Goal: Task Accomplishment & Management: Use online tool/utility

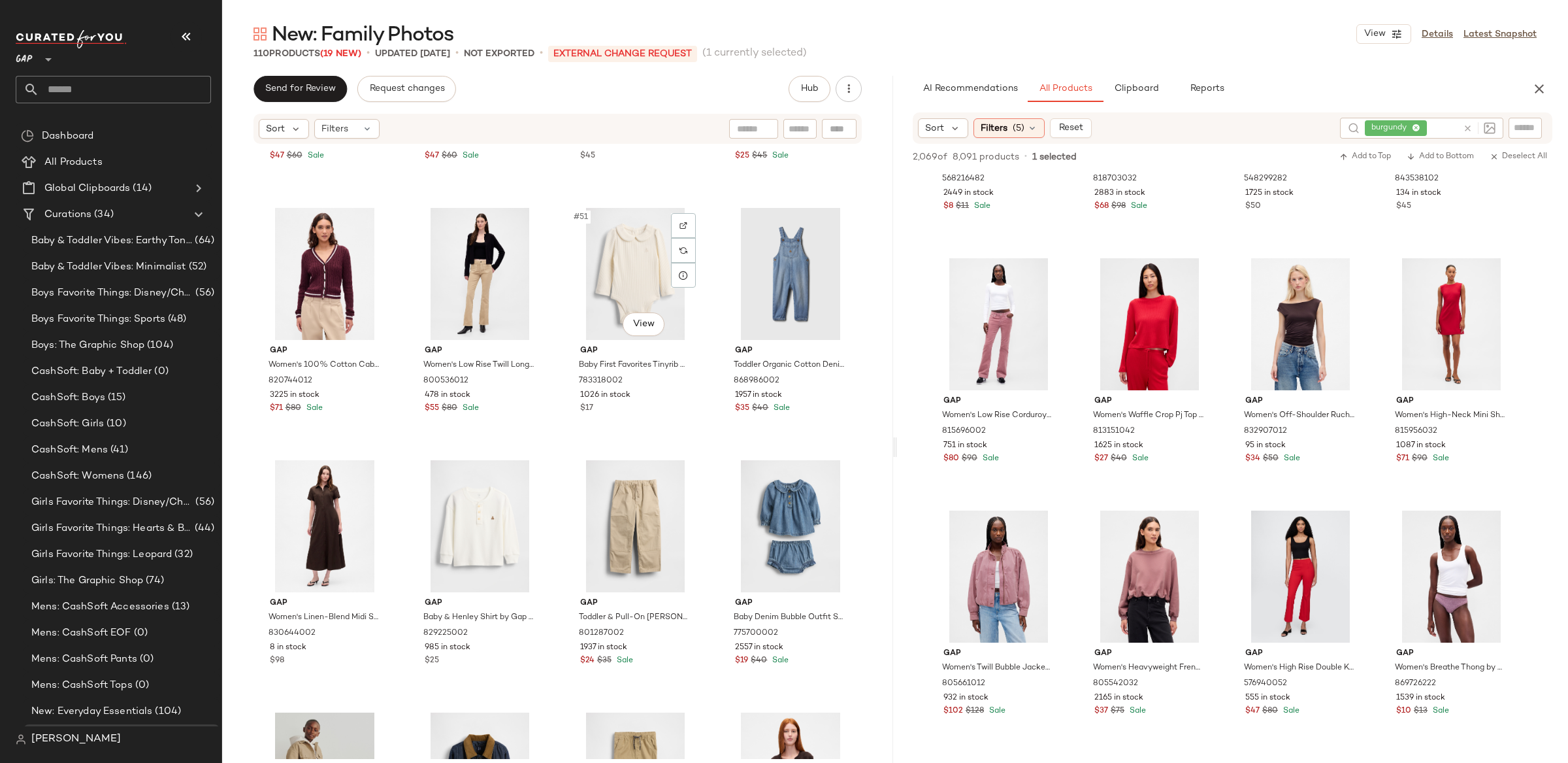
scroll to position [2988, 0]
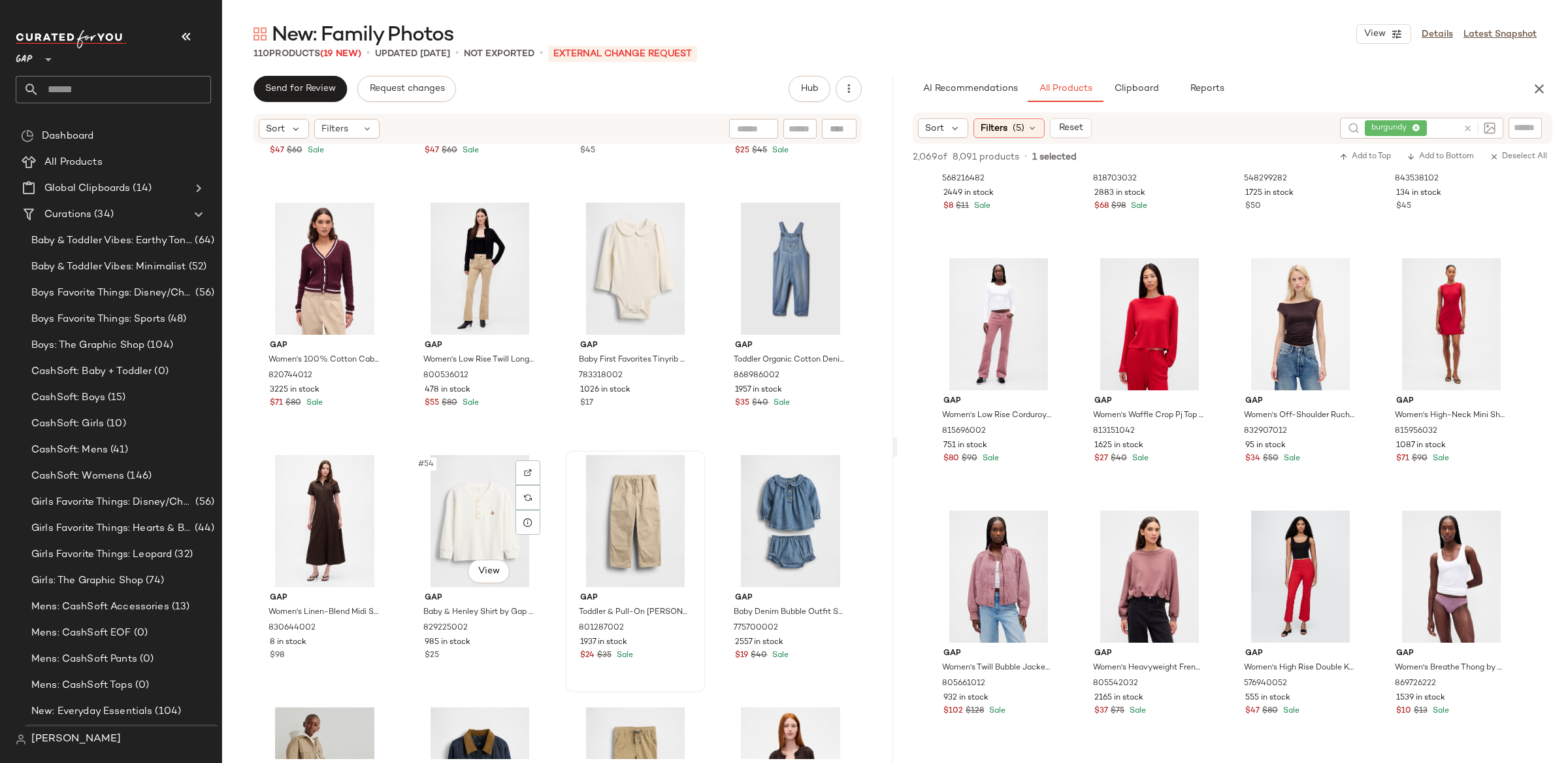
drag, startPoint x: 482, startPoint y: 524, endPoint x: 643, endPoint y: 522, distance: 161.0
click at [482, 524] on div "#54 View" at bounding box center [480, 521] width 131 height 132
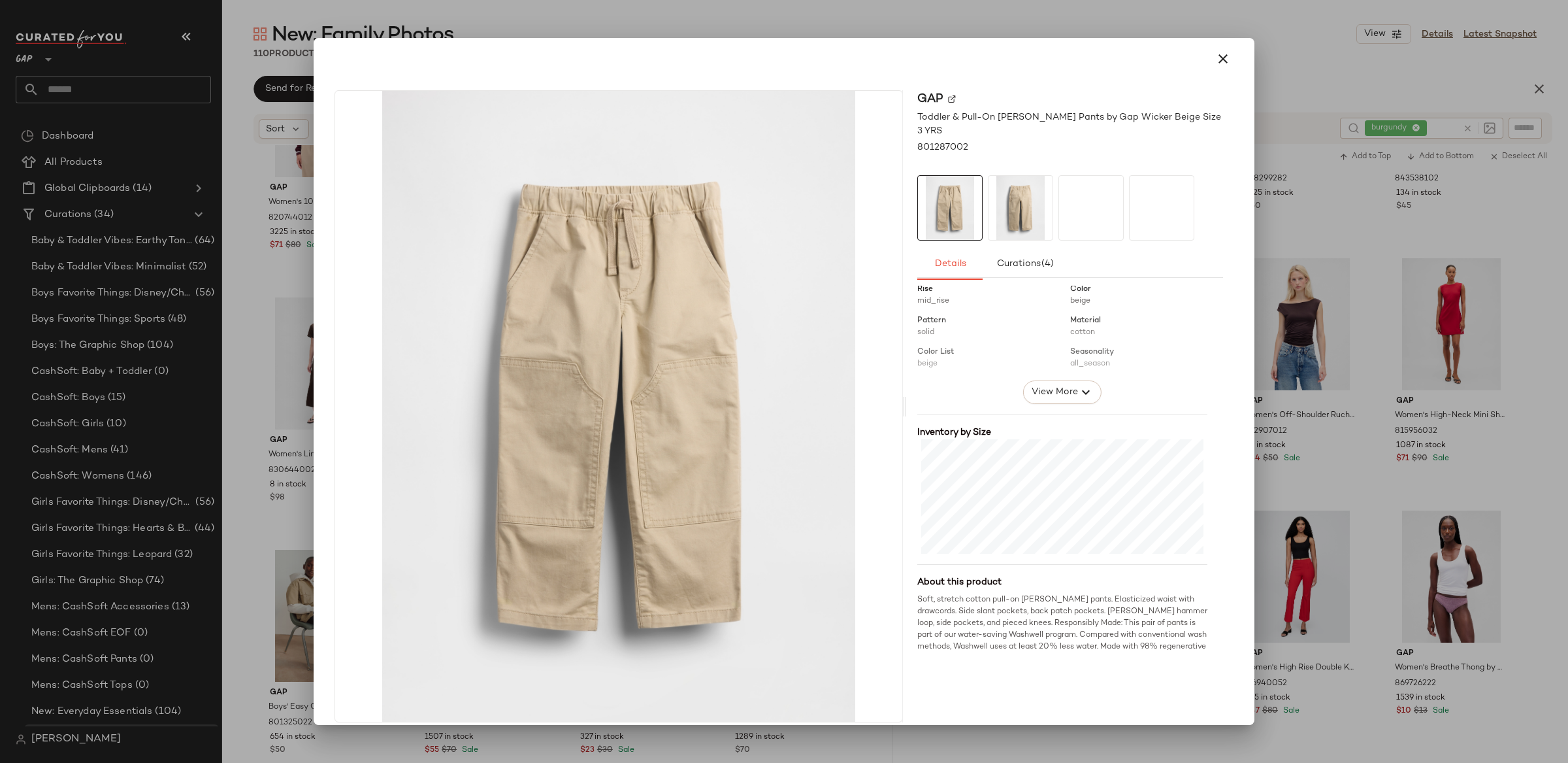
scroll to position [169, 0]
drag, startPoint x: 1218, startPoint y: 59, endPoint x: 1203, endPoint y: 68, distance: 17.5
click at [1218, 59] on icon "button" at bounding box center [1223, 59] width 16 height 16
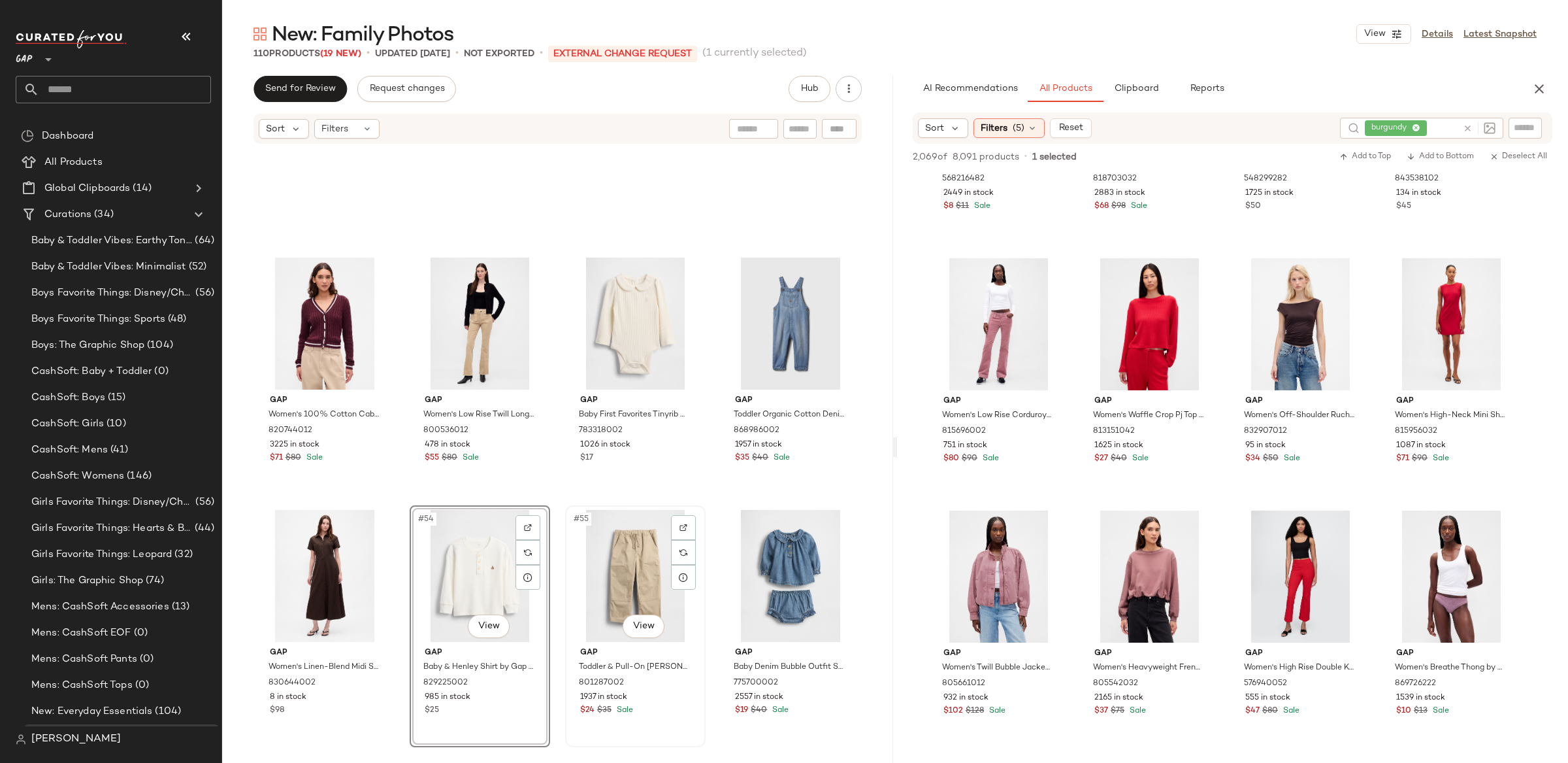
scroll to position [2929, 0]
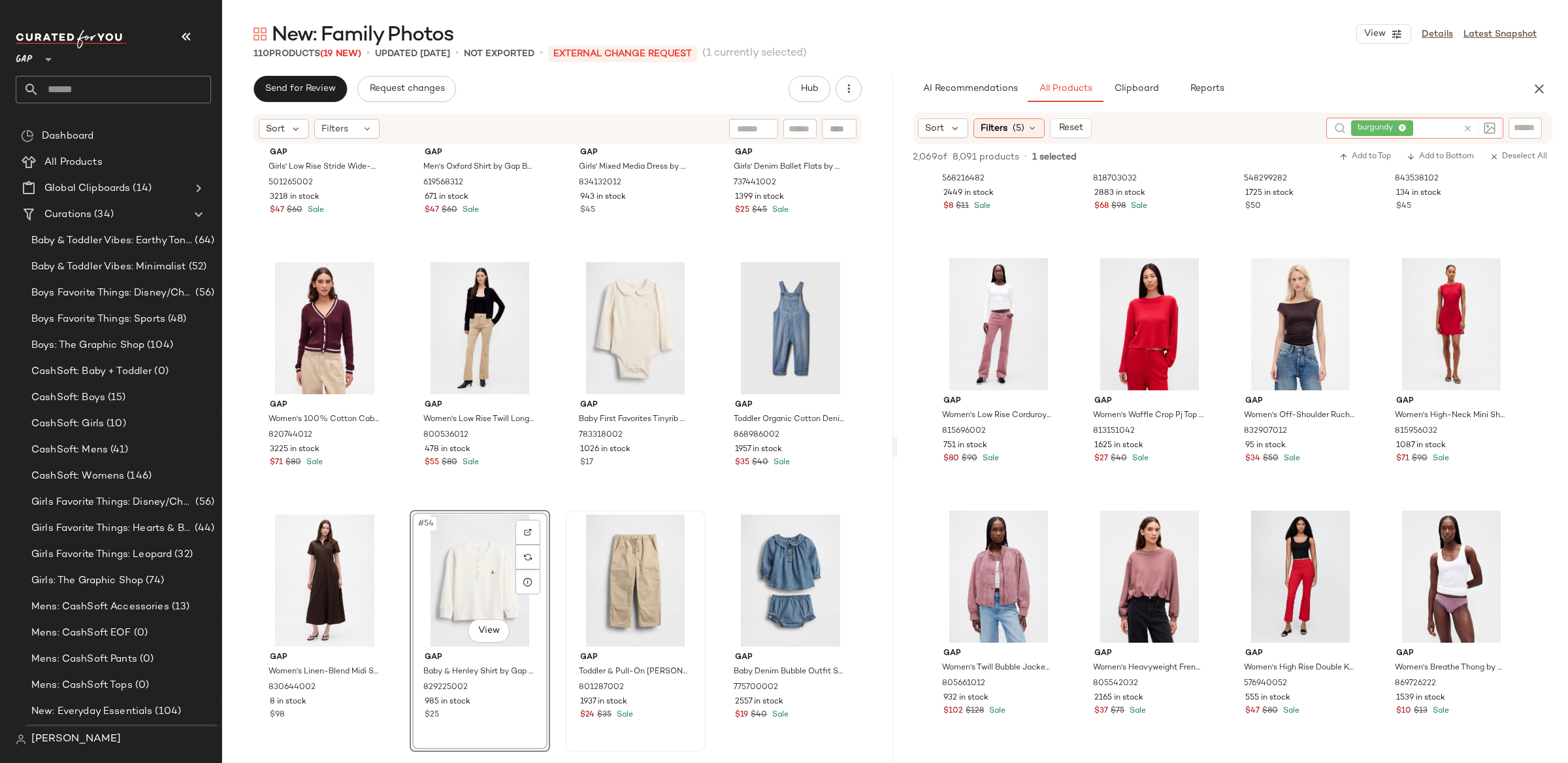
click at [1463, 124] on icon at bounding box center [1468, 129] width 10 height 10
click at [1015, 127] on span "(5)" at bounding box center [1019, 128] width 12 height 14
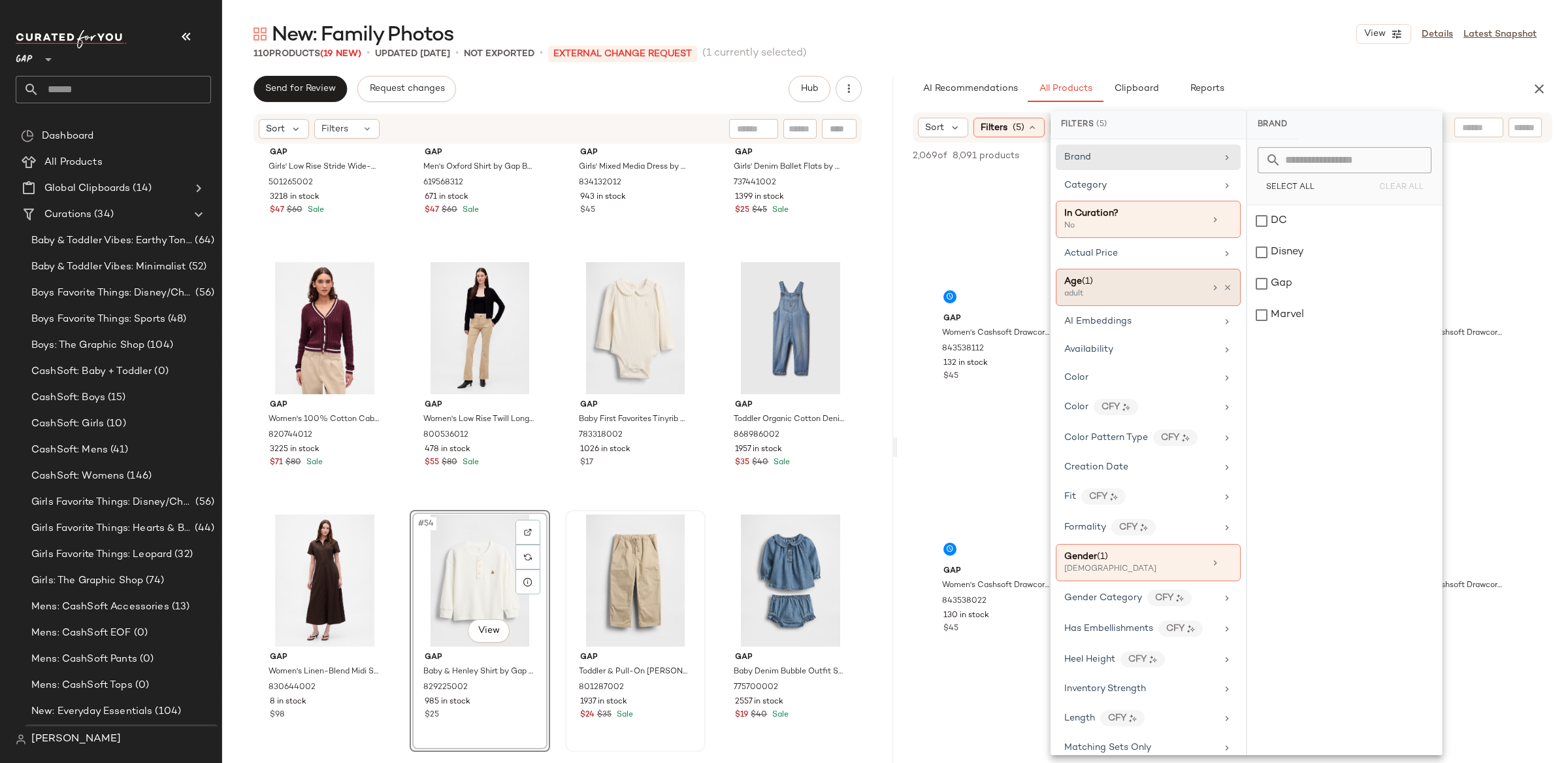
drag, startPoint x: 1115, startPoint y: 283, endPoint x: 1175, endPoint y: 275, distance: 60.5
click at [1115, 283] on div "Age ([DEMOGRAPHIC_DATA])" at bounding box center [1135, 282] width 141 height 14
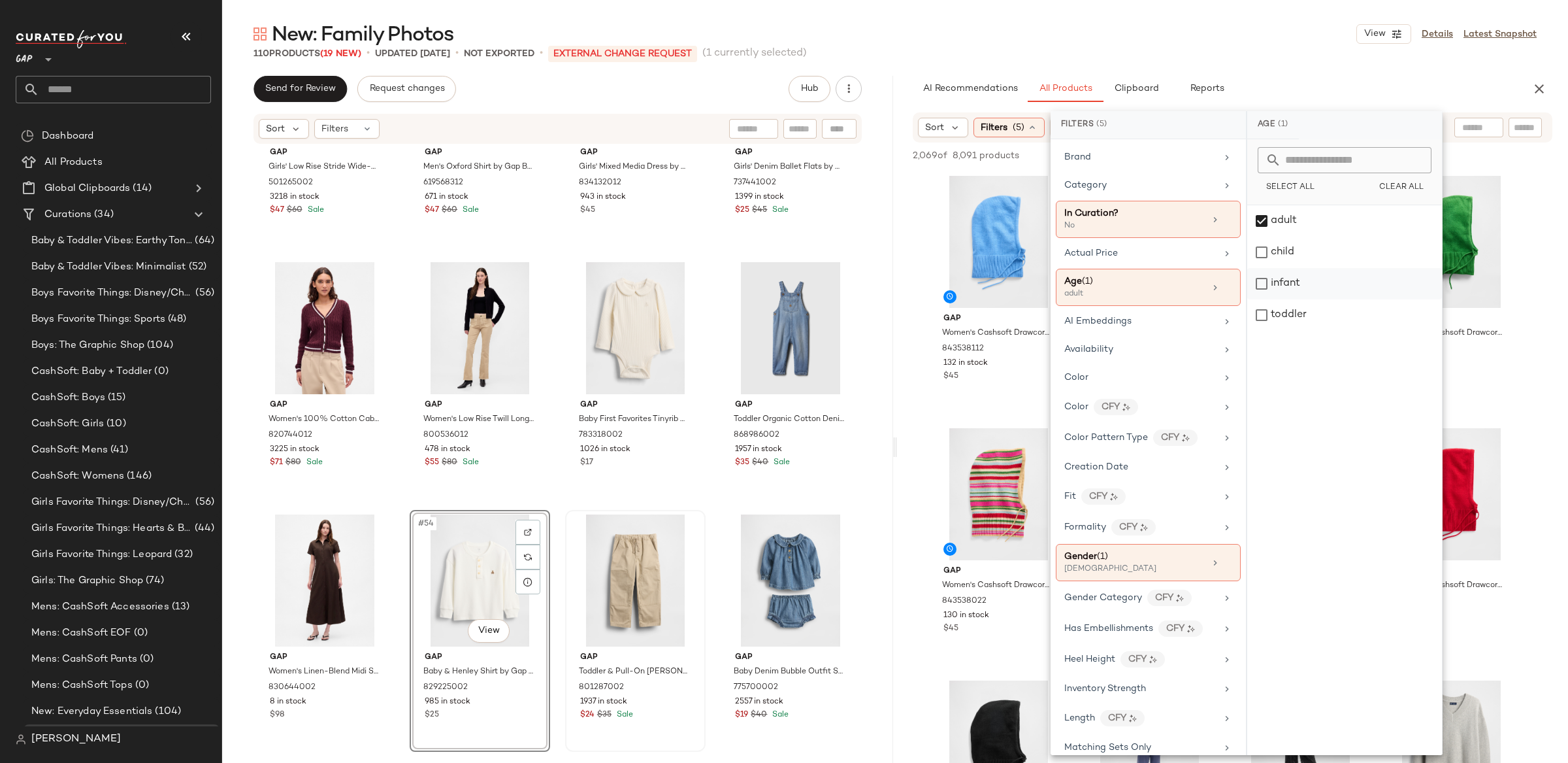
drag, startPoint x: 1266, startPoint y: 224, endPoint x: 1280, endPoint y: 279, distance: 56.8
click at [1266, 224] on div "adult" at bounding box center [1345, 221] width 194 height 32
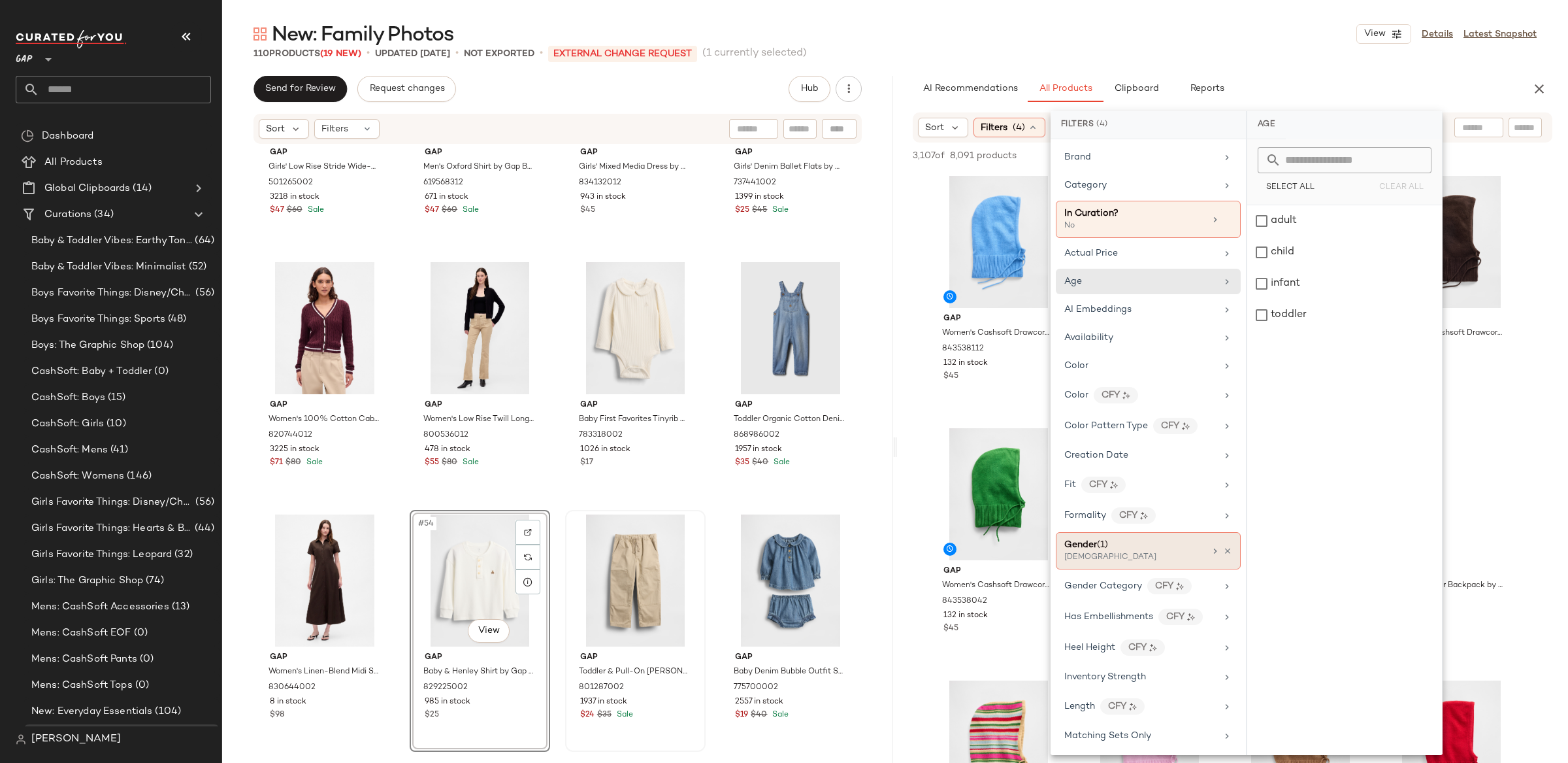
drag, startPoint x: 1277, startPoint y: 291, endPoint x: 1199, endPoint y: 559, distance: 279.1
click at [1277, 291] on div "infant" at bounding box center [1345, 284] width 194 height 32
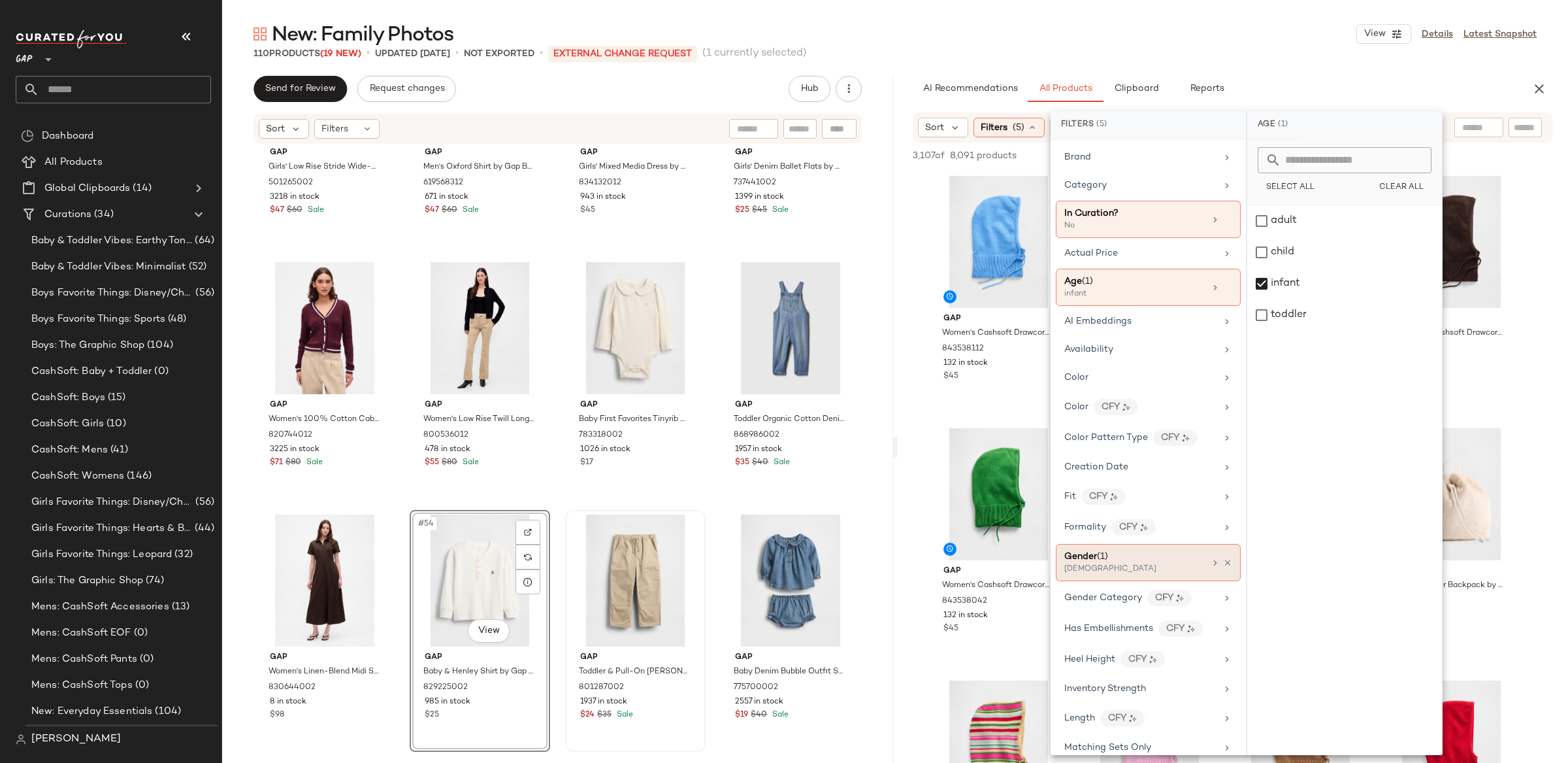
click at [1156, 575] on div "[DEMOGRAPHIC_DATA]" at bounding box center [1130, 570] width 131 height 12
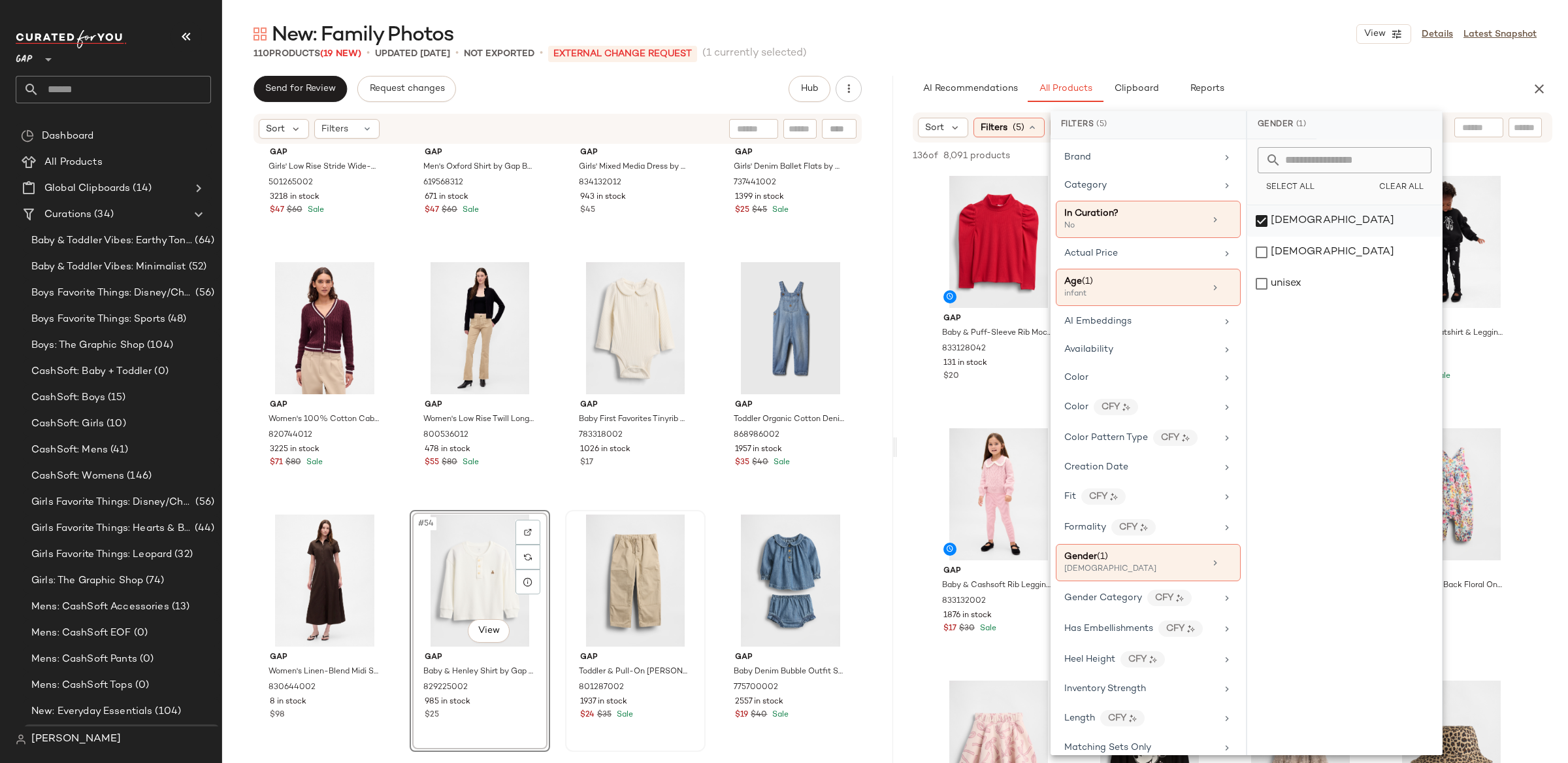
click at [1266, 215] on div "[DEMOGRAPHIC_DATA]" at bounding box center [1345, 221] width 194 height 32
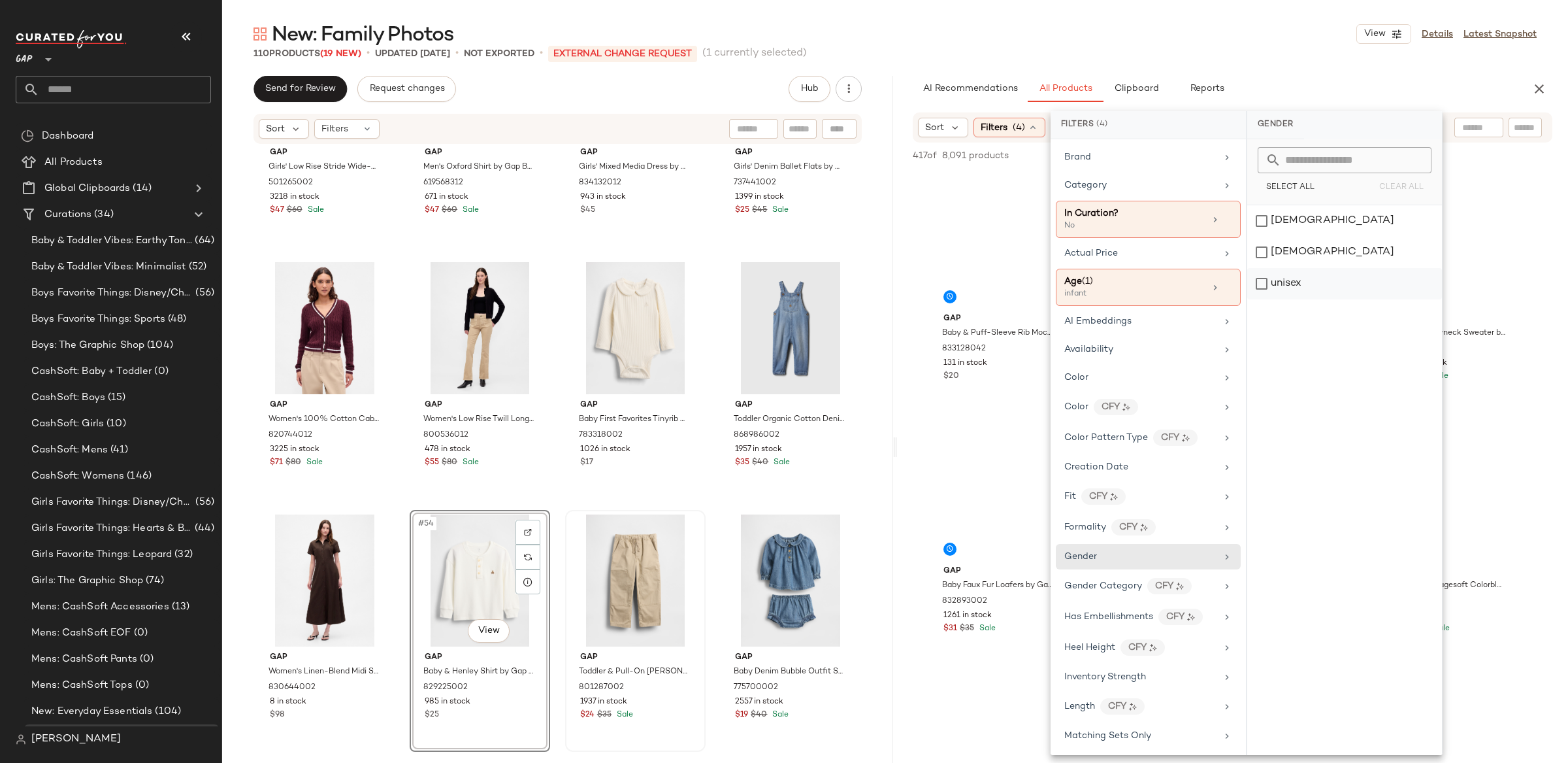
click at [1284, 290] on div "unisex" at bounding box center [1345, 284] width 194 height 32
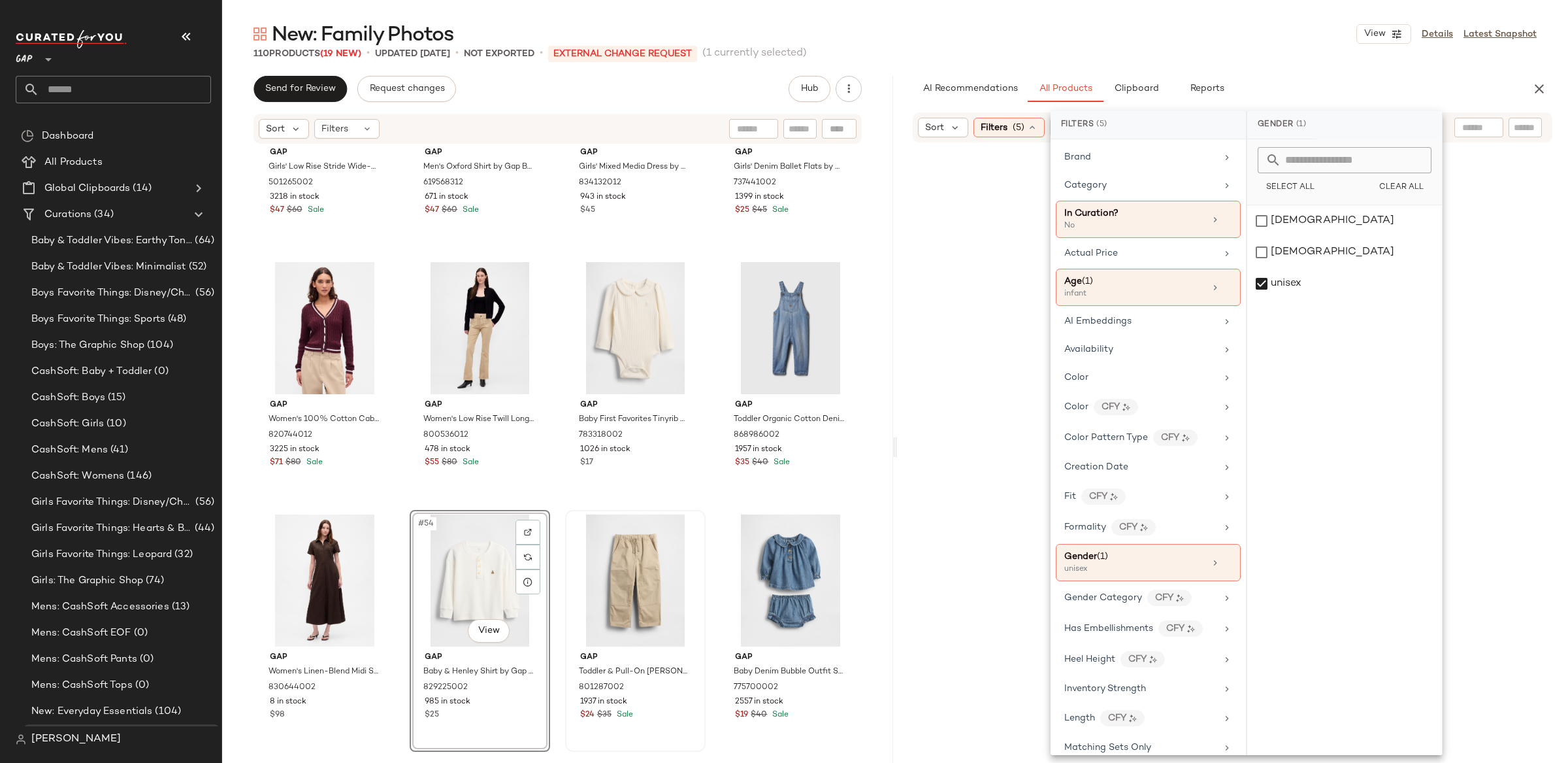
click at [902, 91] on div "AI Recommendations All Products Clipboard Reports" at bounding box center [1212, 88] width 629 height 26
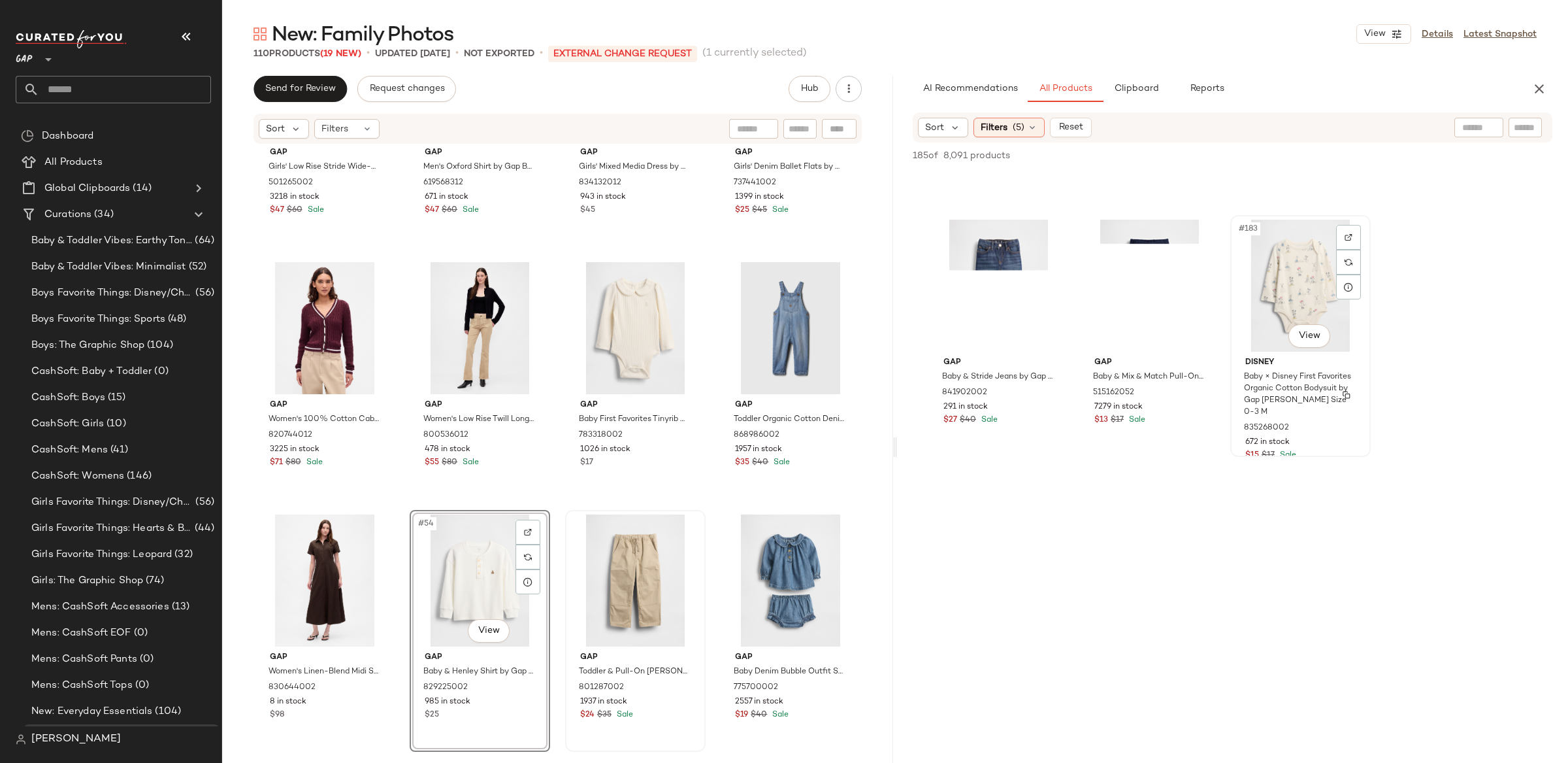
scroll to position [11313, 0]
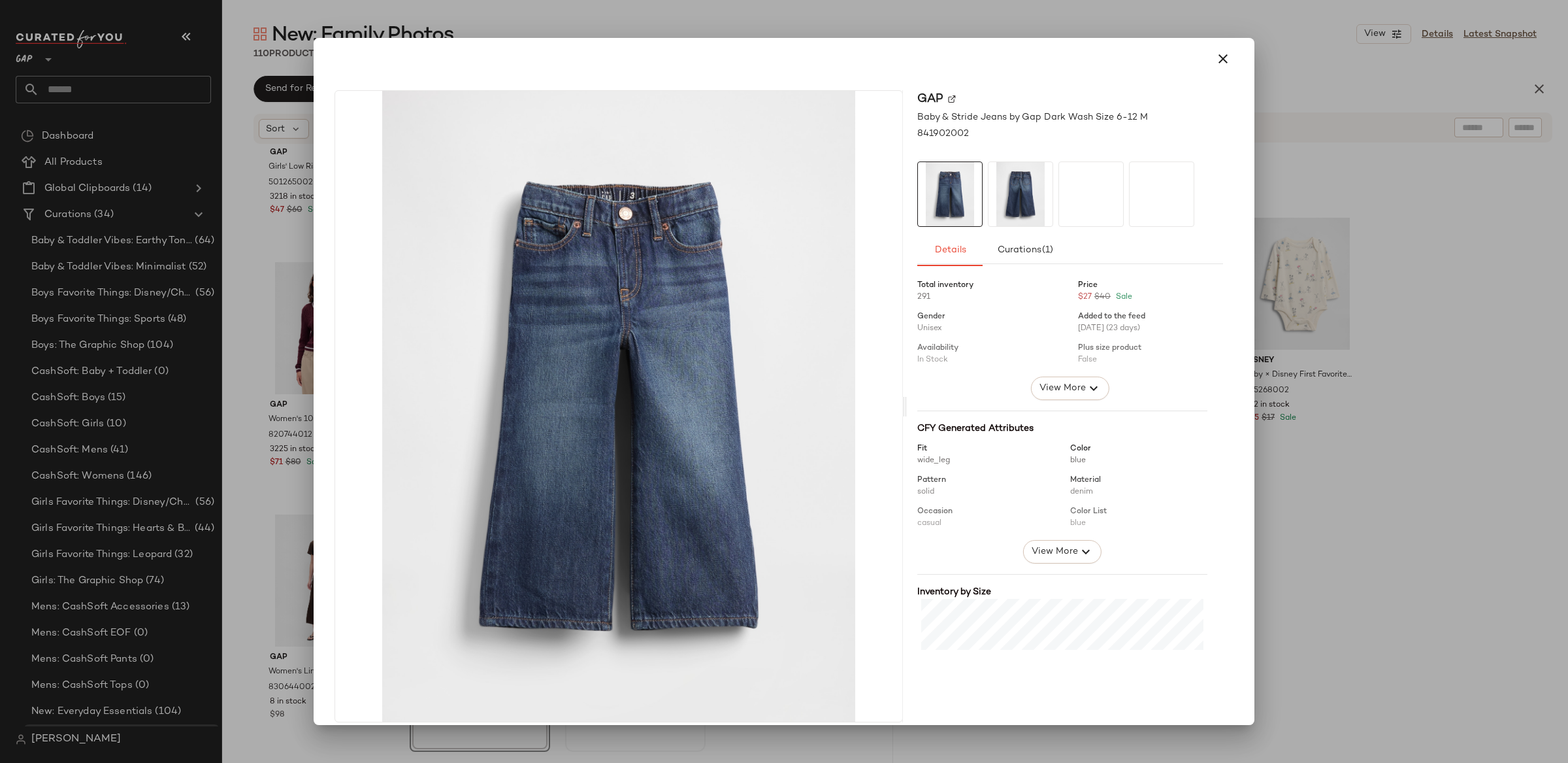
click at [1215, 60] on icon "button" at bounding box center [1223, 59] width 16 height 16
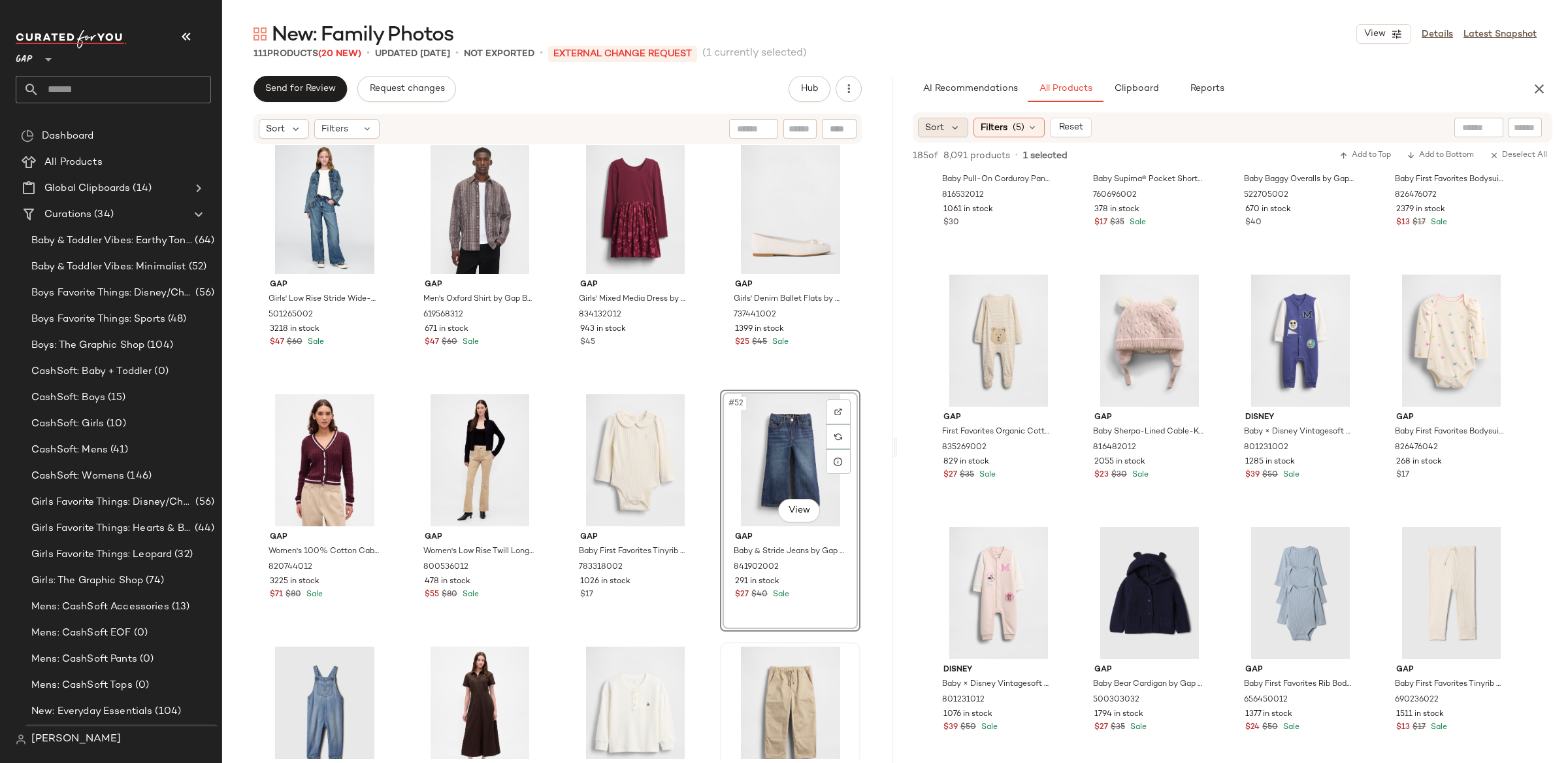
scroll to position [2910, 0]
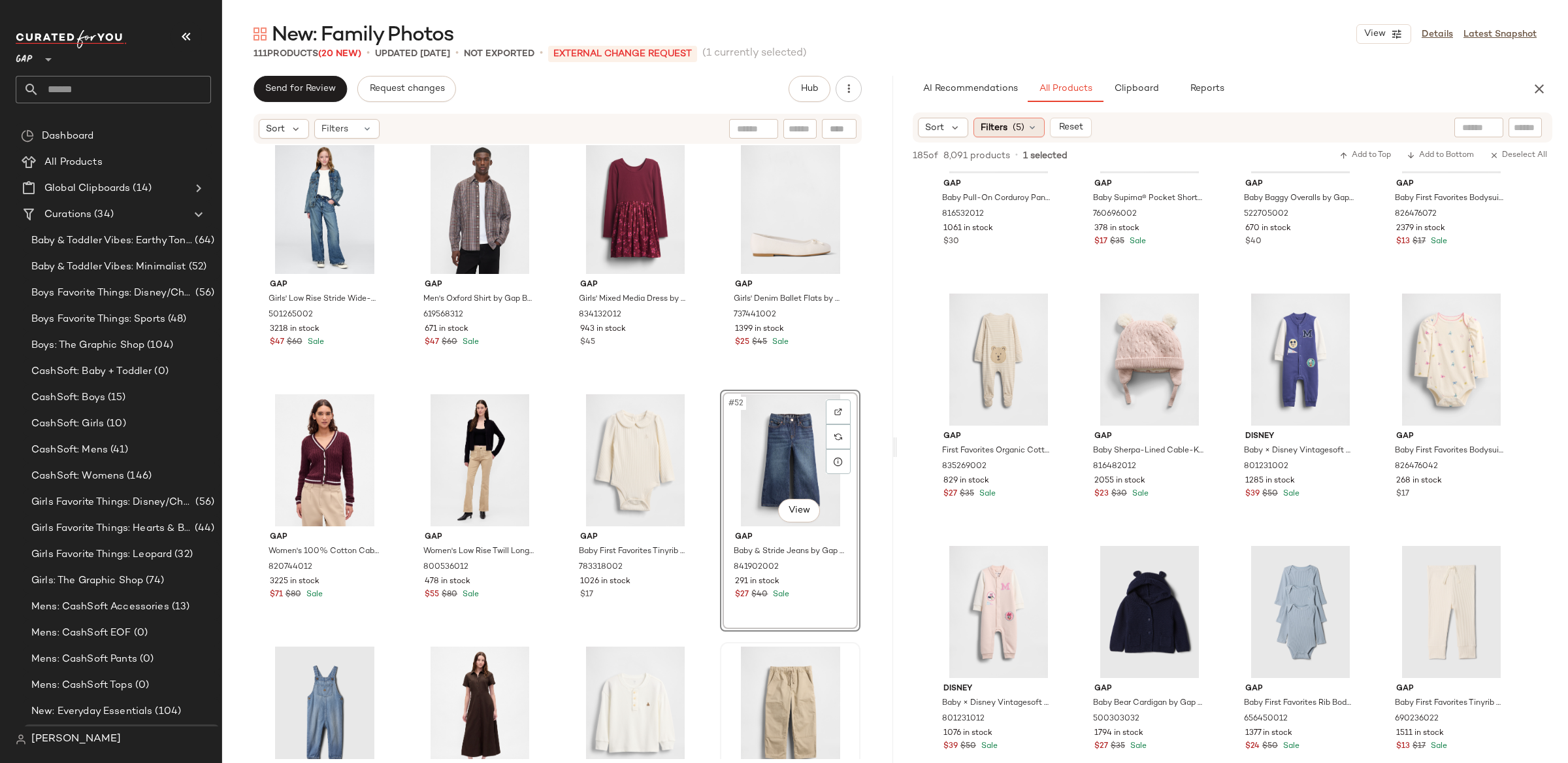
click at [1011, 119] on div "Filters (5)" at bounding box center [1010, 128] width 71 height 20
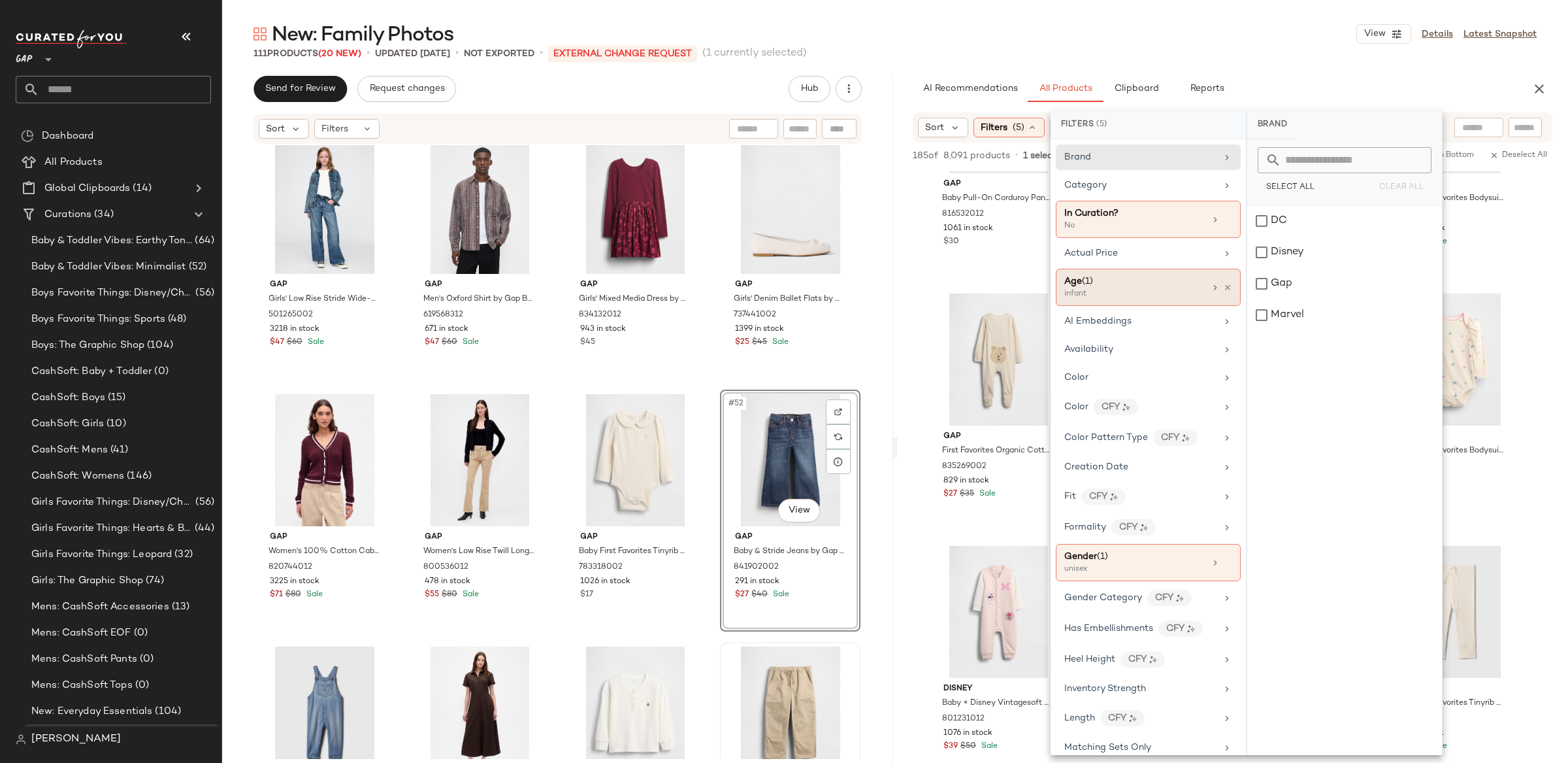
click at [1167, 299] on div "infant" at bounding box center [1130, 295] width 131 height 12
drag, startPoint x: 1266, startPoint y: 282, endPoint x: 1272, endPoint y: 273, distance: 10.8
click at [1266, 282] on div "infant" at bounding box center [1345, 284] width 194 height 32
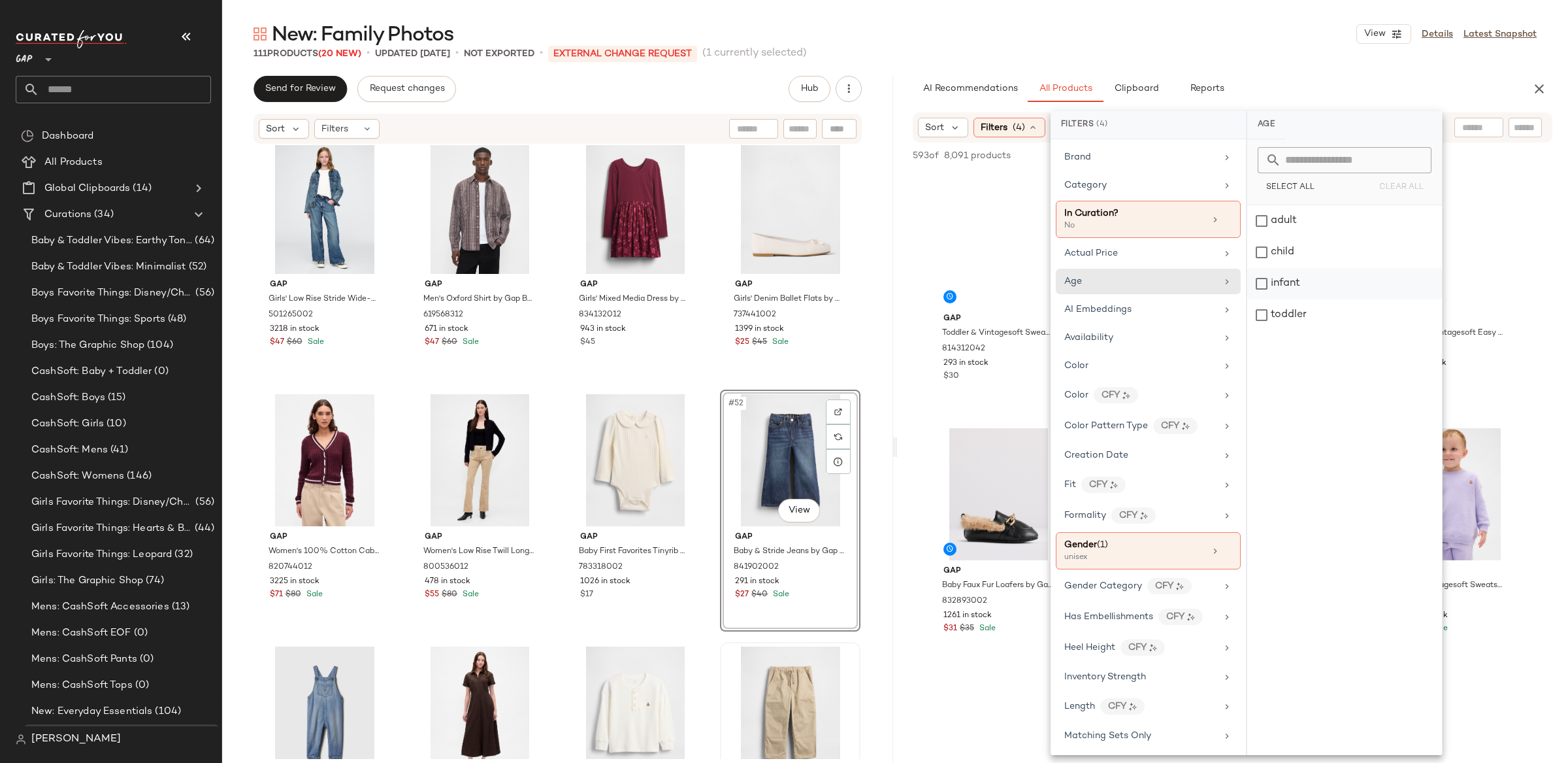
click at [1268, 287] on div "infant" at bounding box center [1345, 284] width 194 height 32
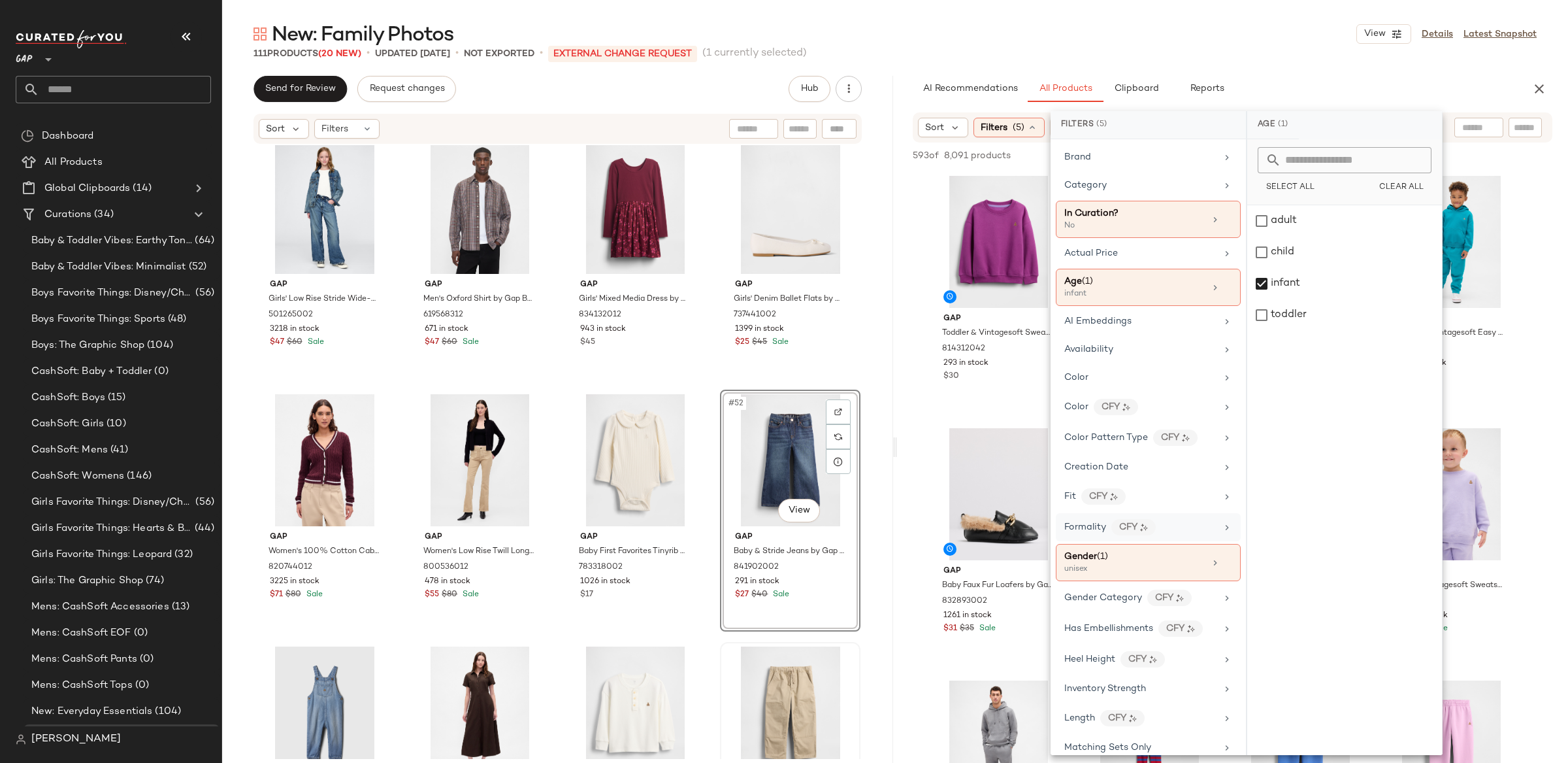
drag, startPoint x: 1159, startPoint y: 573, endPoint x: 1185, endPoint y: 536, distance: 45.2
click at [1162, 569] on div "unisex" at bounding box center [1130, 570] width 131 height 12
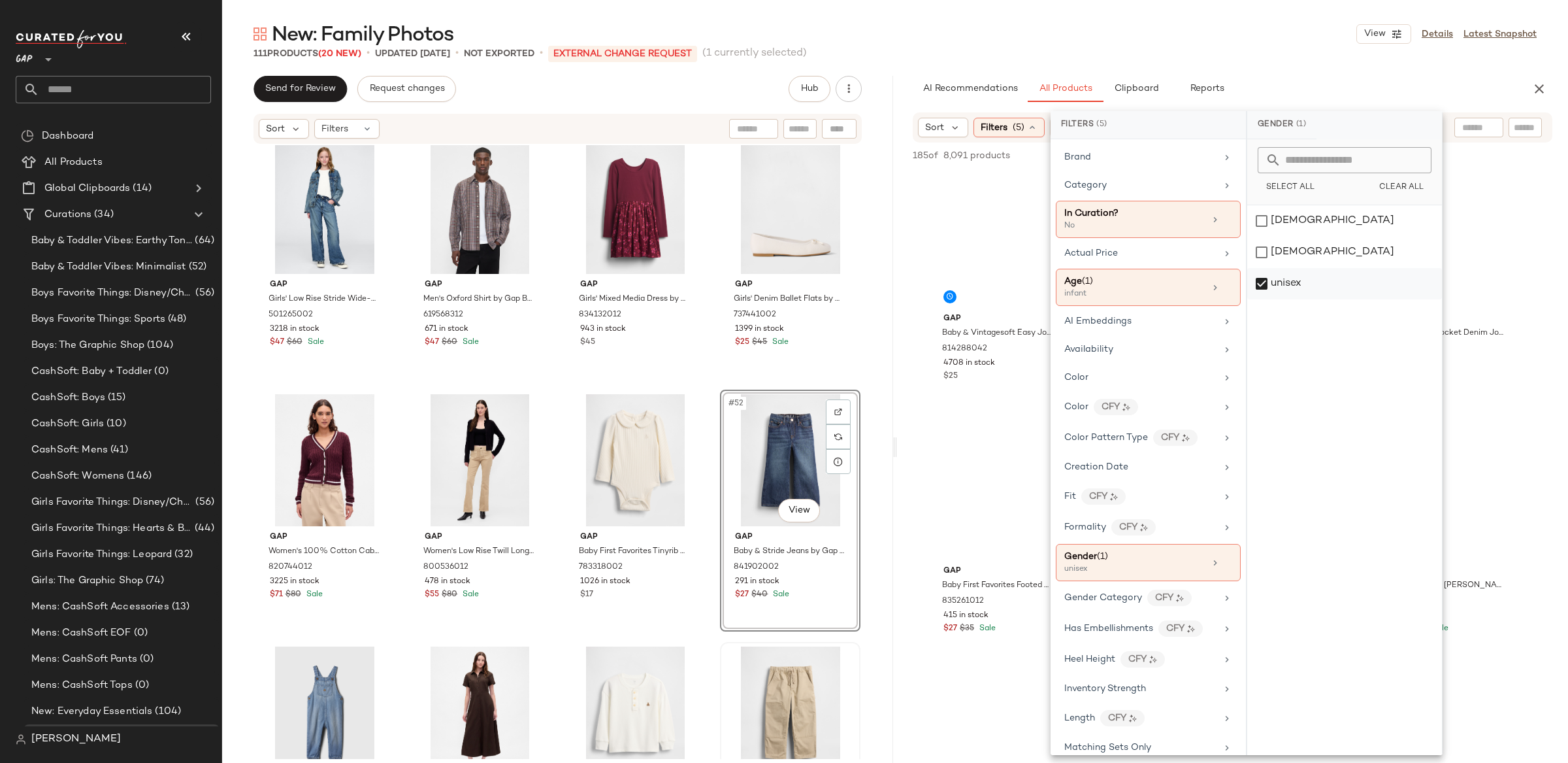
click at [1260, 286] on div "unisex" at bounding box center [1345, 284] width 194 height 32
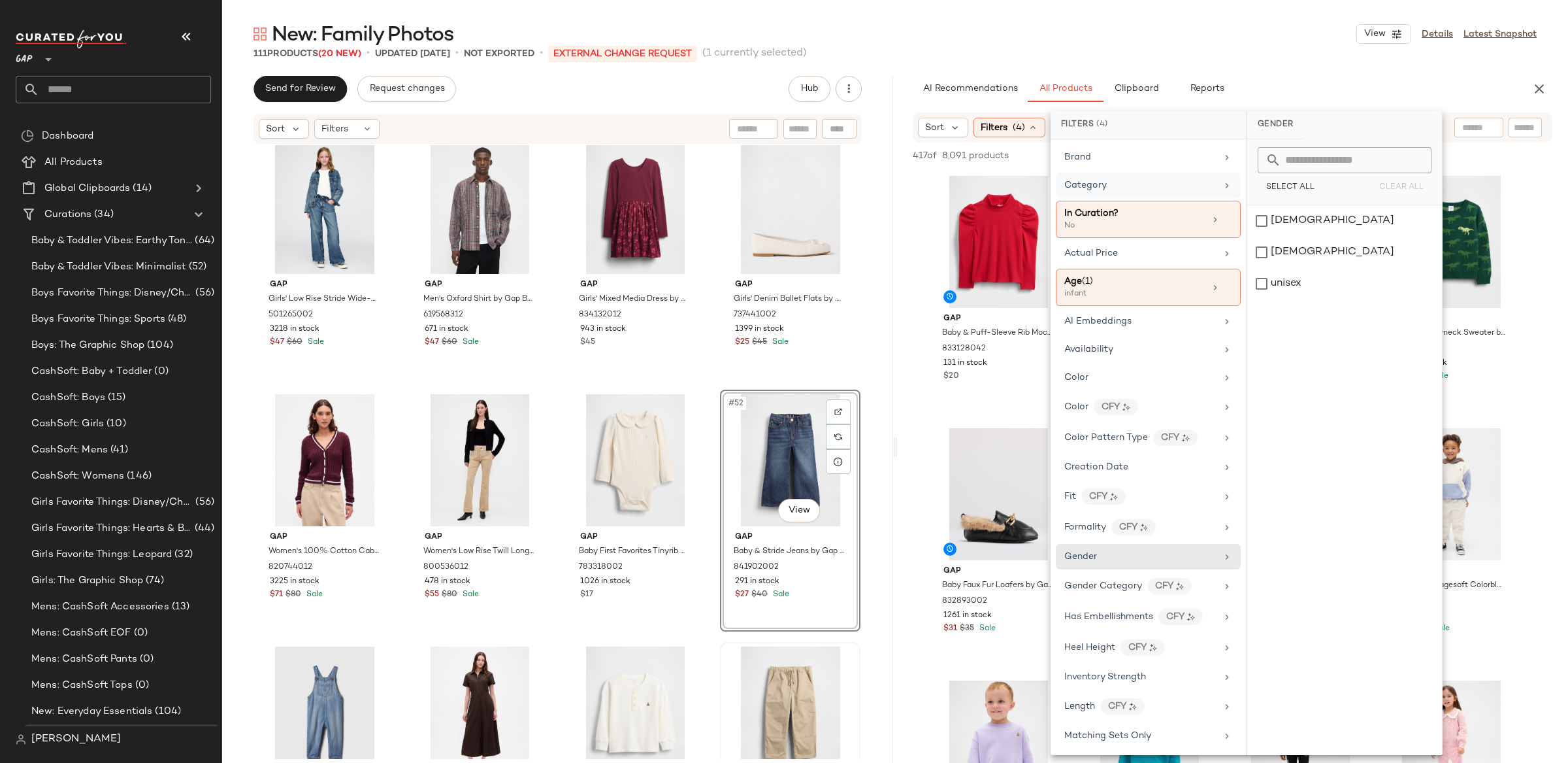
click at [1097, 184] on span "Category" at bounding box center [1085, 186] width 43 height 10
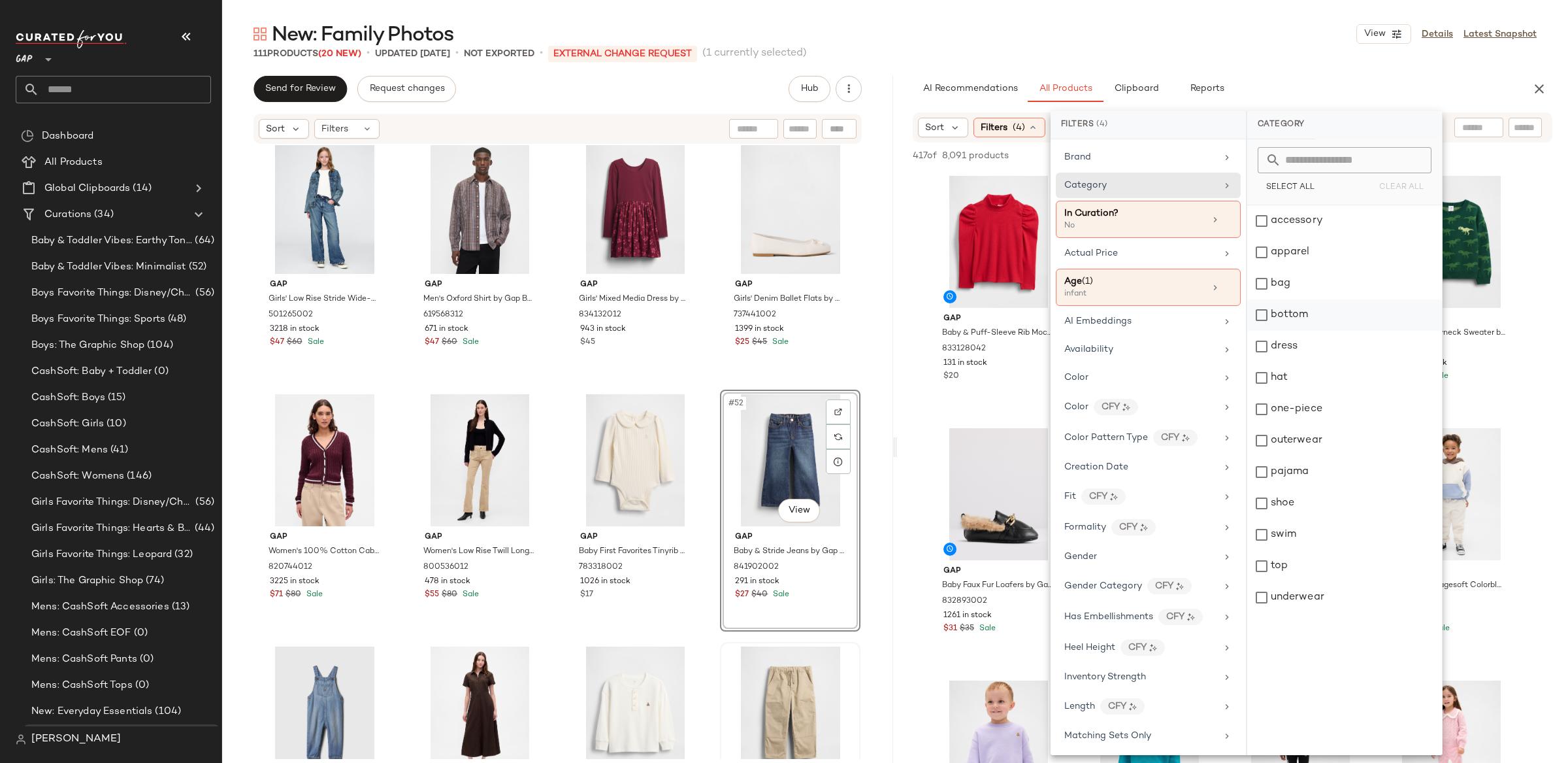
click at [1301, 310] on div "bottom" at bounding box center [1345, 316] width 194 height 32
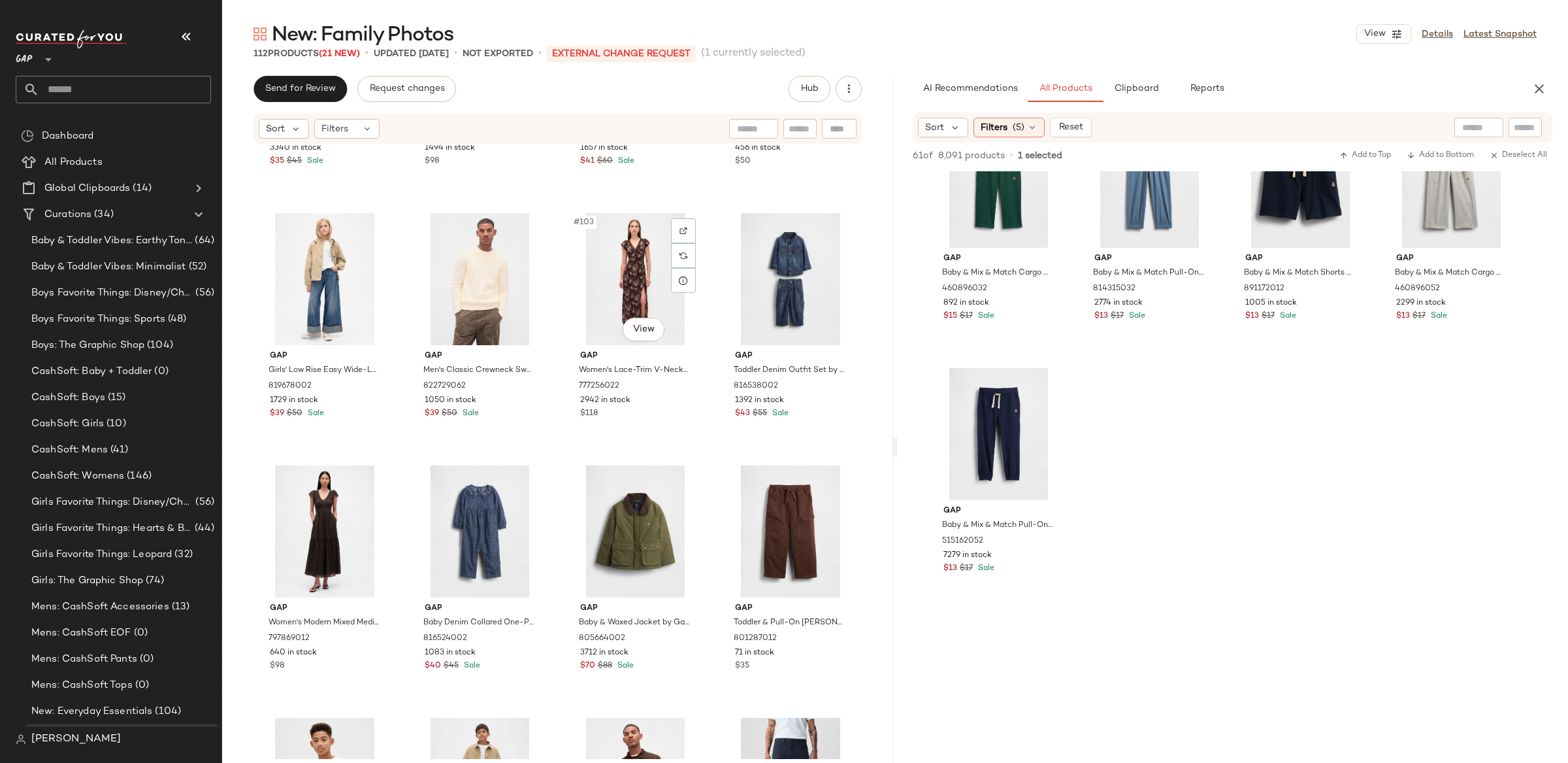
scroll to position [6453, 0]
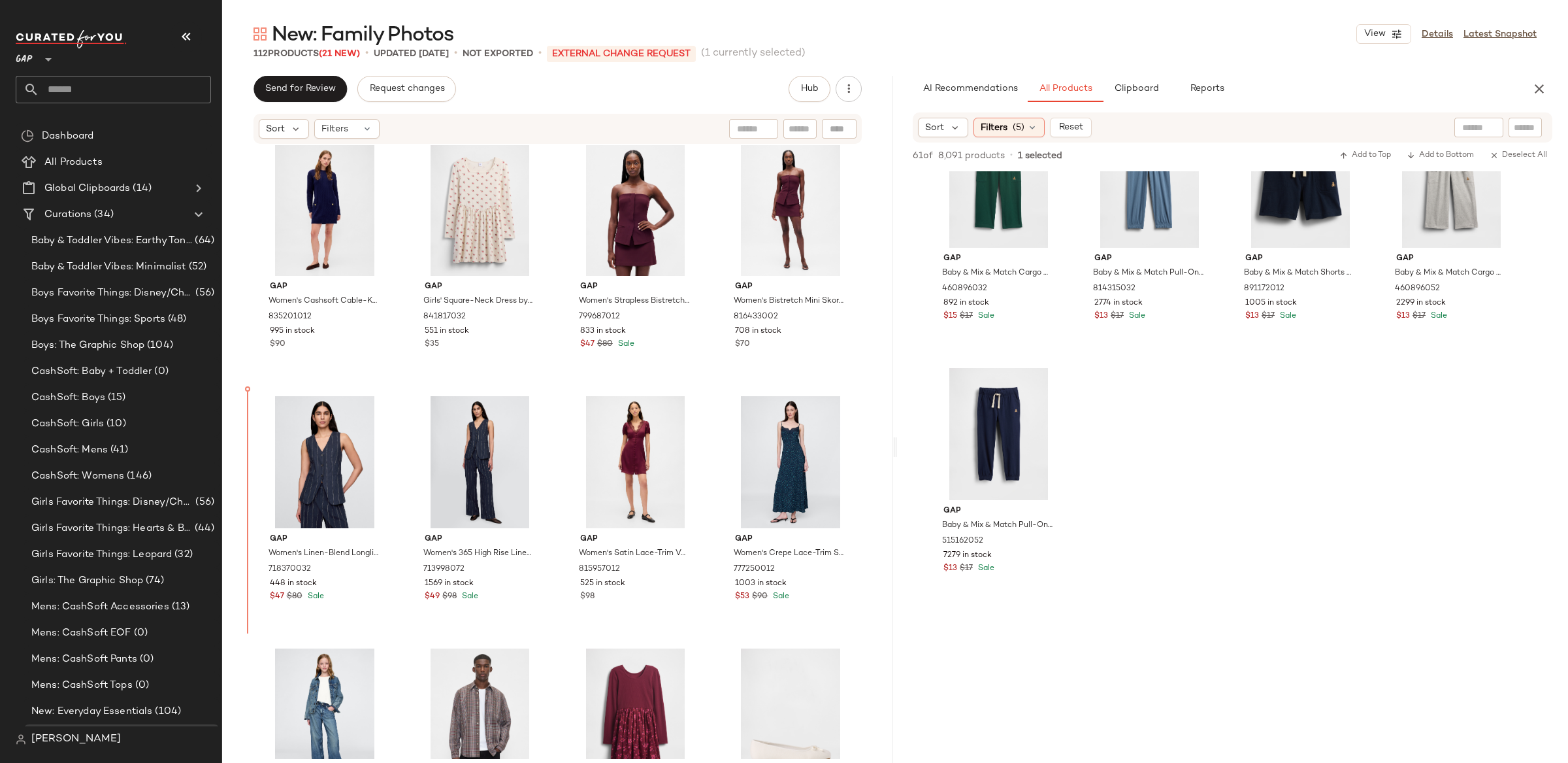
scroll to position [2295, 0]
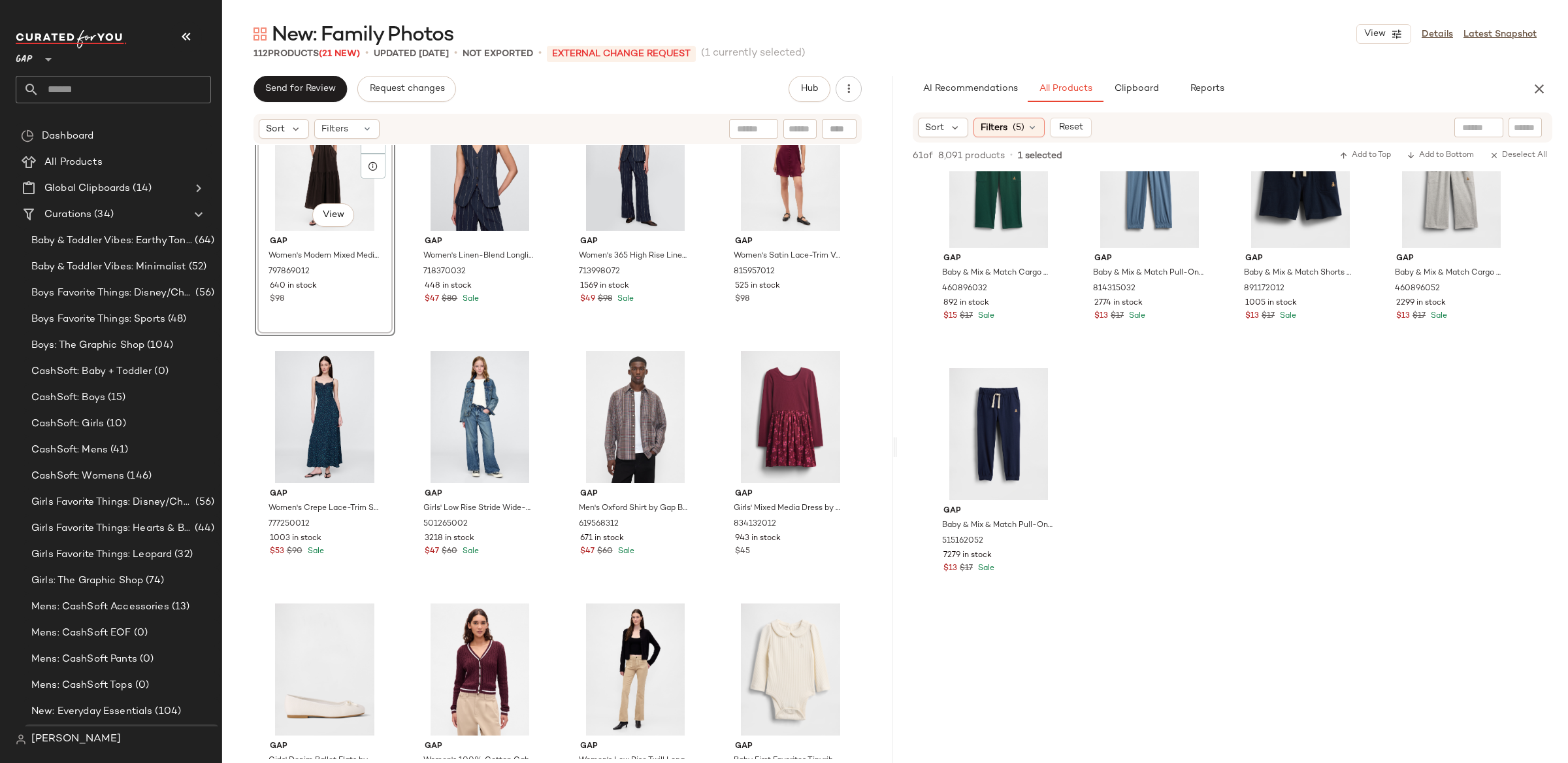
scroll to position [2628, 0]
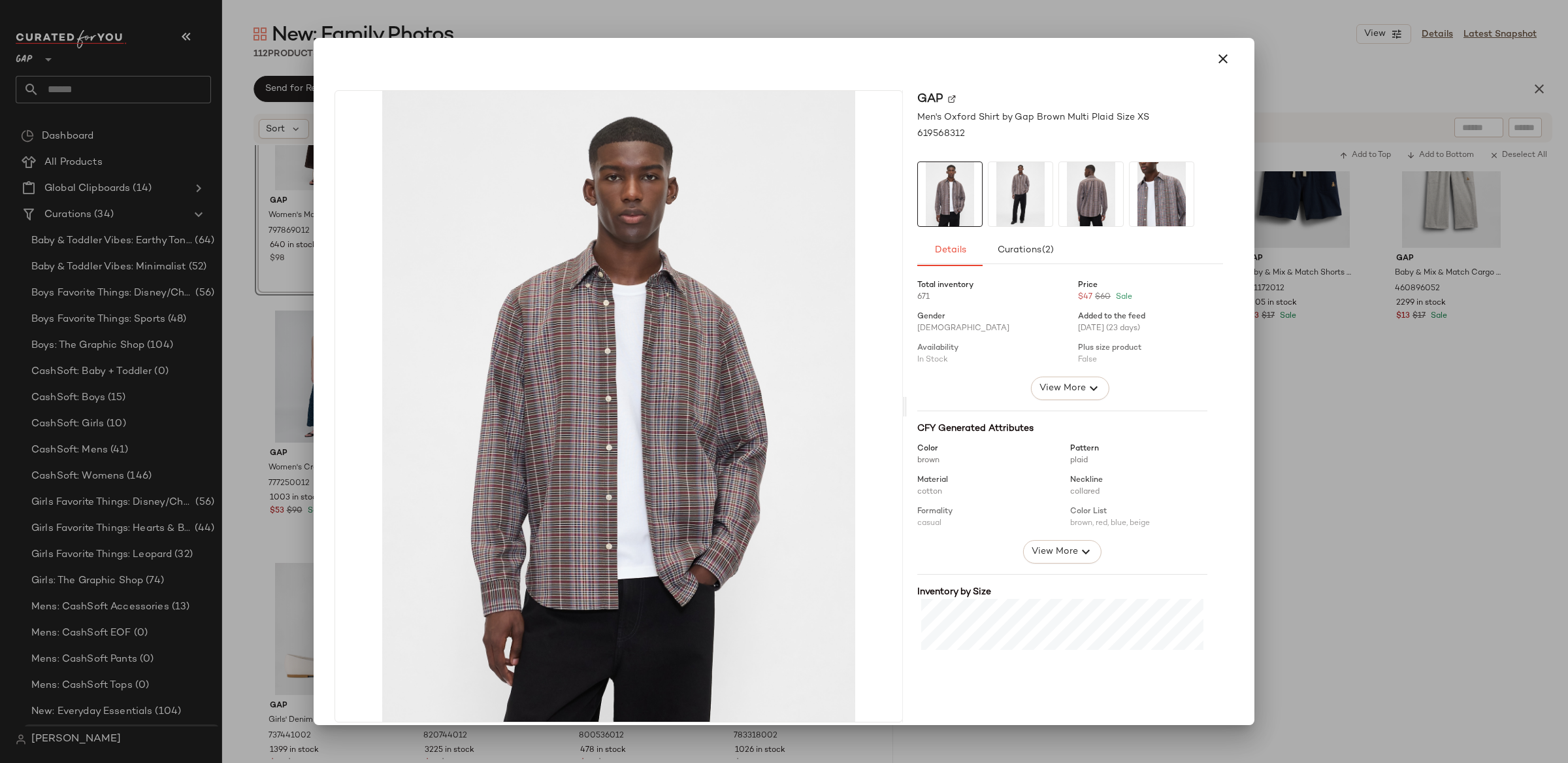
click at [1193, 59] on div at bounding box center [784, 59] width 909 height 32
click at [1231, 59] on button "button" at bounding box center [1224, 59] width 32 height 32
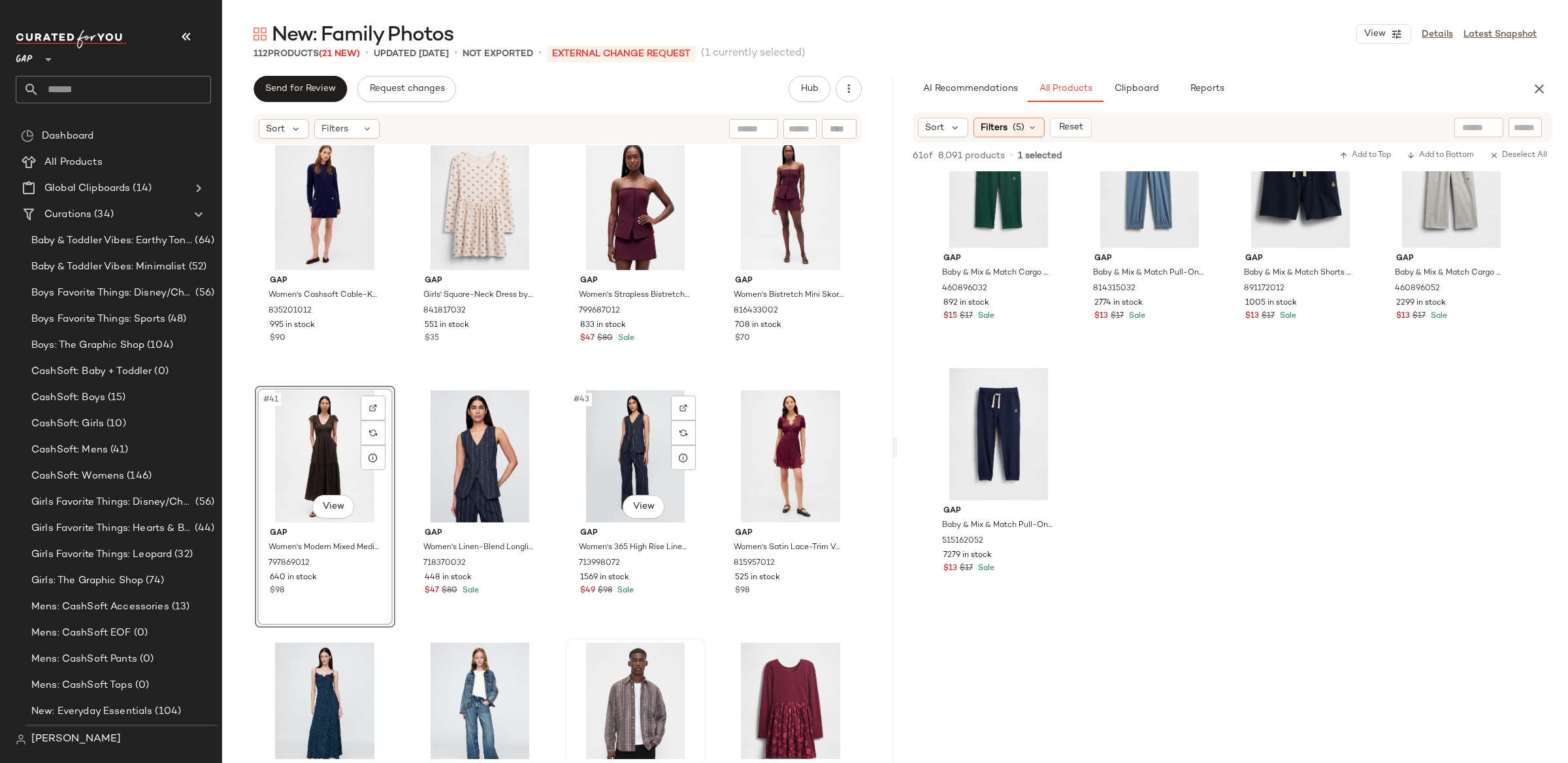
scroll to position [2289, 0]
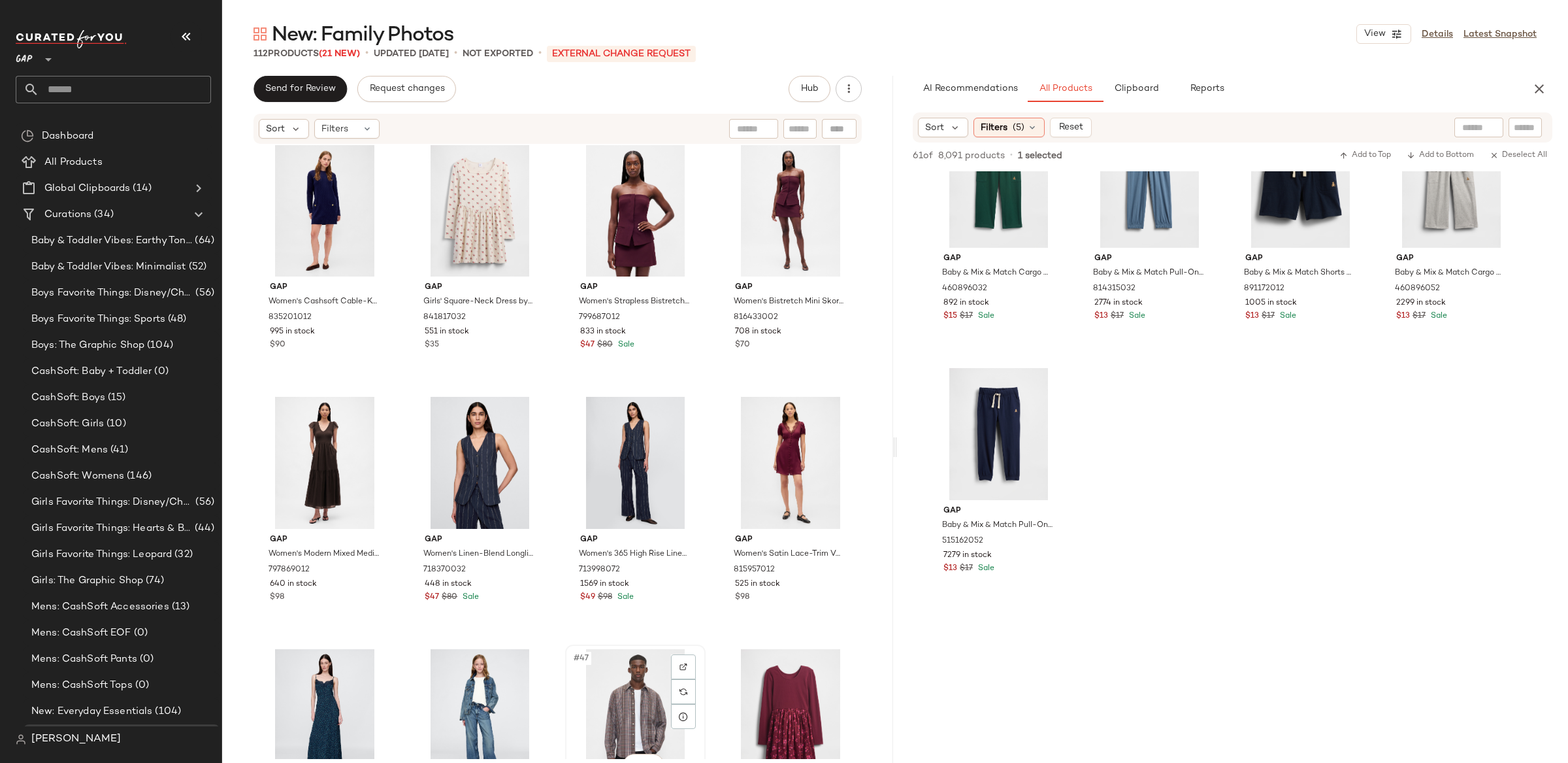
scroll to position [2292, 0]
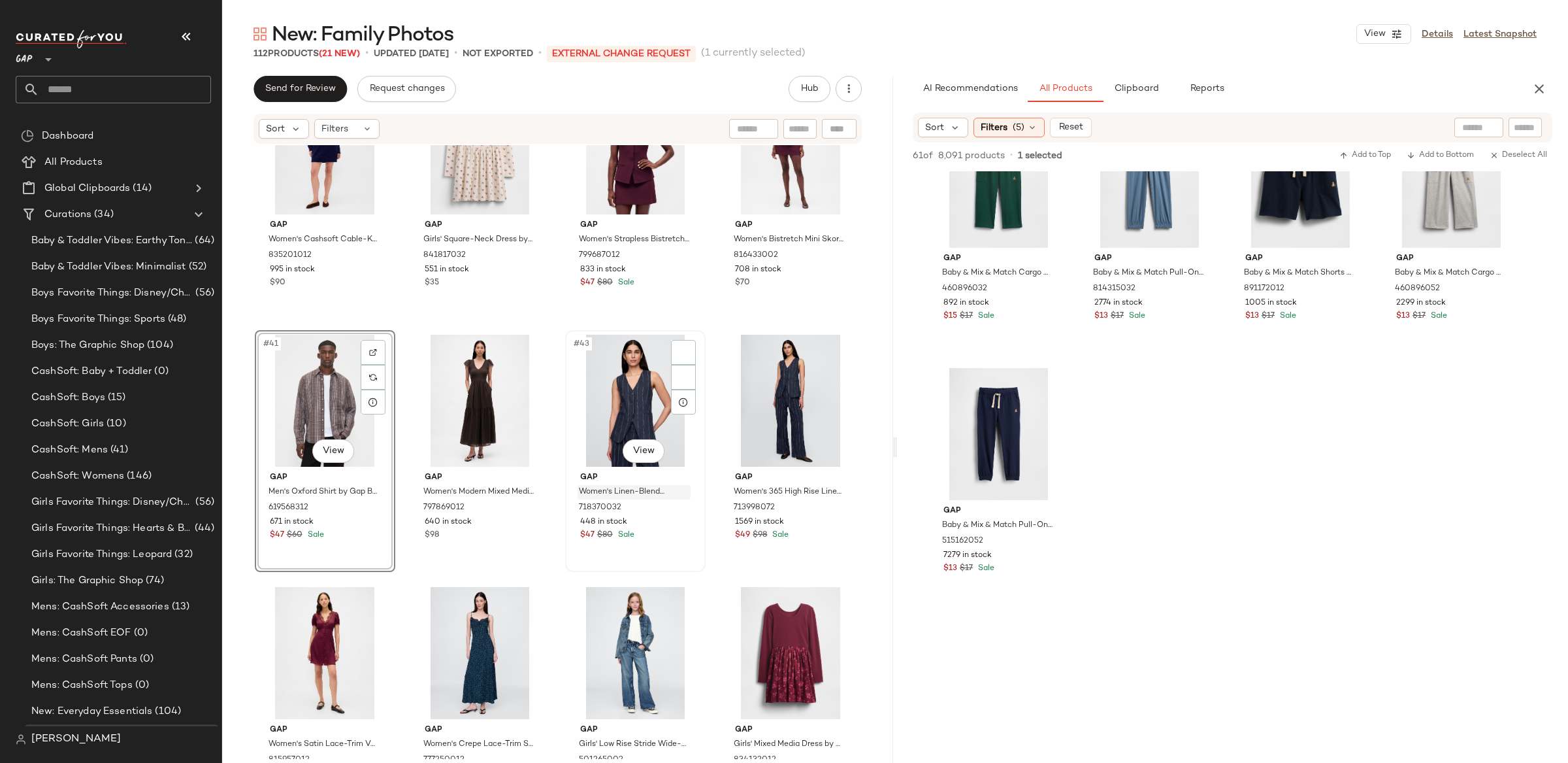
scroll to position [2379, 0]
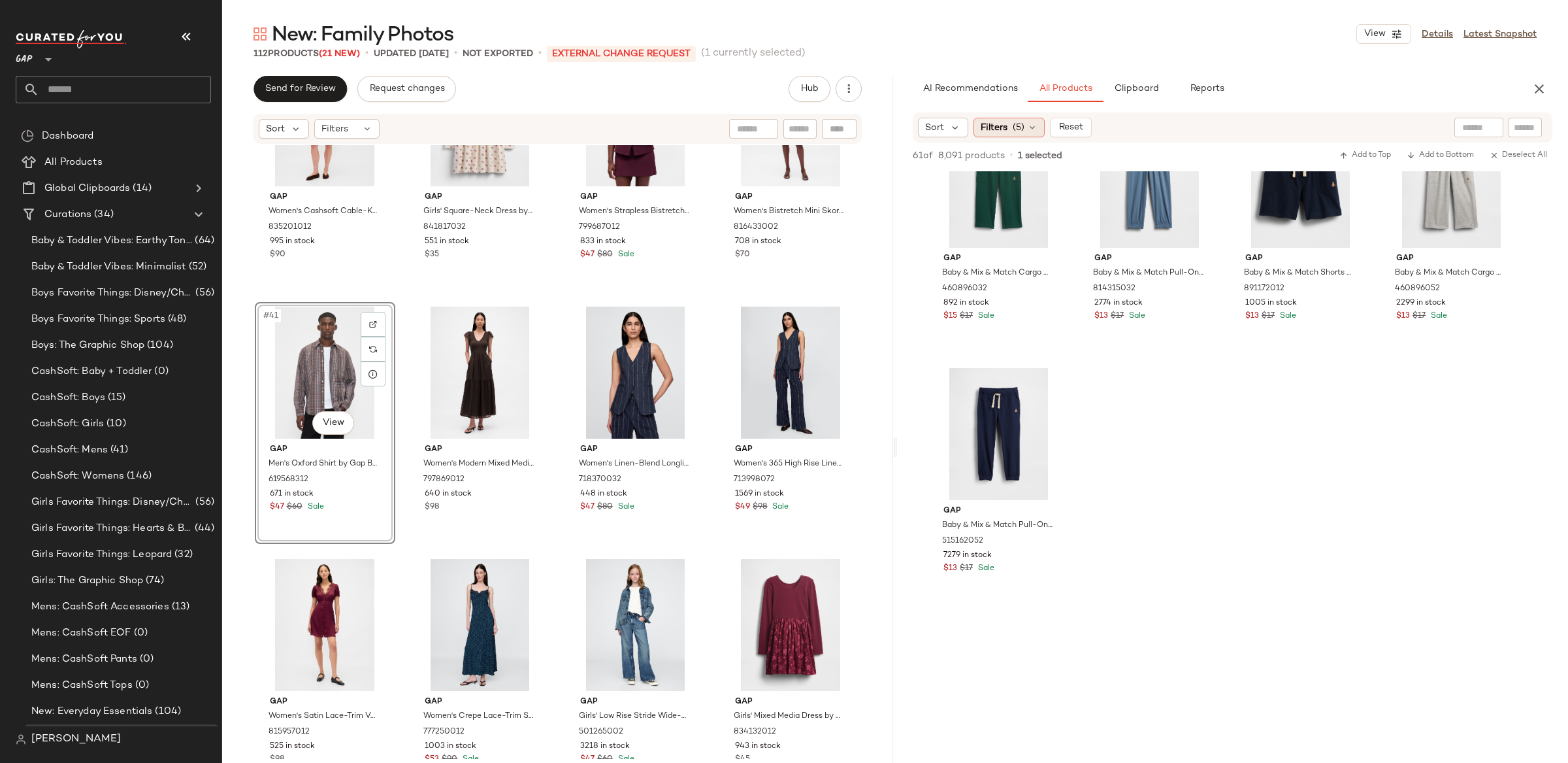
click at [1009, 130] on div "Filters (5)" at bounding box center [1010, 128] width 71 height 20
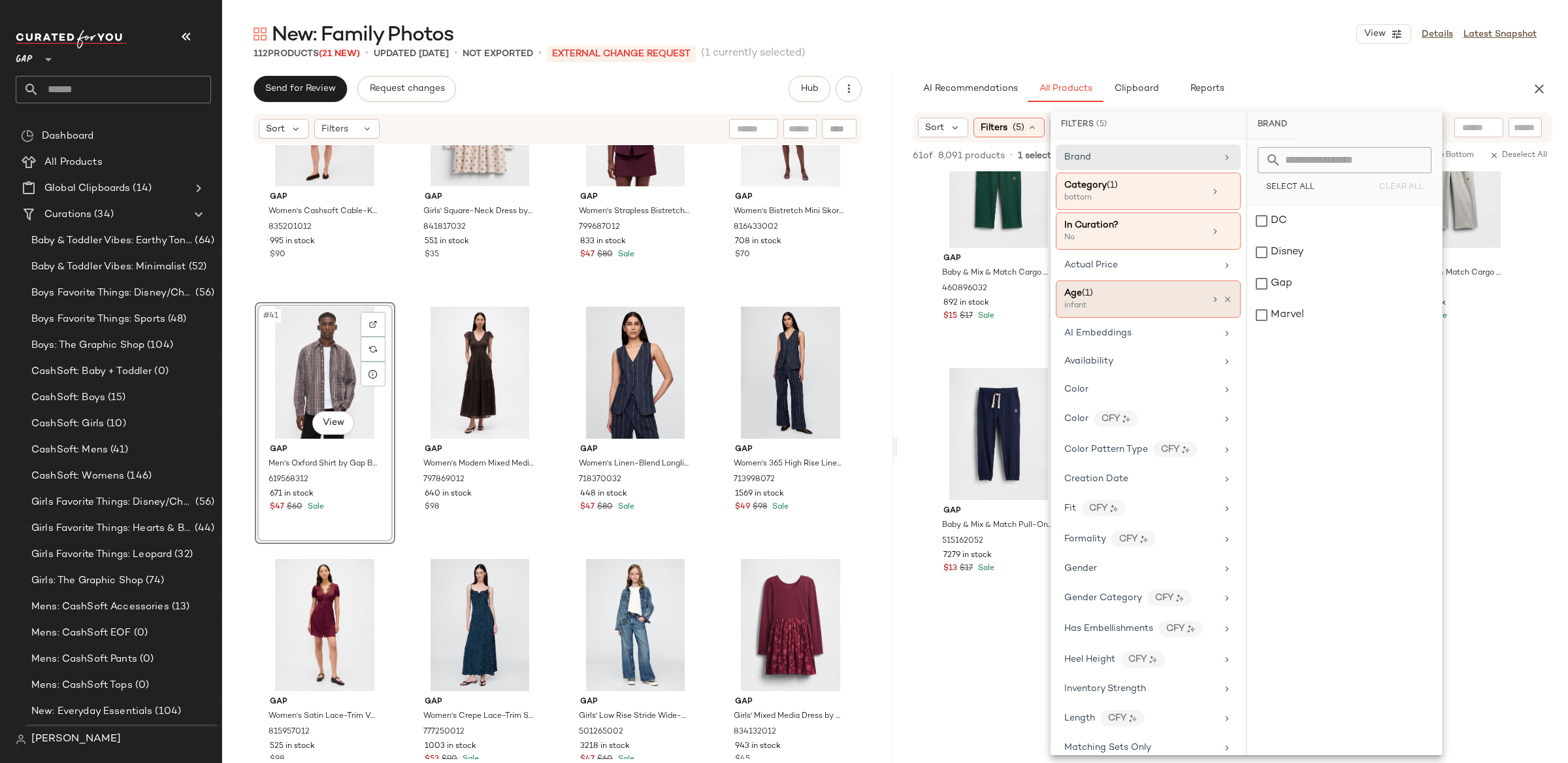
drag, startPoint x: 1107, startPoint y: 296, endPoint x: 1232, endPoint y: 285, distance: 125.5
click at [1108, 296] on div "Age ([DEMOGRAPHIC_DATA])" at bounding box center [1135, 294] width 141 height 14
click at [1266, 285] on div "infant" at bounding box center [1345, 284] width 194 height 32
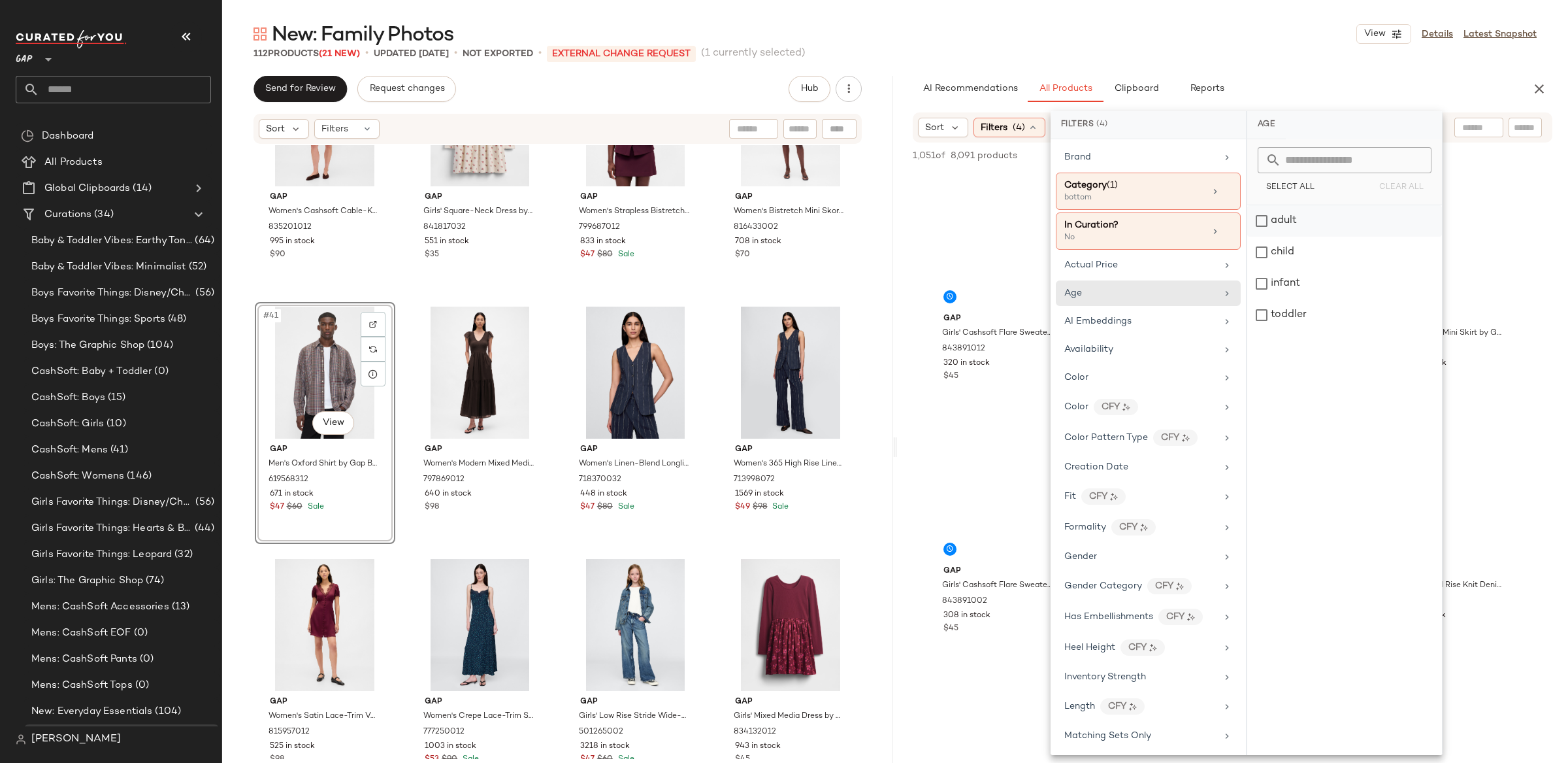
click at [1267, 210] on div "adult" at bounding box center [1345, 221] width 194 height 32
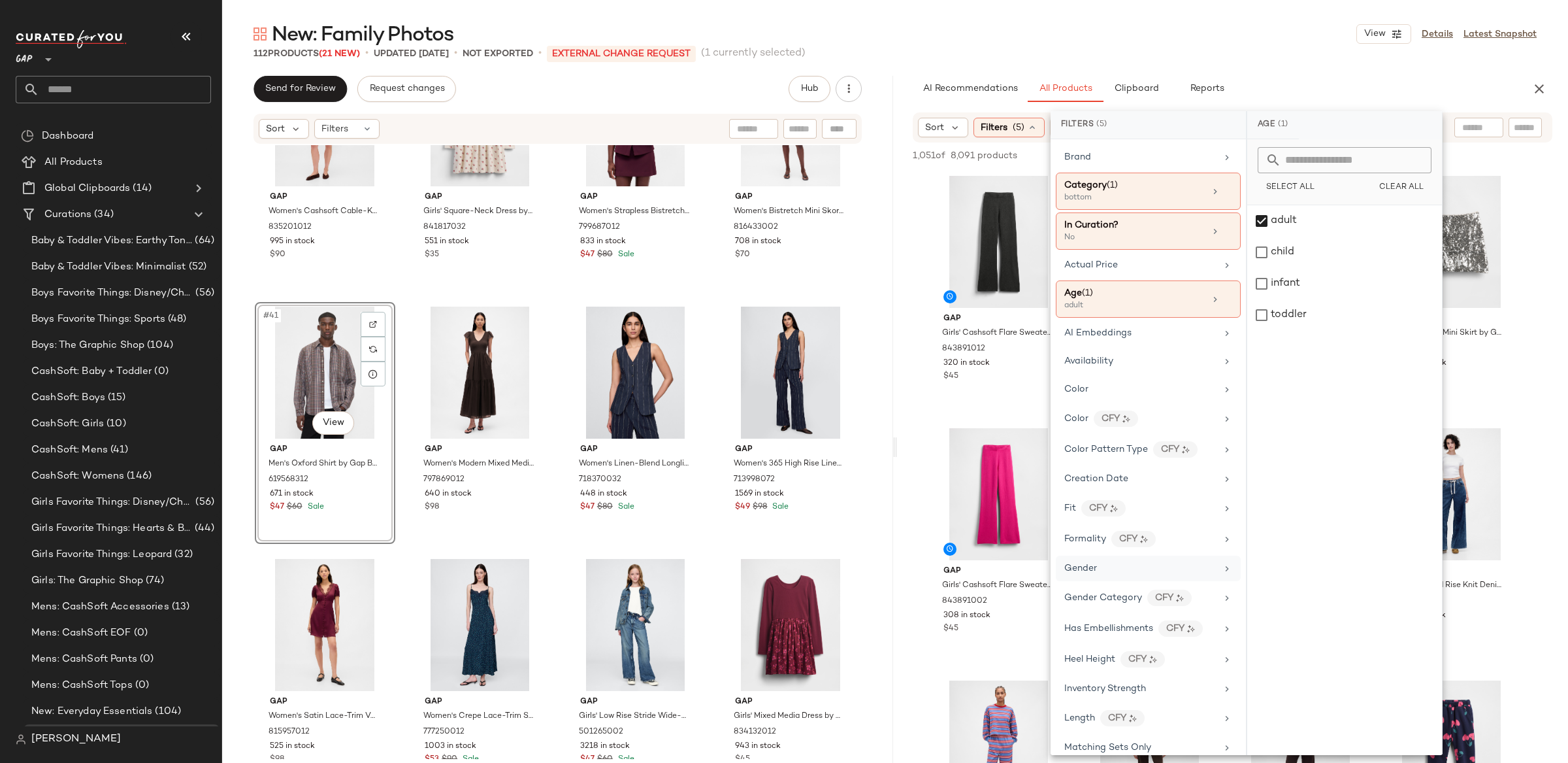
click at [1098, 581] on div "Gender" at bounding box center [1148, 569] width 184 height 26
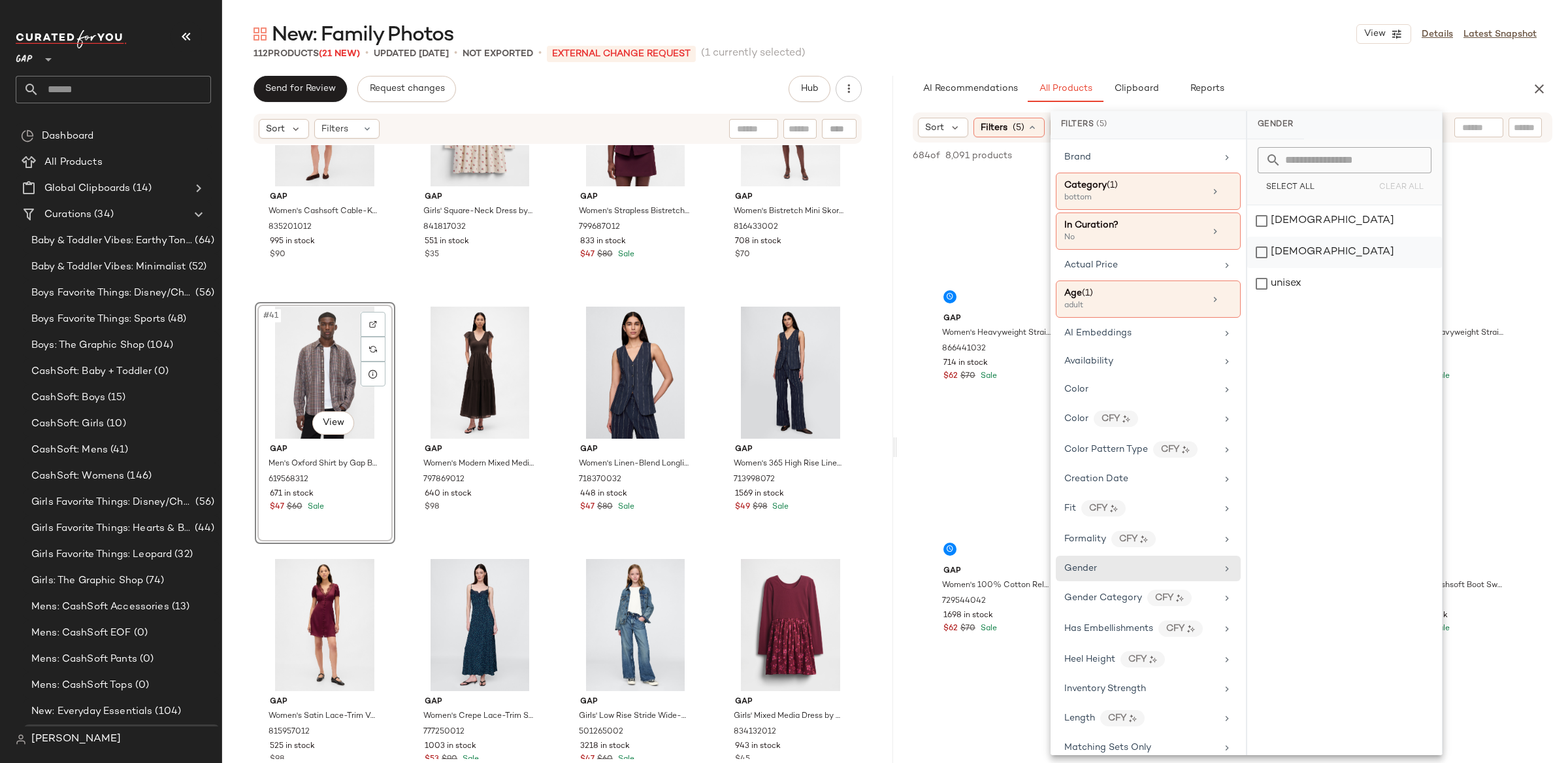
click at [1277, 254] on div "[DEMOGRAPHIC_DATA]" at bounding box center [1345, 252] width 194 height 32
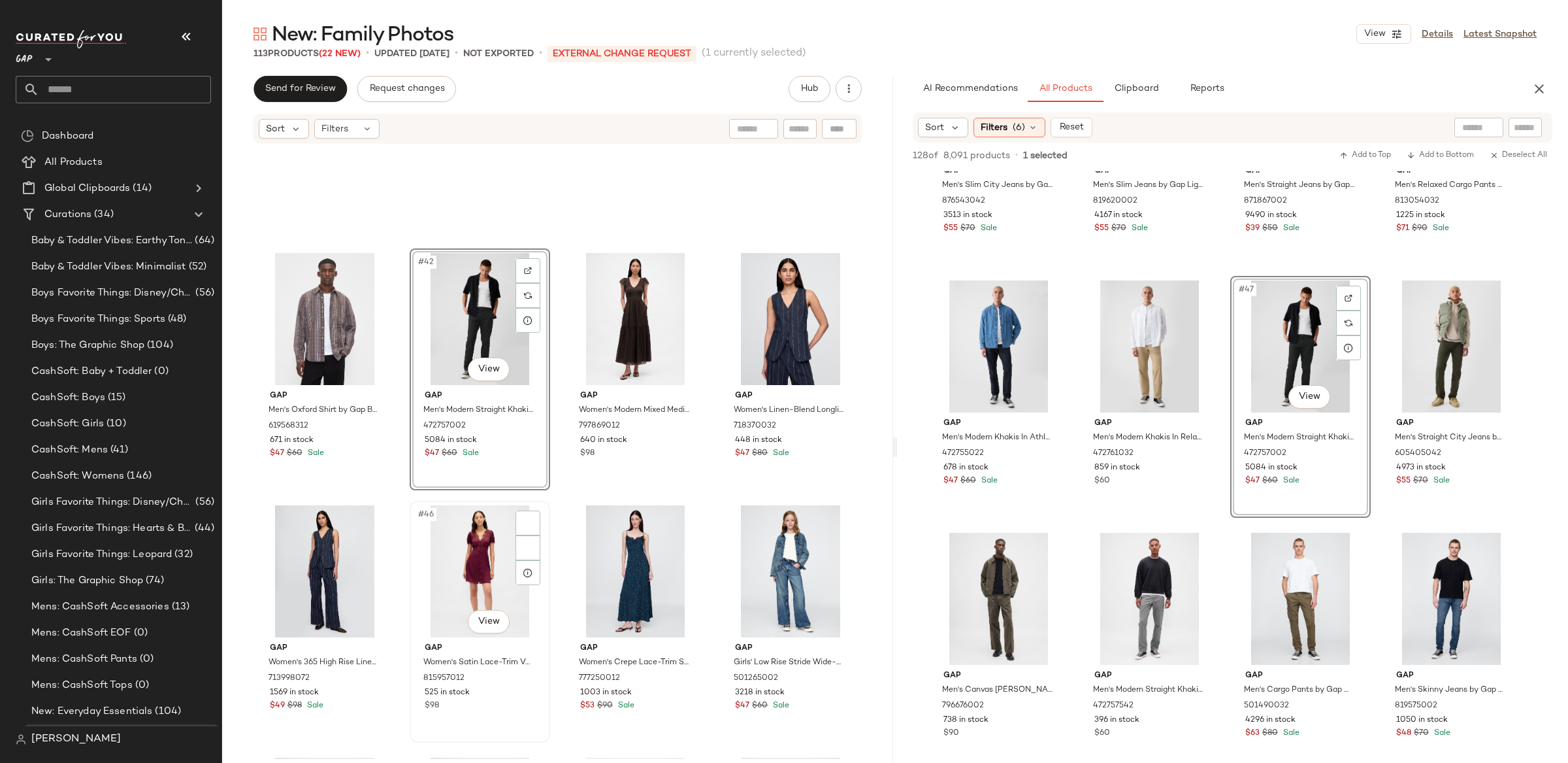
scroll to position [2431, 0]
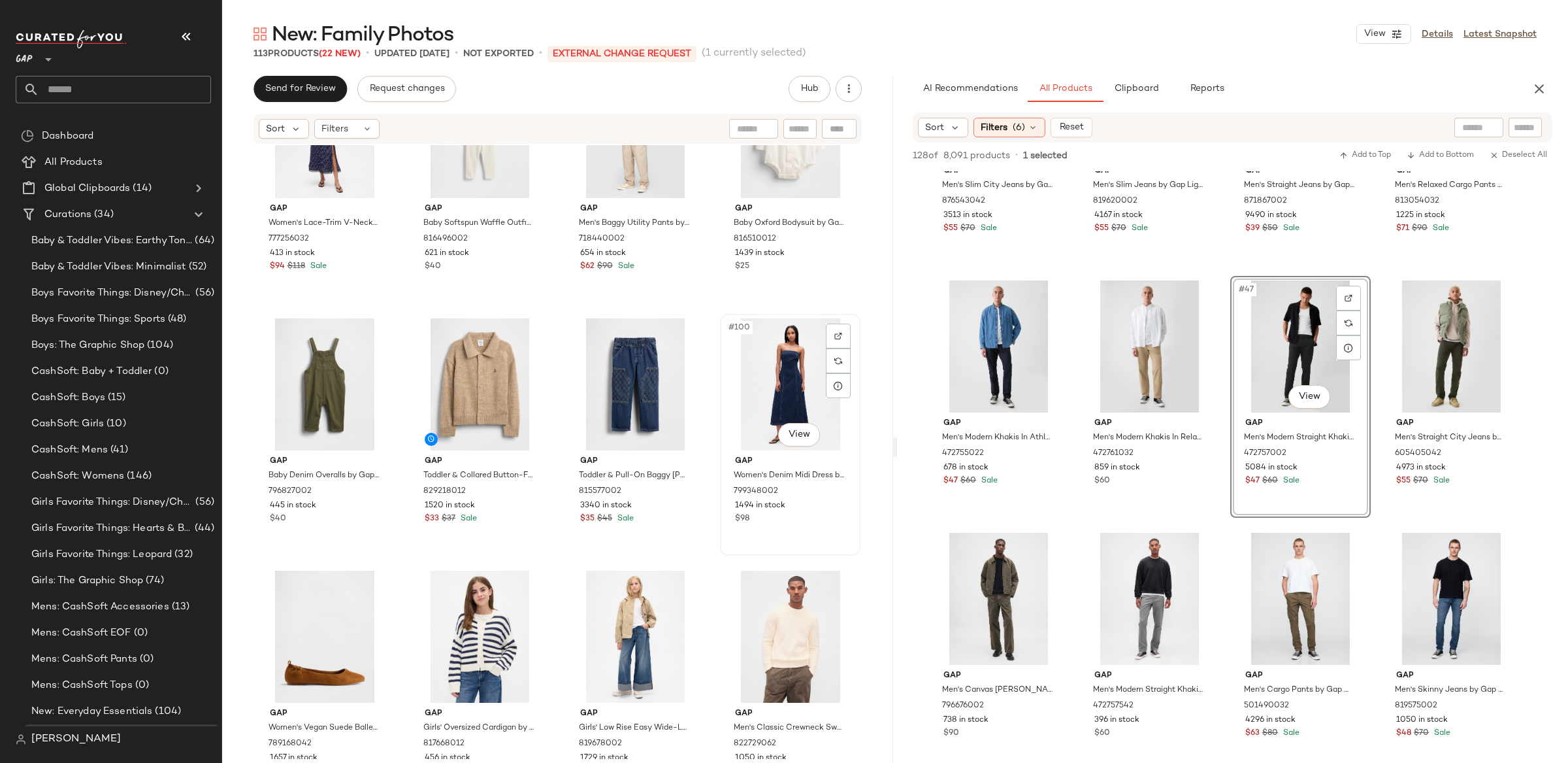
scroll to position [5871, 0]
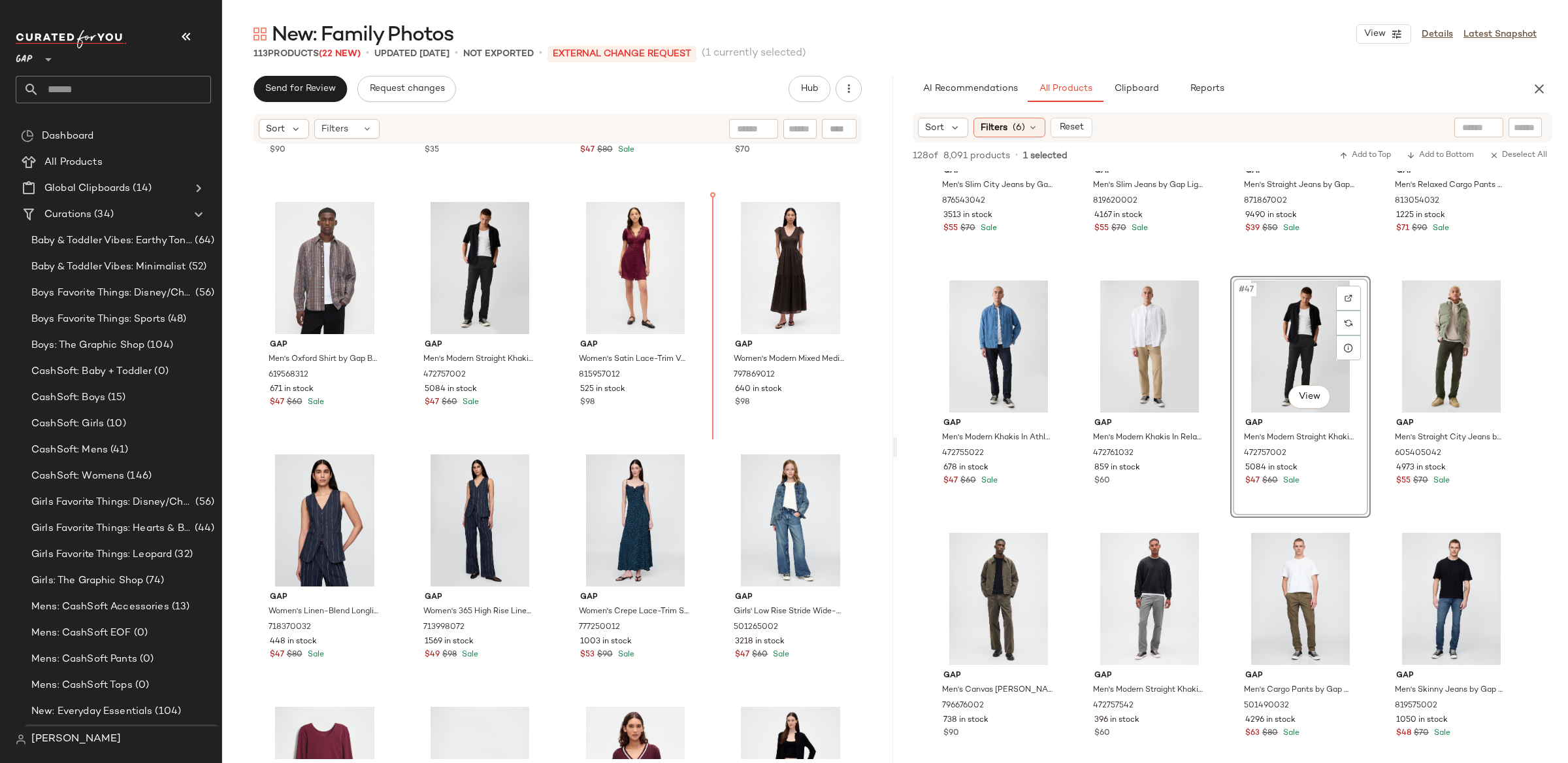
scroll to position [2366, 0]
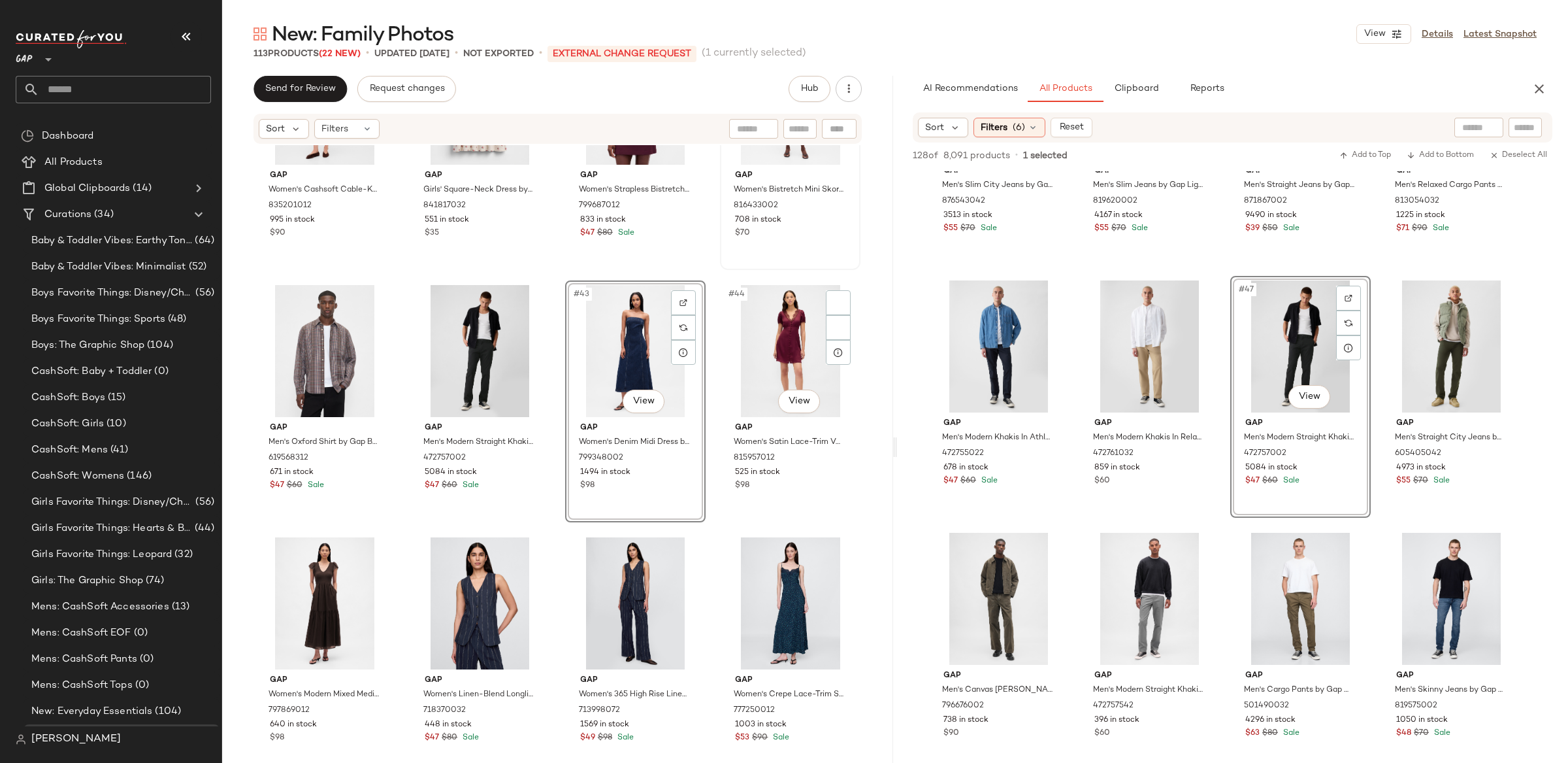
scroll to position [2456, 0]
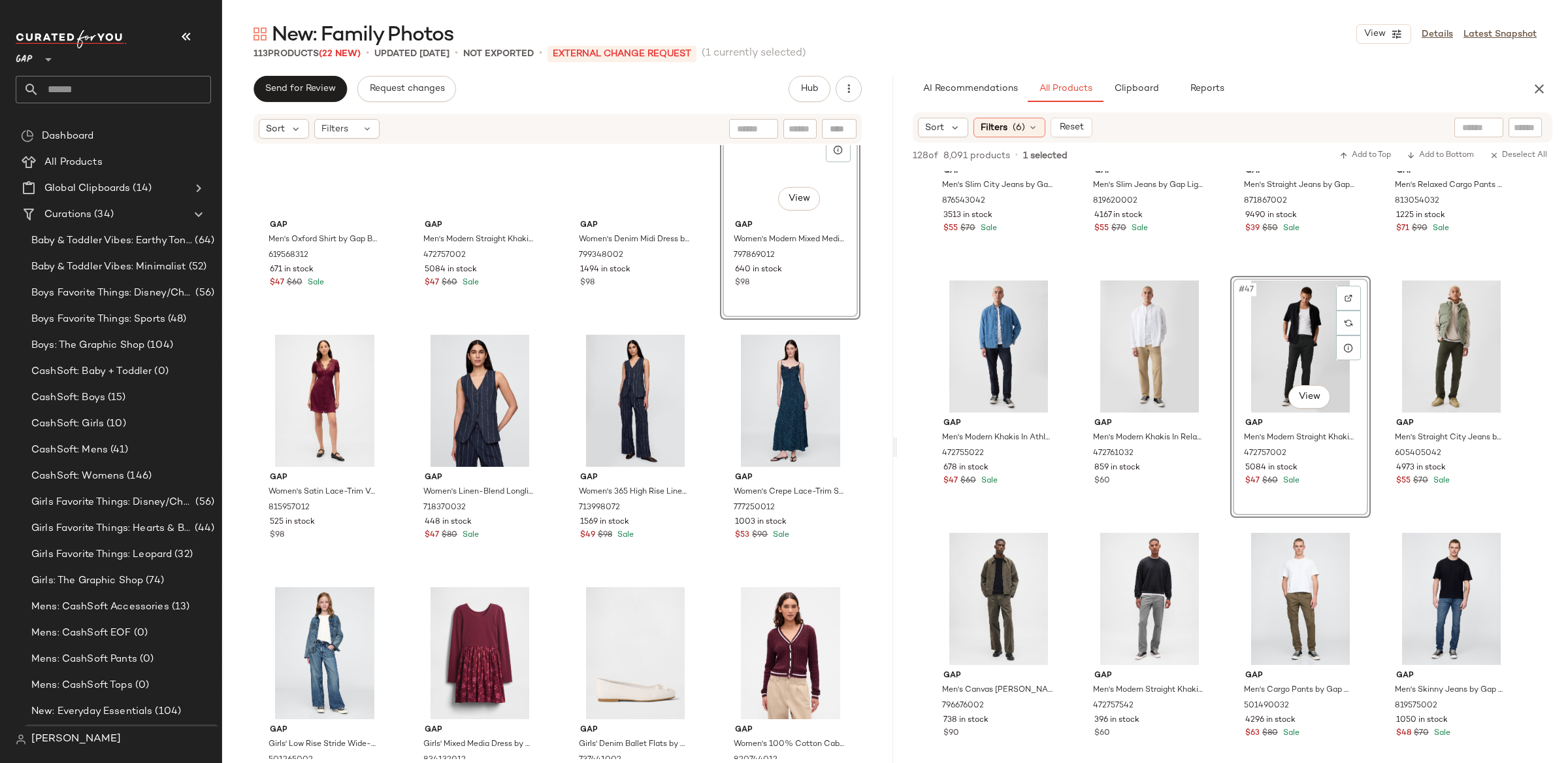
scroll to position [2601, 0]
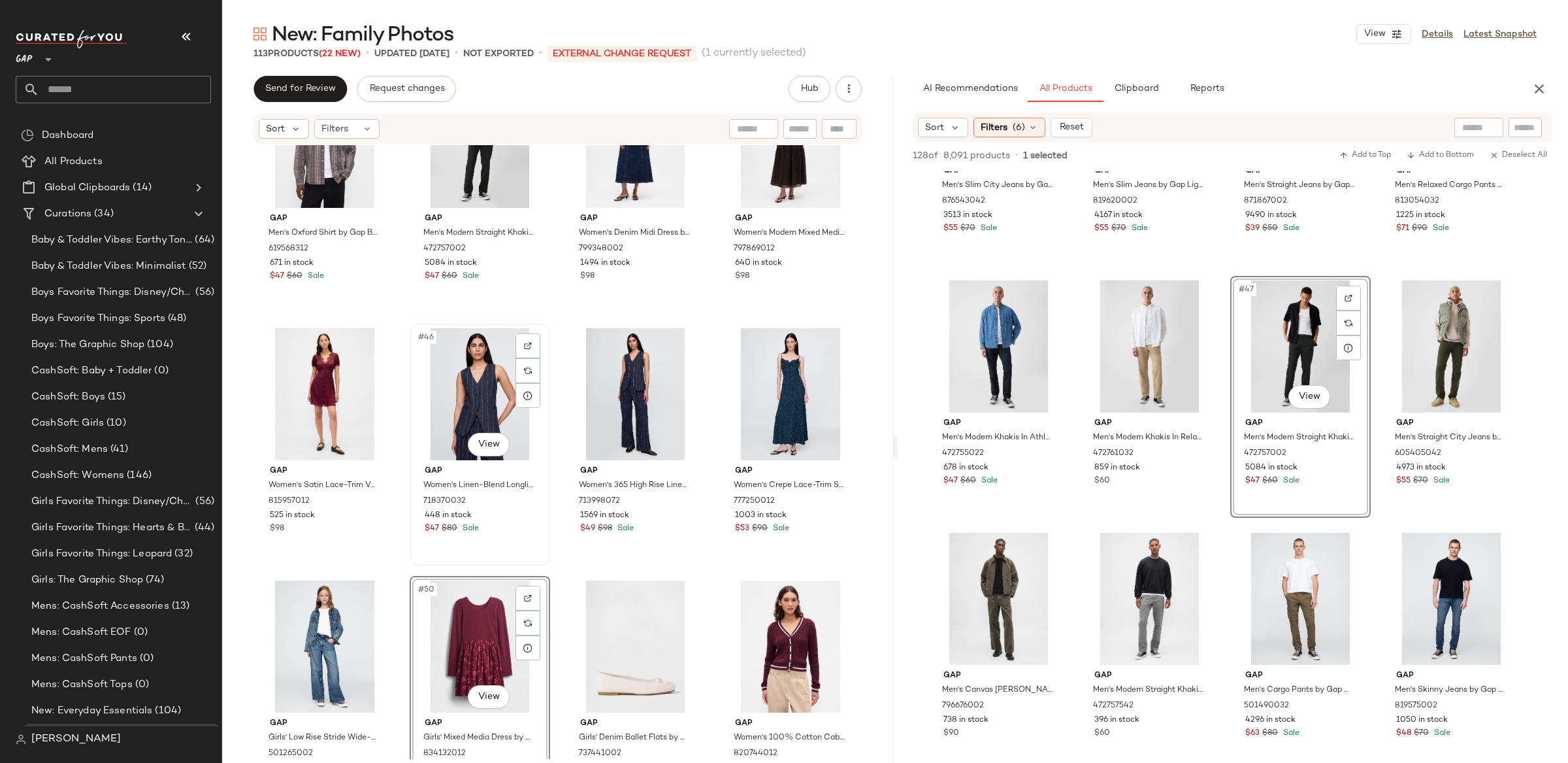
scroll to position [2614, 0]
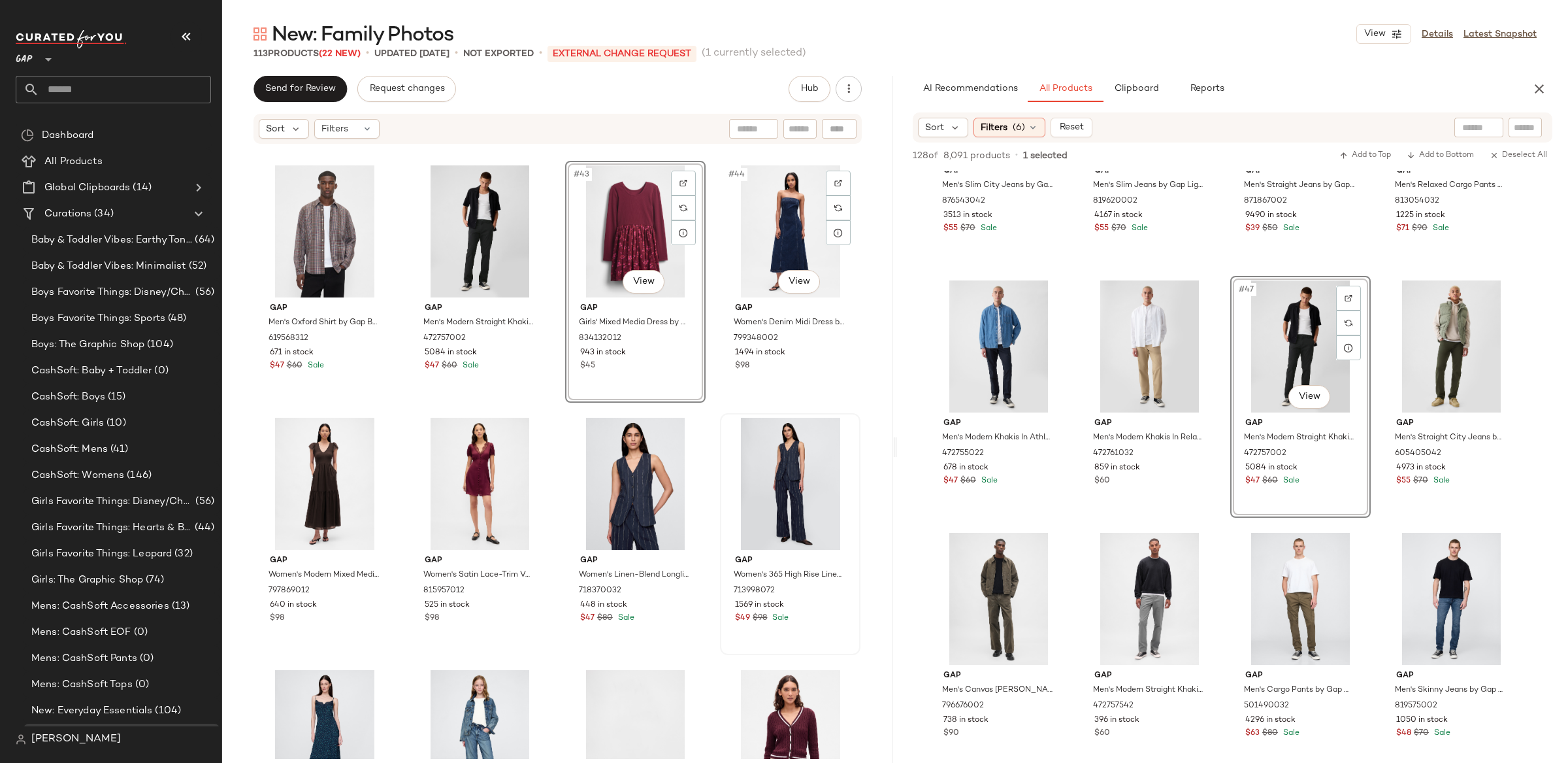
scroll to position [2525, 0]
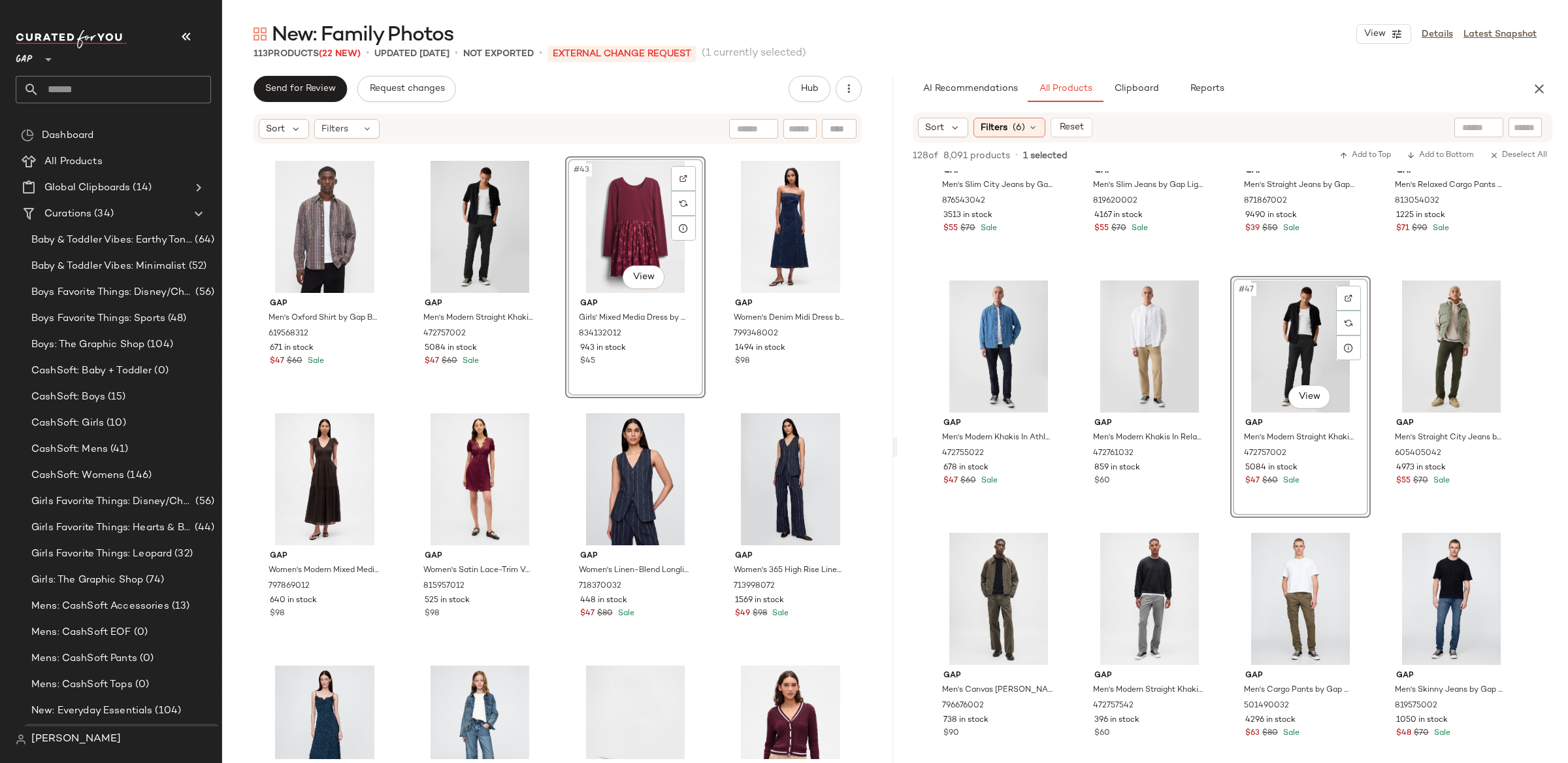
drag, startPoint x: 462, startPoint y: 607, endPoint x: 909, endPoint y: 11, distance: 745.0
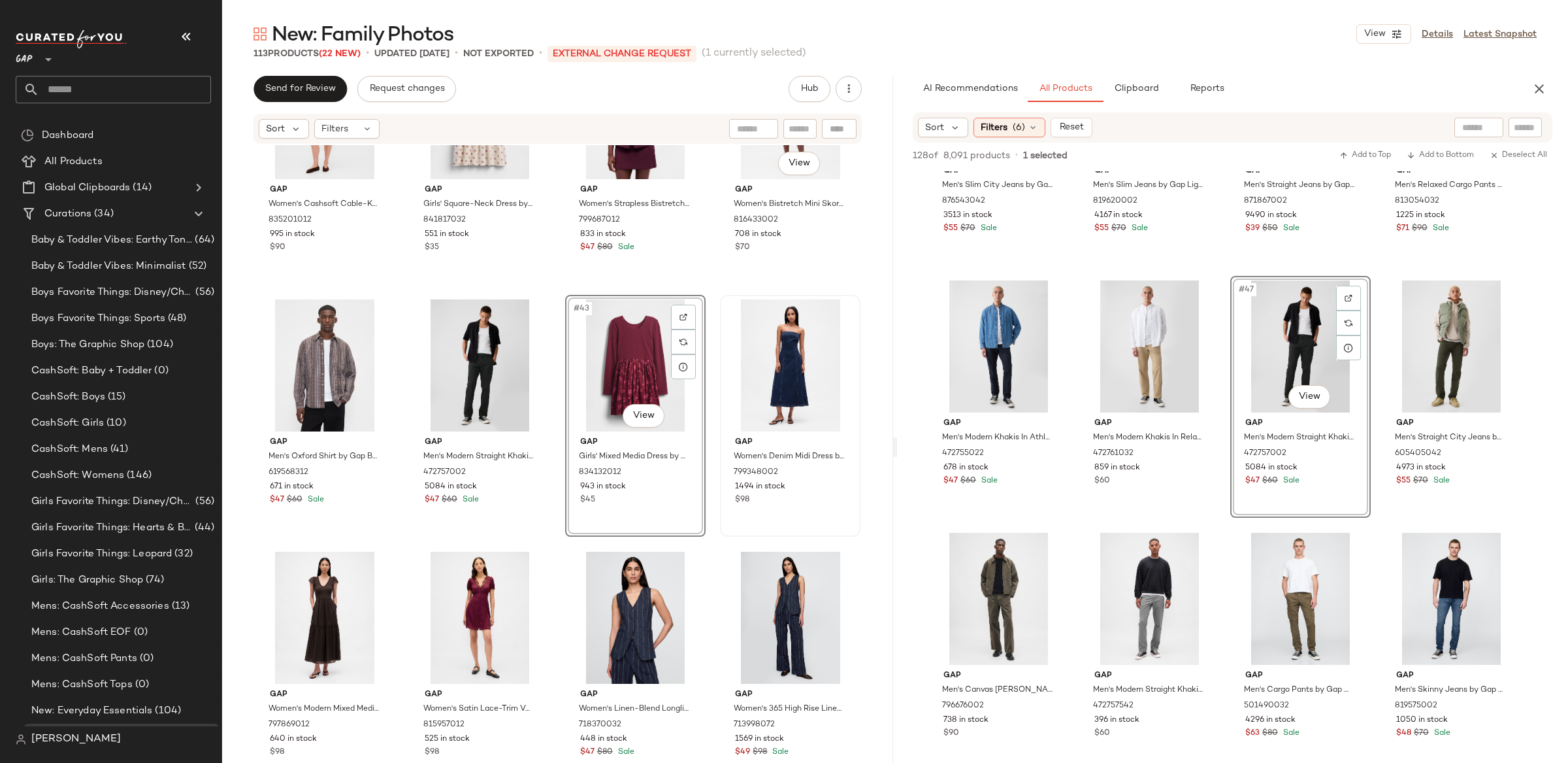
scroll to position [2407, 0]
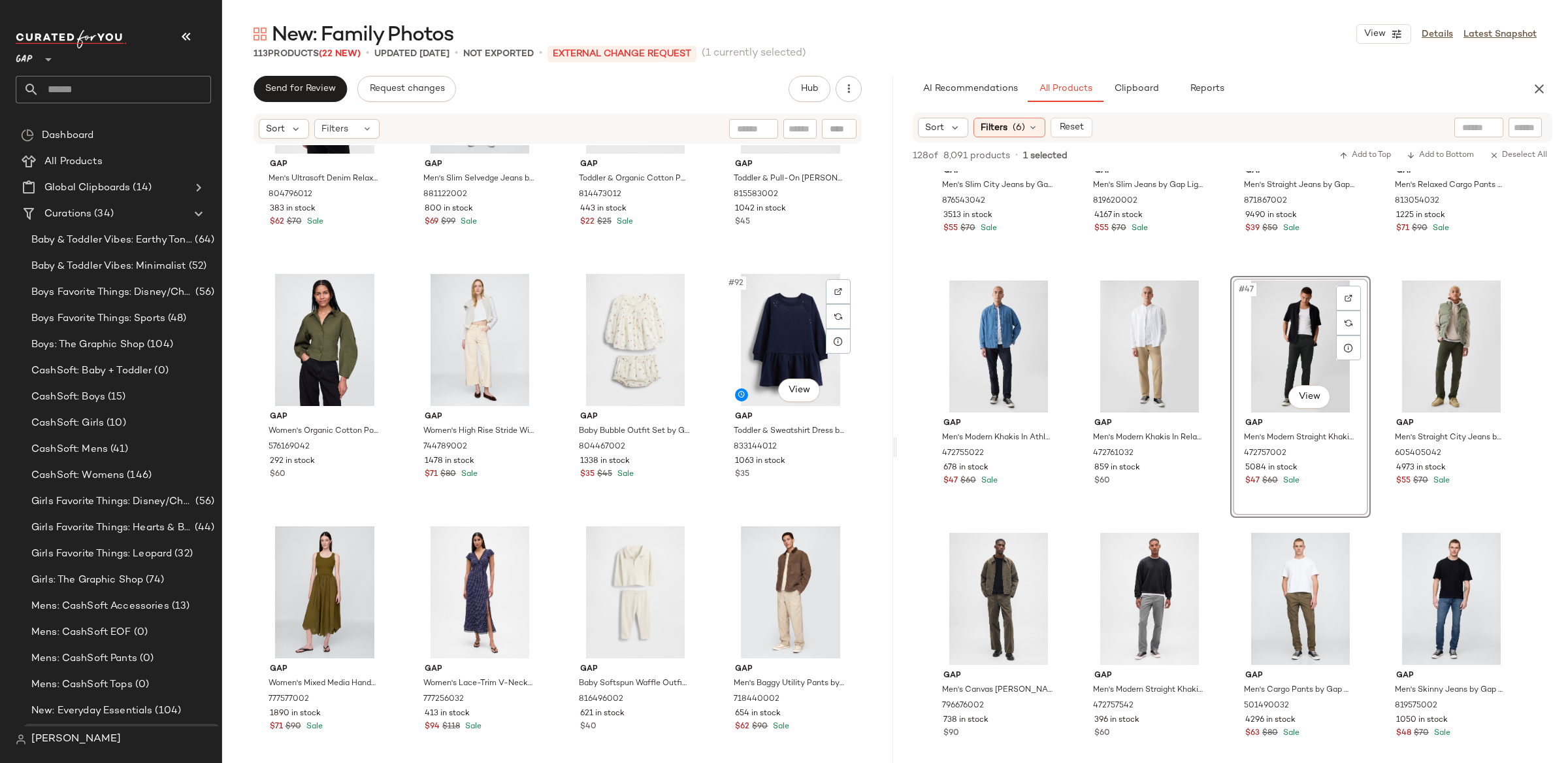
scroll to position [5504, 0]
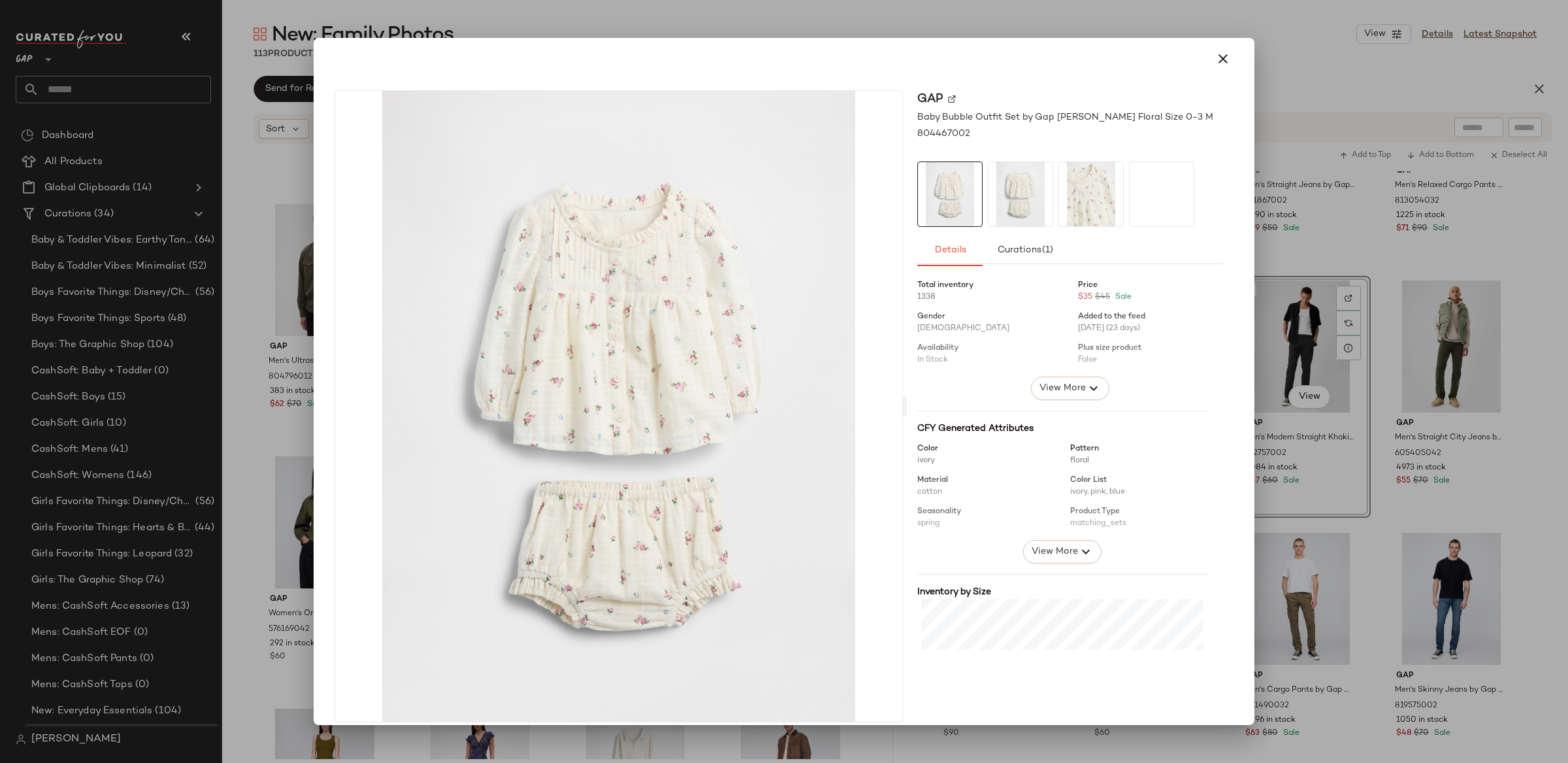
drag, startPoint x: 1214, startPoint y: 59, endPoint x: 1106, endPoint y: 104, distance: 117.0
click at [1215, 59] on icon "button" at bounding box center [1223, 59] width 16 height 16
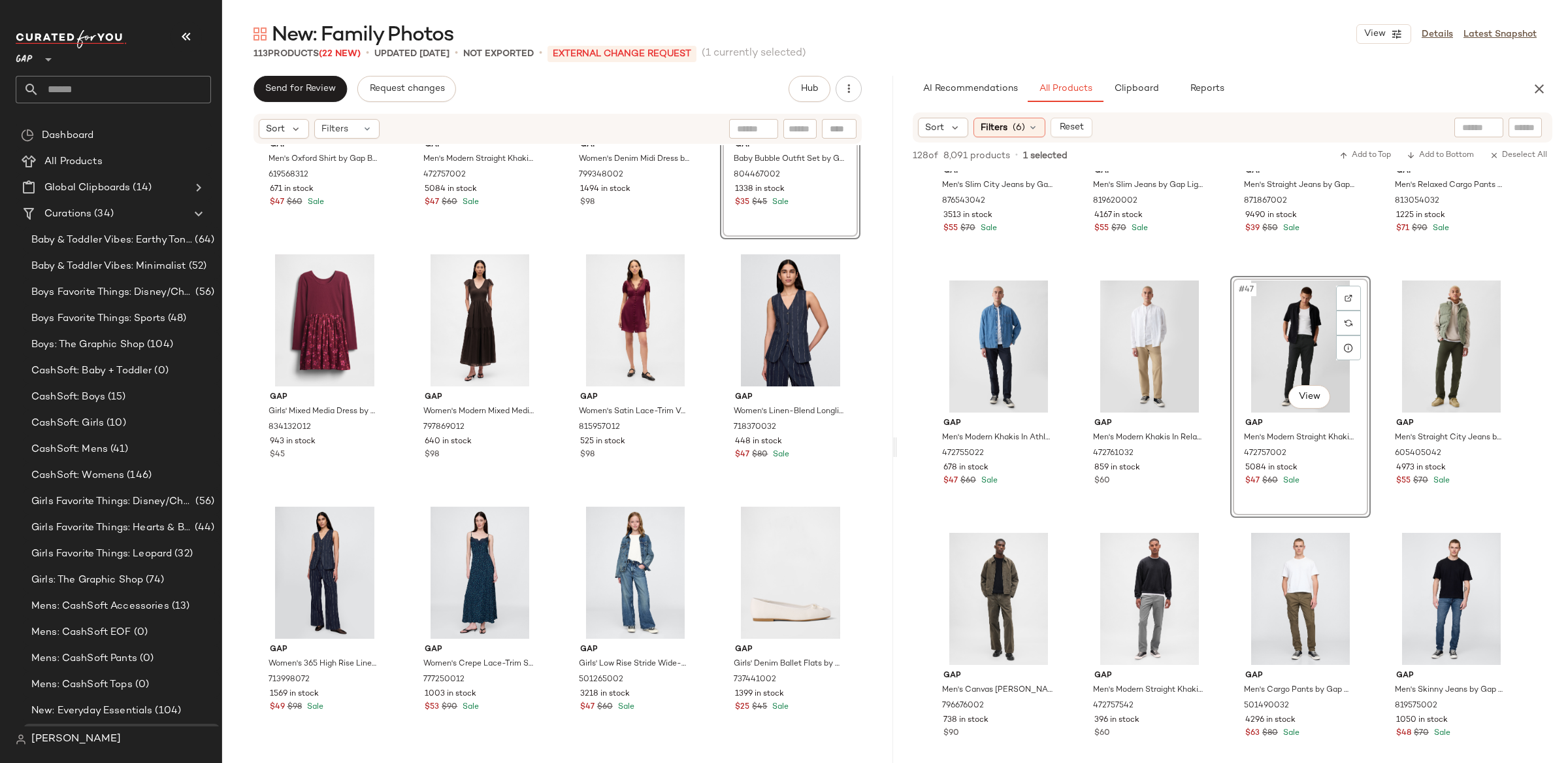
scroll to position [2684, 0]
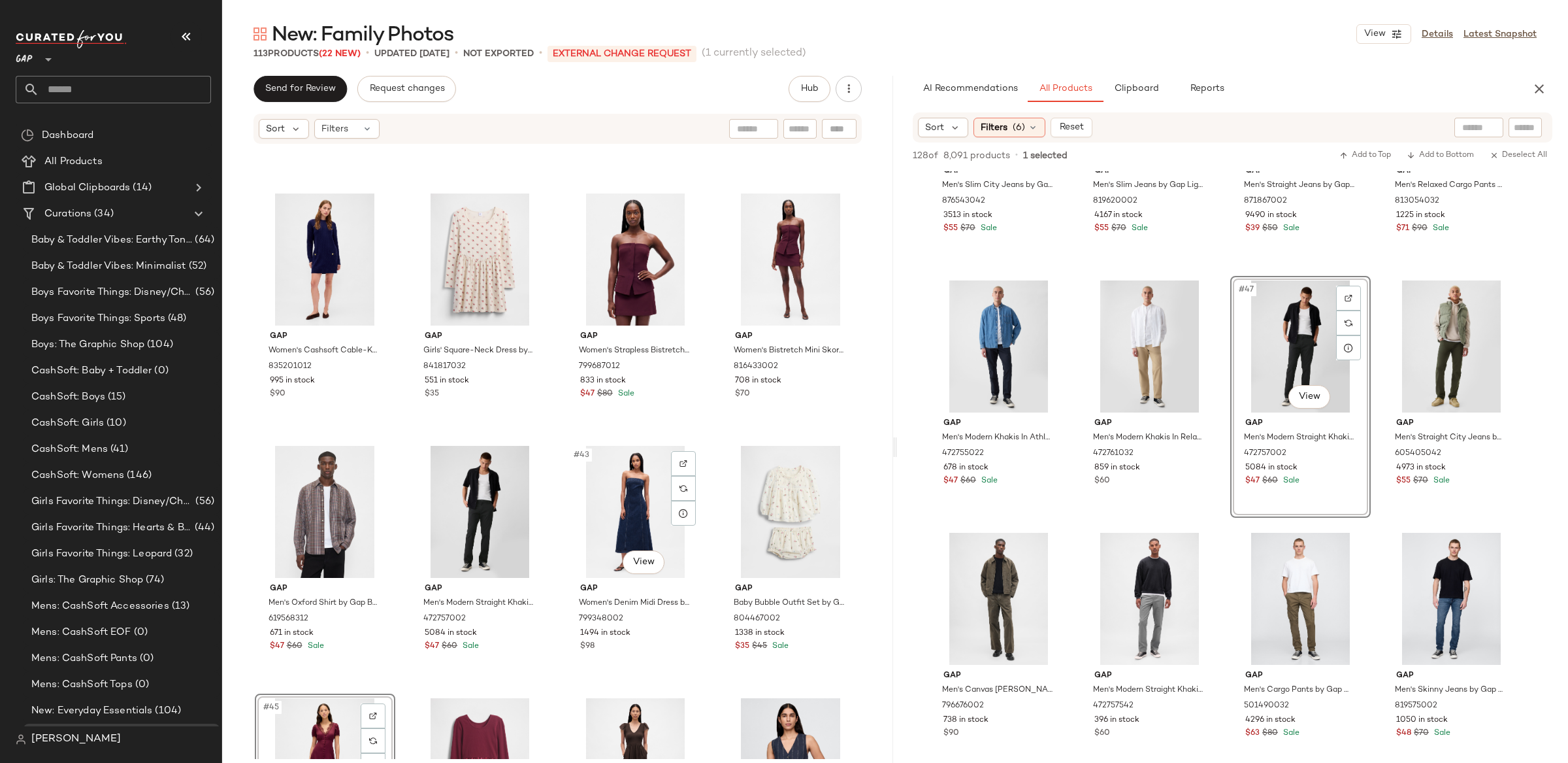
scroll to position [2234, 0]
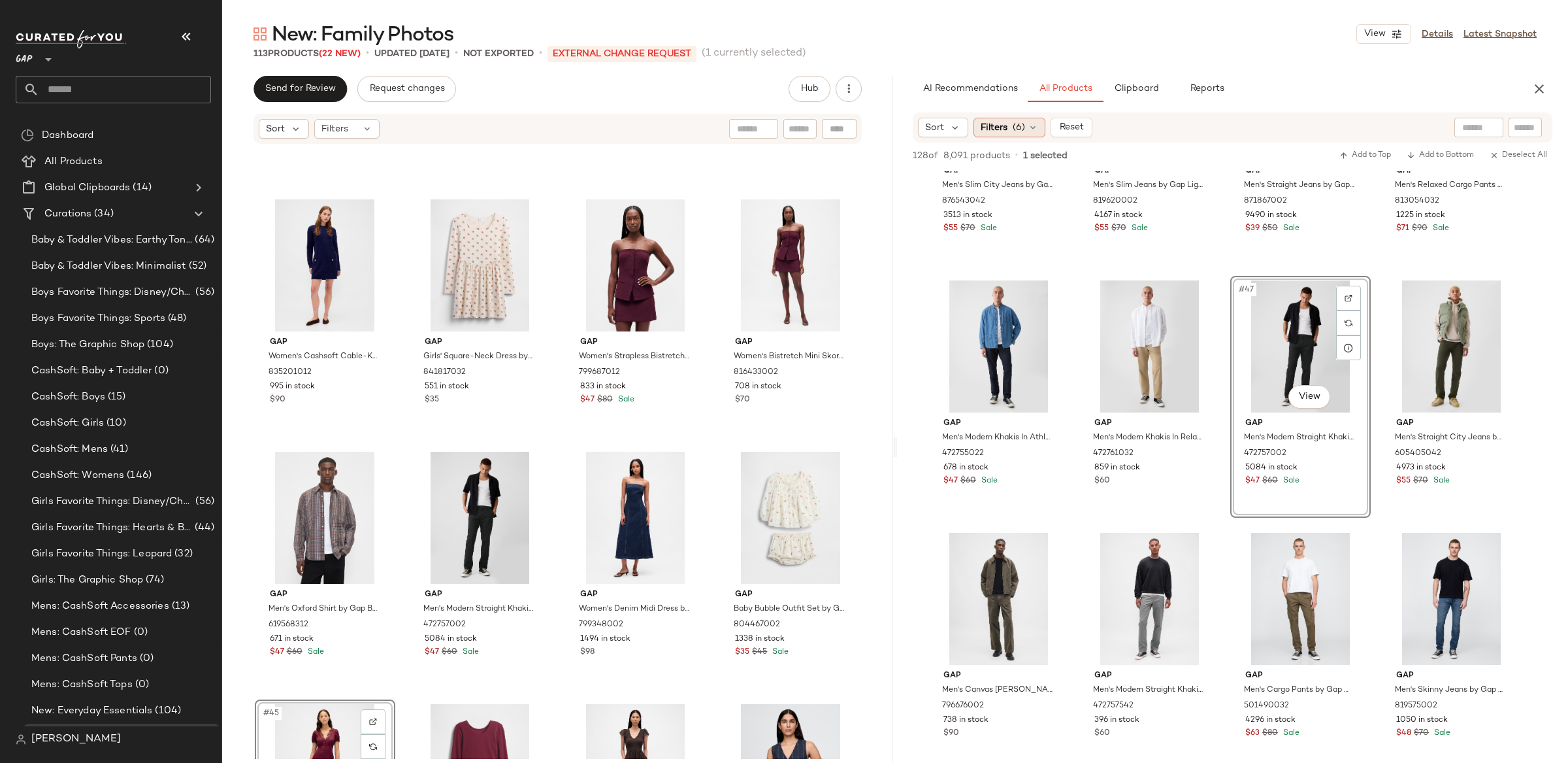
click at [993, 122] on span "Filters" at bounding box center [994, 128] width 27 height 14
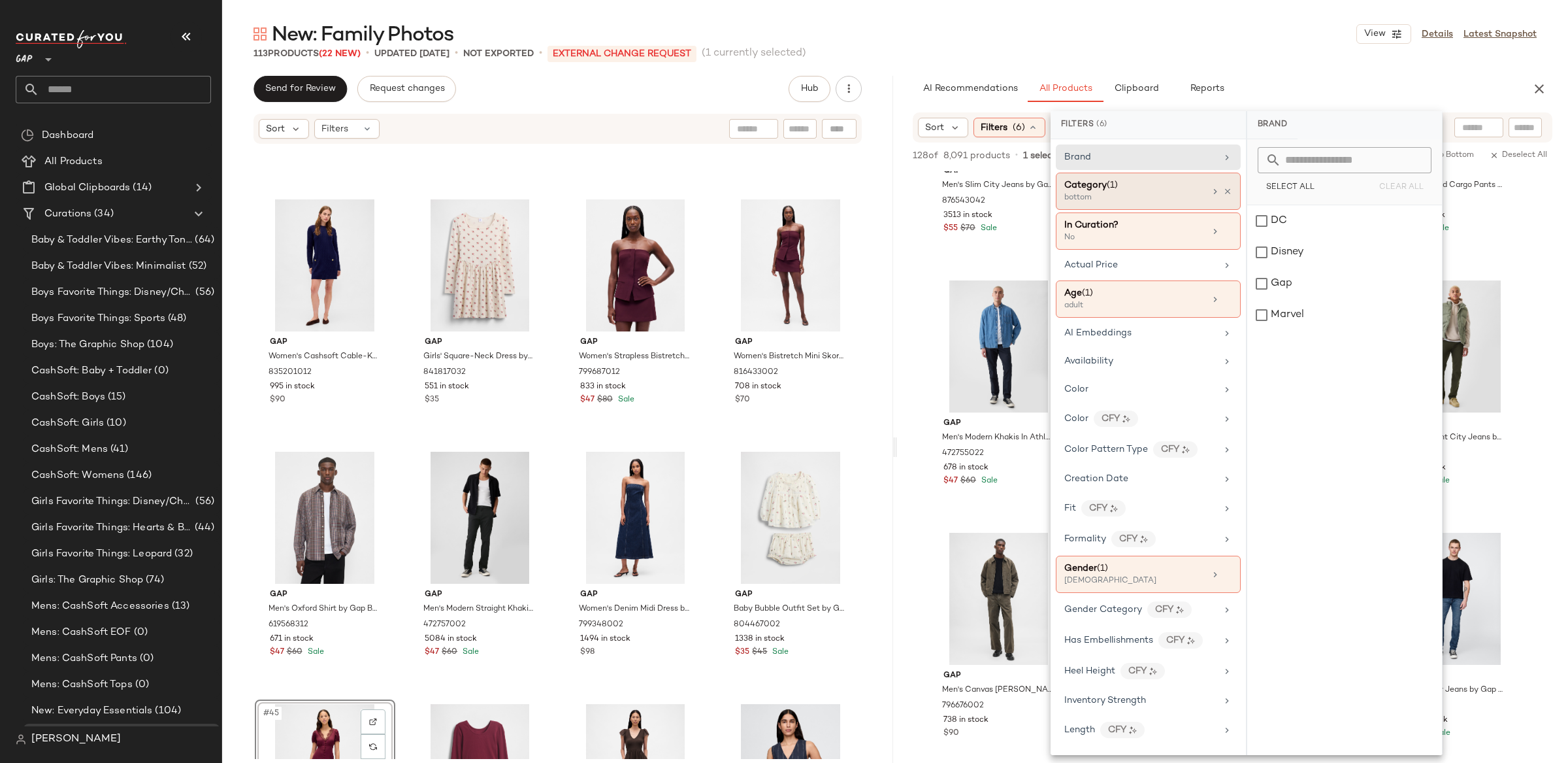
click at [1150, 185] on div "Category (1)" at bounding box center [1135, 186] width 141 height 14
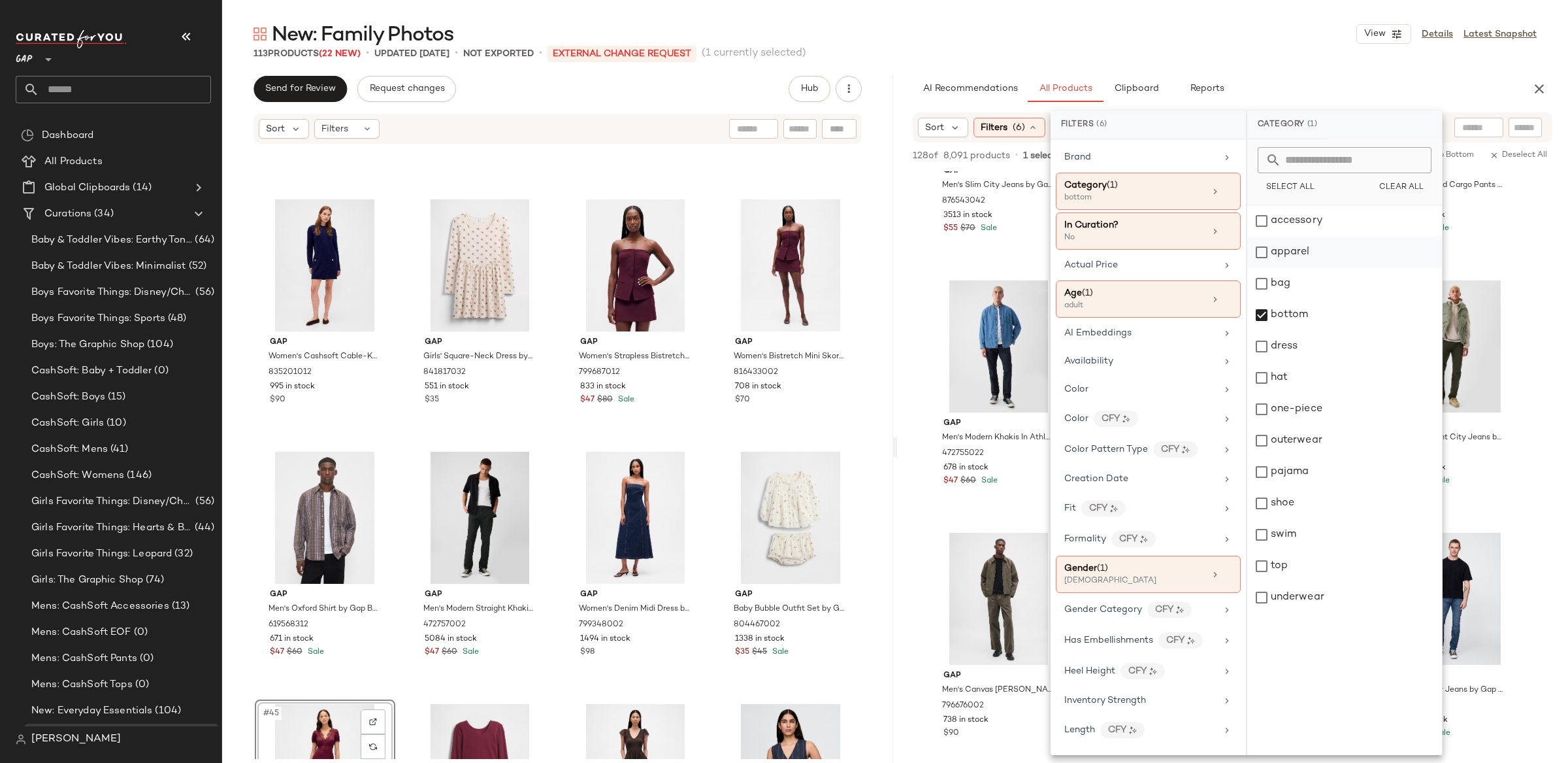
drag, startPoint x: 1279, startPoint y: 322, endPoint x: 1297, endPoint y: 257, distance: 67.4
click at [1279, 317] on div "bottom" at bounding box center [1345, 316] width 194 height 32
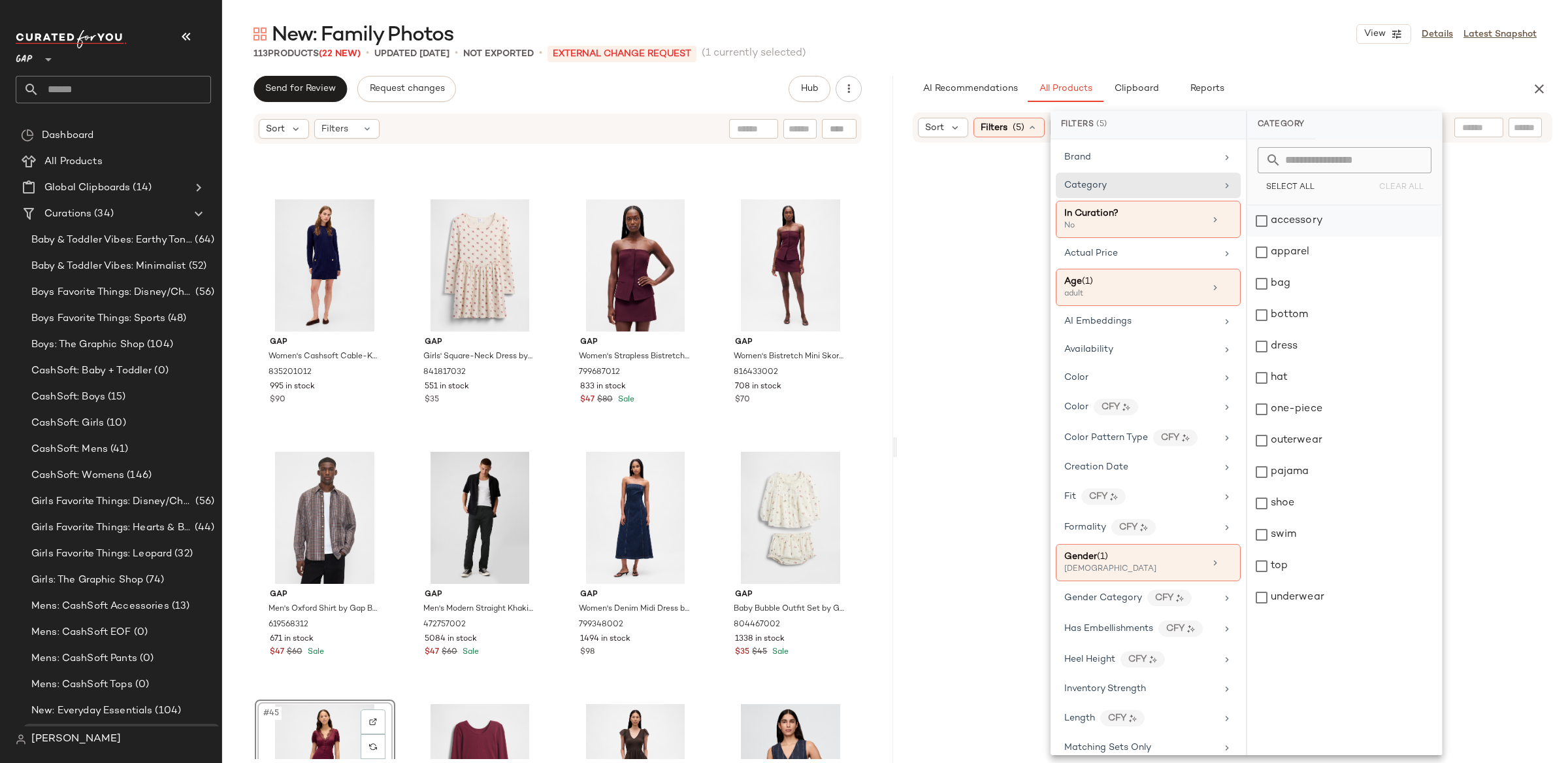
click at [1290, 220] on div "accessory" at bounding box center [1345, 221] width 194 height 32
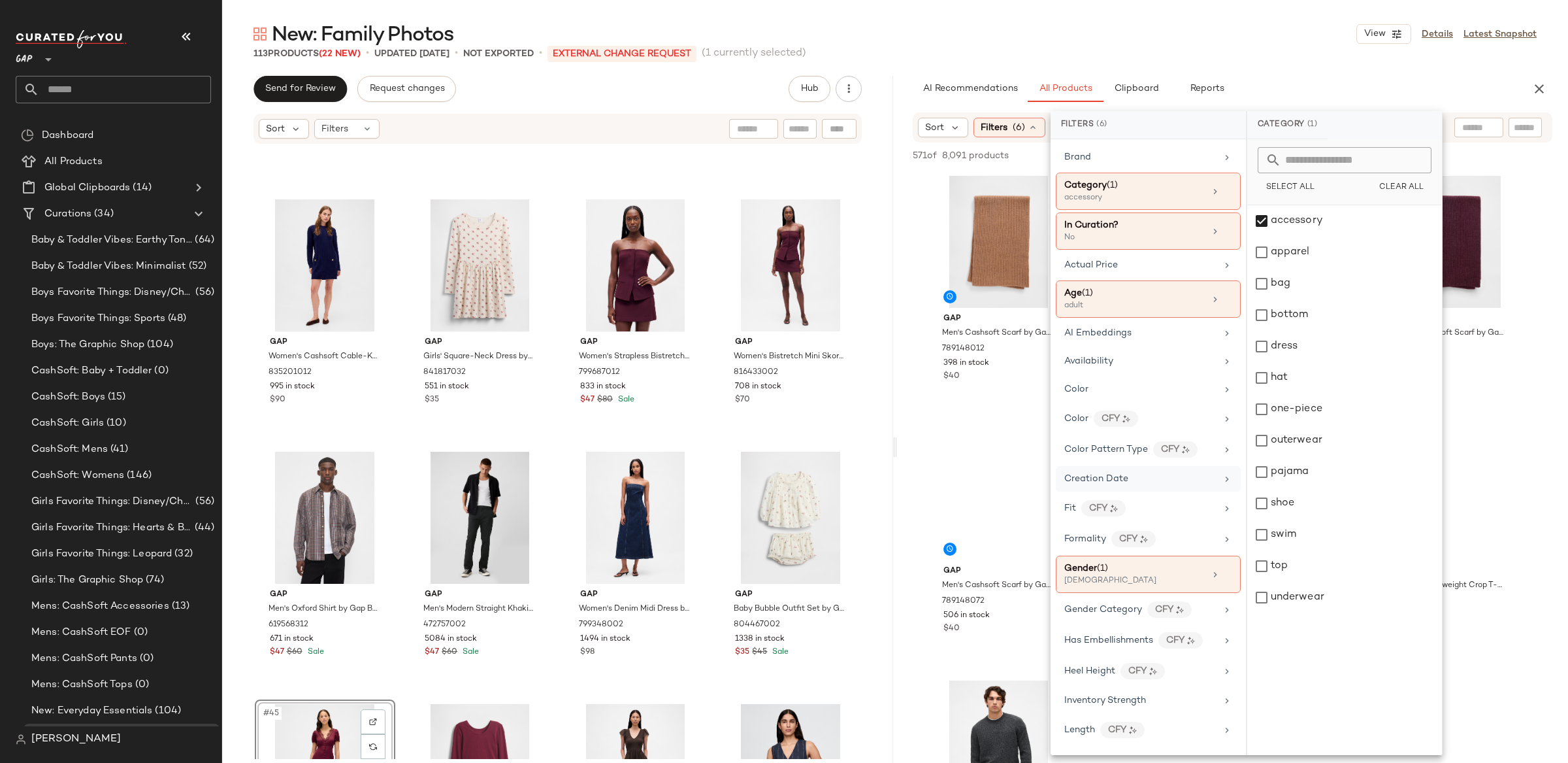
drag, startPoint x: 1155, startPoint y: 583, endPoint x: 1217, endPoint y: 481, distance: 119.4
click at [1155, 582] on div "[DEMOGRAPHIC_DATA]" at bounding box center [1130, 581] width 131 height 12
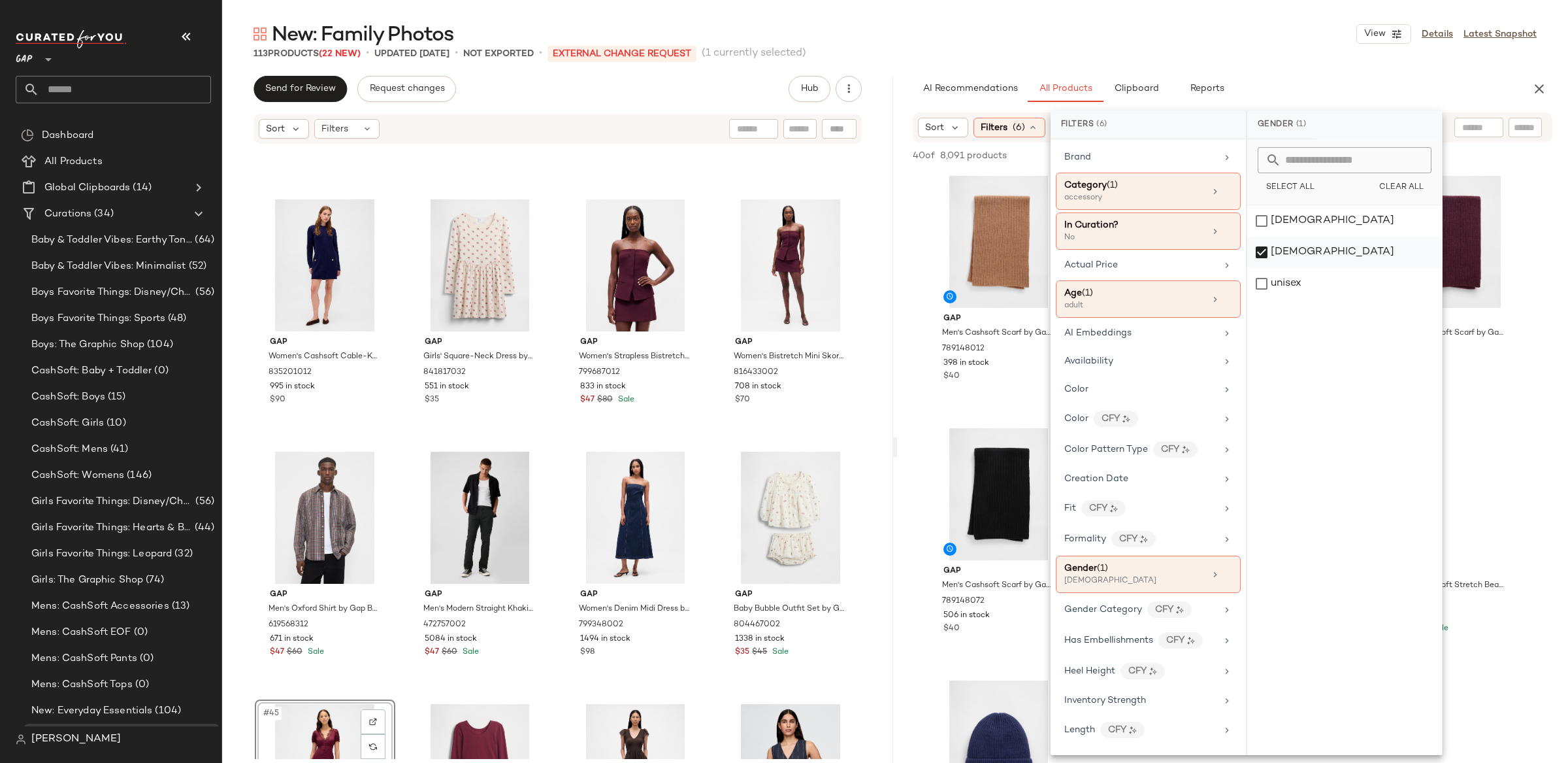
drag, startPoint x: 1280, startPoint y: 254, endPoint x: 1278, endPoint y: 242, distance: 12.2
click at [1280, 250] on div "[DEMOGRAPHIC_DATA]" at bounding box center [1345, 252] width 194 height 32
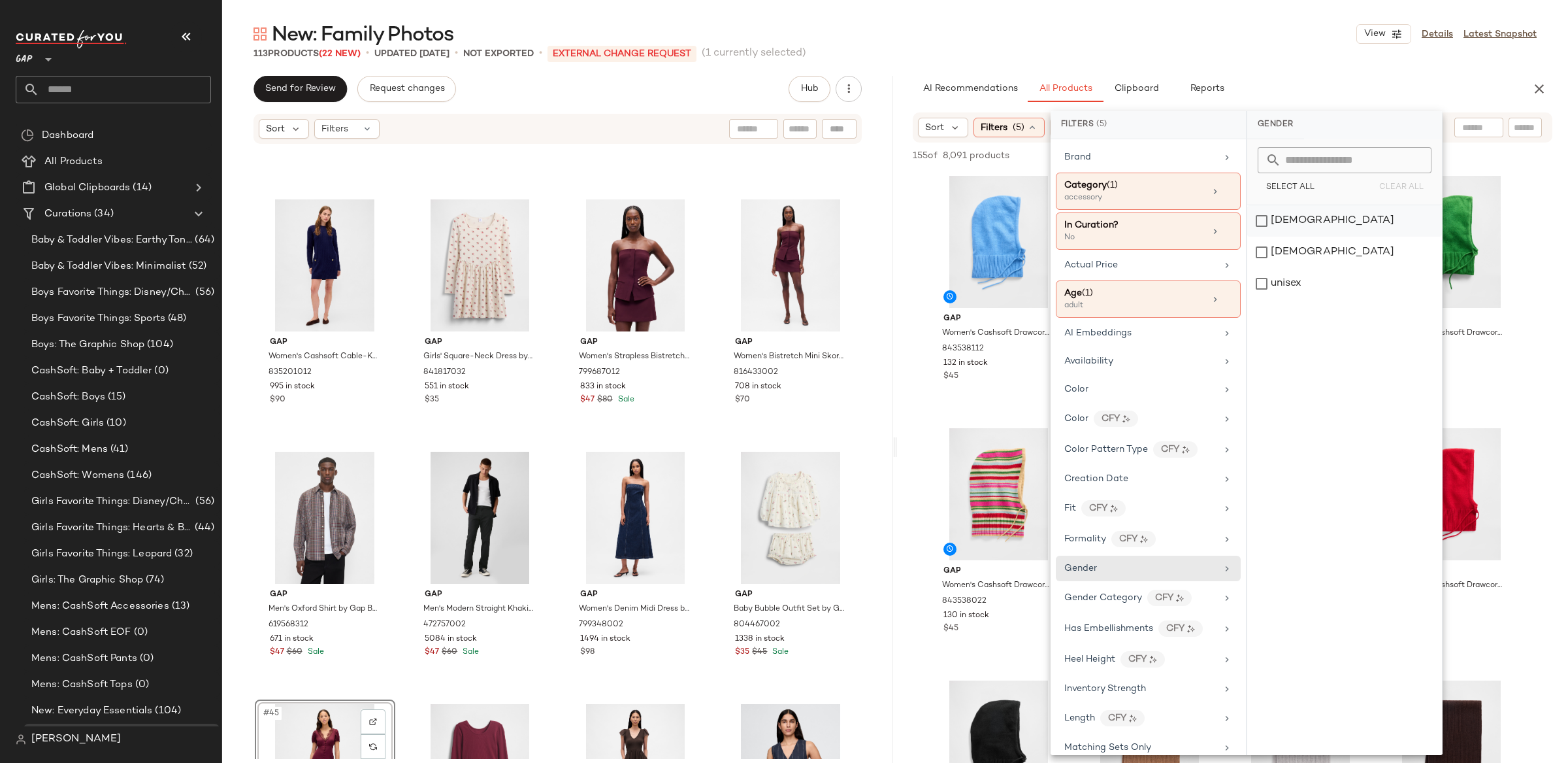
drag, startPoint x: 1277, startPoint y: 227, endPoint x: 1255, endPoint y: 263, distance: 42.2
click at [1277, 227] on div "[DEMOGRAPHIC_DATA]" at bounding box center [1345, 221] width 194 height 32
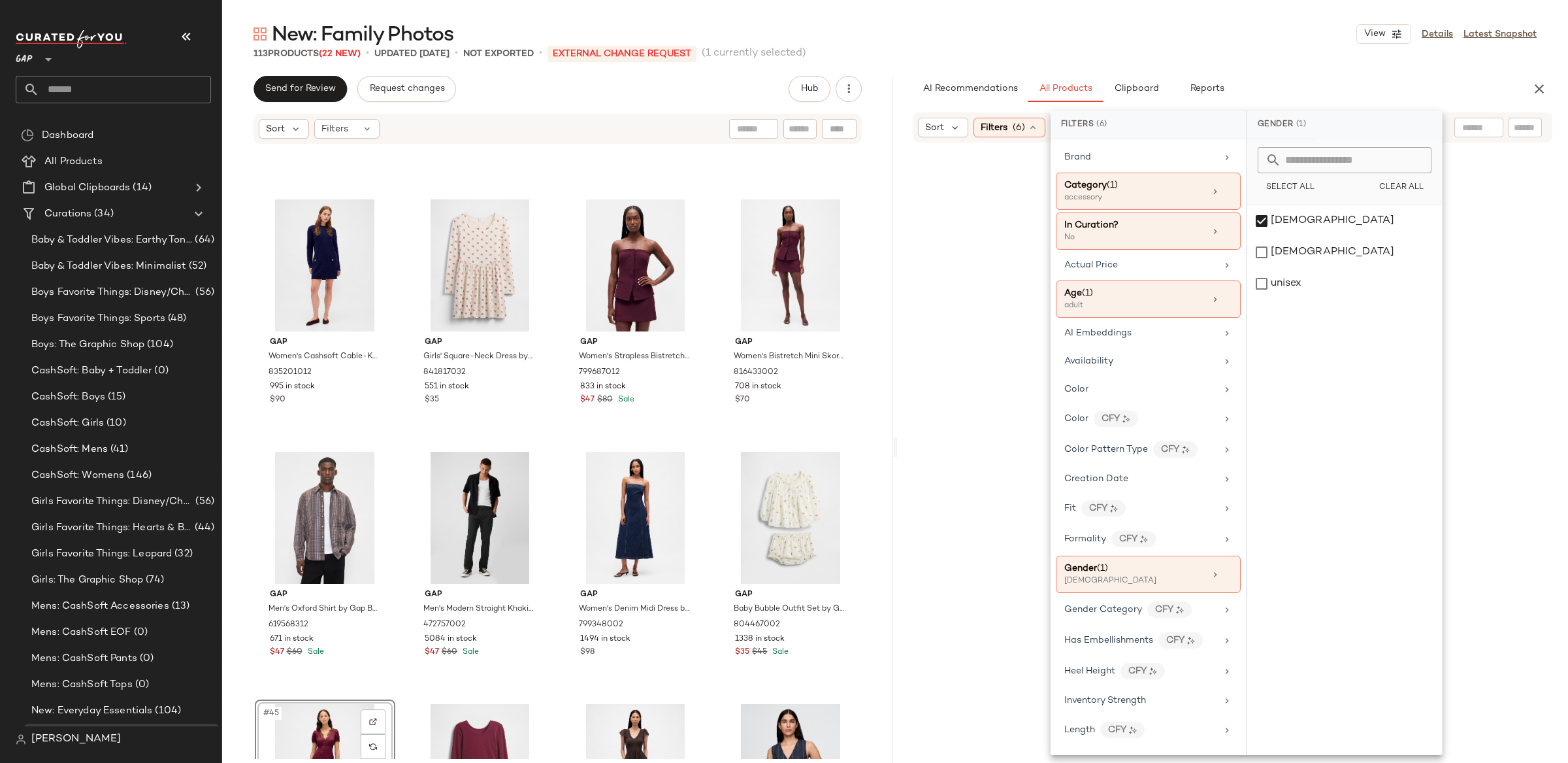
click at [900, 65] on div "New: Family Photos View Details Latest Snapshot 113 Products (22 New) • updated…" at bounding box center [895, 392] width 1346 height 742
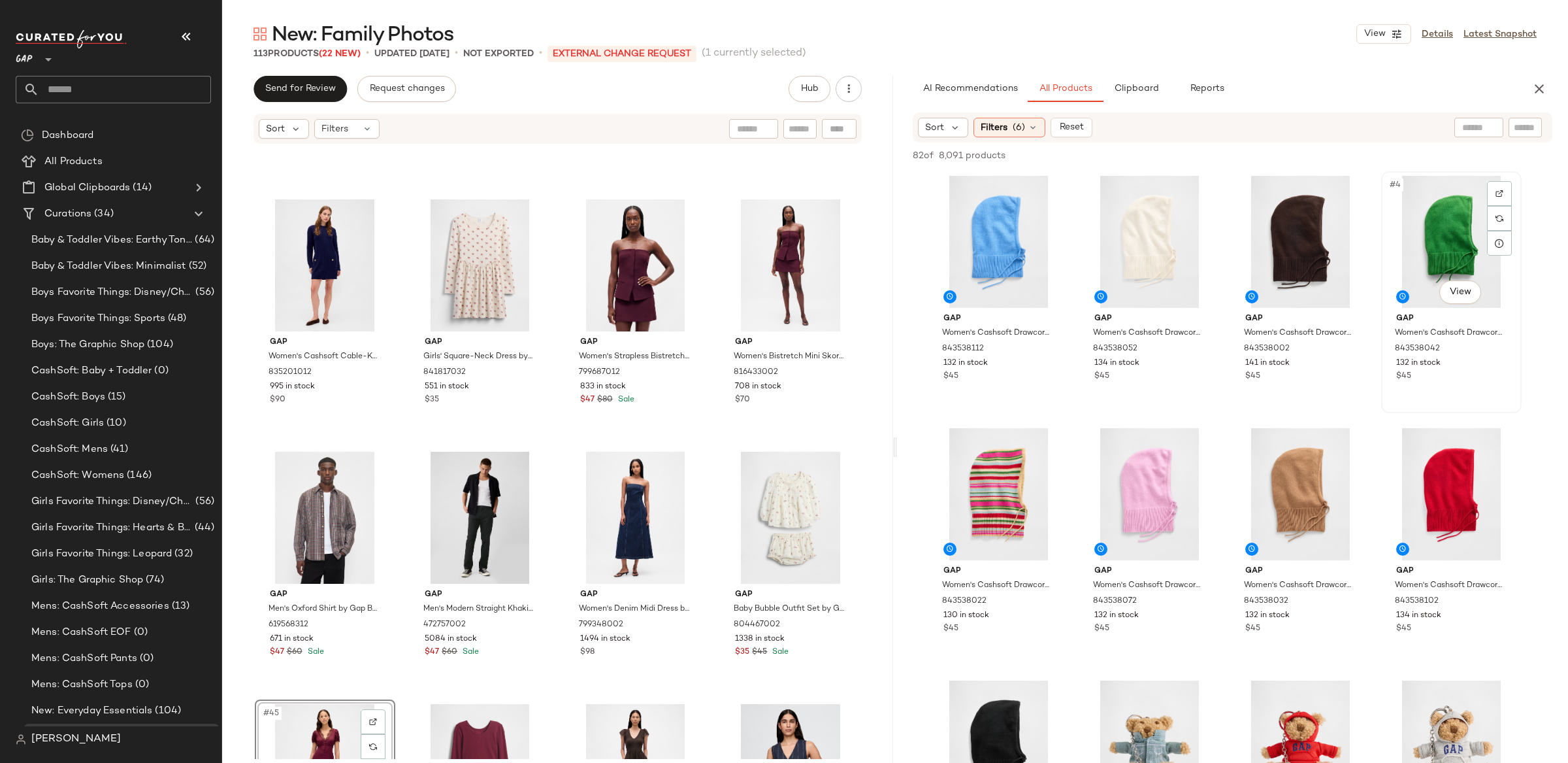
click at [1486, 189] on div "#4 View" at bounding box center [1451, 241] width 131 height 132
click at [1342, 191] on div at bounding box center [1348, 192] width 25 height 25
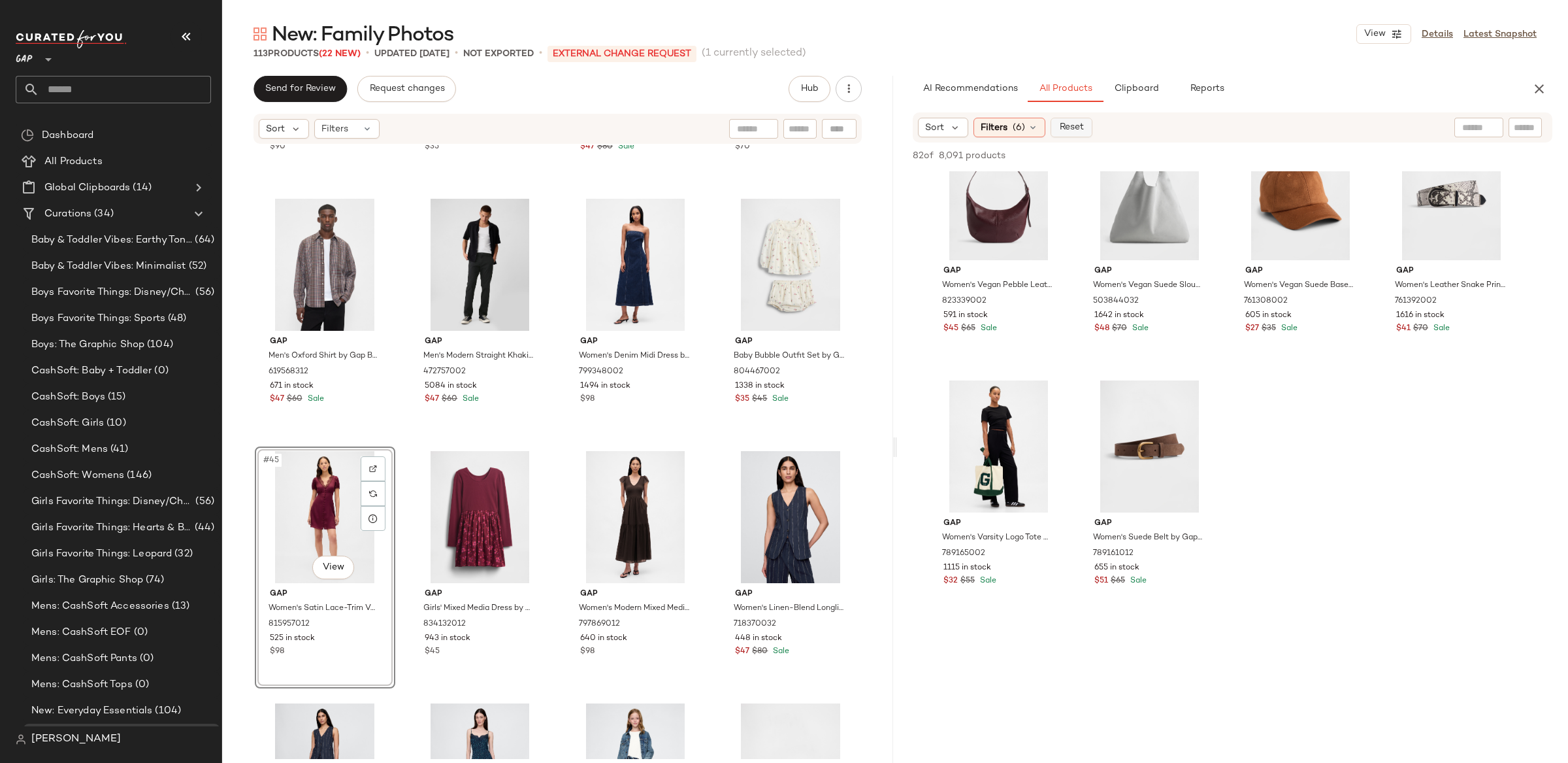
scroll to position [4841, 0]
click at [993, 127] on span "Filters" at bounding box center [994, 128] width 27 height 14
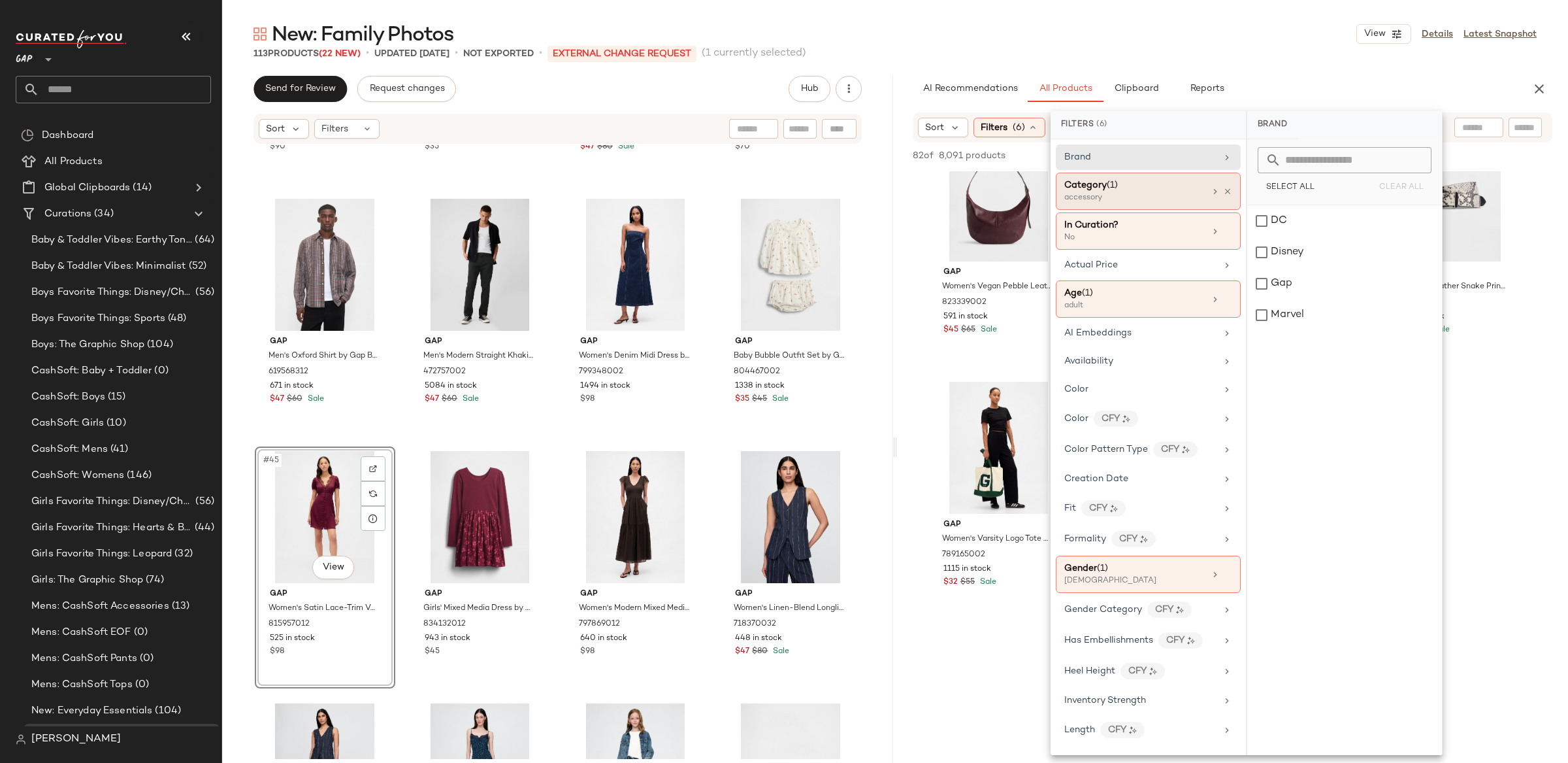
drag, startPoint x: 1113, startPoint y: 190, endPoint x: 1130, endPoint y: 190, distance: 17.0
click at [1114, 190] on span "(1)" at bounding box center [1112, 186] width 11 height 10
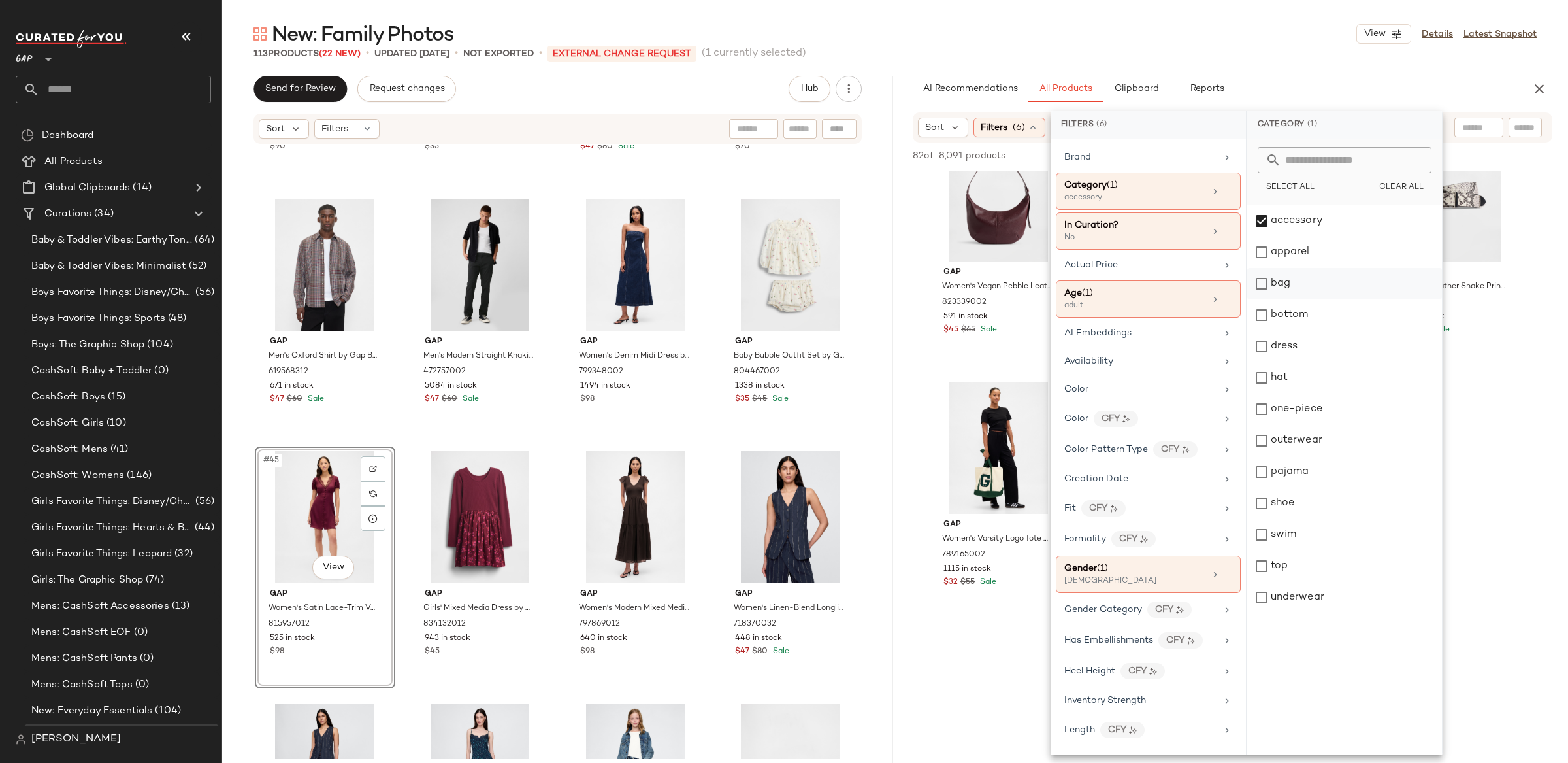
click at [1278, 217] on div "accessory" at bounding box center [1345, 221] width 194 height 32
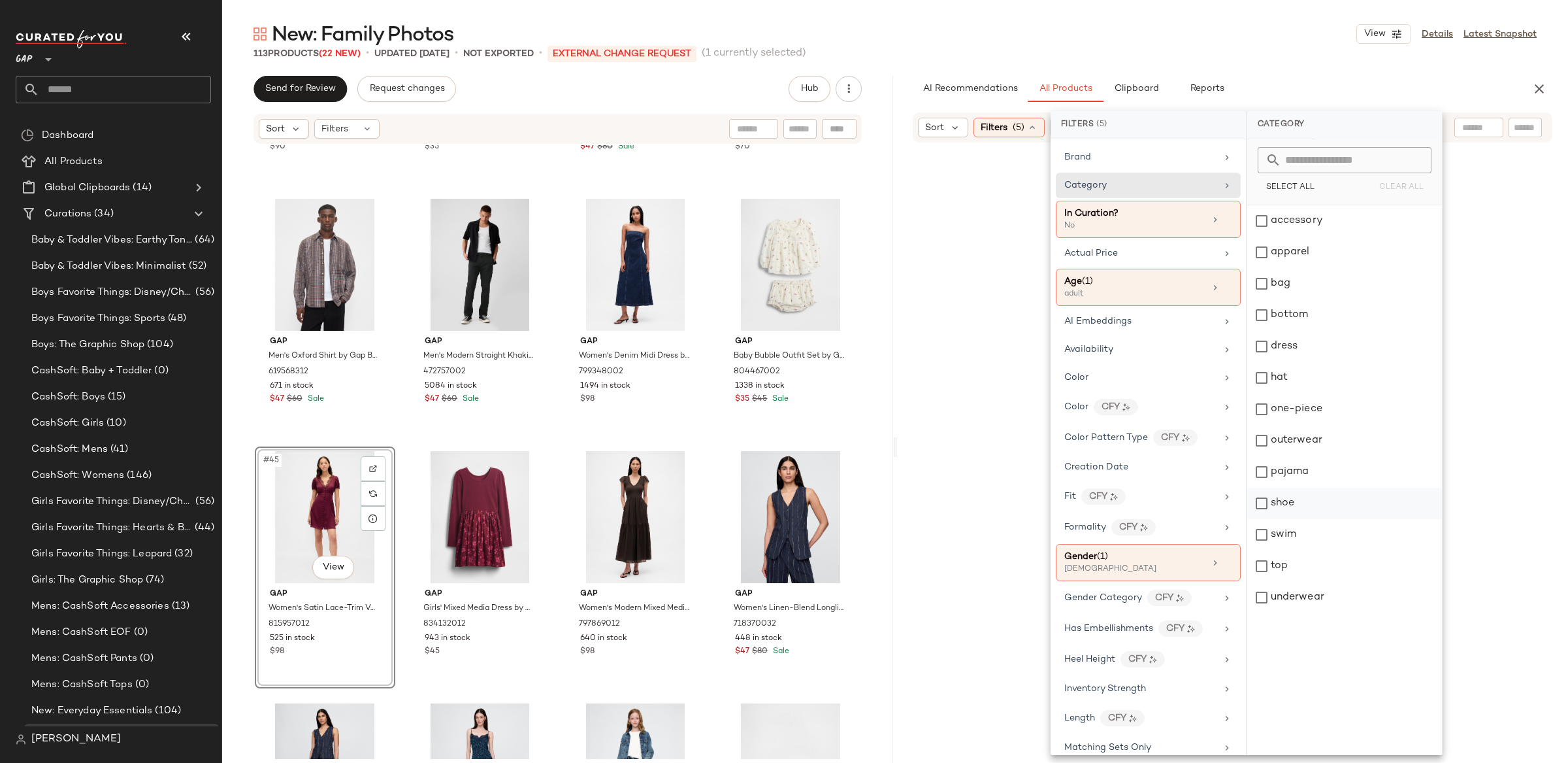
click at [1282, 503] on div "shoe" at bounding box center [1345, 503] width 194 height 32
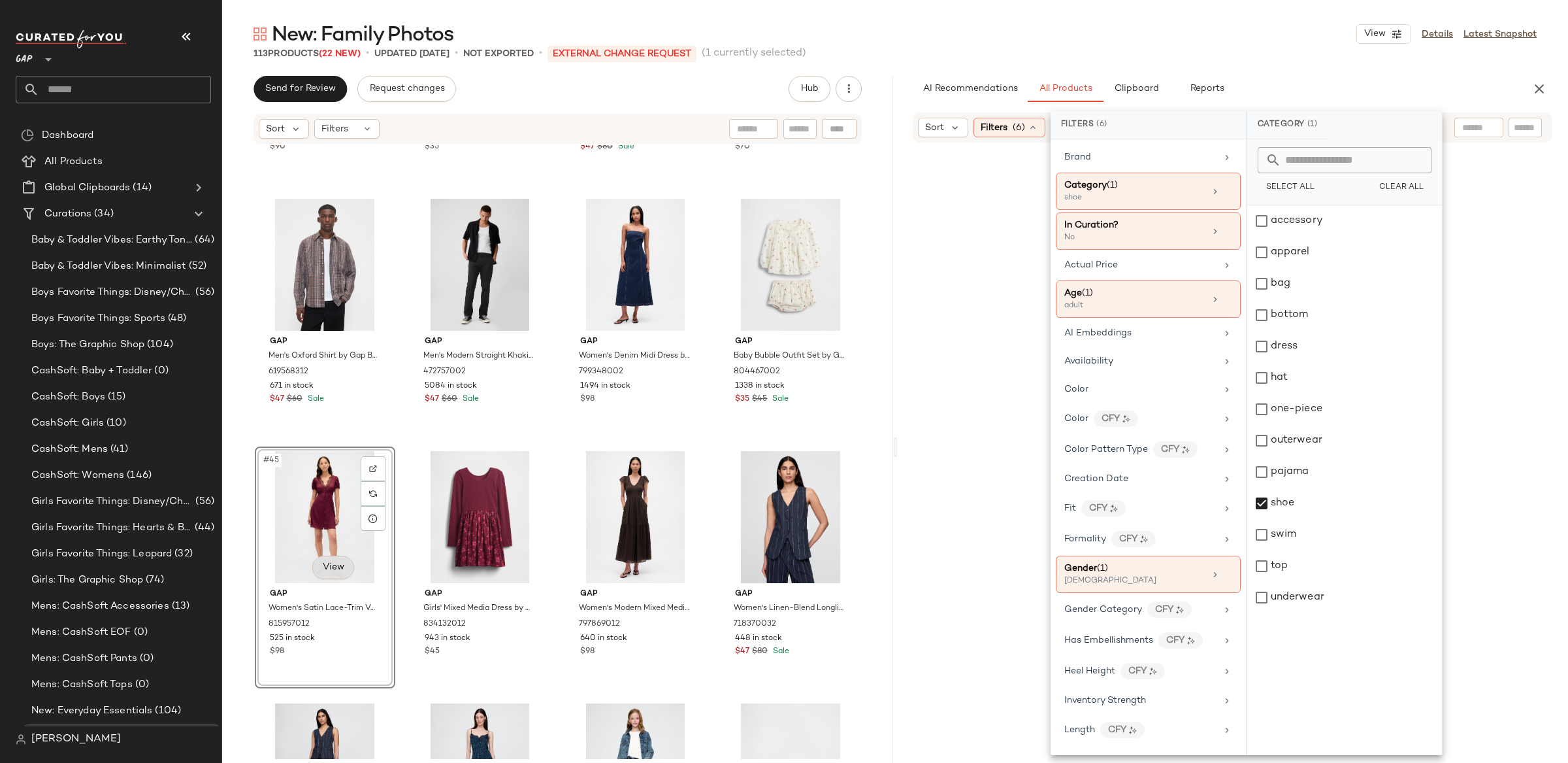
click at [335, 563] on body "GAP ** Dashboard All Products Global Clipboards (14) Curations (34) Baby & Todd…" at bounding box center [784, 381] width 1568 height 763
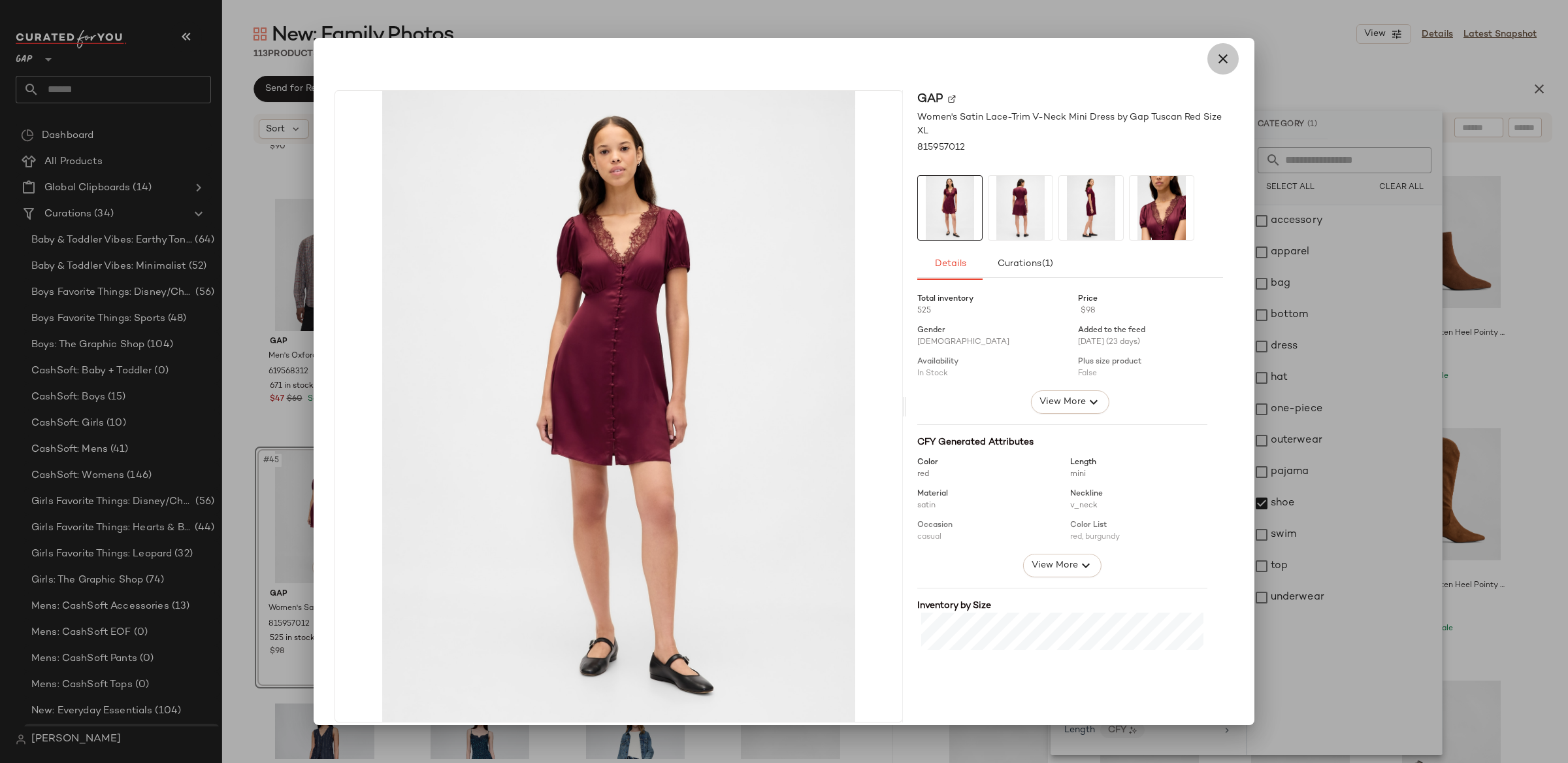
click at [1221, 59] on icon "button" at bounding box center [1223, 59] width 16 height 16
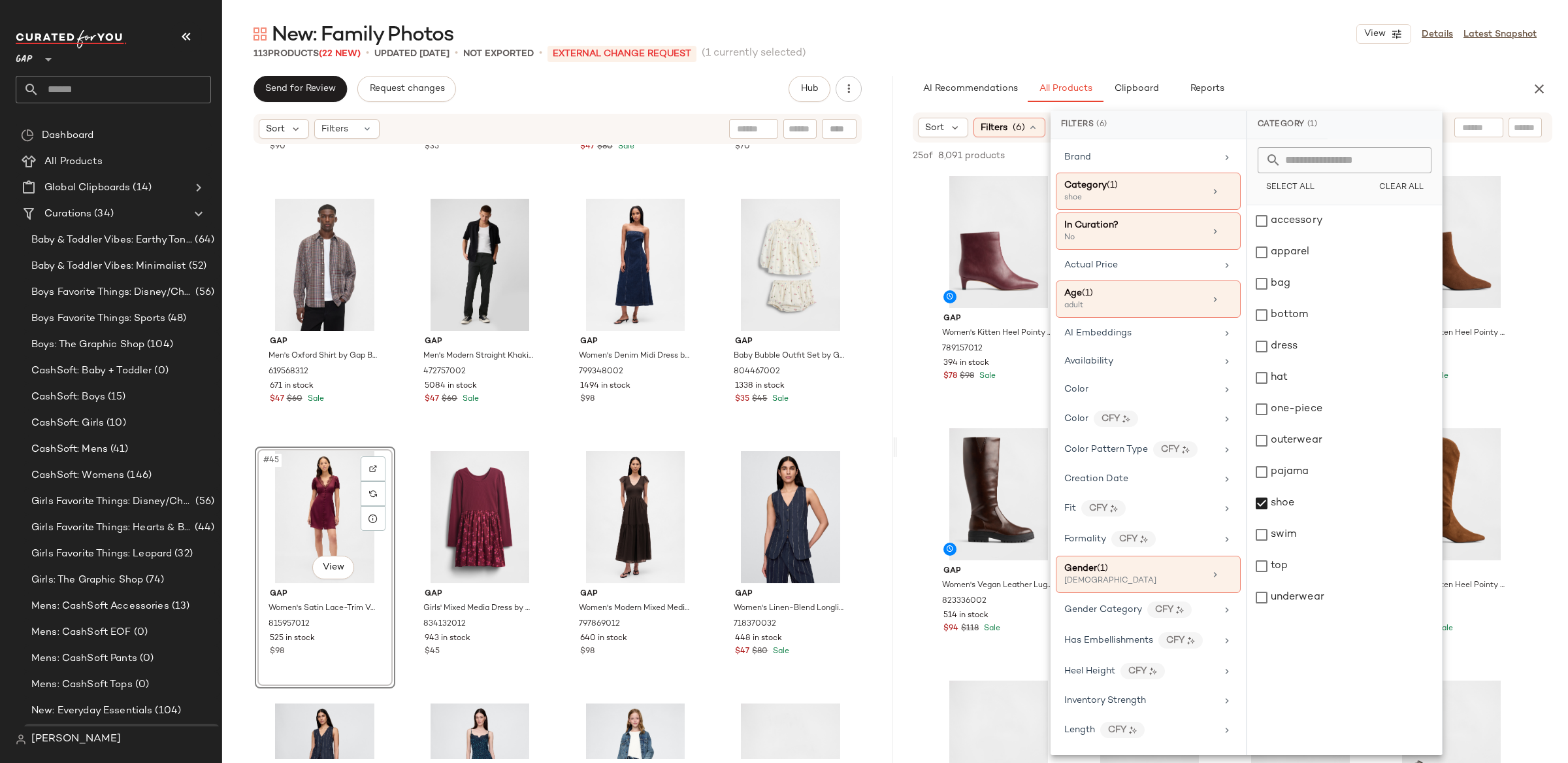
click at [907, 77] on div "AI Recommendations All Products Clipboard Reports" at bounding box center [1212, 88] width 629 height 26
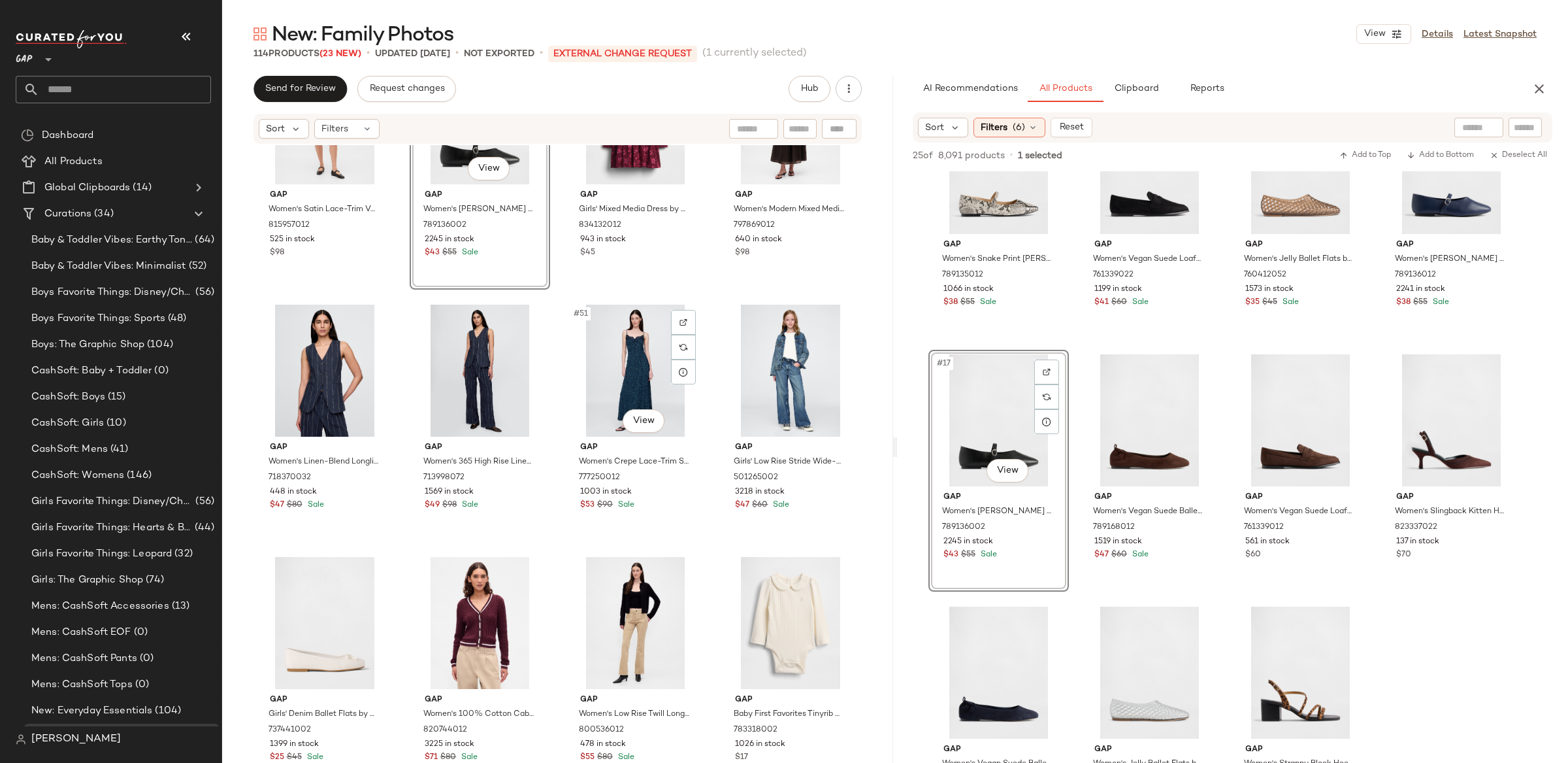
scroll to position [2884, 0]
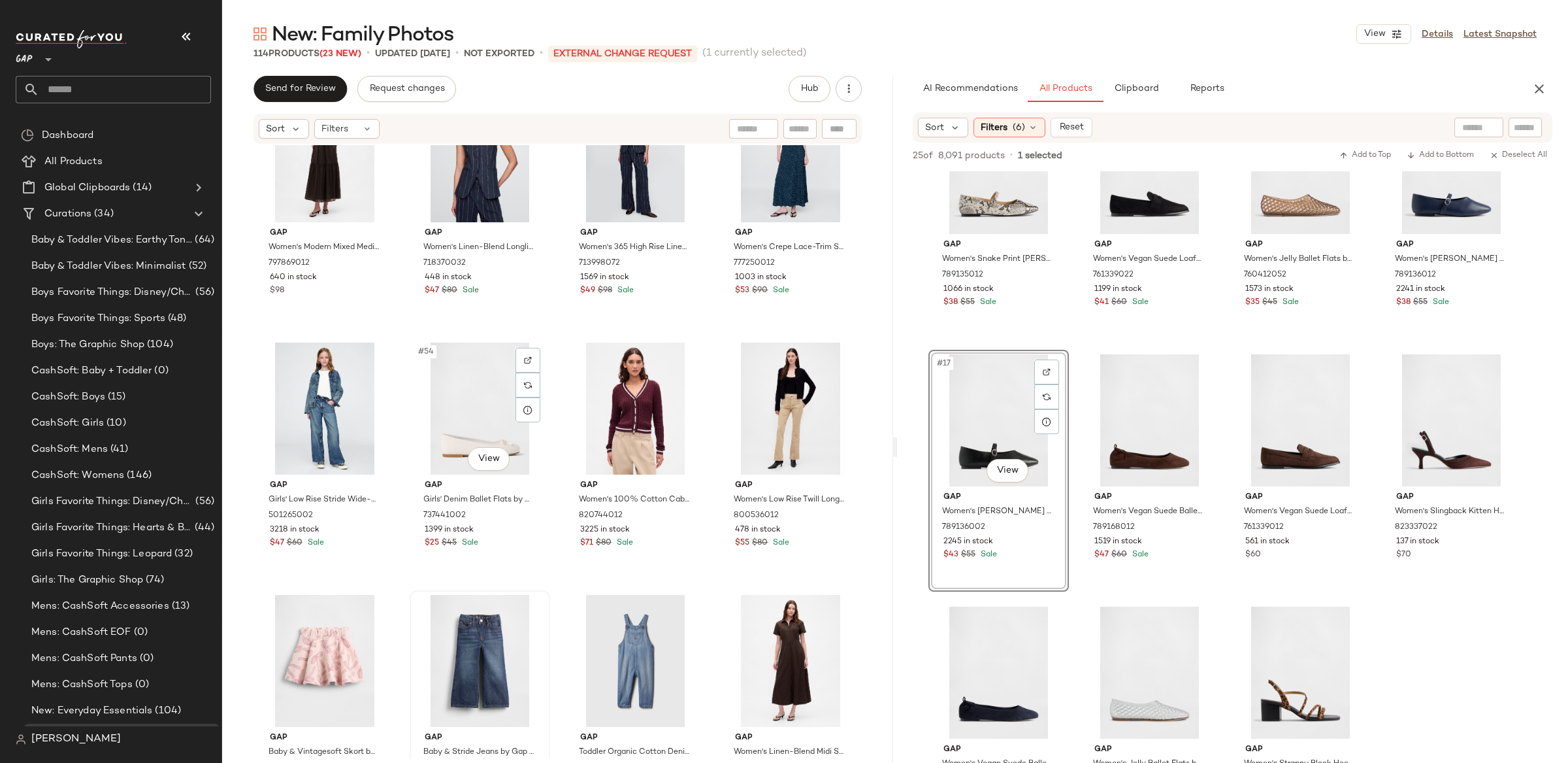
scroll to position [3116, 0]
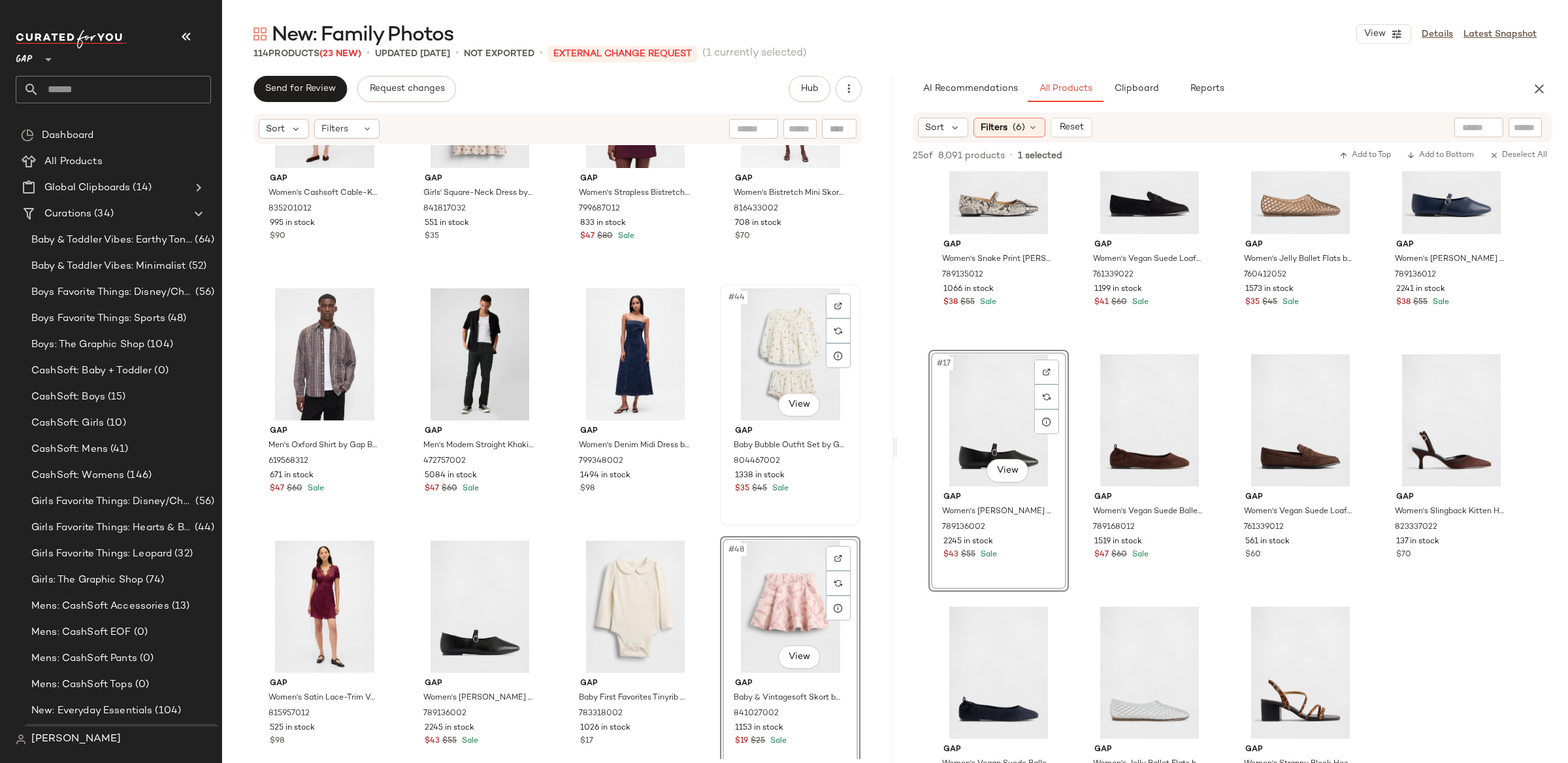
scroll to position [2396, 0]
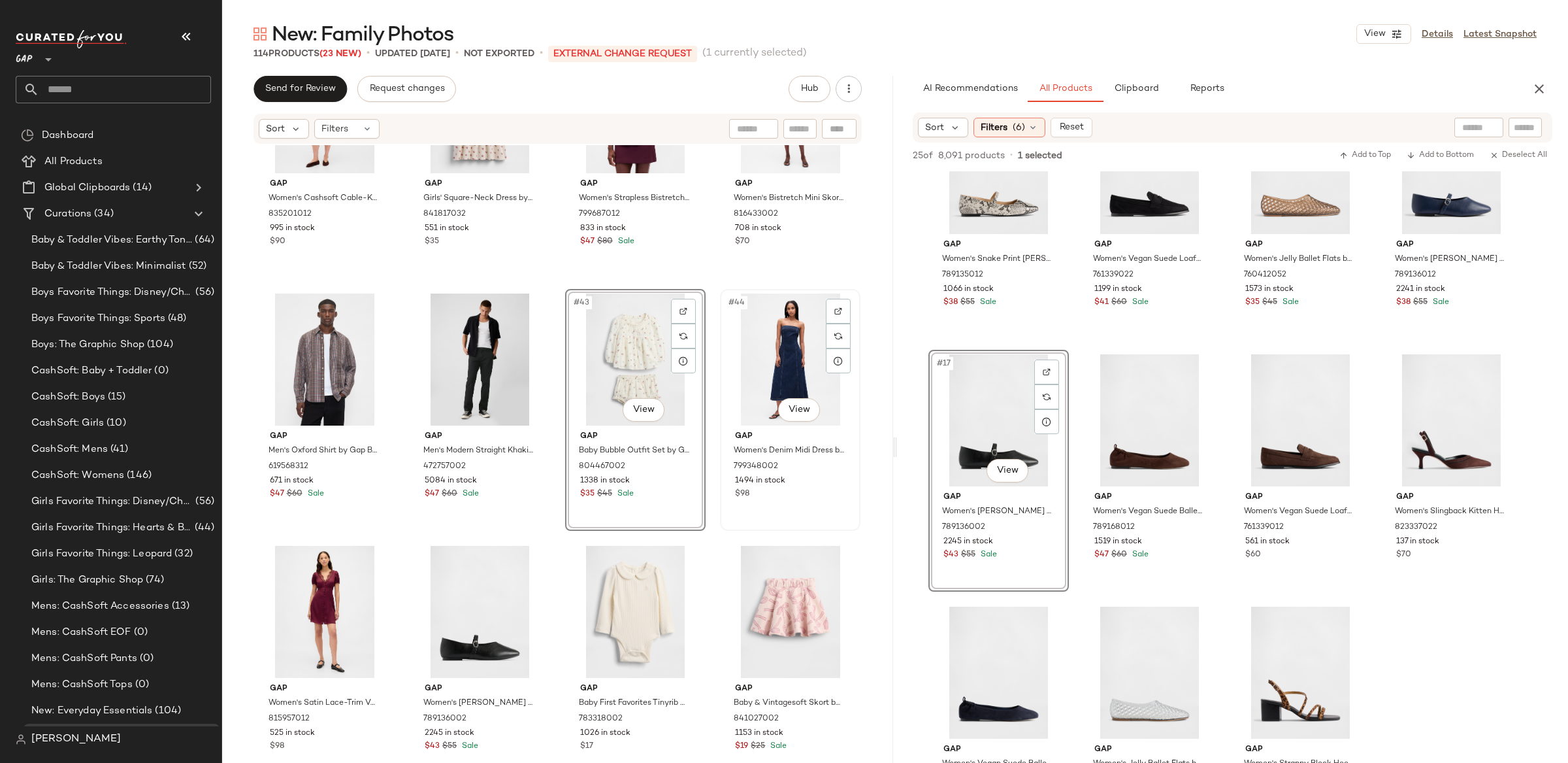
scroll to position [2396, 0]
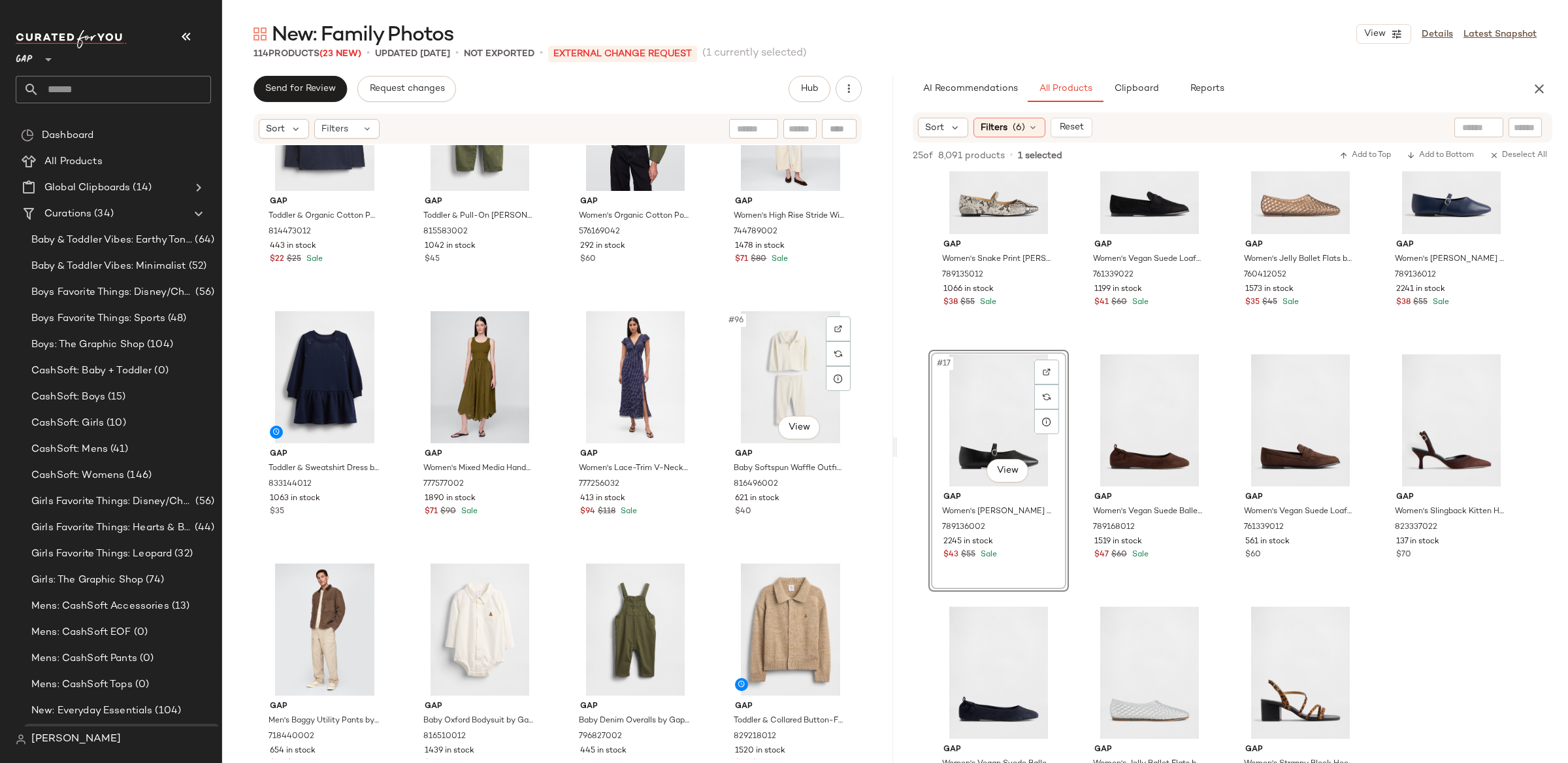
scroll to position [5646, 0]
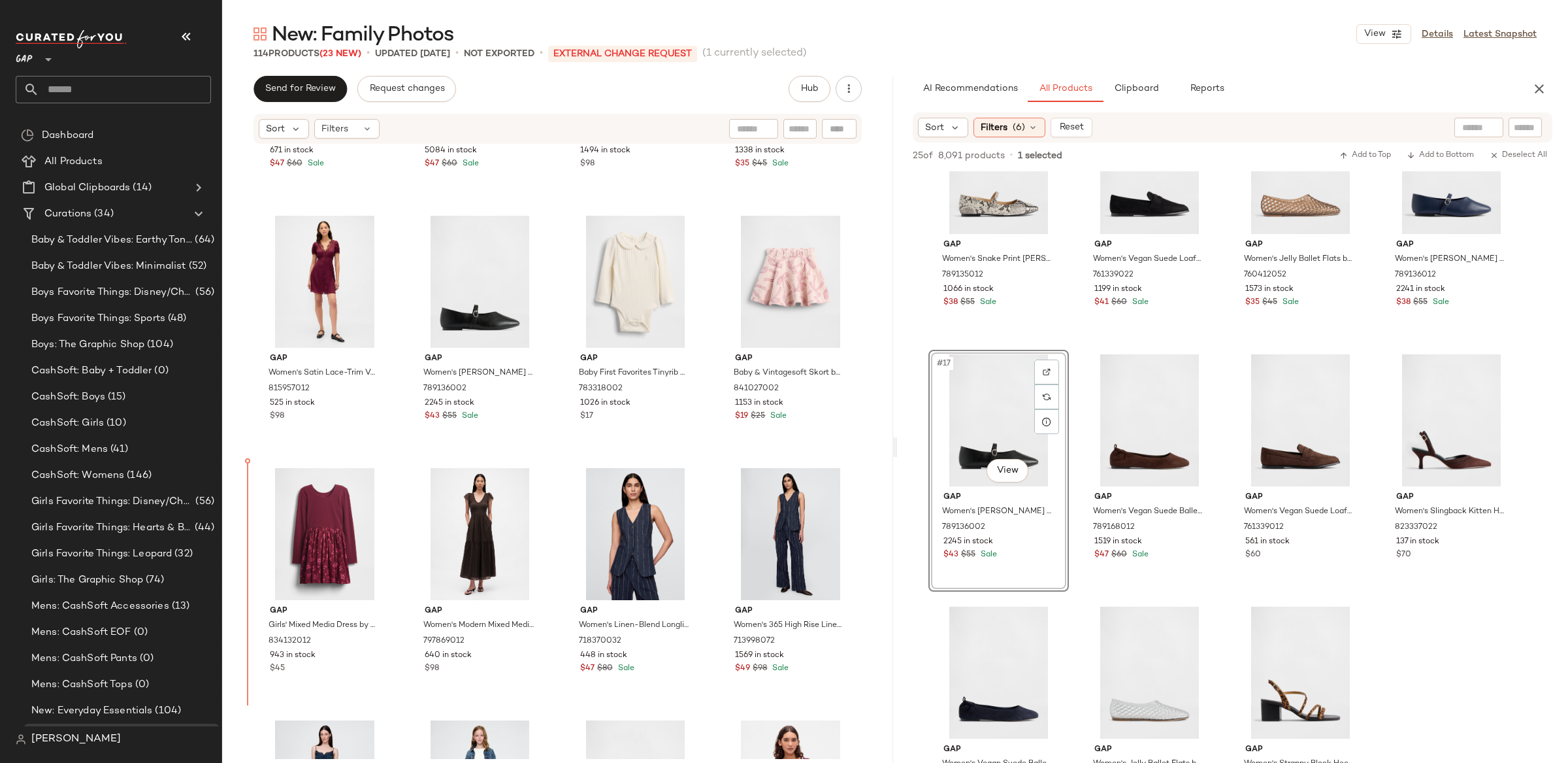
scroll to position [2724, 0]
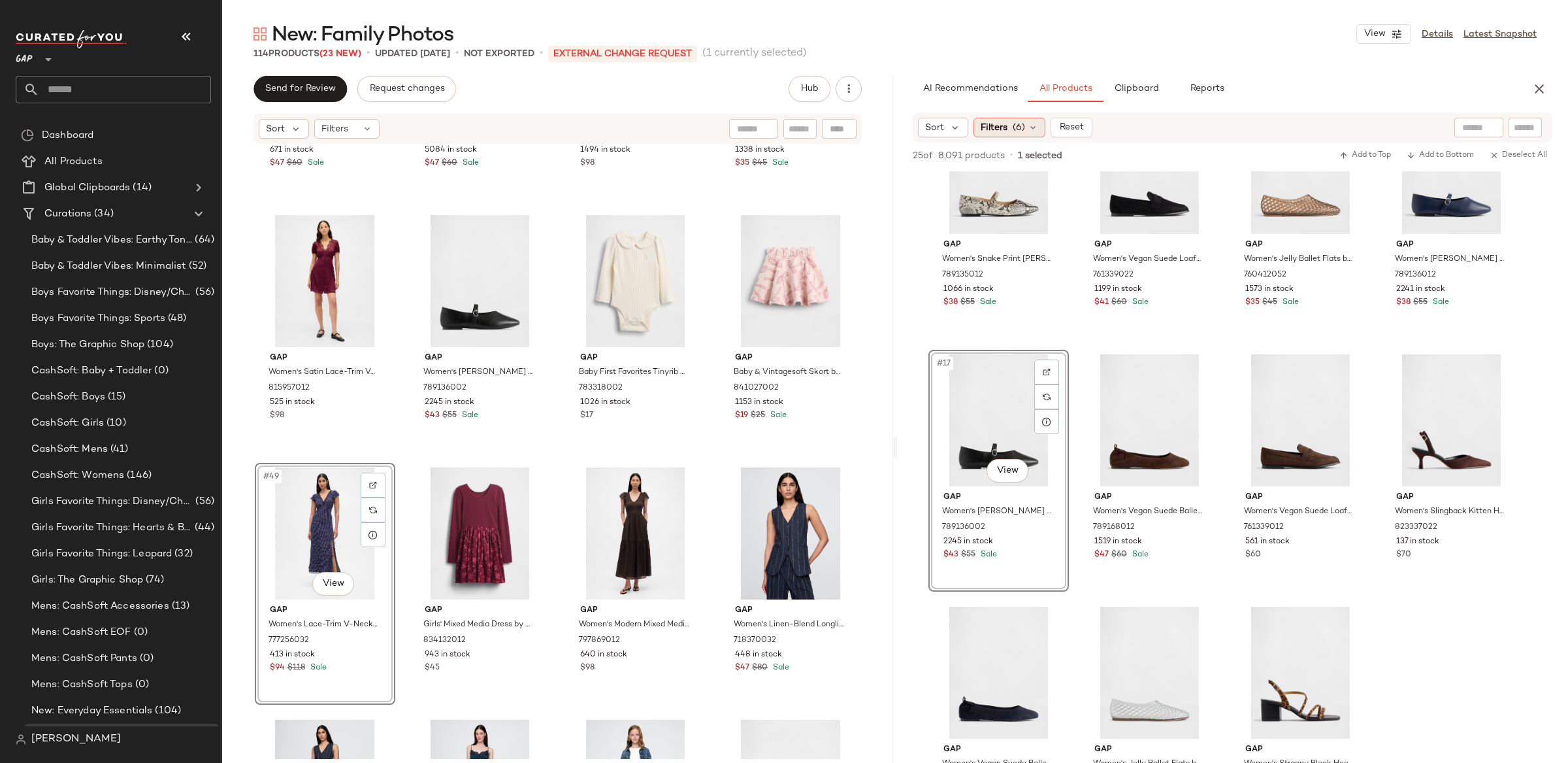
click at [1005, 128] on span "Filters" at bounding box center [994, 128] width 27 height 14
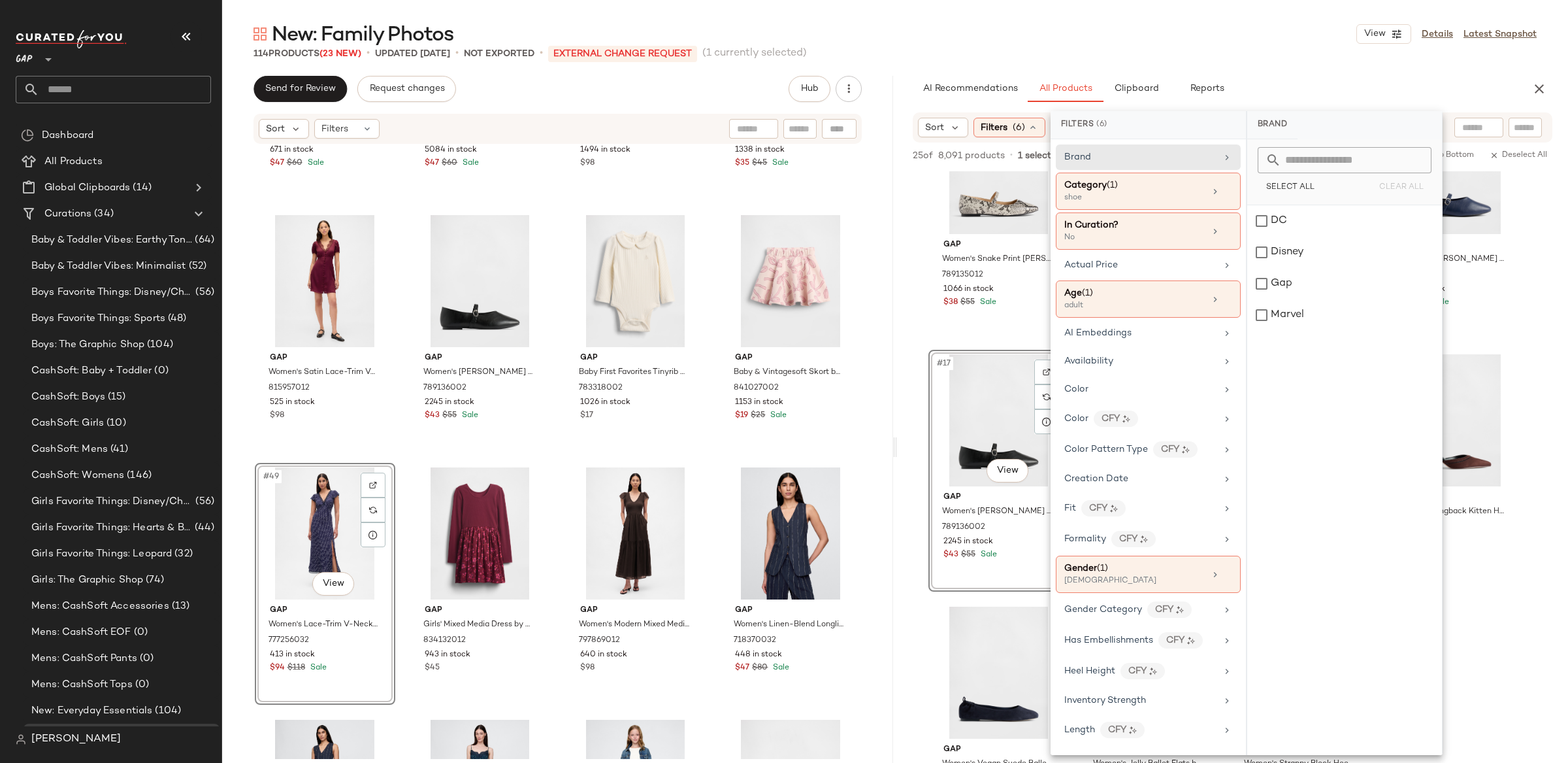
drag, startPoint x: 1114, startPoint y: 302, endPoint x: 1240, endPoint y: 267, distance: 130.8
click at [1120, 300] on div "Age ([DEMOGRAPHIC_DATA]) adult" at bounding box center [1135, 300] width 141 height 26
drag, startPoint x: 1268, startPoint y: 285, endPoint x: 1266, endPoint y: 222, distance: 63.0
click at [1270, 279] on div "infant" at bounding box center [1345, 284] width 194 height 32
click at [1257, 207] on div "adult" at bounding box center [1345, 221] width 194 height 32
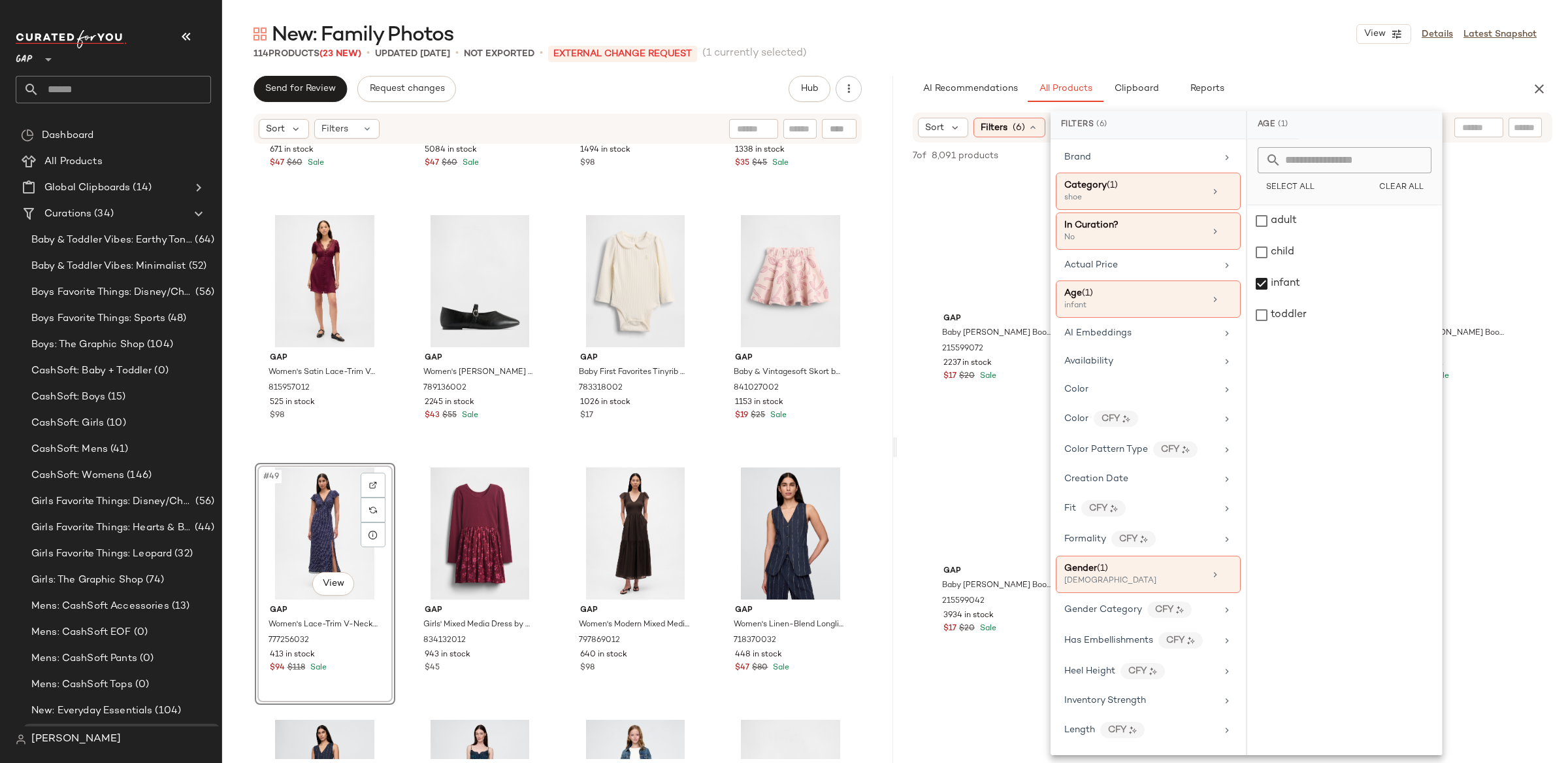
click at [911, 93] on div "AI Recommendations All Products Clipboard Reports" at bounding box center [1212, 88] width 629 height 26
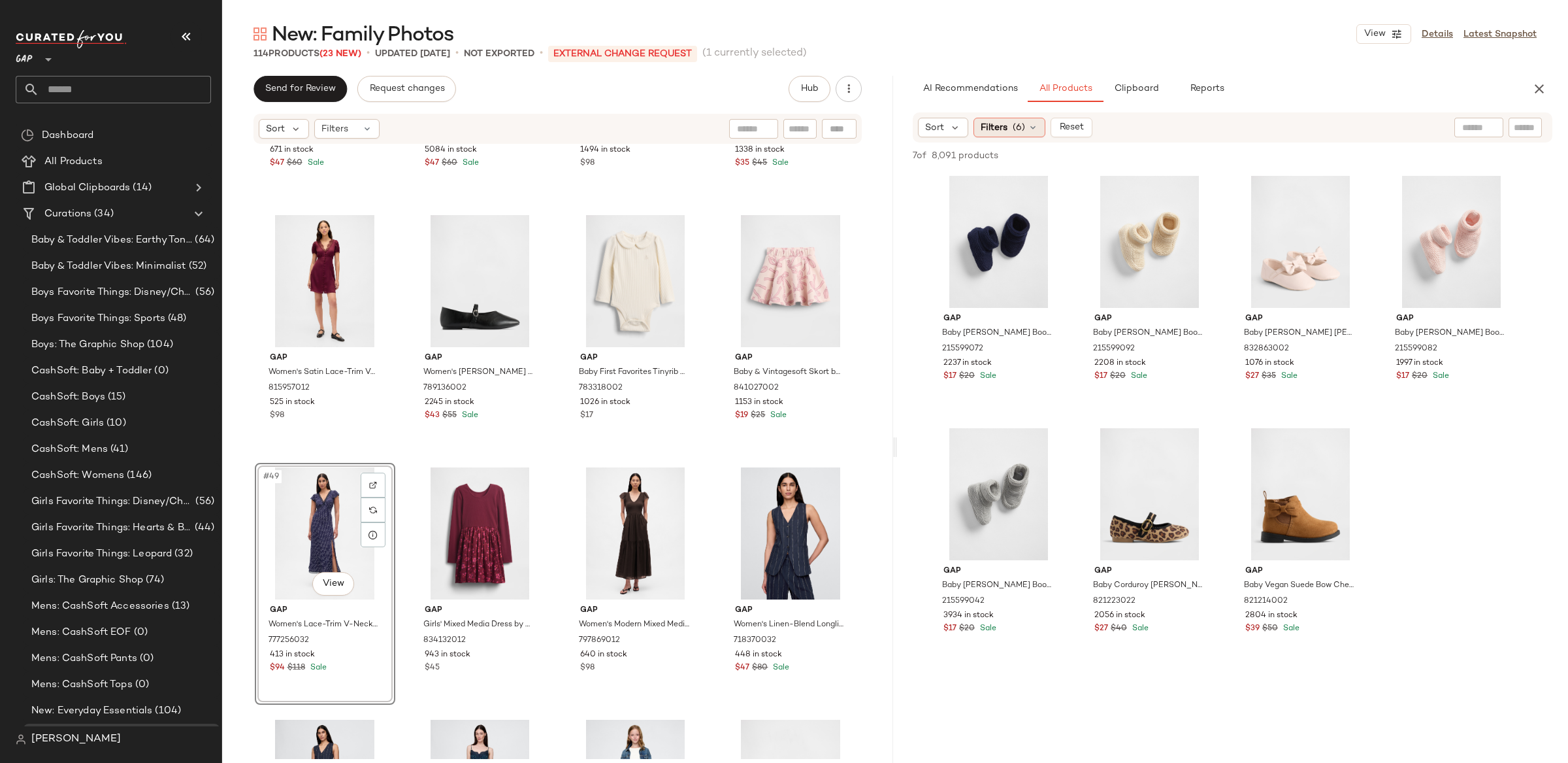
click at [1028, 127] on icon at bounding box center [1032, 127] width 11 height 11
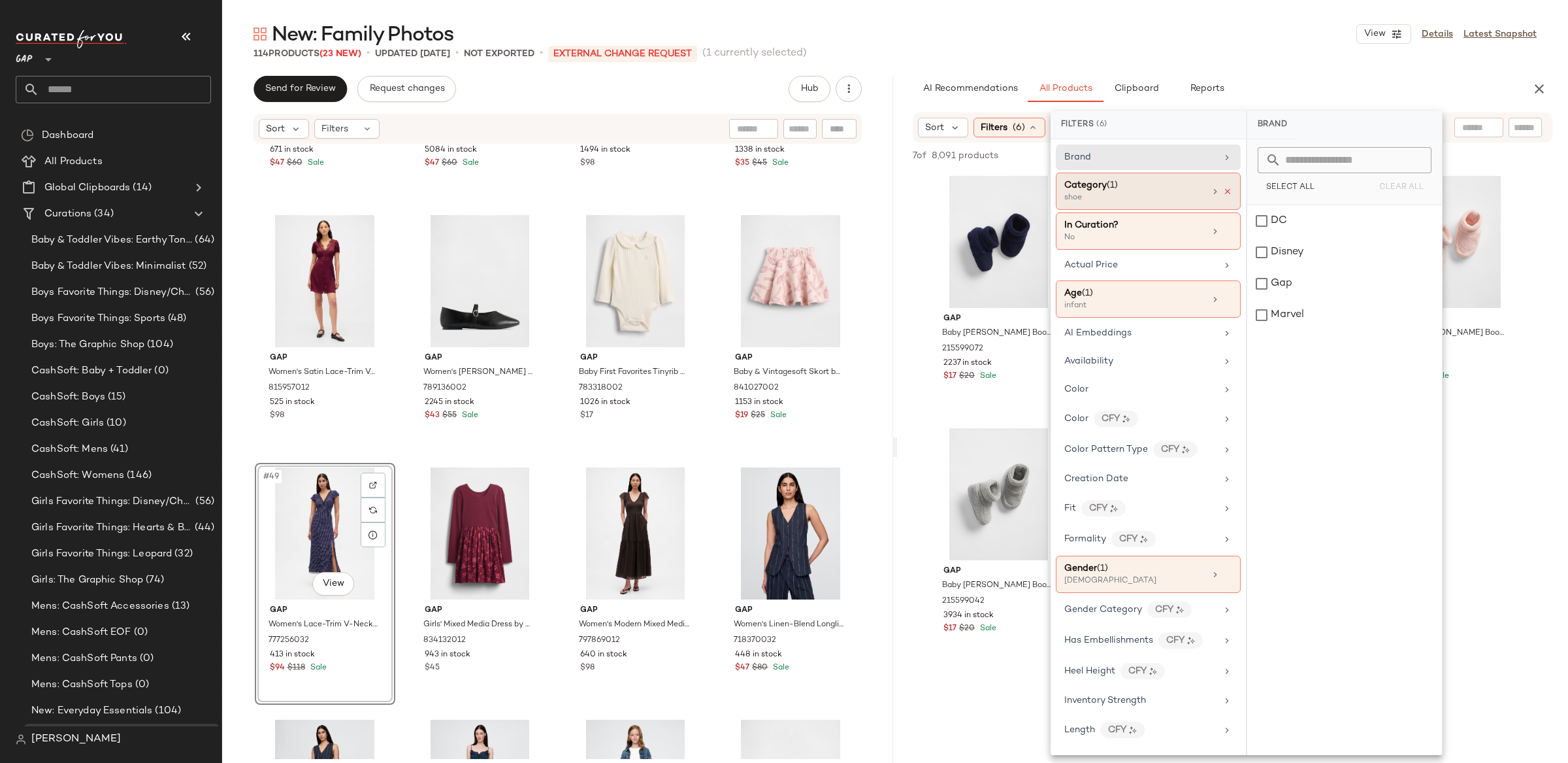
click at [1225, 189] on icon at bounding box center [1227, 191] width 9 height 9
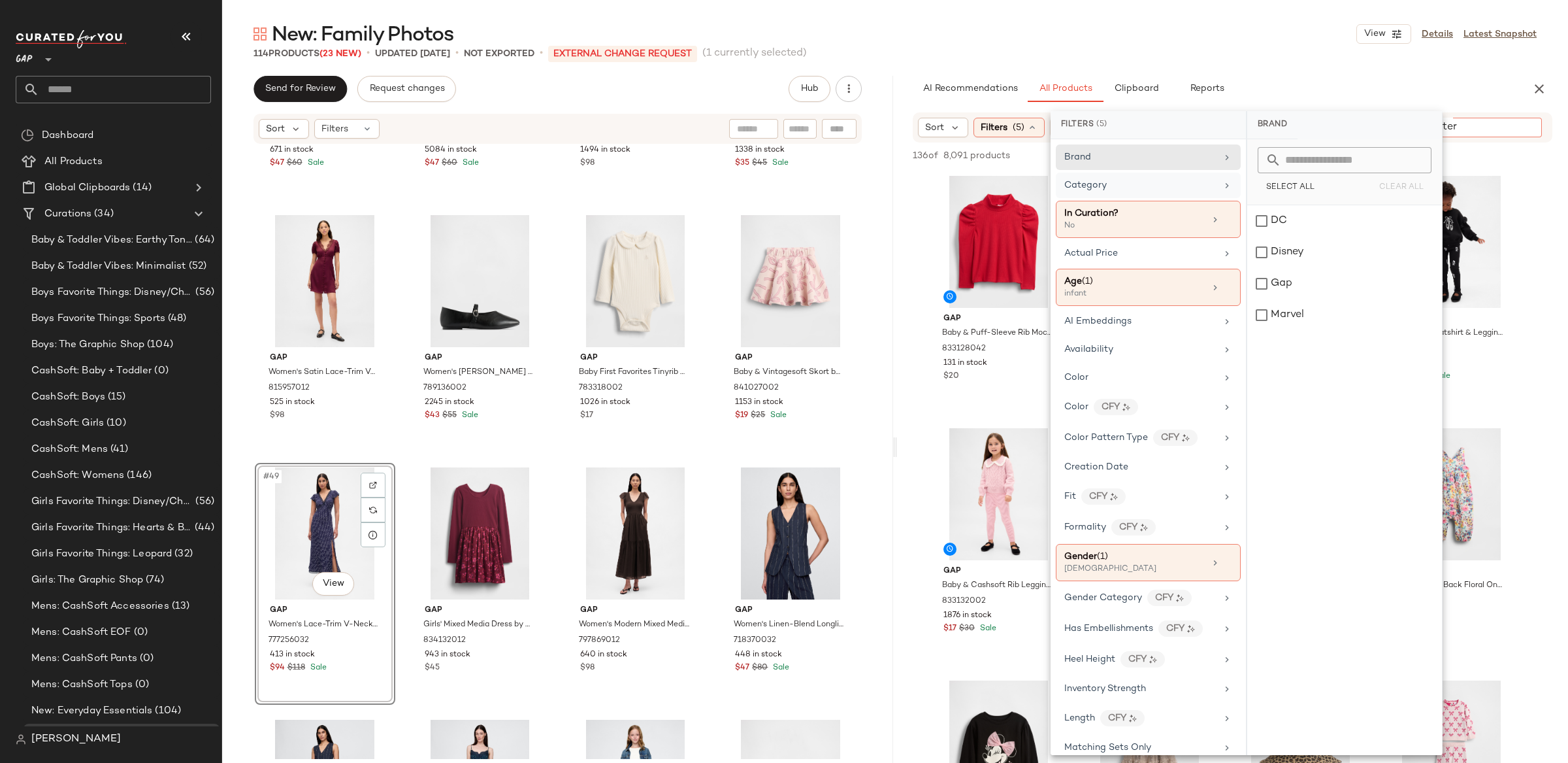
click at [1516, 130] on input "Filter" at bounding box center [1482, 128] width 111 height 14
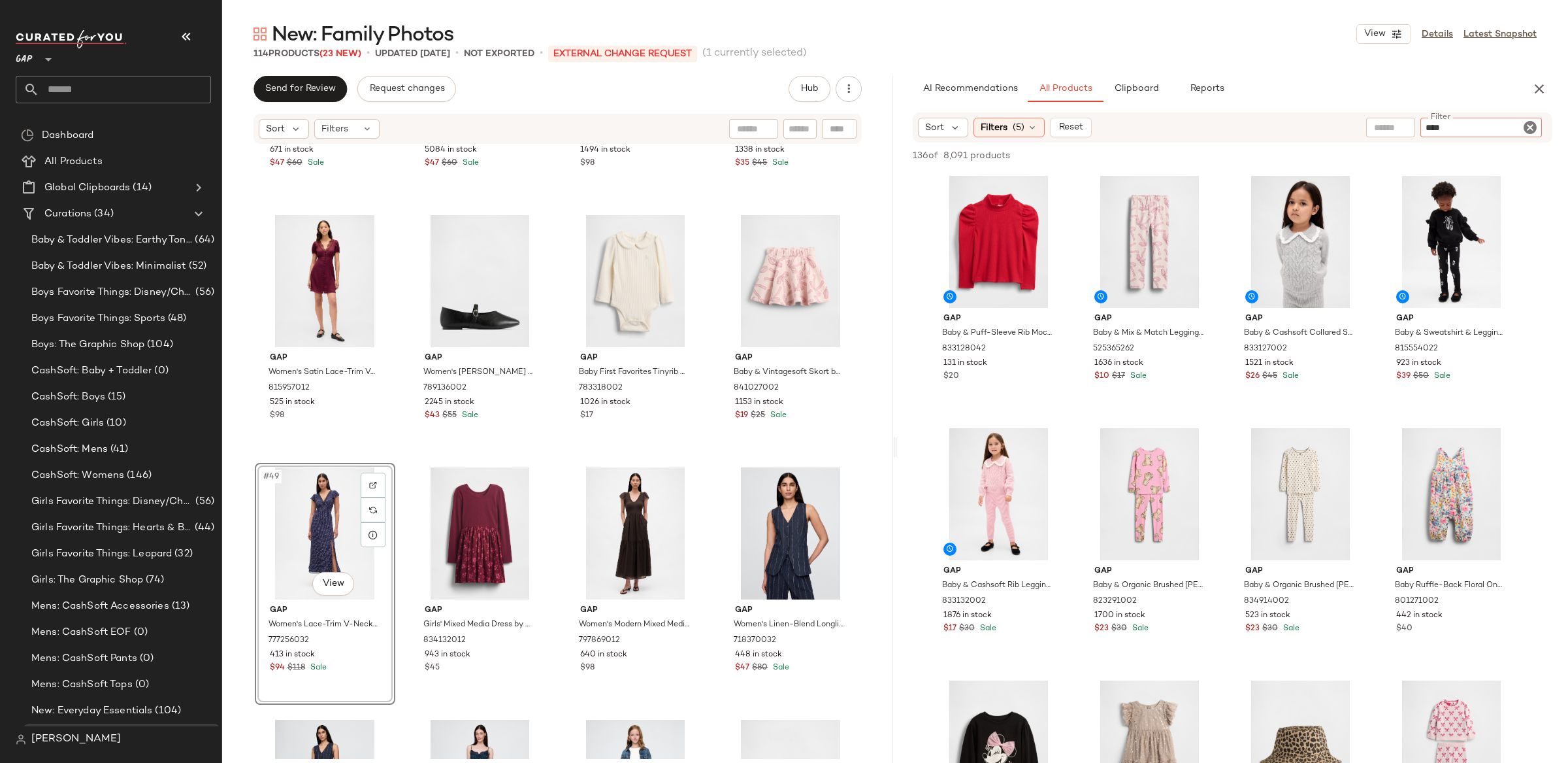
type input "*****"
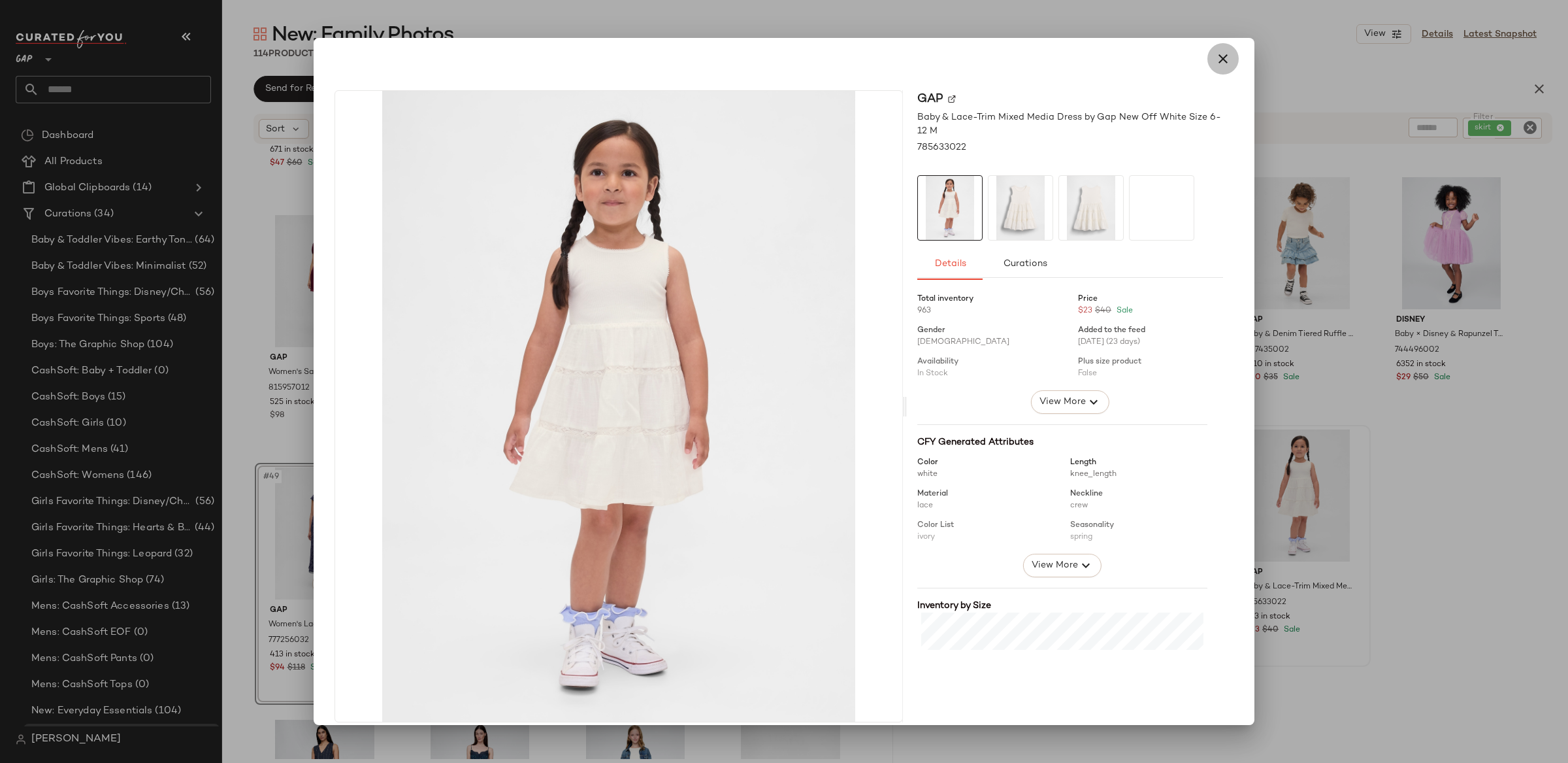
click at [1220, 55] on icon "button" at bounding box center [1223, 59] width 16 height 16
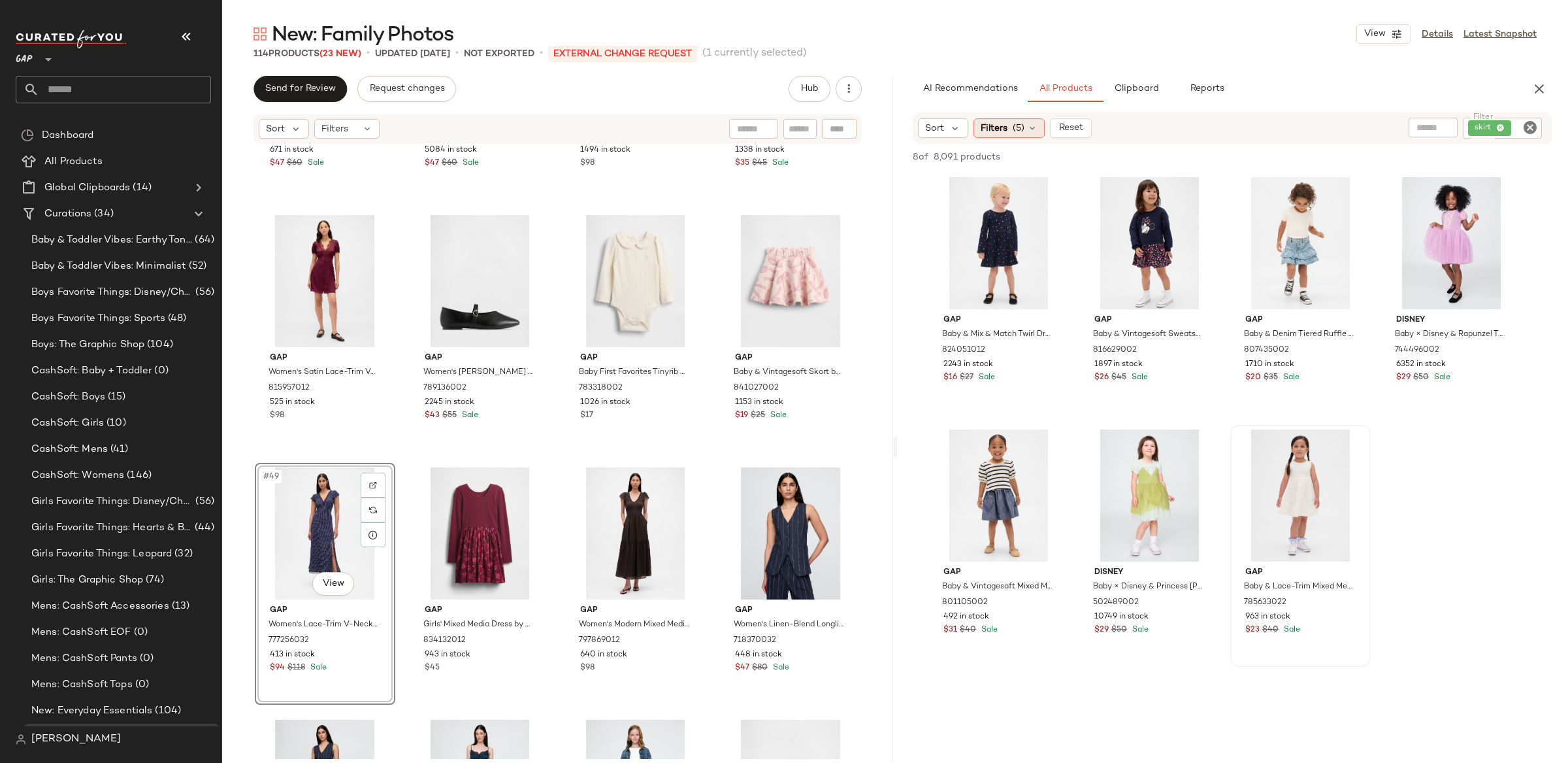
click at [1007, 122] on span "Filters" at bounding box center [994, 129] width 27 height 14
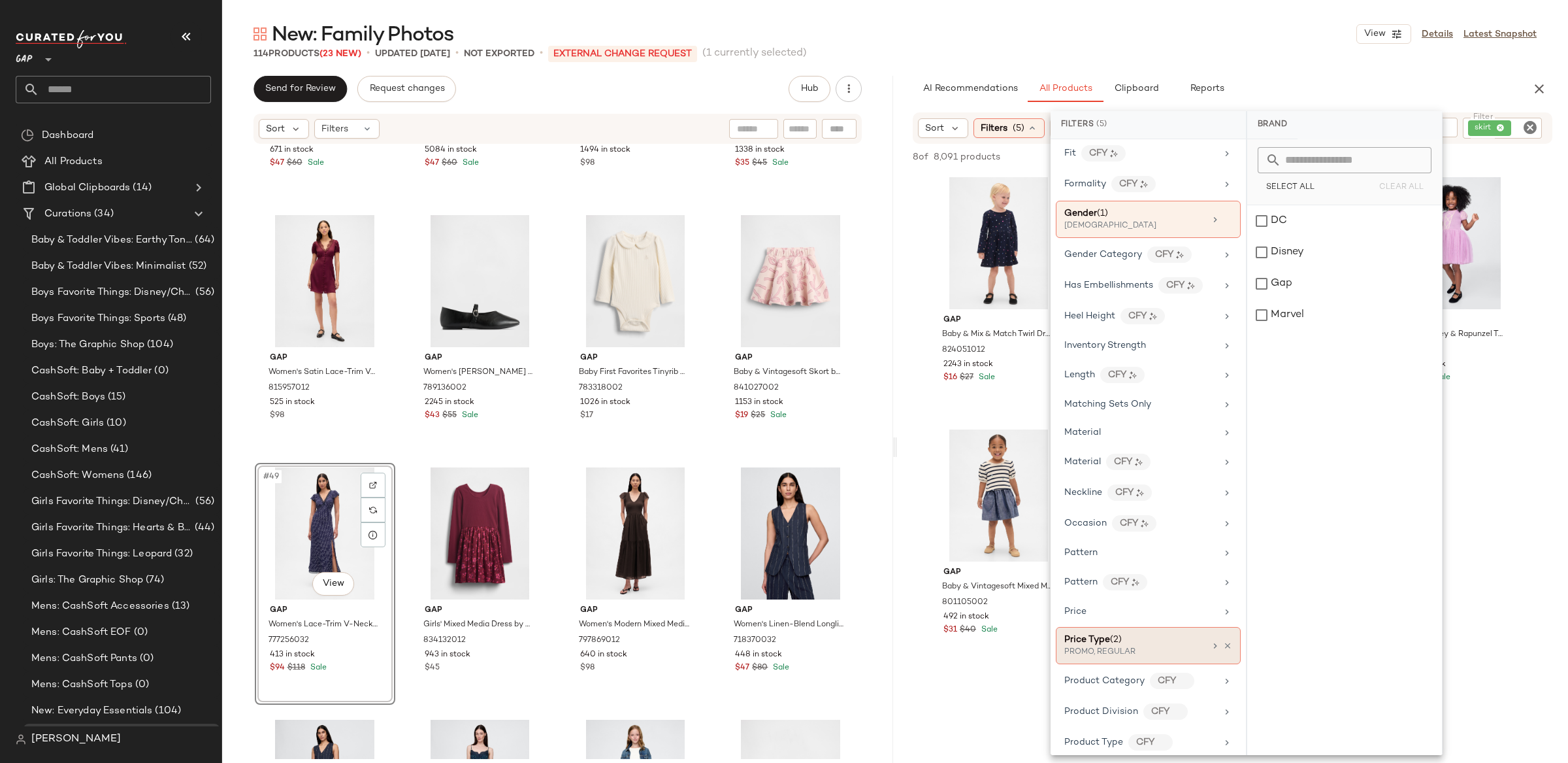
scroll to position [578, 0]
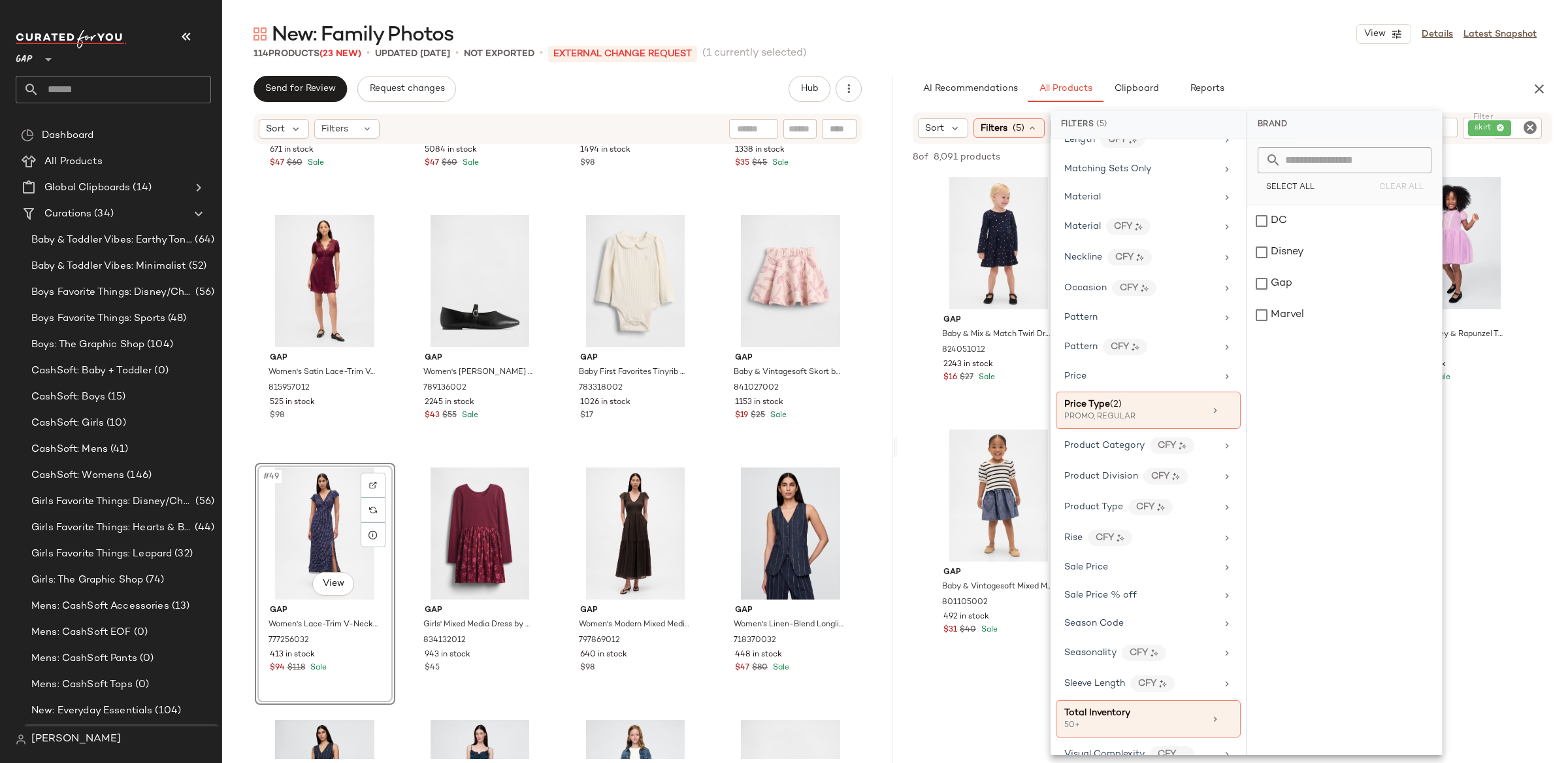
click at [904, 111] on div "AI Recommendations All Products Clipboard Reports Sort Filters (5) Reset Filter…" at bounding box center [1233, 446] width 671 height 742
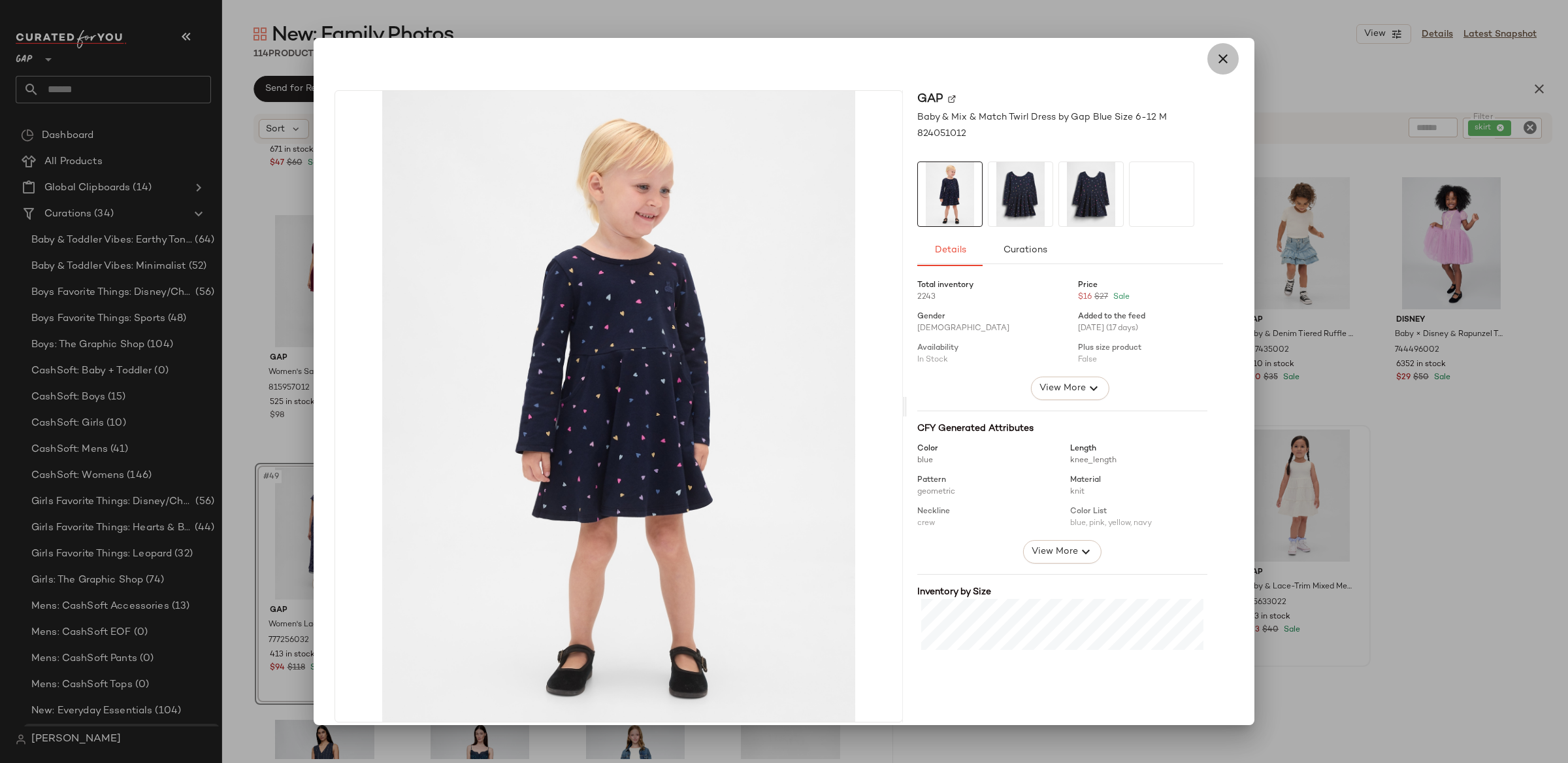
click at [1215, 64] on icon "button" at bounding box center [1223, 59] width 16 height 16
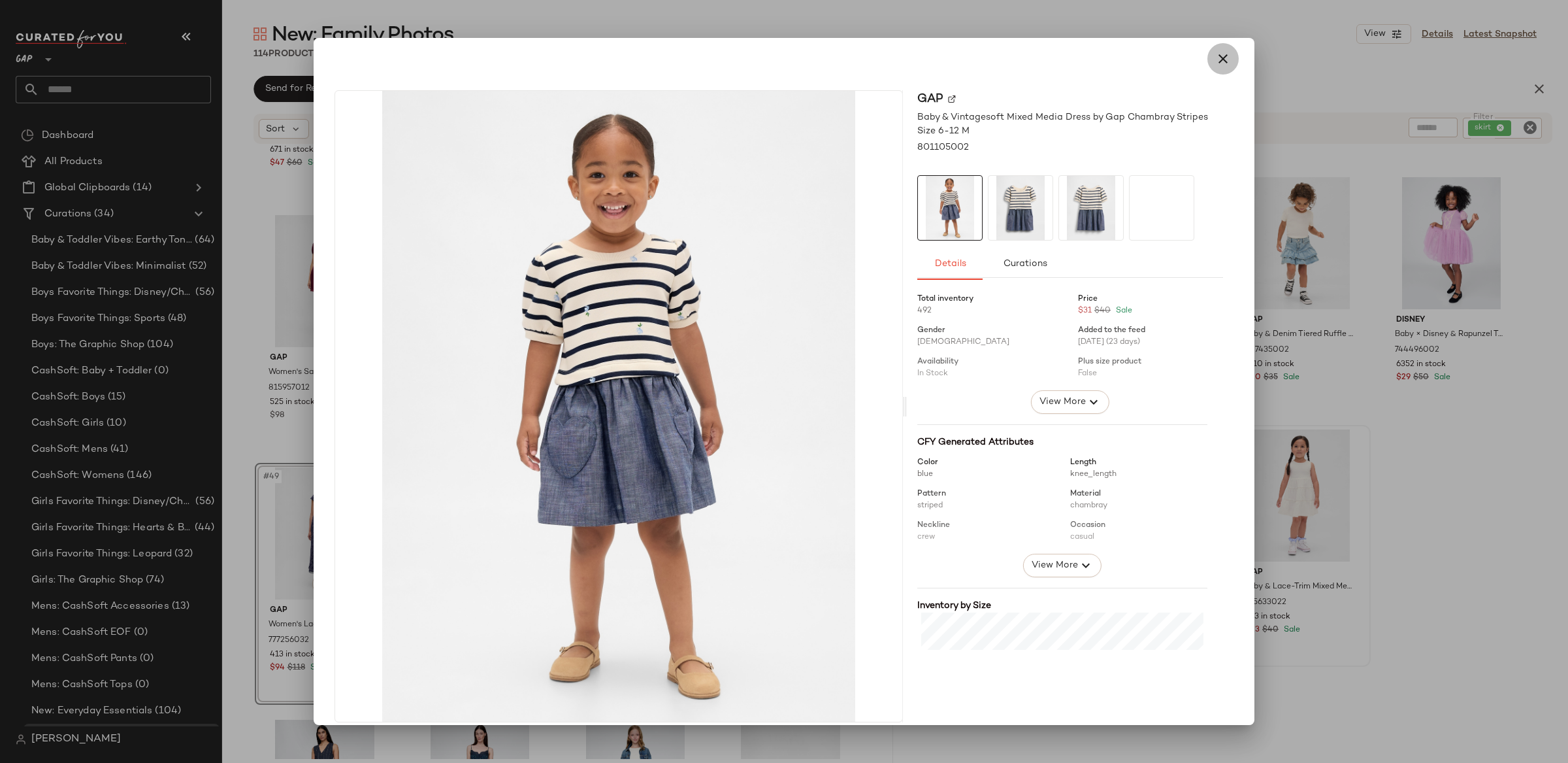
click at [1215, 60] on icon "button" at bounding box center [1223, 59] width 16 height 16
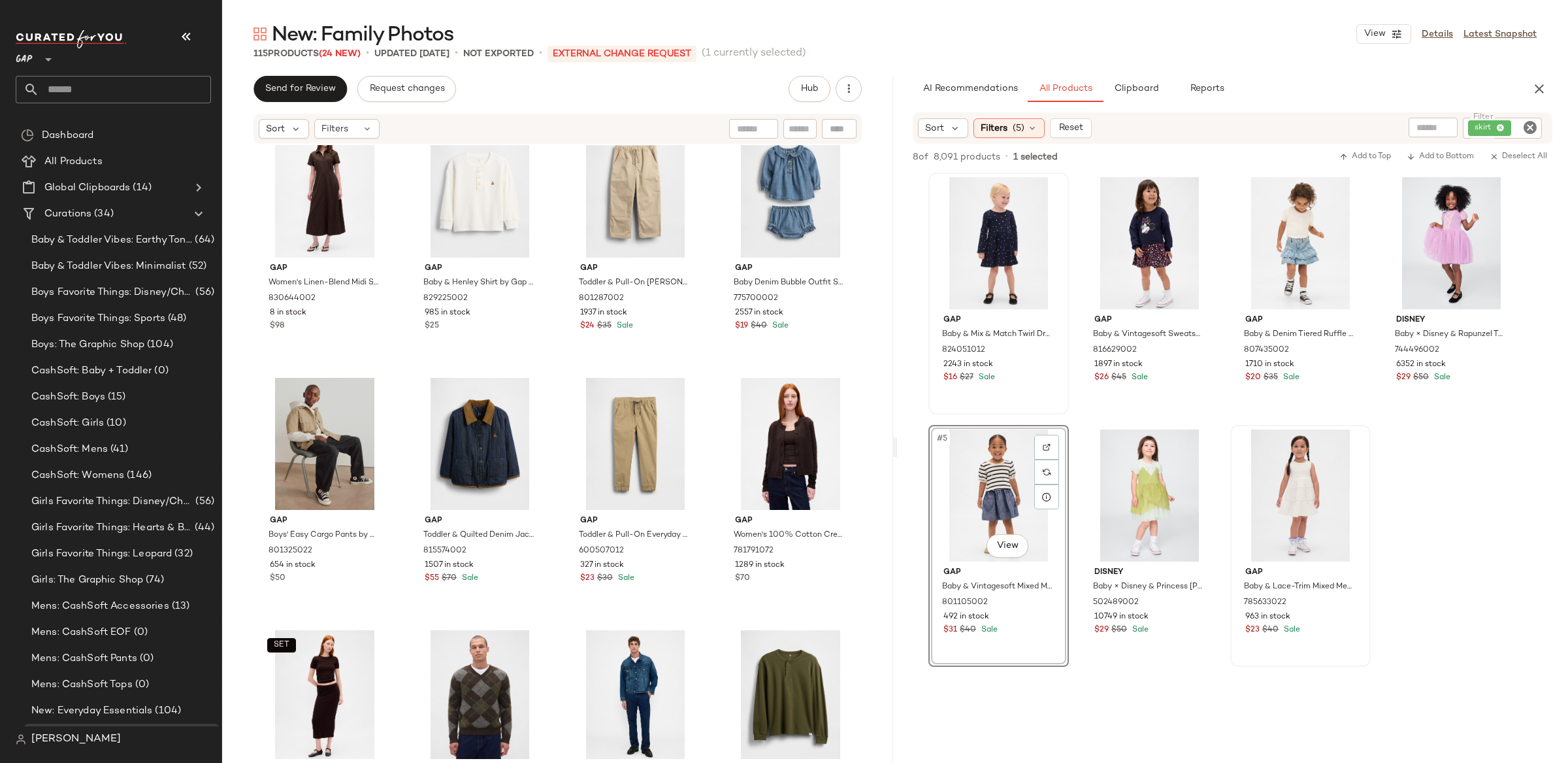
scroll to position [3813, 0]
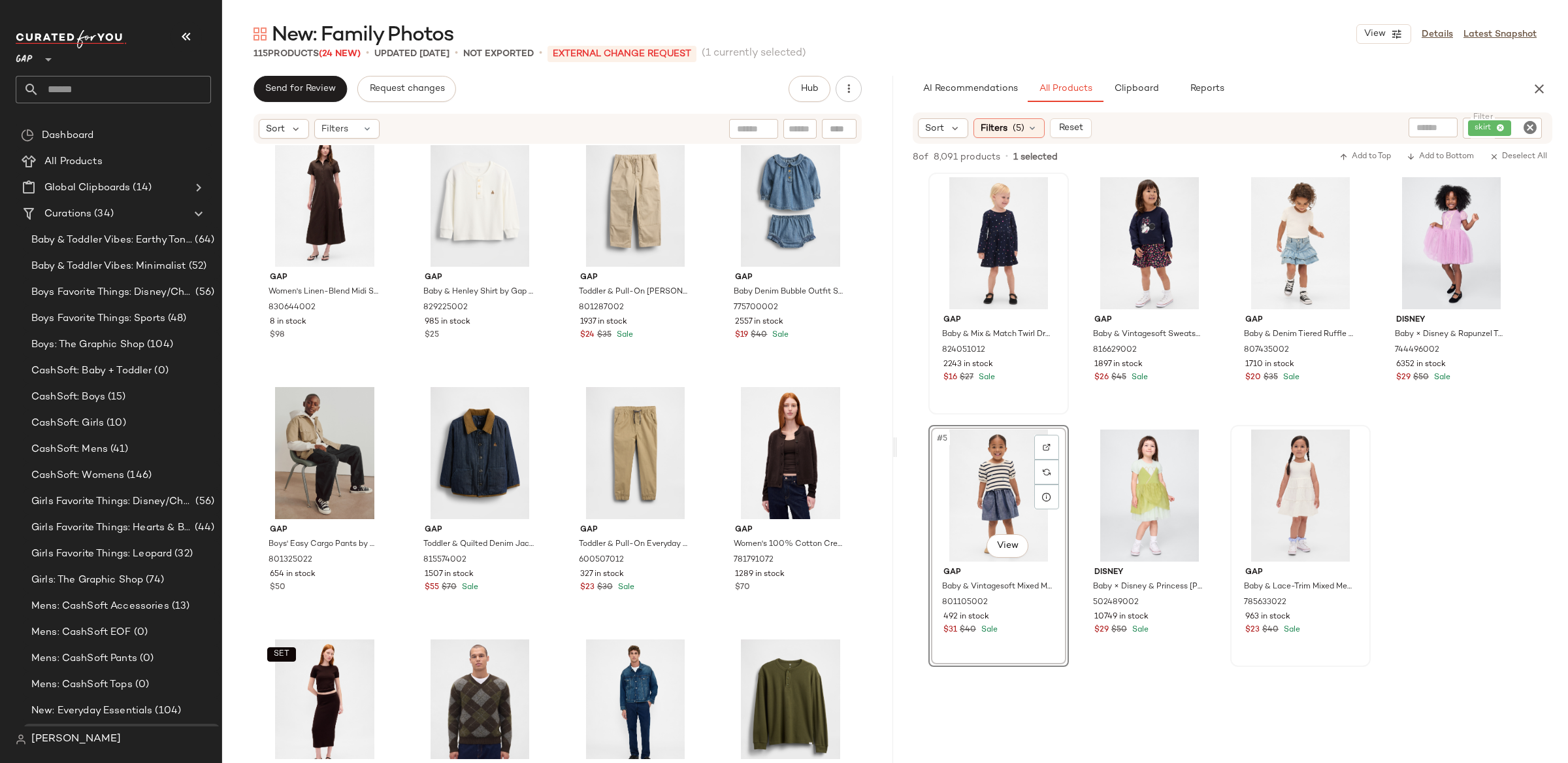
click at [1525, 124] on icon "Clear Filter" at bounding box center [1530, 128] width 16 height 16
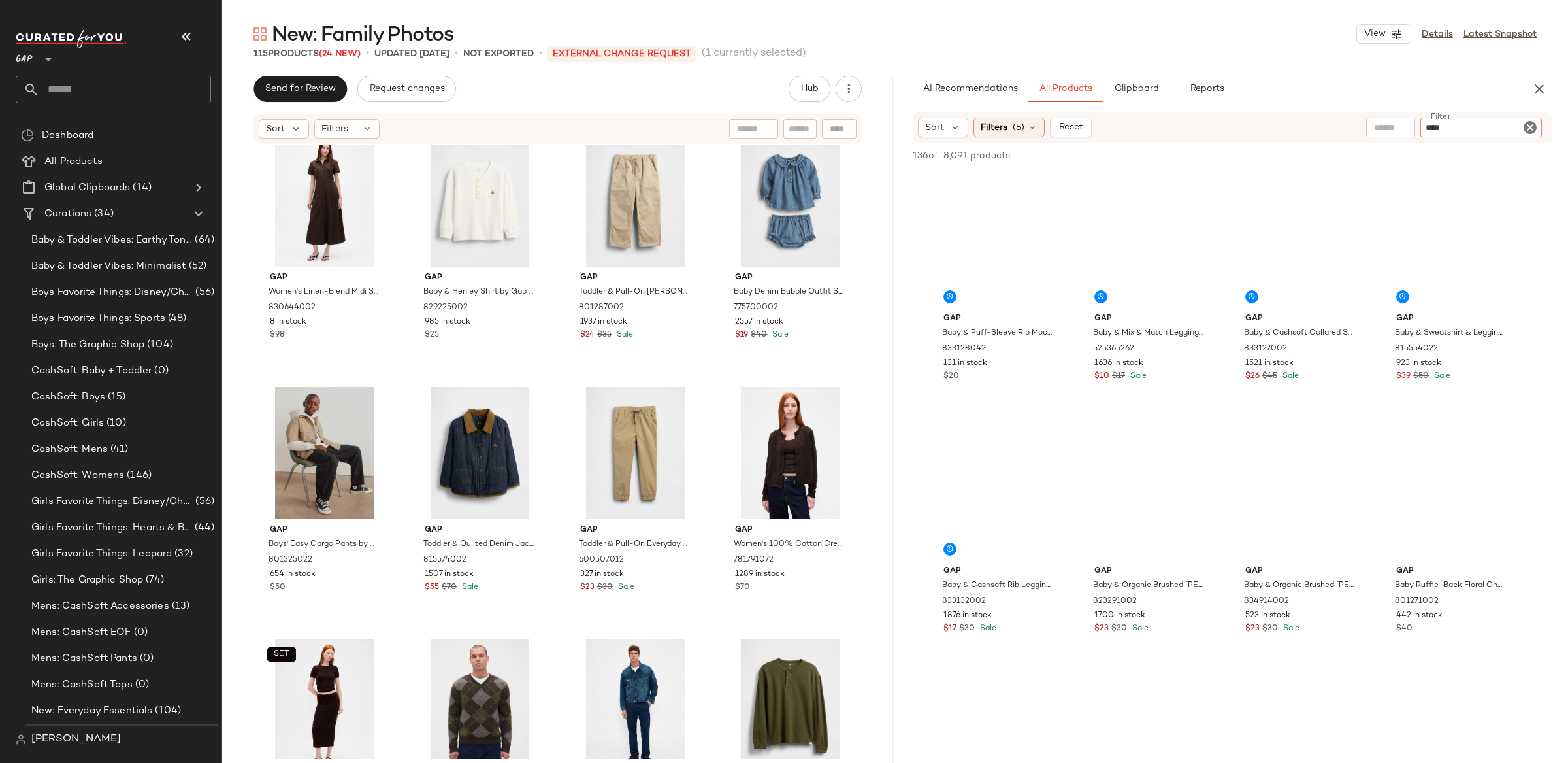
type input "*****"
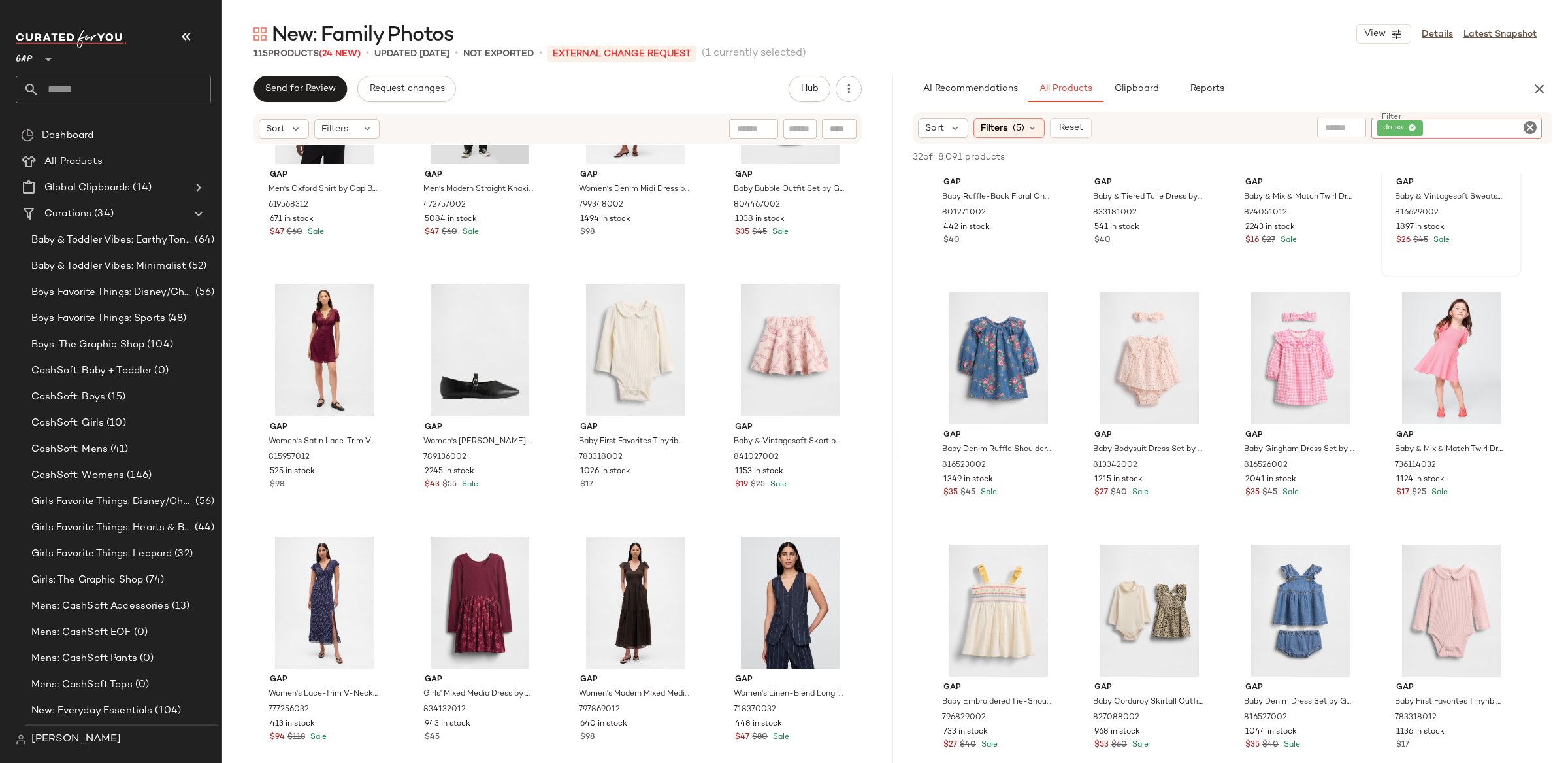
scroll to position [142, 0]
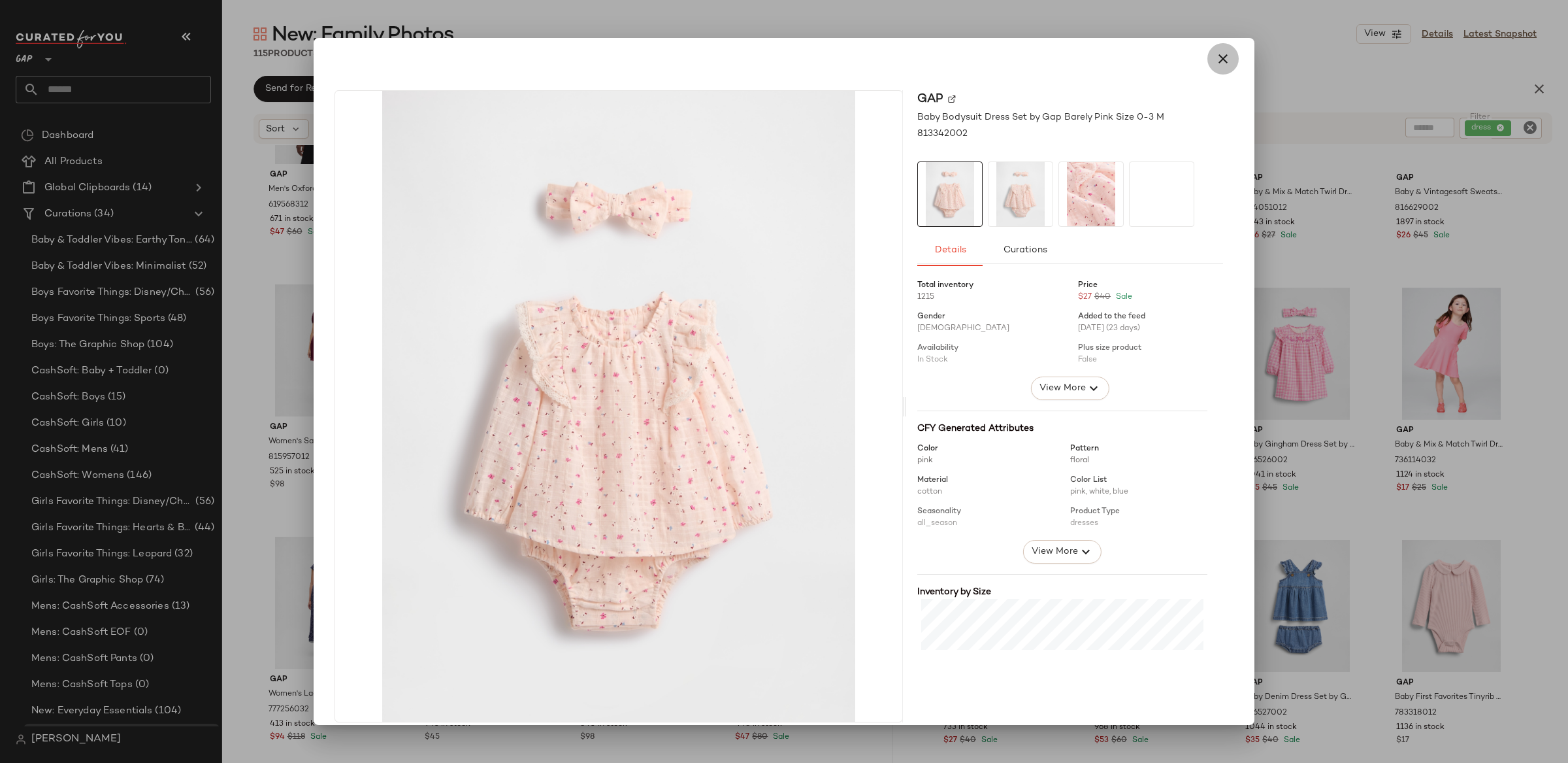
click at [1229, 63] on button "button" at bounding box center [1224, 59] width 32 height 32
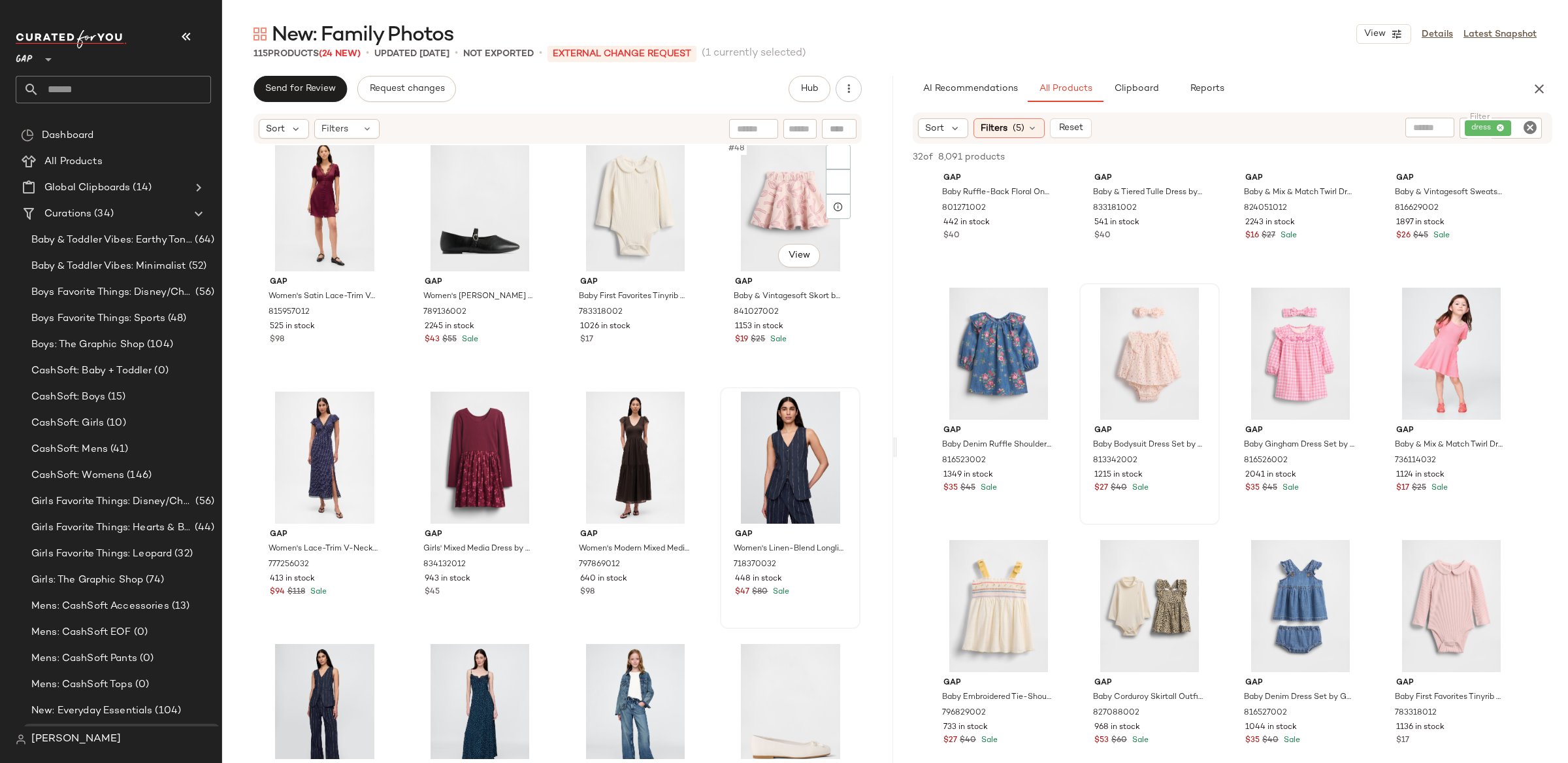
scroll to position [2611, 0]
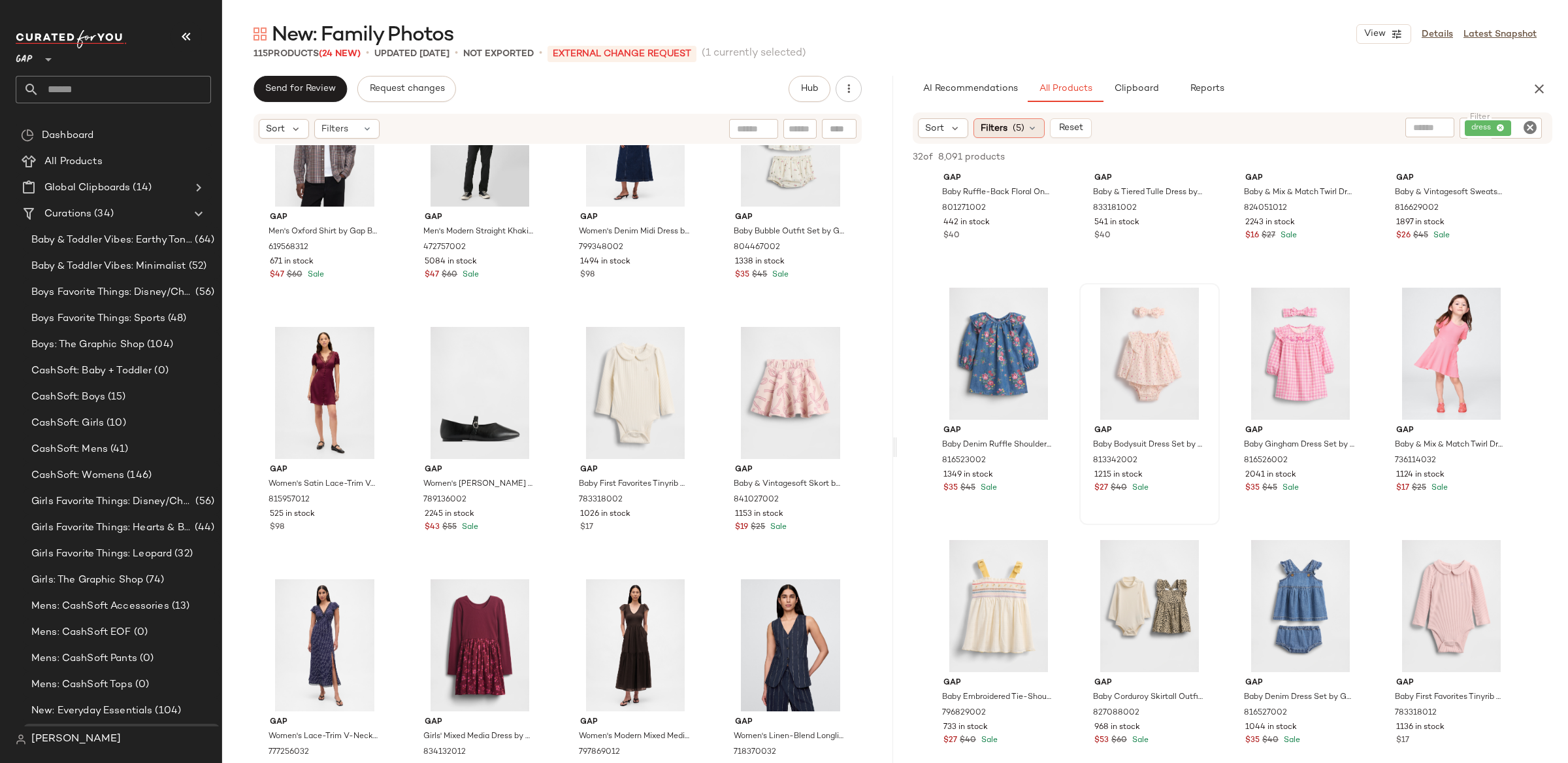
click at [1015, 133] on span "(5)" at bounding box center [1019, 129] width 12 height 14
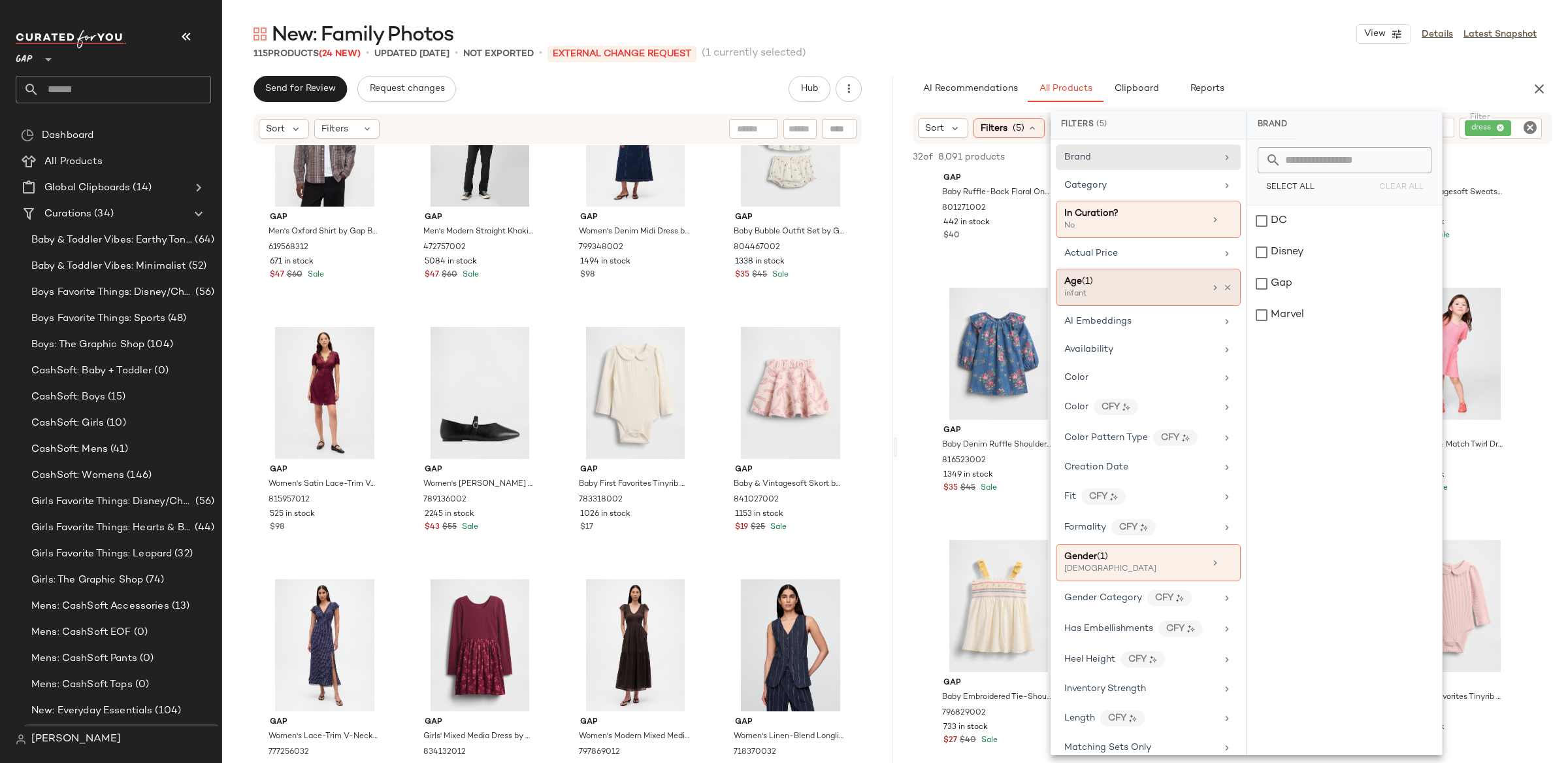
drag, startPoint x: 1129, startPoint y: 298, endPoint x: 1150, endPoint y: 292, distance: 21.8
click at [1132, 296] on div "infant" at bounding box center [1130, 295] width 131 height 12
drag, startPoint x: 1266, startPoint y: 280, endPoint x: 1266, endPoint y: 265, distance: 15.0
click at [1266, 280] on div "infant" at bounding box center [1345, 284] width 194 height 32
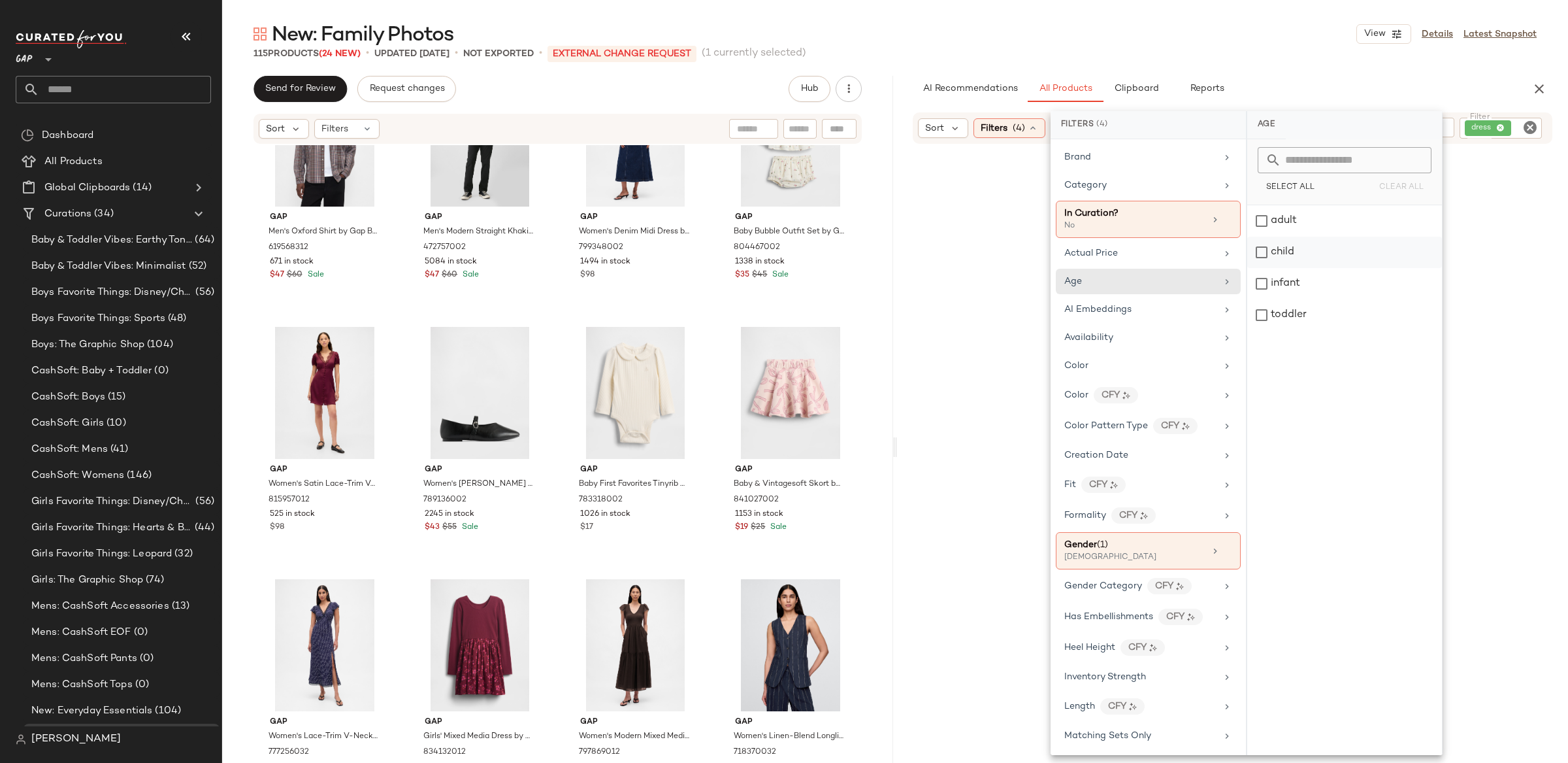
click at [1265, 255] on div "child" at bounding box center [1345, 252] width 194 height 32
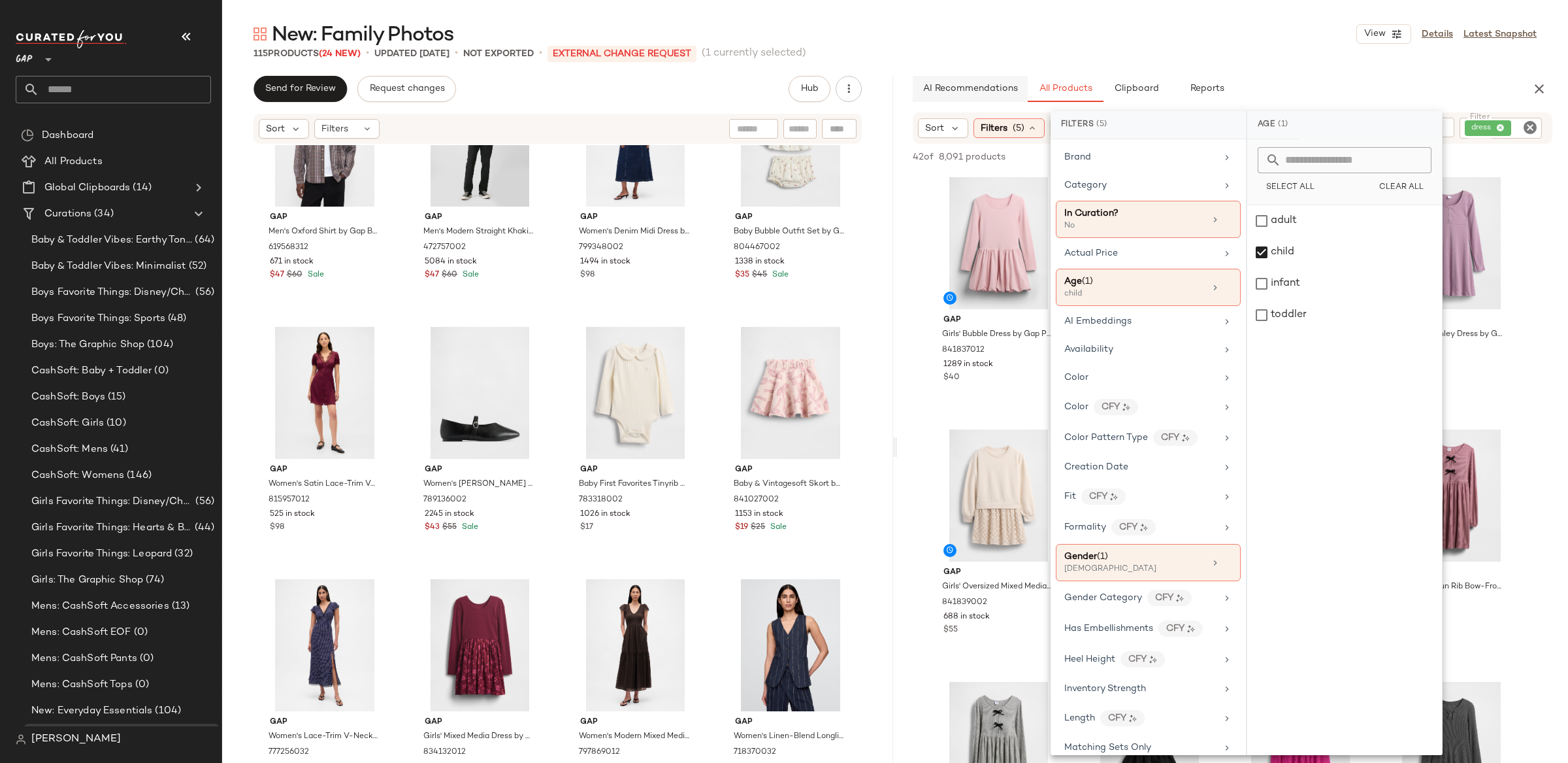
click at [914, 79] on button "AI Recommendations" at bounding box center [970, 88] width 115 height 26
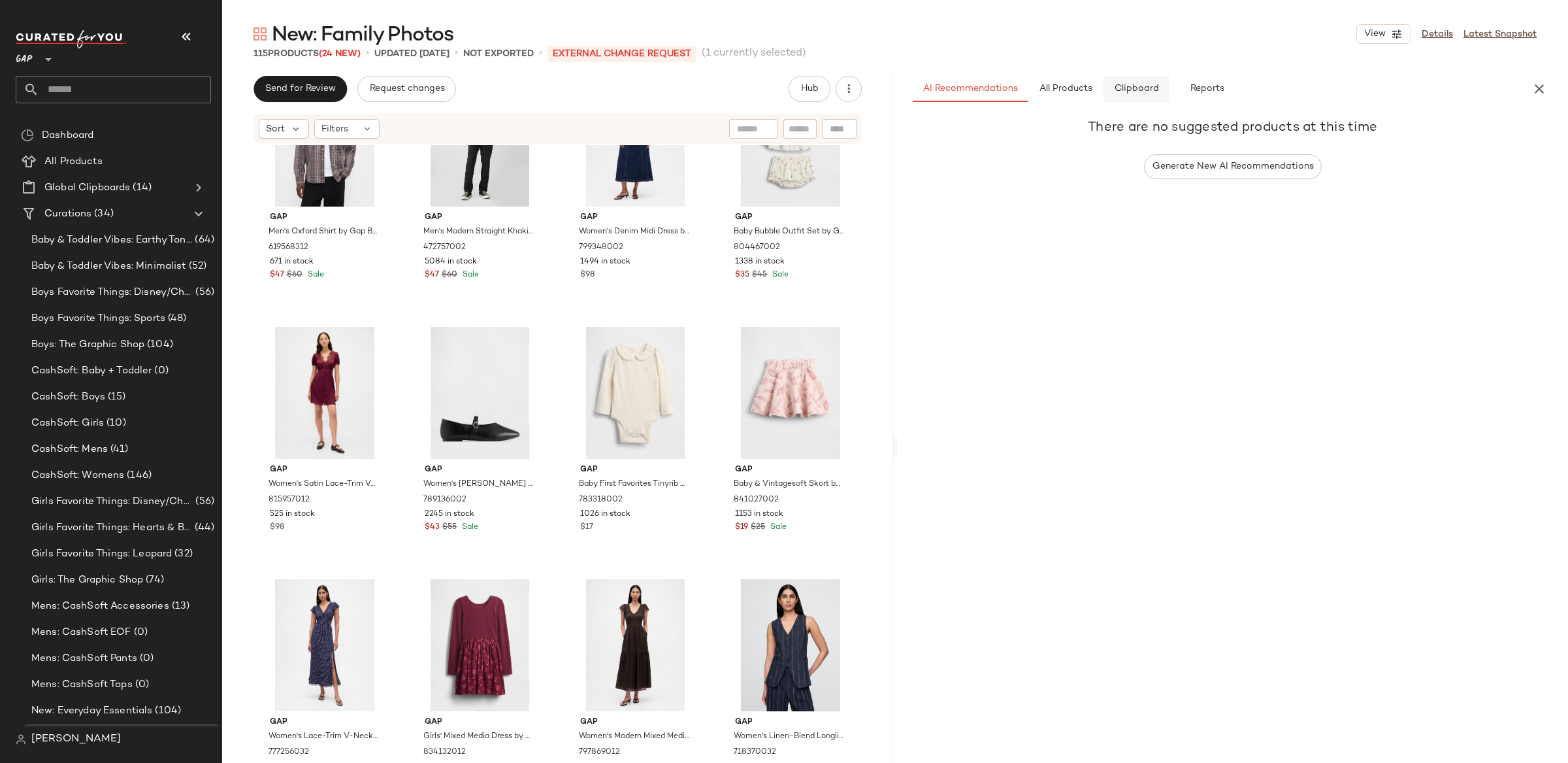
click at [1122, 86] on span "Clipboard" at bounding box center [1136, 88] width 45 height 11
click at [1056, 88] on span "All Products" at bounding box center [1066, 88] width 54 height 11
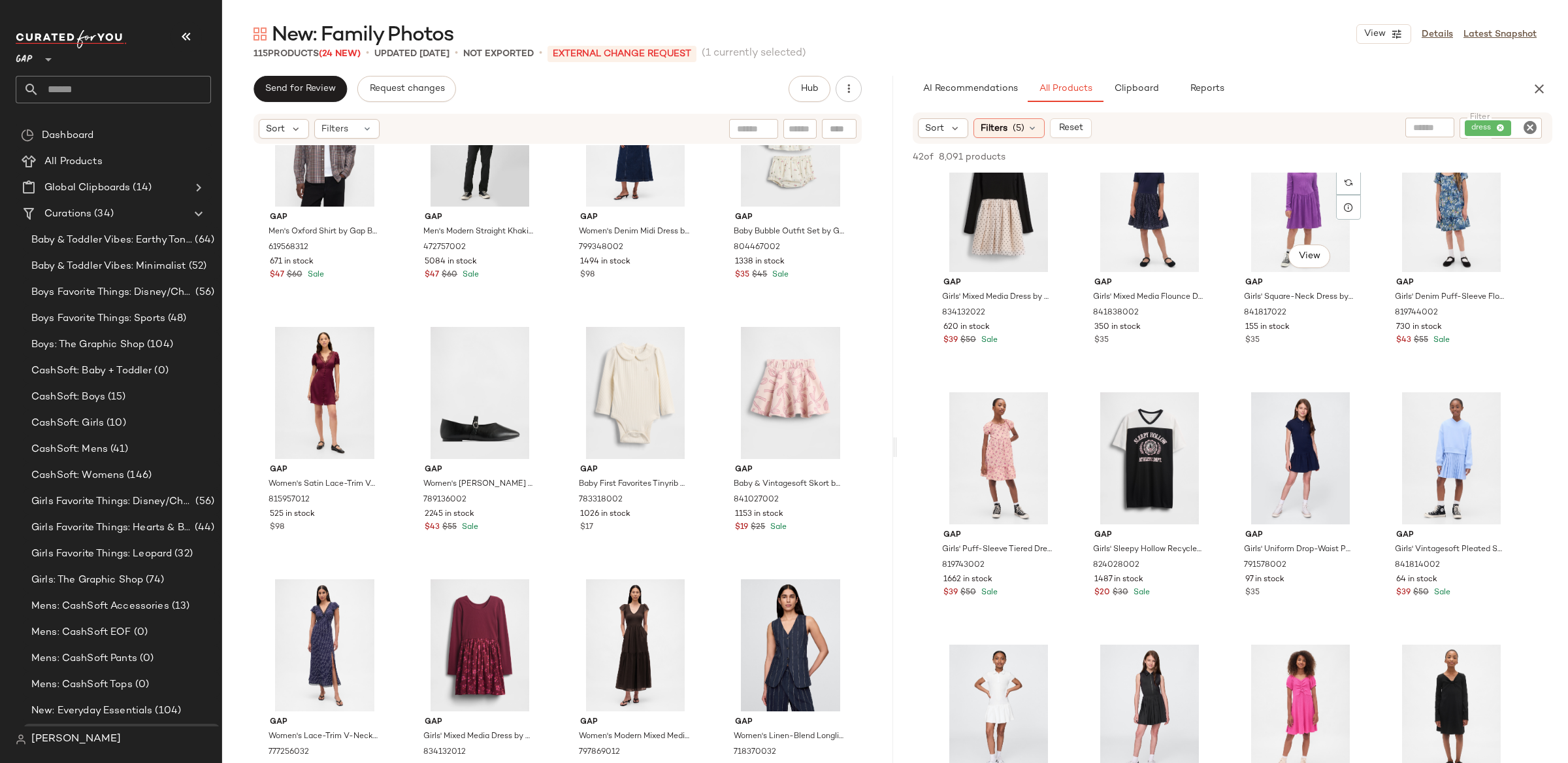
scroll to position [1053, 0]
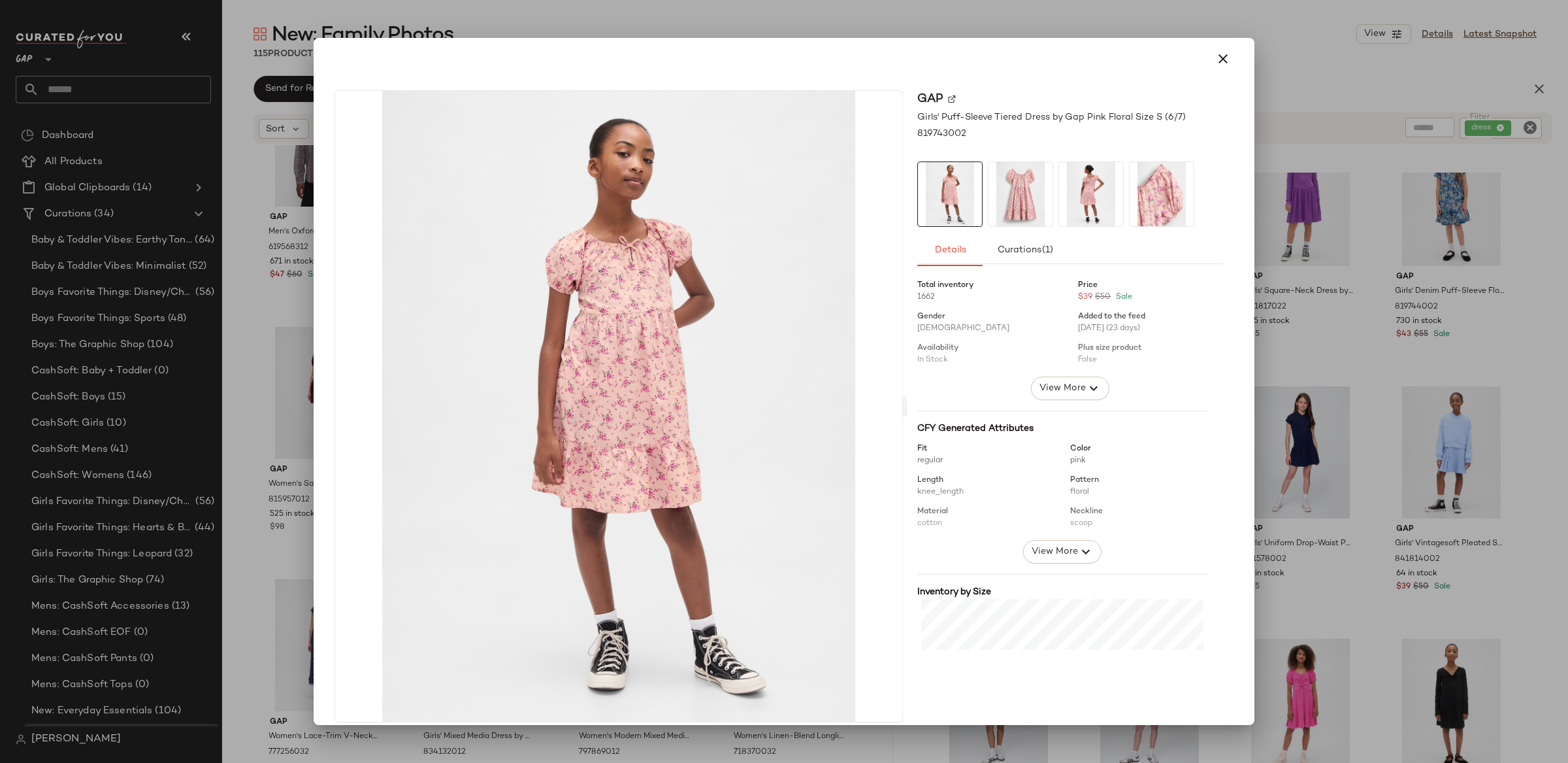
drag, startPoint x: 1221, startPoint y: 58, endPoint x: 1264, endPoint y: 91, distance: 54.2
click at [1221, 58] on icon "button" at bounding box center [1223, 59] width 16 height 16
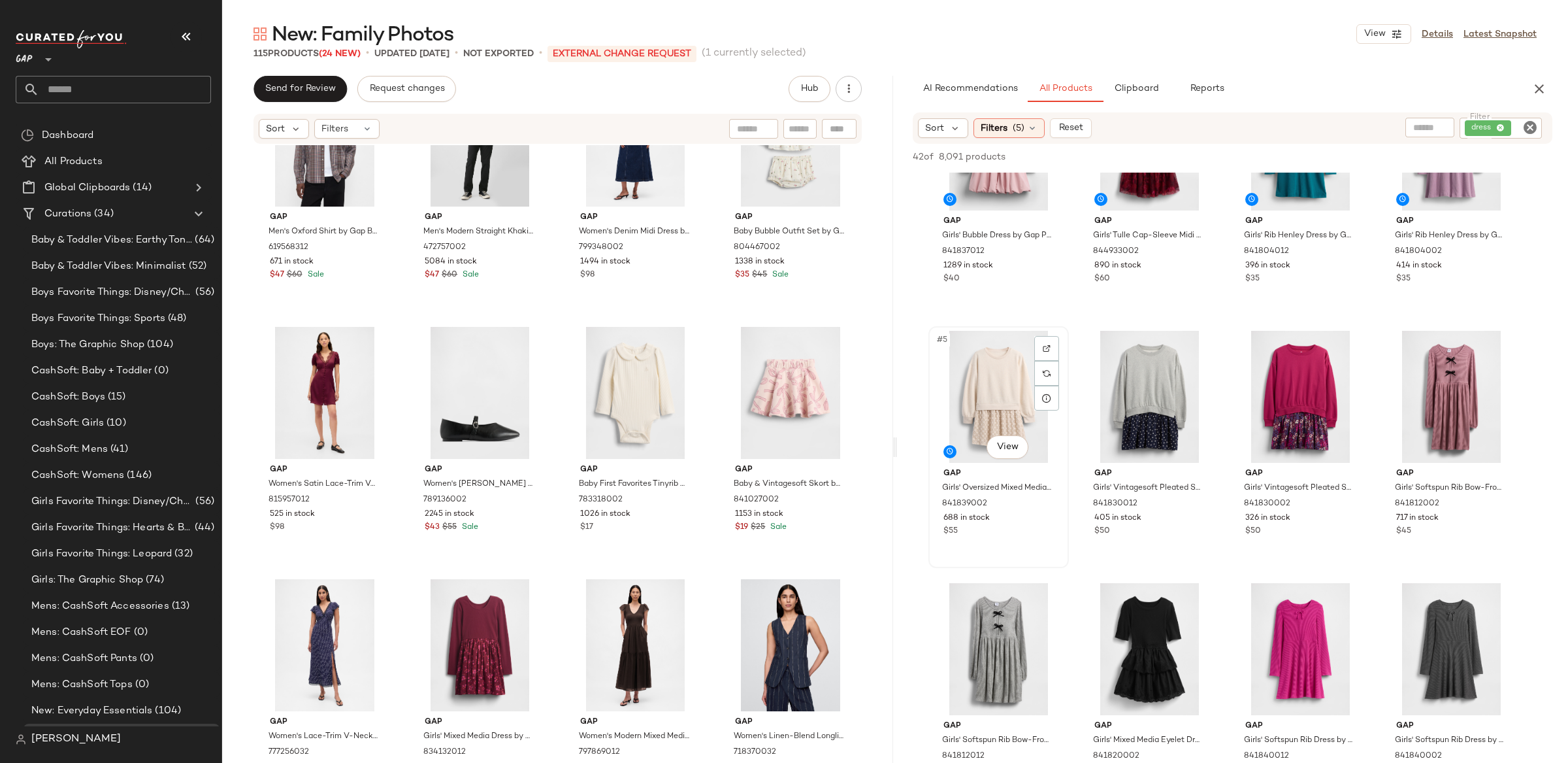
scroll to position [0, 0]
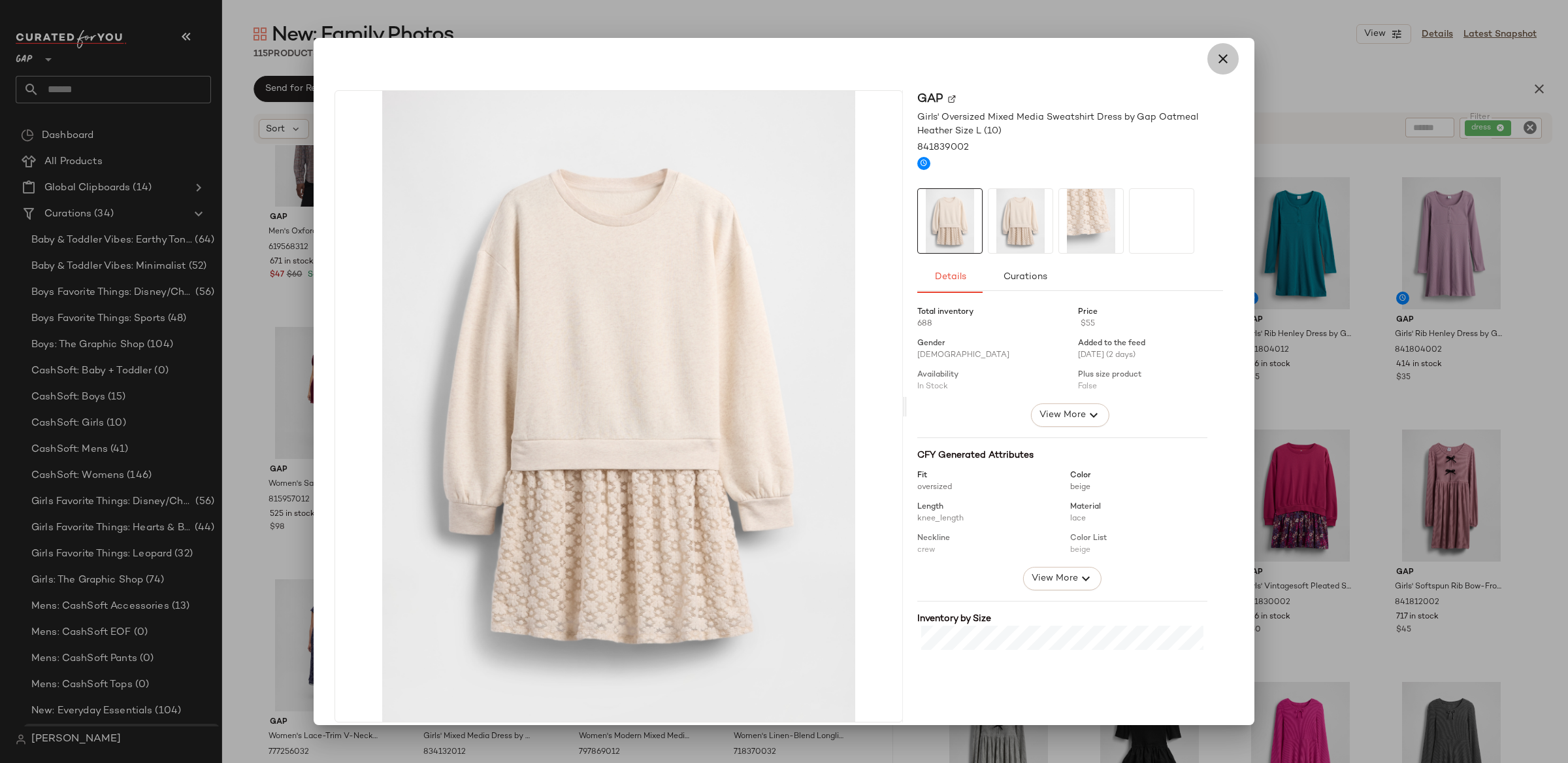
drag, startPoint x: 1206, startPoint y: 54, endPoint x: 1387, endPoint y: 122, distance: 193.4
click at [1208, 54] on button "button" at bounding box center [1224, 59] width 32 height 32
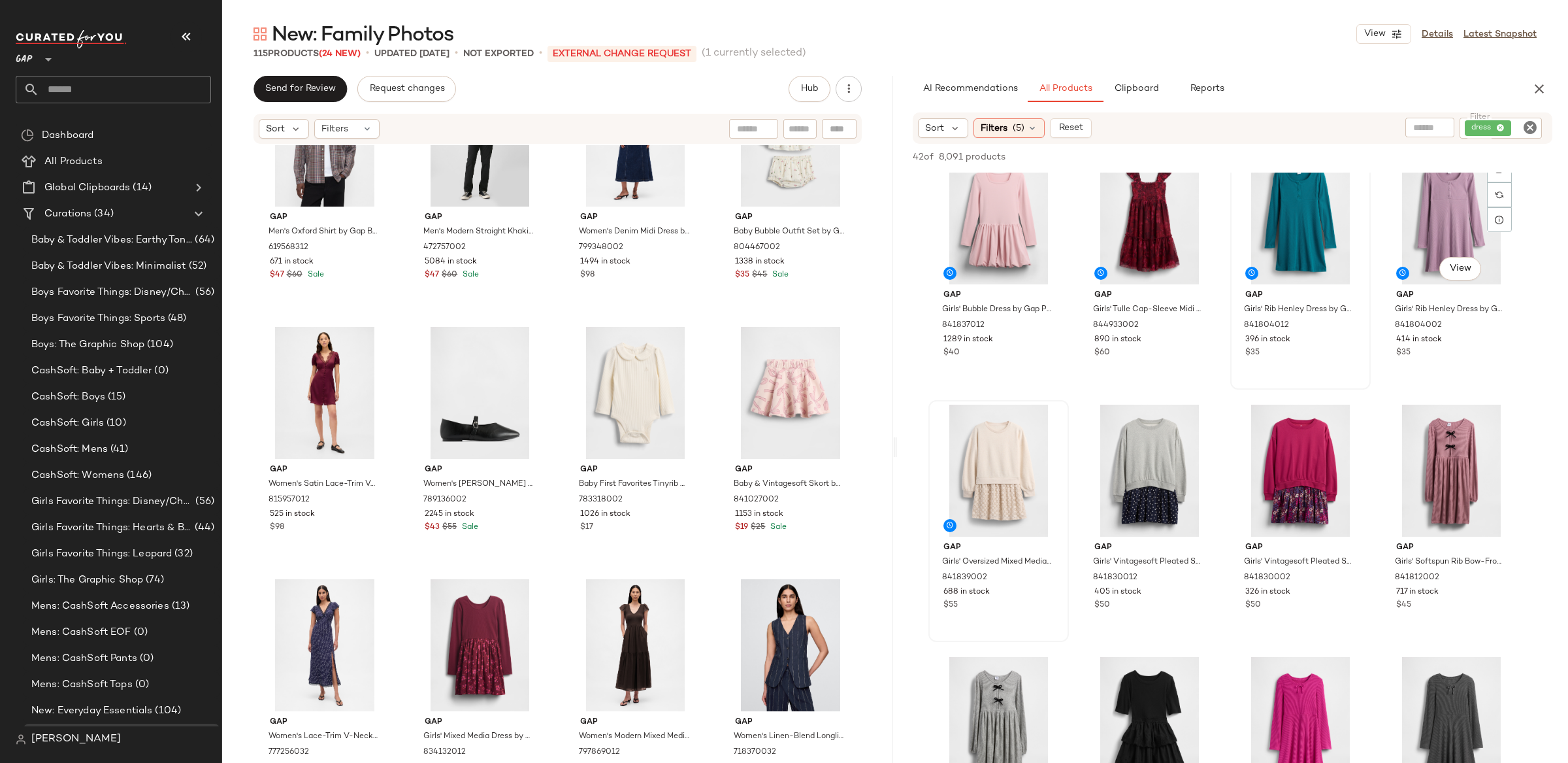
scroll to position [28, 0]
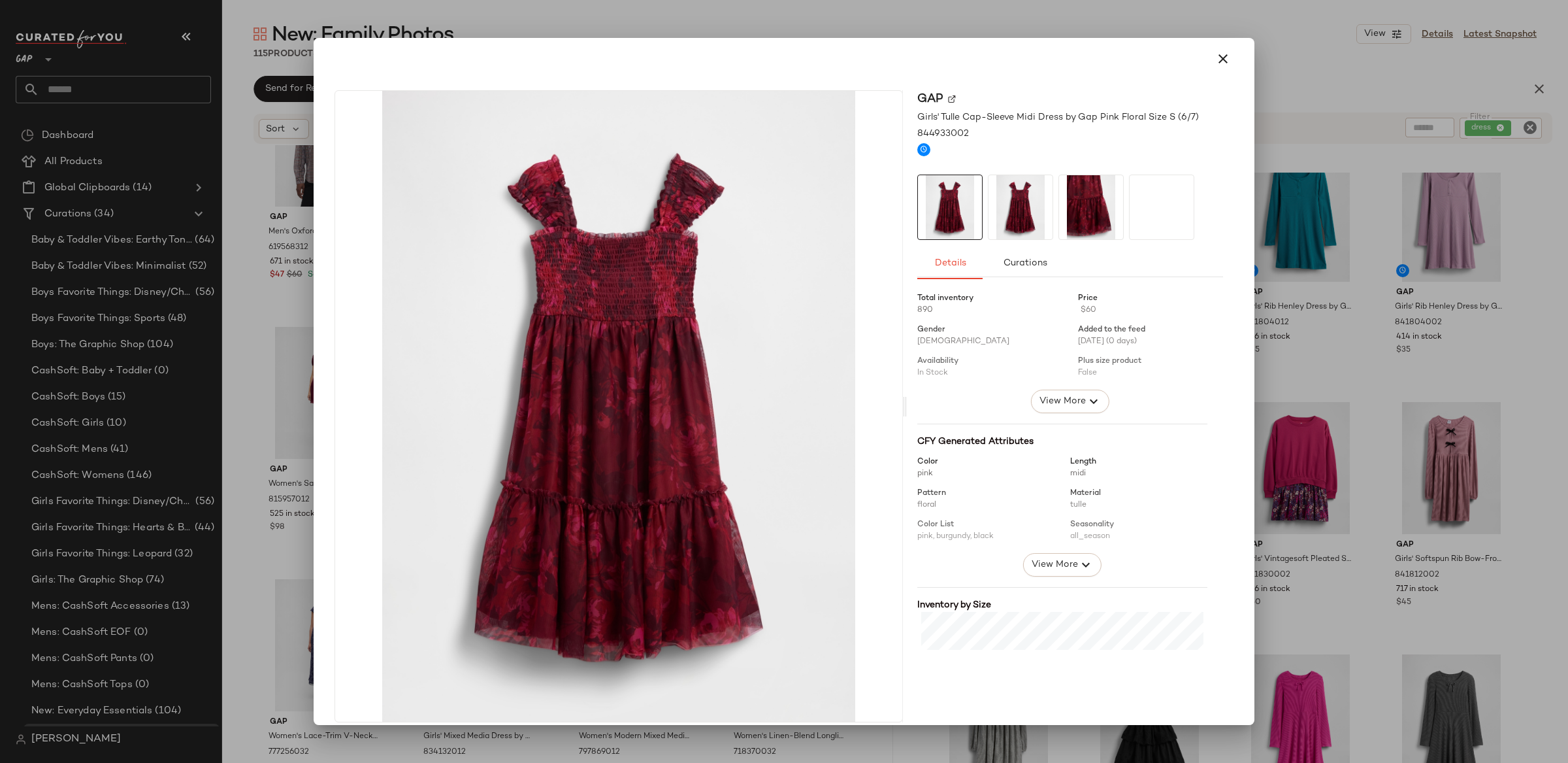
drag, startPoint x: 1213, startPoint y: 57, endPoint x: 1124, endPoint y: 144, distance: 124.5
click at [1215, 57] on icon "button" at bounding box center [1223, 59] width 16 height 16
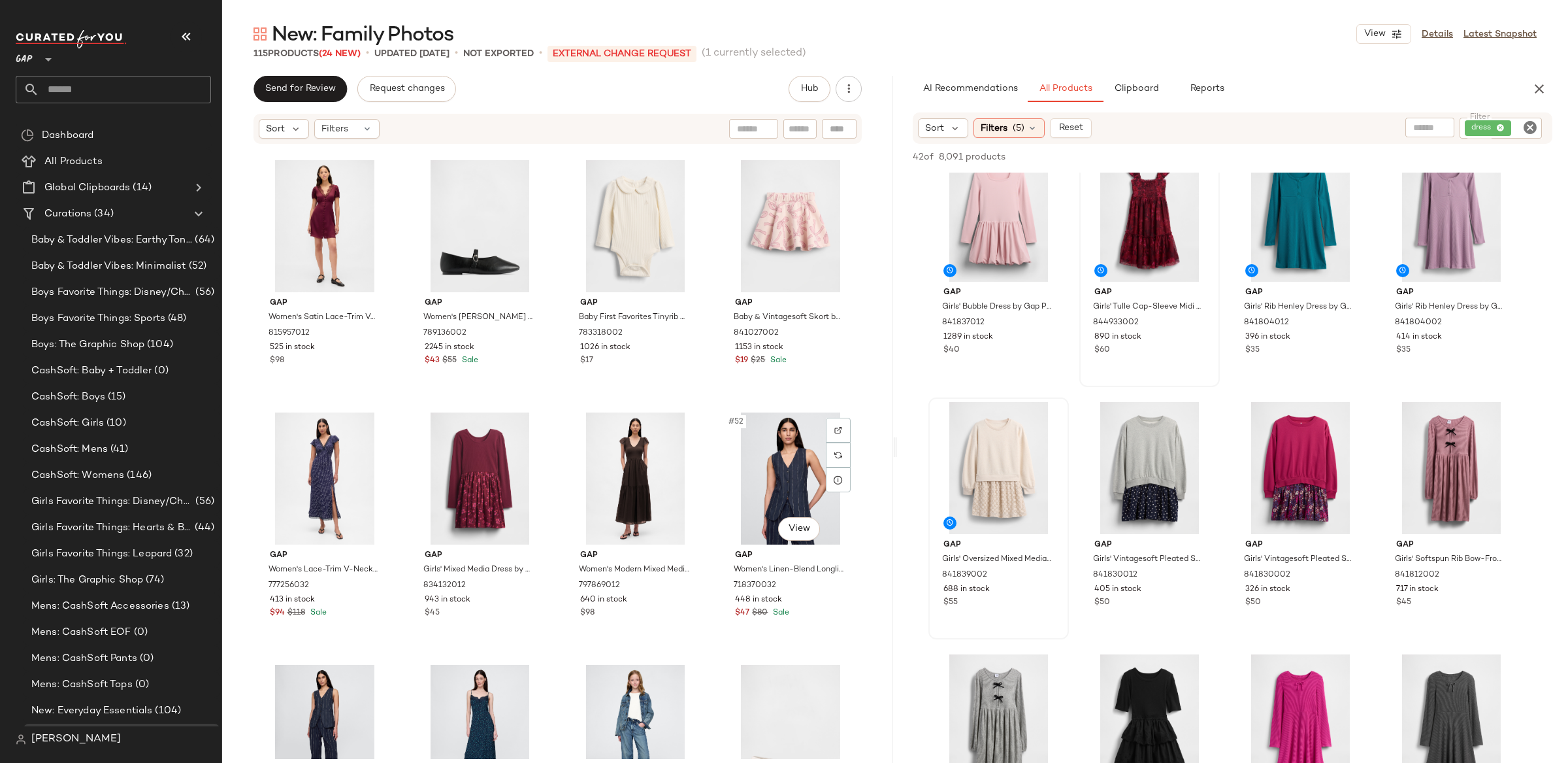
scroll to position [2773, 0]
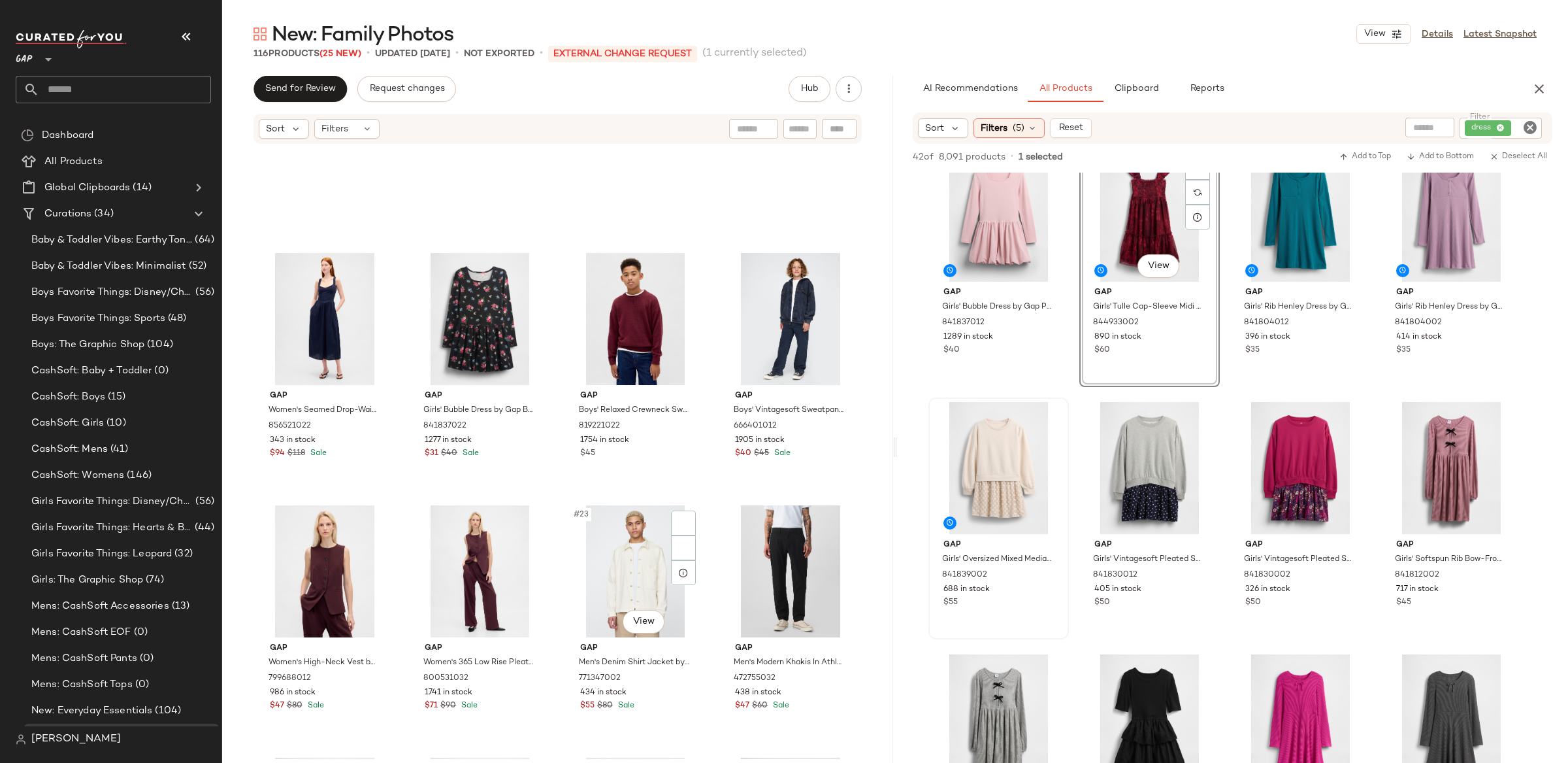
scroll to position [746, 0]
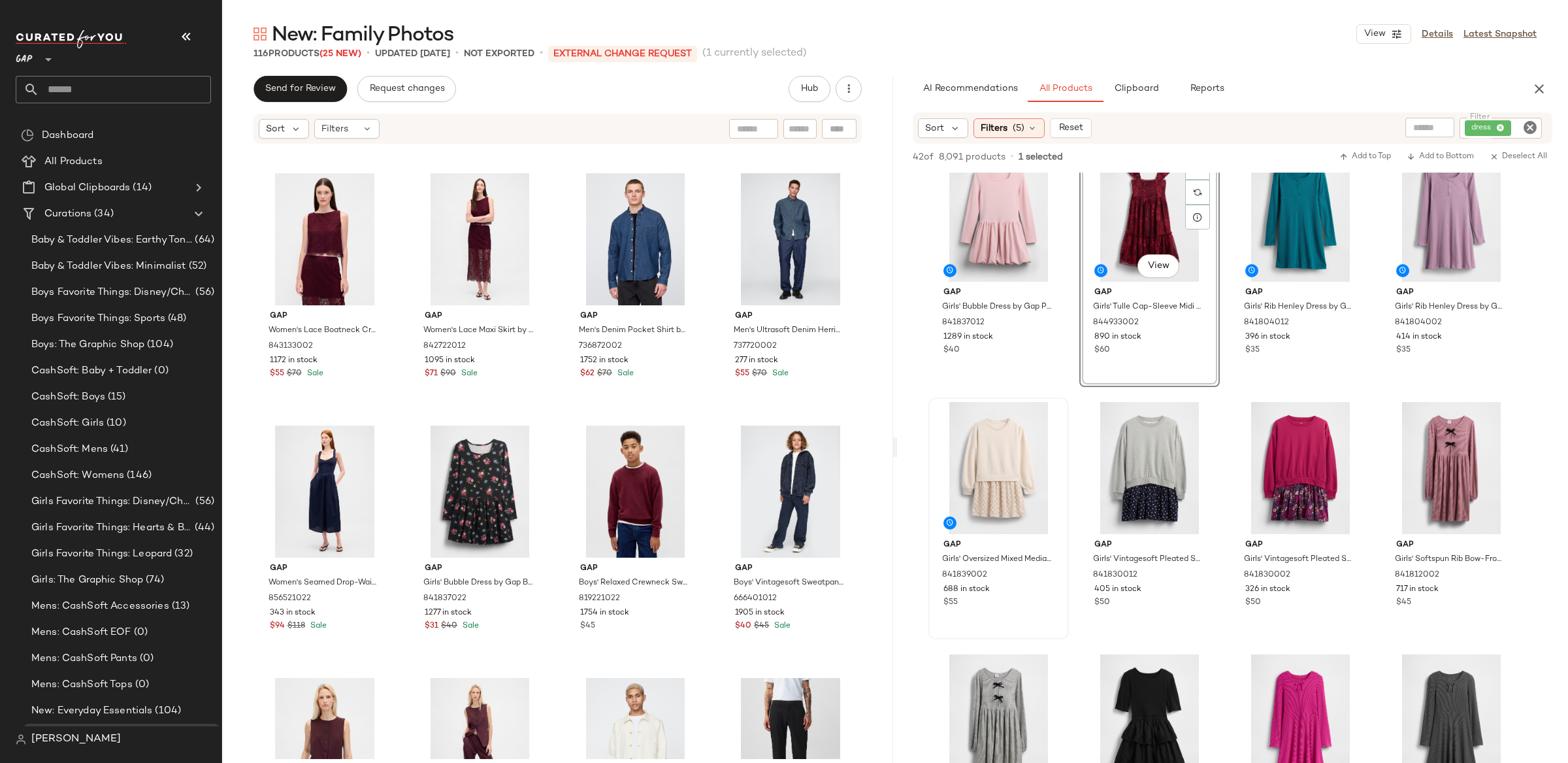
drag, startPoint x: 1011, startPoint y: 125, endPoint x: 1035, endPoint y: 172, distance: 52.8
click at [1010, 125] on div "Filters (5)" at bounding box center [1010, 128] width 71 height 20
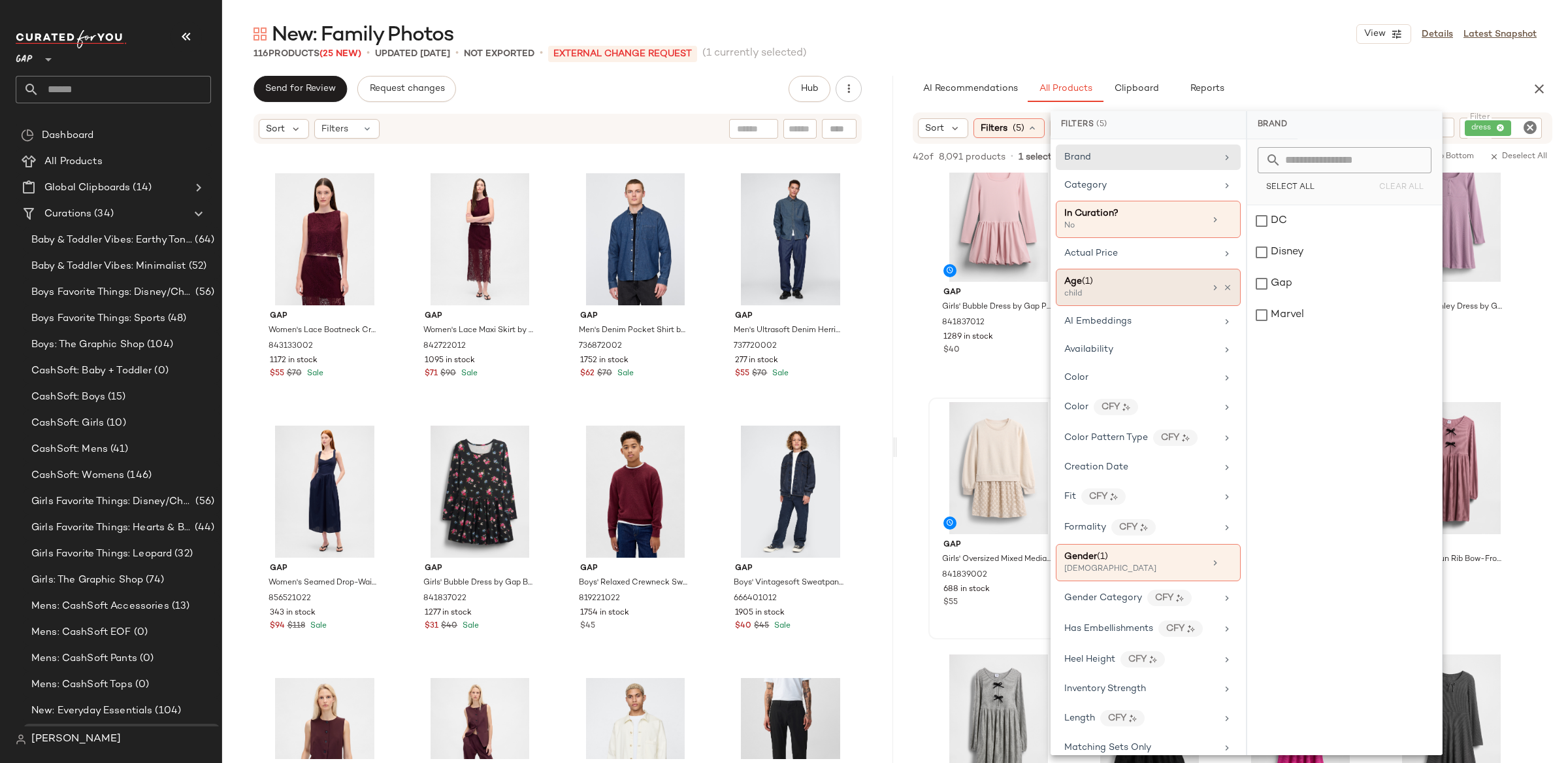
click at [1129, 281] on div "Age ([DEMOGRAPHIC_DATA])" at bounding box center [1135, 282] width 141 height 14
drag, startPoint x: 1142, startPoint y: 577, endPoint x: 1245, endPoint y: 343, distance: 255.7
click at [1142, 575] on div "[DEMOGRAPHIC_DATA]" at bounding box center [1130, 570] width 131 height 12
drag, startPoint x: 1272, startPoint y: 214, endPoint x: 1274, endPoint y: 237, distance: 23.1
click at [1272, 214] on div "[DEMOGRAPHIC_DATA]" at bounding box center [1345, 221] width 194 height 32
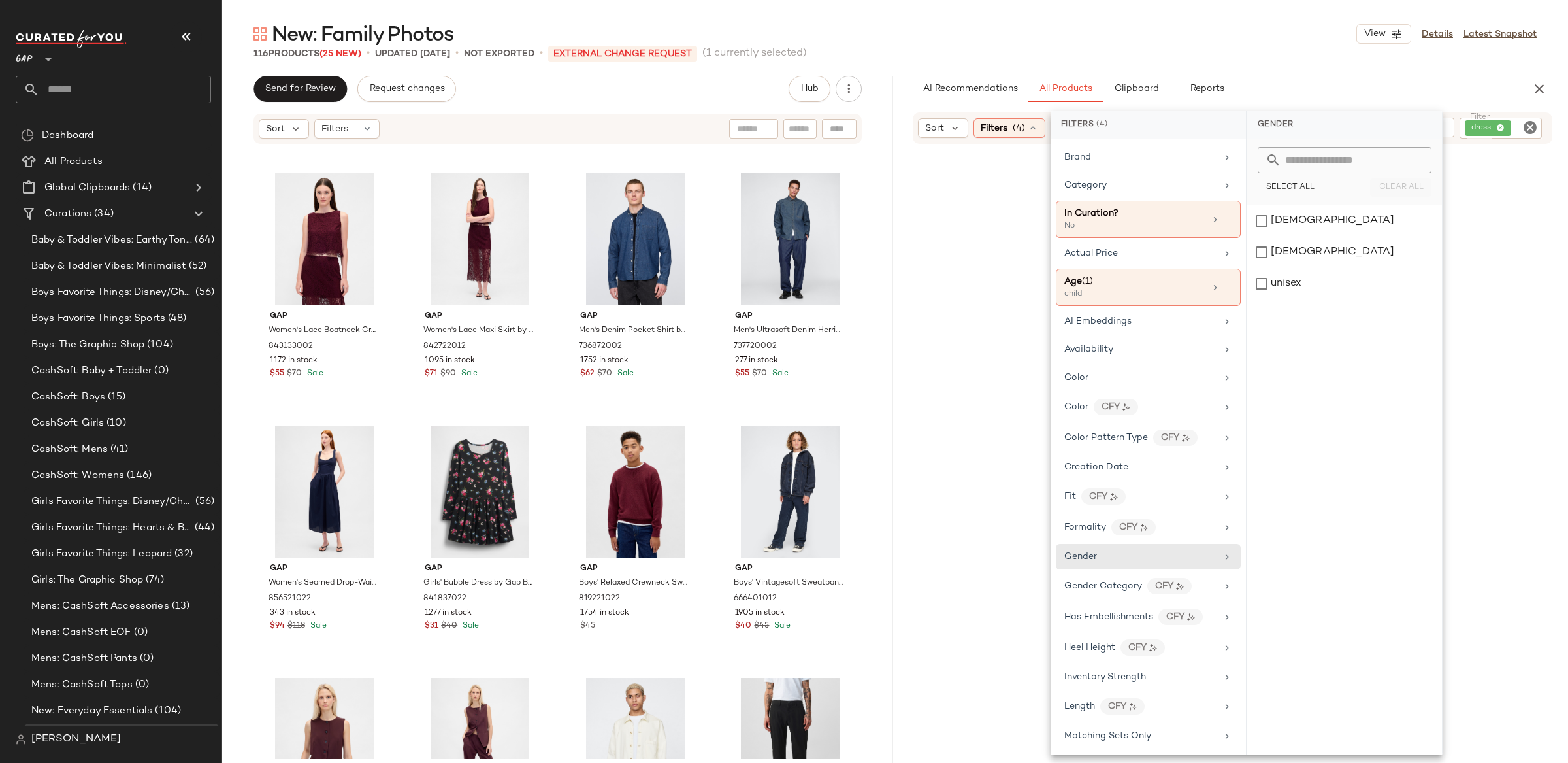
drag, startPoint x: 1275, startPoint y: 252, endPoint x: 1385, endPoint y: 192, distance: 125.3
click at [1280, 250] on div "[DEMOGRAPHIC_DATA]" at bounding box center [1345, 252] width 194 height 32
click at [1532, 123] on icon "Clear Filter" at bounding box center [1530, 128] width 16 height 16
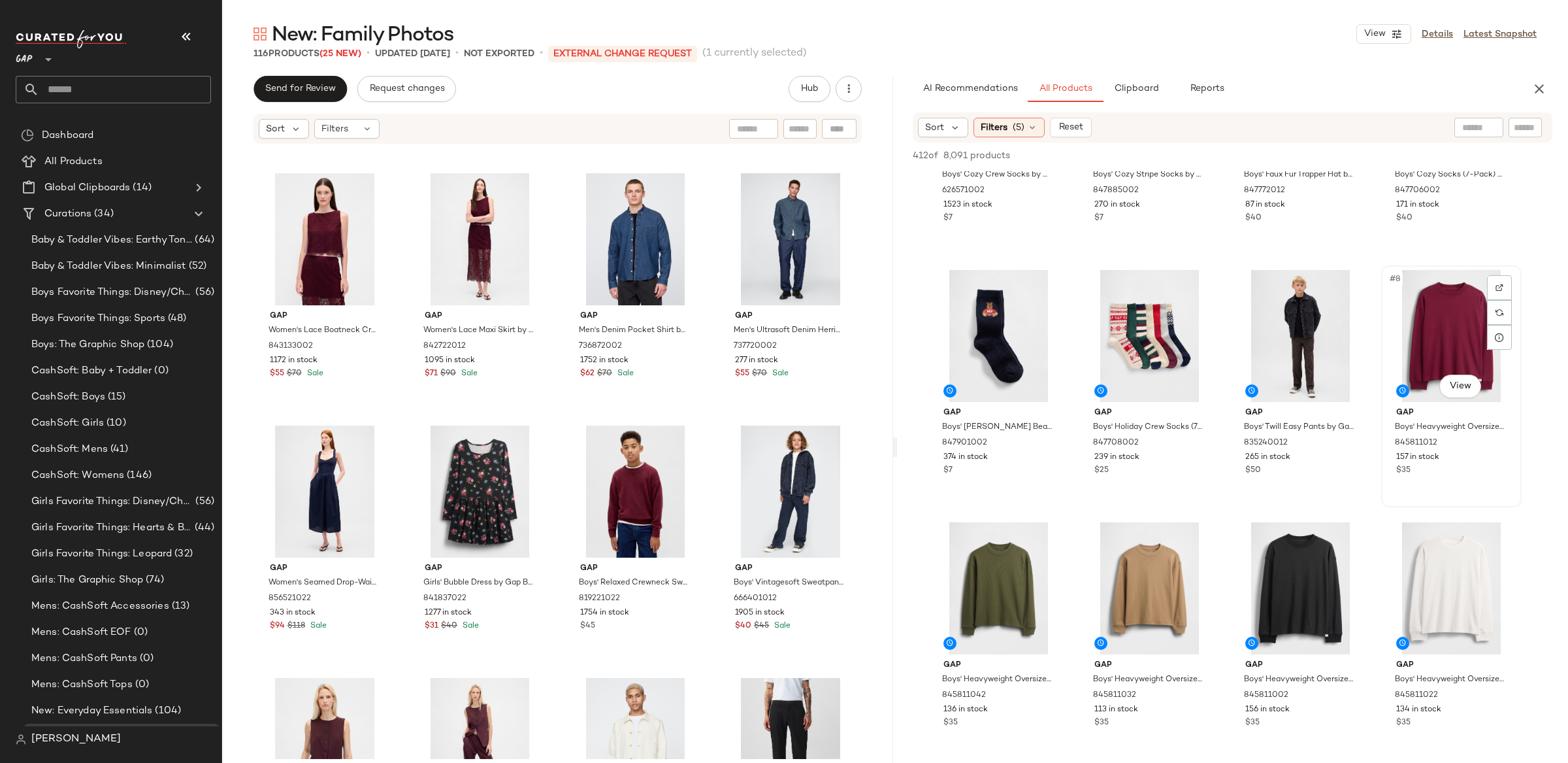
scroll to position [310, 0]
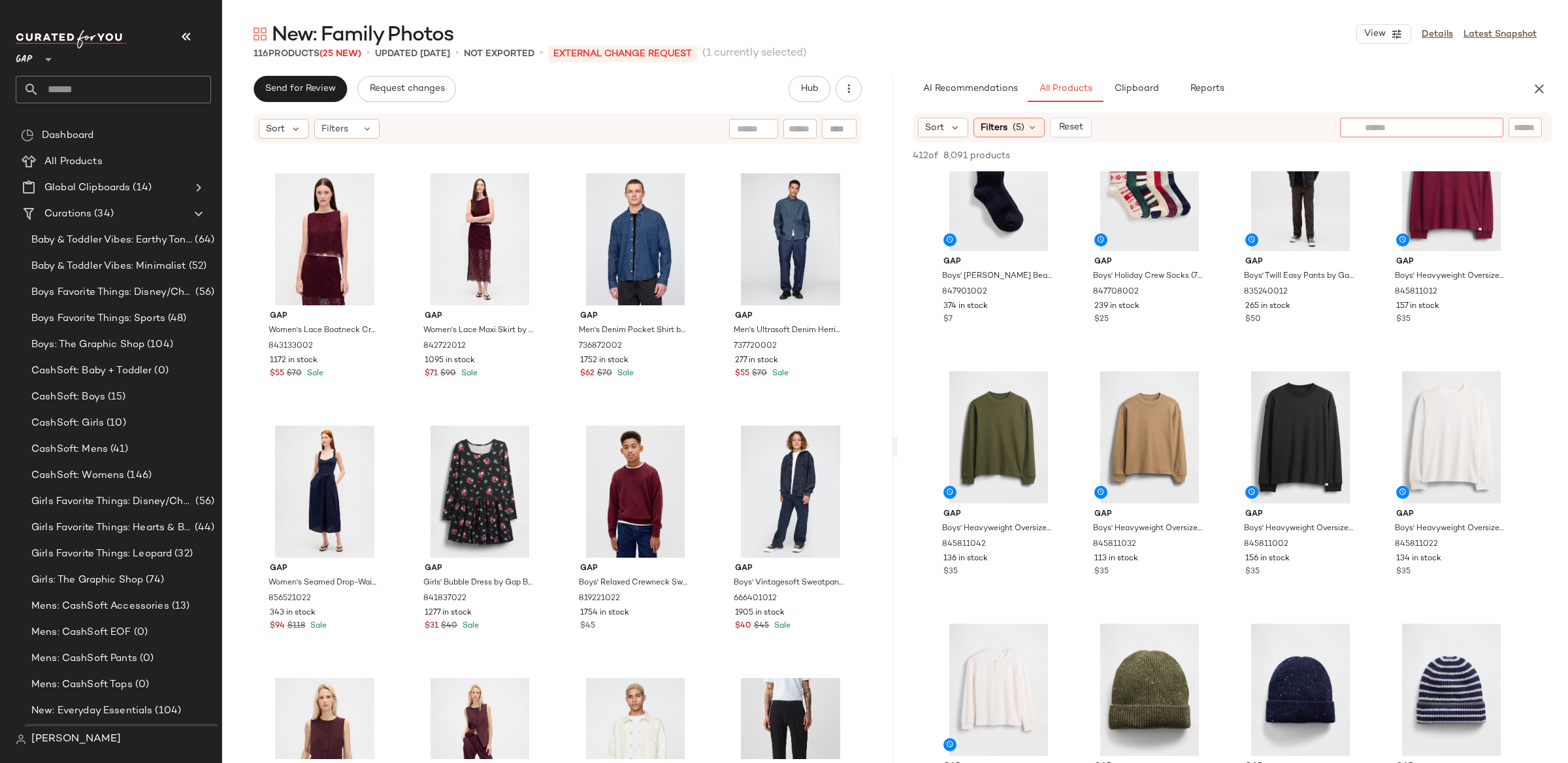
click at [1480, 126] on div at bounding box center [1421, 128] width 164 height 20
type input "*"
type input "**********"
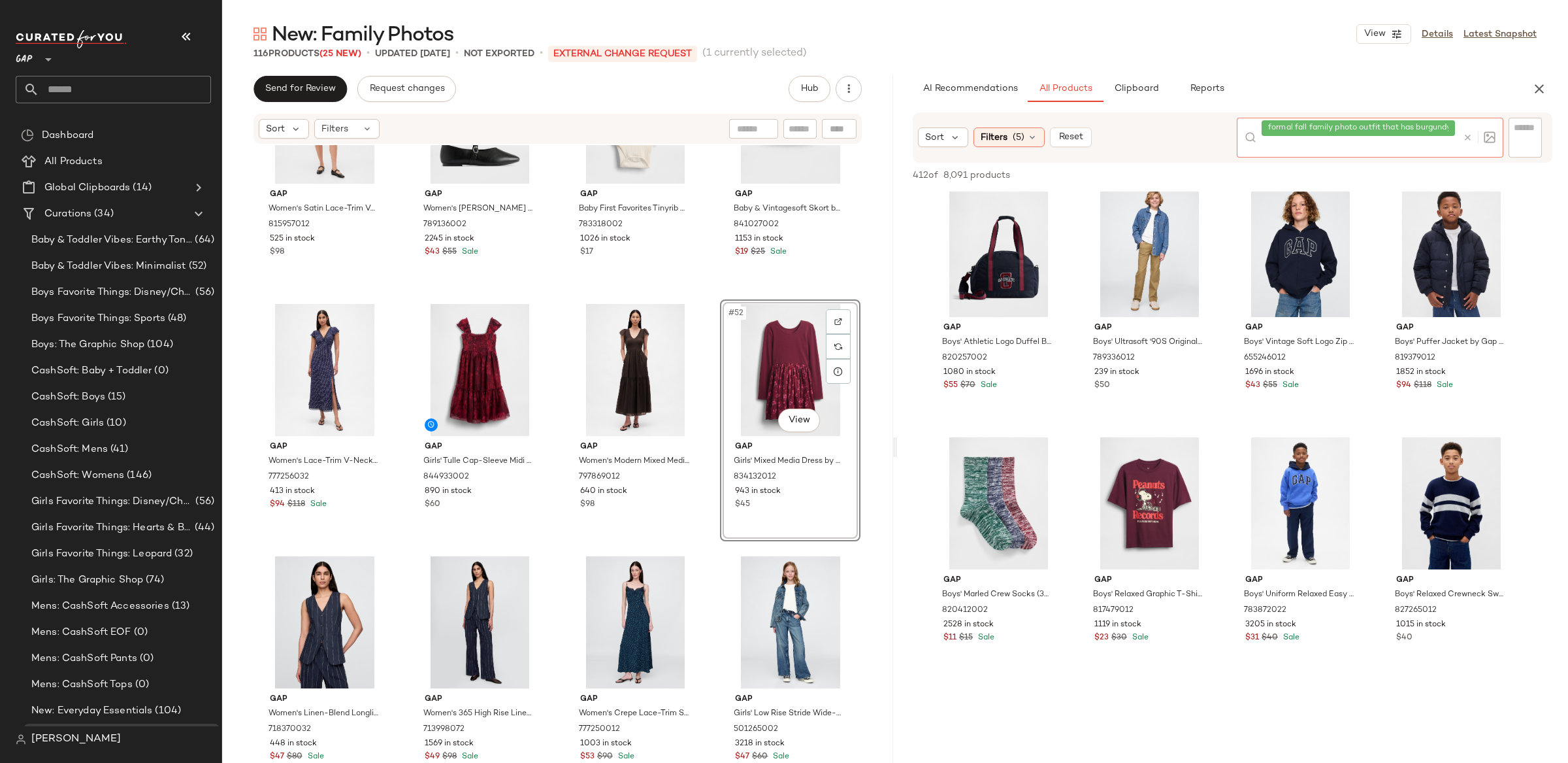
scroll to position [3818, 0]
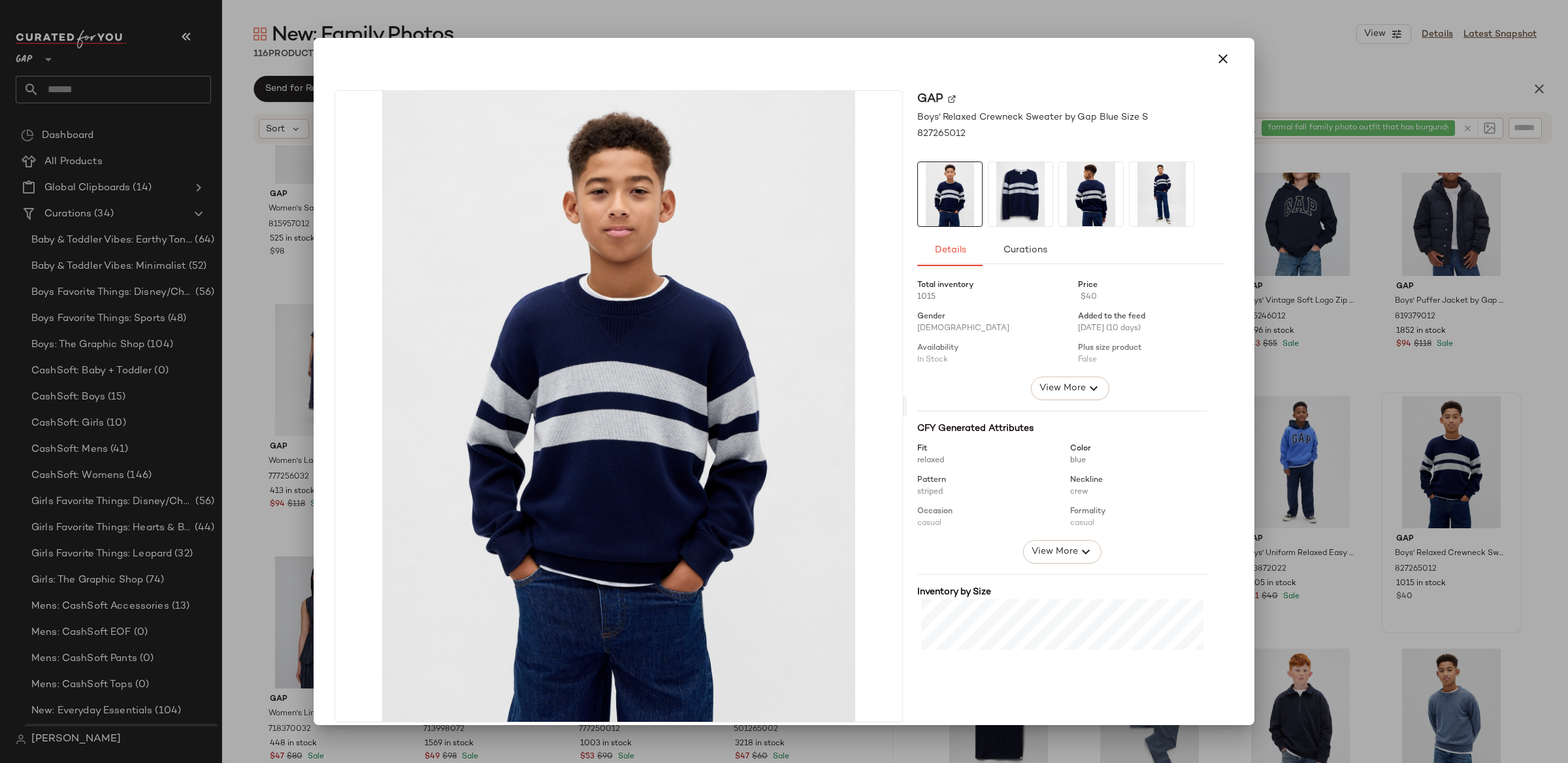
click at [1219, 54] on icon "button" at bounding box center [1223, 59] width 16 height 16
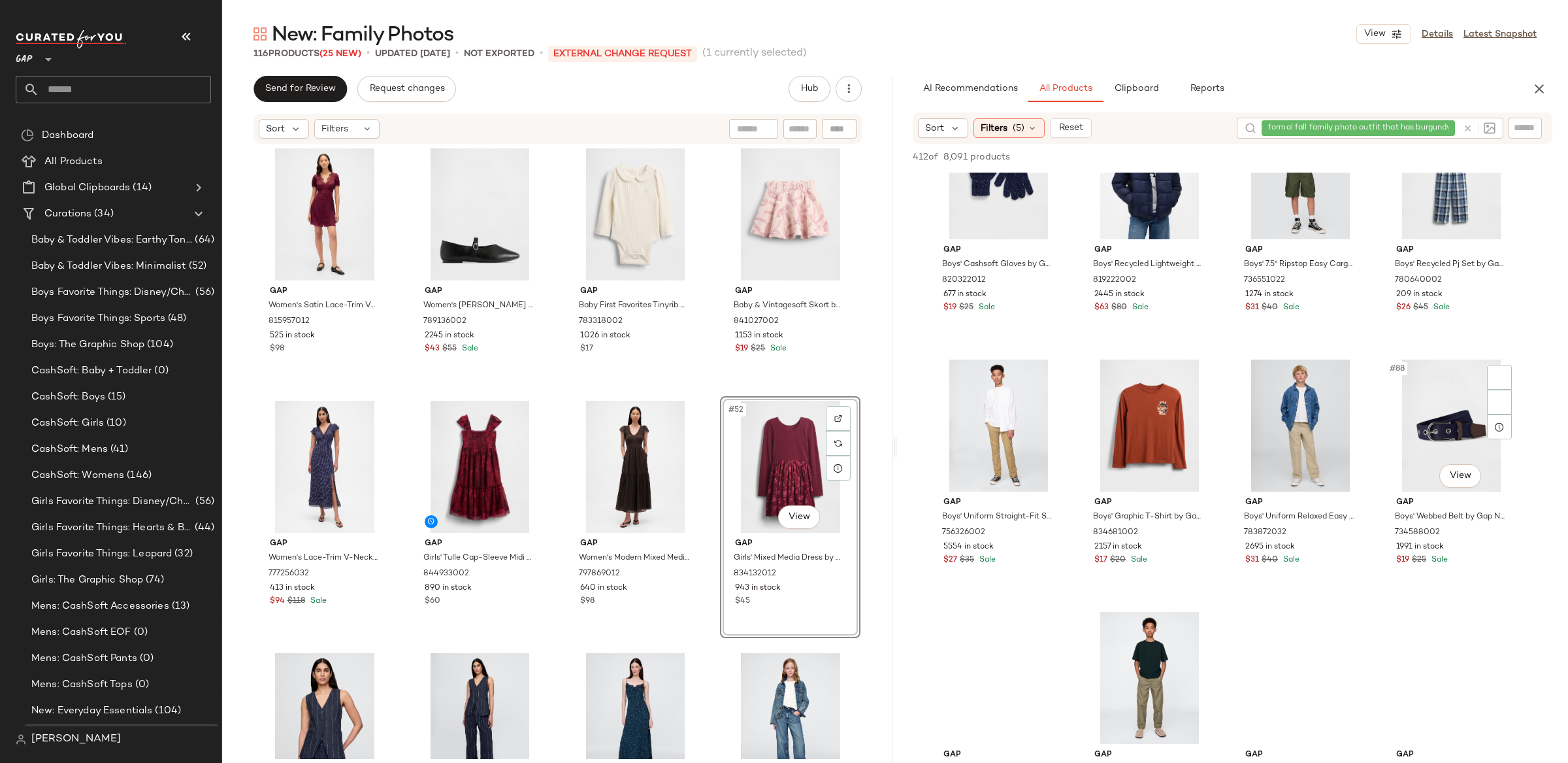
scroll to position [5211, 0]
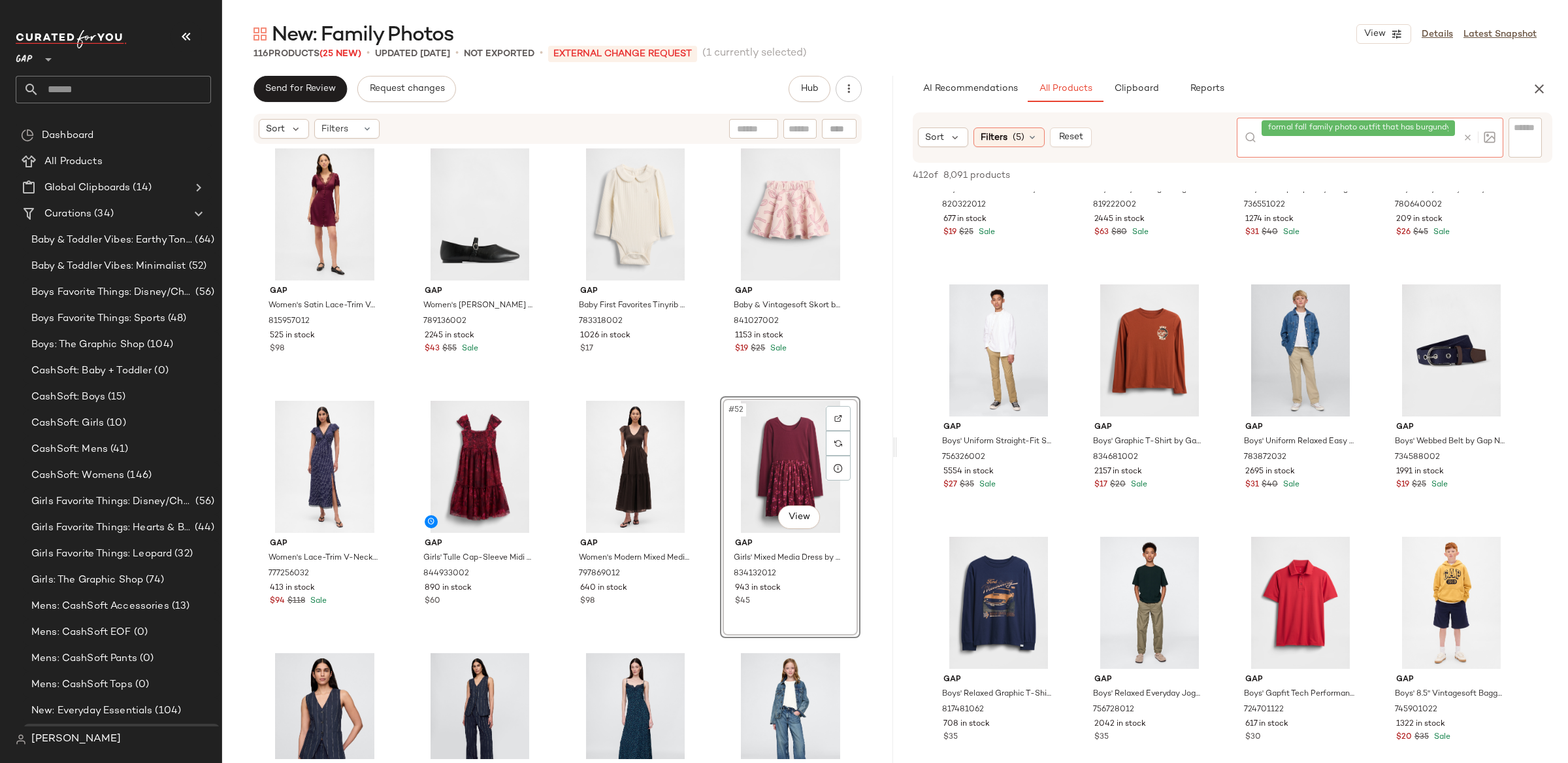
click at [1470, 127] on div at bounding box center [1477, 138] width 38 height 40
type input "**********"
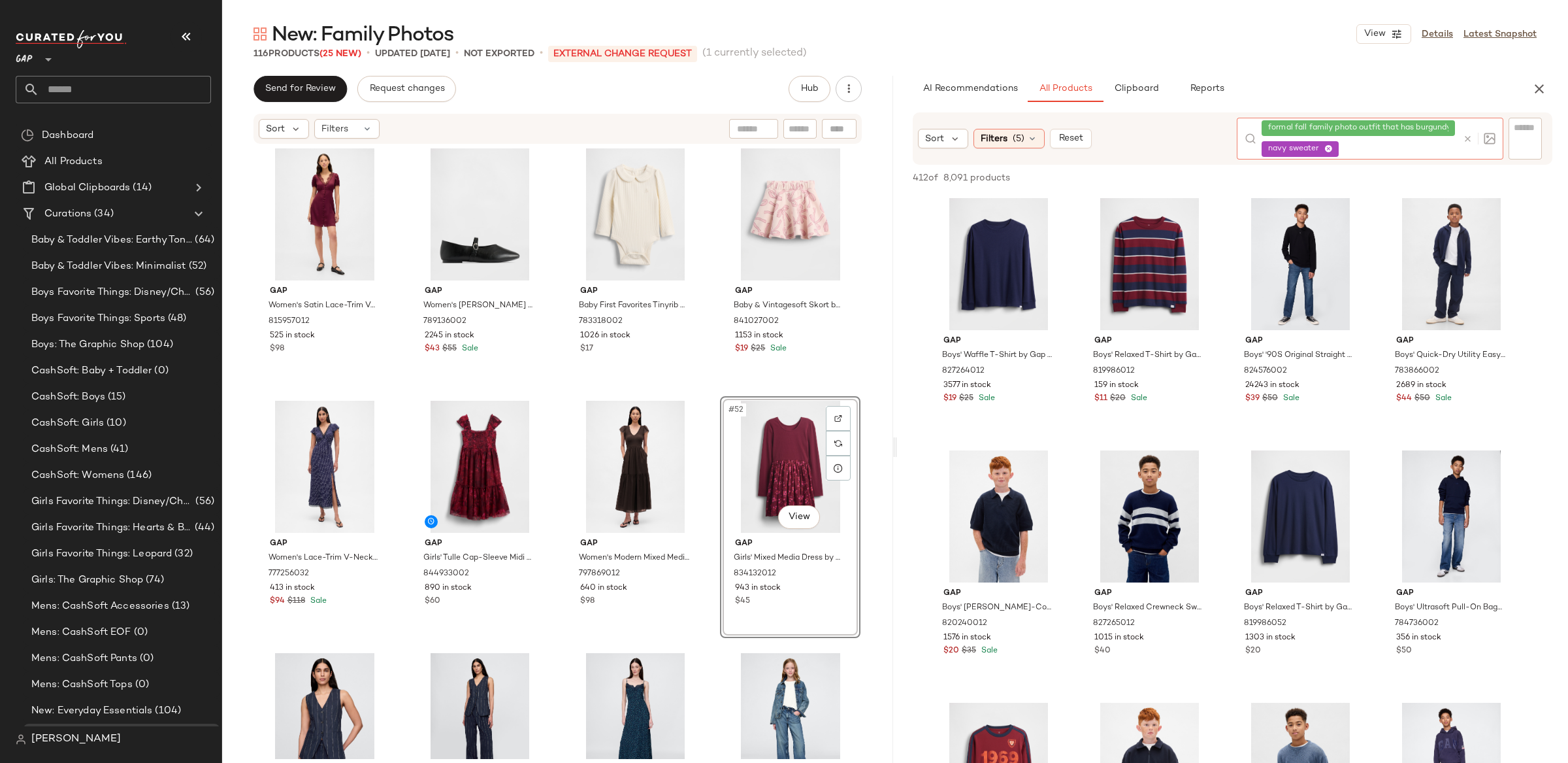
click at [1460, 123] on div at bounding box center [1477, 139] width 38 height 42
click at [1449, 128] on span "formal fall family photo outfit that has burgundy and/or navy" at bounding box center [1386, 128] width 235 height 12
drag, startPoint x: 1257, startPoint y: 149, endPoint x: 1270, endPoint y: 147, distance: 13.2
click at [1257, 149] on div at bounding box center [1253, 139] width 17 height 42
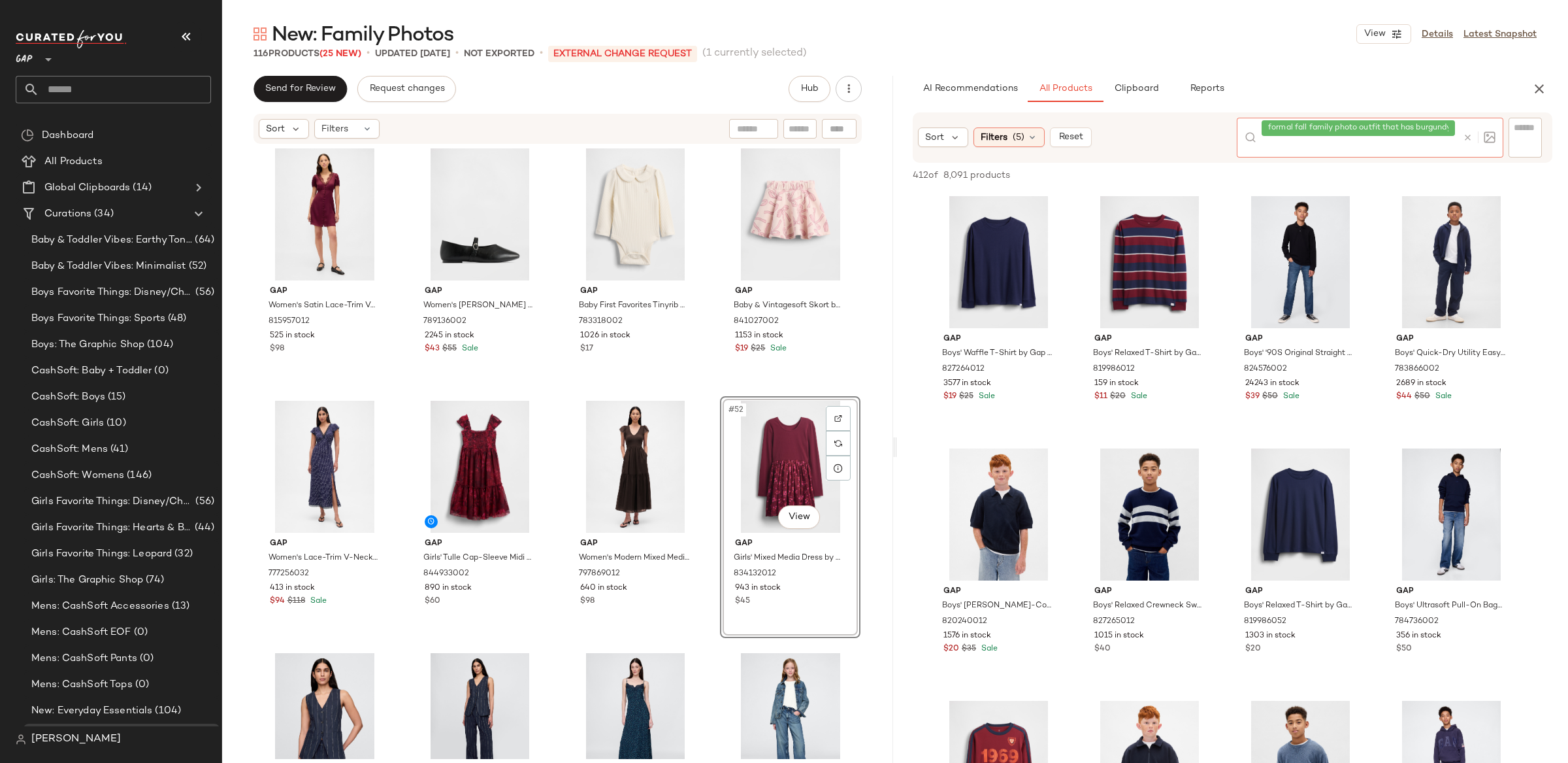
type input "*"
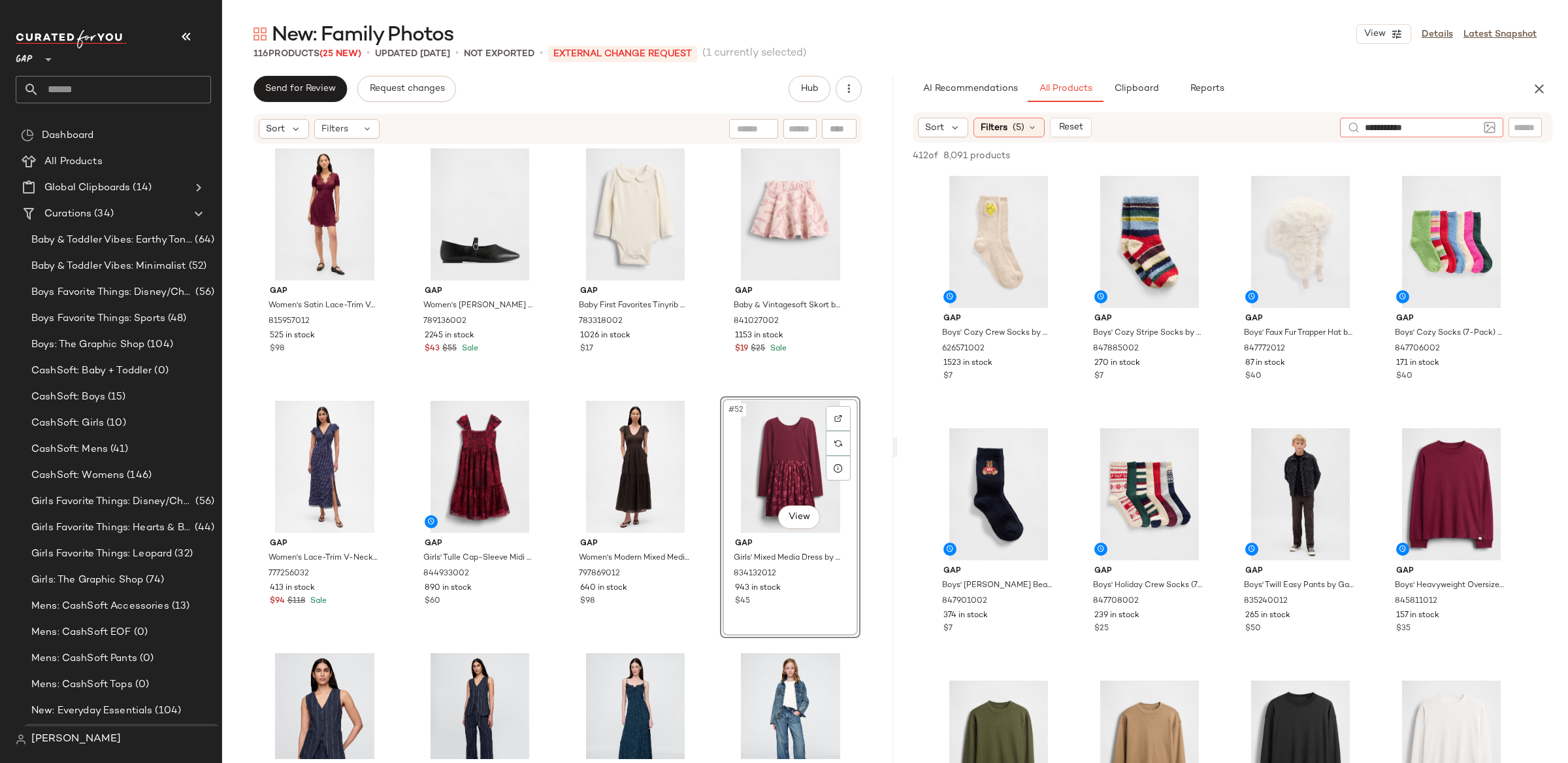
type input "**********"
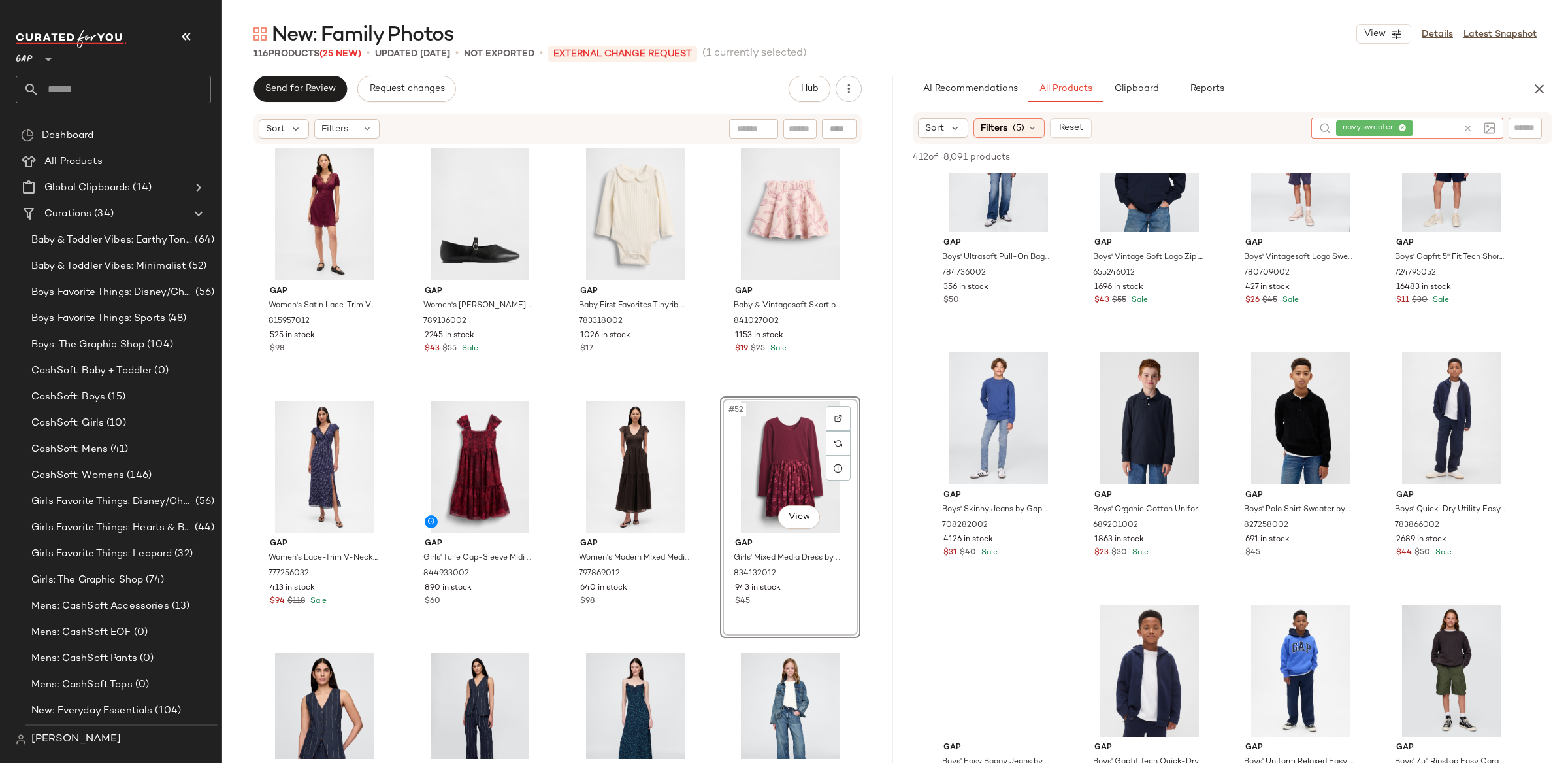
scroll to position [850, 0]
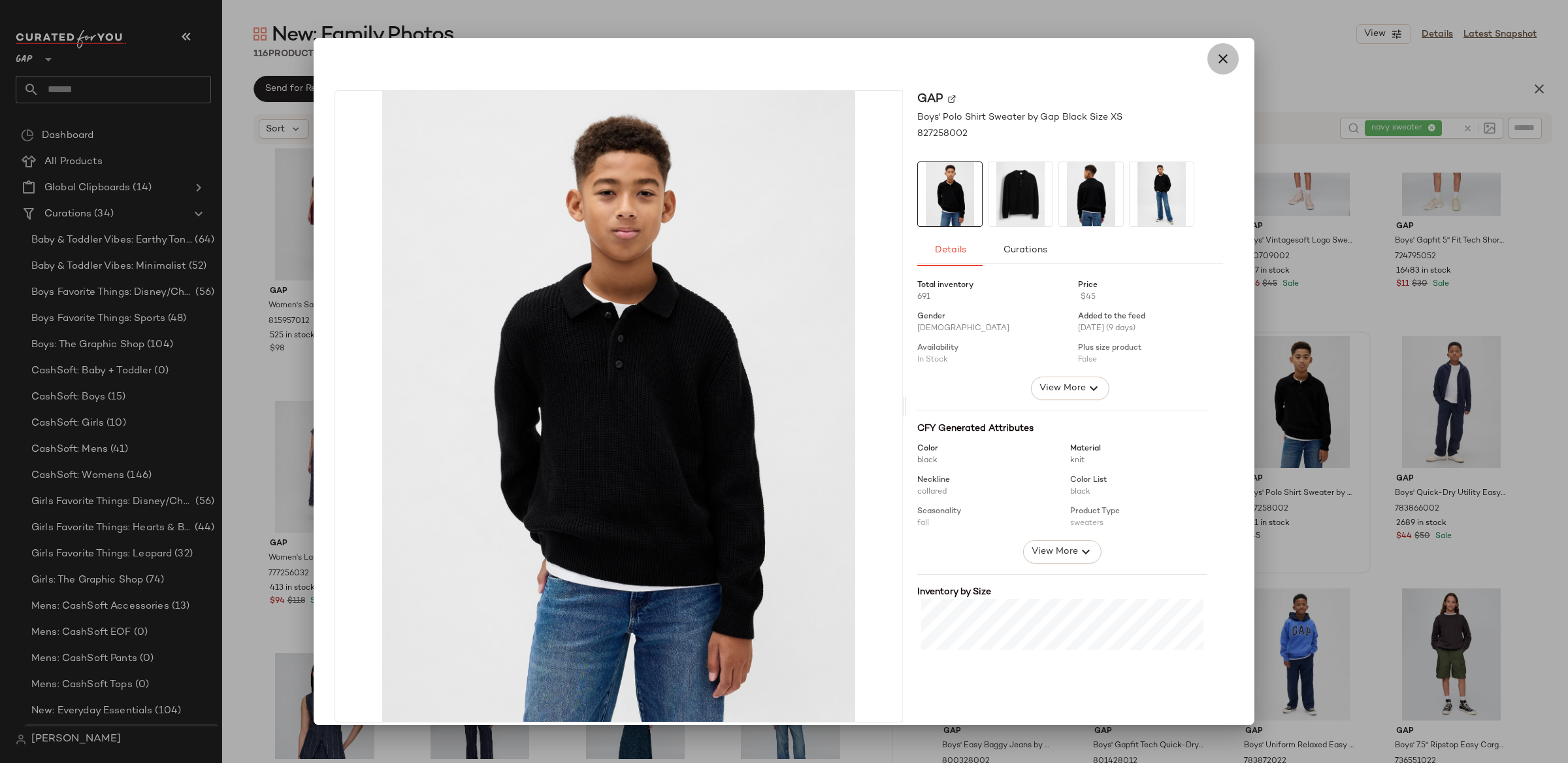
click at [1208, 57] on button "button" at bounding box center [1224, 59] width 32 height 32
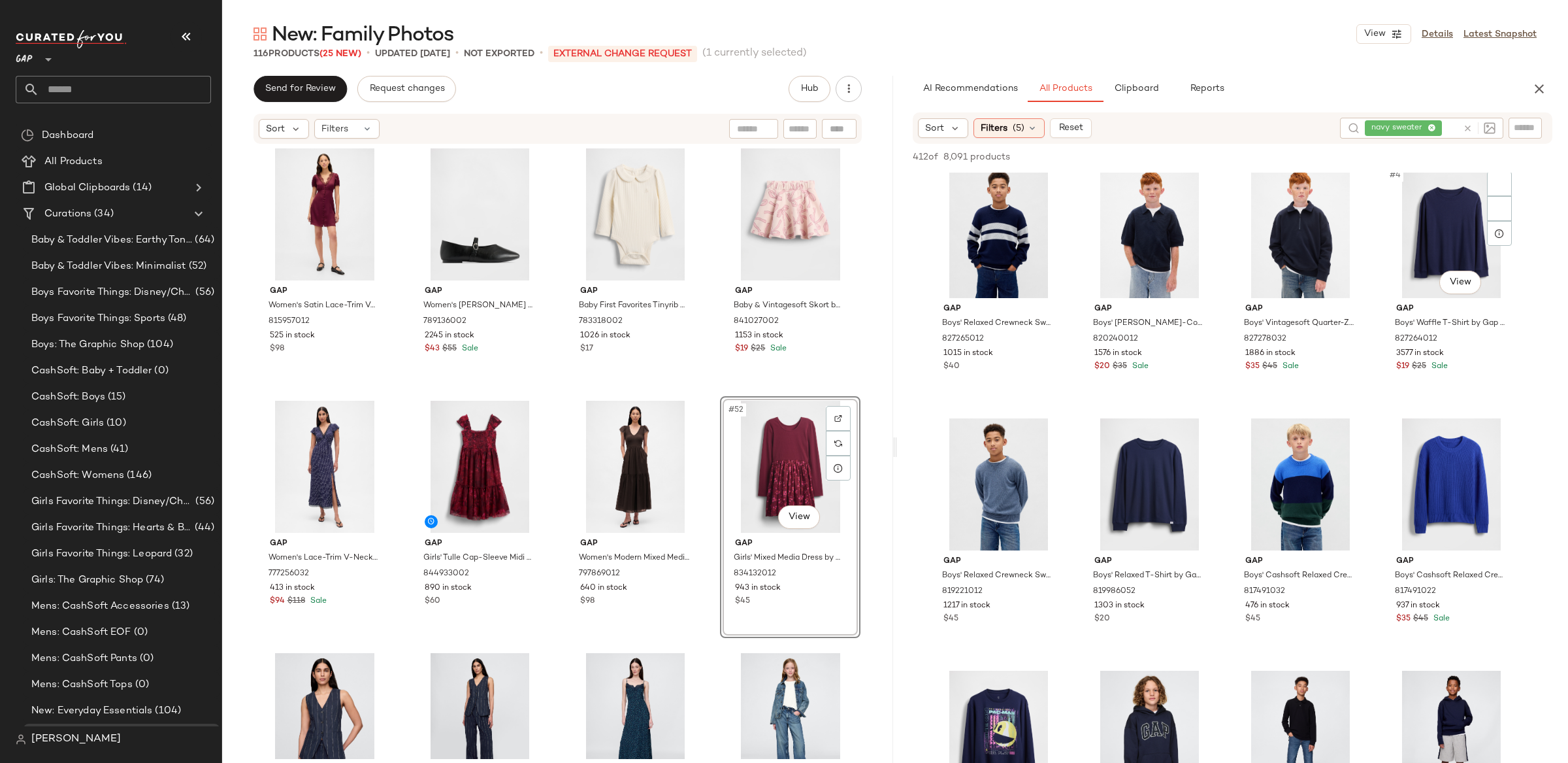
scroll to position [0, 0]
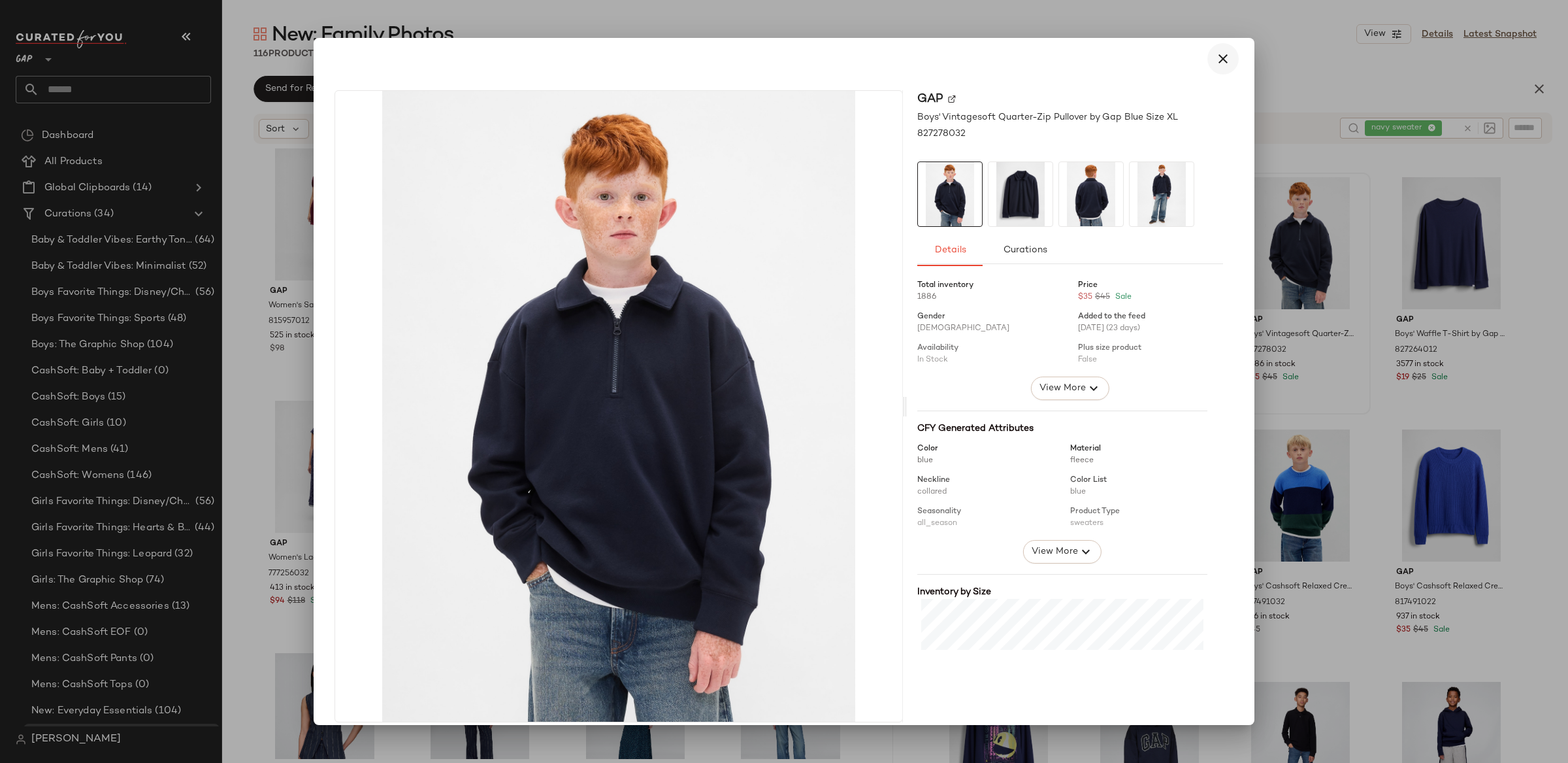
click at [1216, 50] on button "button" at bounding box center [1224, 59] width 32 height 32
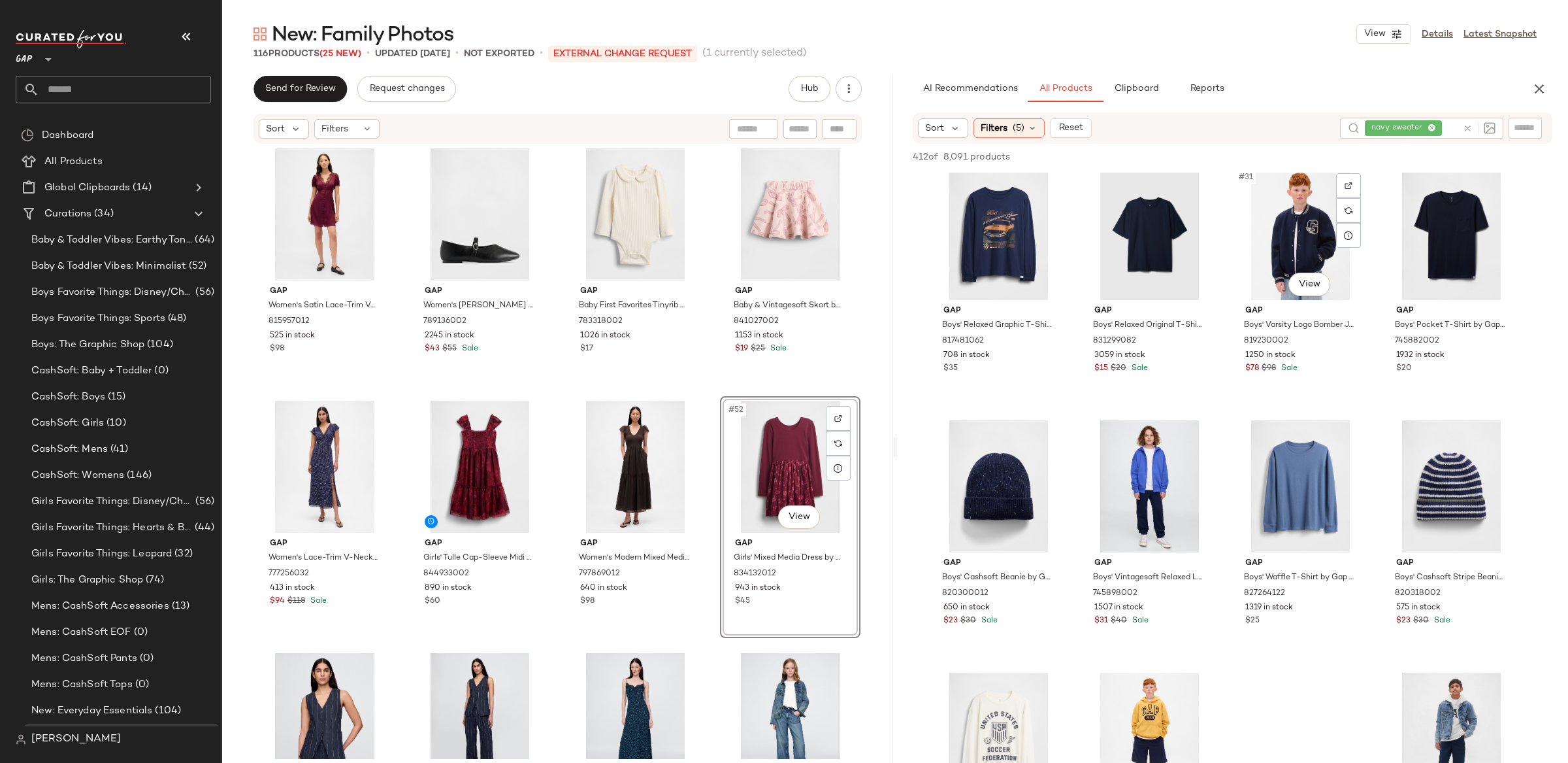
scroll to position [1787, 0]
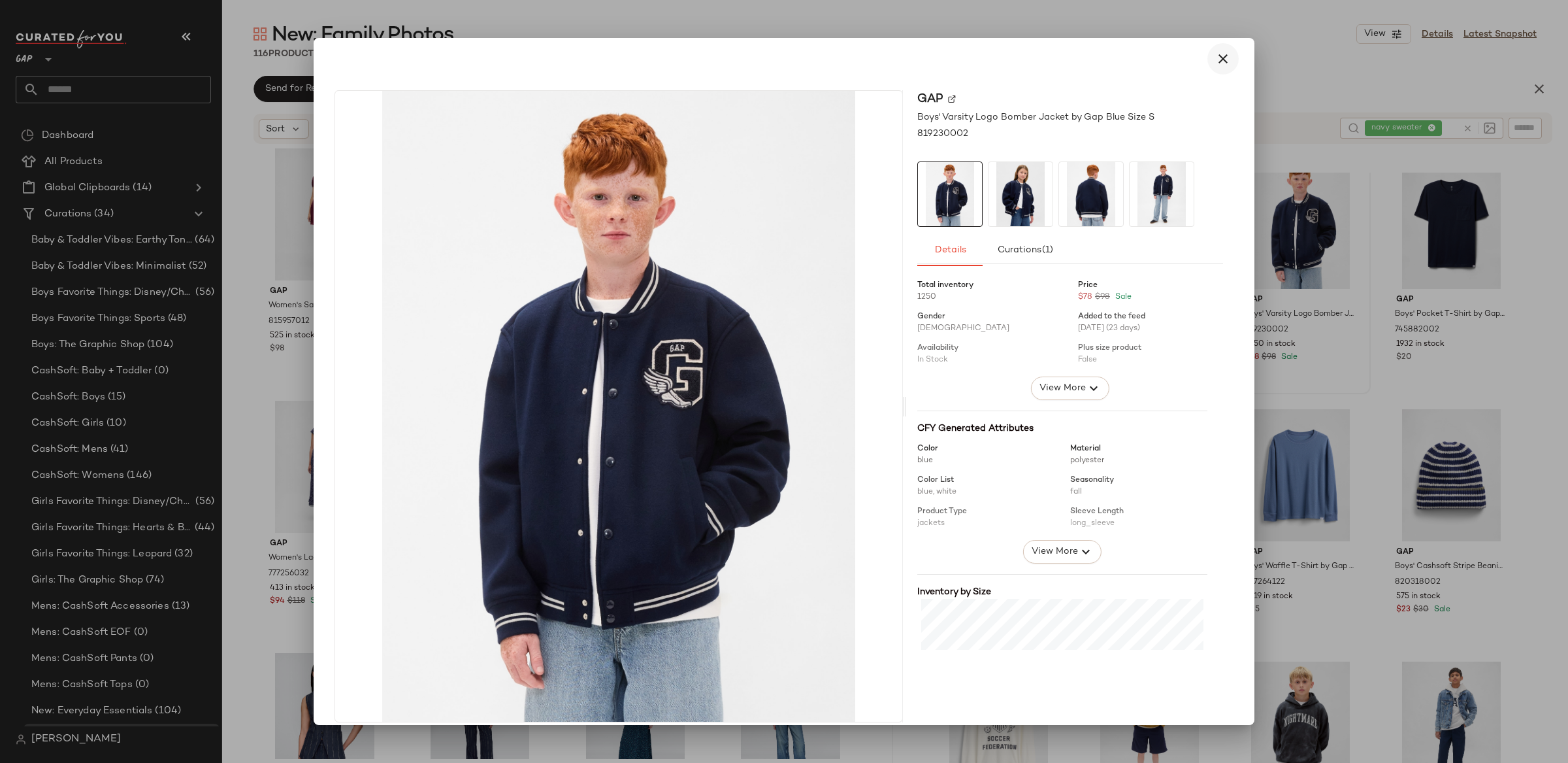
click at [1215, 61] on icon "button" at bounding box center [1223, 59] width 16 height 16
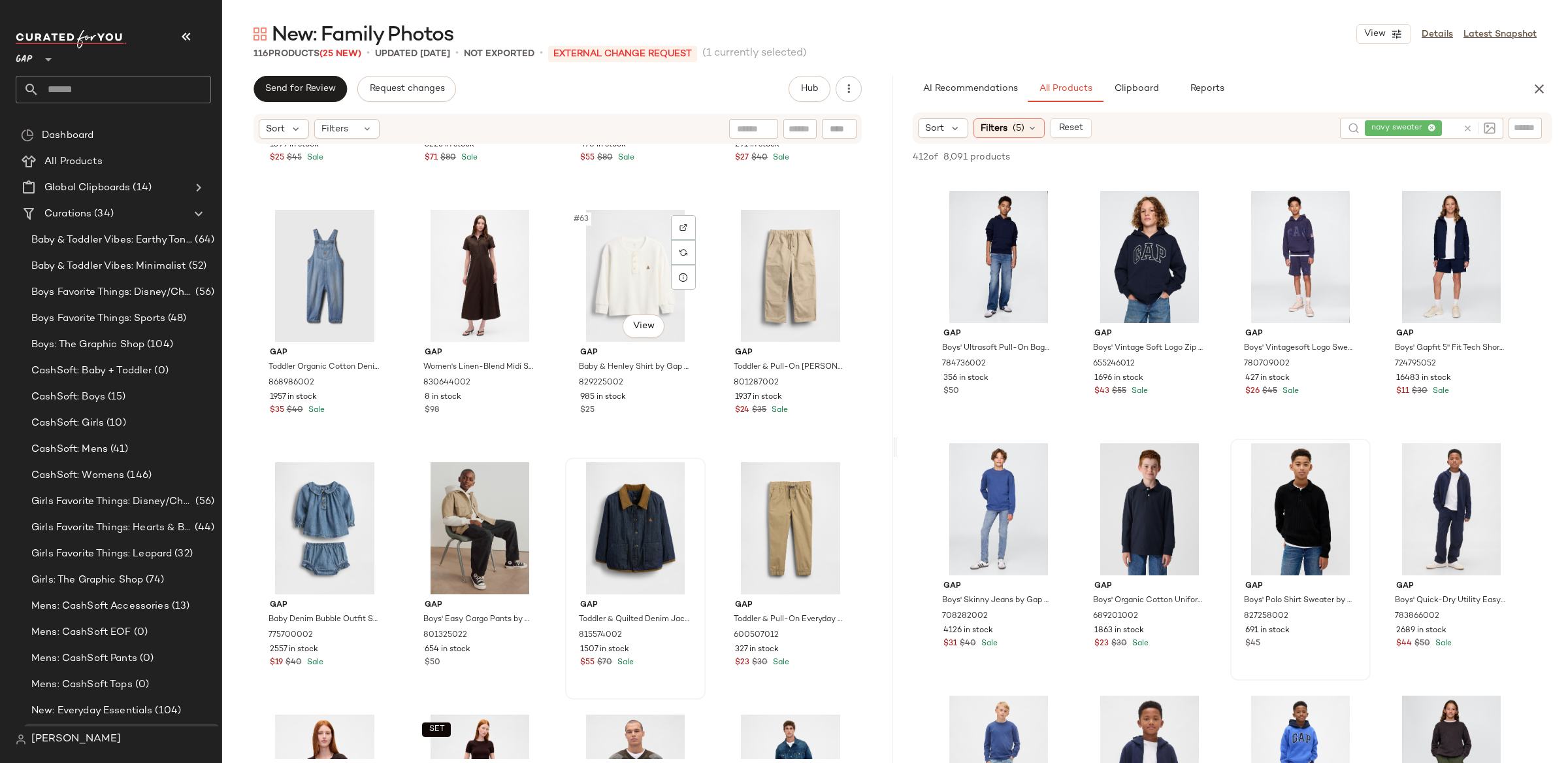
scroll to position [3904, 0]
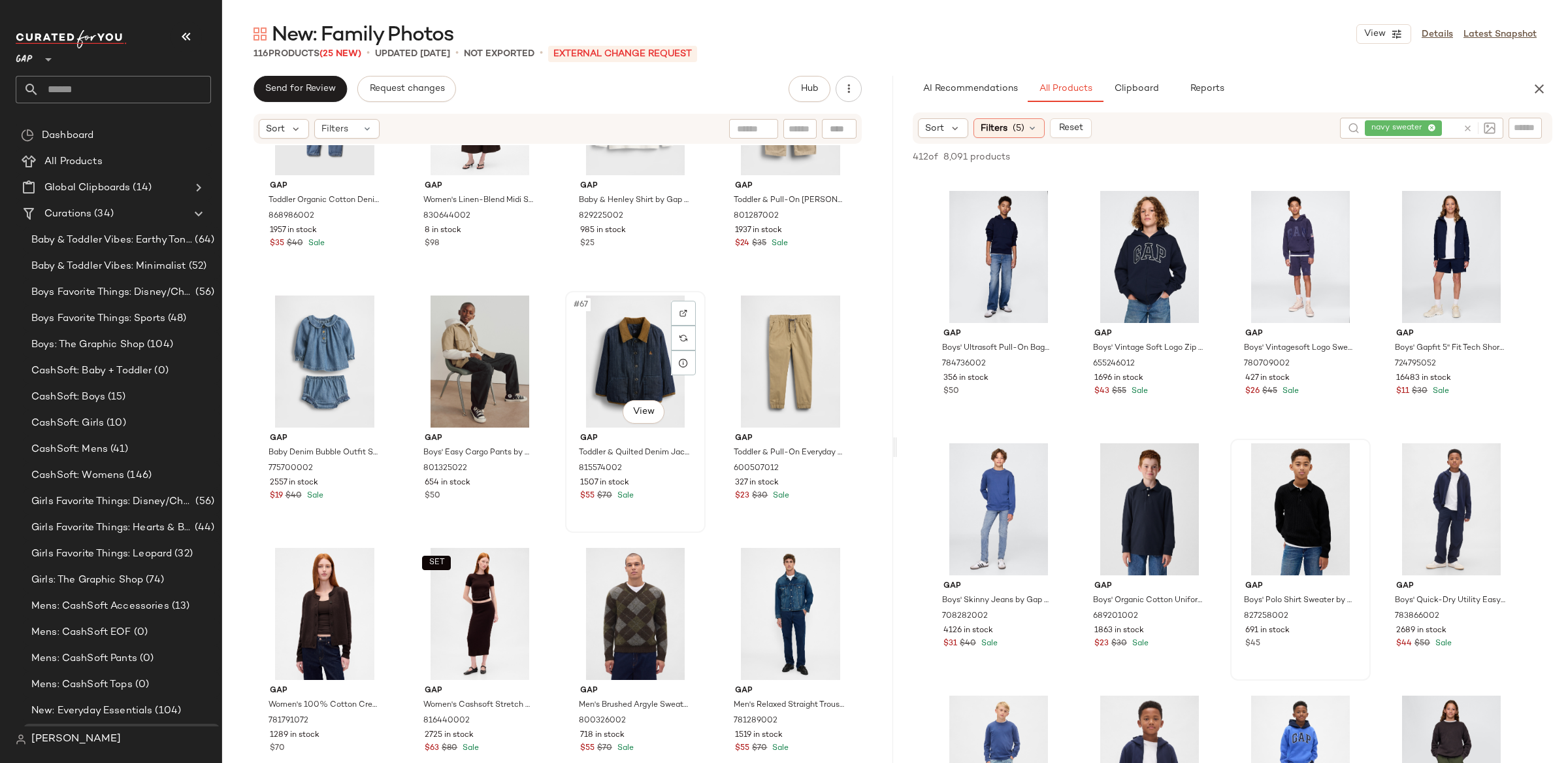
click at [604, 375] on div "#67 View" at bounding box center [636, 361] width 131 height 132
click at [784, 353] on div "#68 View" at bounding box center [790, 359] width 131 height 132
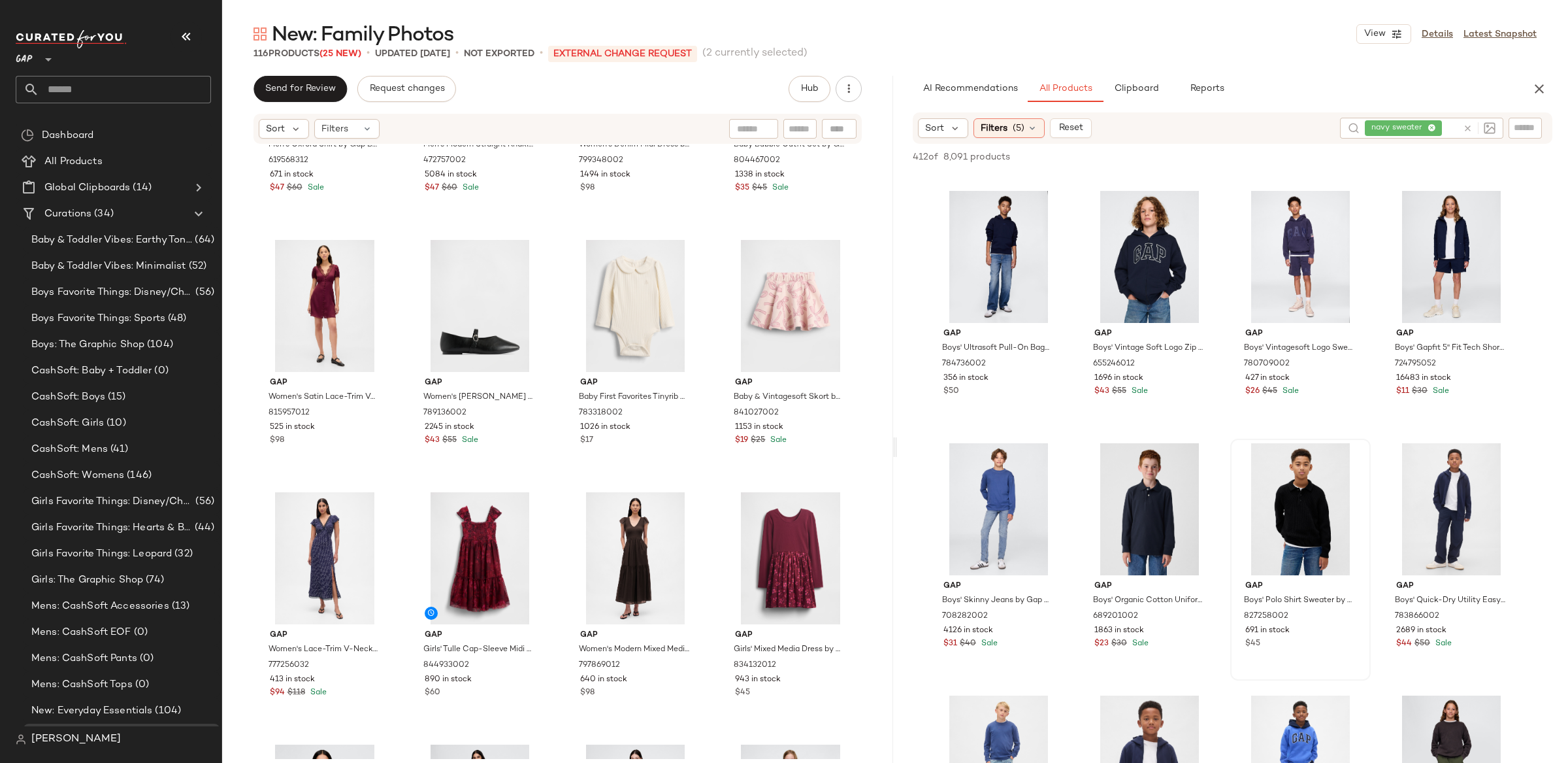
scroll to position [2698, 0]
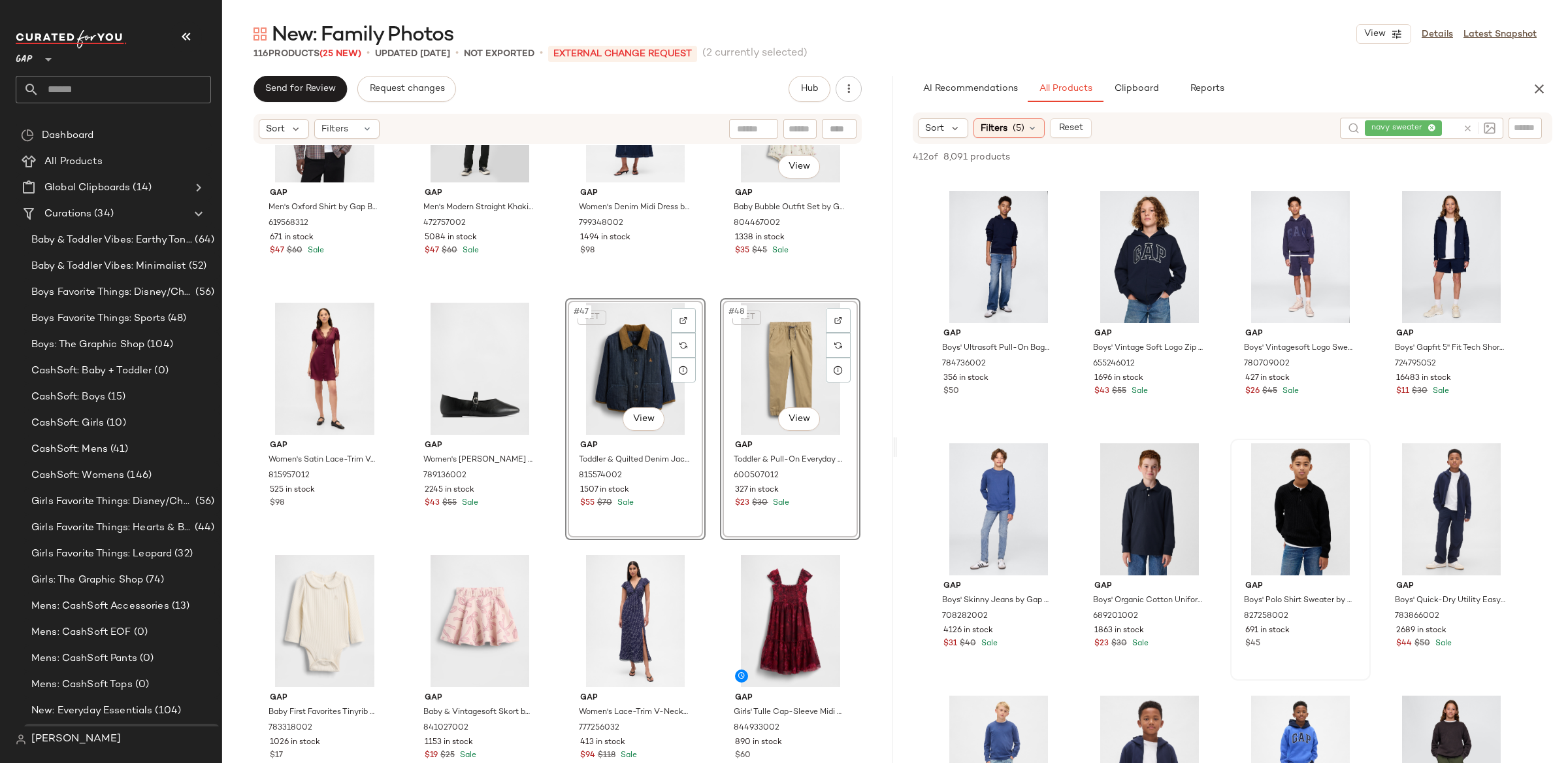
scroll to position [2641, 0]
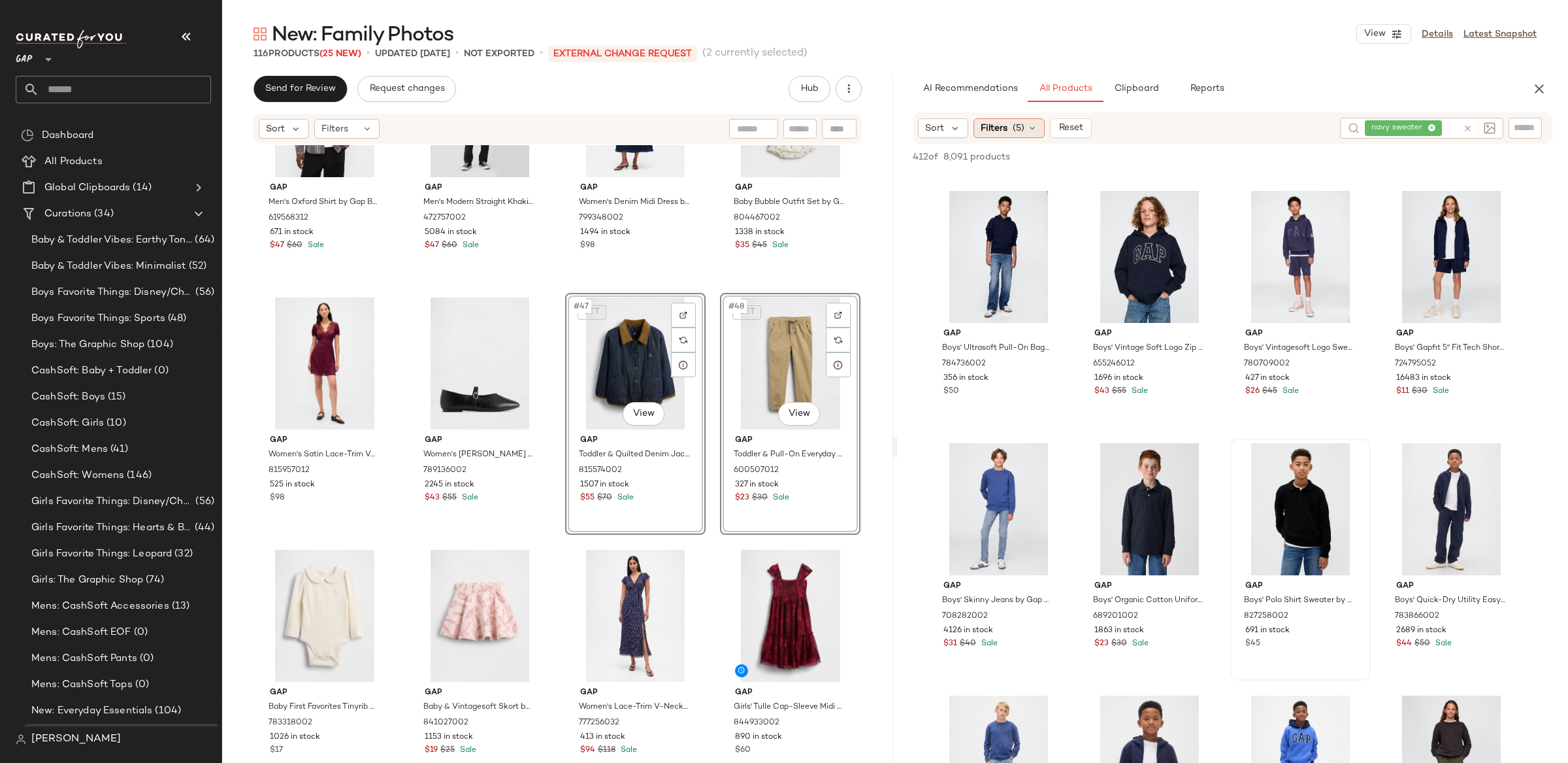
click at [1006, 124] on span "Filters" at bounding box center [994, 129] width 27 height 14
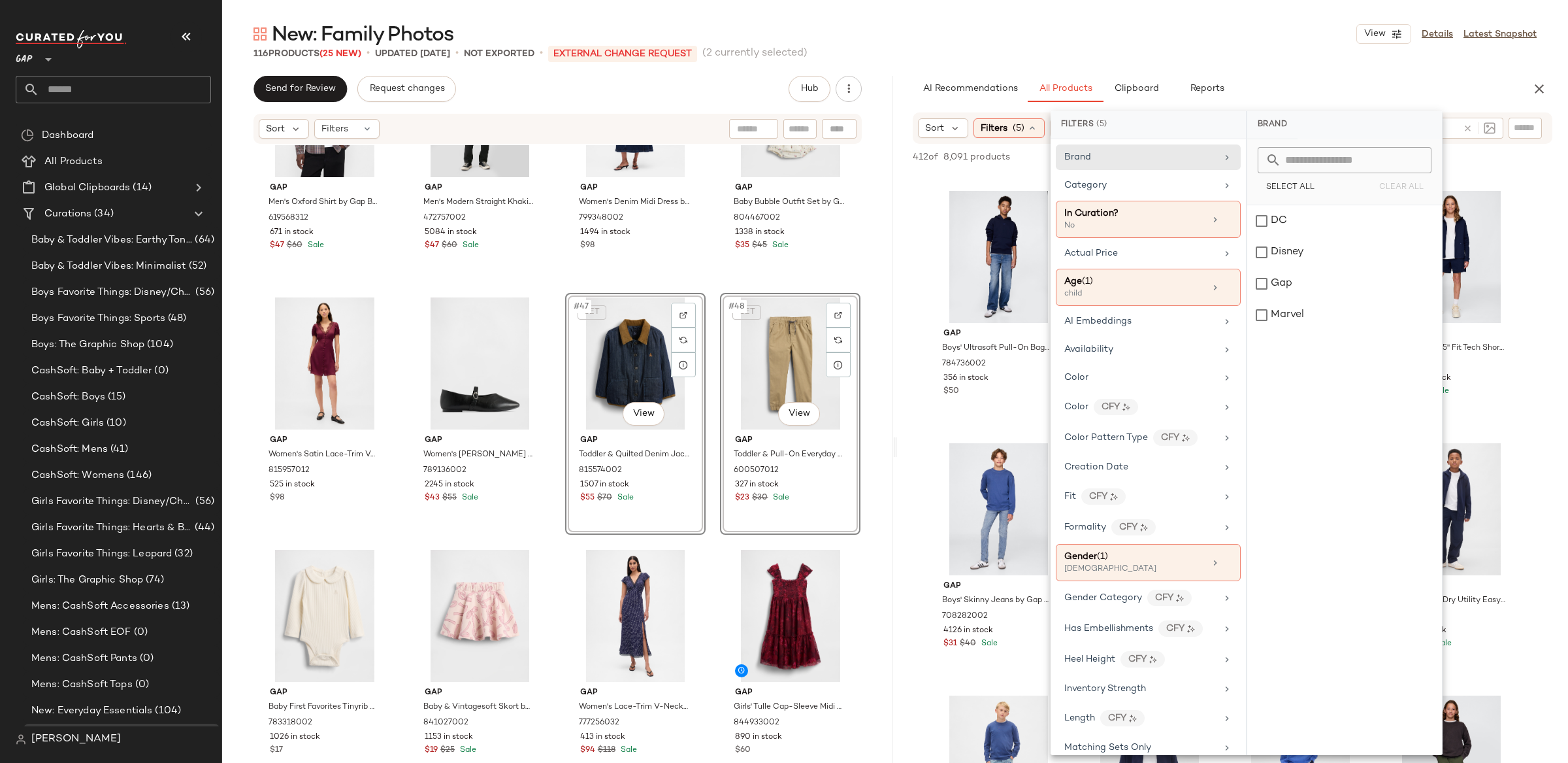
click at [1446, 76] on div "AI Recommendations All Products Clipboard Reports" at bounding box center [1211, 88] width 598 height 26
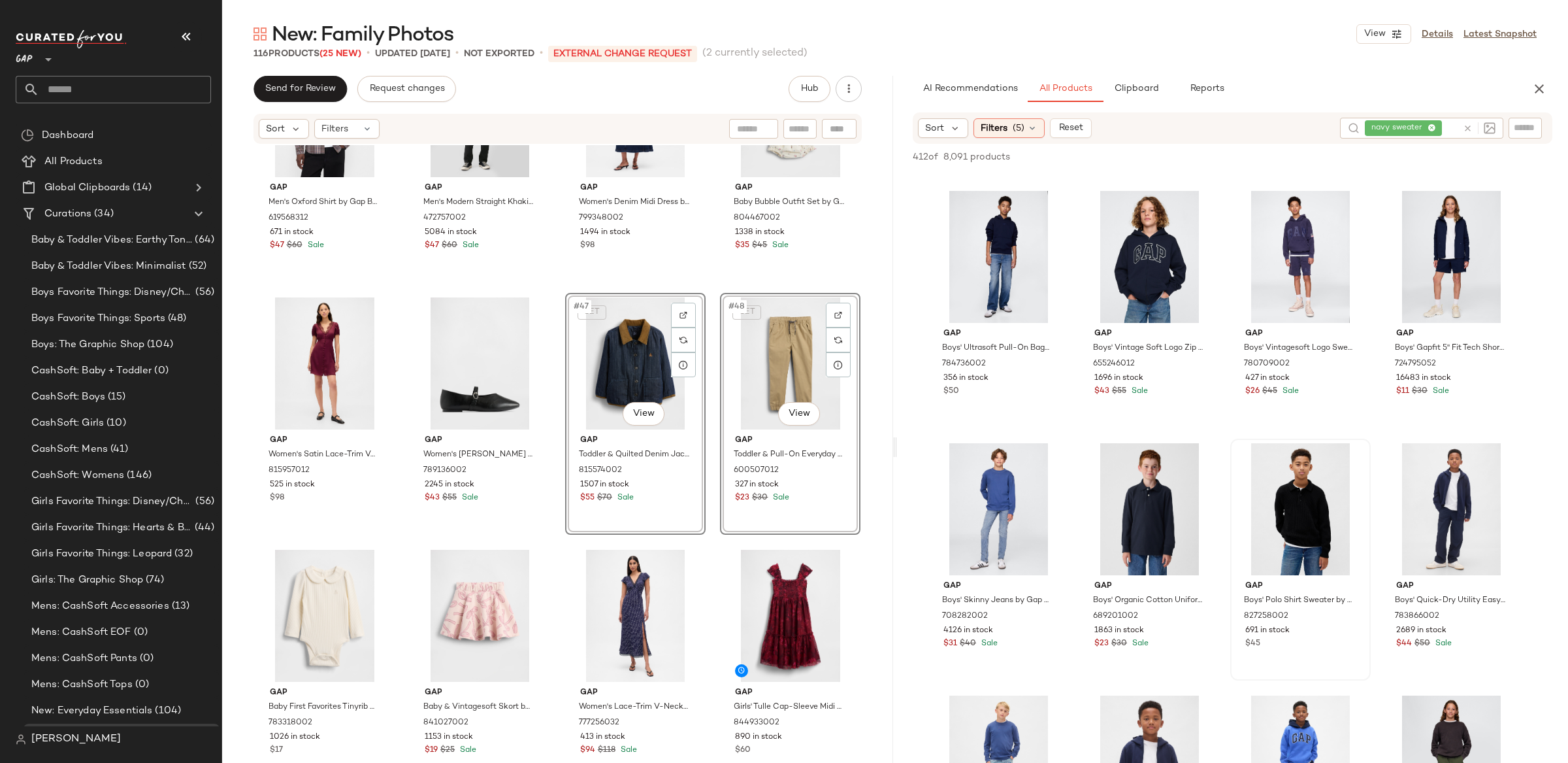
click at [1468, 125] on icon at bounding box center [1468, 129] width 10 height 10
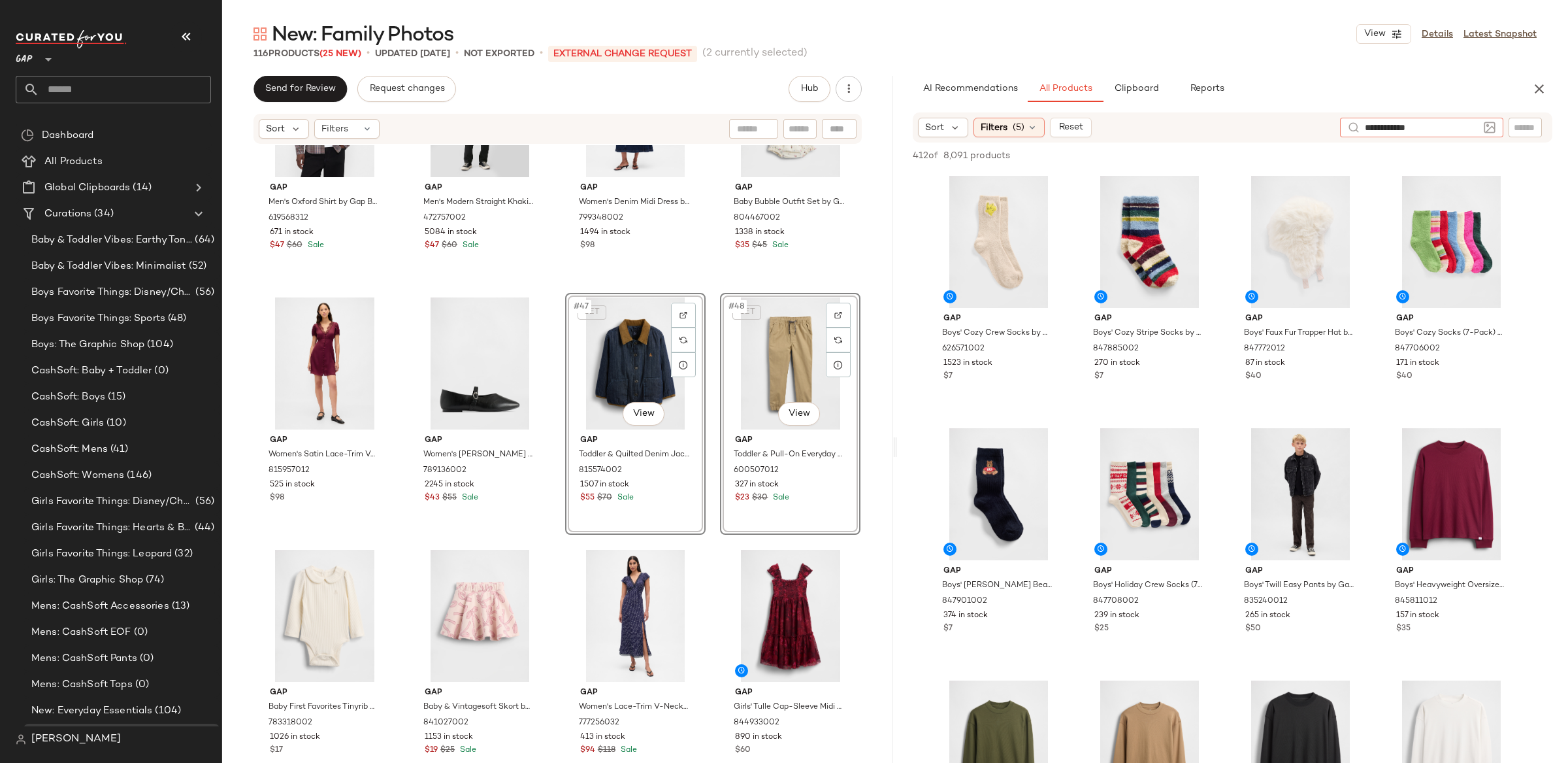
type input "**********"
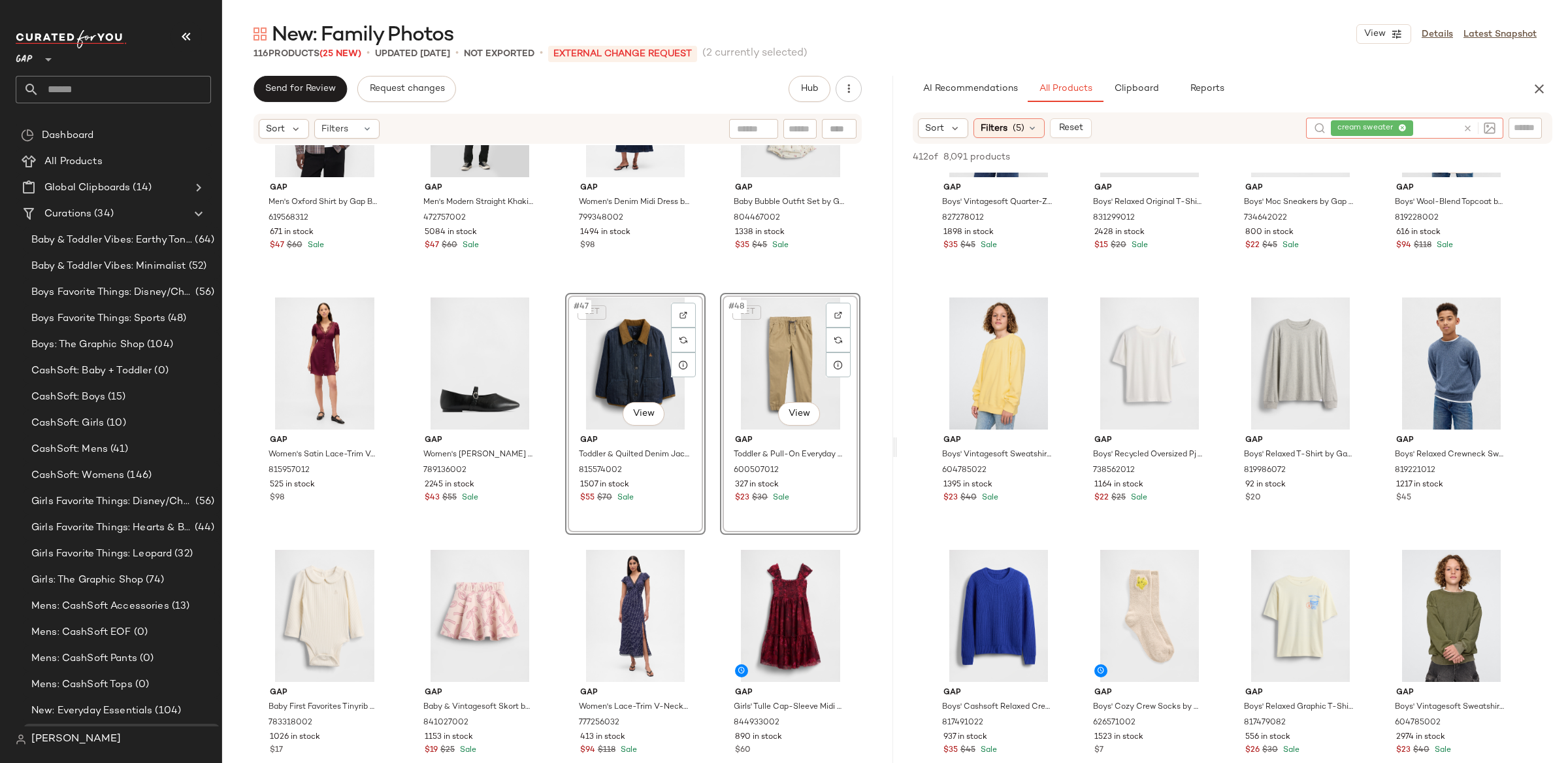
scroll to position [901, 0]
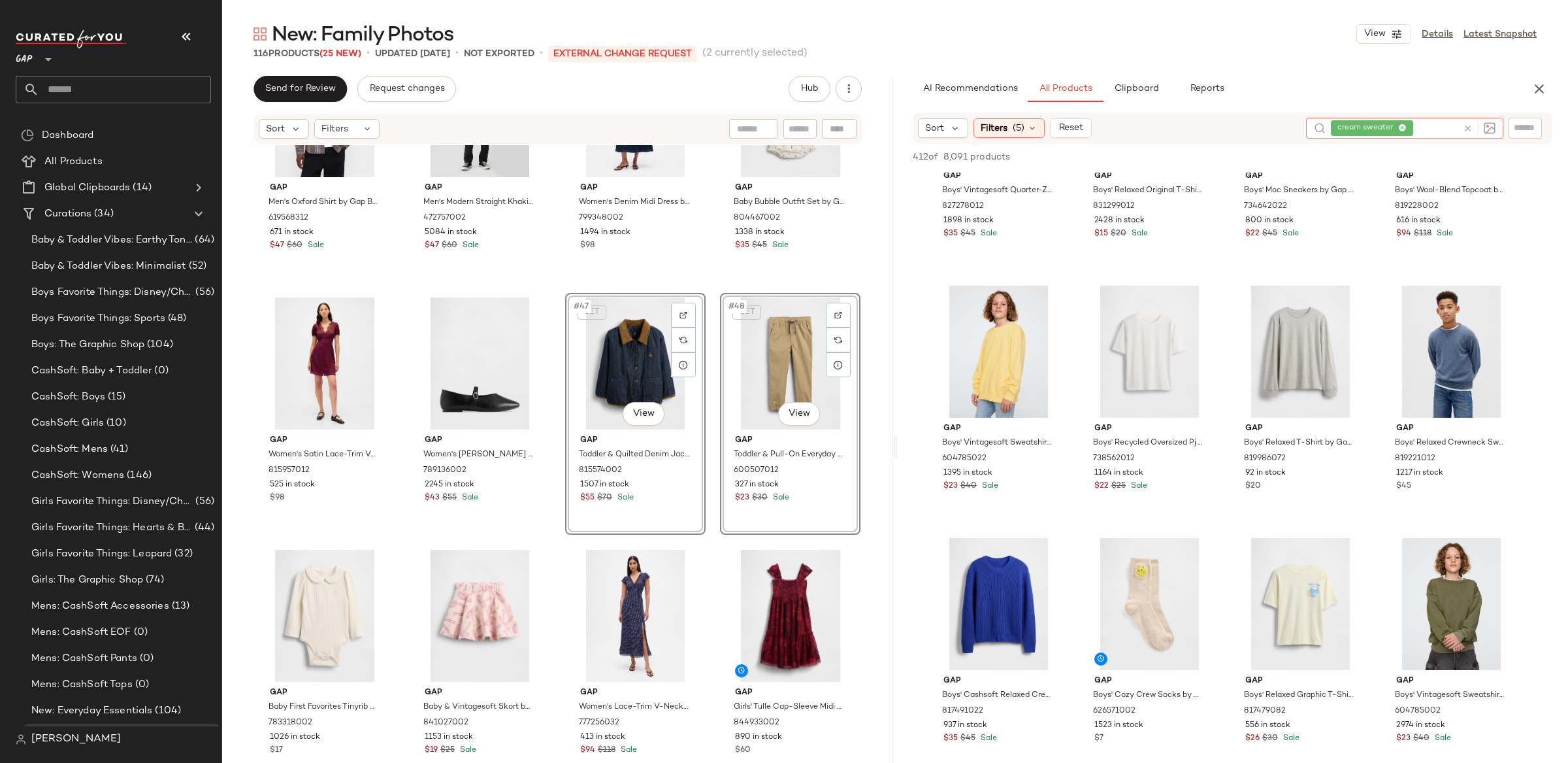
click at [1468, 125] on icon at bounding box center [1468, 129] width 10 height 10
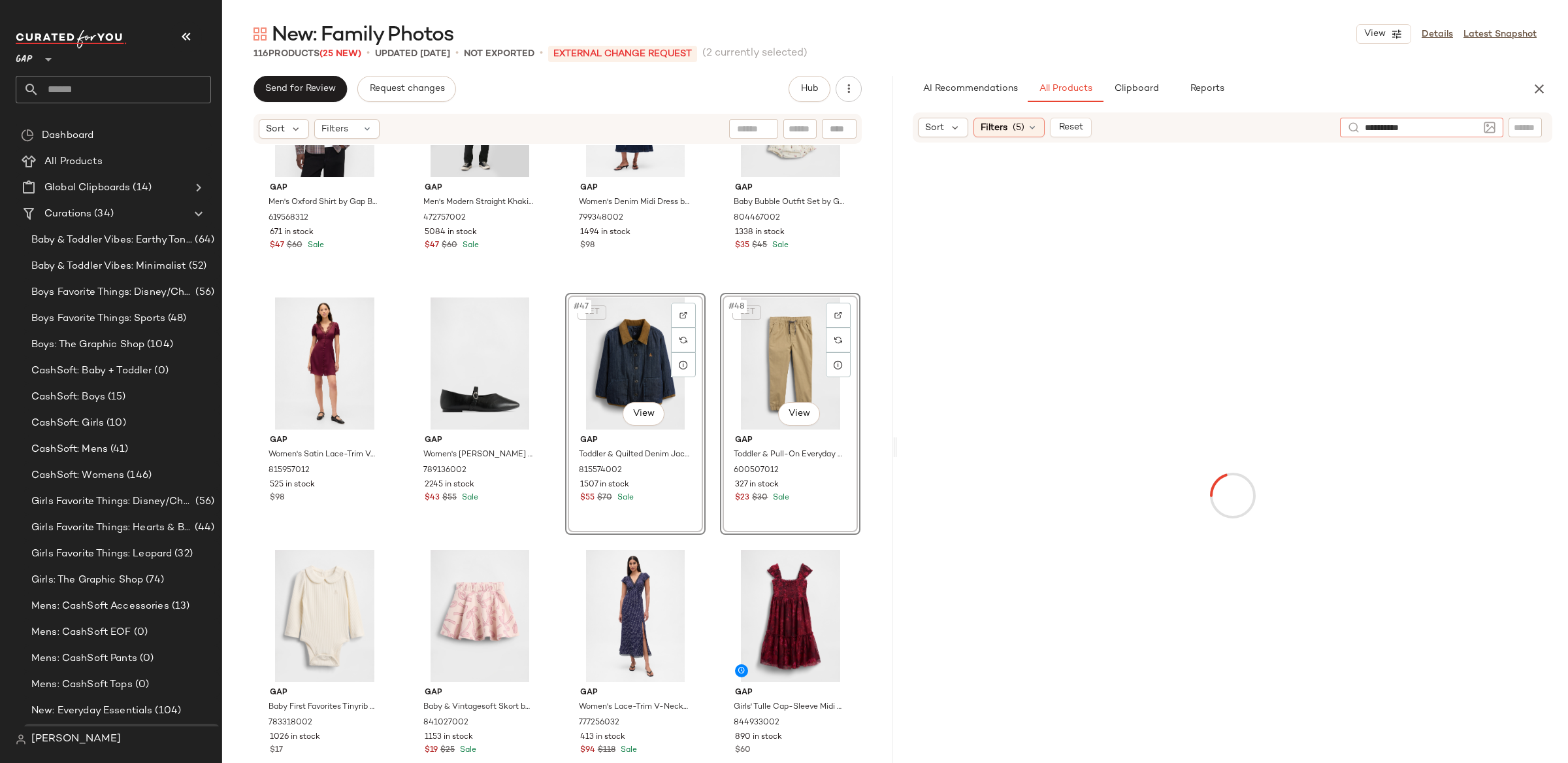
type input "**********"
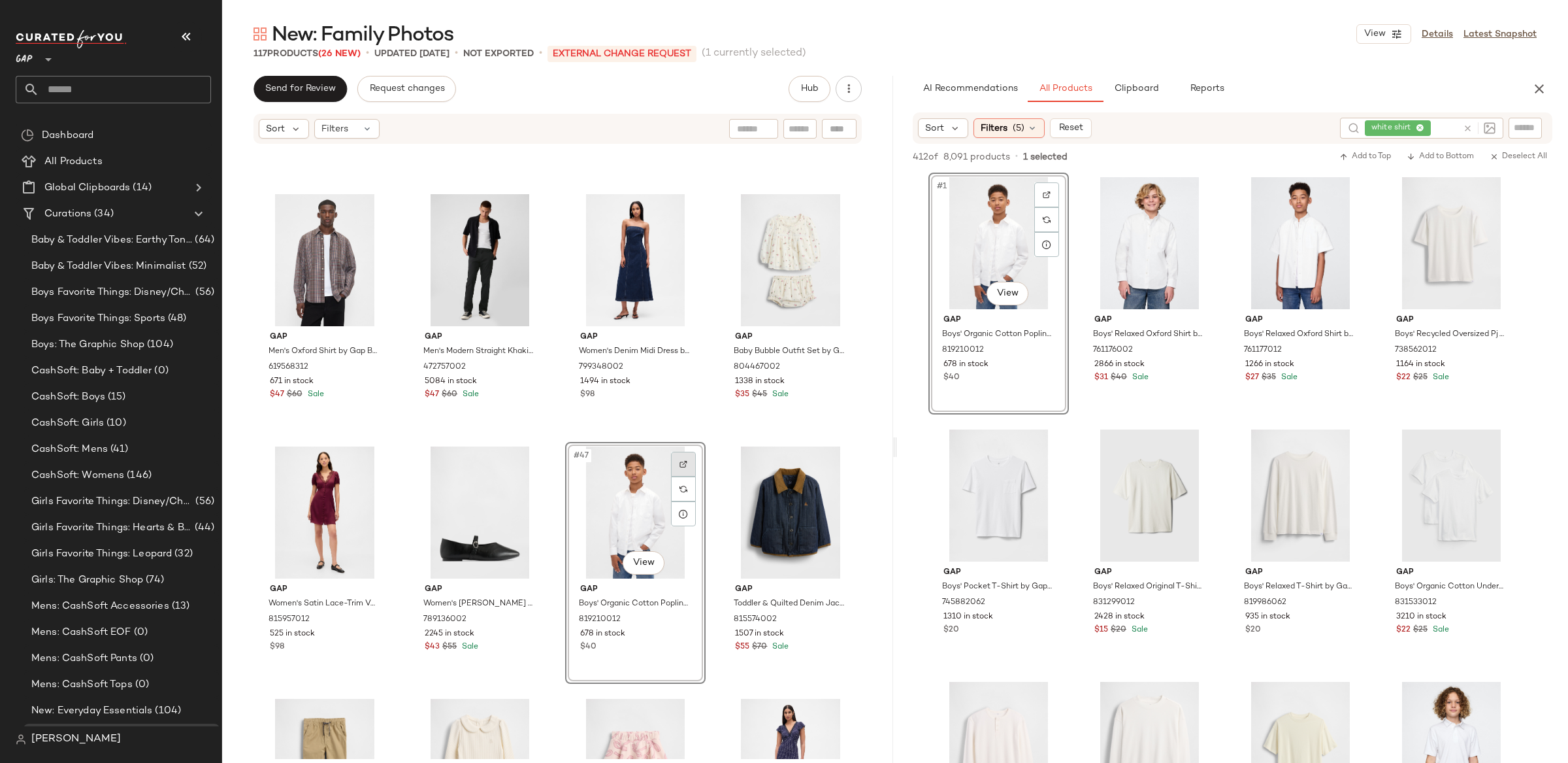
scroll to position [2487, 0]
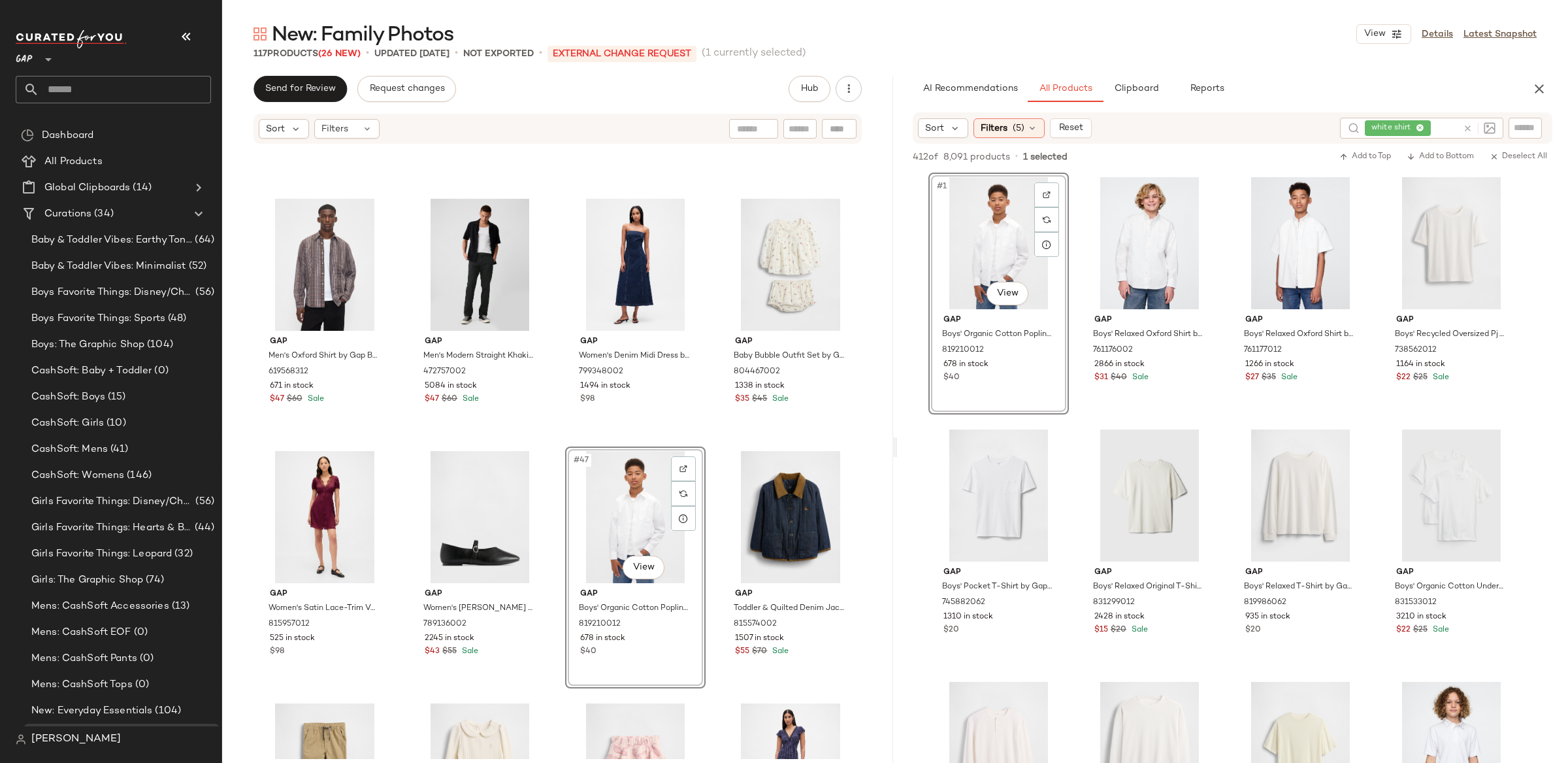
click at [1467, 127] on icon at bounding box center [1468, 129] width 10 height 10
type input "******"
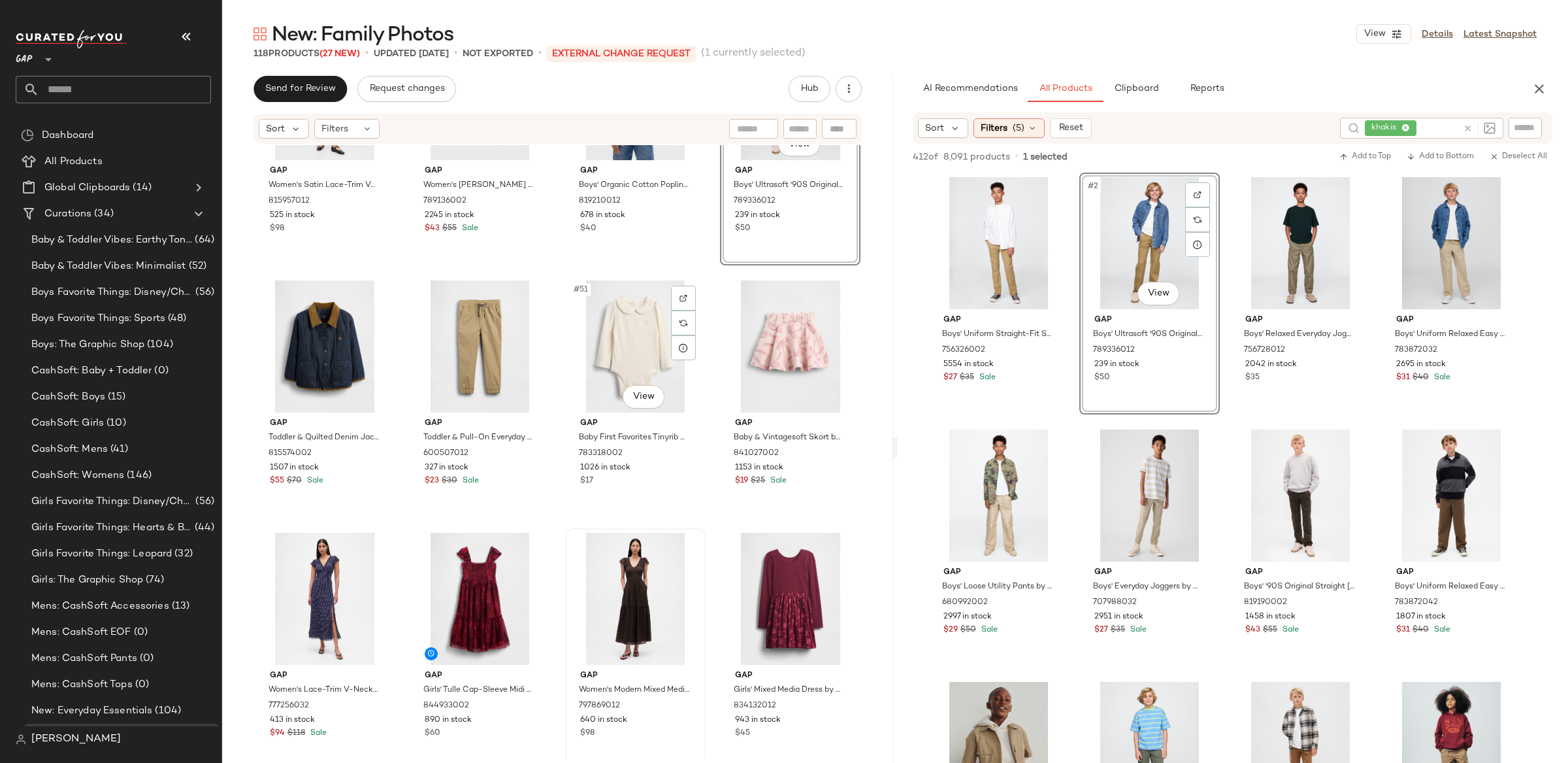
scroll to position [2912, 0]
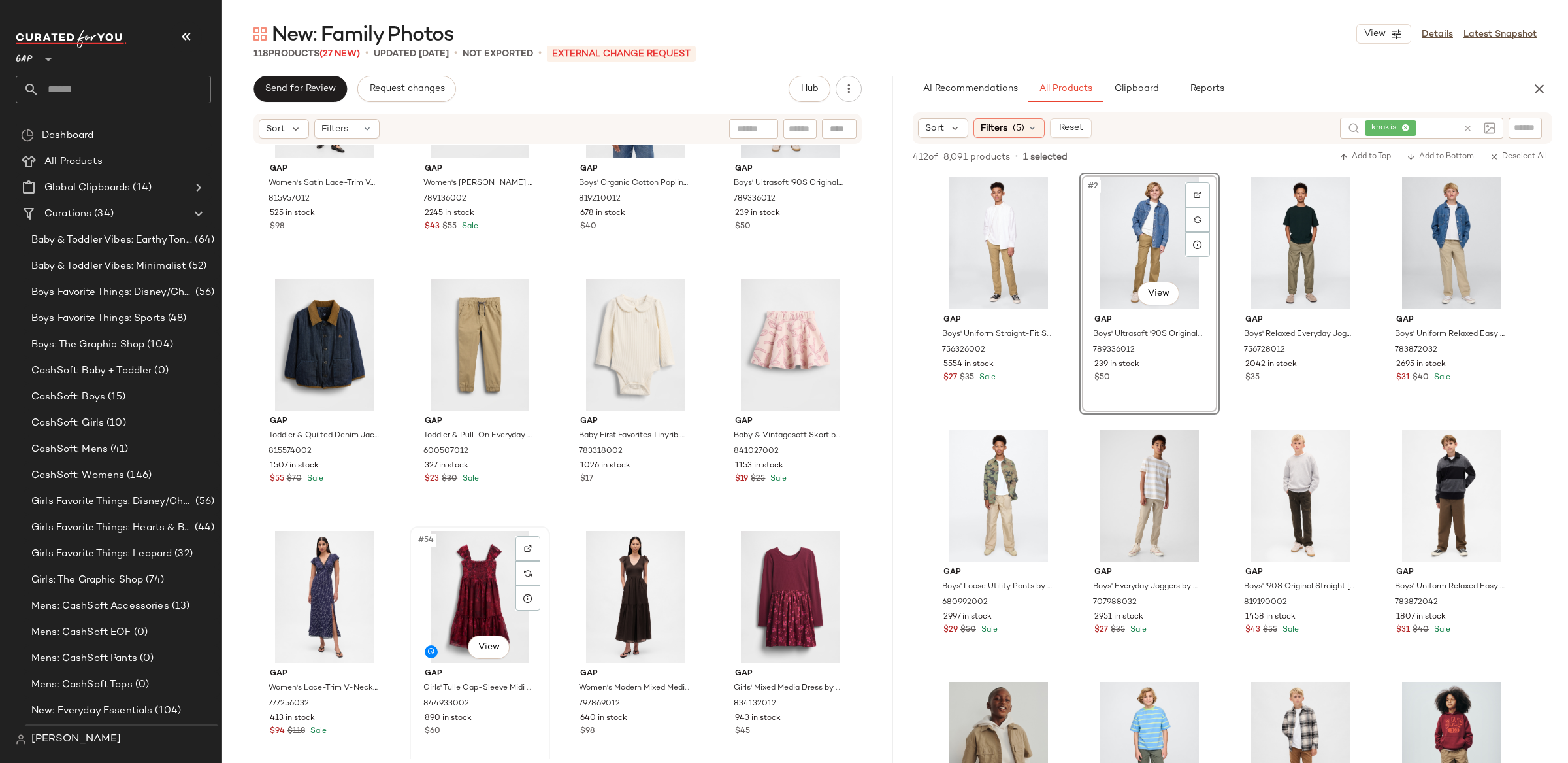
click at [462, 565] on div "#54 View" at bounding box center [480, 596] width 131 height 132
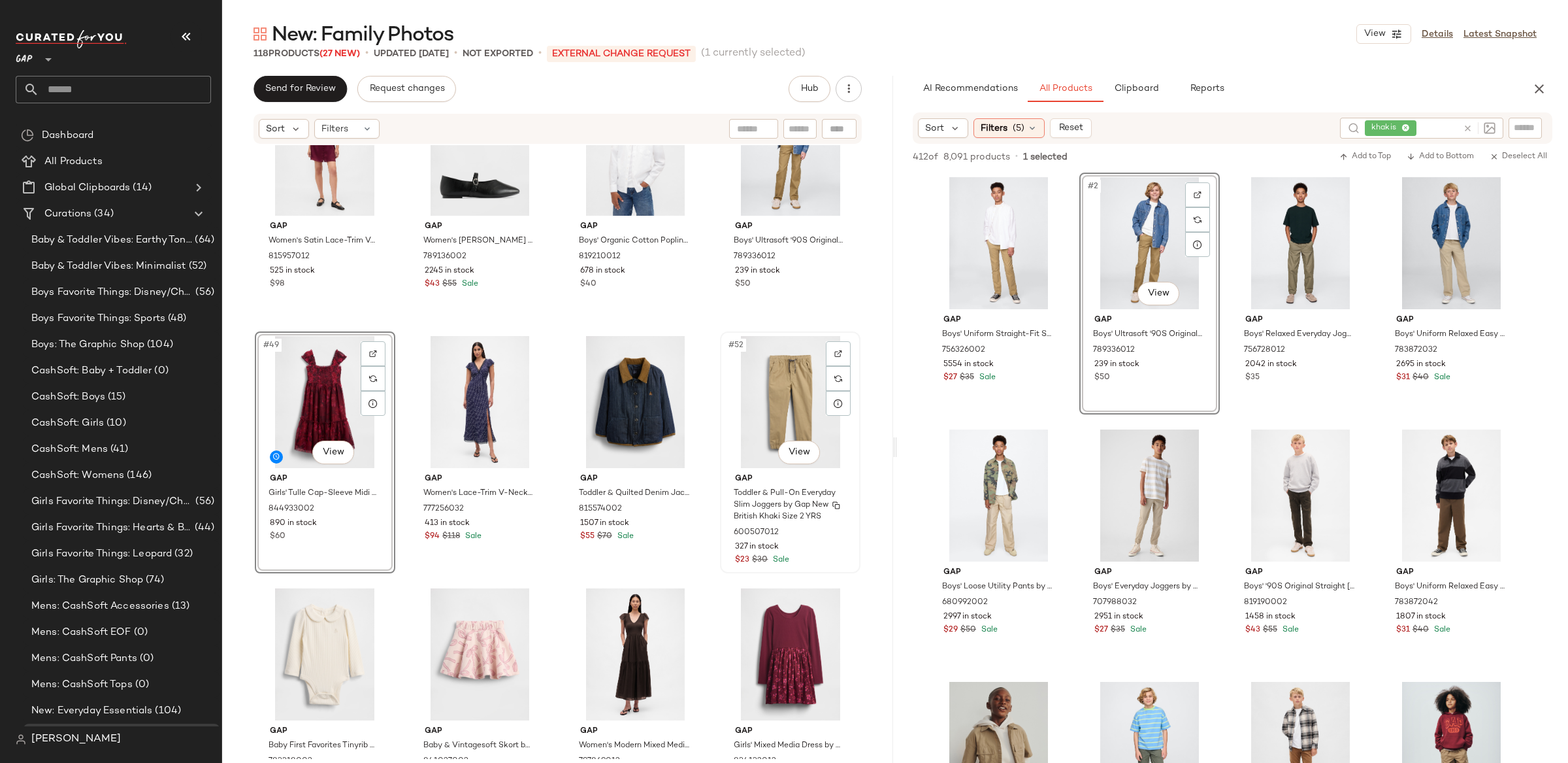
scroll to position [2854, 0]
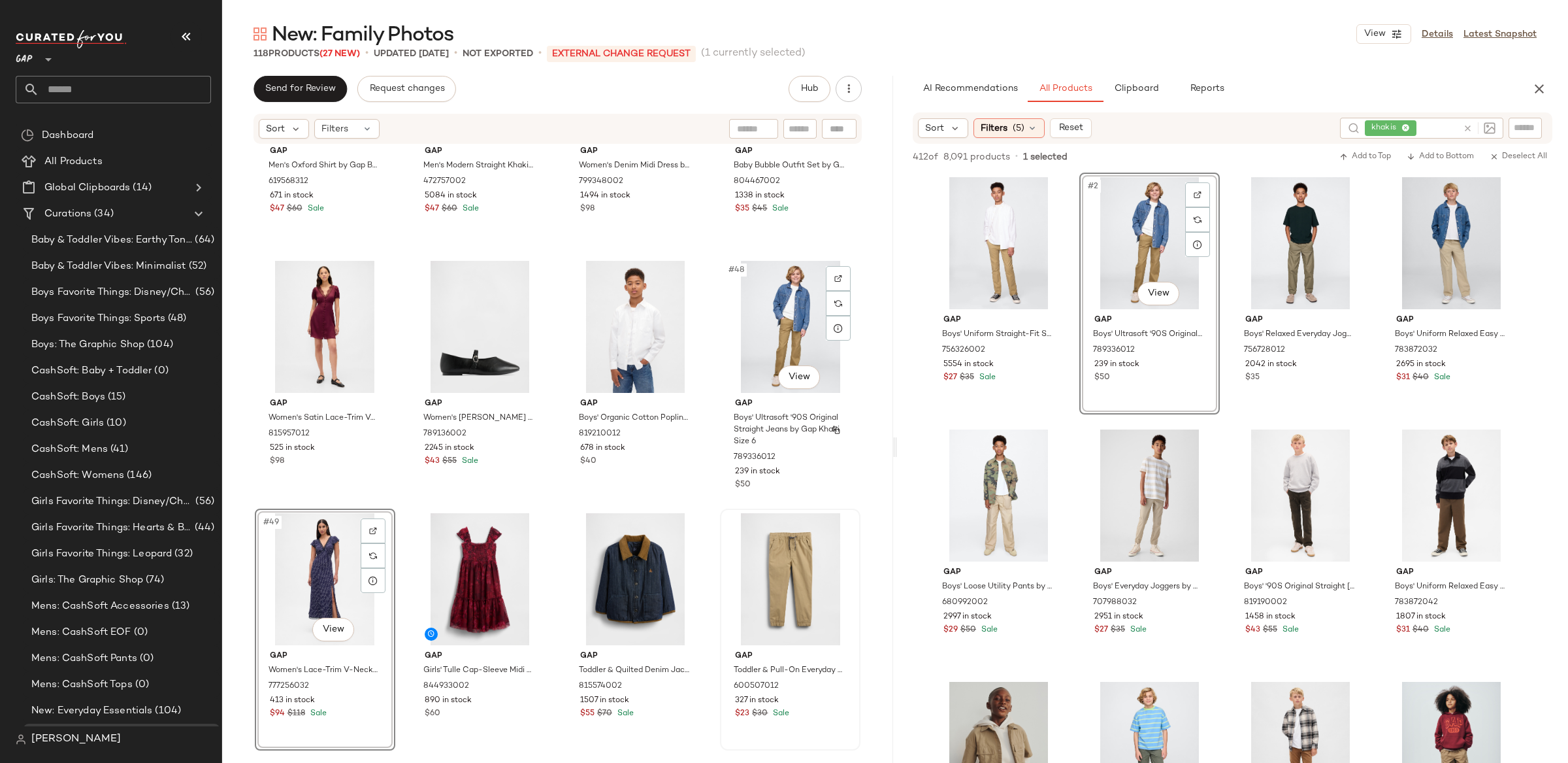
scroll to position [2664, 0]
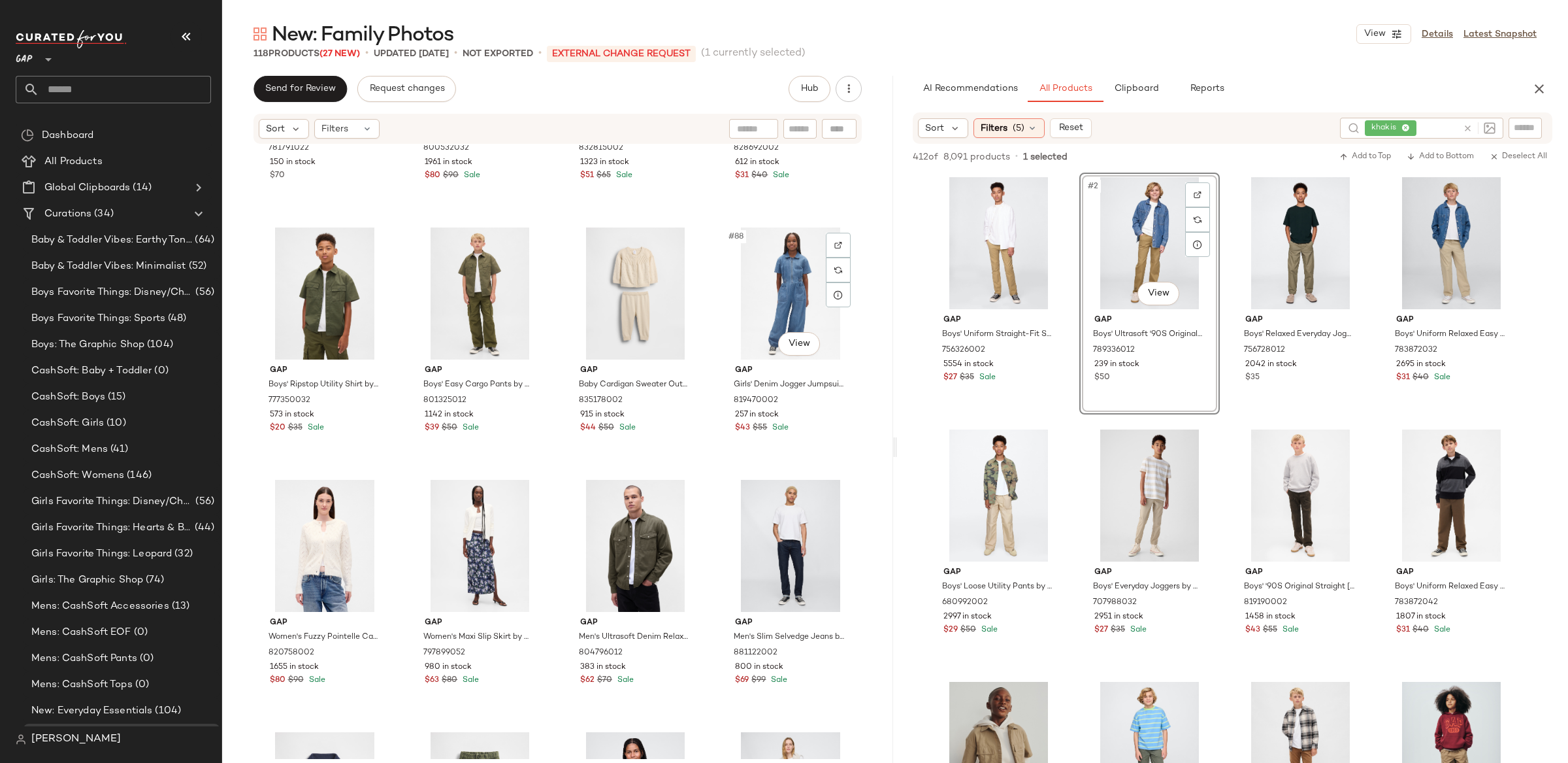
scroll to position [5257, 0]
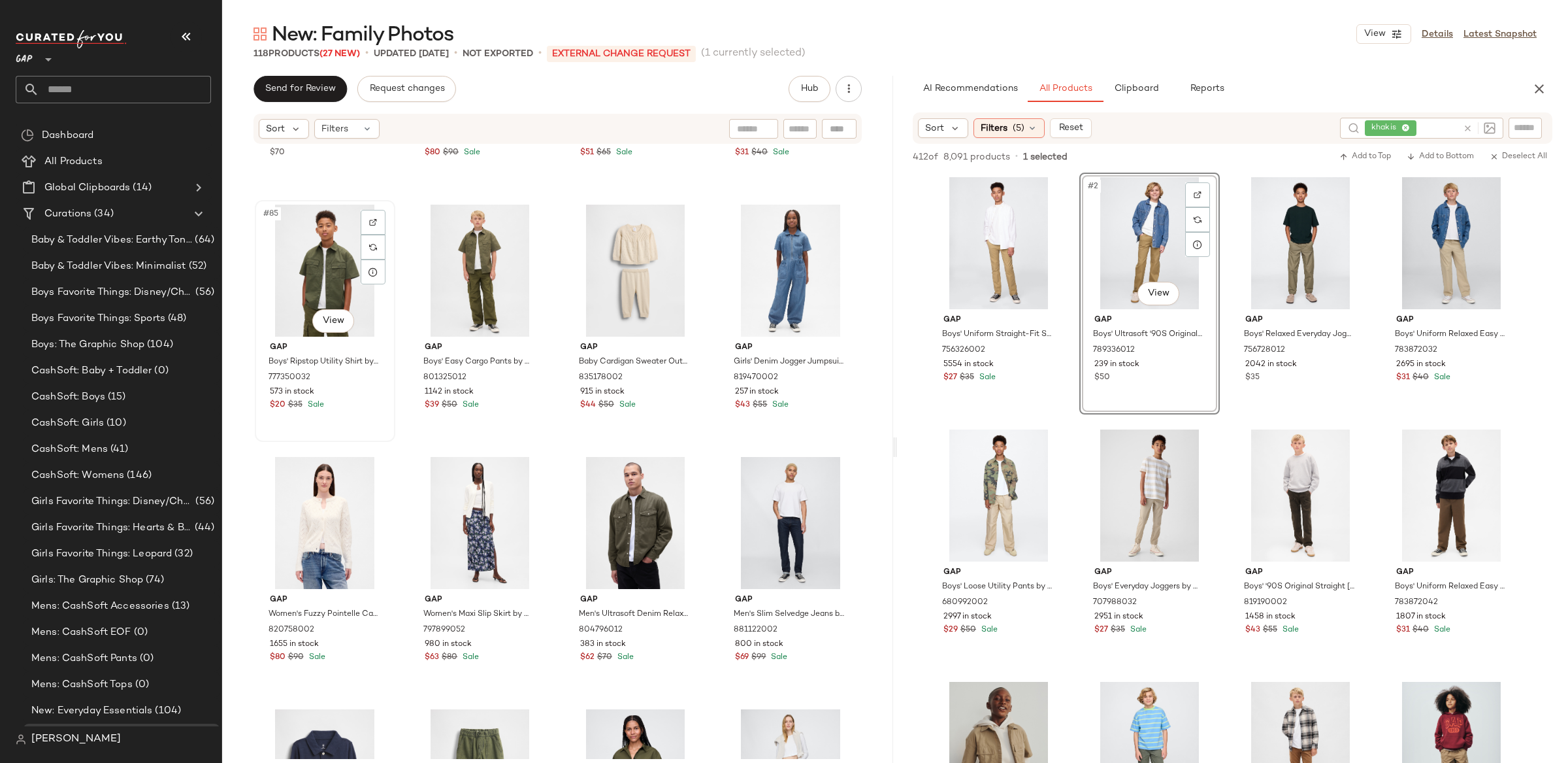
click at [317, 232] on div "#85 View" at bounding box center [325, 270] width 131 height 132
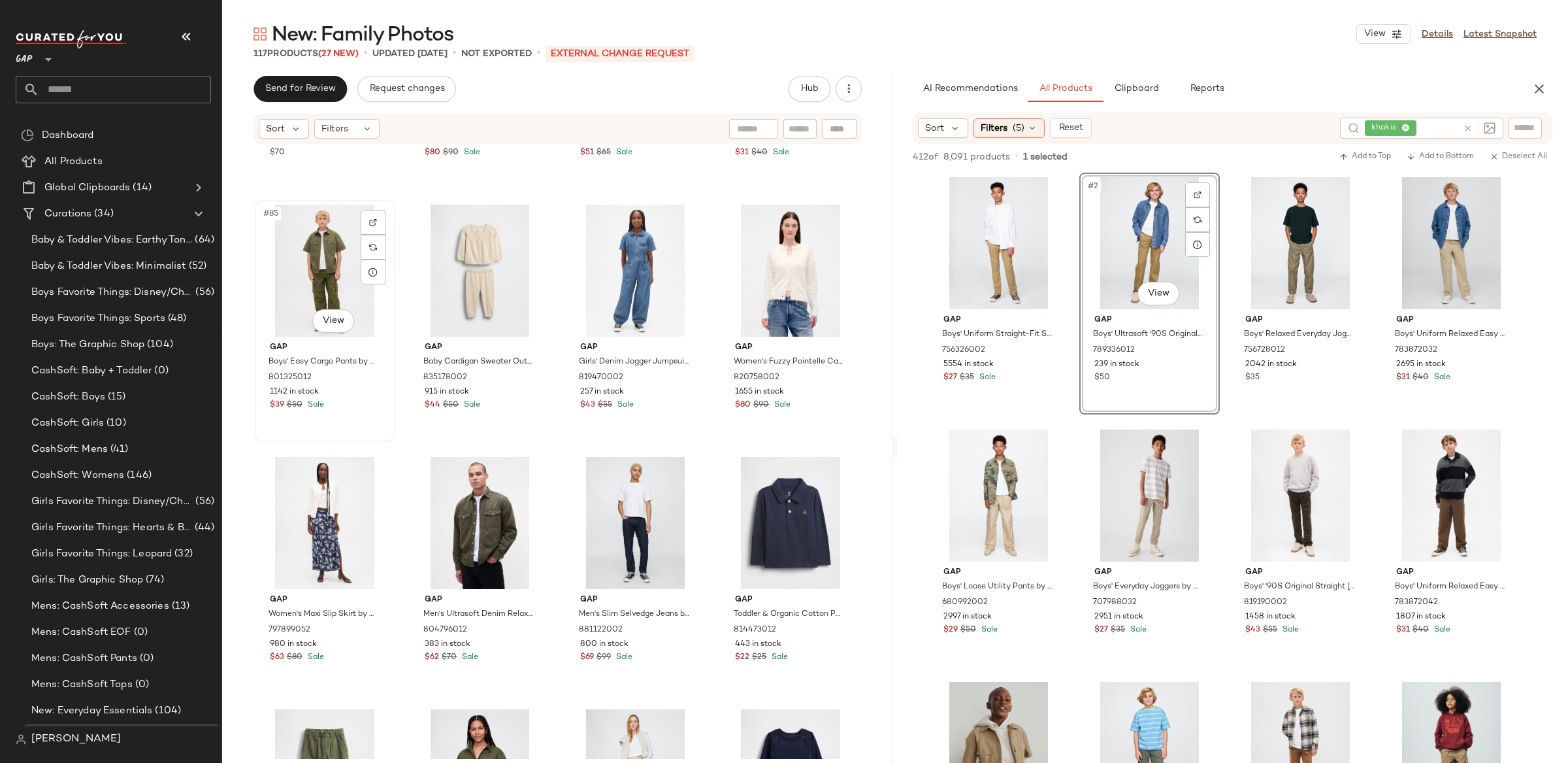
scroll to position [5257, 0]
click at [328, 272] on div "#85 View" at bounding box center [325, 271] width 131 height 132
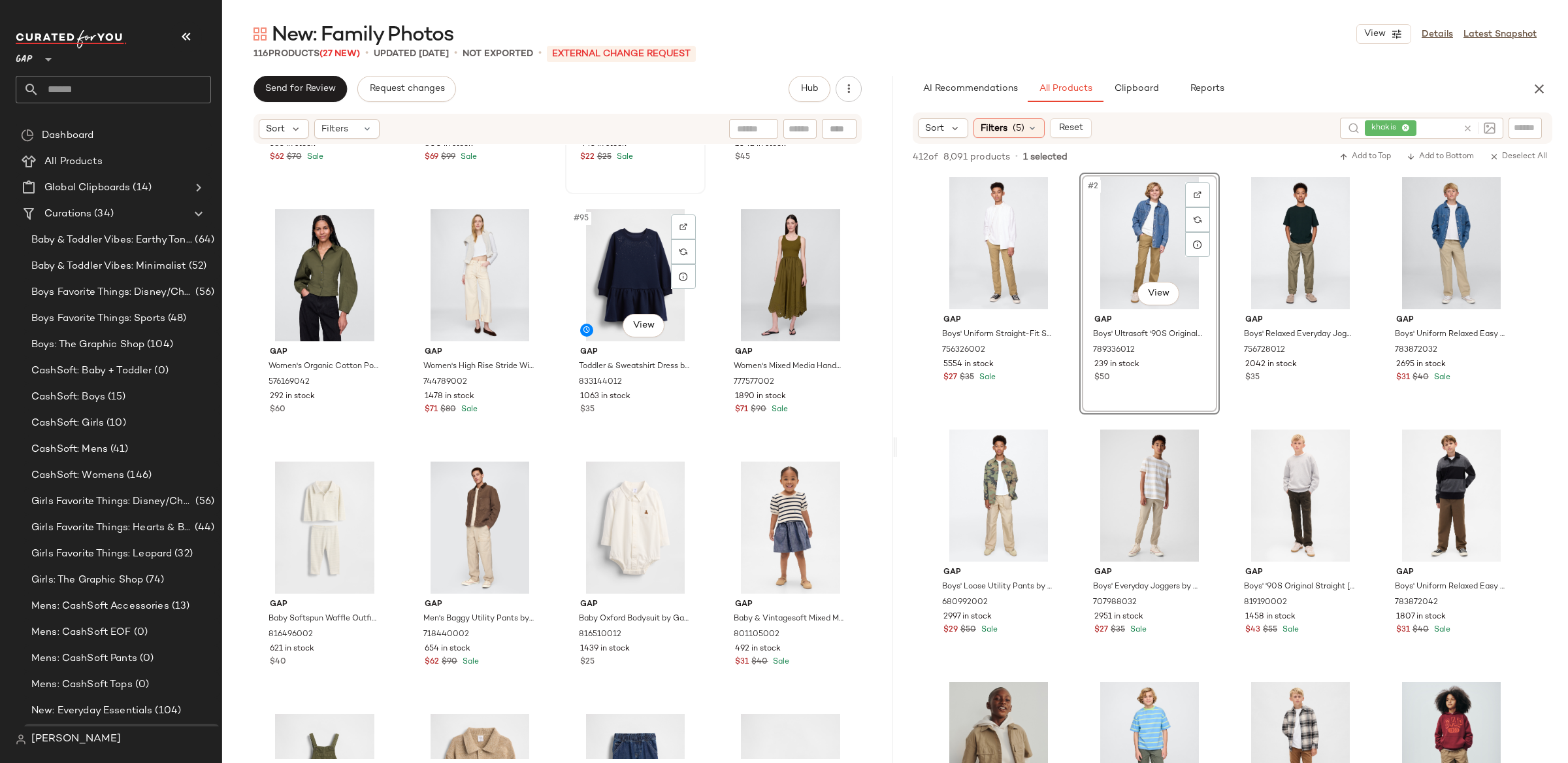
scroll to position [5761, 0]
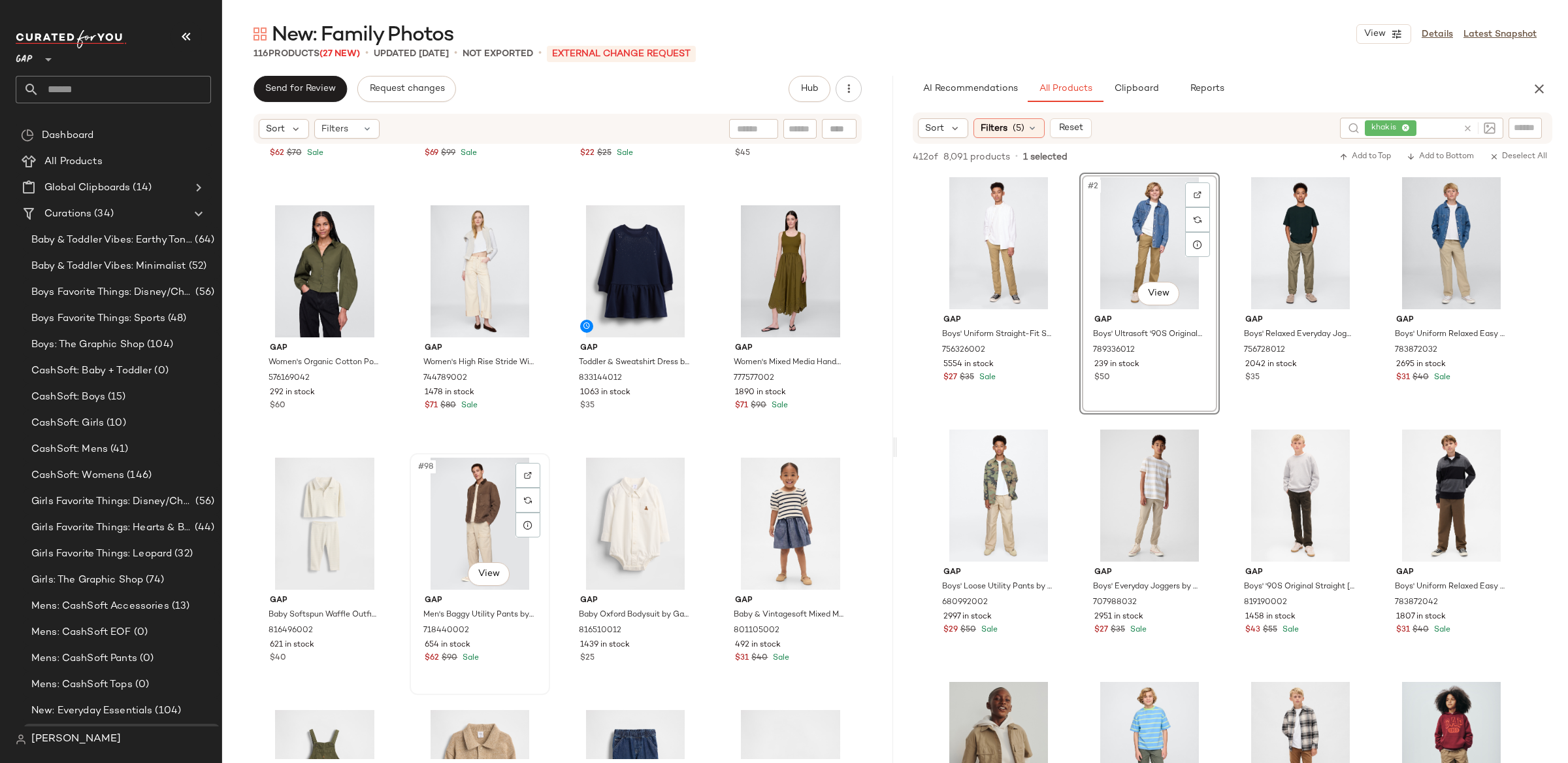
click at [474, 493] on div "#98 View" at bounding box center [480, 523] width 131 height 132
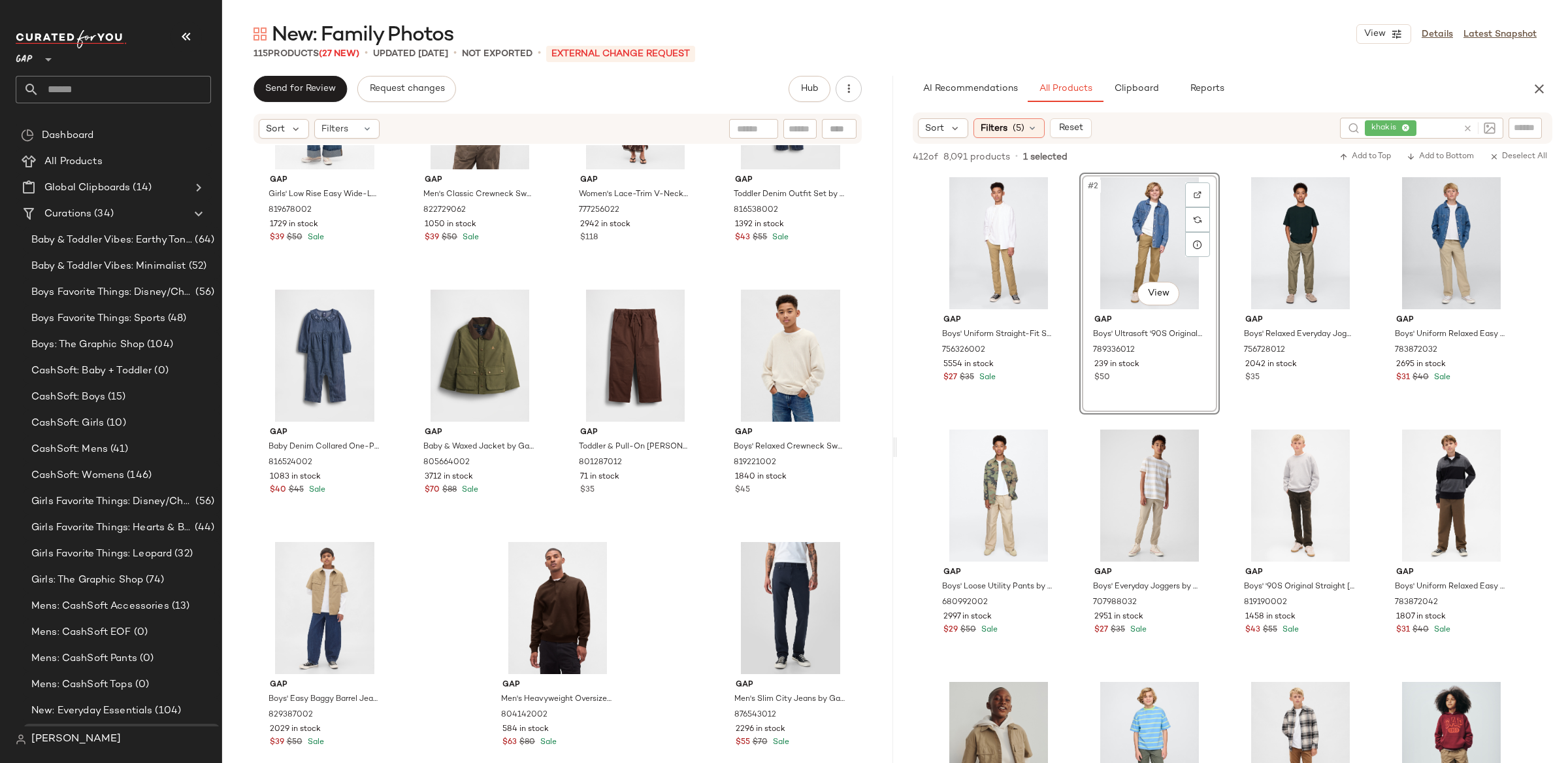
scroll to position [6705, 0]
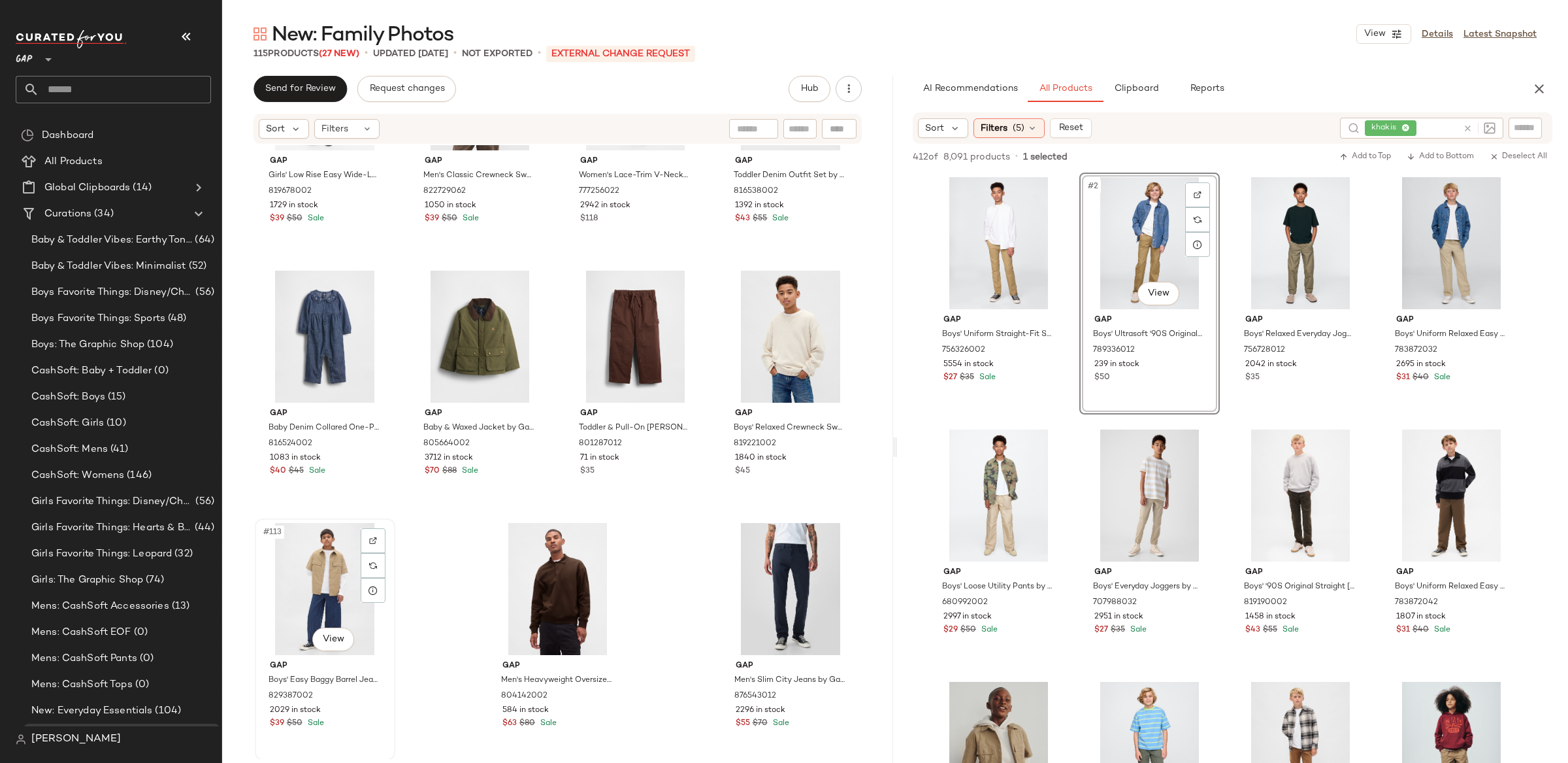
click at [324, 577] on div "#113 View" at bounding box center [325, 588] width 131 height 132
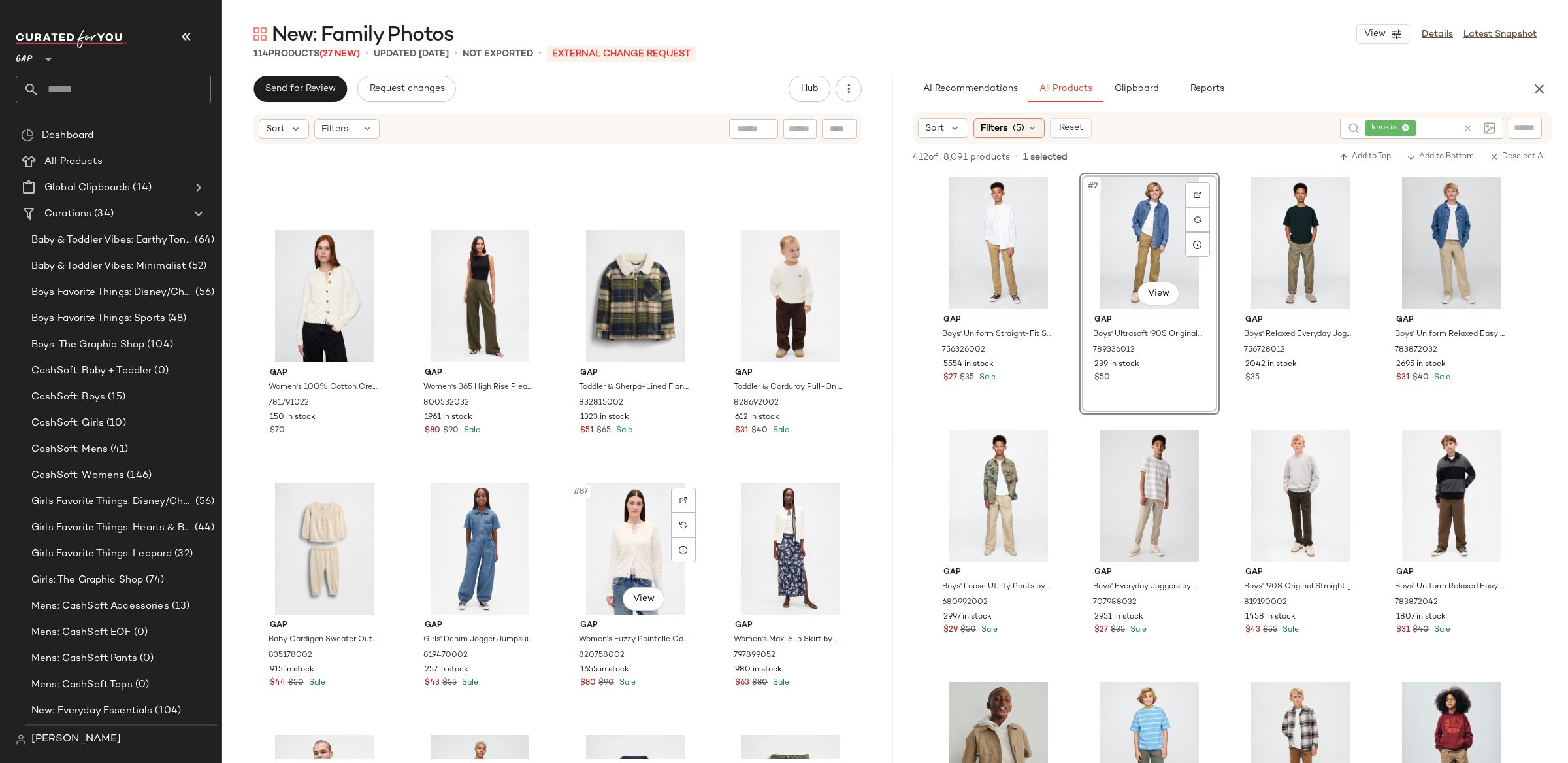
scroll to position [4973, 0]
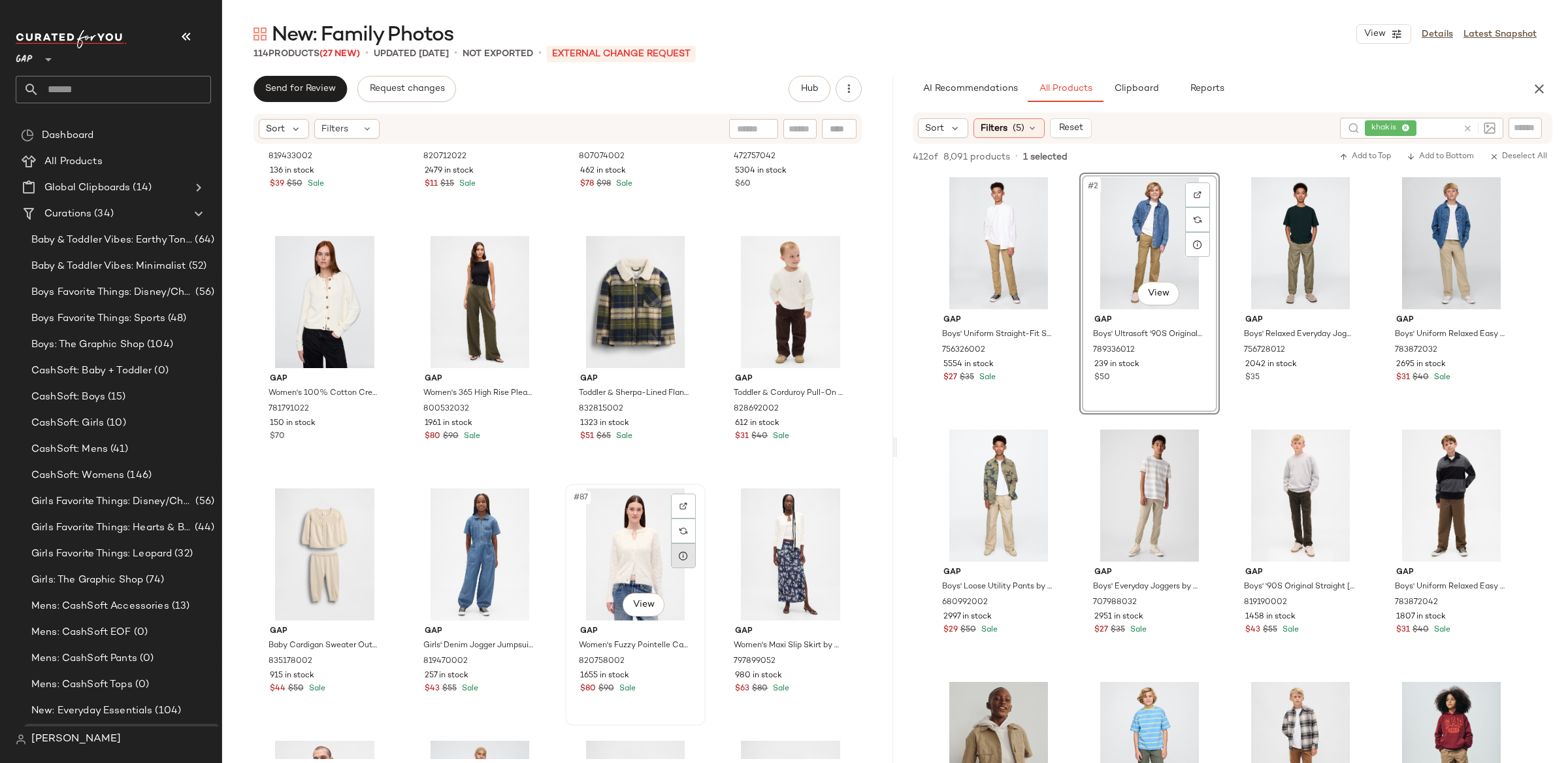
drag, startPoint x: 608, startPoint y: 546, endPoint x: 675, endPoint y: 546, distance: 67.0
click at [608, 547] on div "#87 View" at bounding box center [636, 554] width 131 height 132
click at [756, 529] on div "#88 View" at bounding box center [790, 554] width 131 height 132
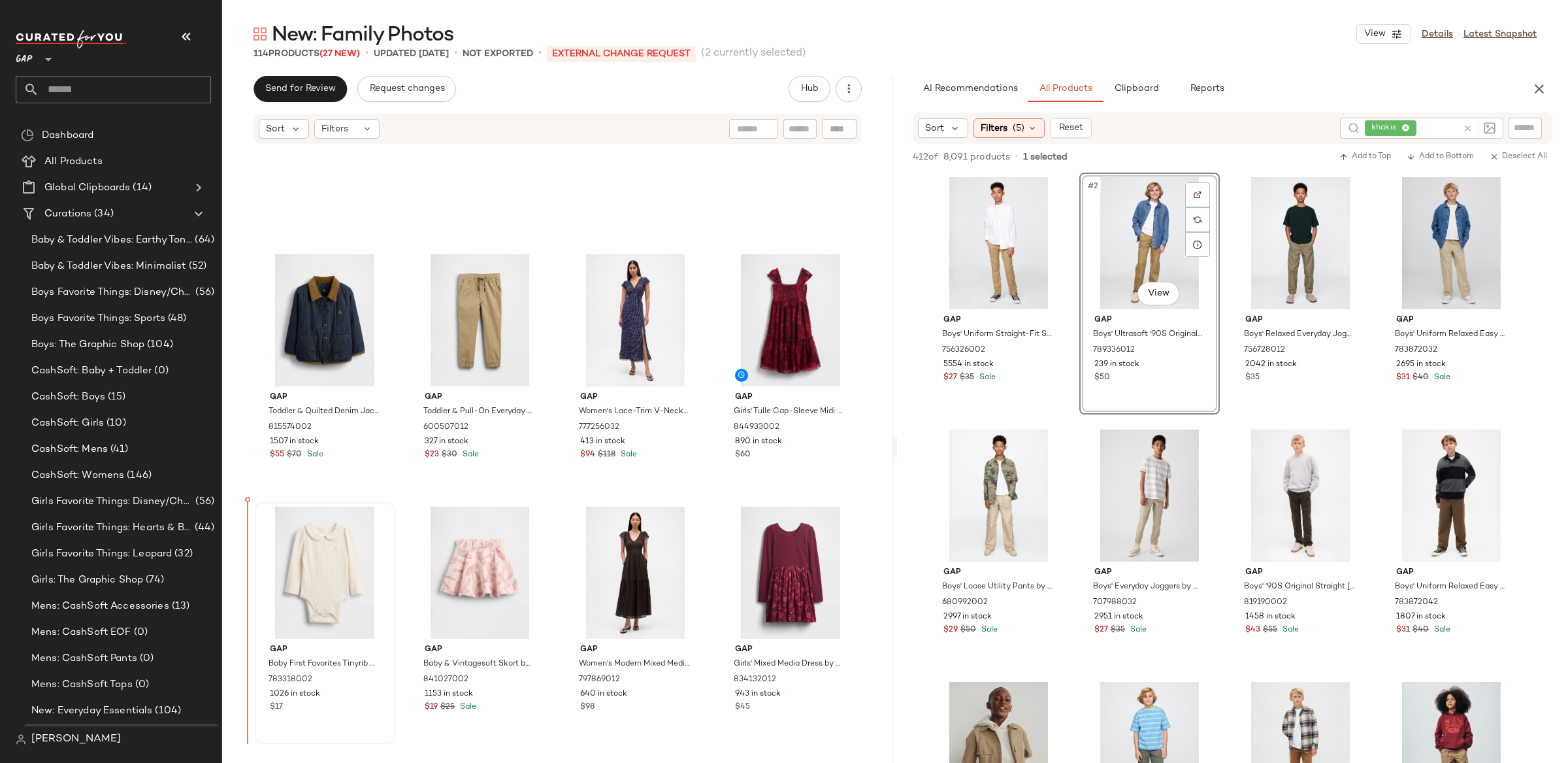
scroll to position [2940, 0]
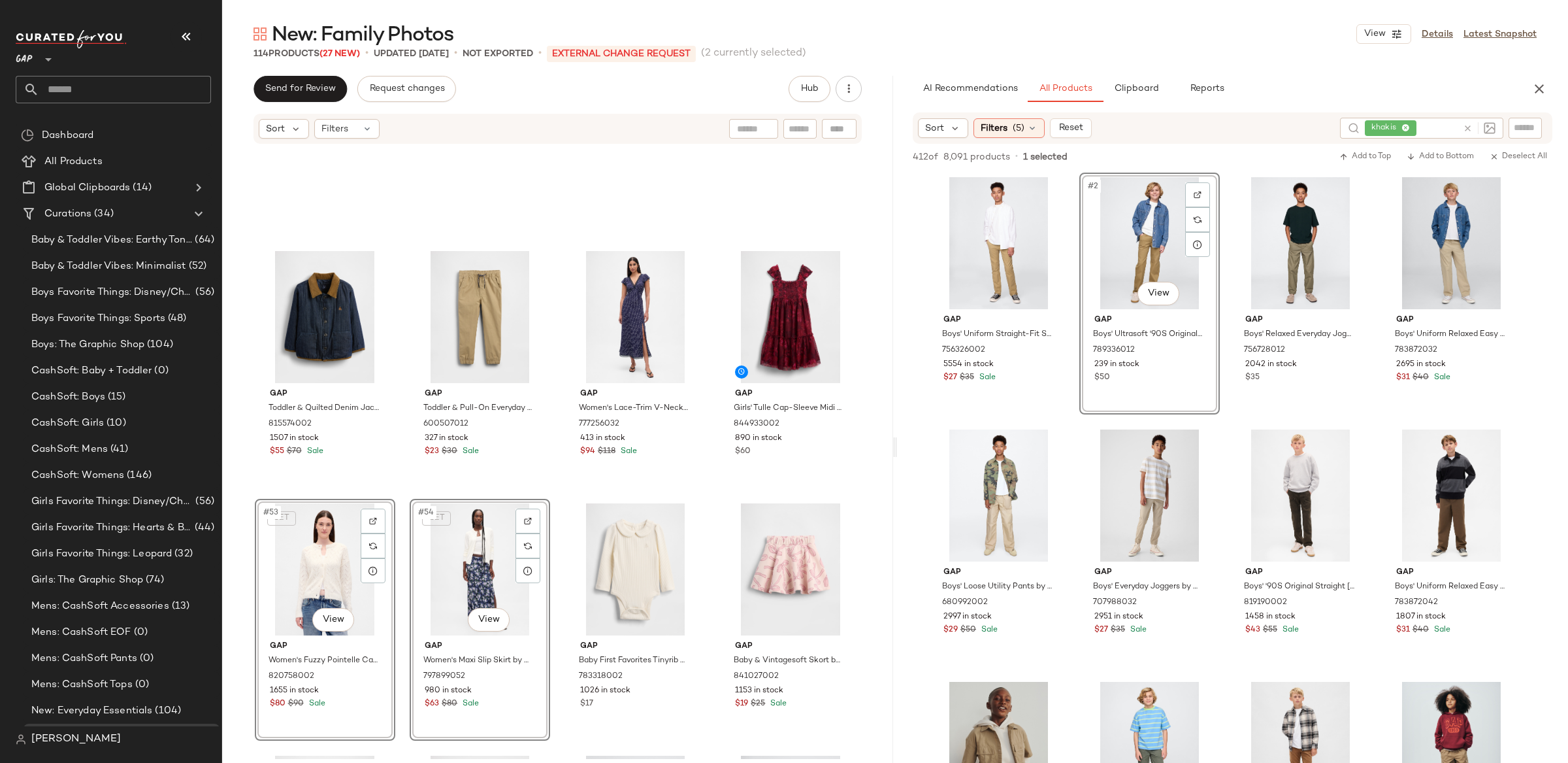
click at [556, 478] on div "Gap Toddler & Quilted Denim Jacket by Gap Medium Wash Size 5 YRS 815574002 1507…" at bounding box center [557, 451] width 671 height 614
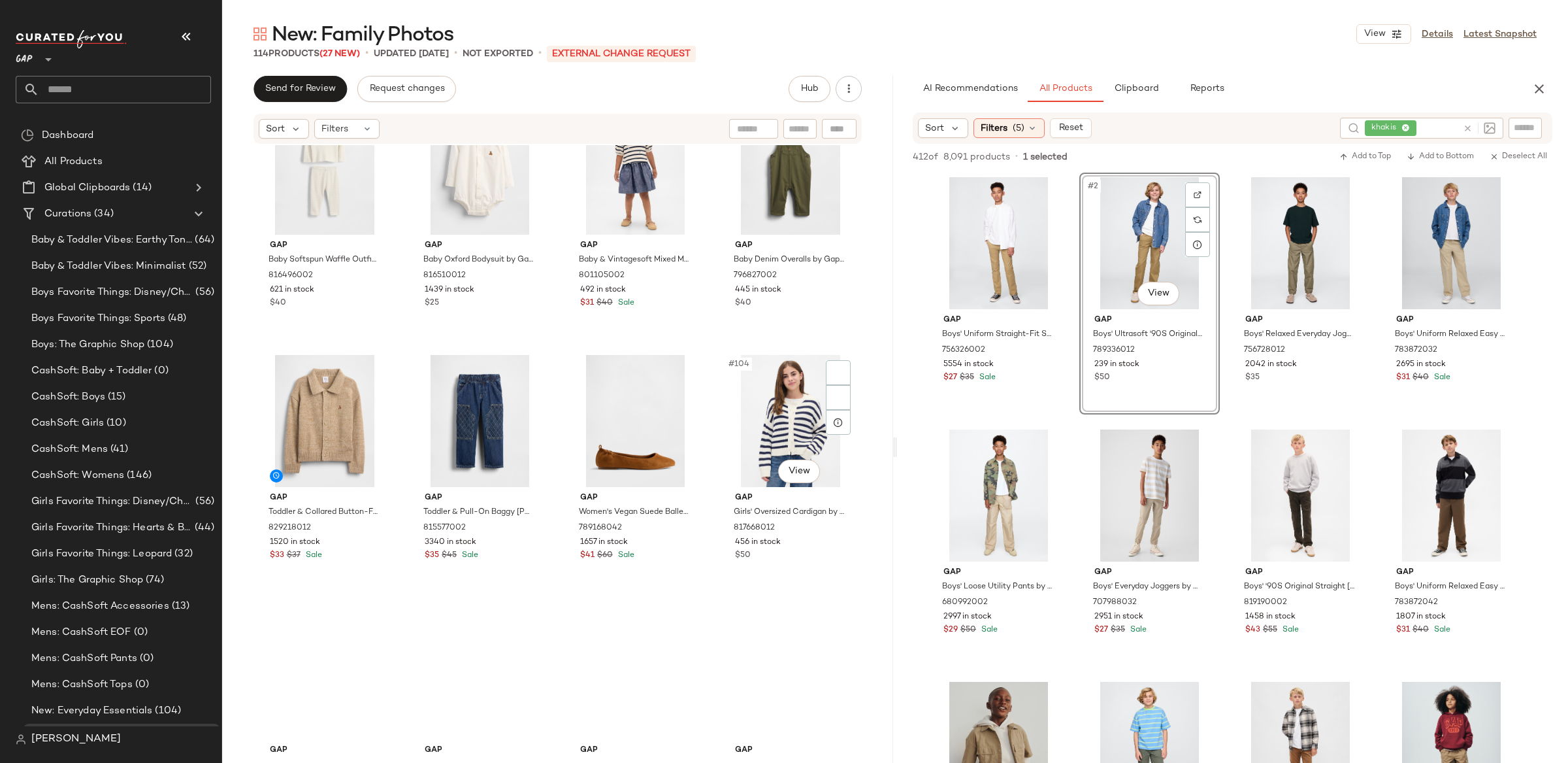
scroll to position [6186, 0]
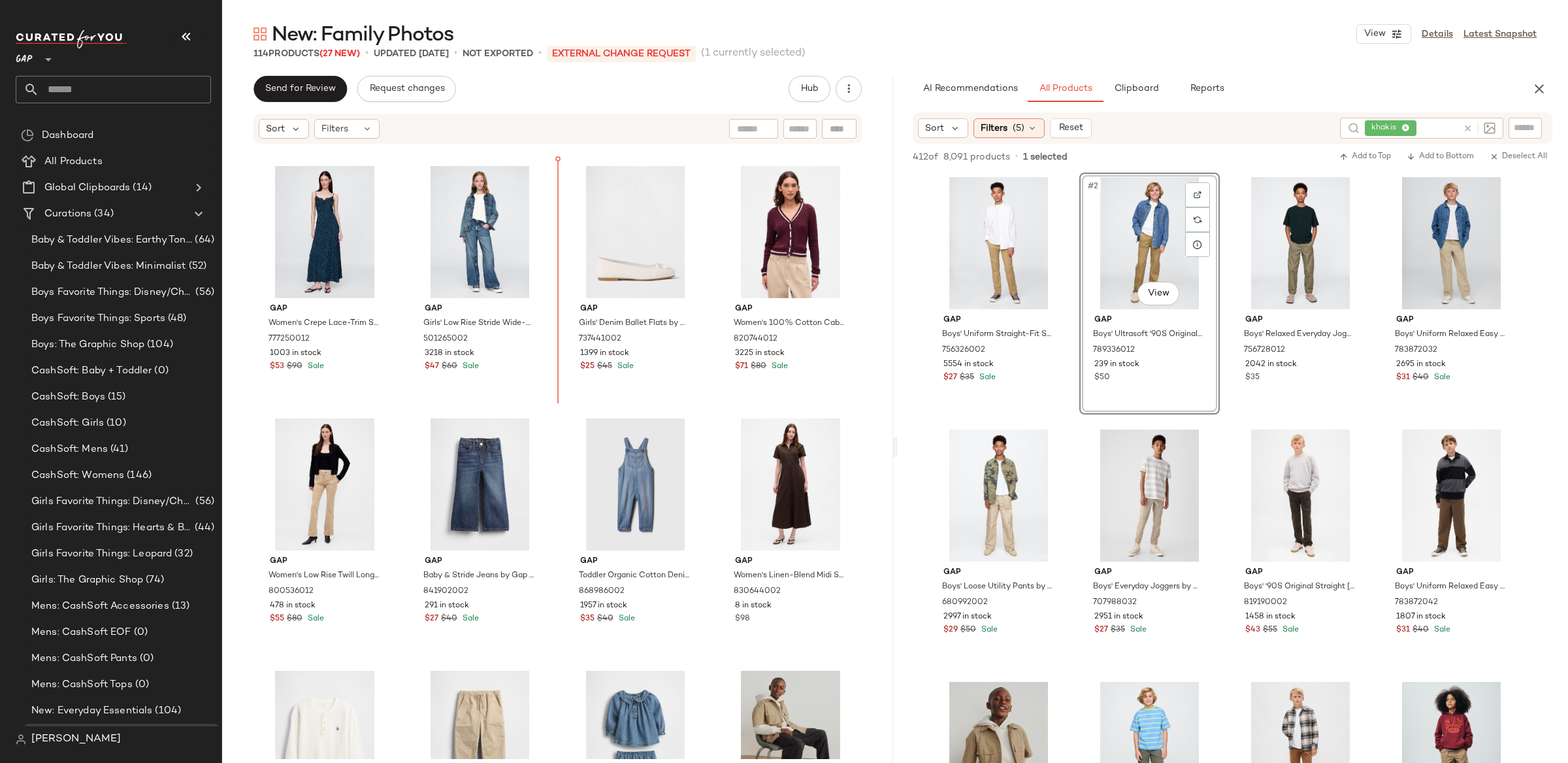
scroll to position [3646, 0]
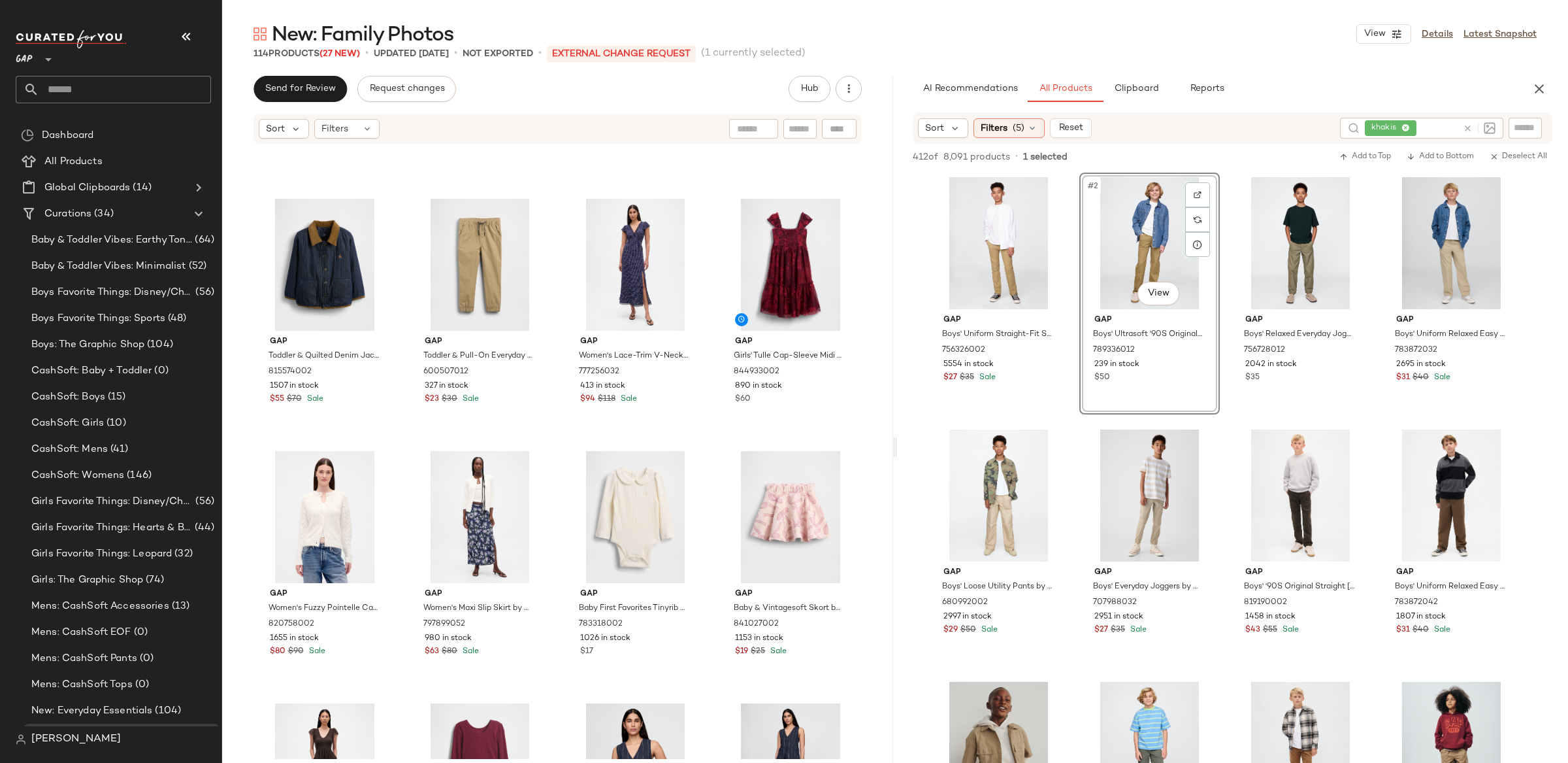
scroll to position [2997, 0]
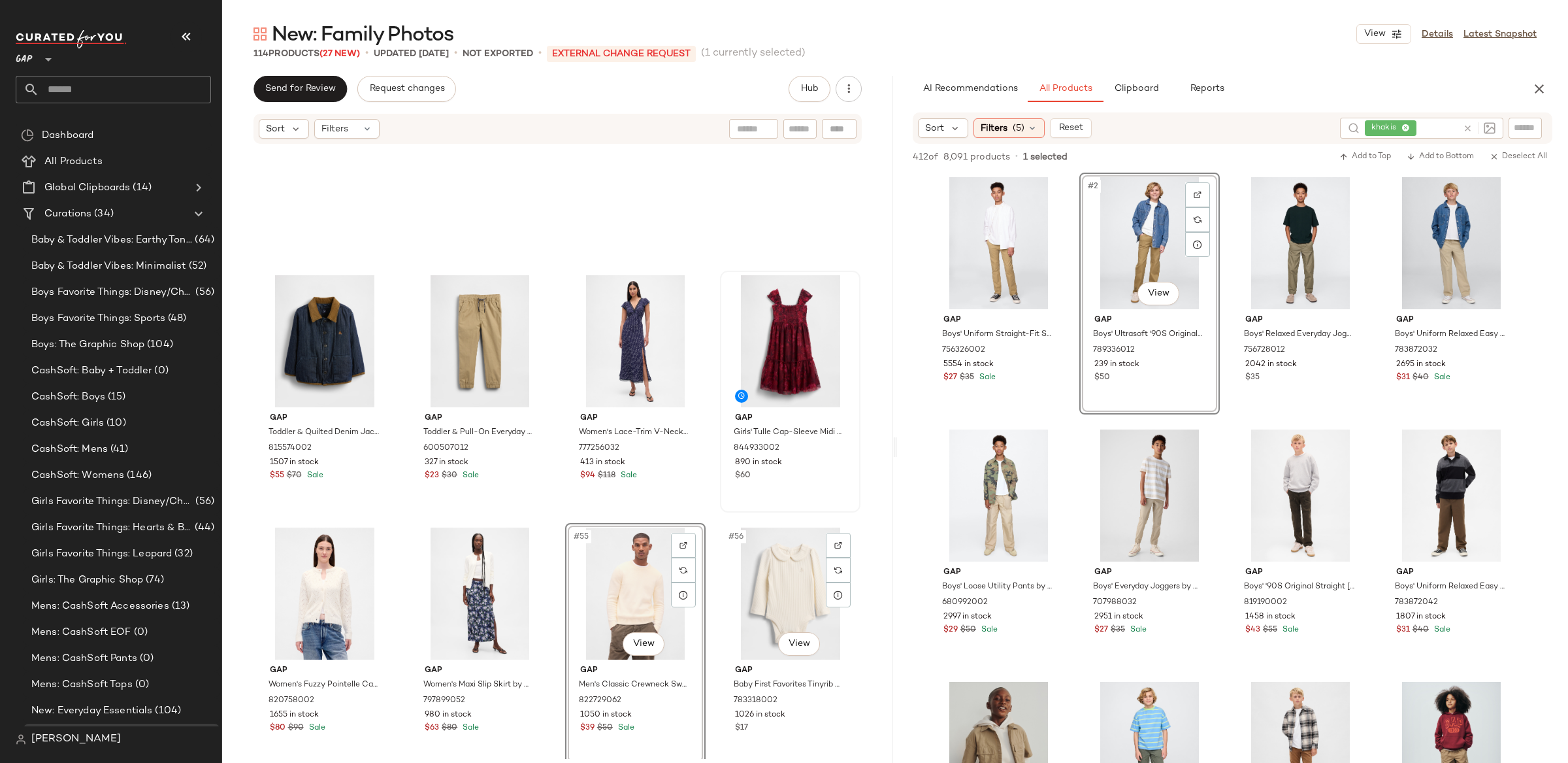
scroll to position [2866, 0]
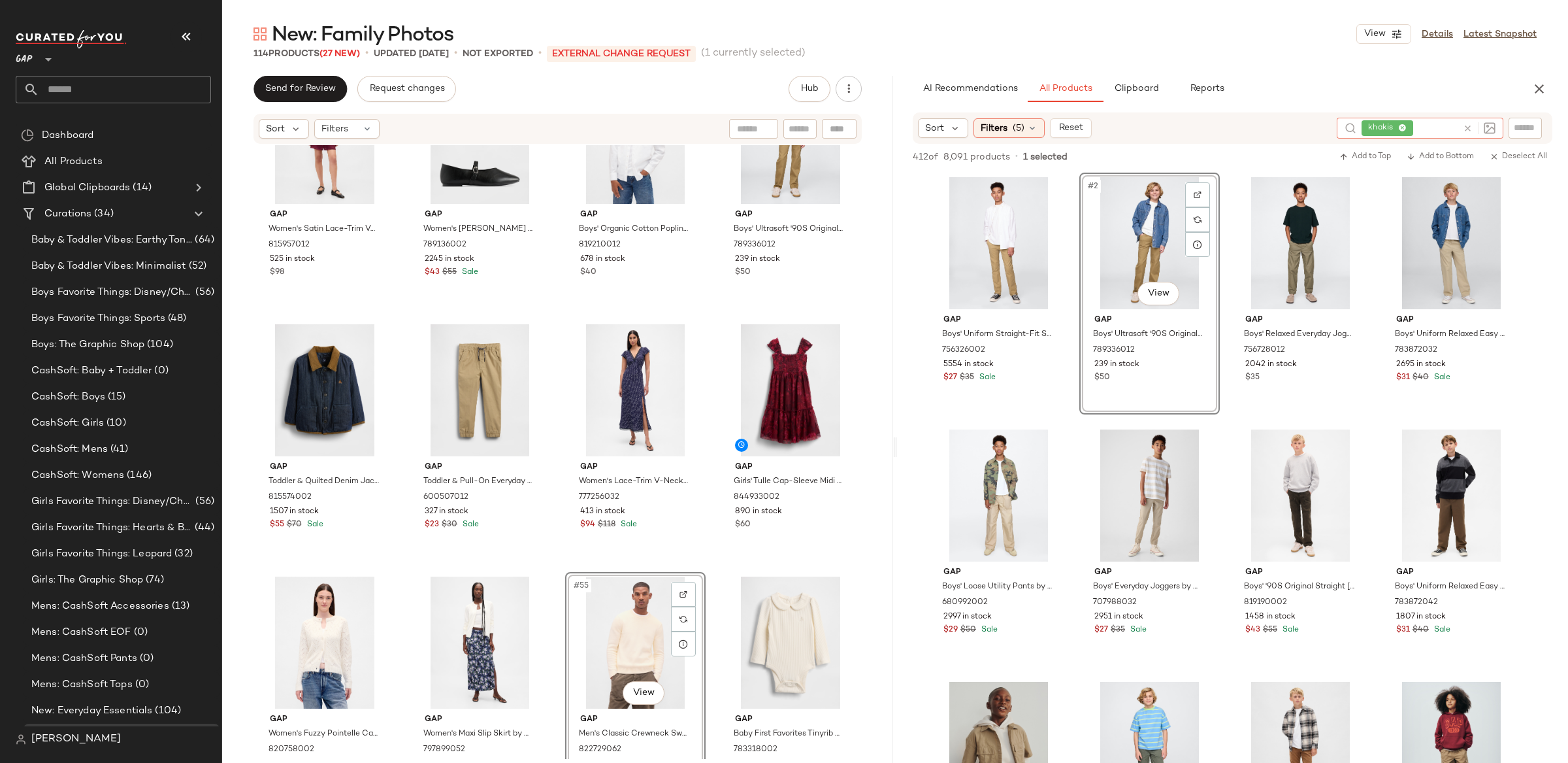
drag, startPoint x: 1465, startPoint y: 127, endPoint x: 1020, endPoint y: 108, distance: 445.4
click at [1465, 127] on icon at bounding box center [1468, 129] width 10 height 10
click at [992, 127] on span "Filters" at bounding box center [994, 128] width 27 height 14
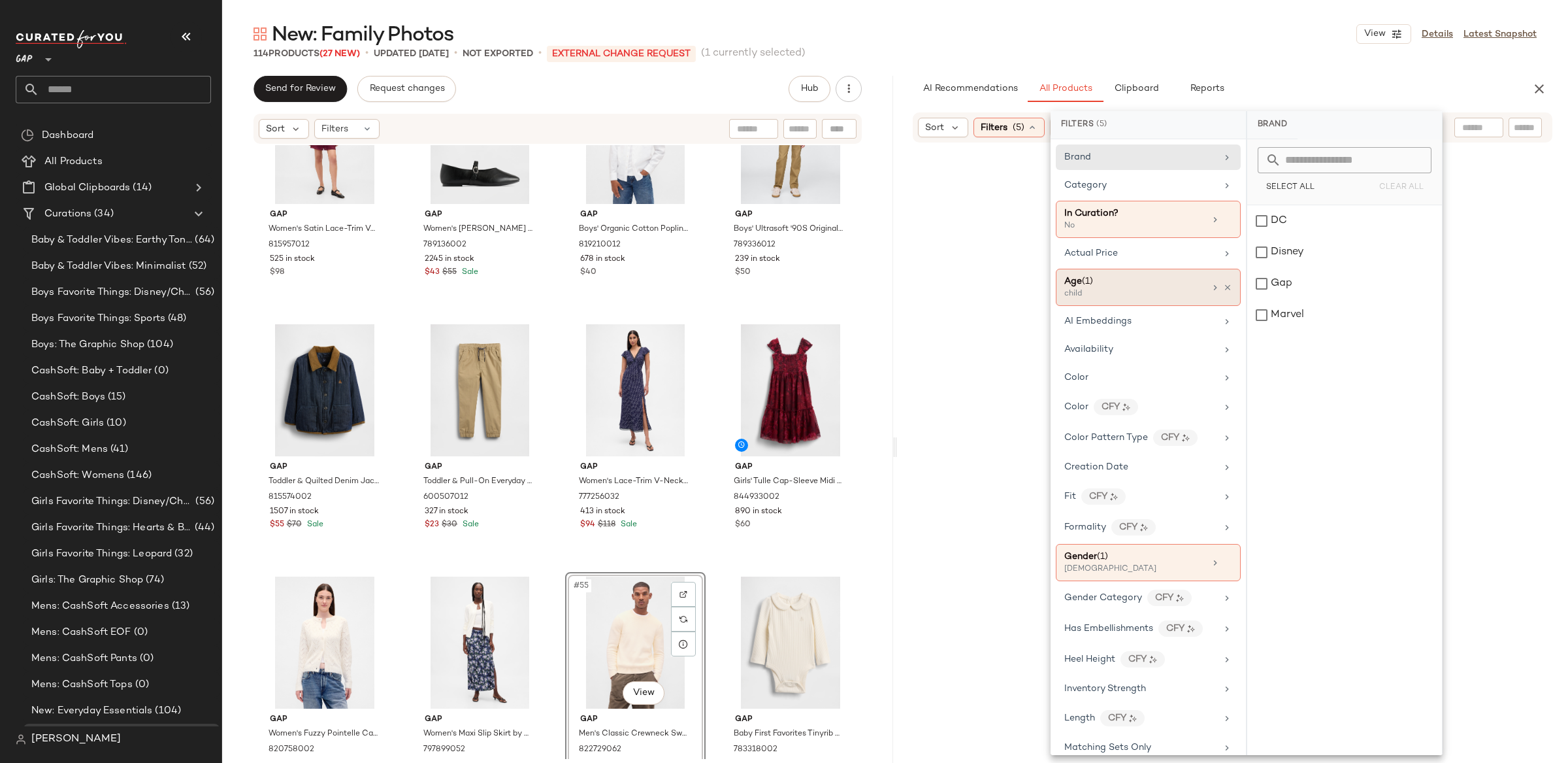
drag, startPoint x: 1110, startPoint y: 295, endPoint x: 1223, endPoint y: 285, distance: 113.4
click at [1110, 295] on div "child" at bounding box center [1130, 295] width 131 height 12
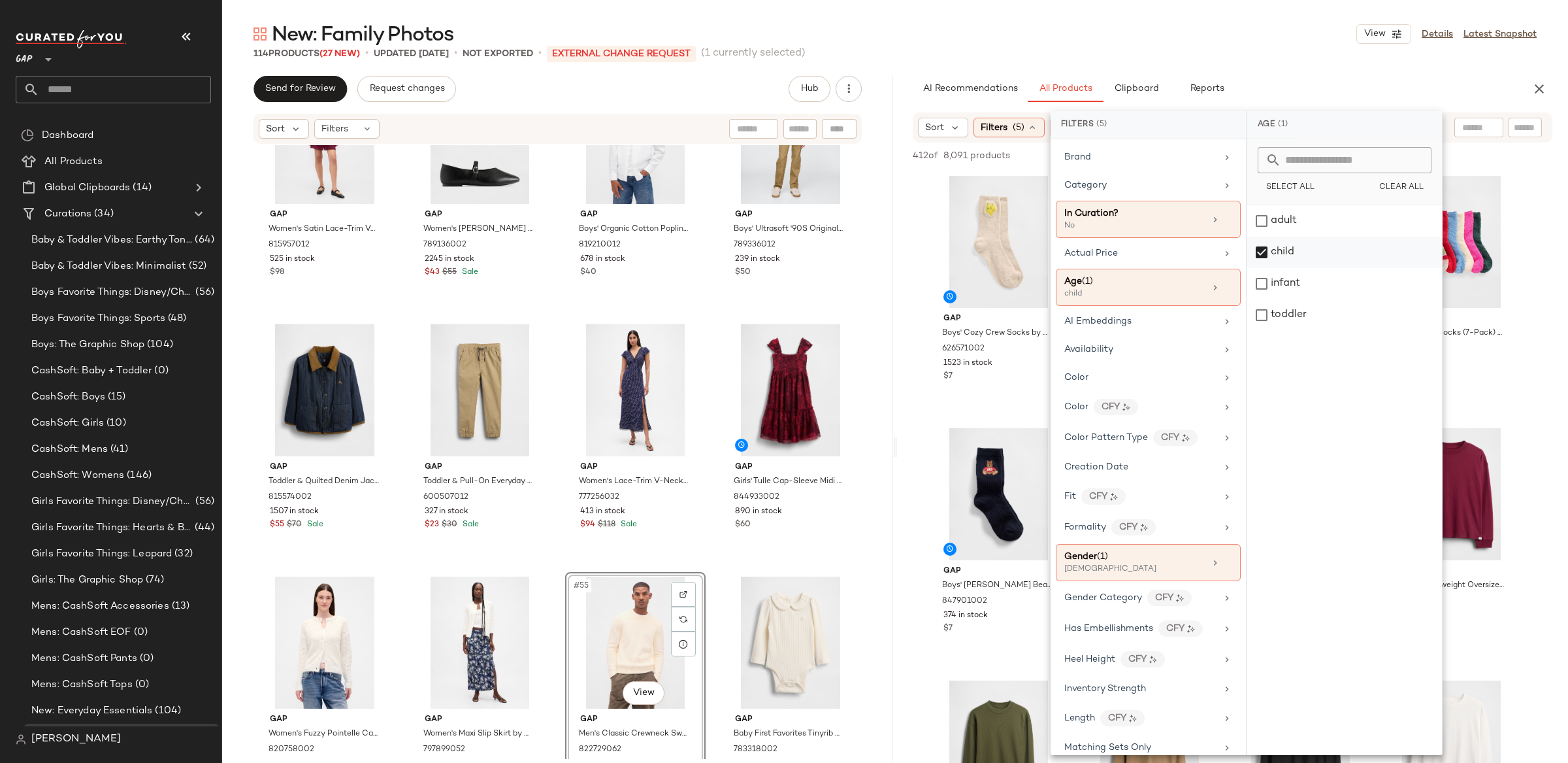
click at [1261, 260] on div "child" at bounding box center [1345, 252] width 194 height 32
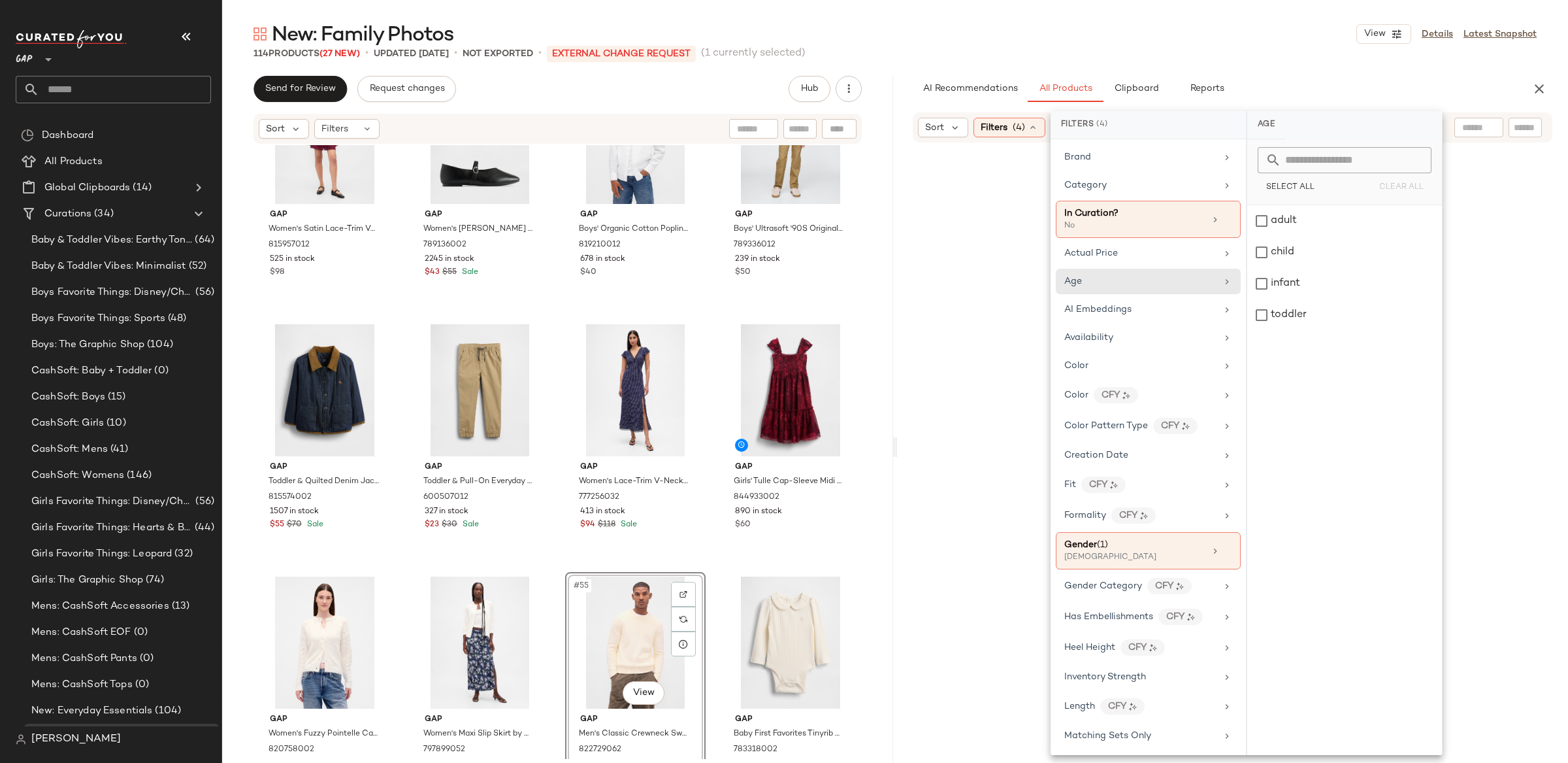
drag, startPoint x: 1267, startPoint y: 209, endPoint x: 1336, endPoint y: 104, distance: 125.6
click at [1267, 210] on div "adult" at bounding box center [1345, 221] width 194 height 32
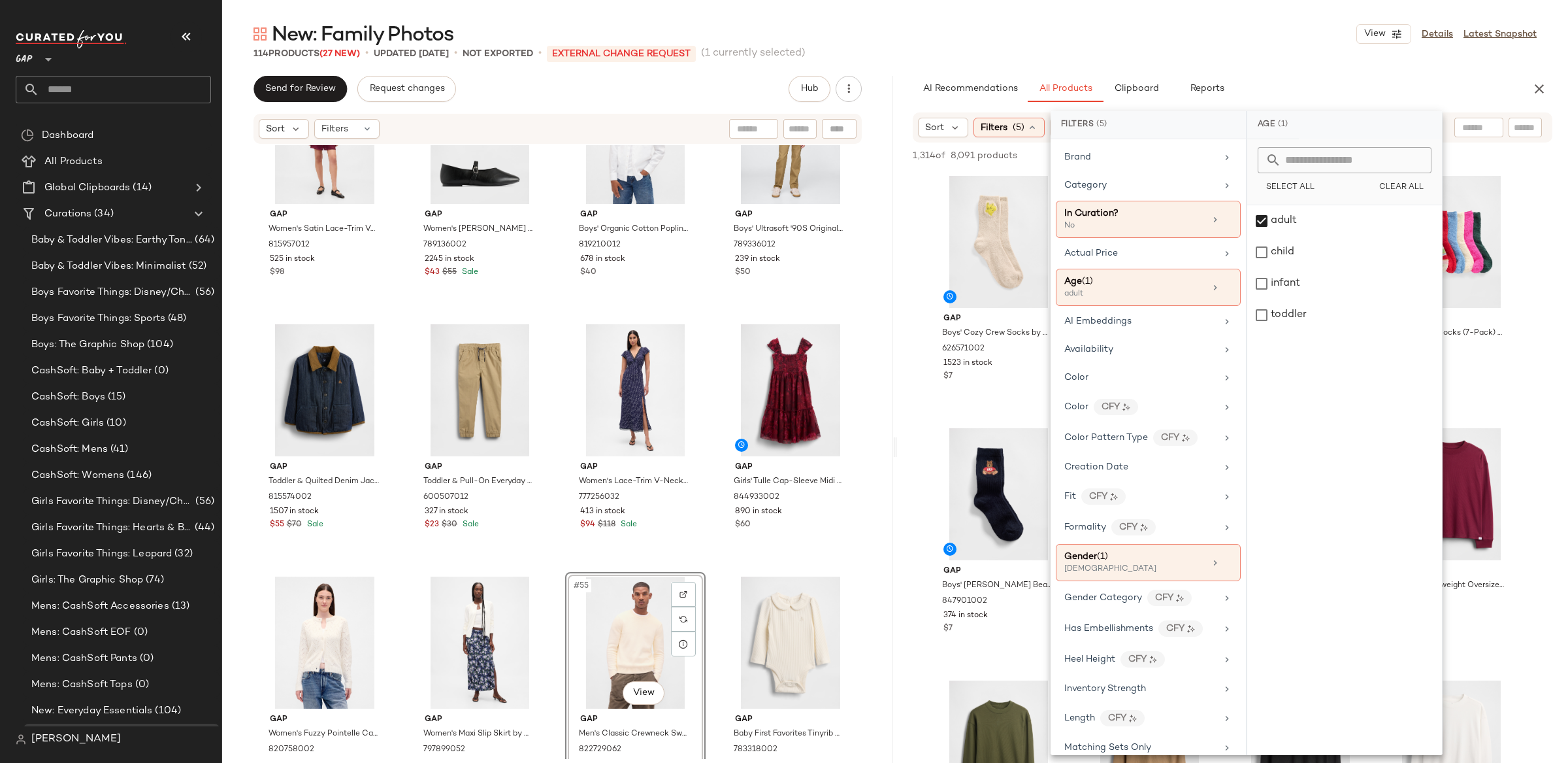
click at [1337, 77] on div "AI Recommendations All Products Clipboard Reports" at bounding box center [1211, 88] width 598 height 26
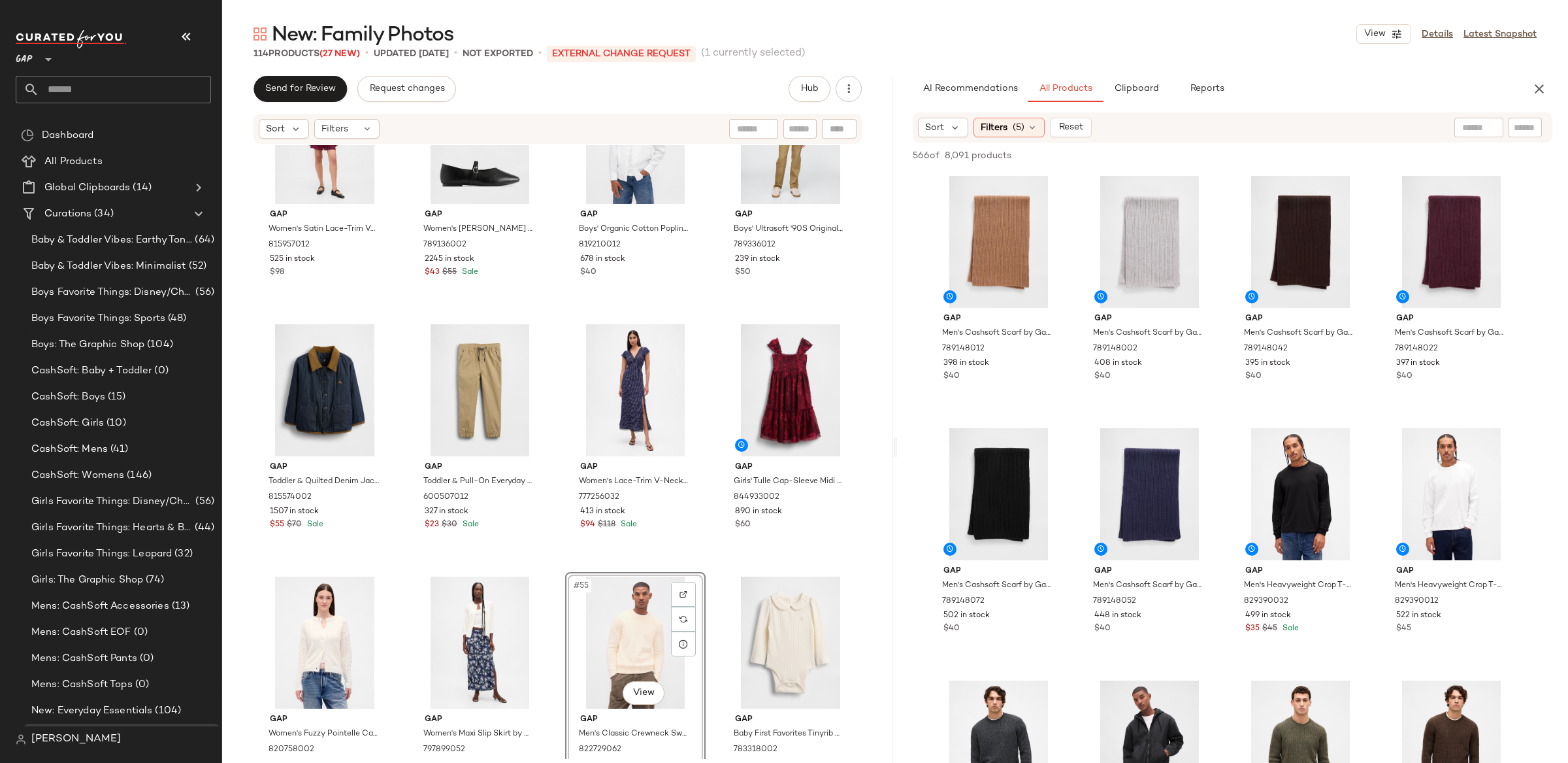
click at [1486, 125] on div at bounding box center [1479, 128] width 49 height 20
type input "**********"
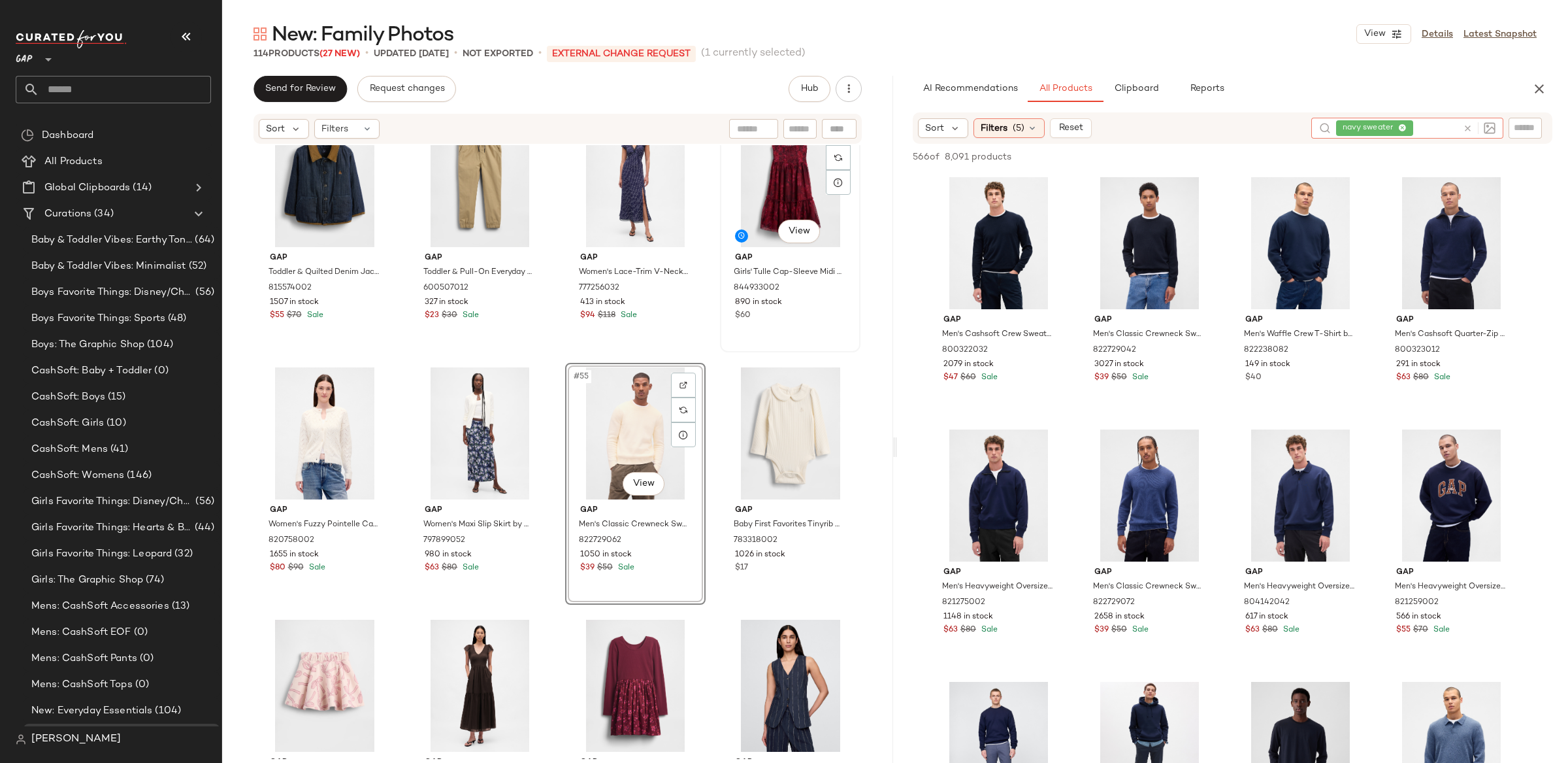
scroll to position [3096, 0]
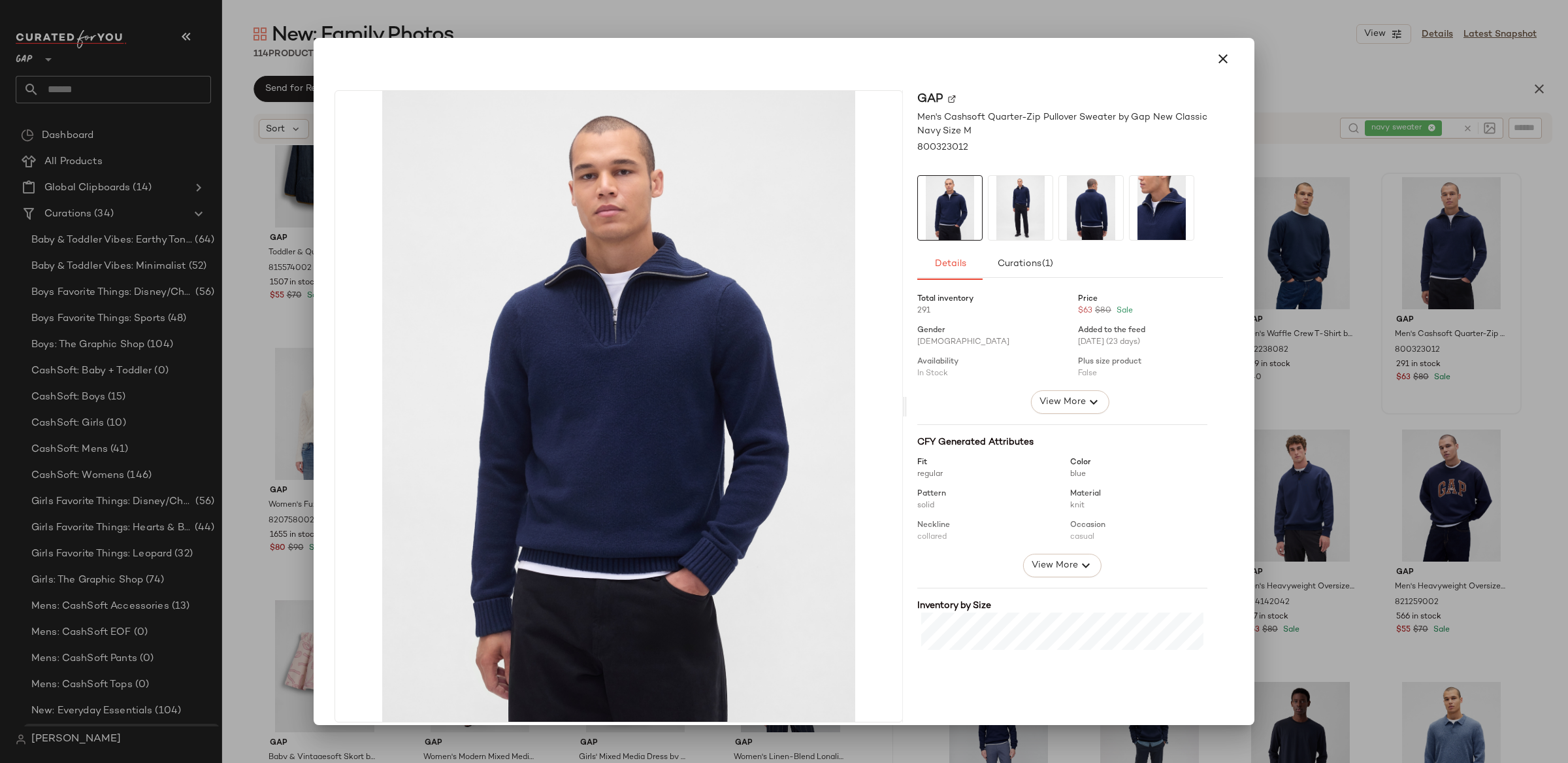
drag, startPoint x: 1223, startPoint y: 59, endPoint x: 1228, endPoint y: 64, distance: 7.1
click at [1223, 59] on button "button" at bounding box center [1224, 59] width 32 height 32
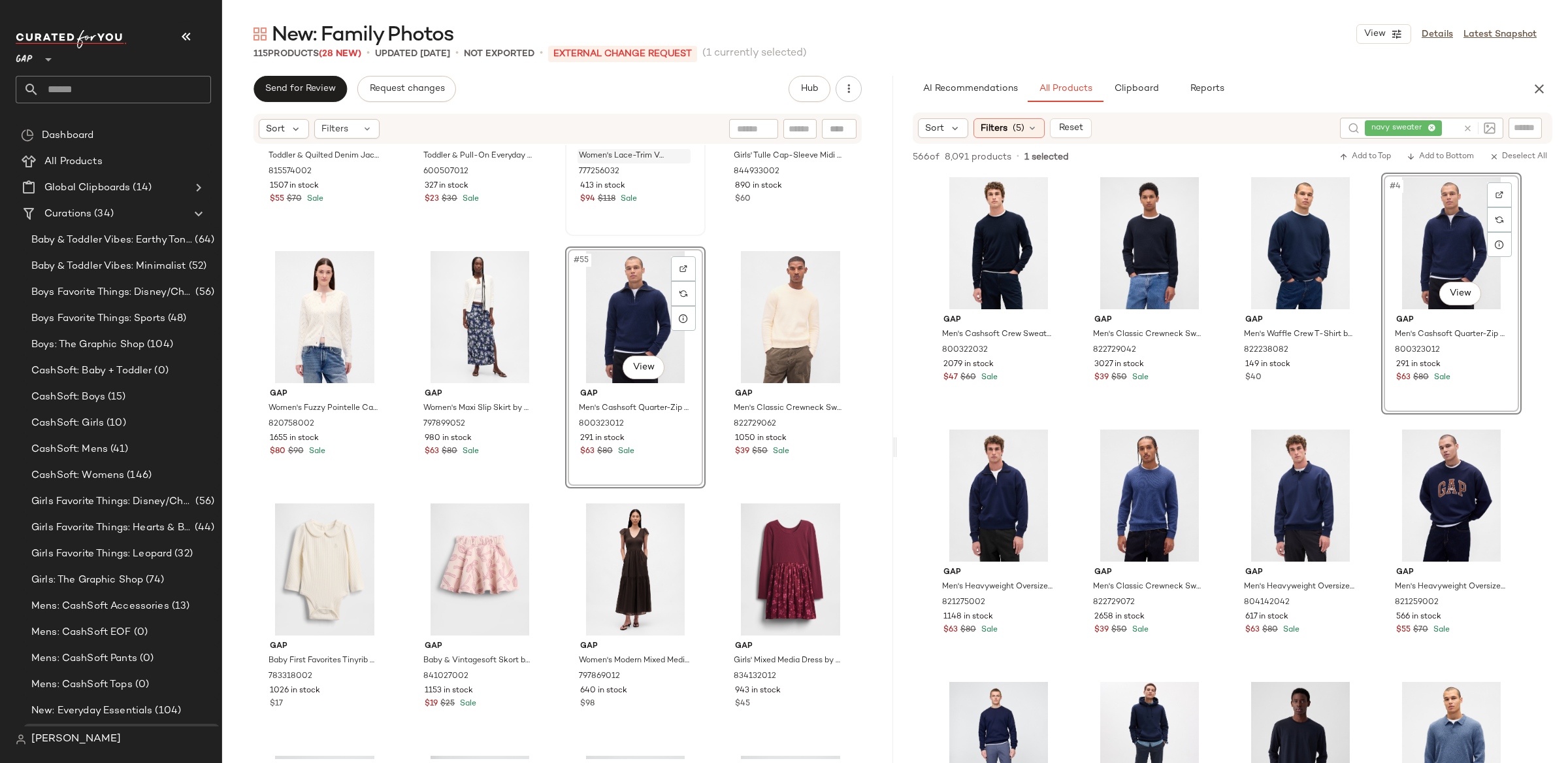
scroll to position [3073, 0]
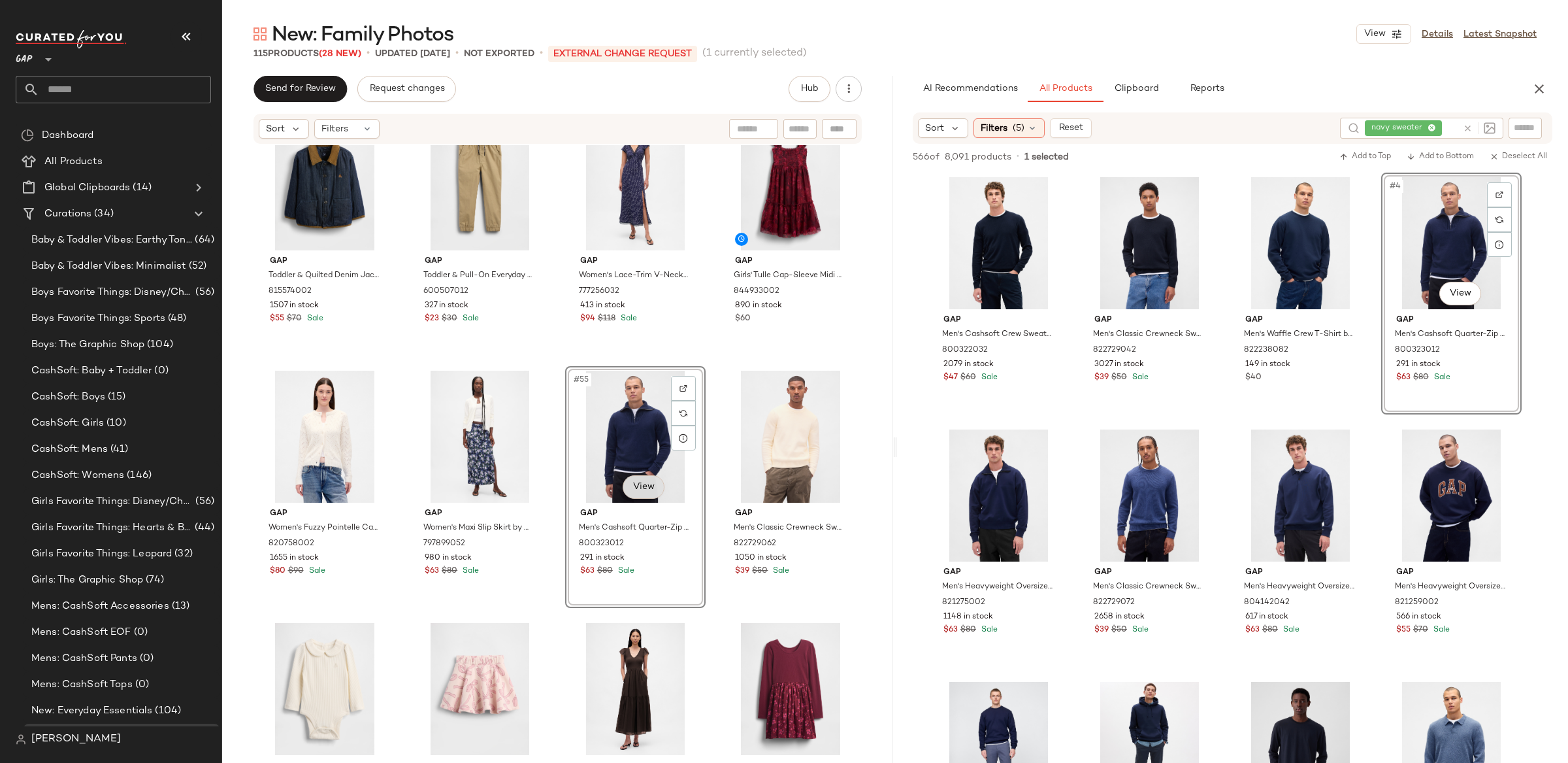
click at [637, 484] on body "GAP ** Dashboard All Products Global Clipboards (14) Curations (34) Baby & Todd…" at bounding box center [784, 381] width 1568 height 763
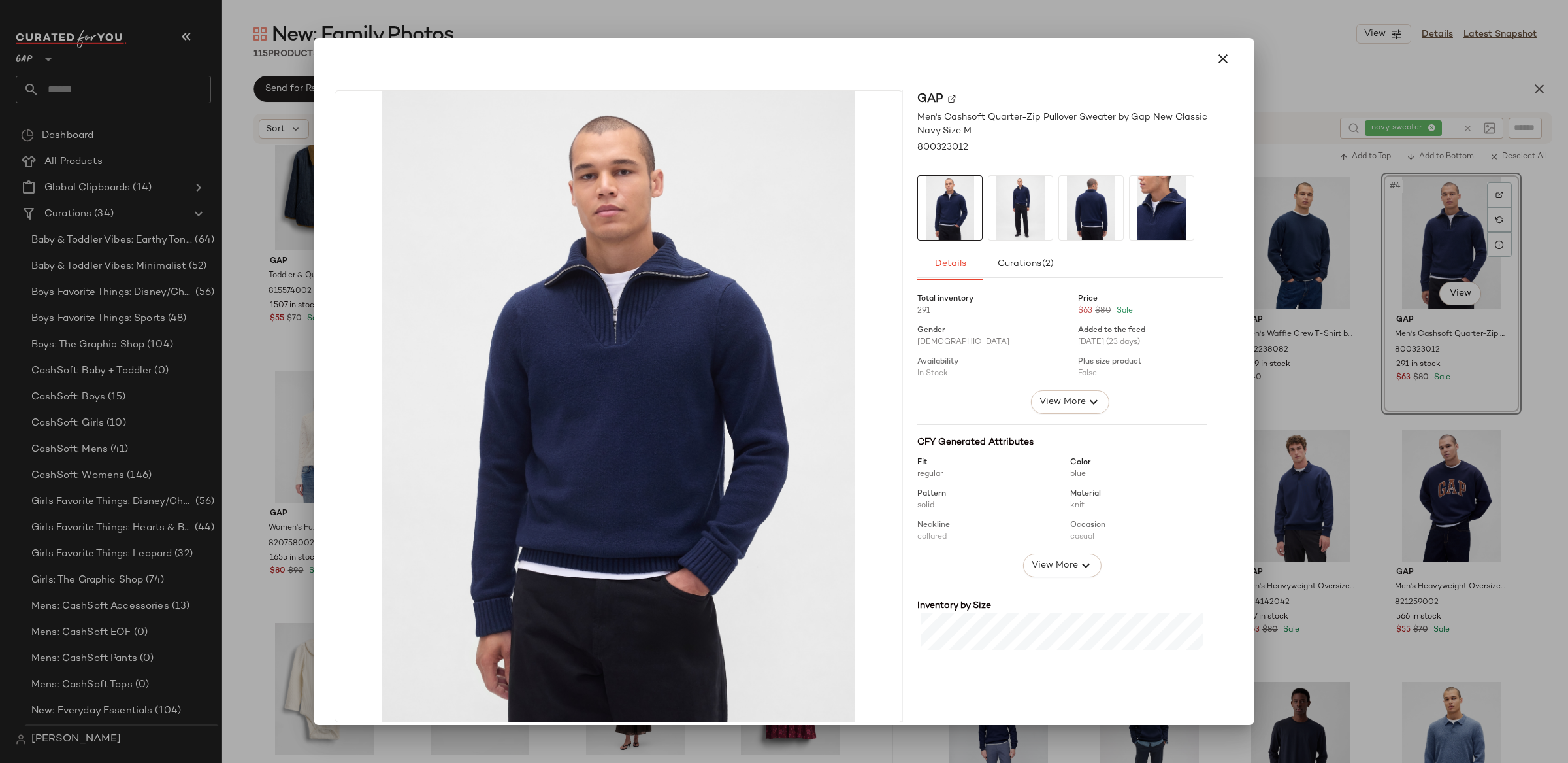
click at [1215, 60] on icon "button" at bounding box center [1223, 59] width 16 height 16
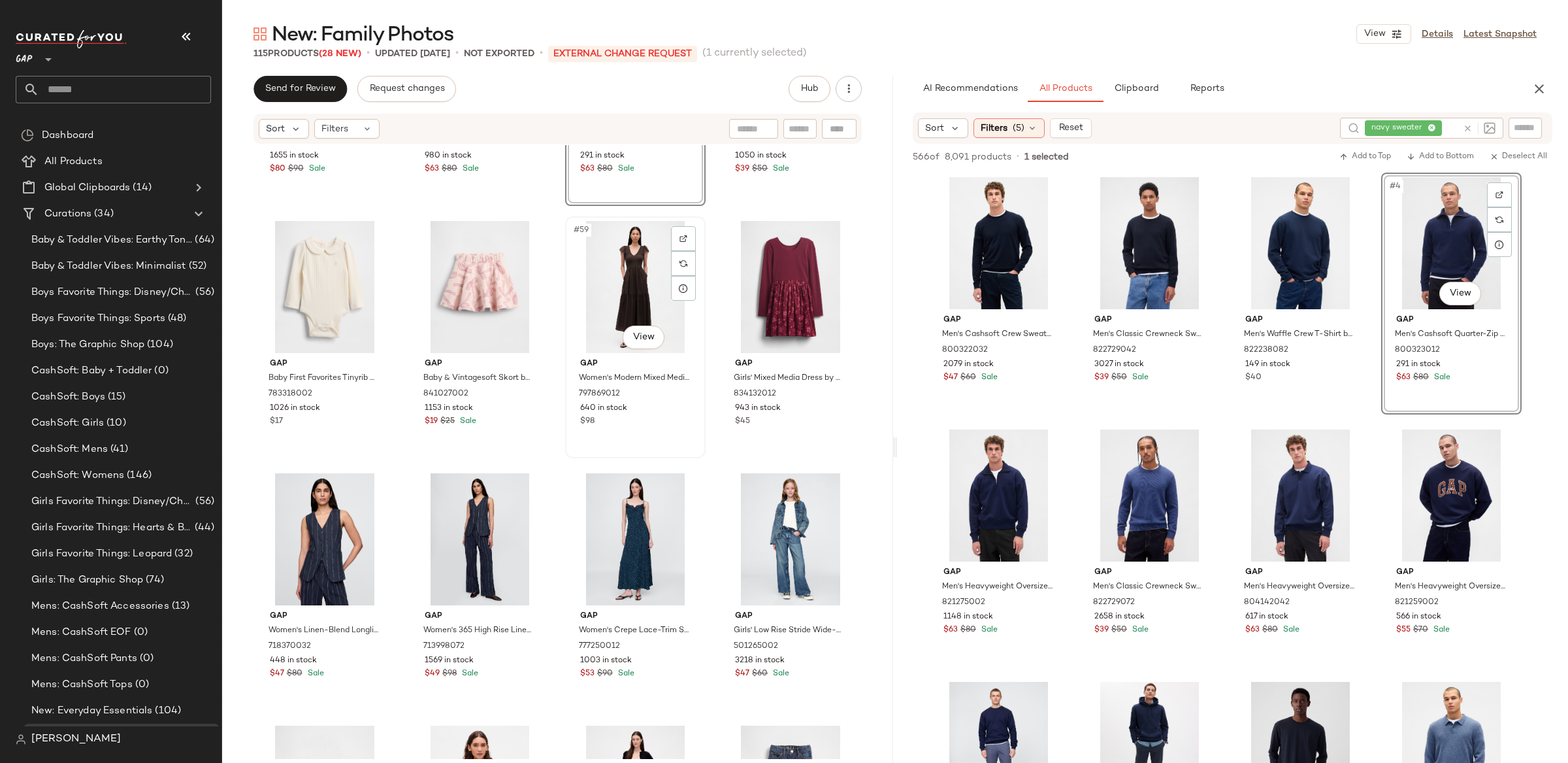
scroll to position [3512, 0]
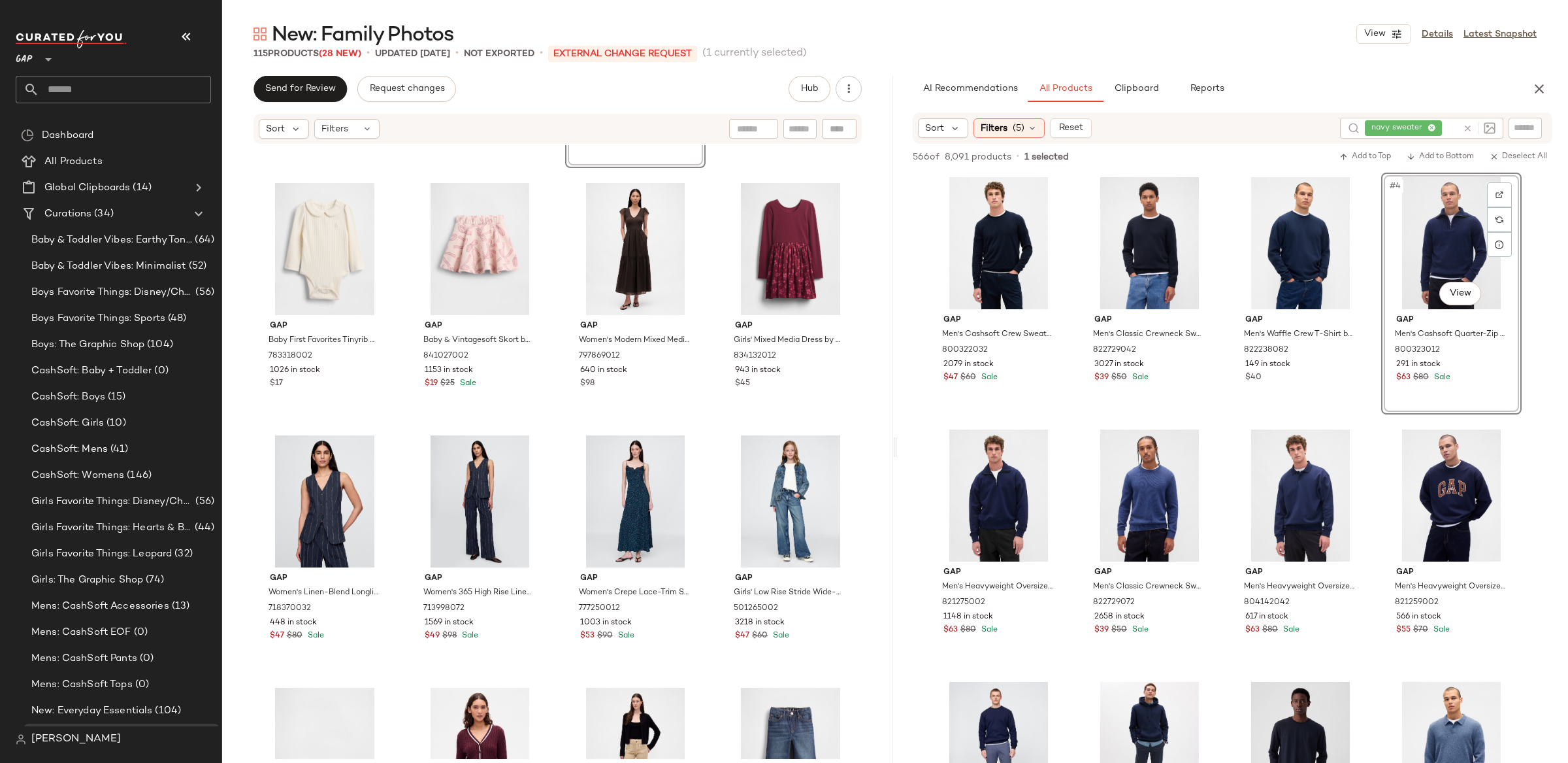
click at [1467, 126] on icon at bounding box center [1468, 129] width 10 height 10
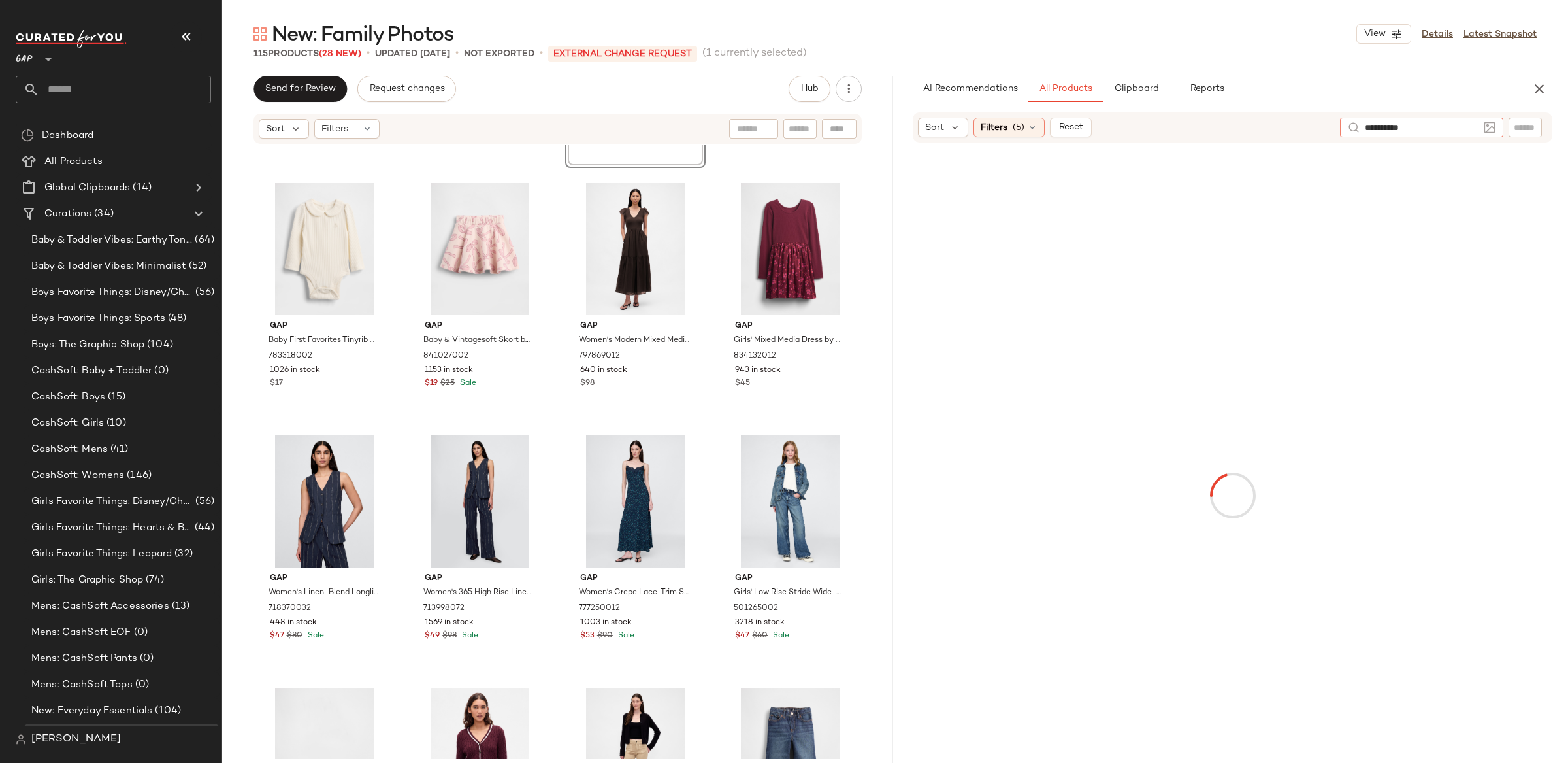
type input "**********"
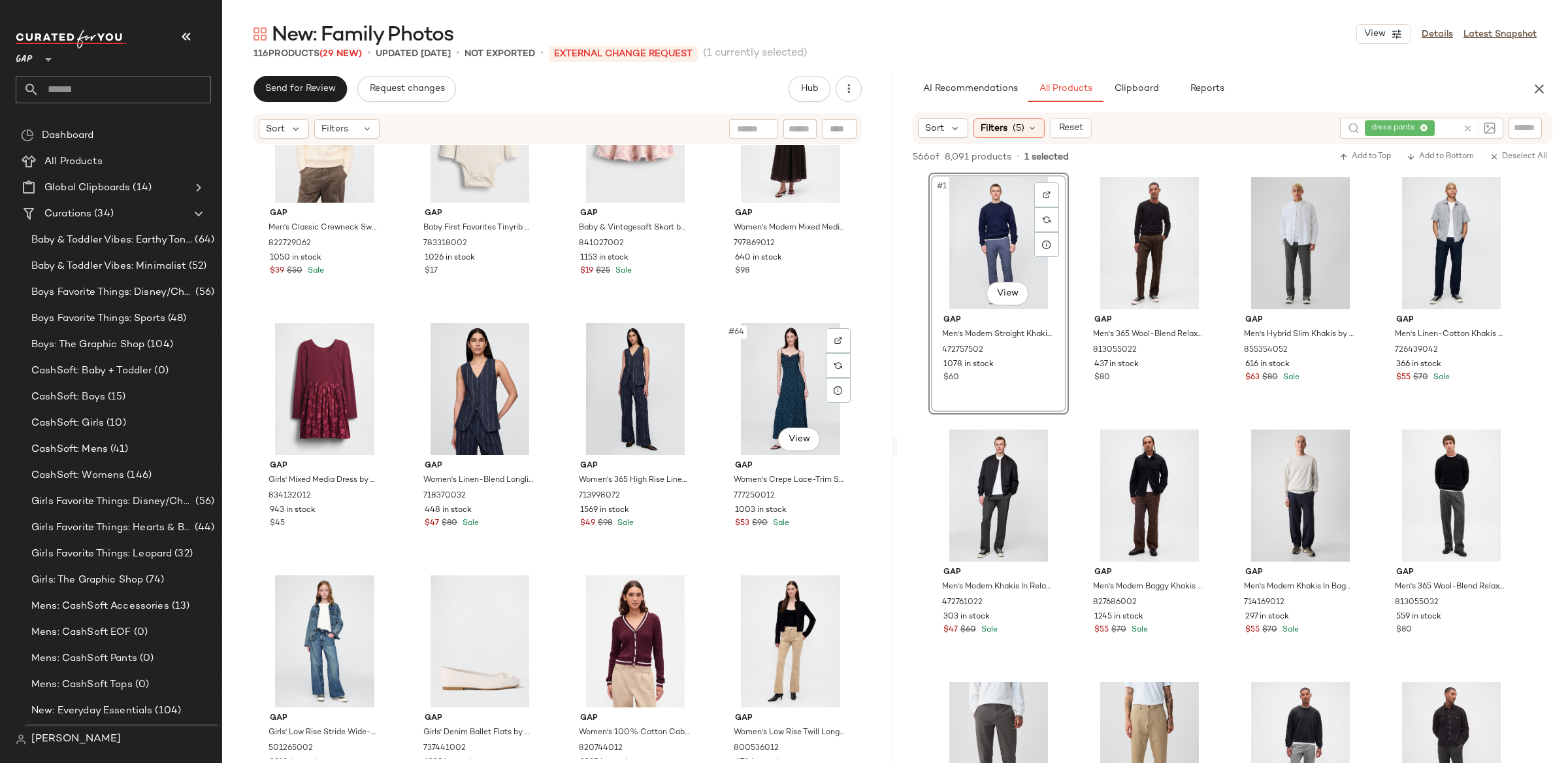
scroll to position [3626, 0]
click at [784, 369] on div "#64 View" at bounding box center [790, 387] width 131 height 132
click at [803, 442] on body "GAP ** Dashboard All Products Global Clipboards (14) Curations (34) Baby & Todd…" at bounding box center [784, 381] width 1568 height 763
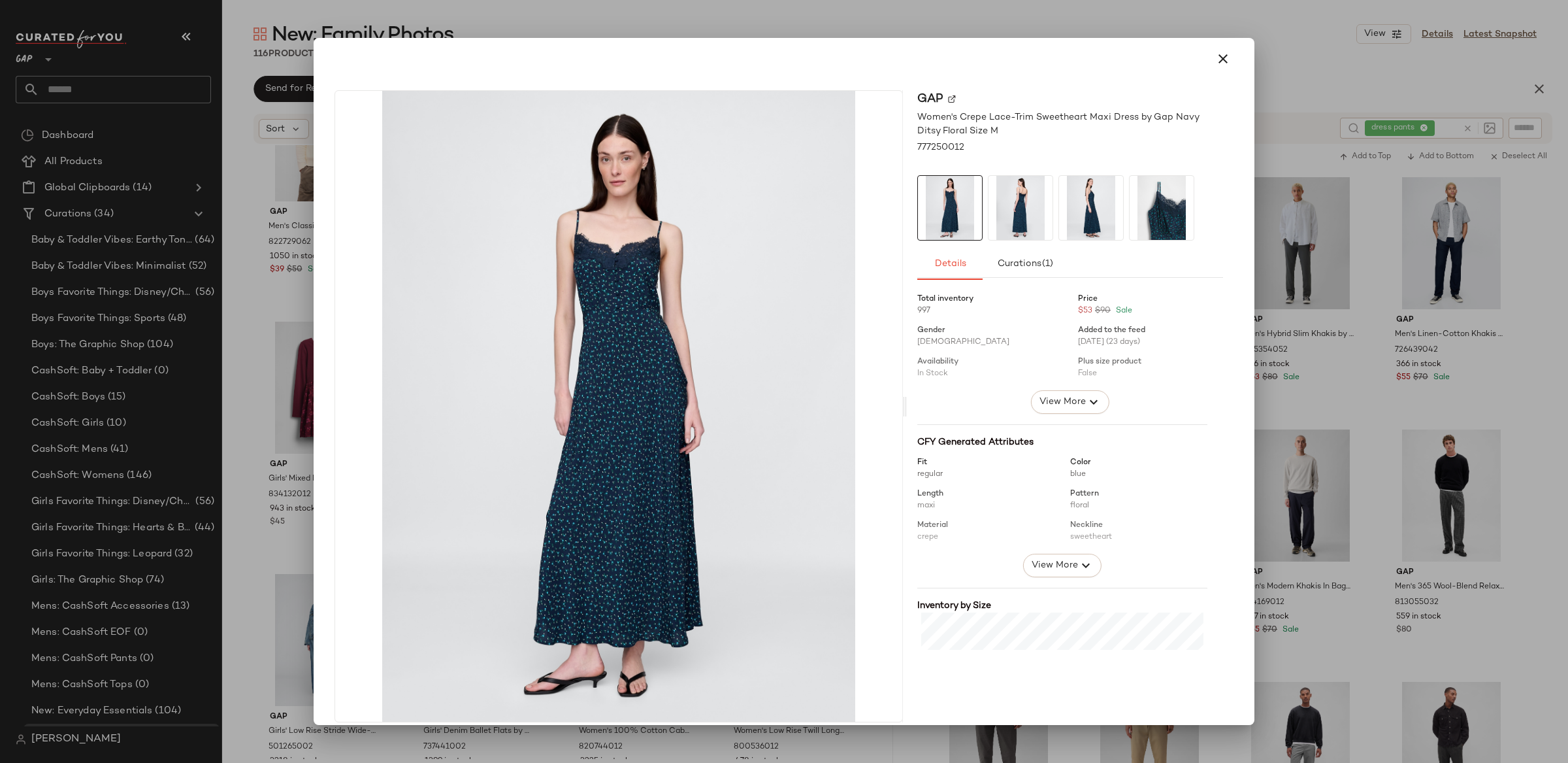
drag, startPoint x: 1215, startPoint y: 60, endPoint x: 877, endPoint y: 234, distance: 380.2
click at [1215, 60] on icon "button" at bounding box center [1223, 59] width 16 height 16
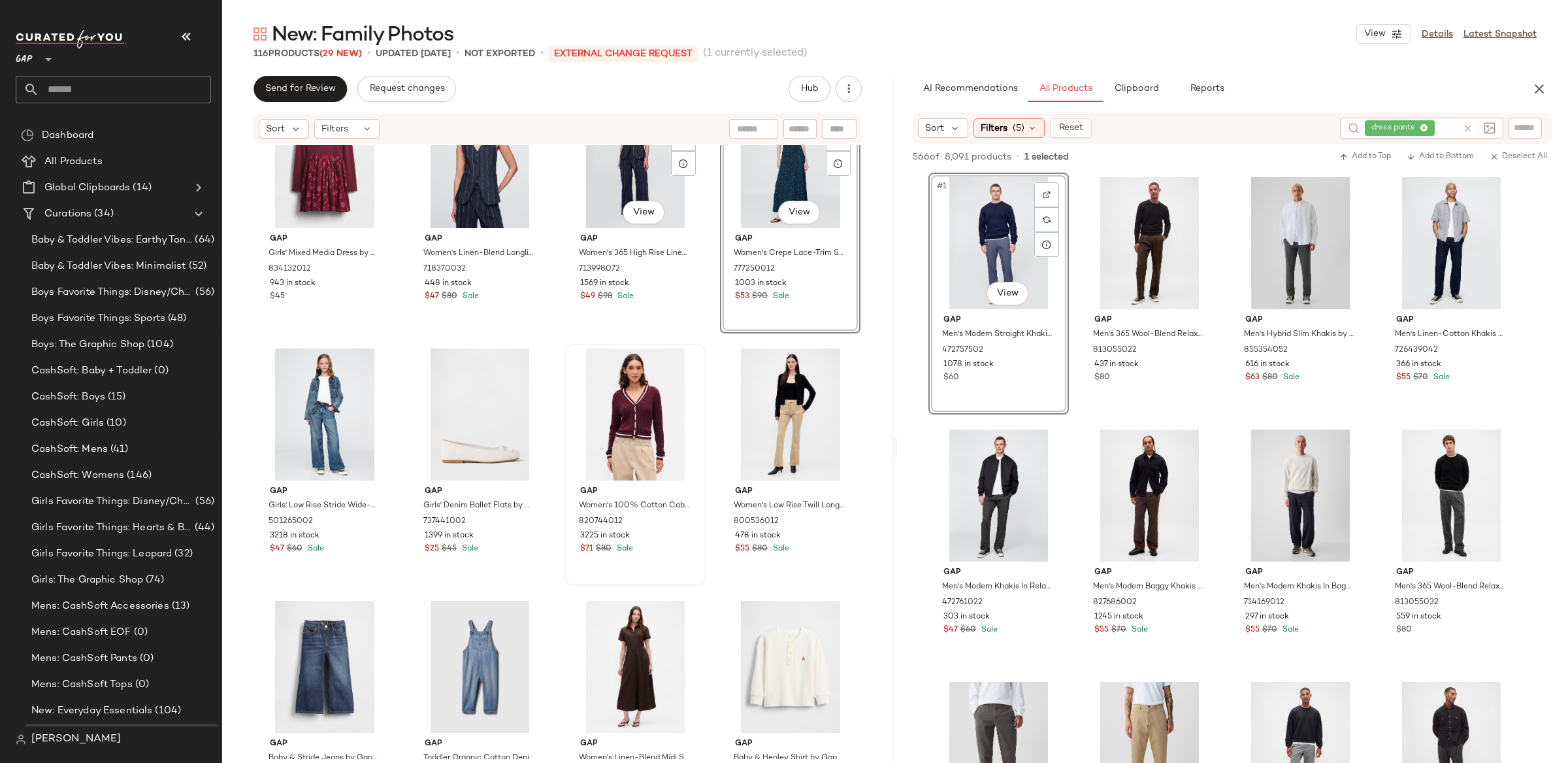
scroll to position [3904, 0]
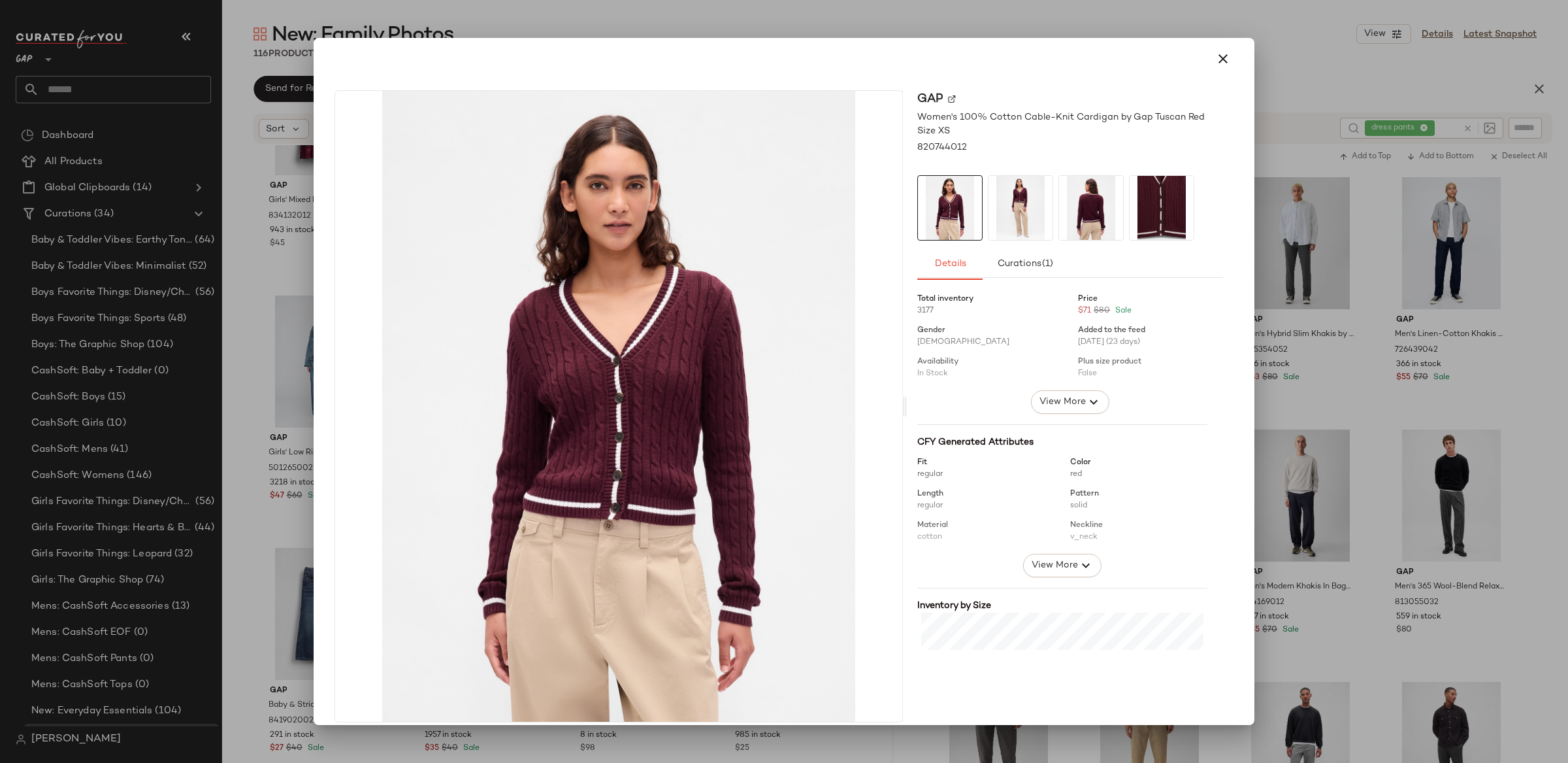
drag, startPoint x: 1219, startPoint y: 55, endPoint x: 1206, endPoint y: 59, distance: 13.6
click at [1219, 55] on icon "button" at bounding box center [1223, 59] width 16 height 16
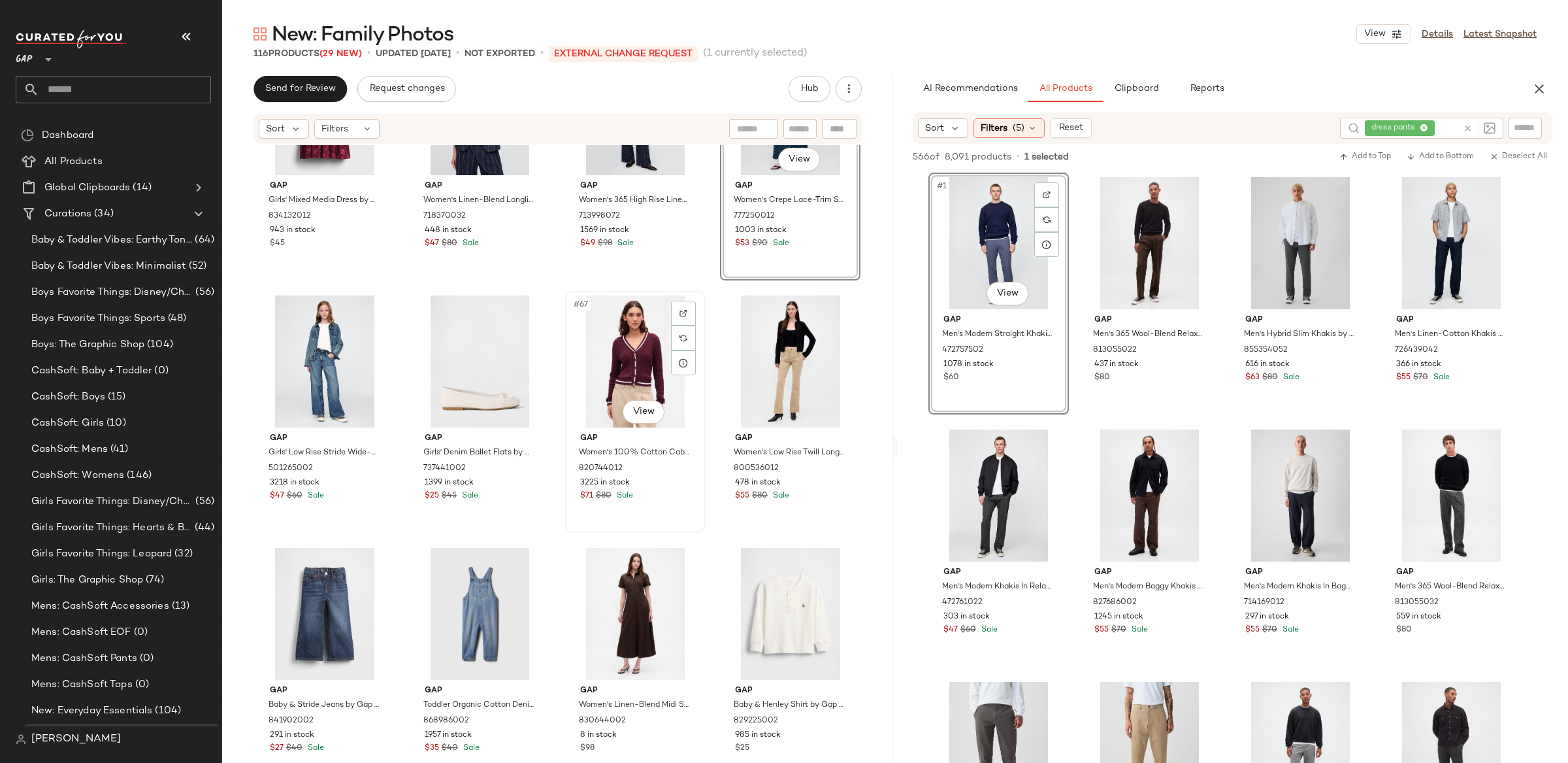
click at [622, 326] on div "#67 View" at bounding box center [636, 361] width 131 height 132
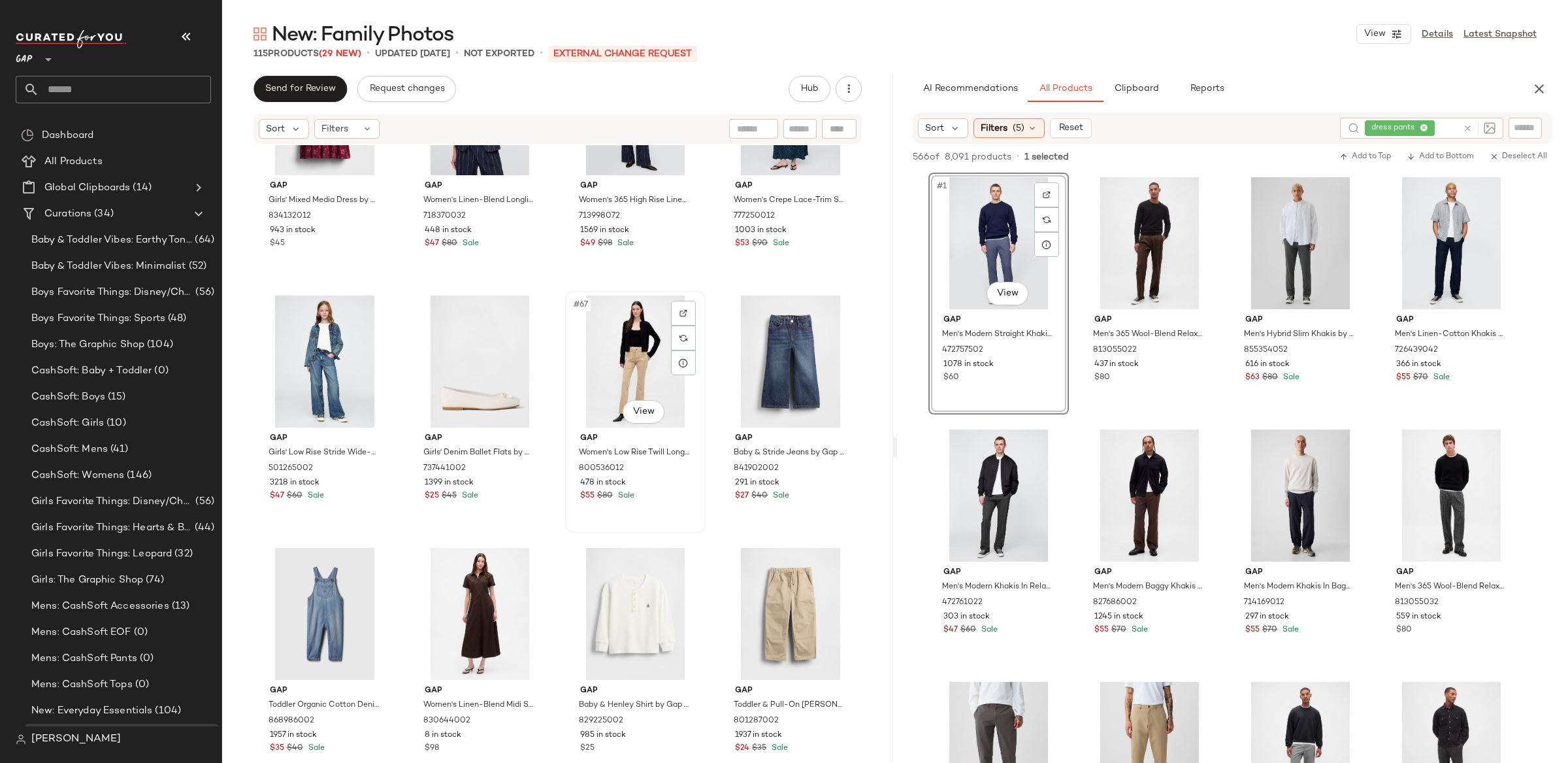
click at [647, 336] on div "#67 View" at bounding box center [636, 361] width 131 height 132
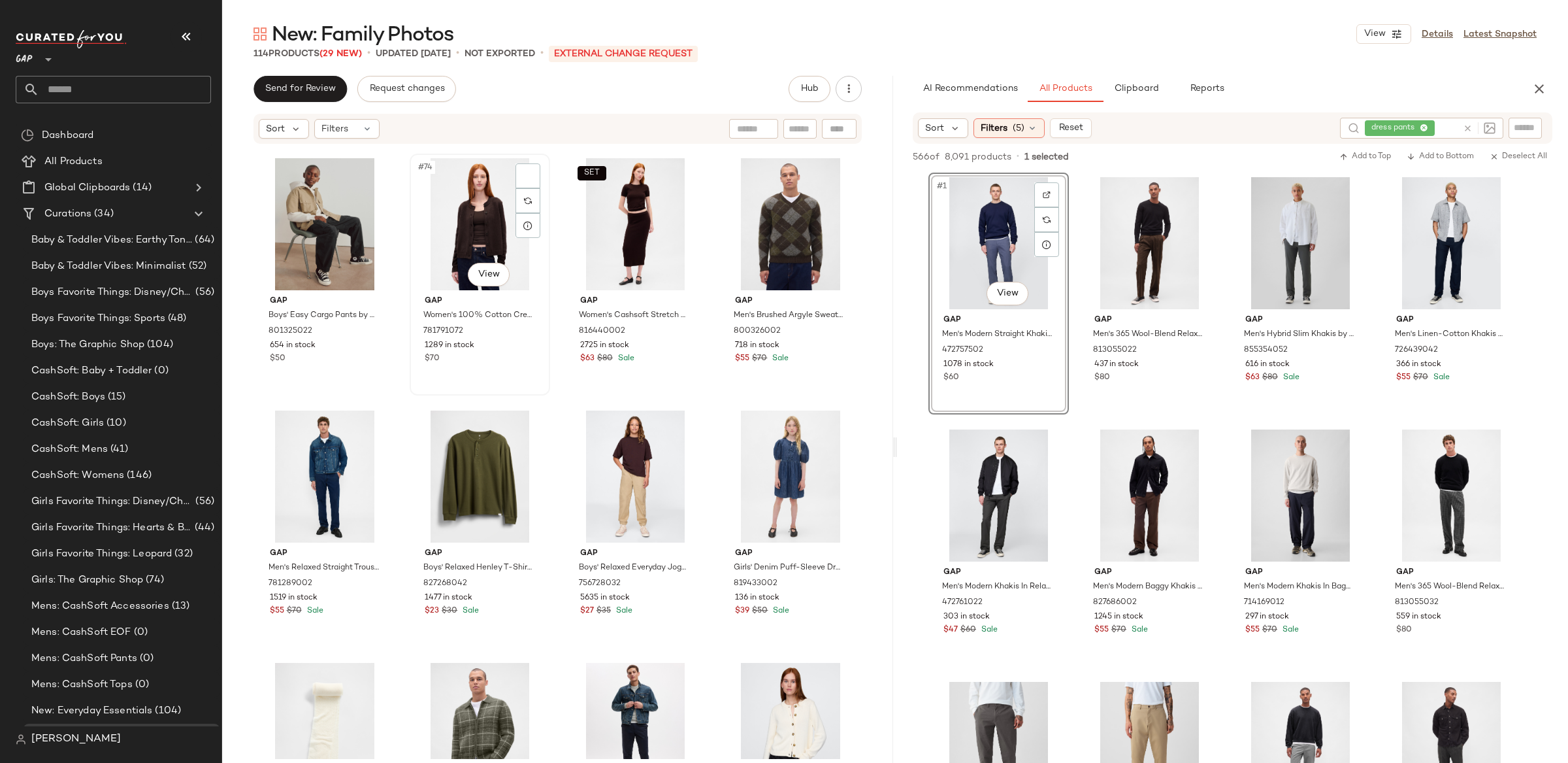
scroll to position [4504, 0]
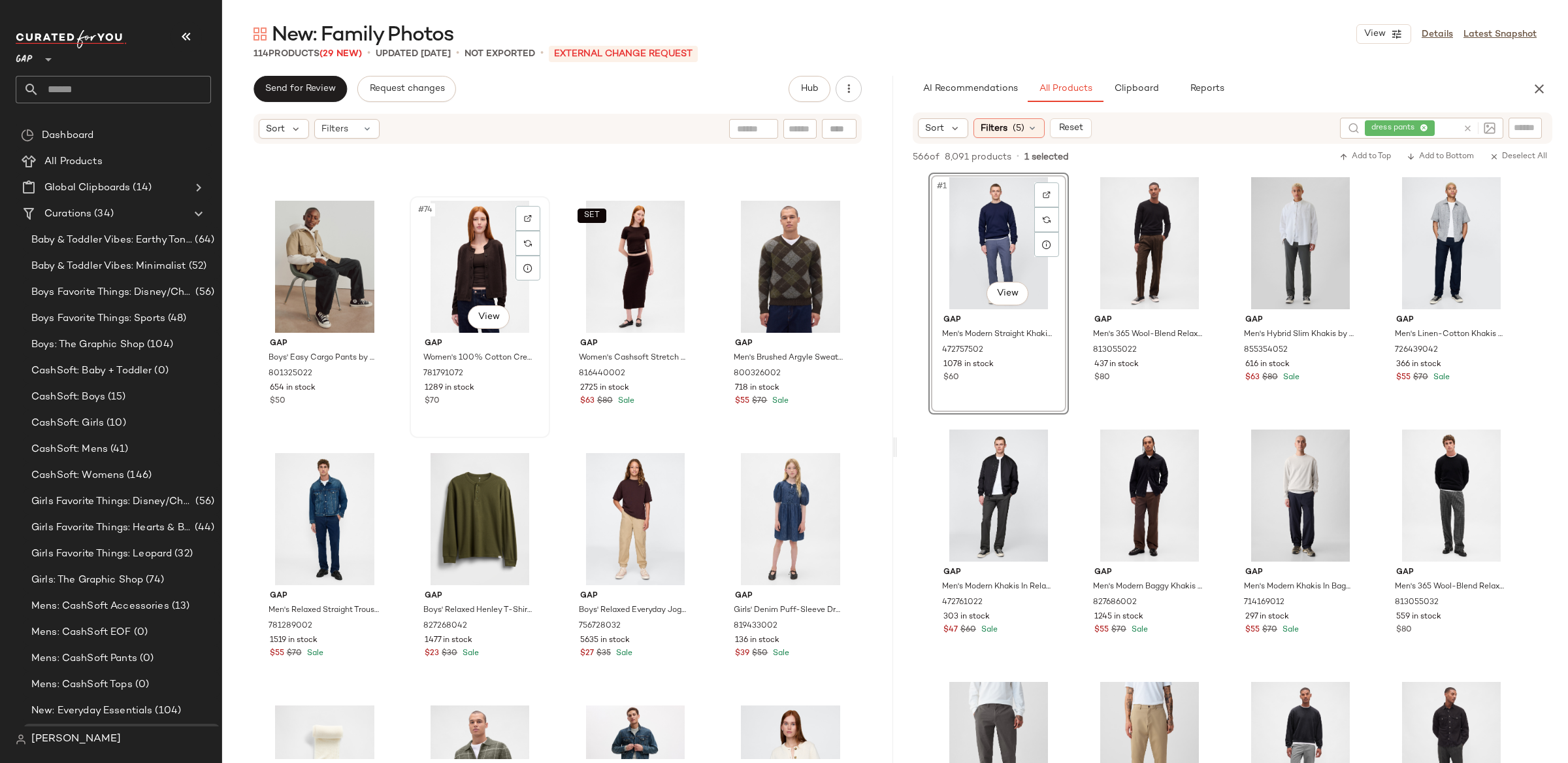
click at [480, 269] on div "#74 View" at bounding box center [480, 266] width 131 height 132
click at [644, 278] on div "SET #75 View" at bounding box center [636, 266] width 131 height 132
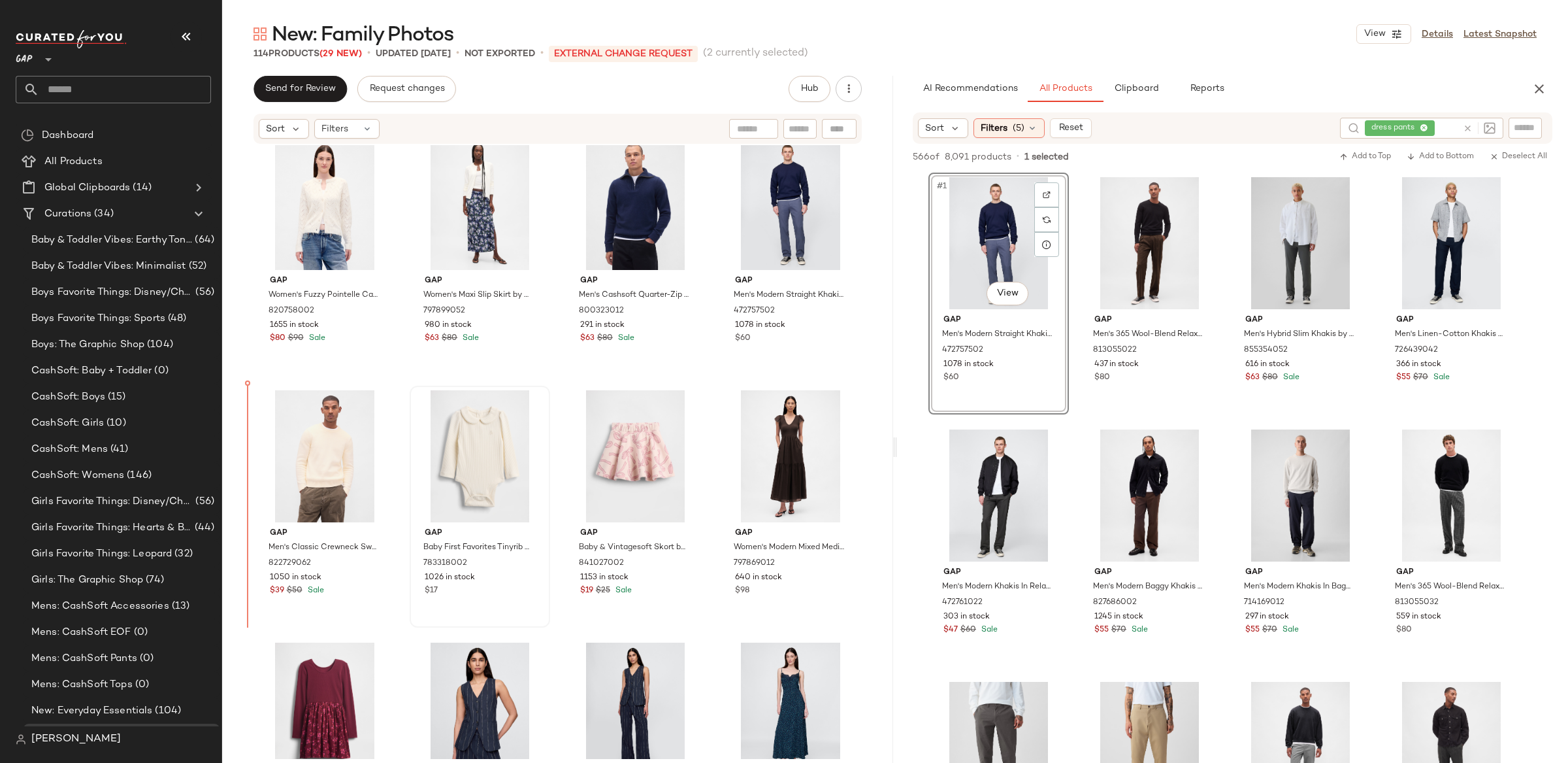
scroll to position [3306, 0]
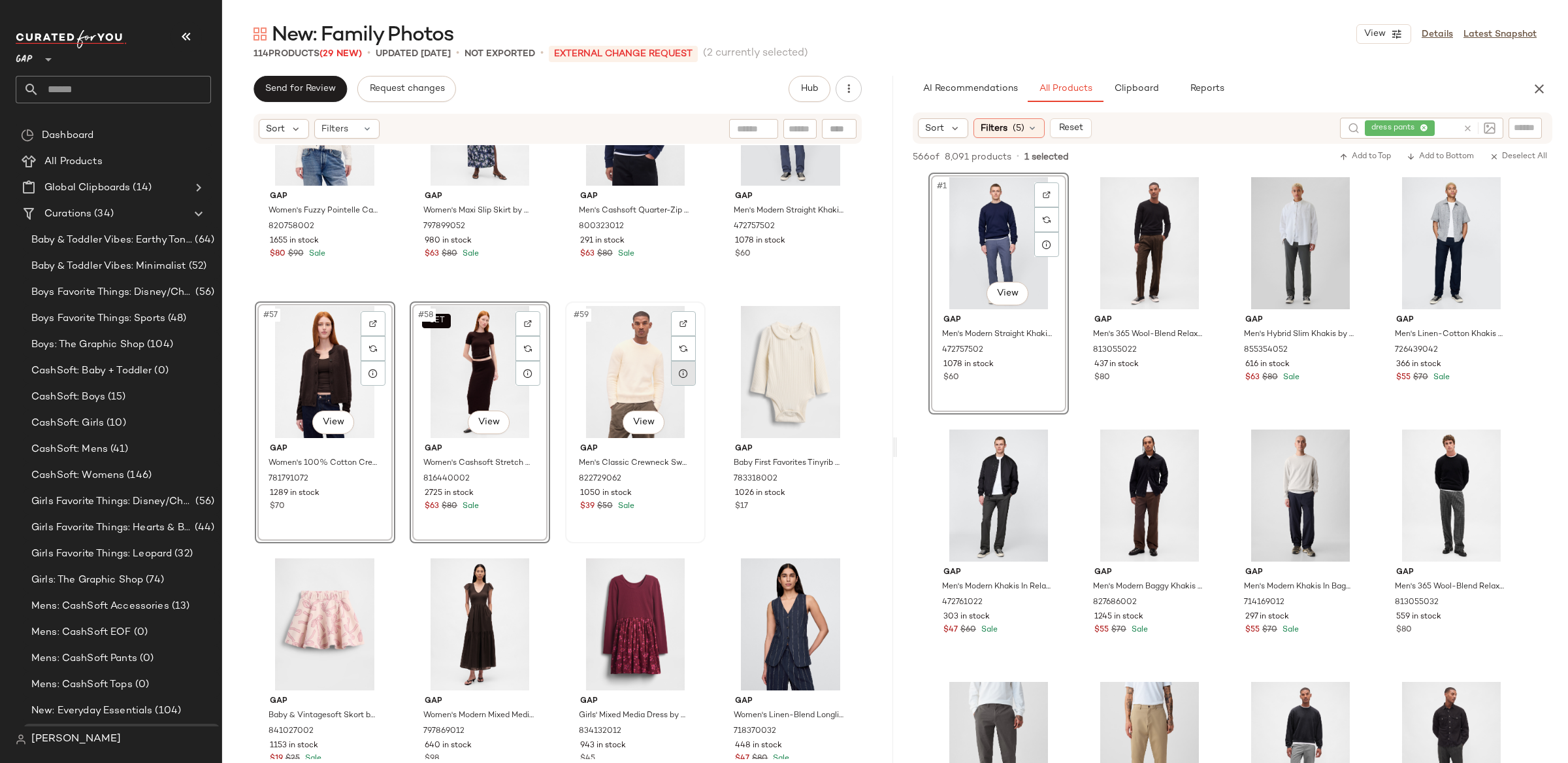
scroll to position [3391, 0]
click at [288, 626] on div "#61 View" at bounding box center [325, 622] width 131 height 132
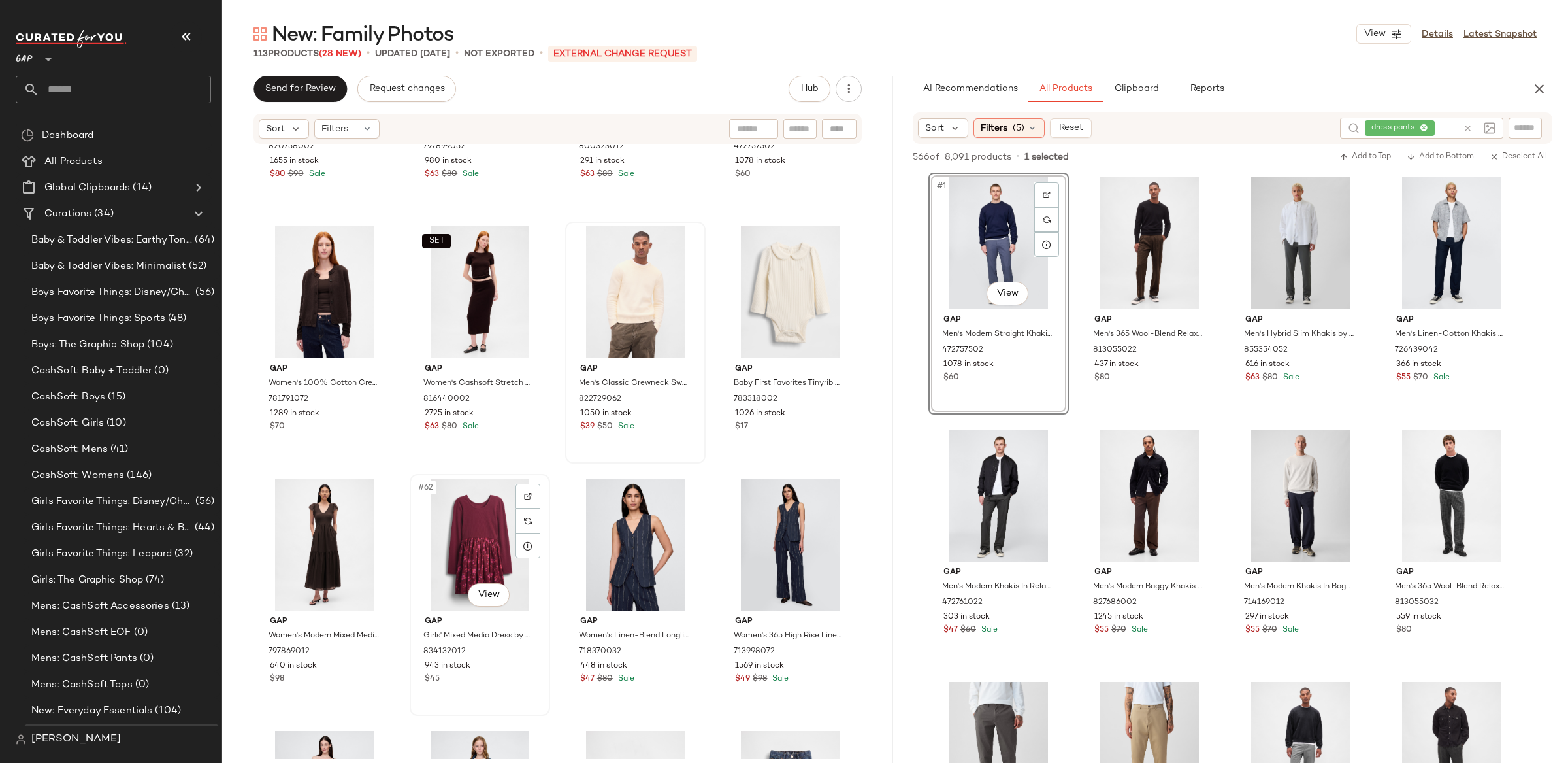
click at [486, 544] on div "#62 View" at bounding box center [480, 544] width 131 height 132
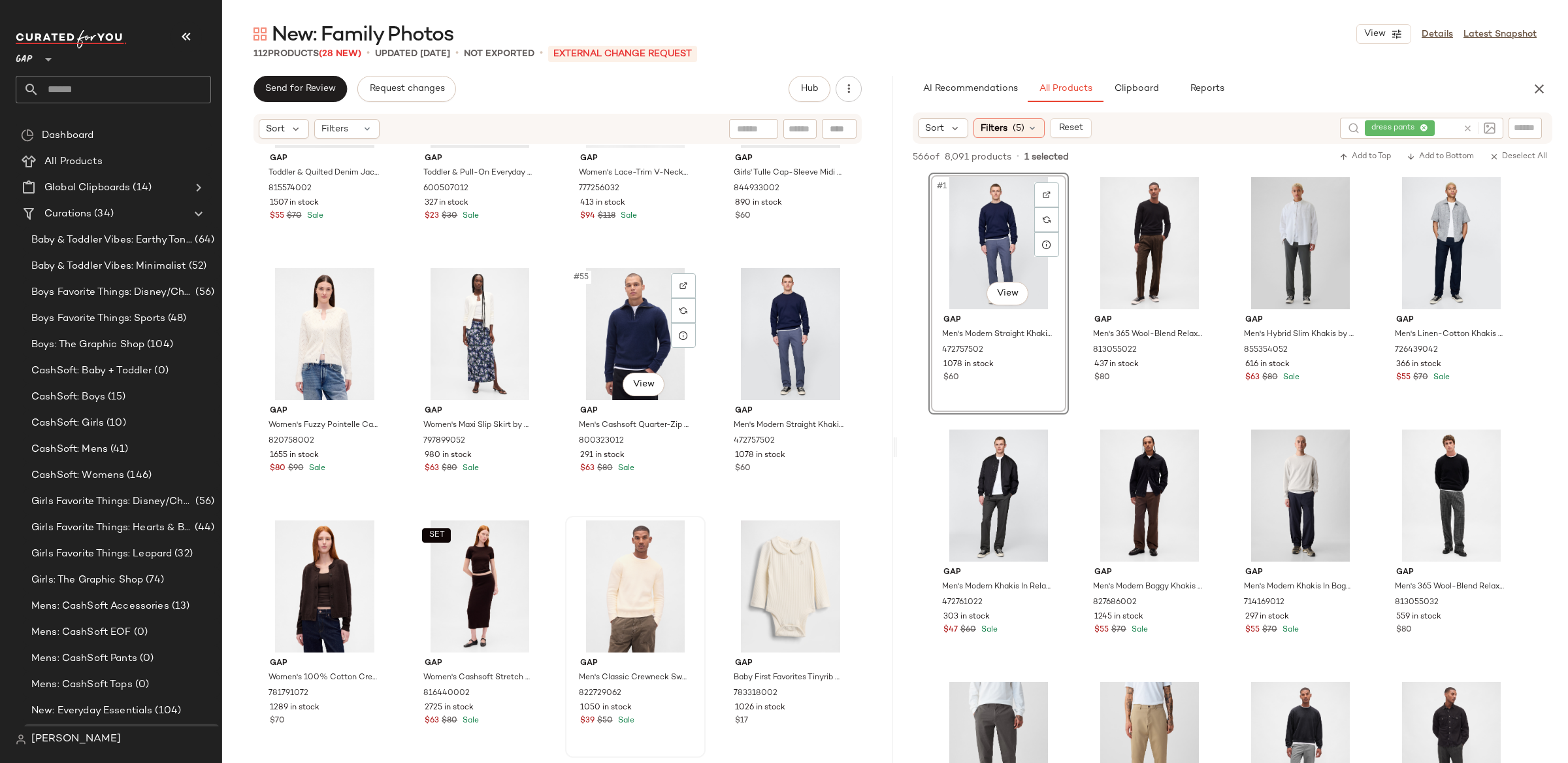
scroll to position [3184, 0]
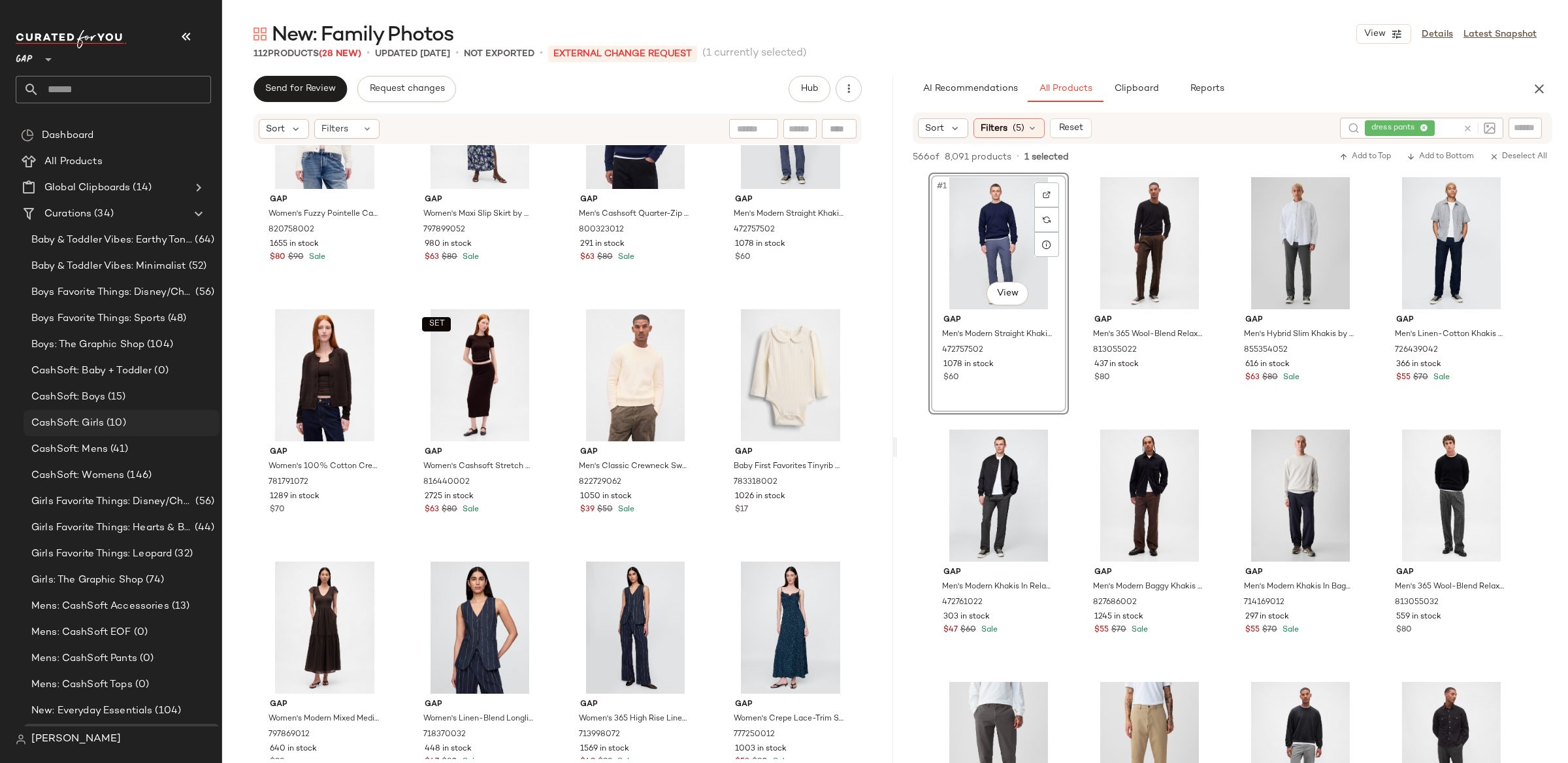
scroll to position [3365, 0]
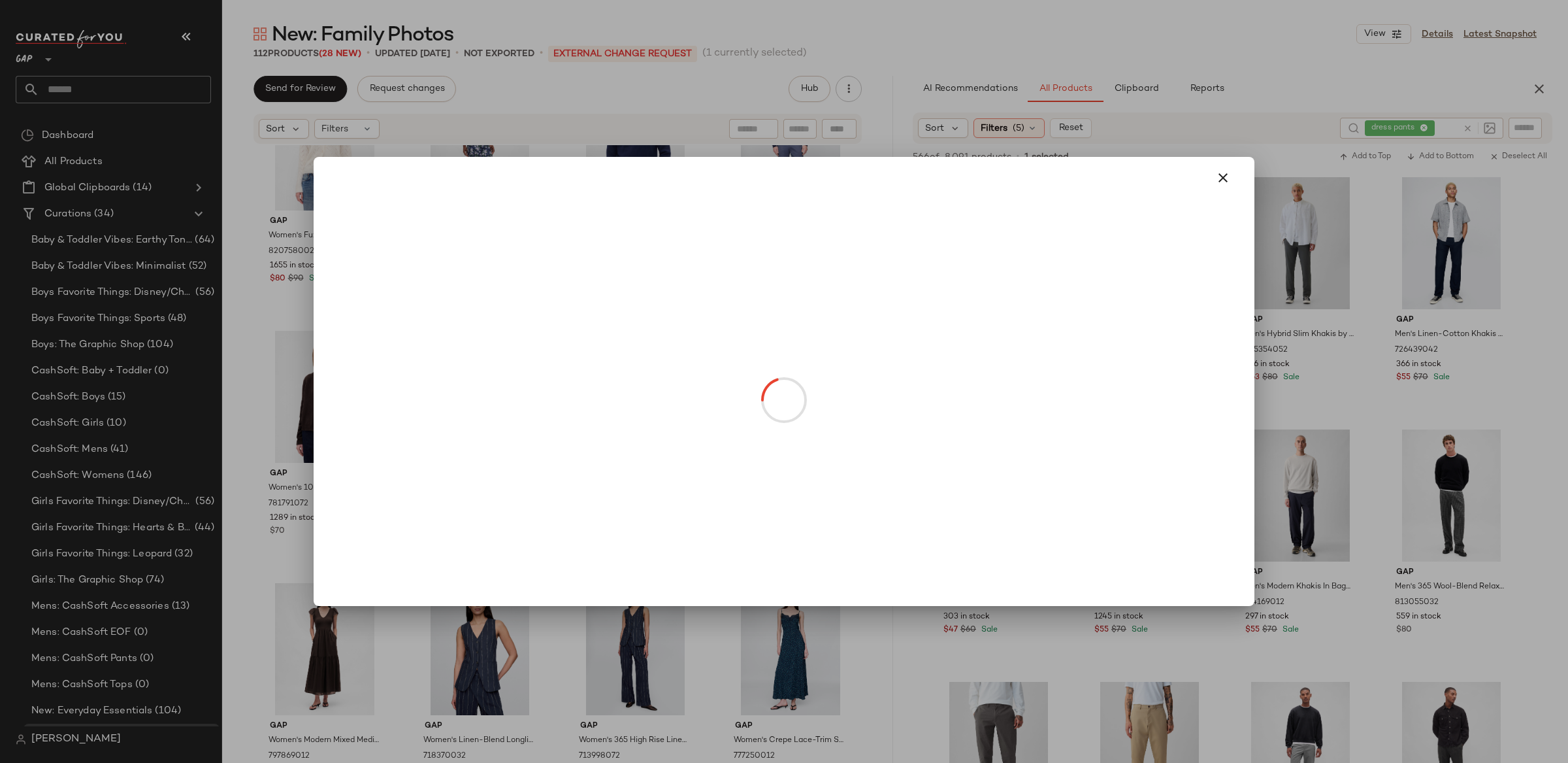
drag, startPoint x: 487, startPoint y: 450, endPoint x: 472, endPoint y: 453, distance: 15.3
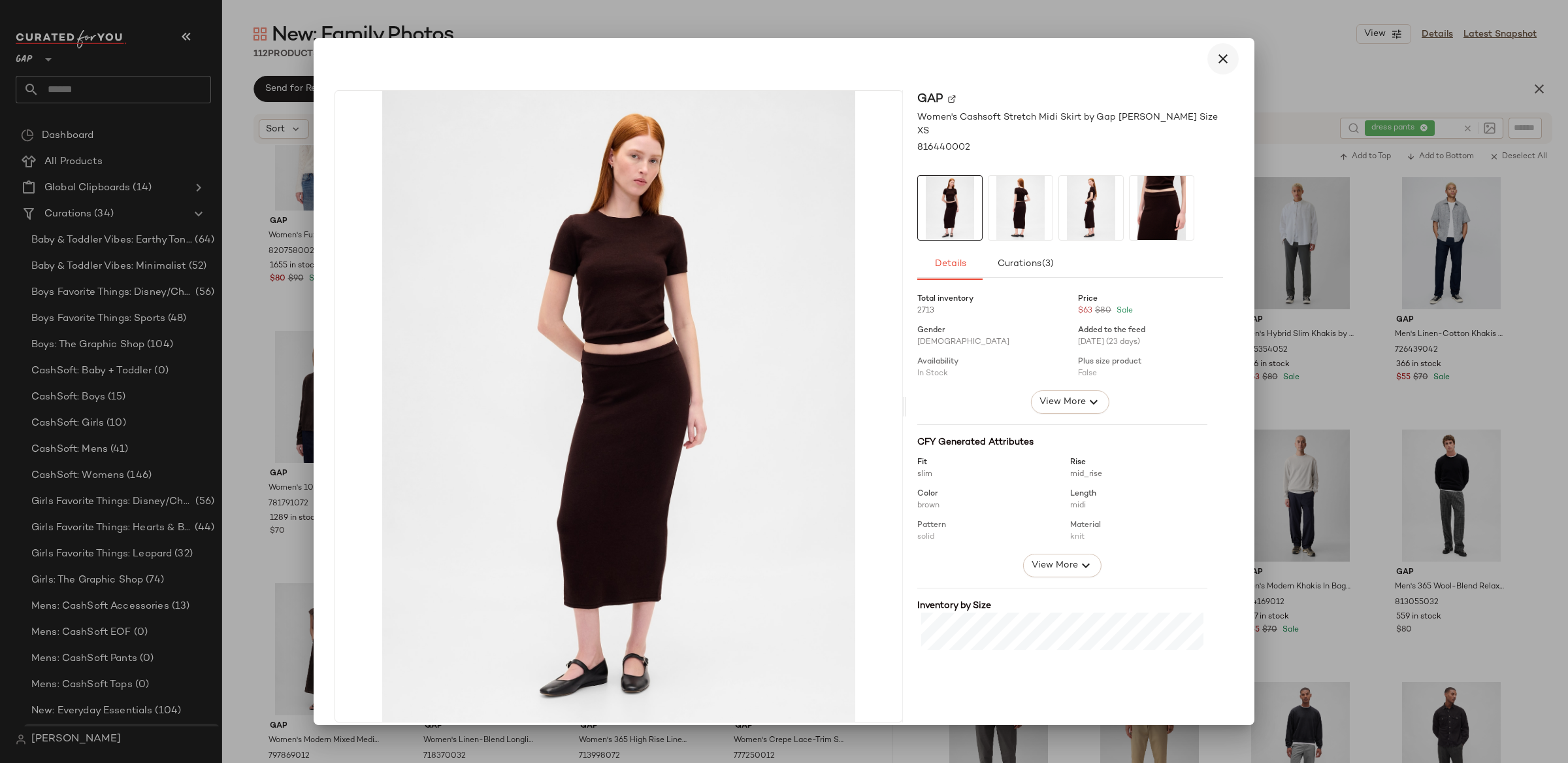
click at [1215, 57] on icon "button" at bounding box center [1223, 59] width 16 height 16
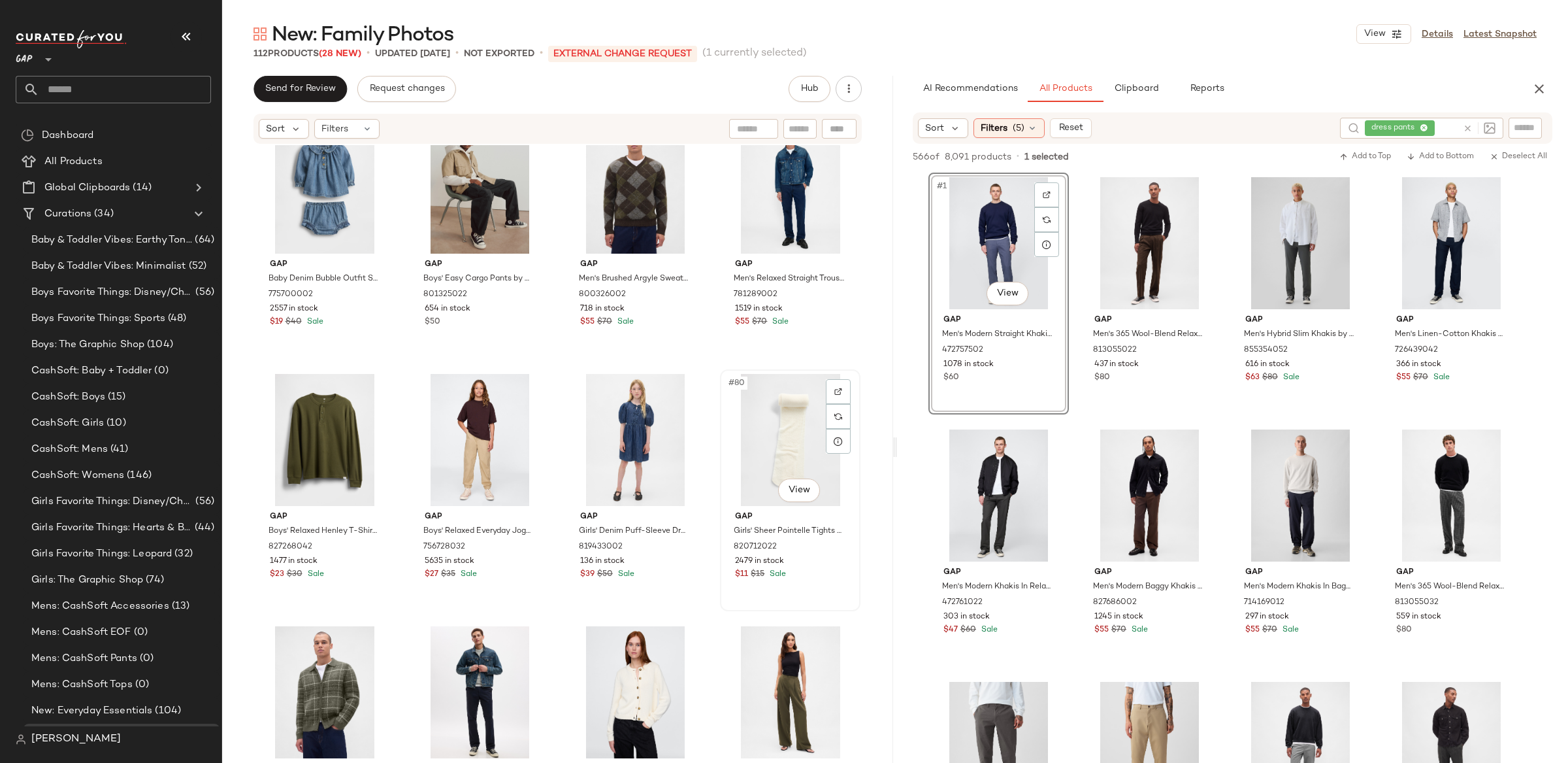
scroll to position [4604, 0]
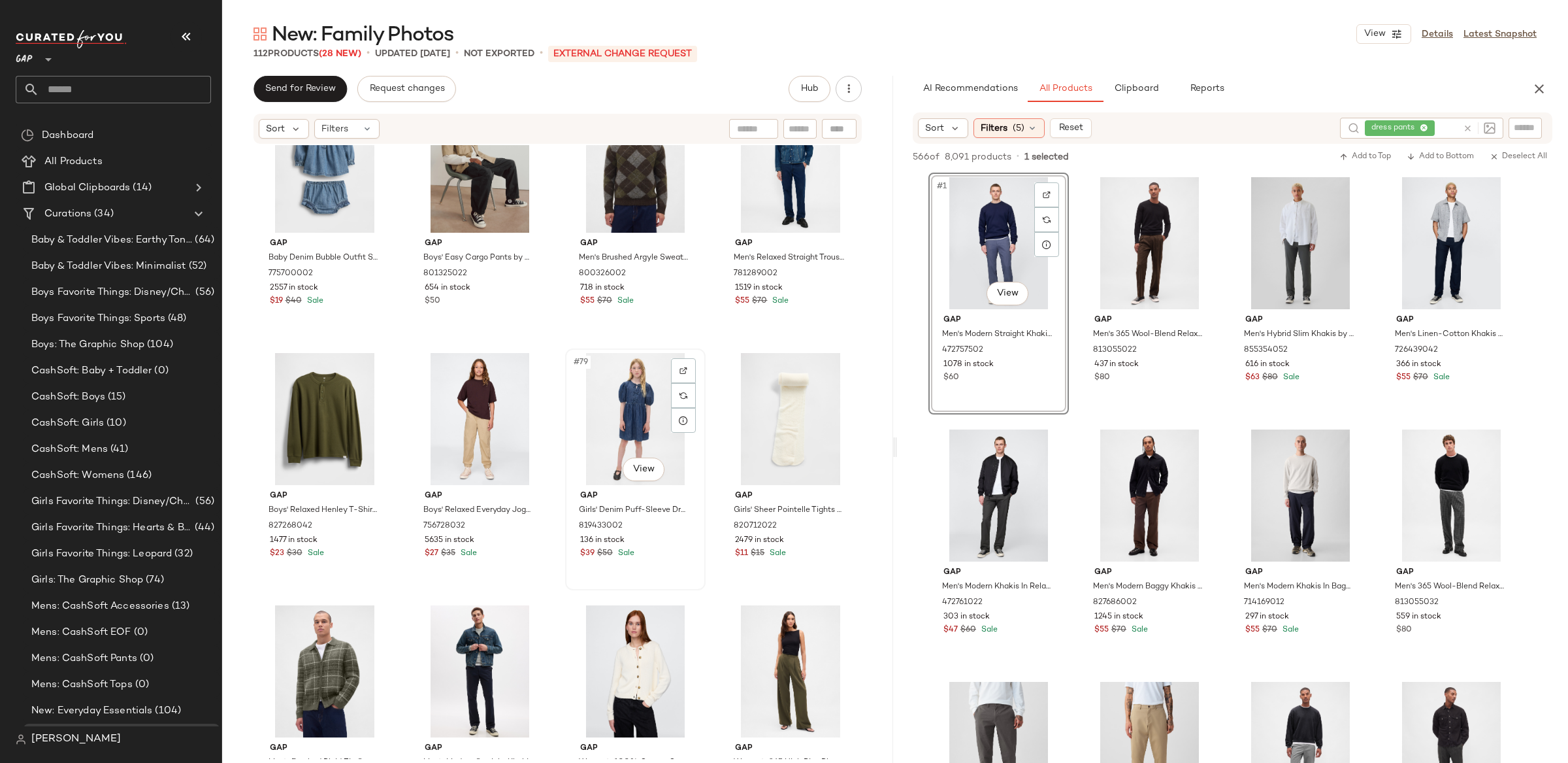
click at [586, 405] on div "#79 View" at bounding box center [636, 419] width 131 height 132
click at [769, 411] on div "#80 View" at bounding box center [790, 419] width 131 height 132
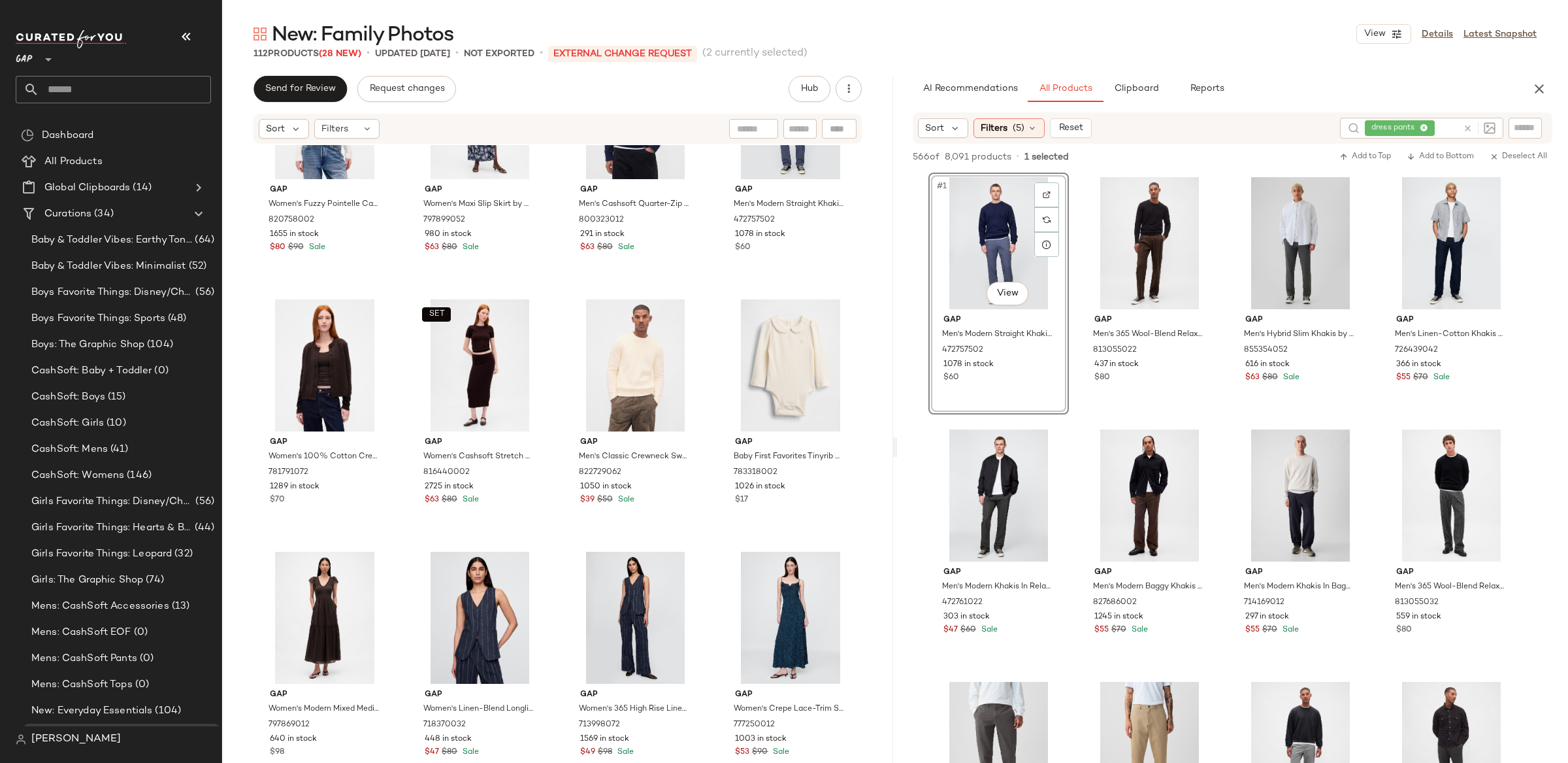
scroll to position [3397, 0]
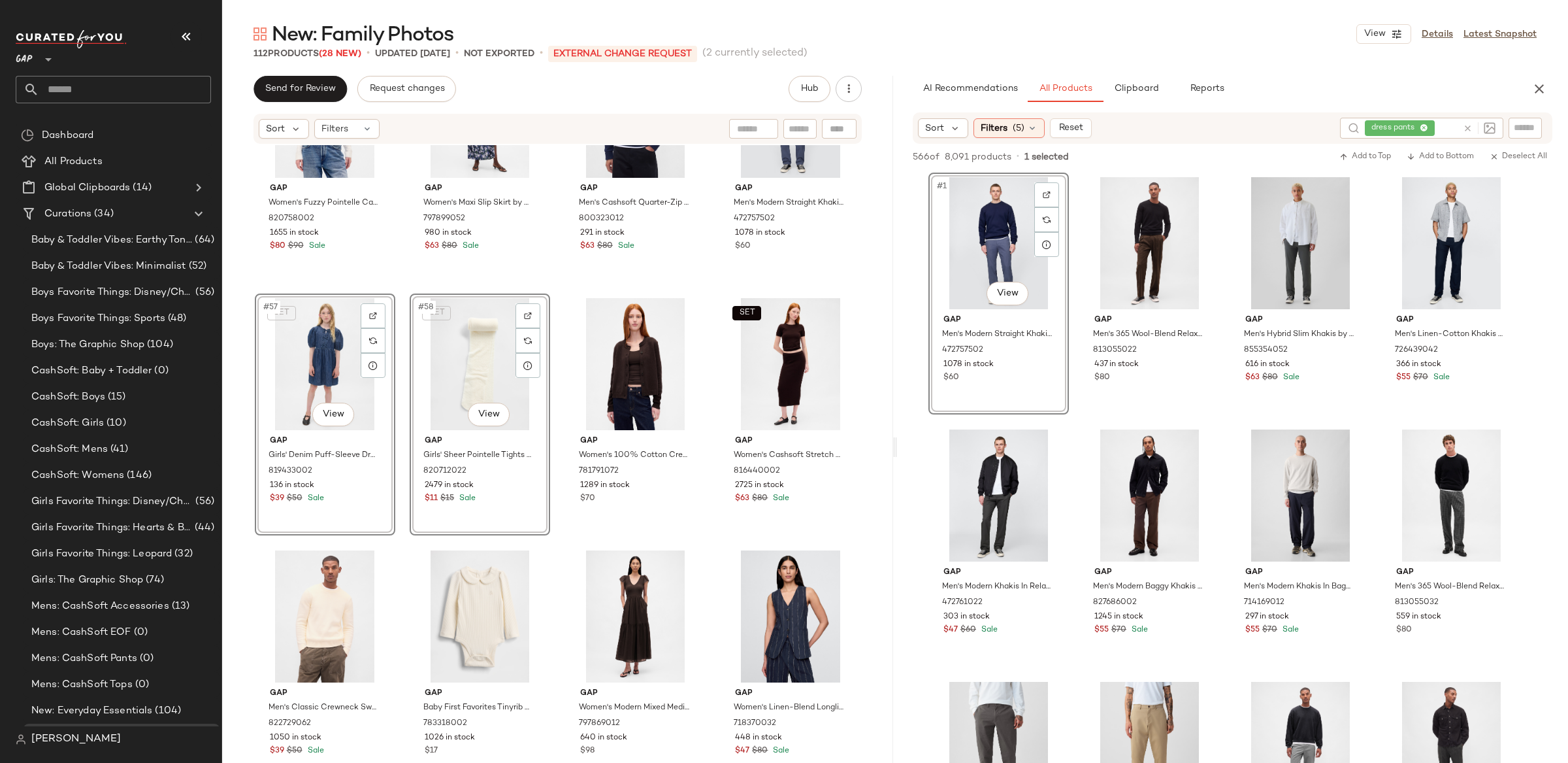
click at [405, 236] on div "Gap Women's Fuzzy Pointelle Cardigan by Gap Chino Pant Beige Size S 820758002 1…" at bounding box center [557, 451] width 671 height 614
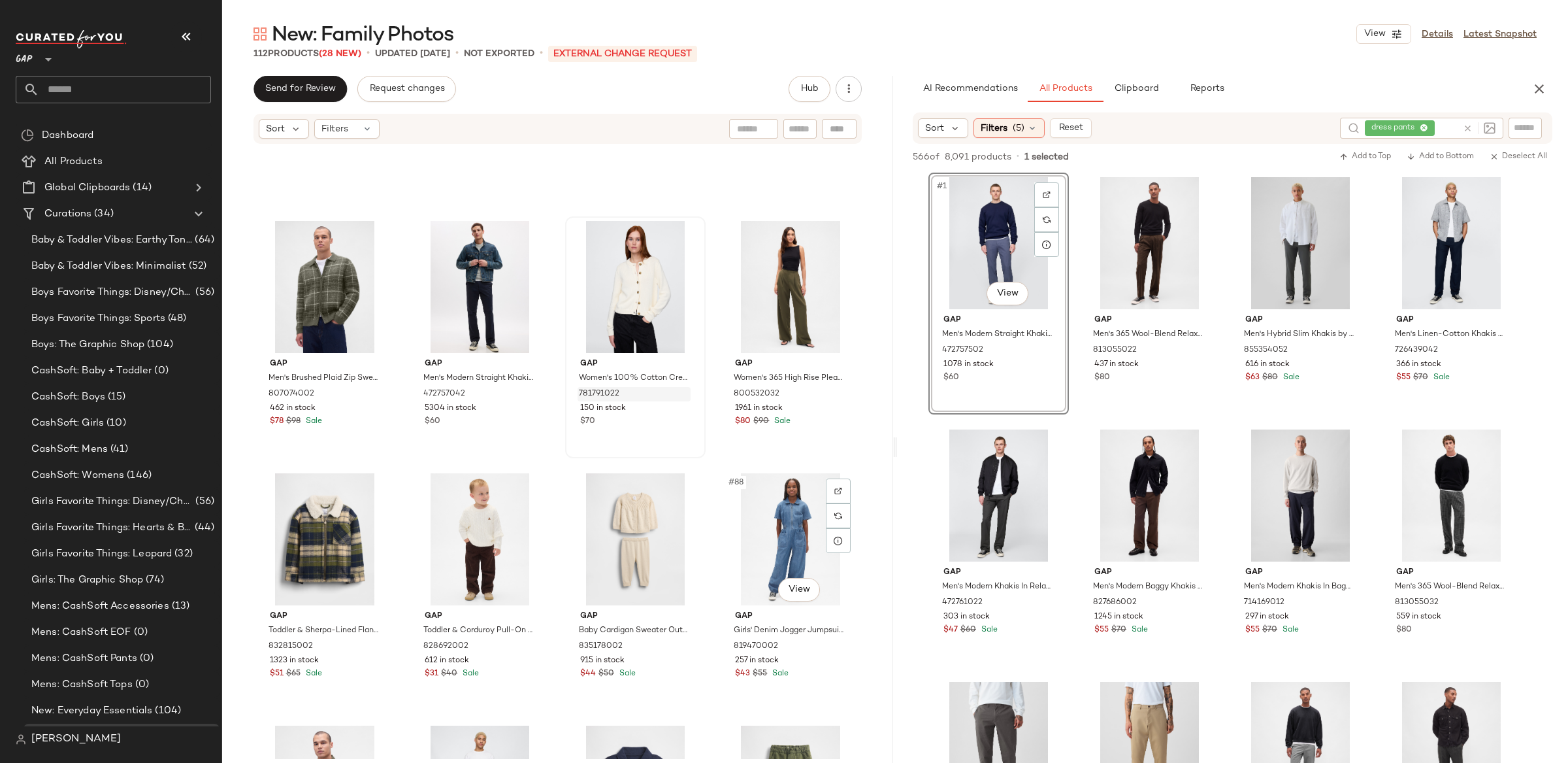
scroll to position [4988, 0]
click at [283, 540] on div "#85 View" at bounding box center [325, 540] width 131 height 132
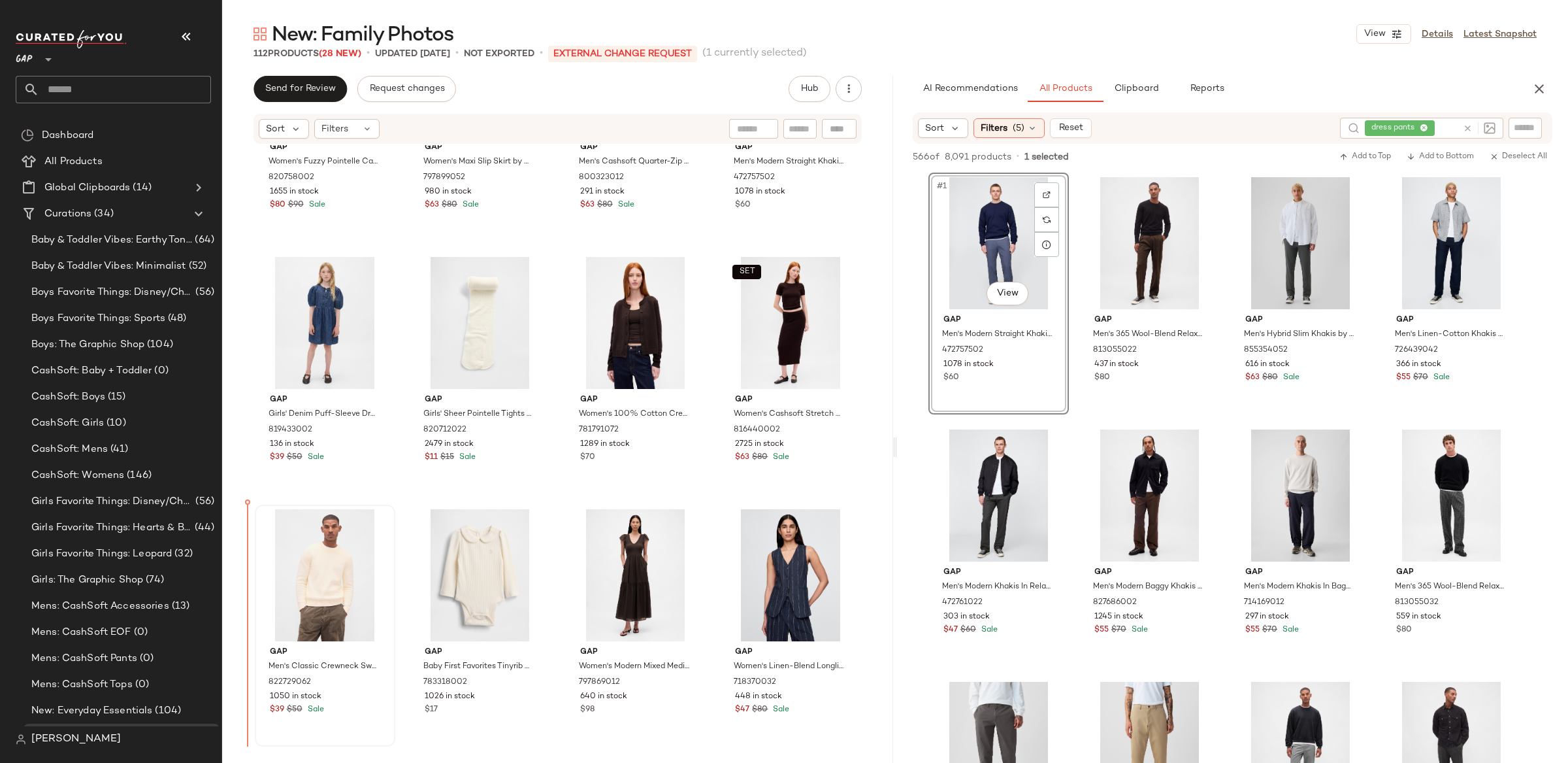
scroll to position [3442, 0]
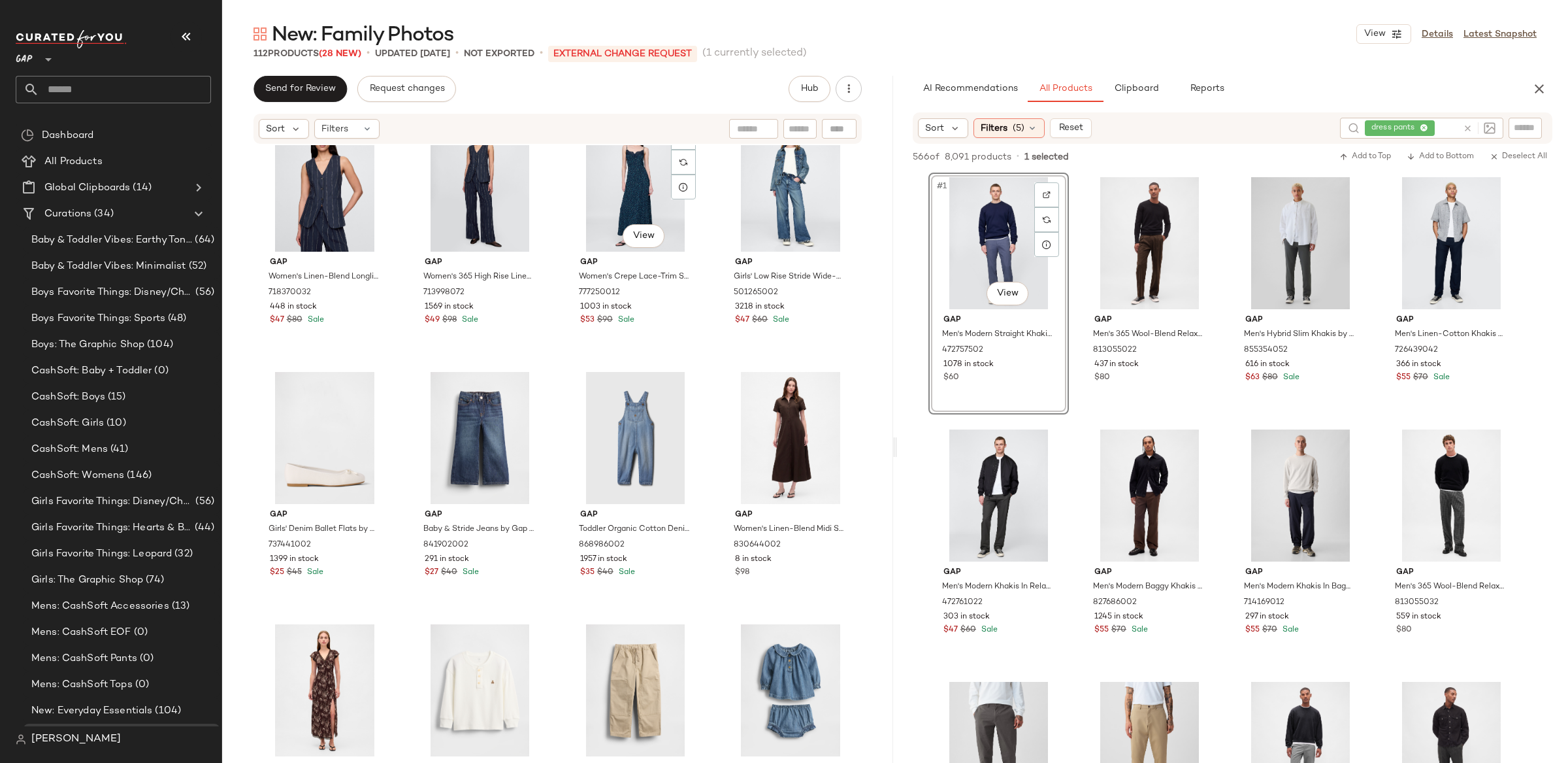
scroll to position [4172, 0]
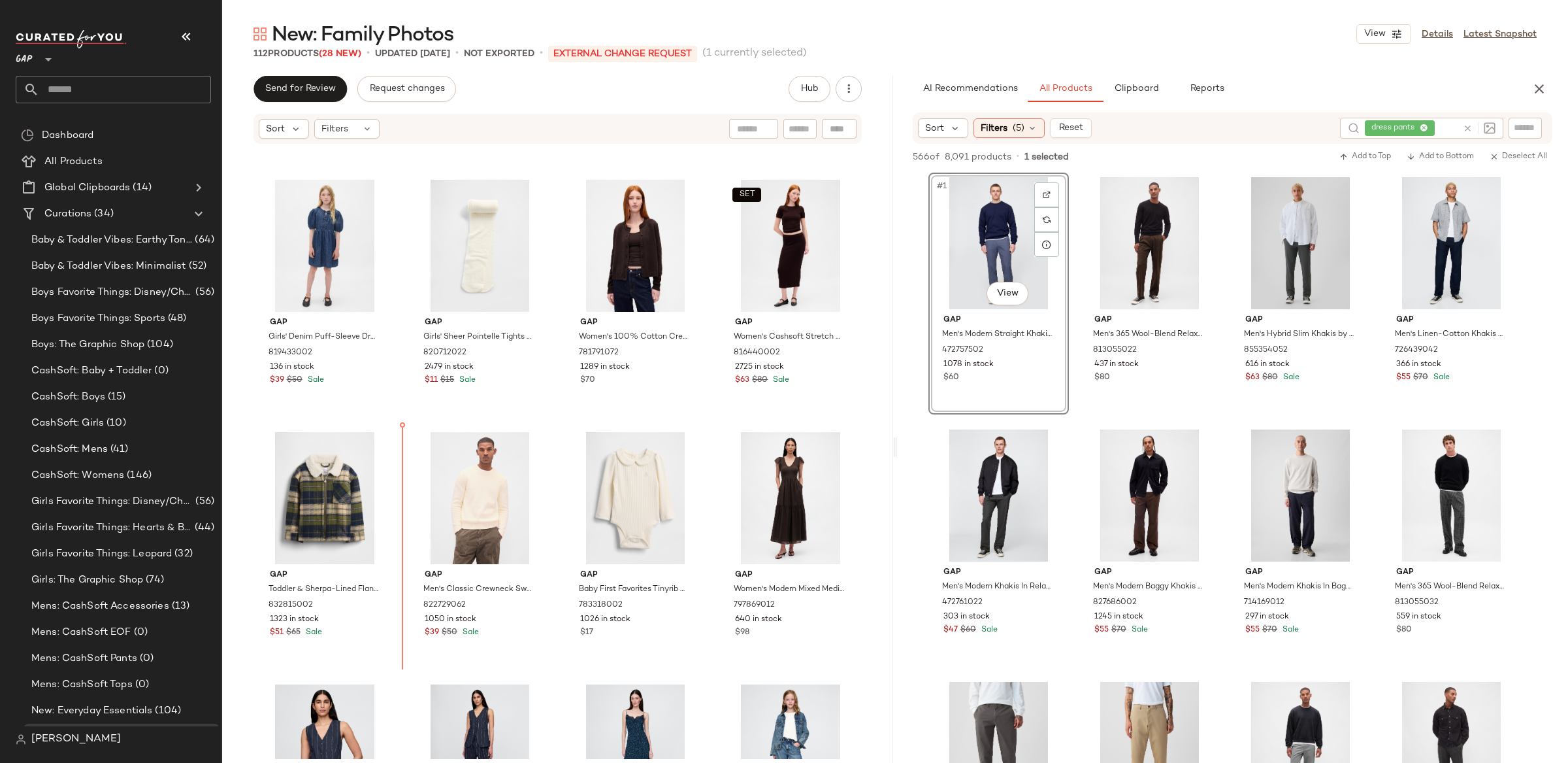
scroll to position [3514, 0]
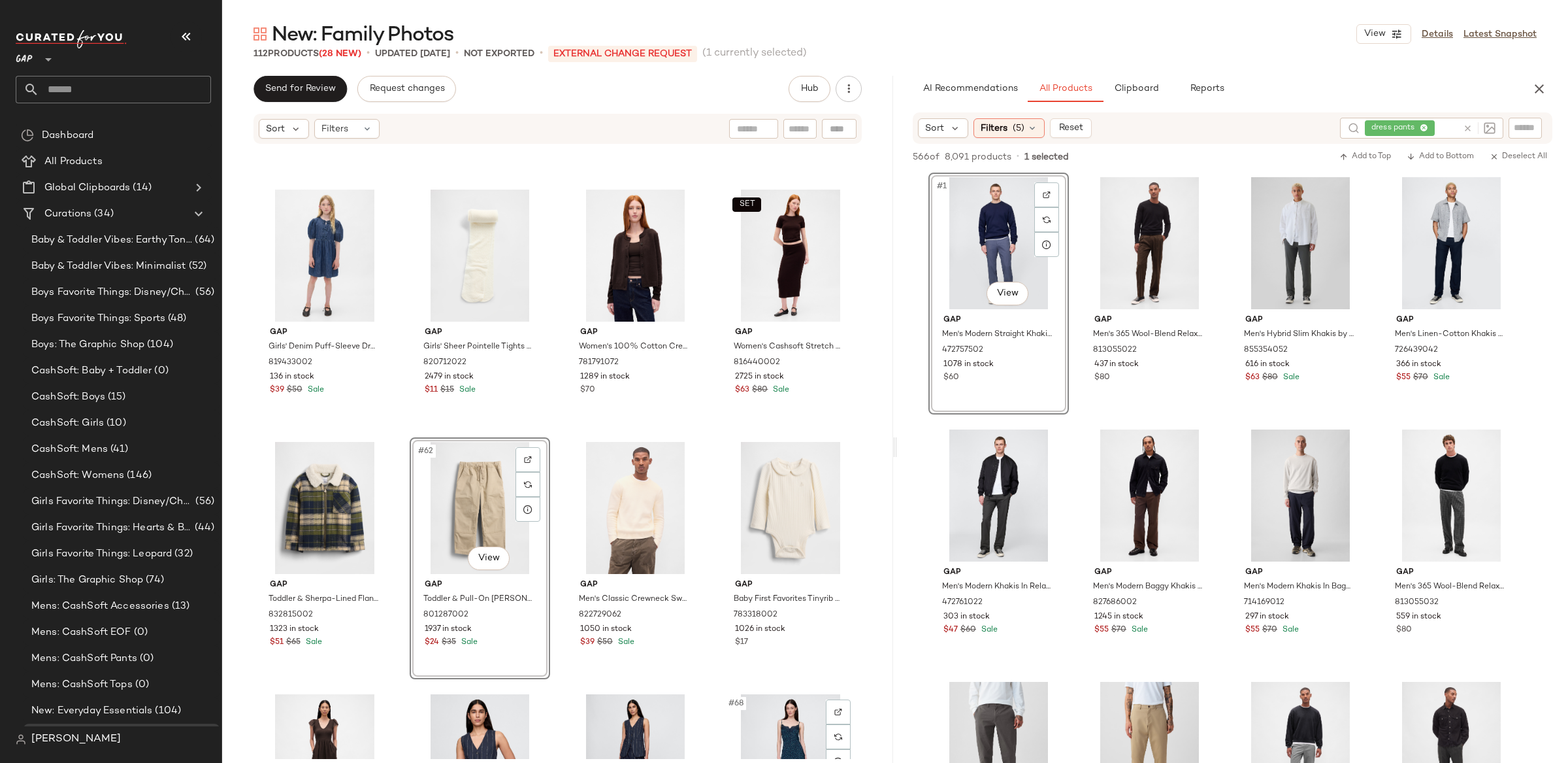
scroll to position [3469, 0]
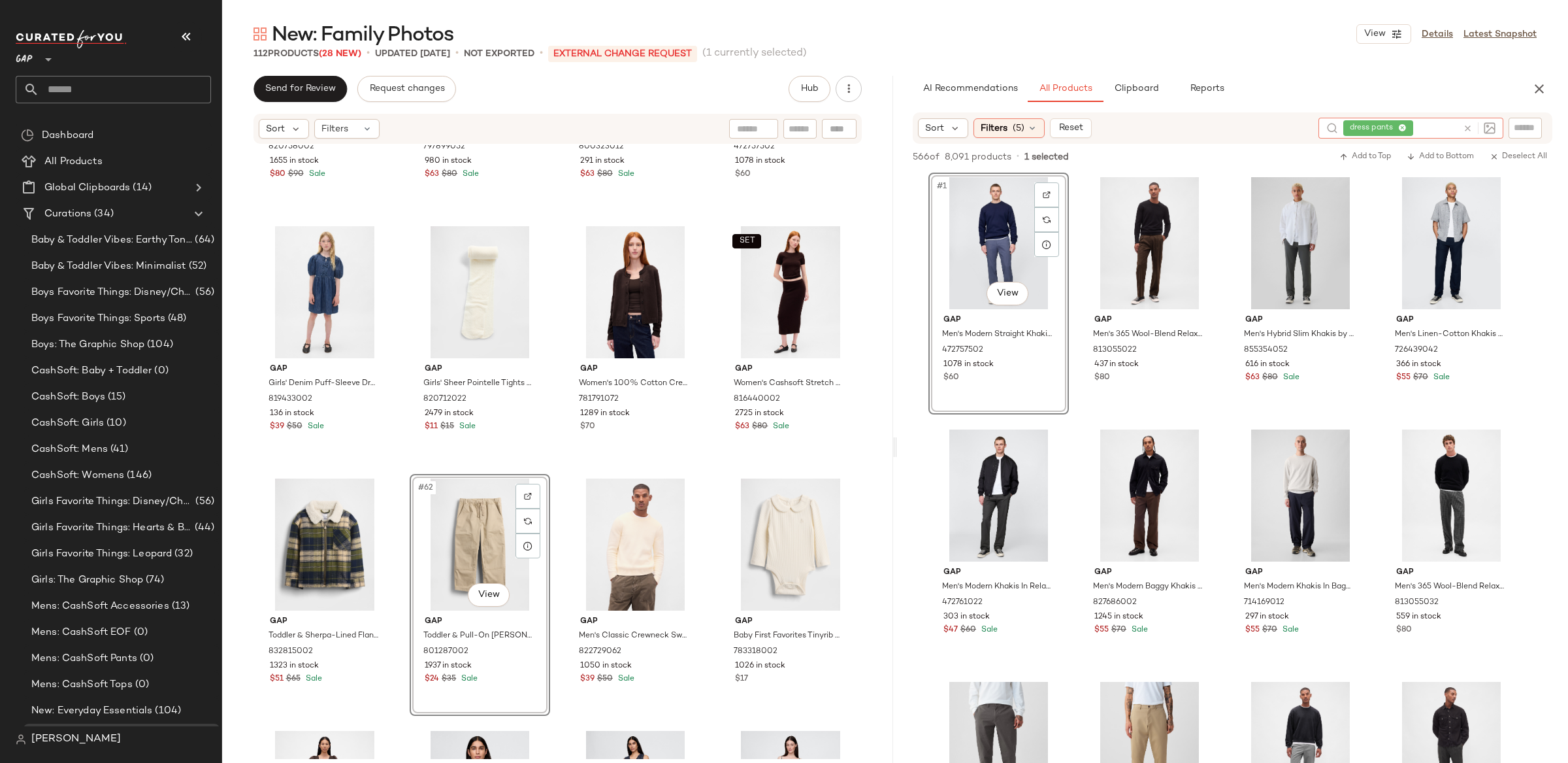
click at [1464, 127] on icon at bounding box center [1468, 129] width 10 height 10
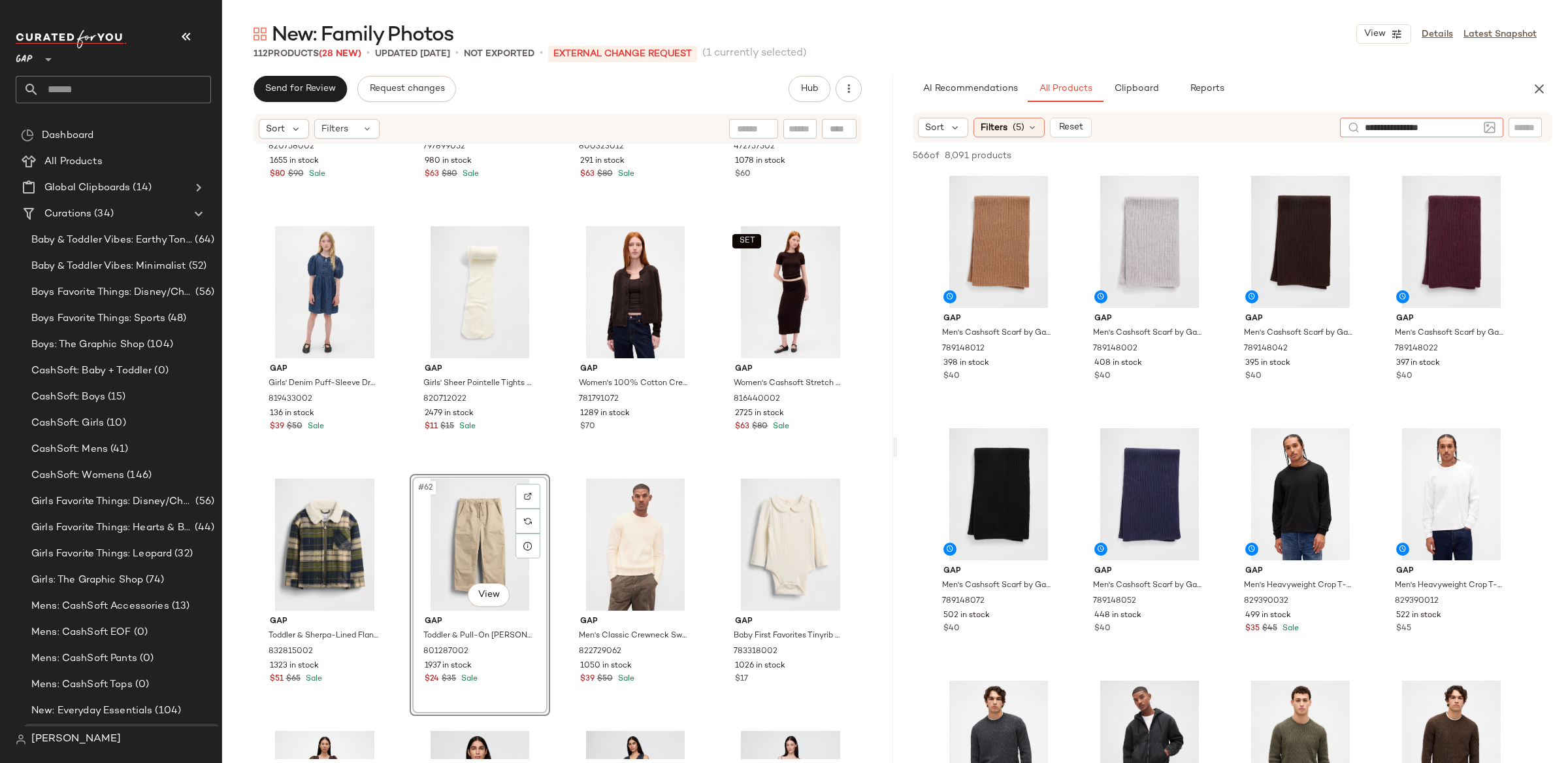
type input "**********"
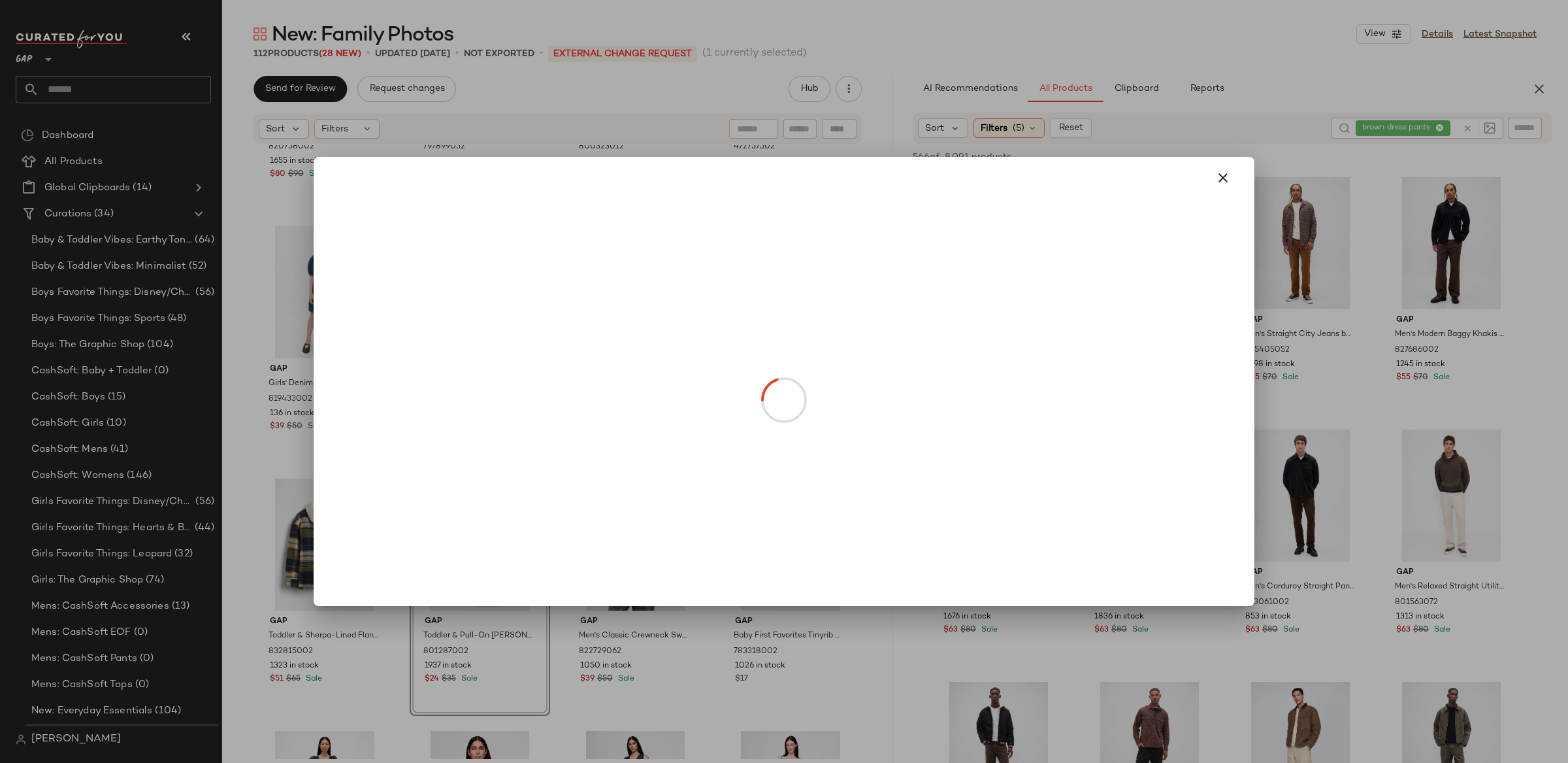
drag, startPoint x: 1010, startPoint y: 299, endPoint x: 1027, endPoint y: 303, distance: 17.5
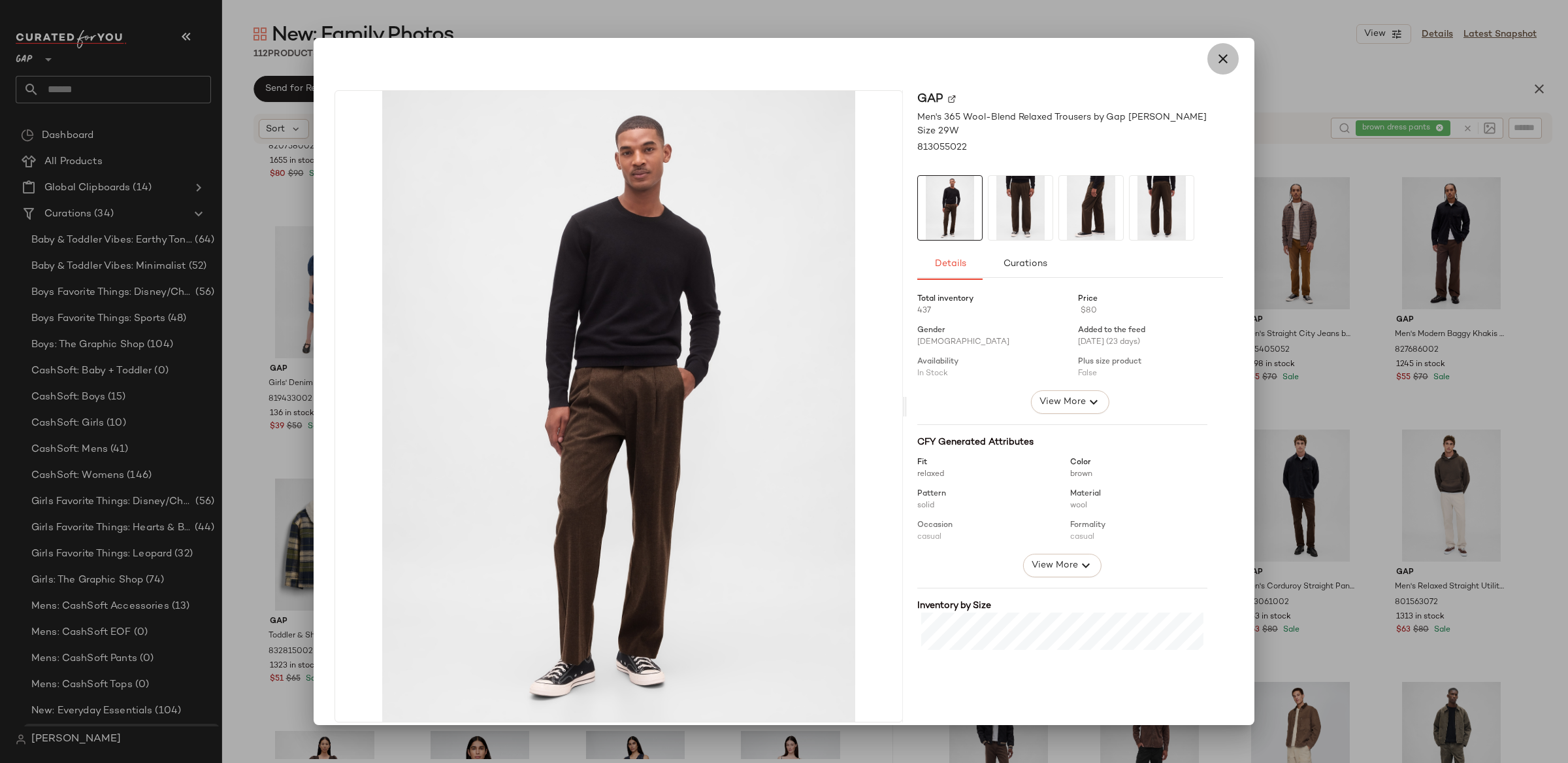
click at [1219, 62] on icon "button" at bounding box center [1223, 59] width 16 height 16
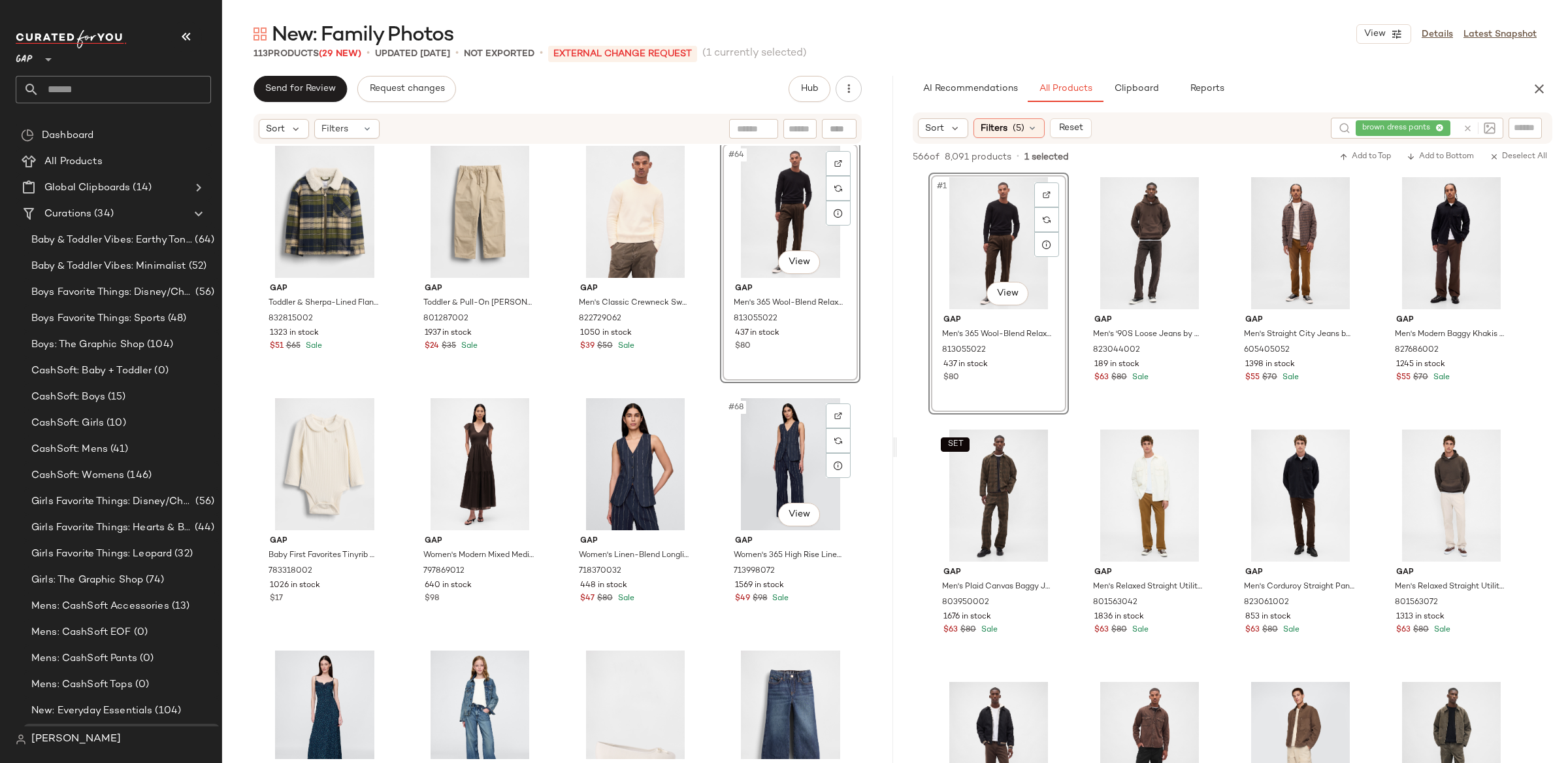
scroll to position [3821, 0]
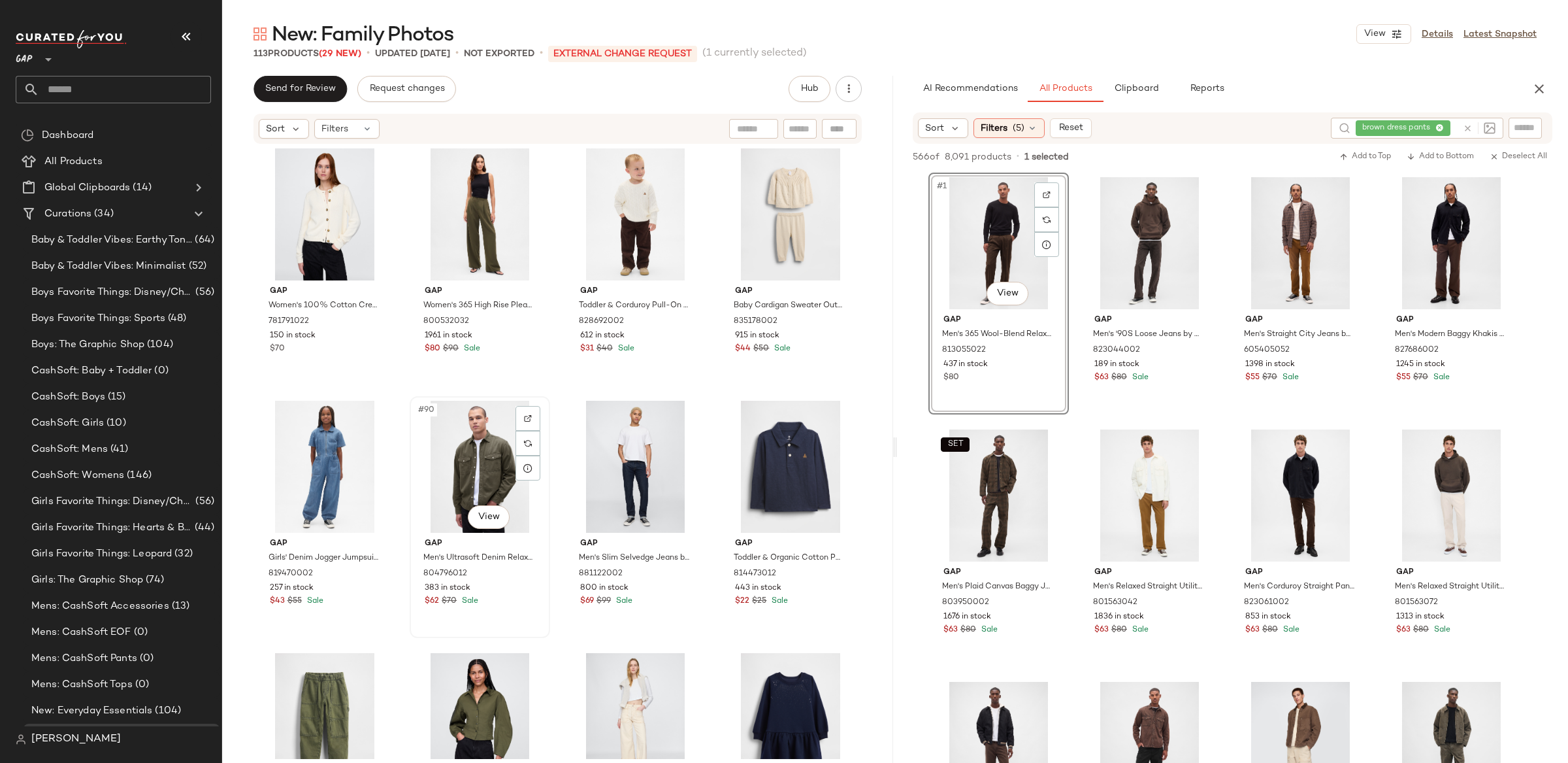
scroll to position [5293, 0]
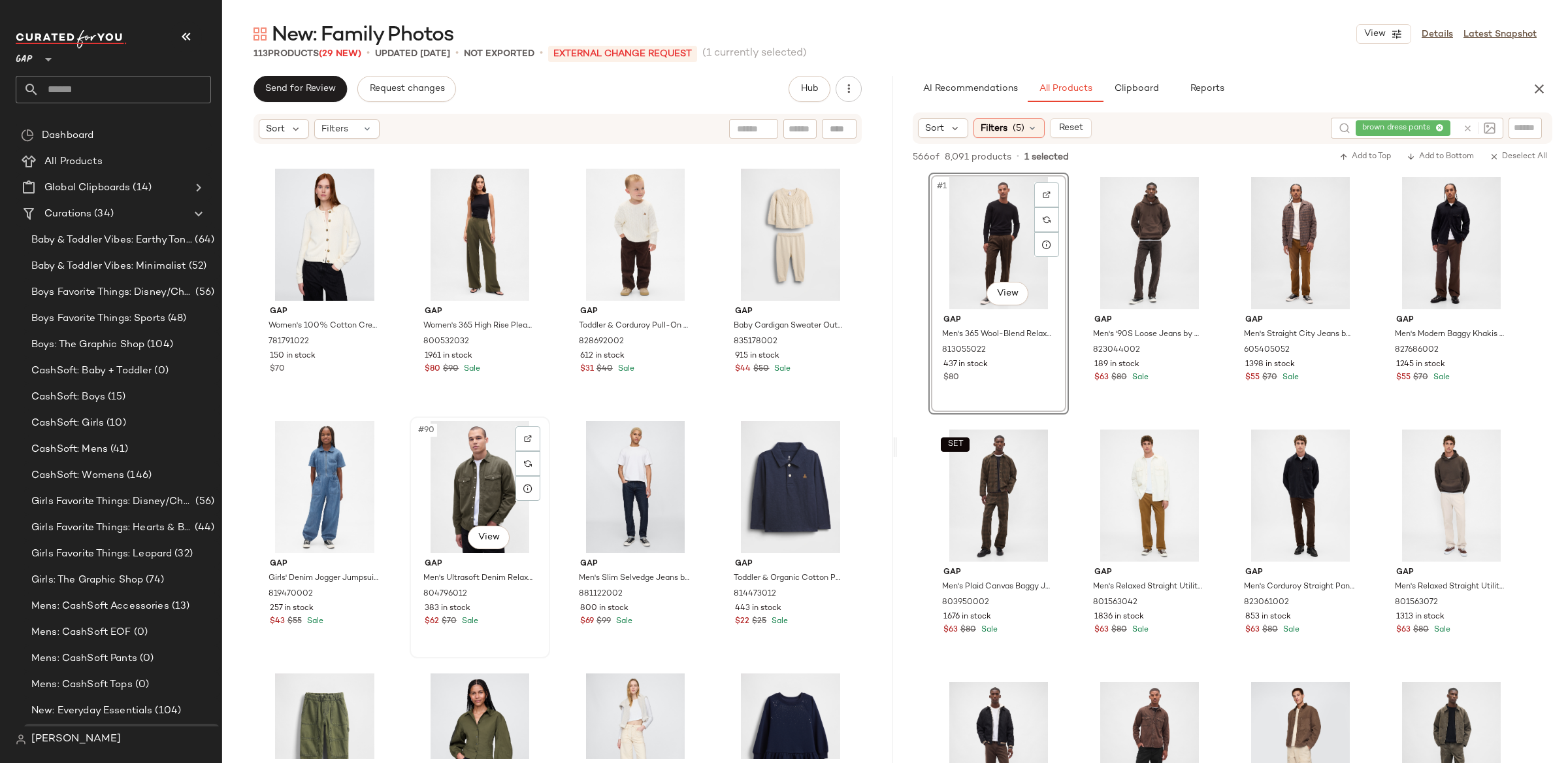
drag, startPoint x: 464, startPoint y: 637, endPoint x: 472, endPoint y: 634, distance: 8.5
click at [464, 637] on div "#90 View Gap Men's Ultrasoft Denim Relaxed Shirt by Gap Bamboo Green Size S 804…" at bounding box center [479, 537] width 138 height 239
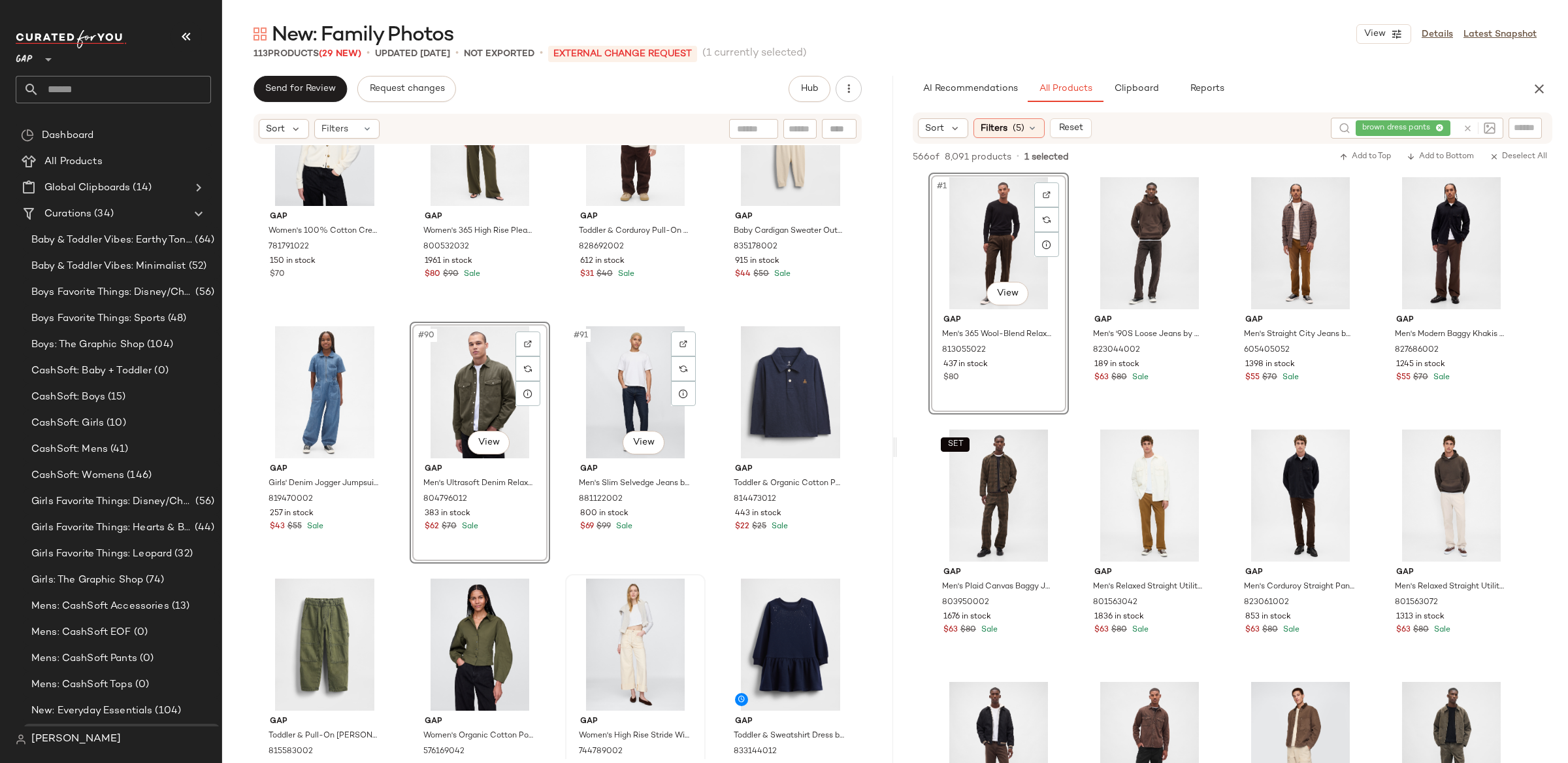
scroll to position [5394, 0]
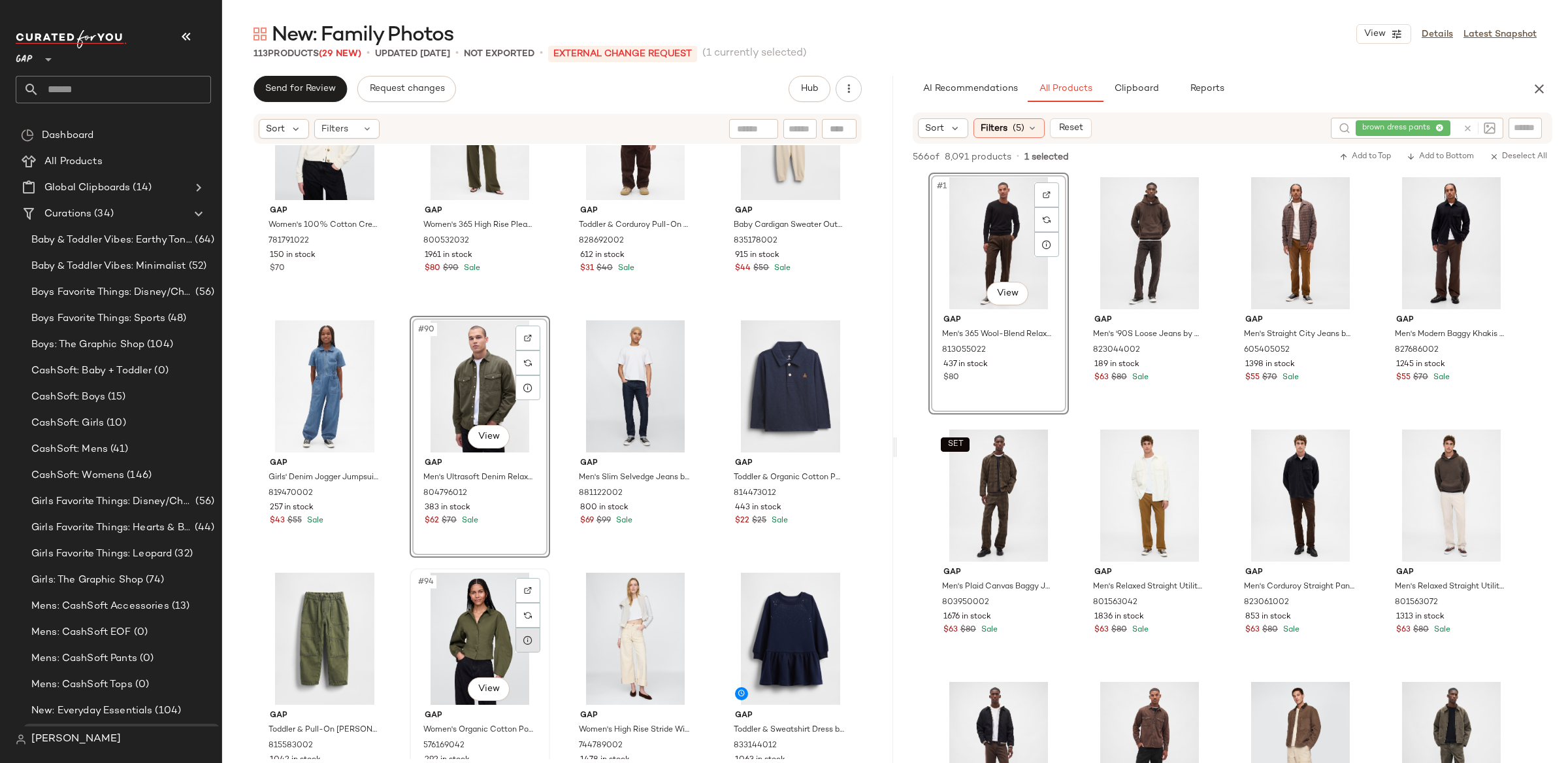
drag, startPoint x: 482, startPoint y: 626, endPoint x: 515, endPoint y: 629, distance: 33.1
click at [482, 626] on div "#94 View" at bounding box center [480, 638] width 131 height 132
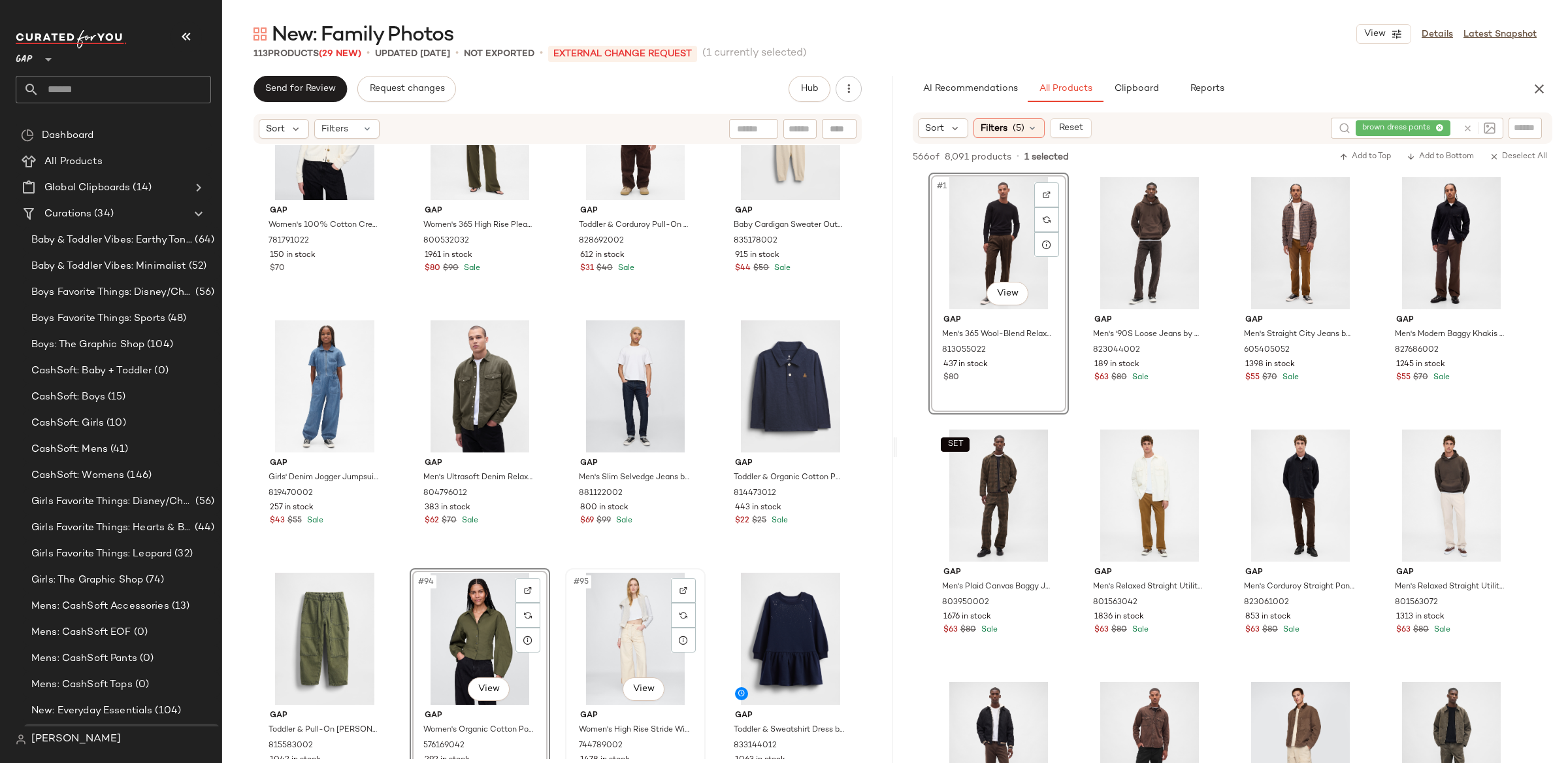
click at [607, 629] on div "#95 View" at bounding box center [636, 638] width 131 height 132
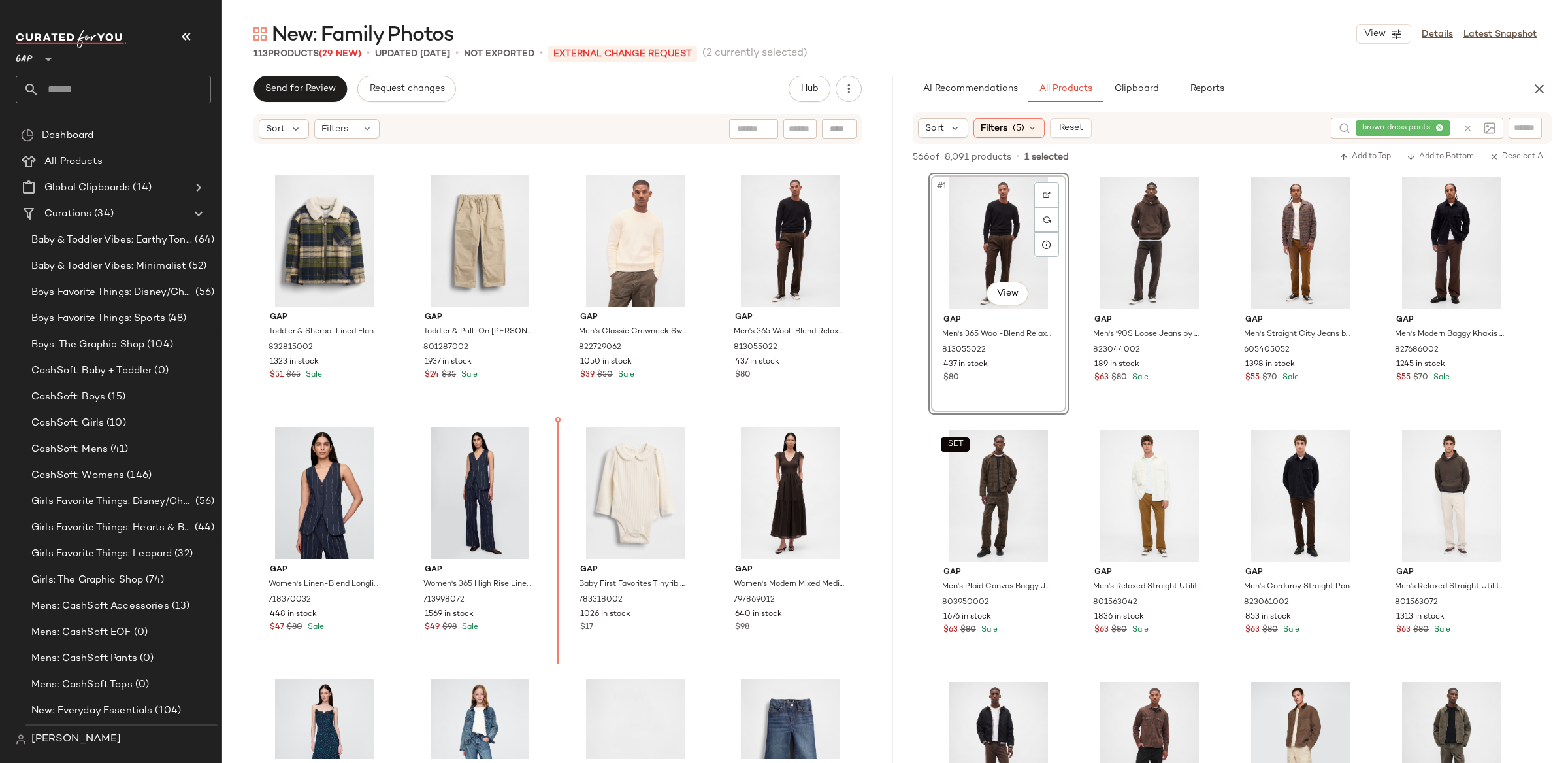
scroll to position [3775, 0]
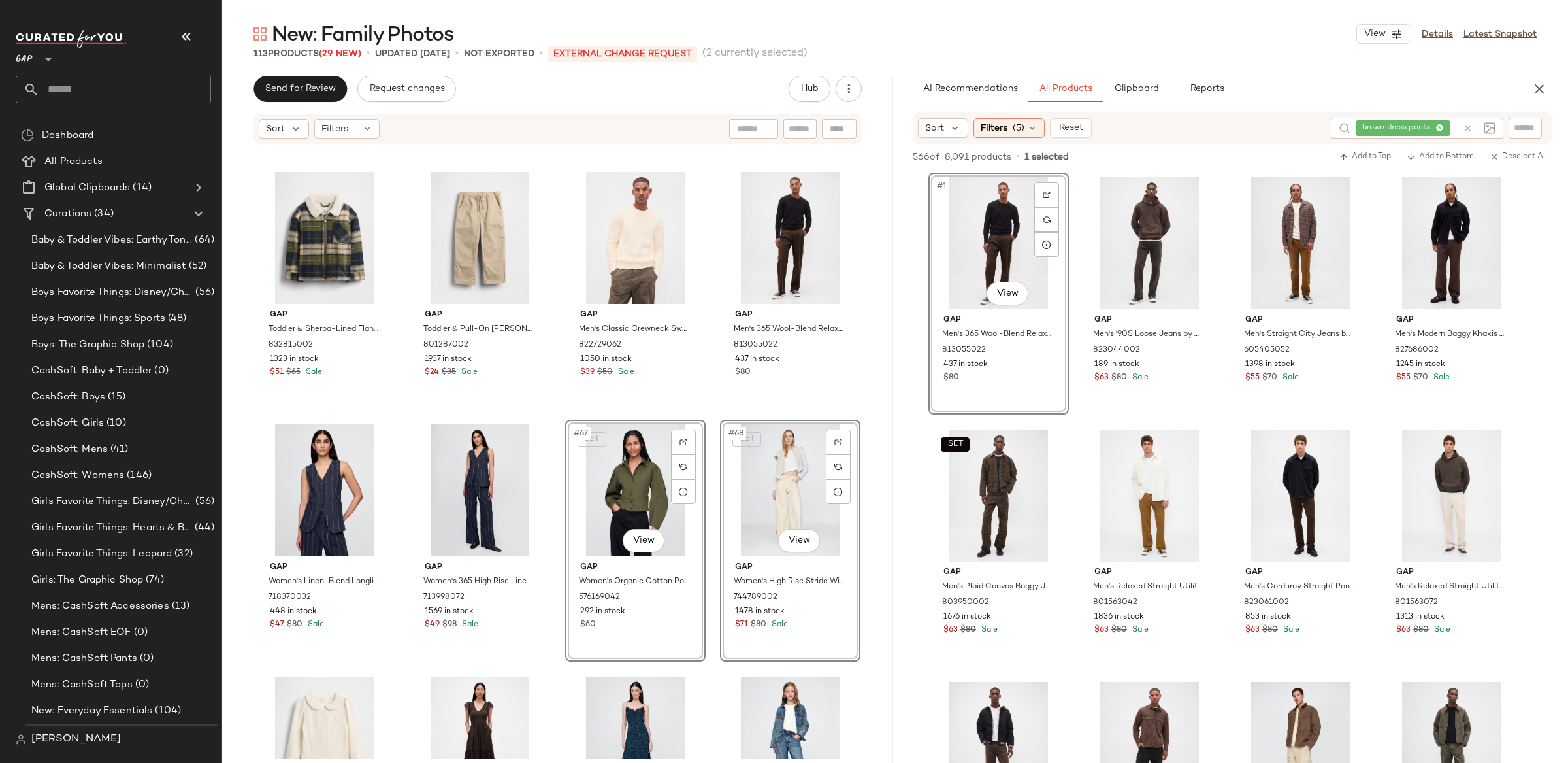
click at [867, 430] on div "Gap Toddler & Sherpa-Lined Flannel Shirt Jacket by Gap Blue Green Plaid Size 5 …" at bounding box center [557, 451] width 671 height 614
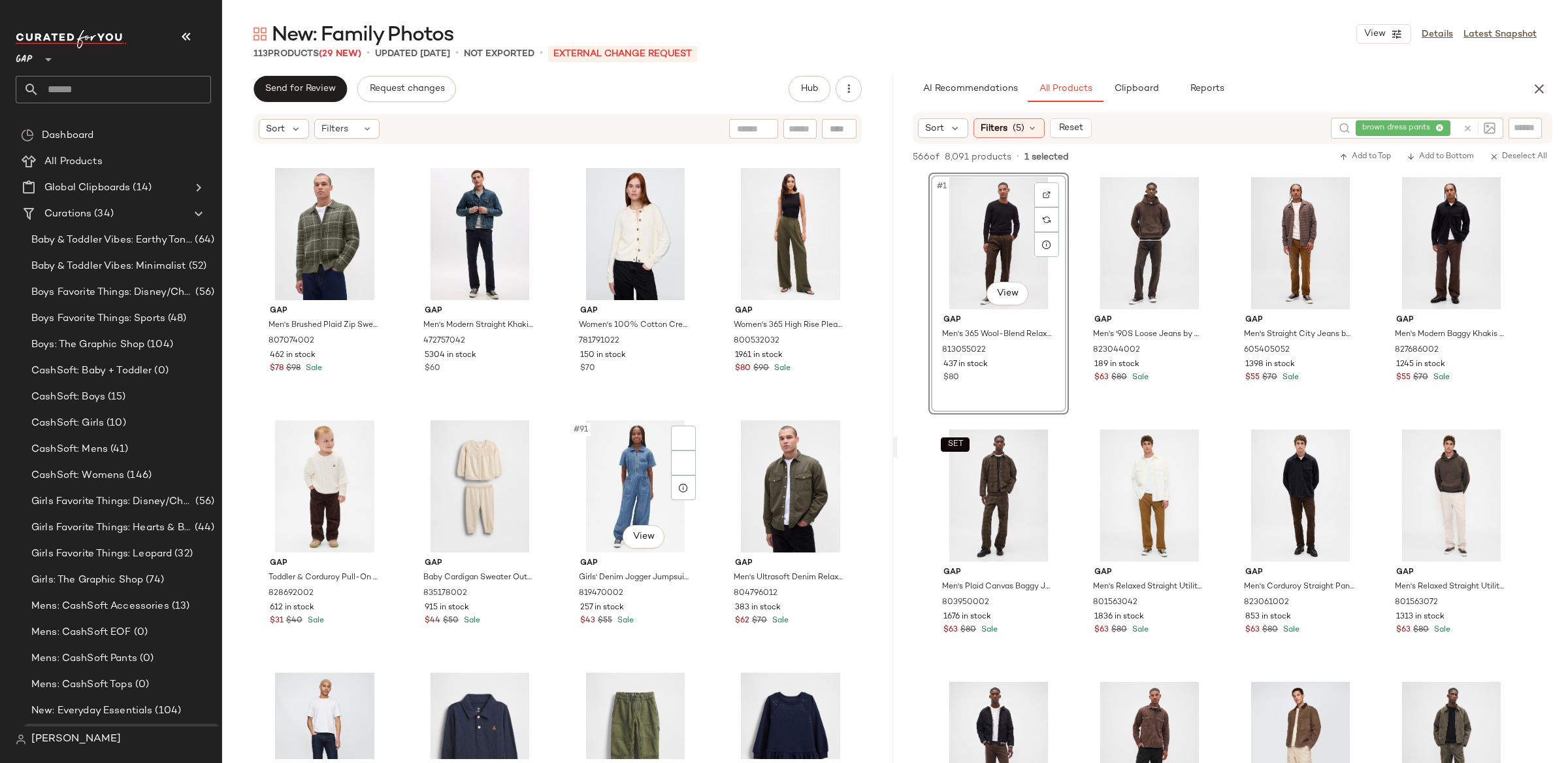
scroll to position [5456, 0]
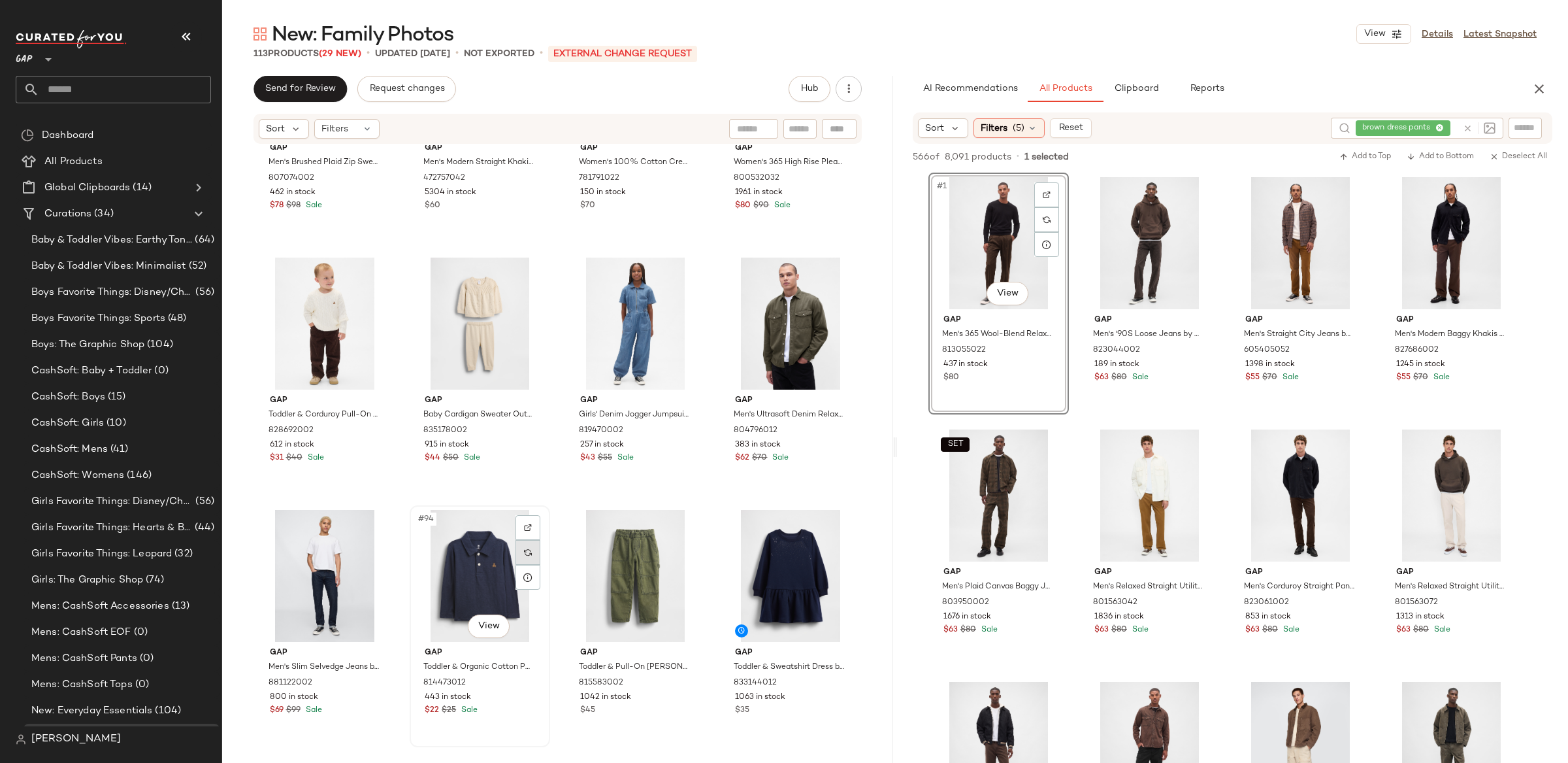
drag, startPoint x: 498, startPoint y: 565, endPoint x: 515, endPoint y: 563, distance: 17.1
click at [497, 565] on div "#94 View" at bounding box center [480, 575] width 131 height 132
click at [606, 562] on div "#95 View" at bounding box center [636, 575] width 131 height 132
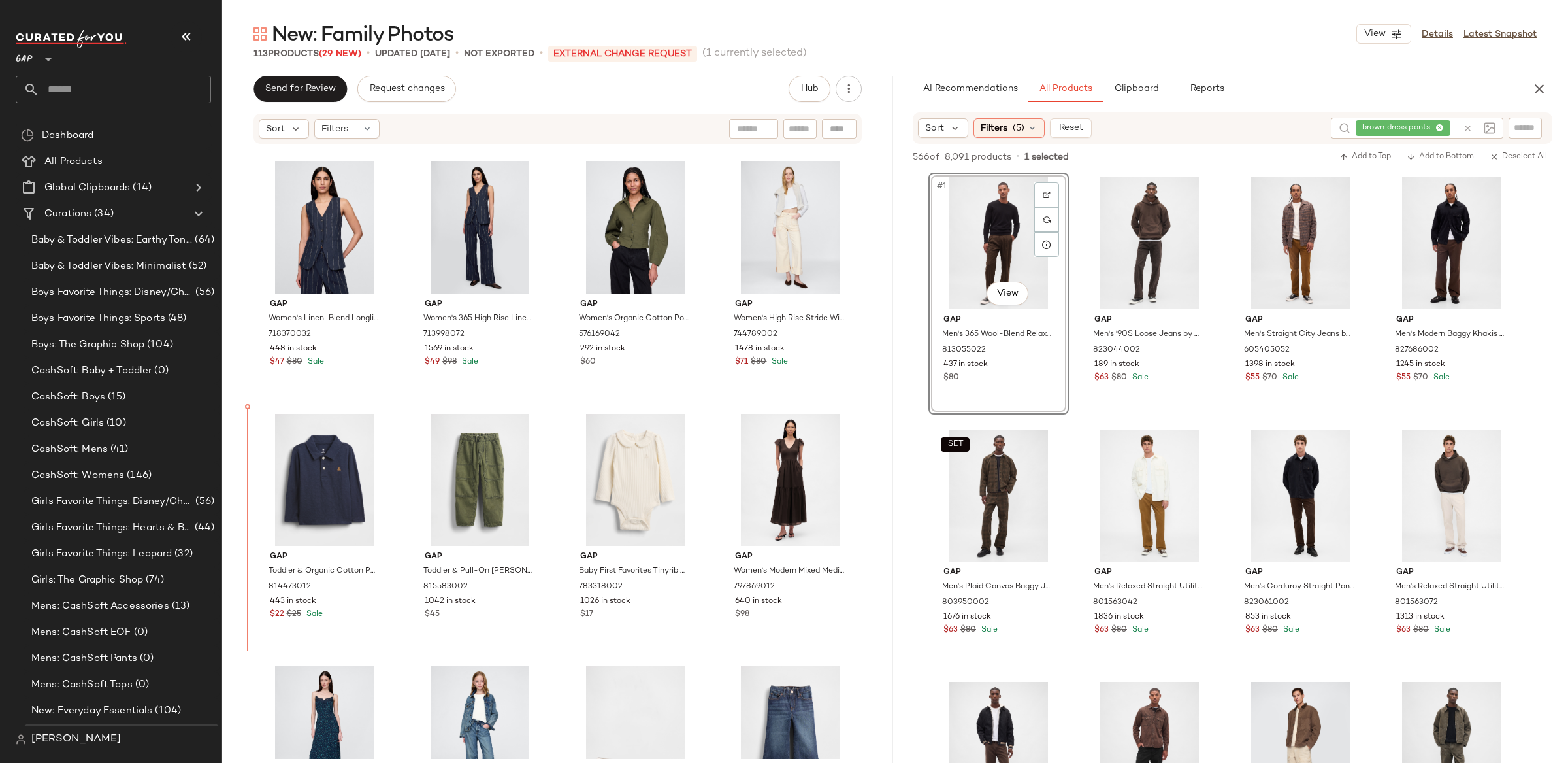
scroll to position [4043, 0]
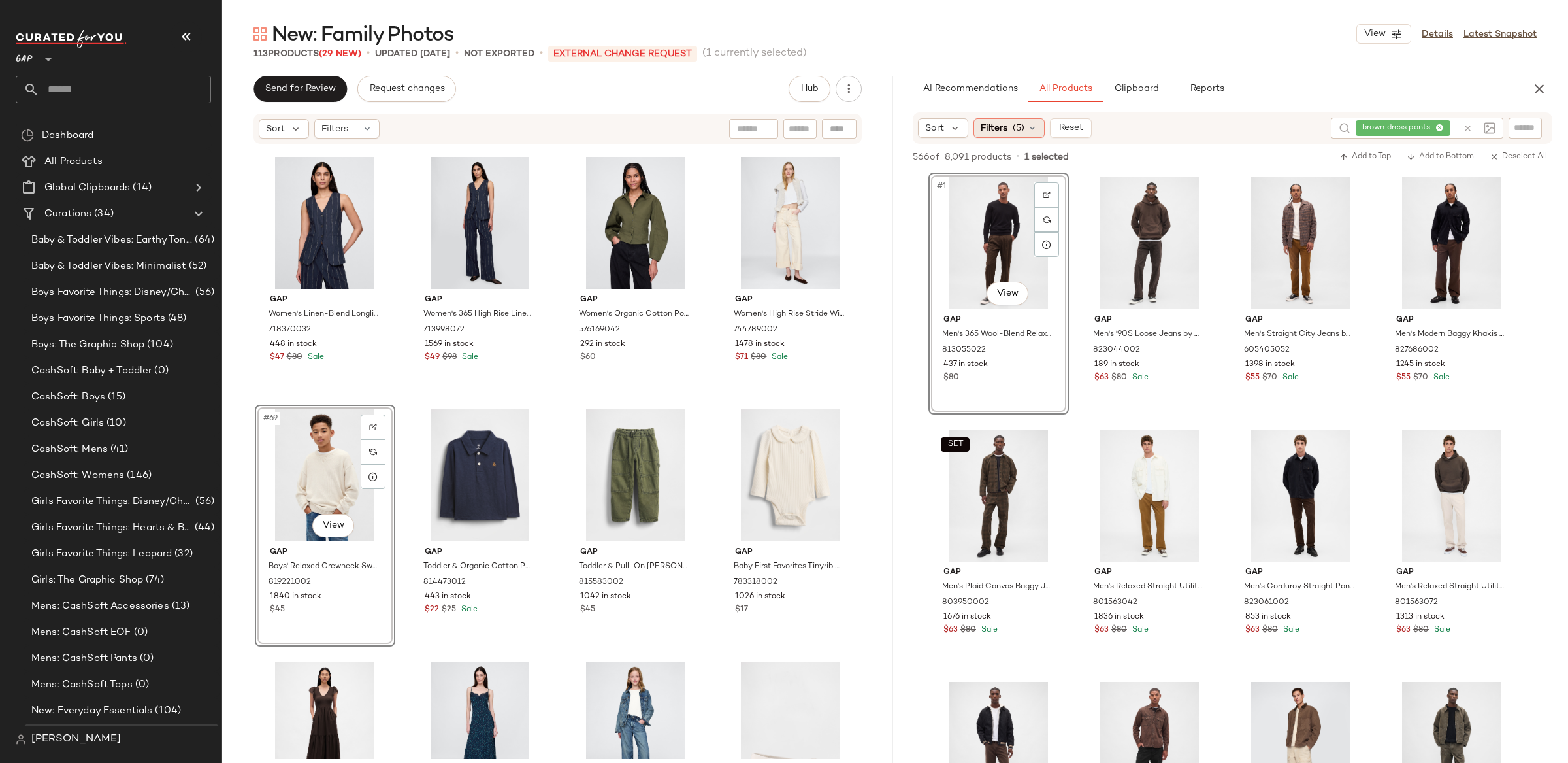
click at [1017, 127] on span "(5)" at bounding box center [1019, 129] width 12 height 14
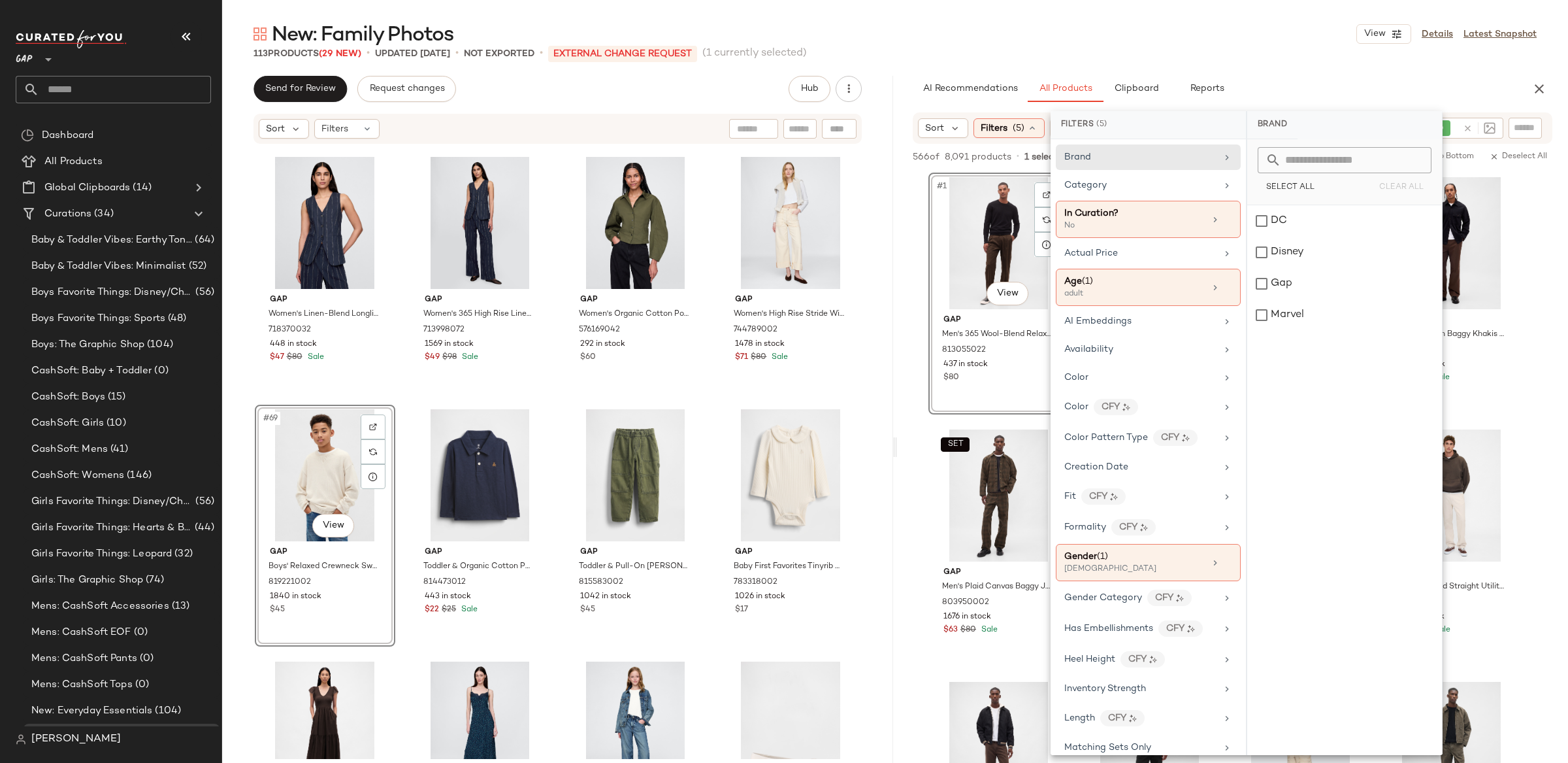
drag, startPoint x: 1152, startPoint y: 296, endPoint x: 1245, endPoint y: 287, distance: 93.4
click at [1152, 296] on div "adult" at bounding box center [1130, 295] width 131 height 12
click at [1276, 226] on div "adult" at bounding box center [1345, 221] width 194 height 32
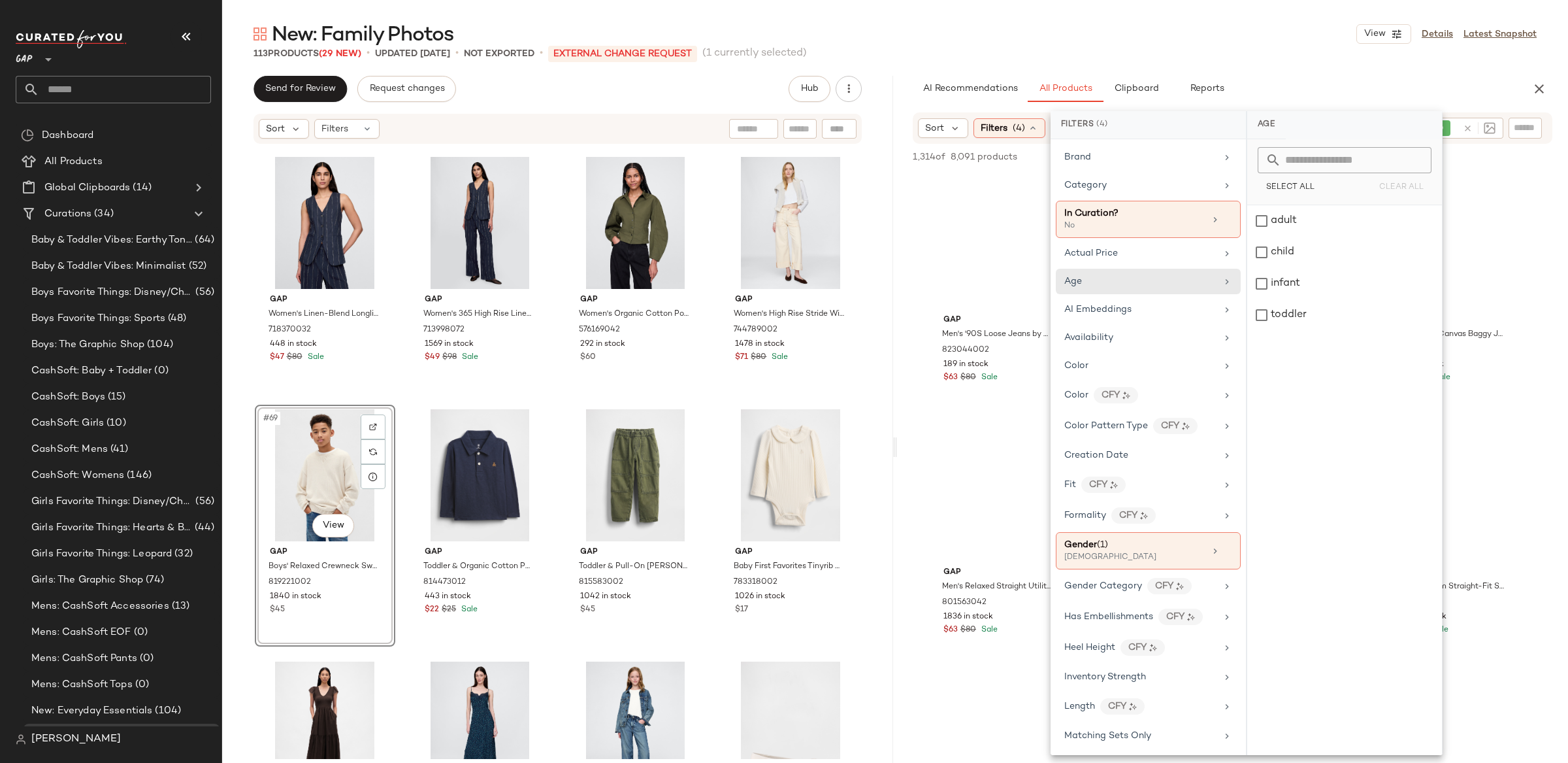
drag, startPoint x: 1295, startPoint y: 252, endPoint x: 1077, endPoint y: 136, distance: 246.9
click at [1295, 252] on div "child" at bounding box center [1345, 252] width 194 height 32
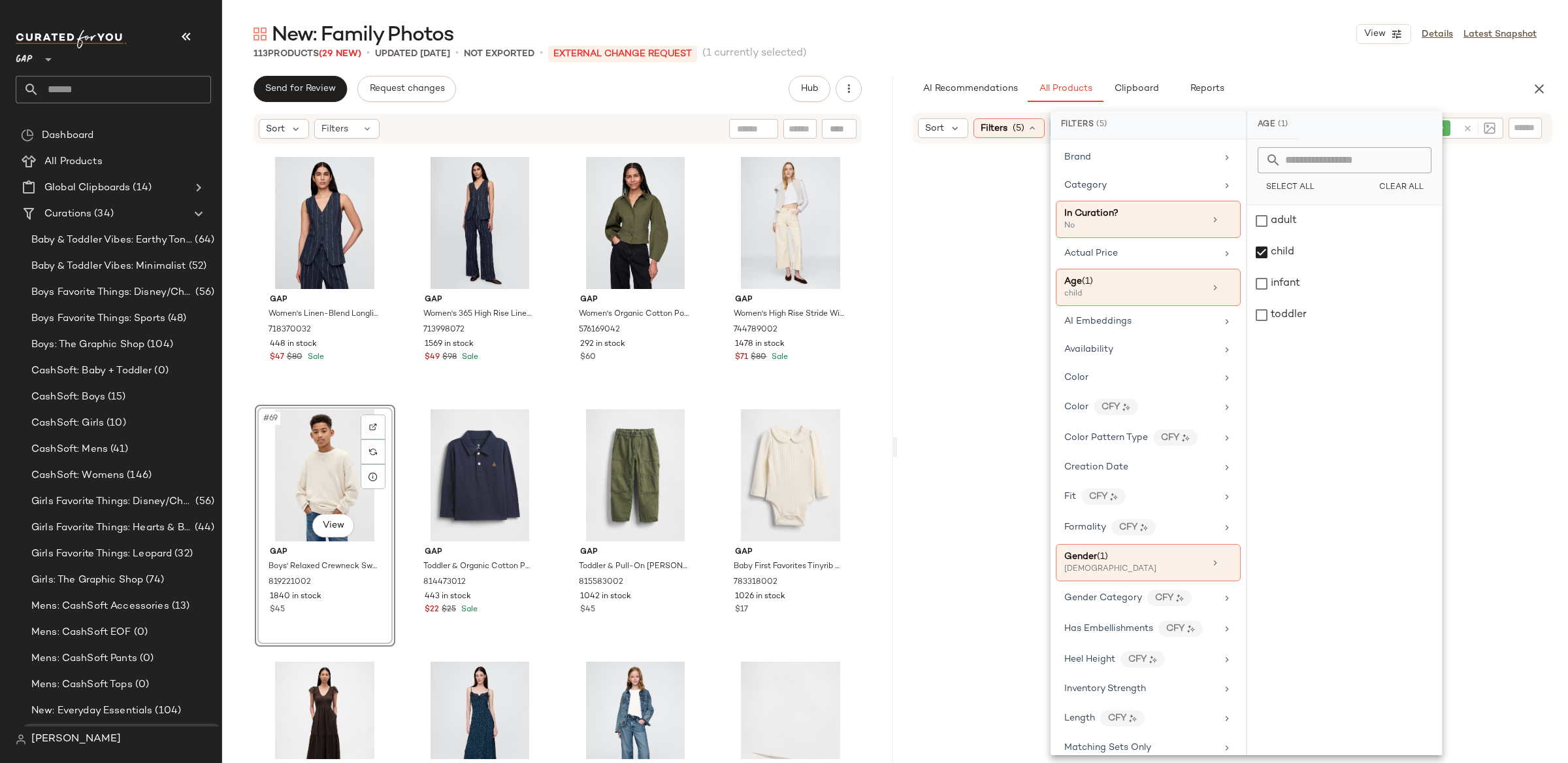
drag, startPoint x: 907, startPoint y: 89, endPoint x: 1313, endPoint y: 61, distance: 407.0
click at [907, 89] on div "AI Recommendations All Products Clipboard Reports" at bounding box center [1212, 88] width 629 height 26
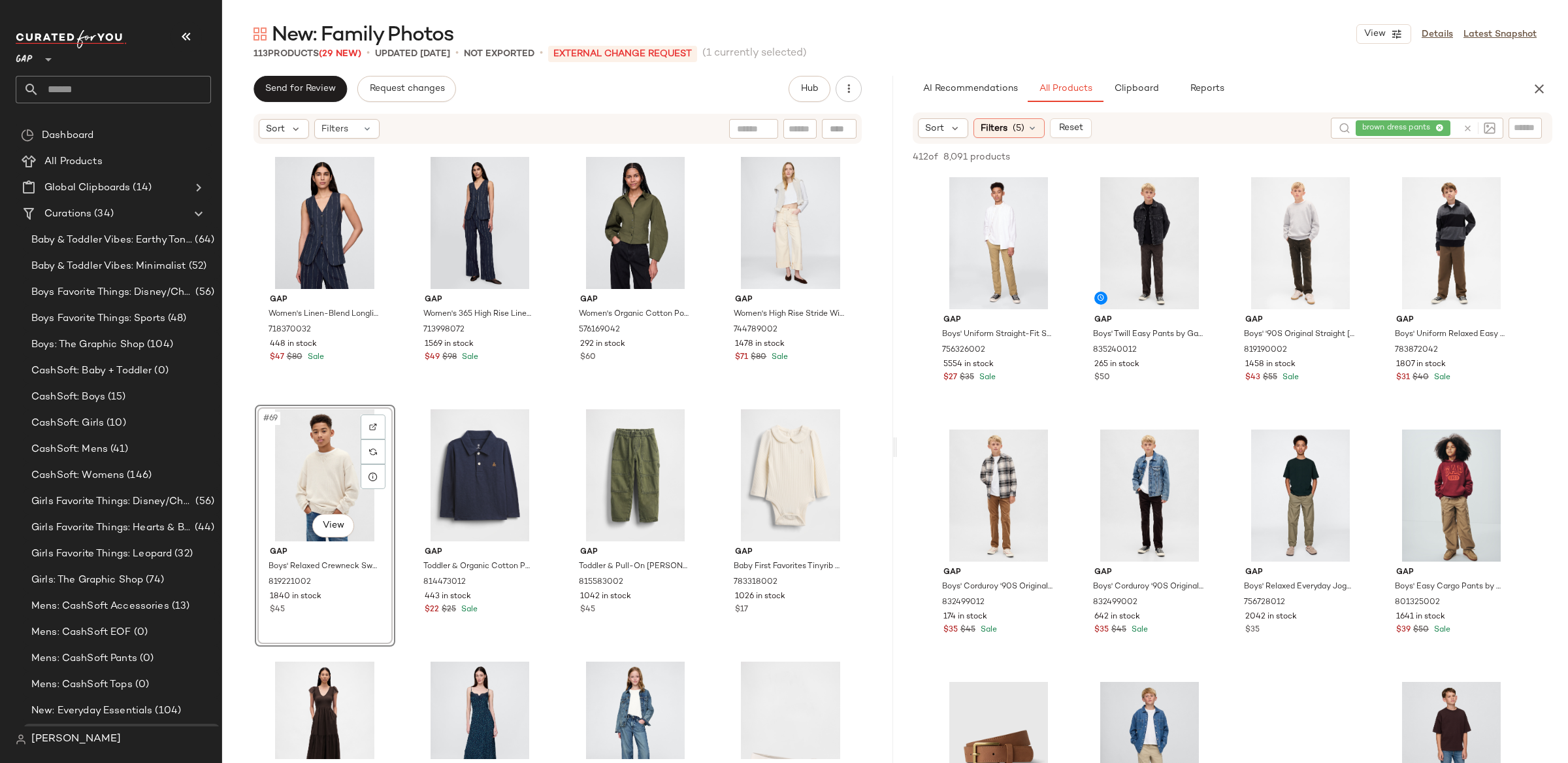
click at [1469, 125] on icon at bounding box center [1468, 129] width 10 height 10
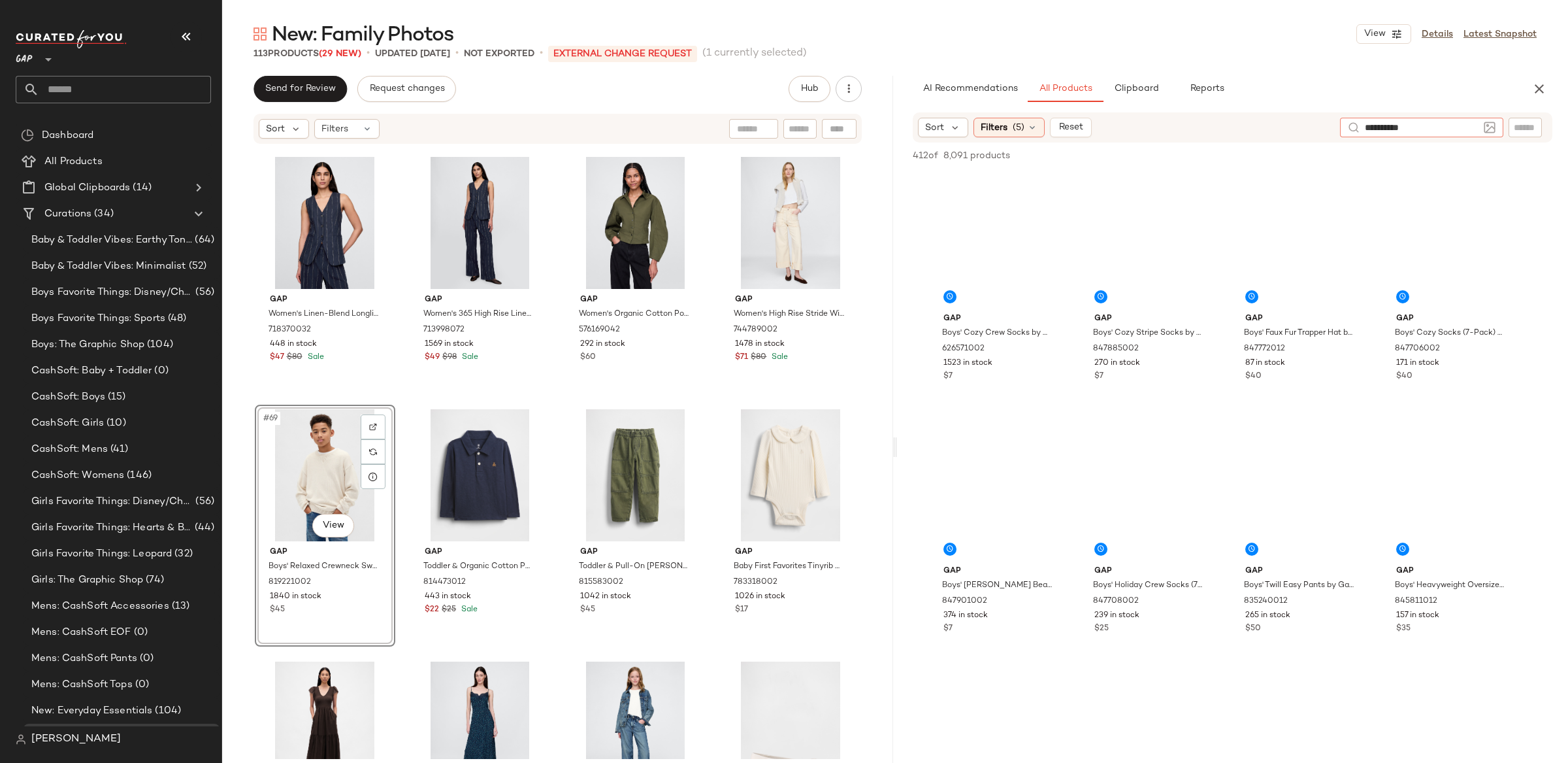
type input "**********"
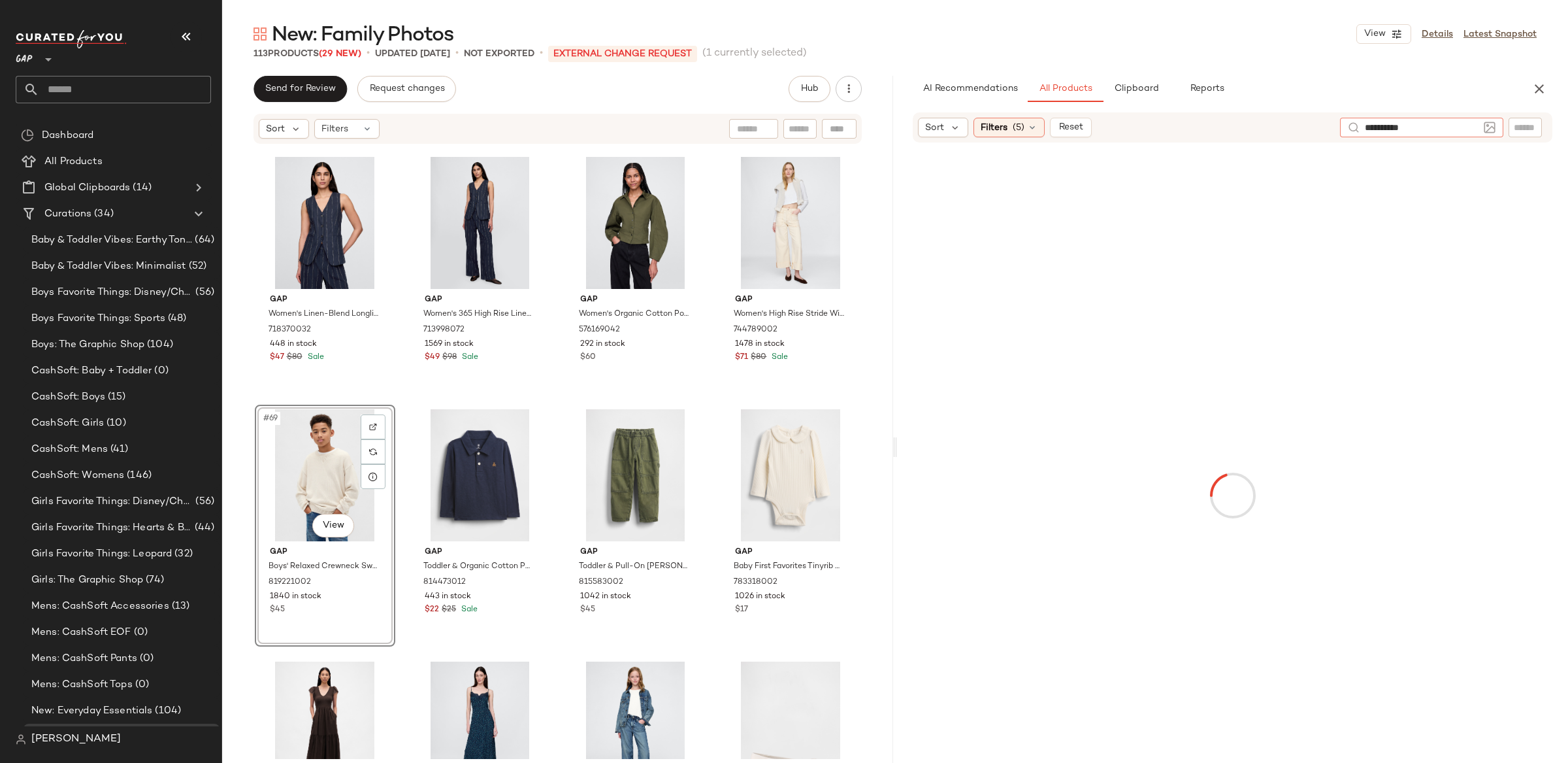
type input "**********"
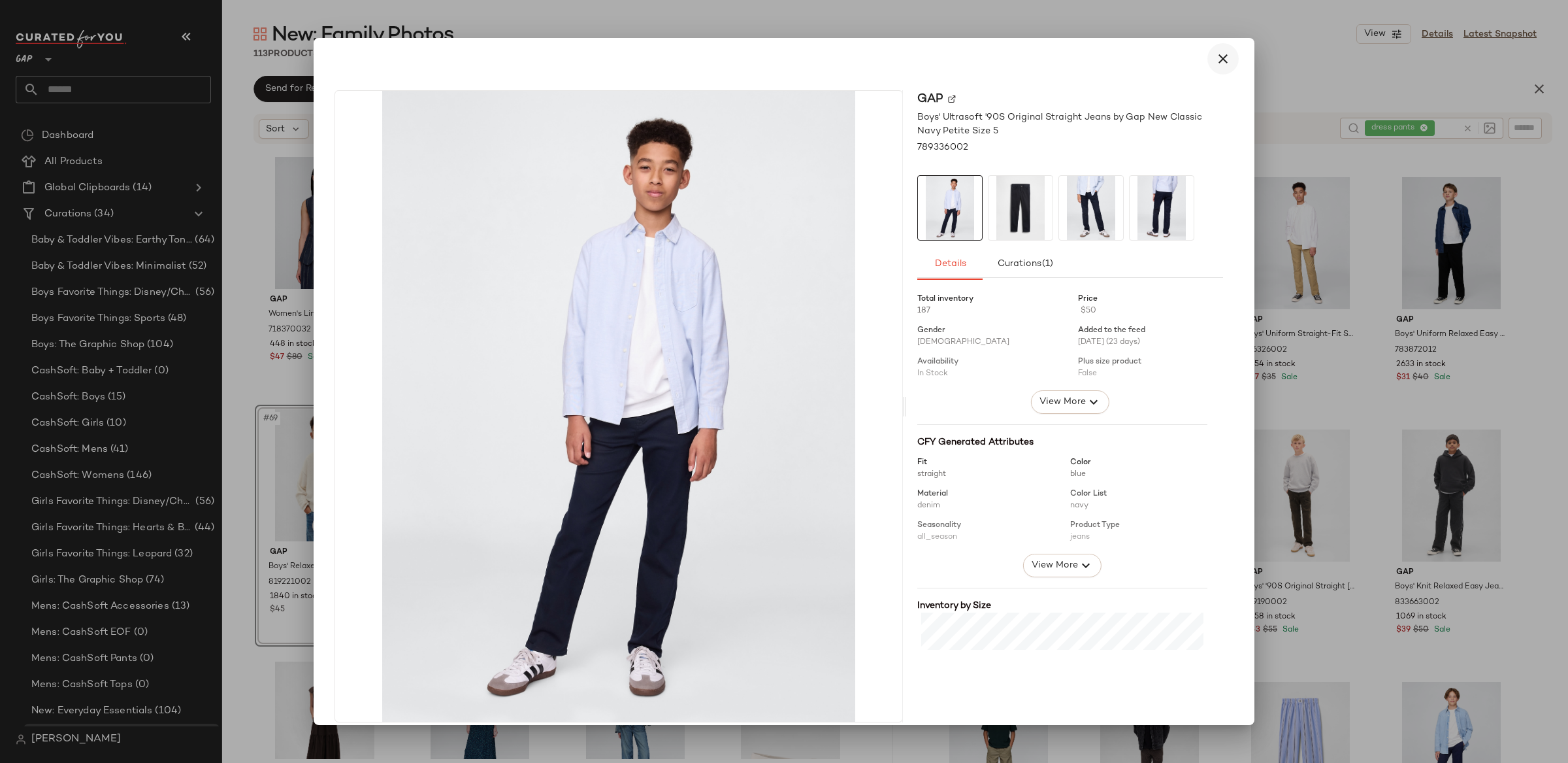
click at [1215, 61] on icon "button" at bounding box center [1223, 59] width 16 height 16
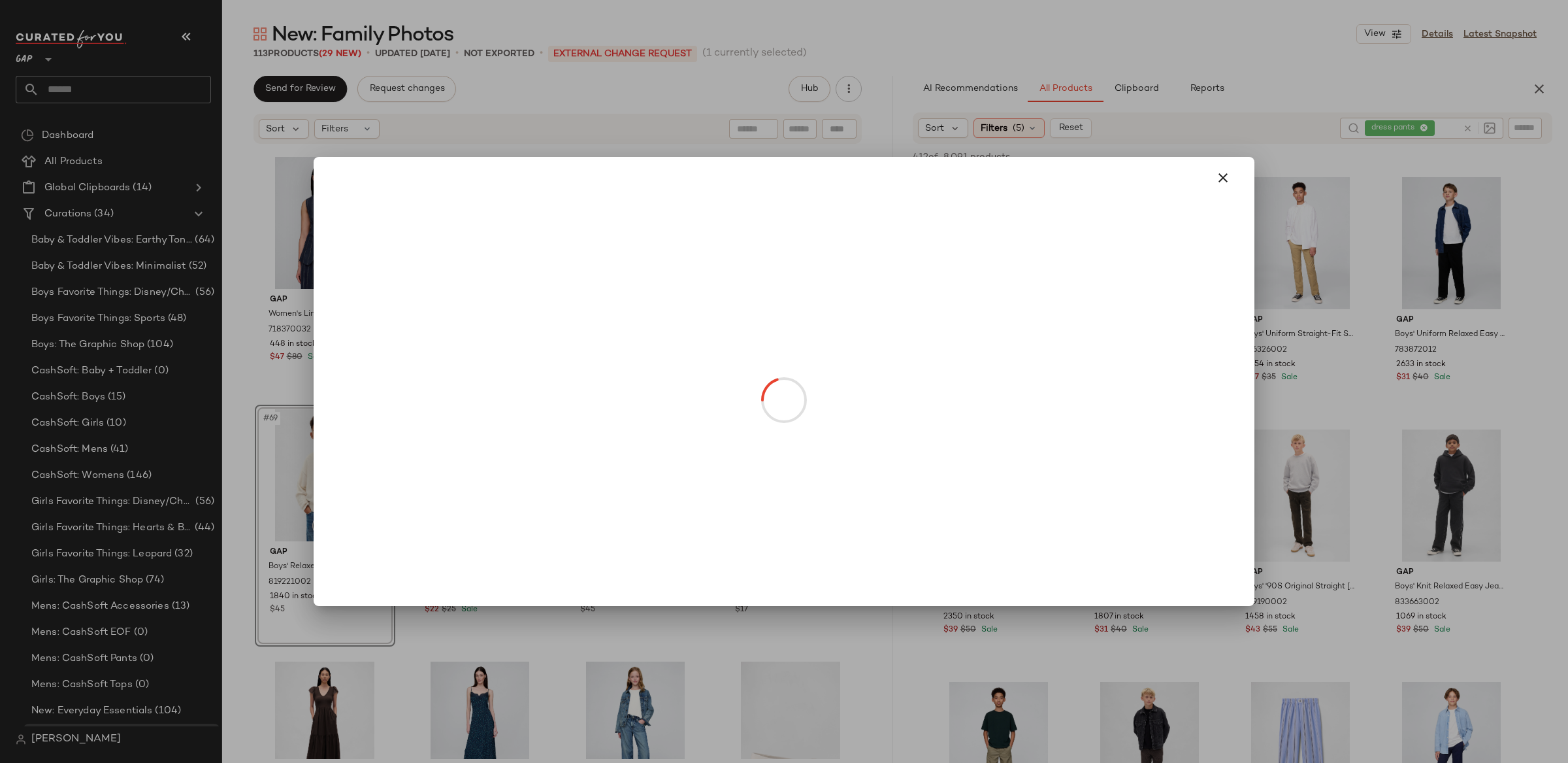
click at [332, 528] on body "GAP ** Dashboard All Products Global Clipboards (14) Curations (34) Baby & Todd…" at bounding box center [784, 381] width 1568 height 763
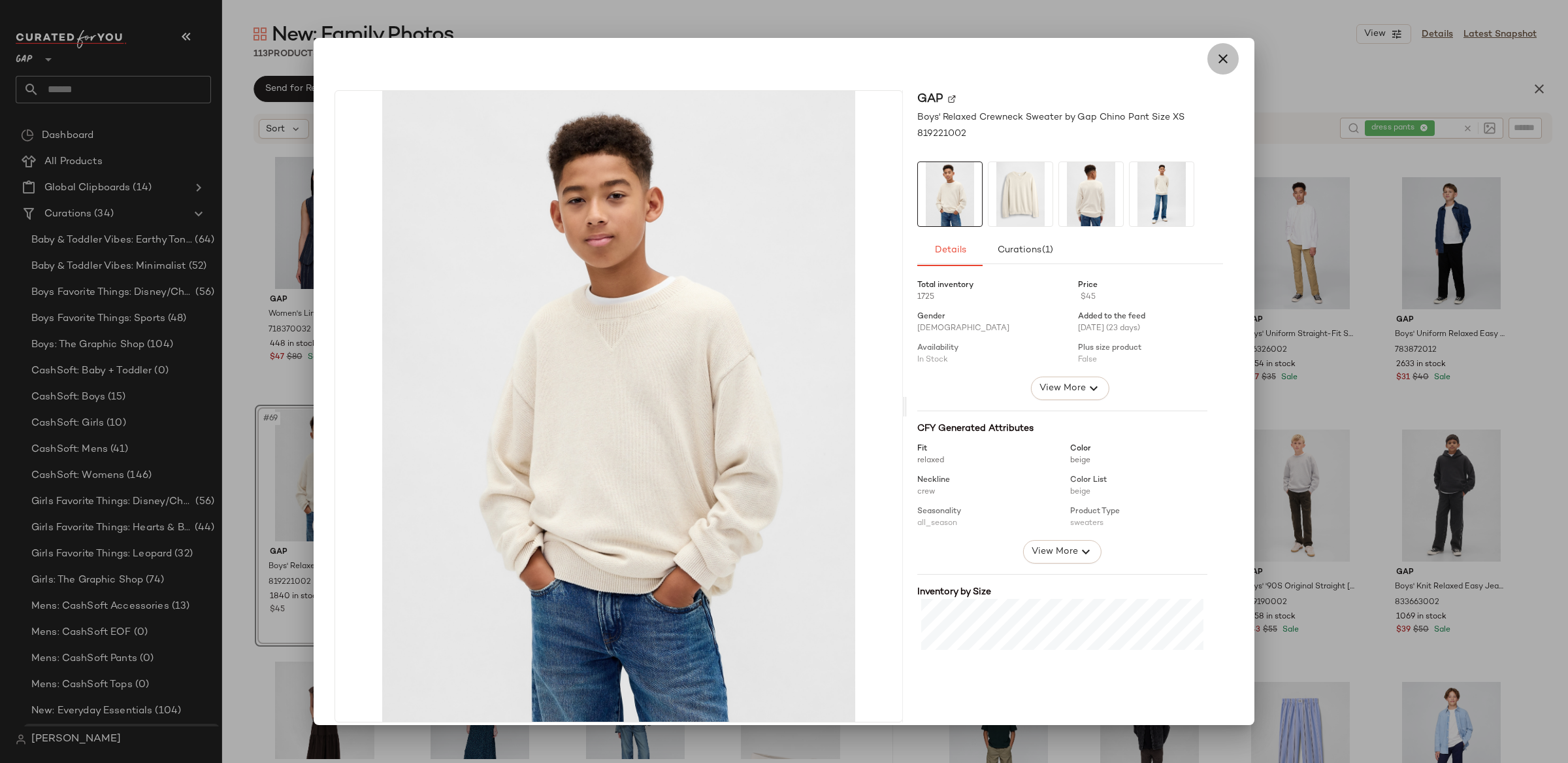
click at [1215, 55] on icon "button" at bounding box center [1223, 59] width 16 height 16
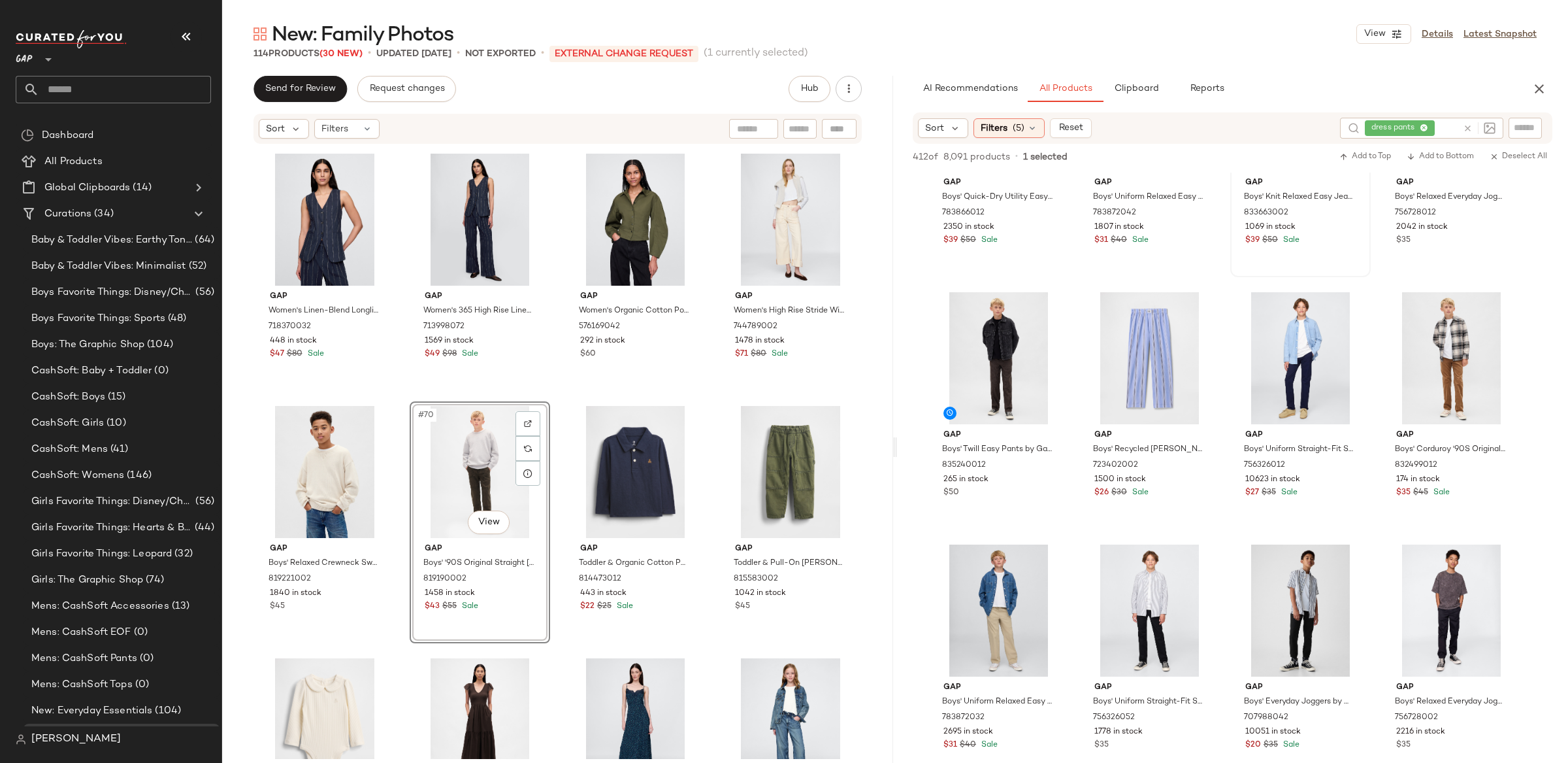
scroll to position [396, 0]
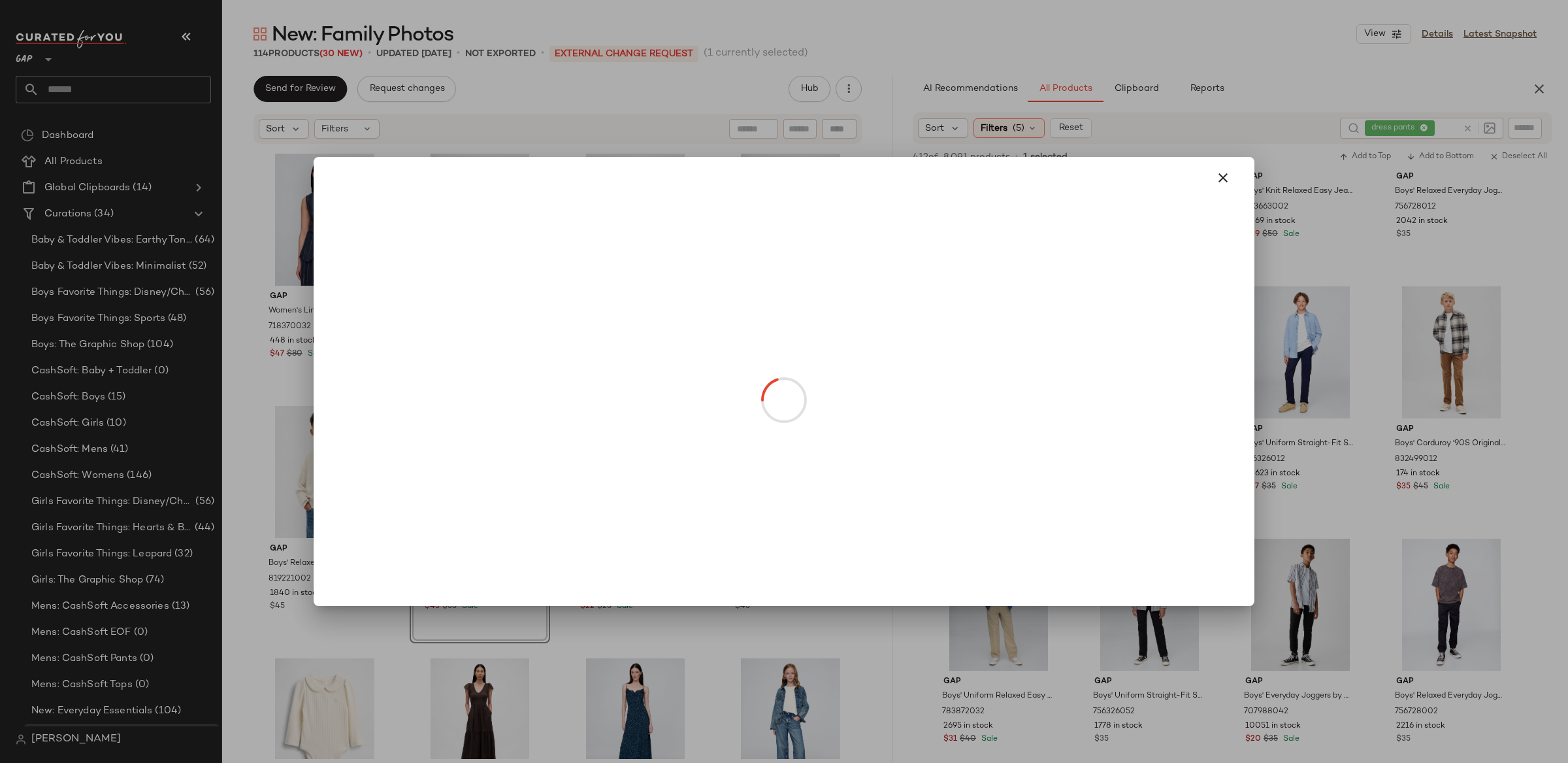
drag, startPoint x: 997, startPoint y: 402, endPoint x: 1035, endPoint y: 359, distance: 57.4
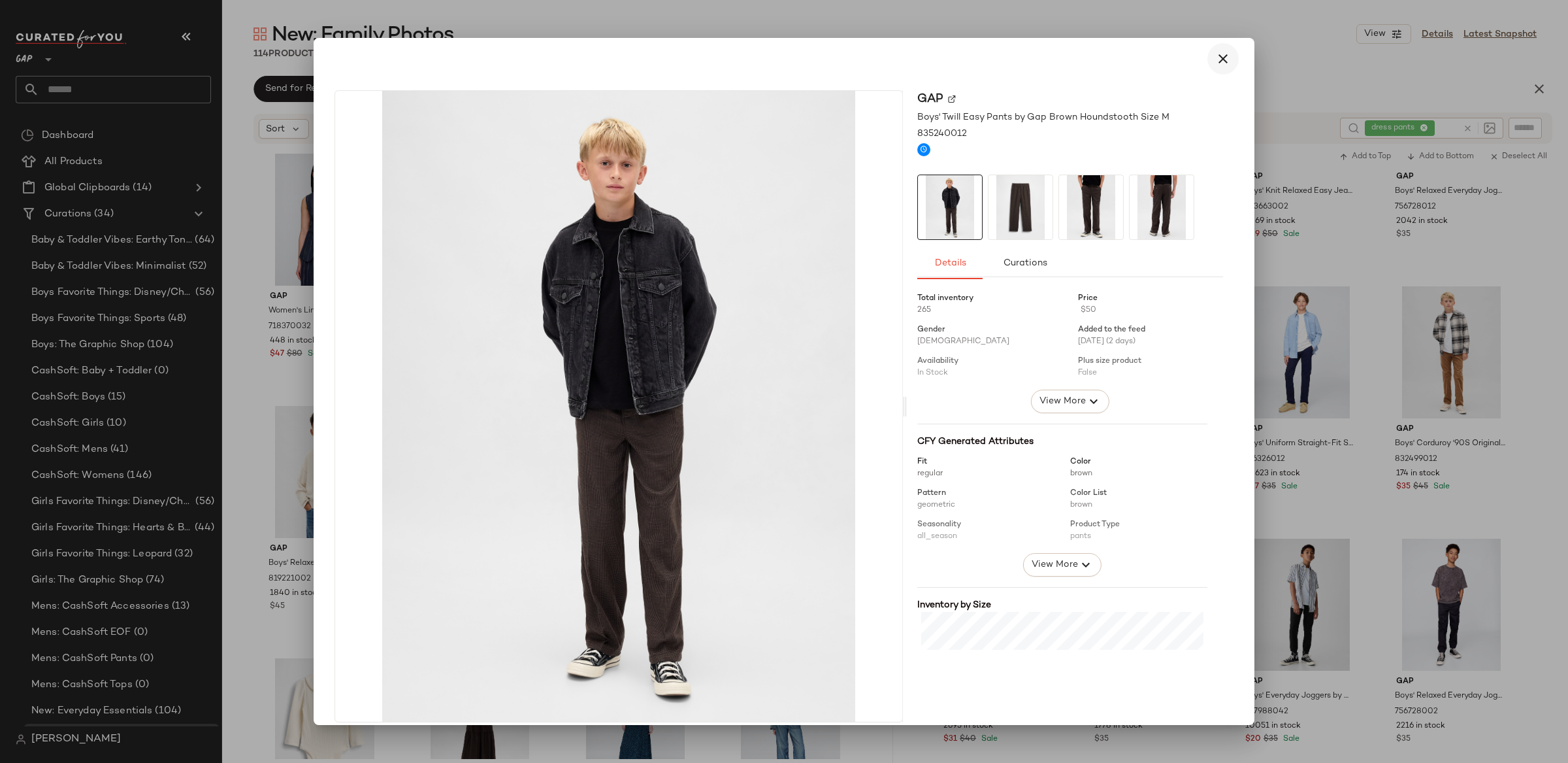
click at [1219, 55] on icon "button" at bounding box center [1223, 59] width 16 height 16
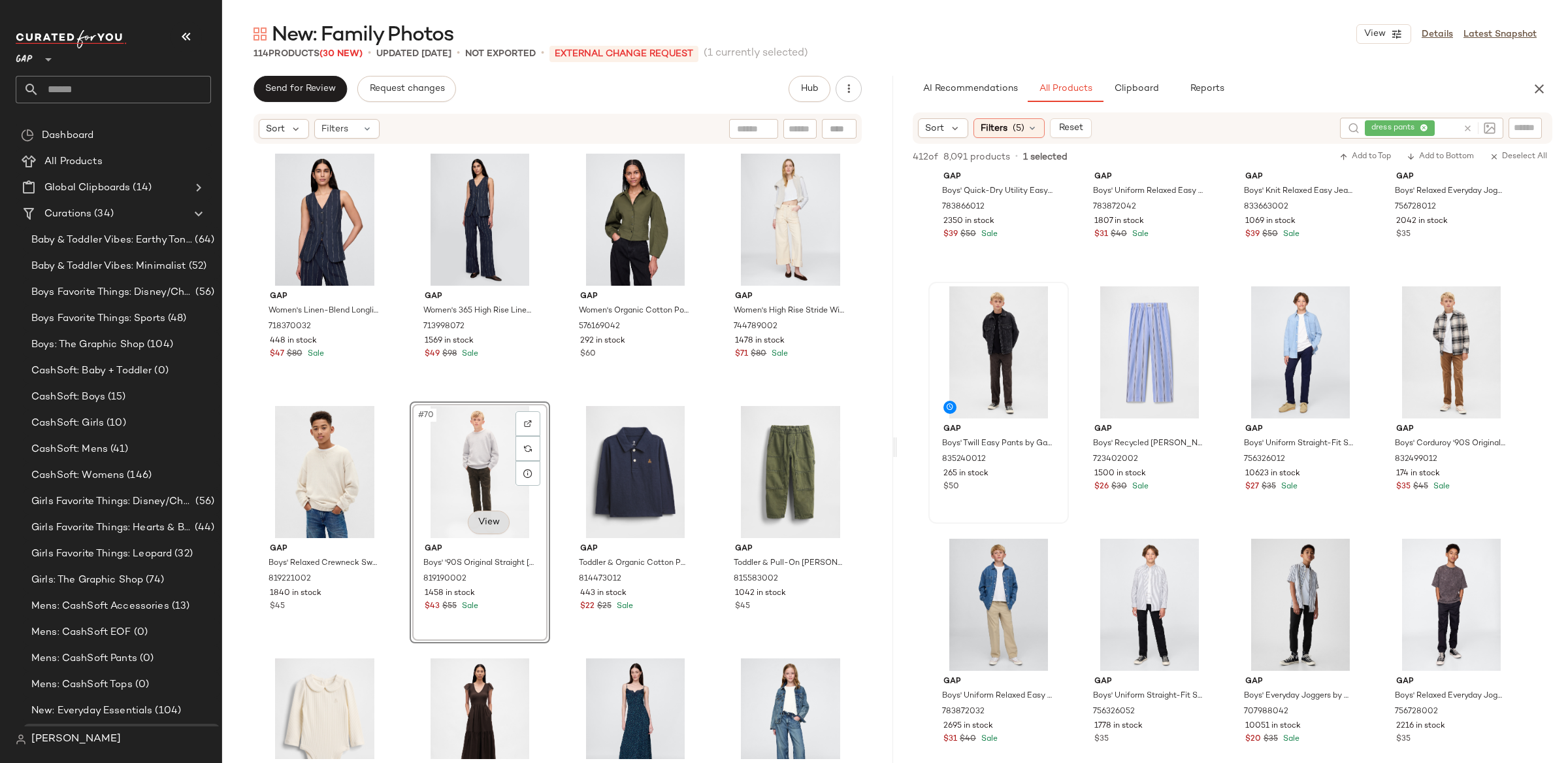
click at [480, 515] on body "GAP ** Dashboard All Products Global Clipboards (14) Curations (34) Baby & Todd…" at bounding box center [784, 381] width 1568 height 763
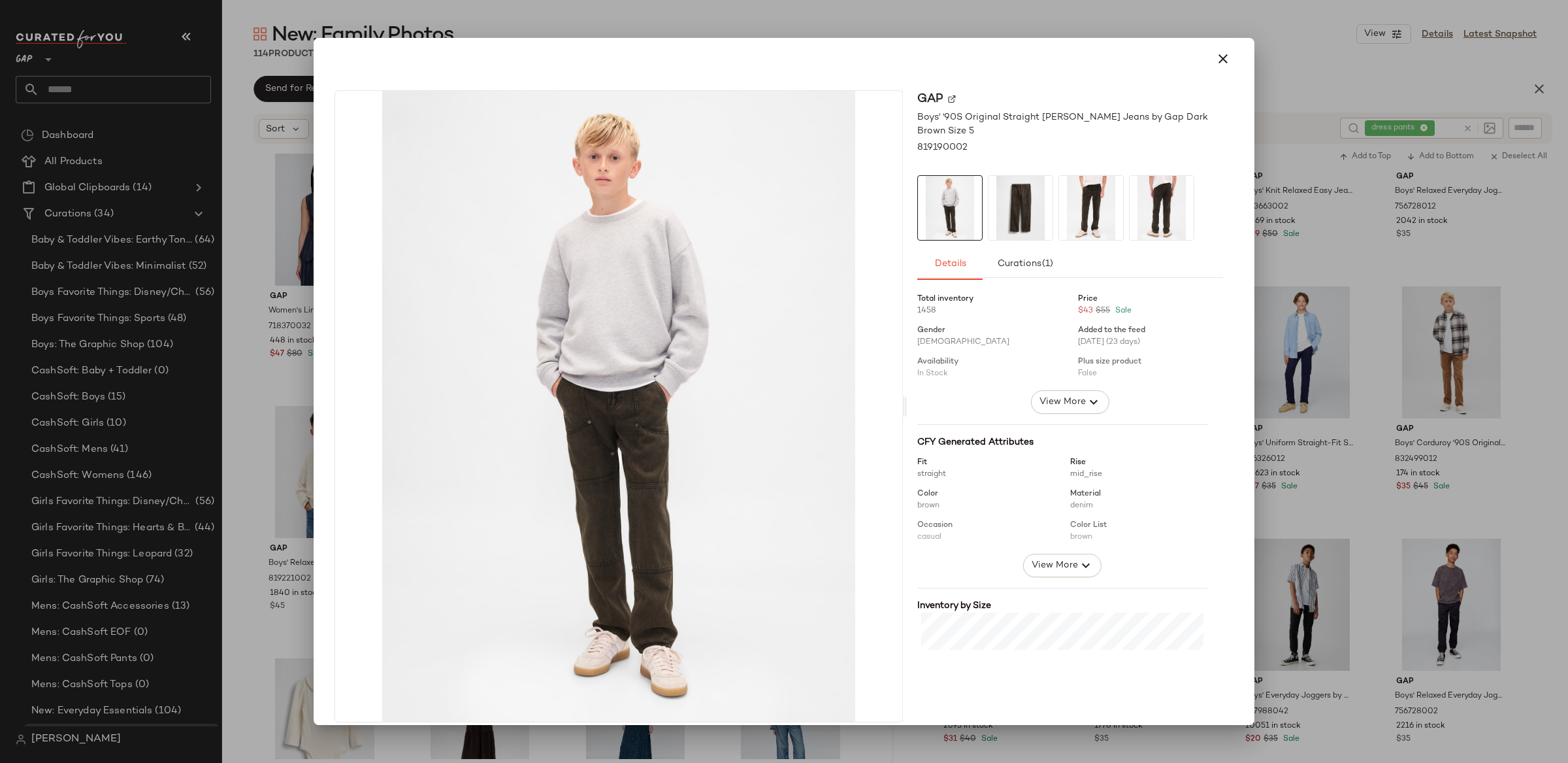
drag, startPoint x: 1222, startPoint y: 61, endPoint x: 1206, endPoint y: 311, distance: 250.5
click at [1222, 61] on icon "button" at bounding box center [1223, 59] width 16 height 16
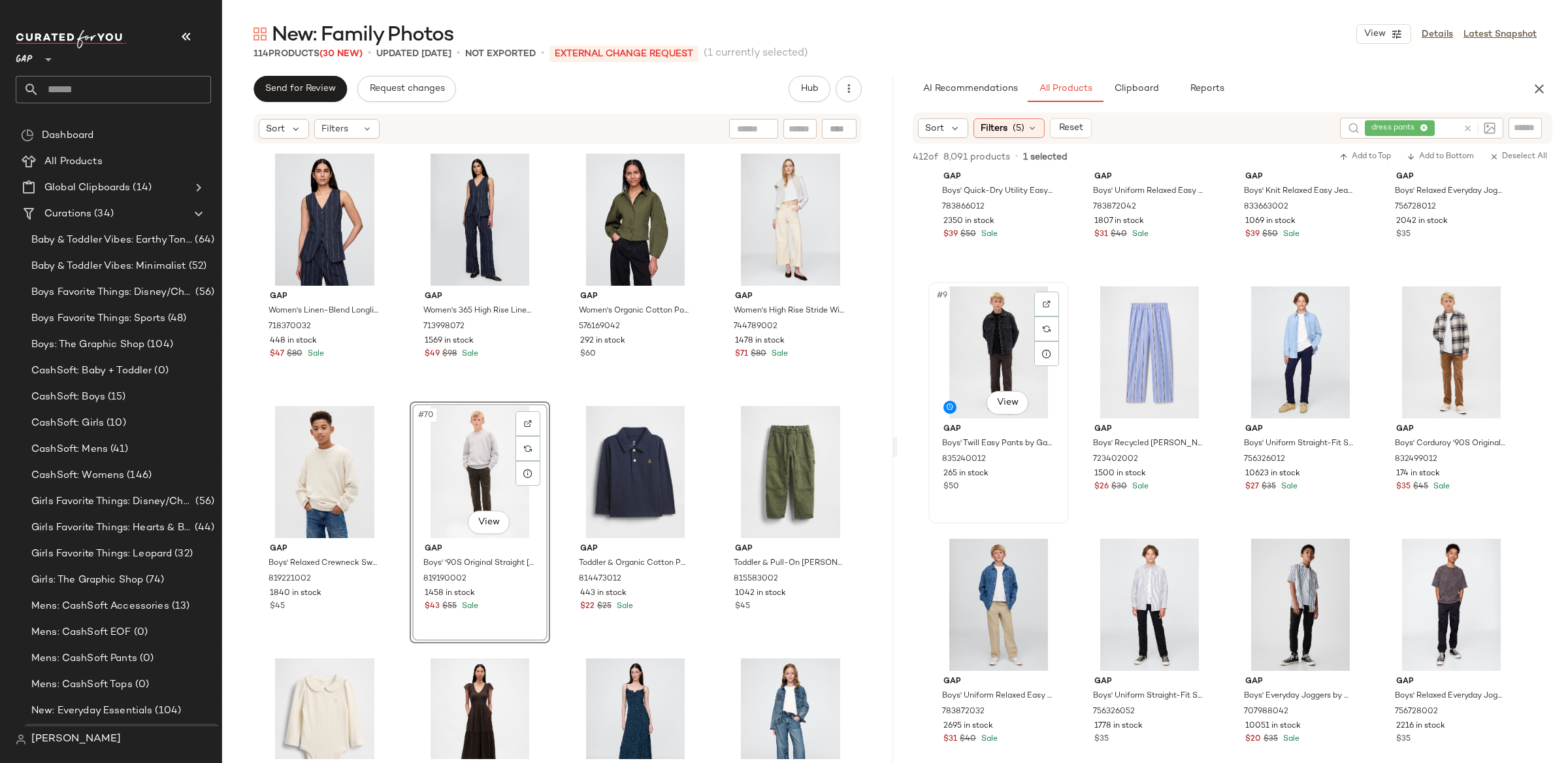
click at [1021, 342] on div "#9 View" at bounding box center [999, 352] width 131 height 132
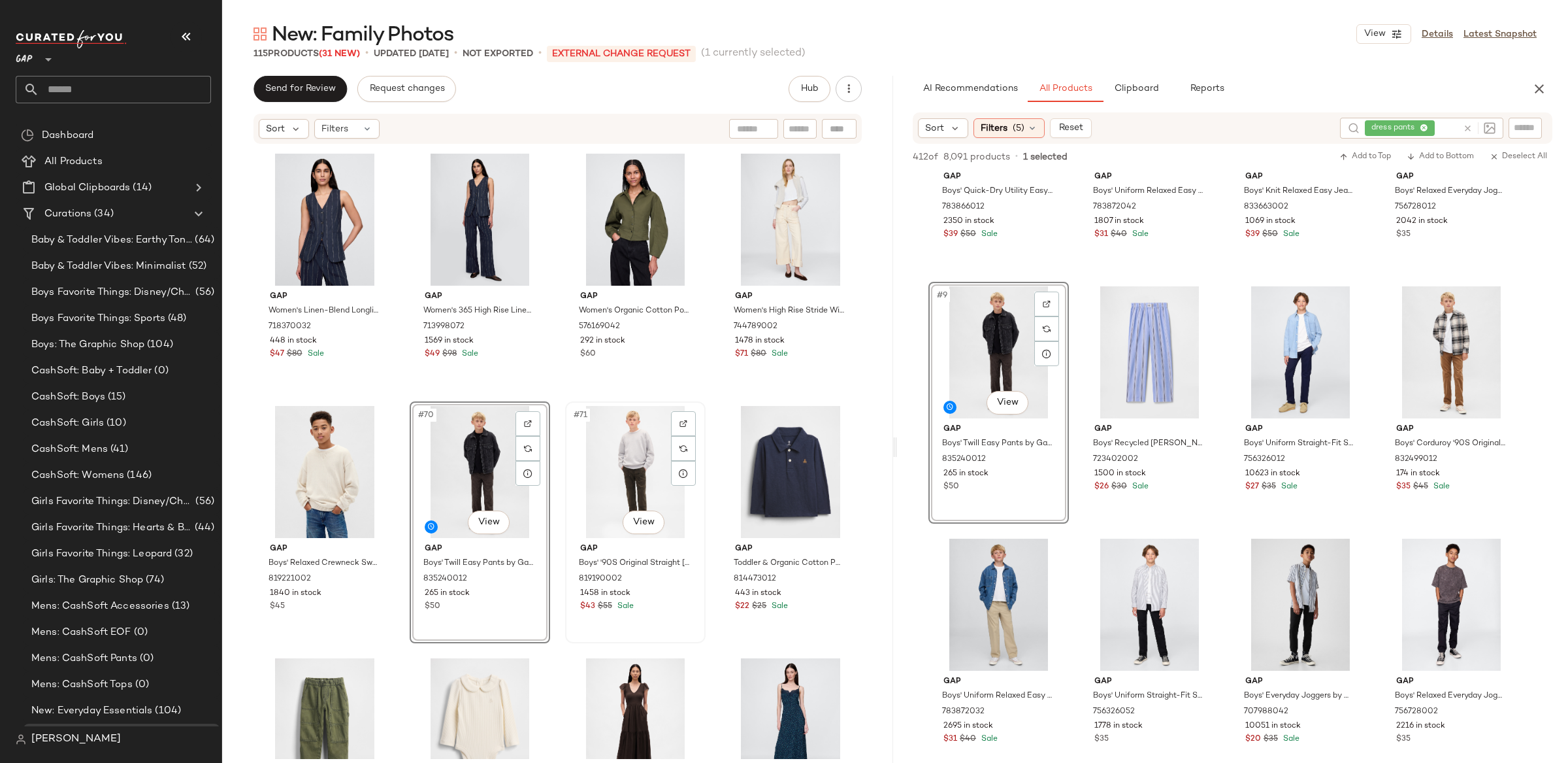
click at [637, 444] on div "#71 View" at bounding box center [636, 471] width 131 height 132
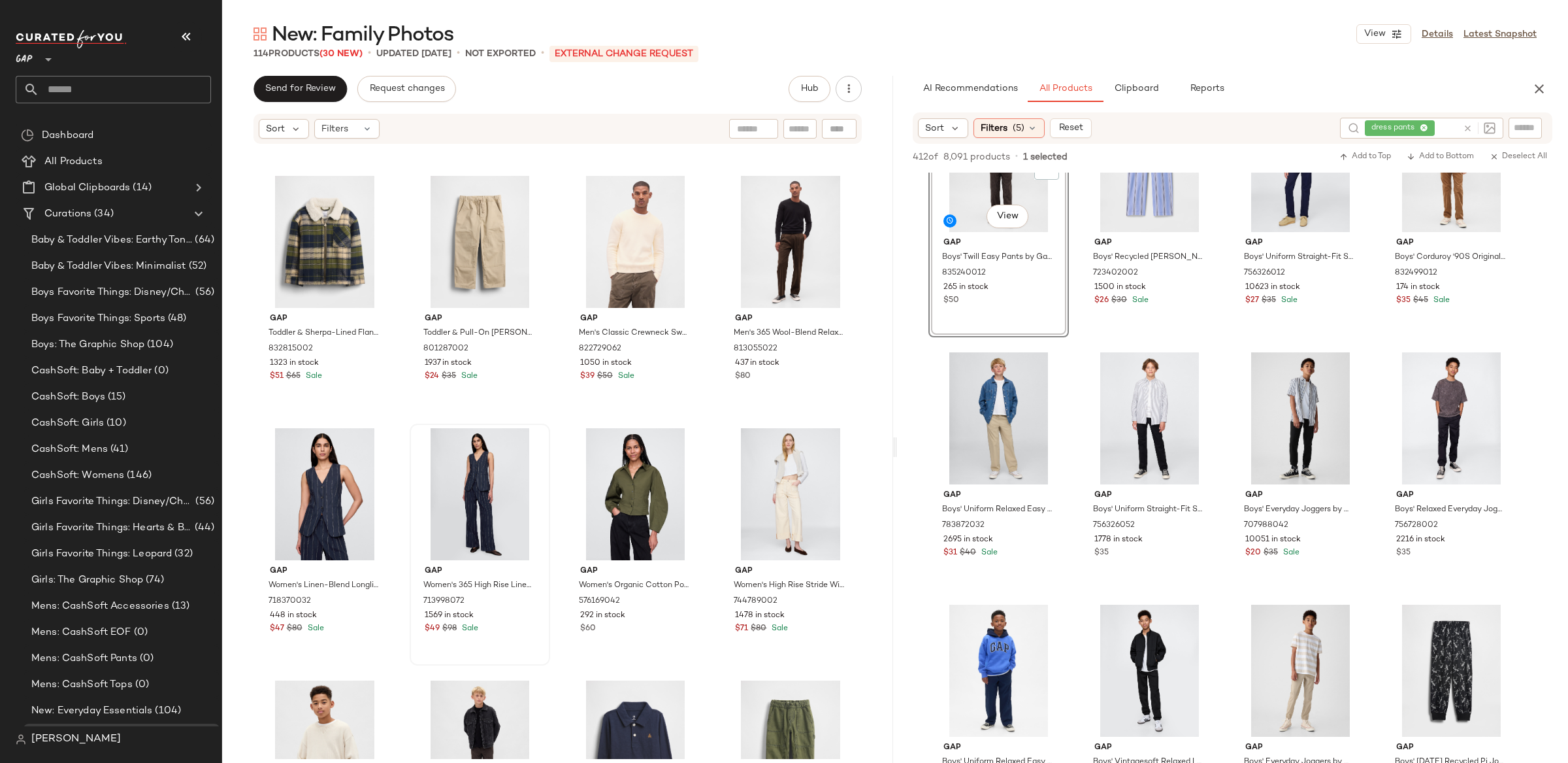
scroll to position [3773, 0]
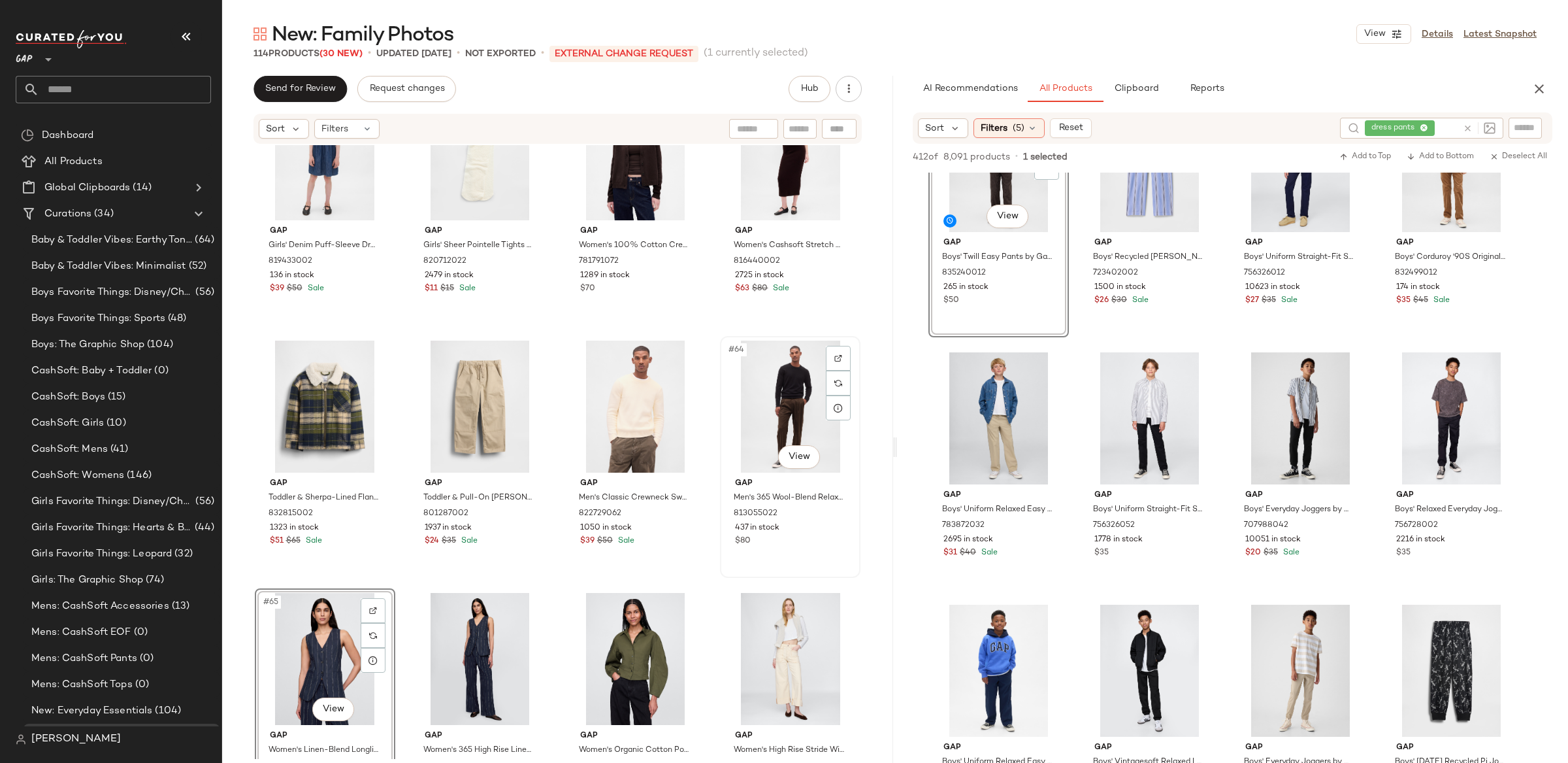
scroll to position [3599, 0]
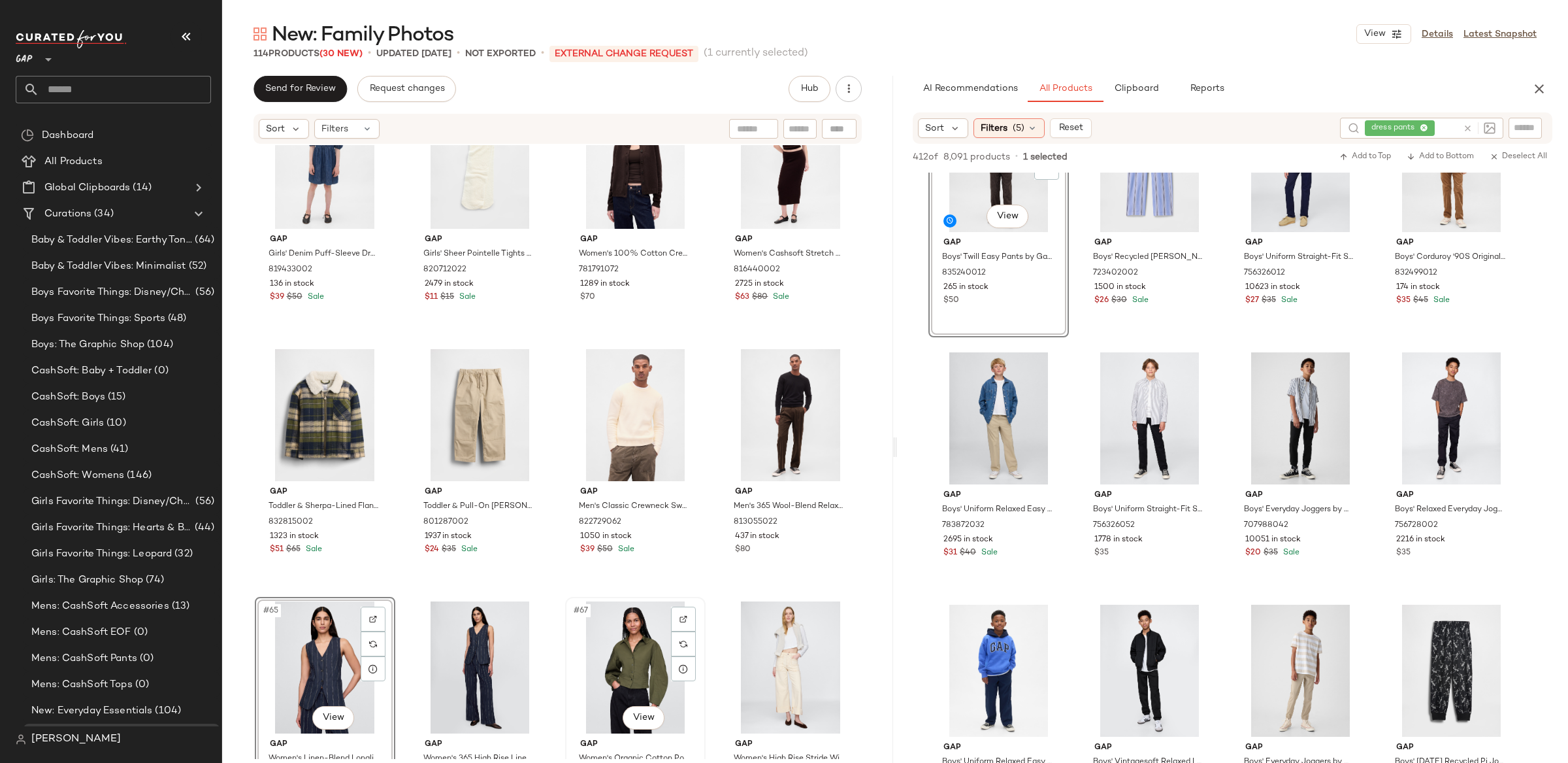
scroll to position [3605, 0]
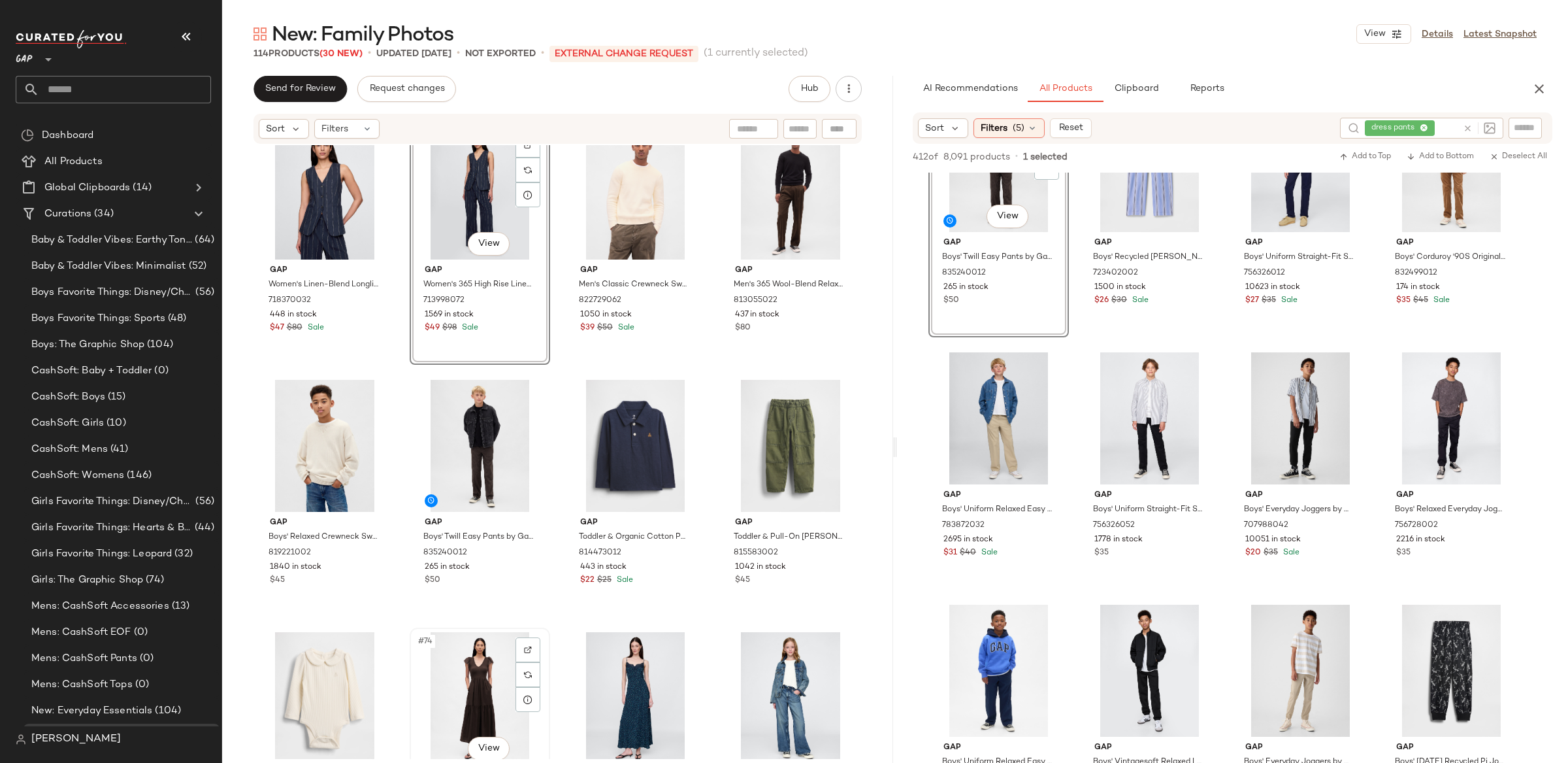
scroll to position [4028, 0]
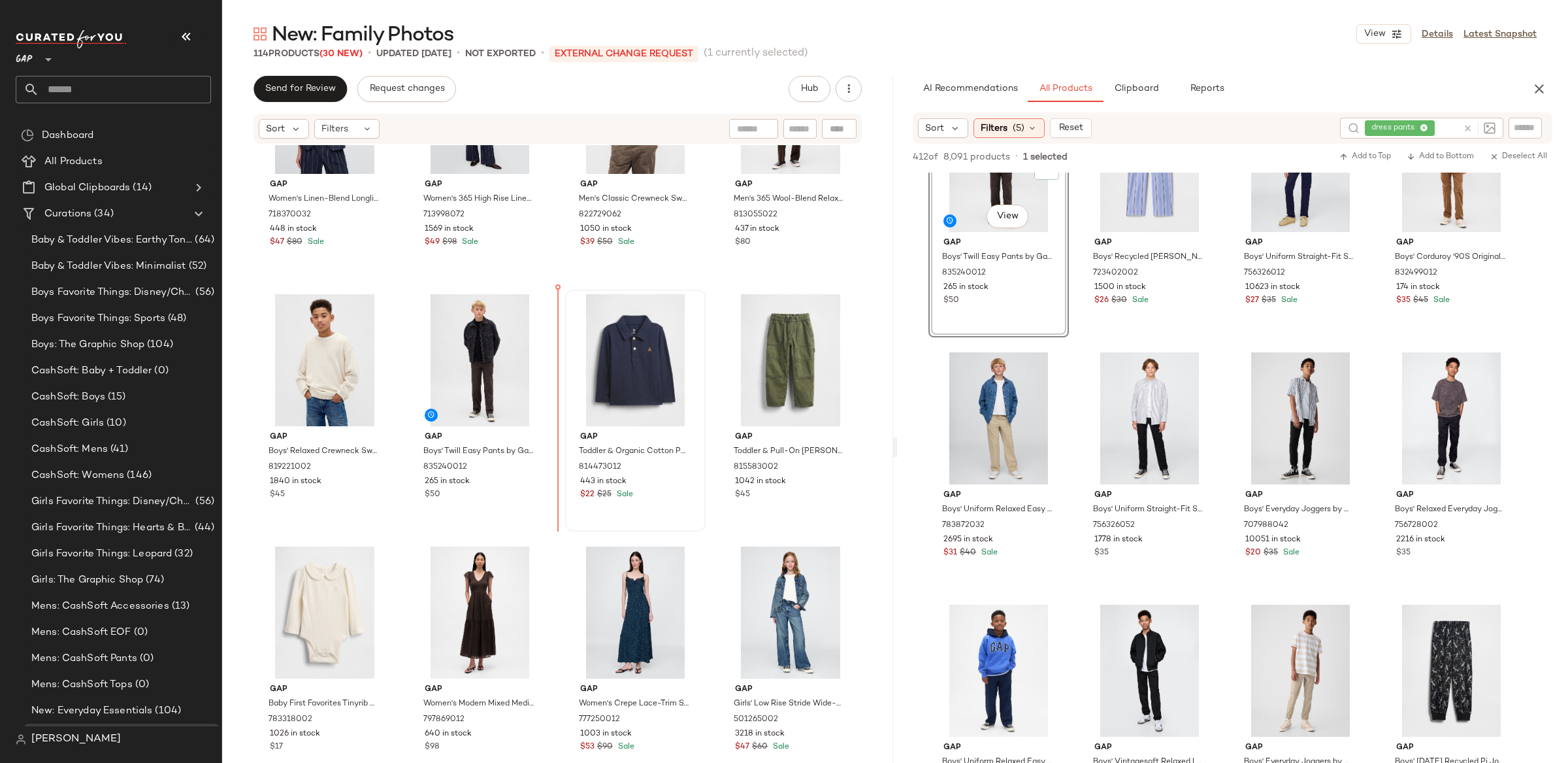
scroll to position [4159, 0]
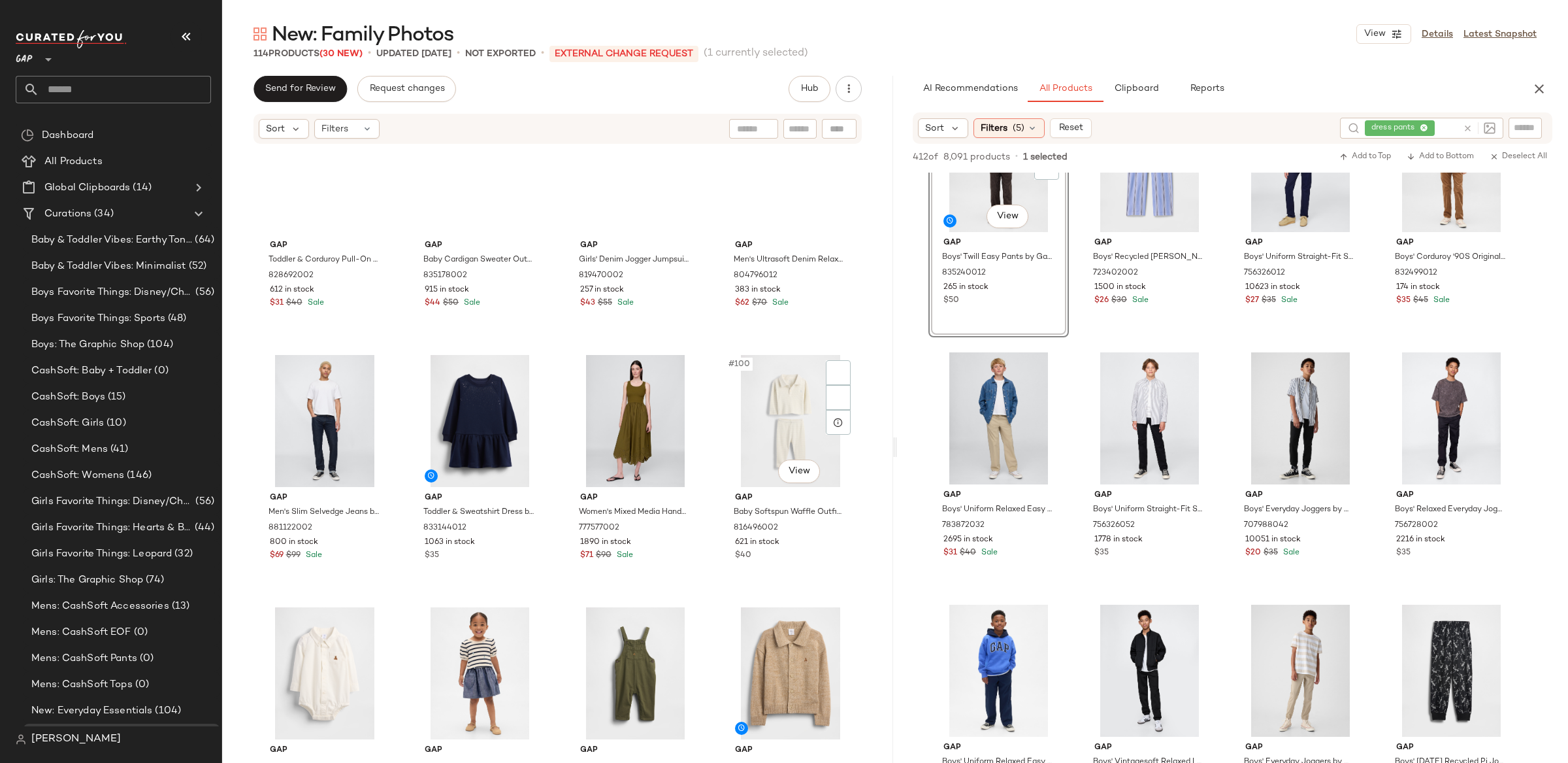
scroll to position [5740, 0]
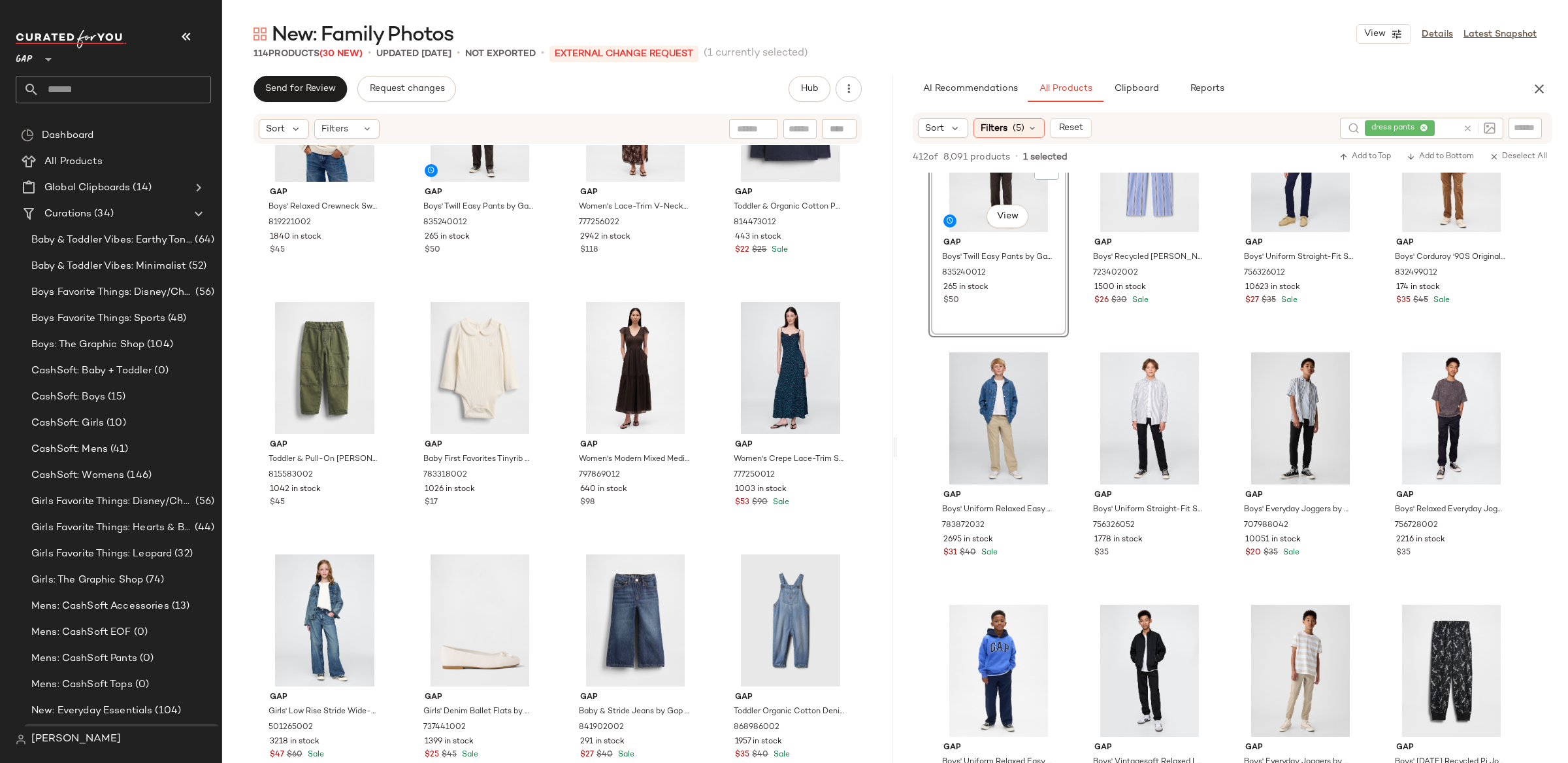
scroll to position [4408, 0]
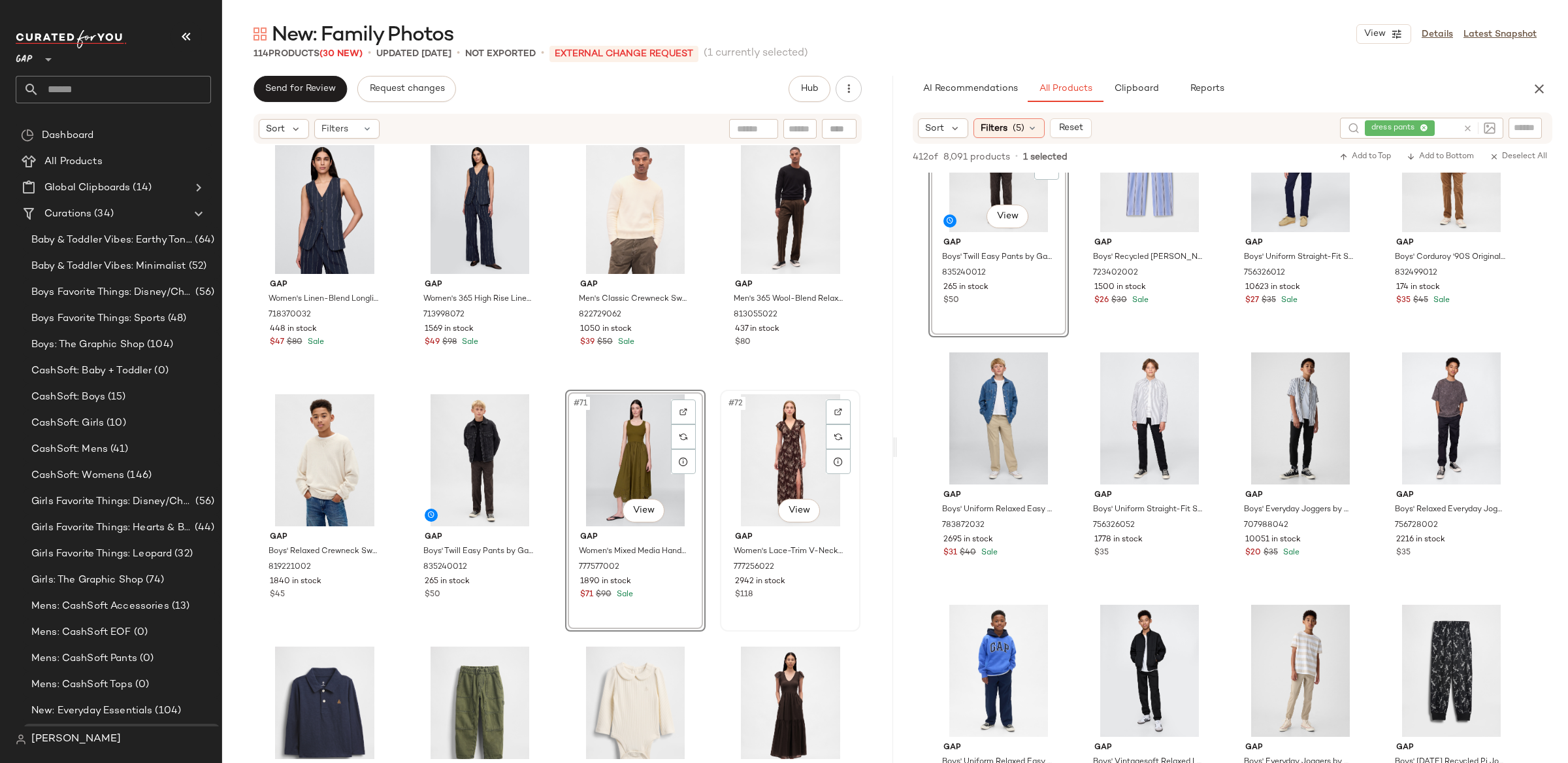
scroll to position [4057, 0]
click at [631, 502] on body "GAP ** Dashboard All Products Global Clipboards (14) Curations (34) Baby & Todd…" at bounding box center [784, 381] width 1568 height 763
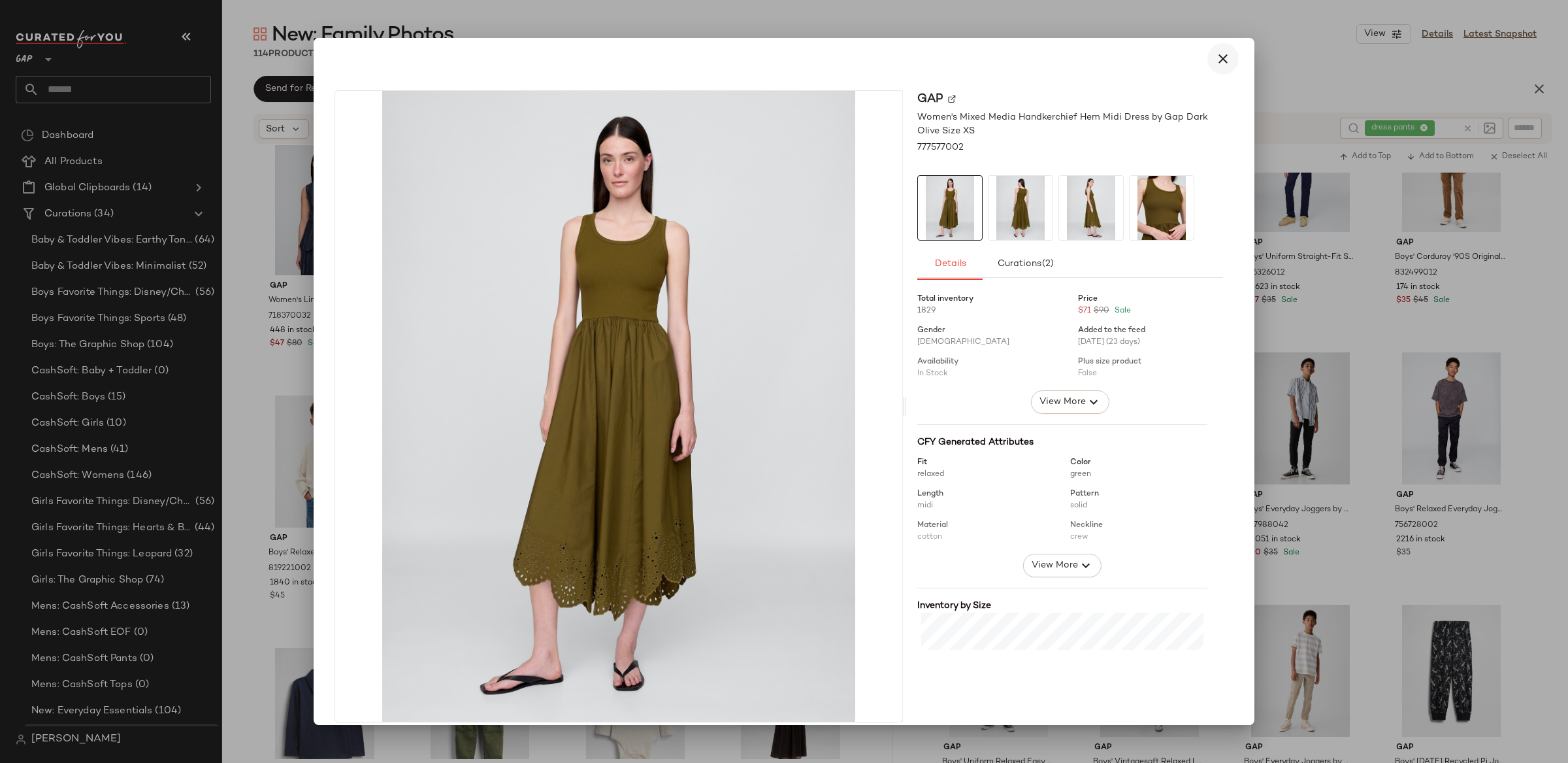
click at [1217, 56] on icon "button" at bounding box center [1223, 59] width 16 height 16
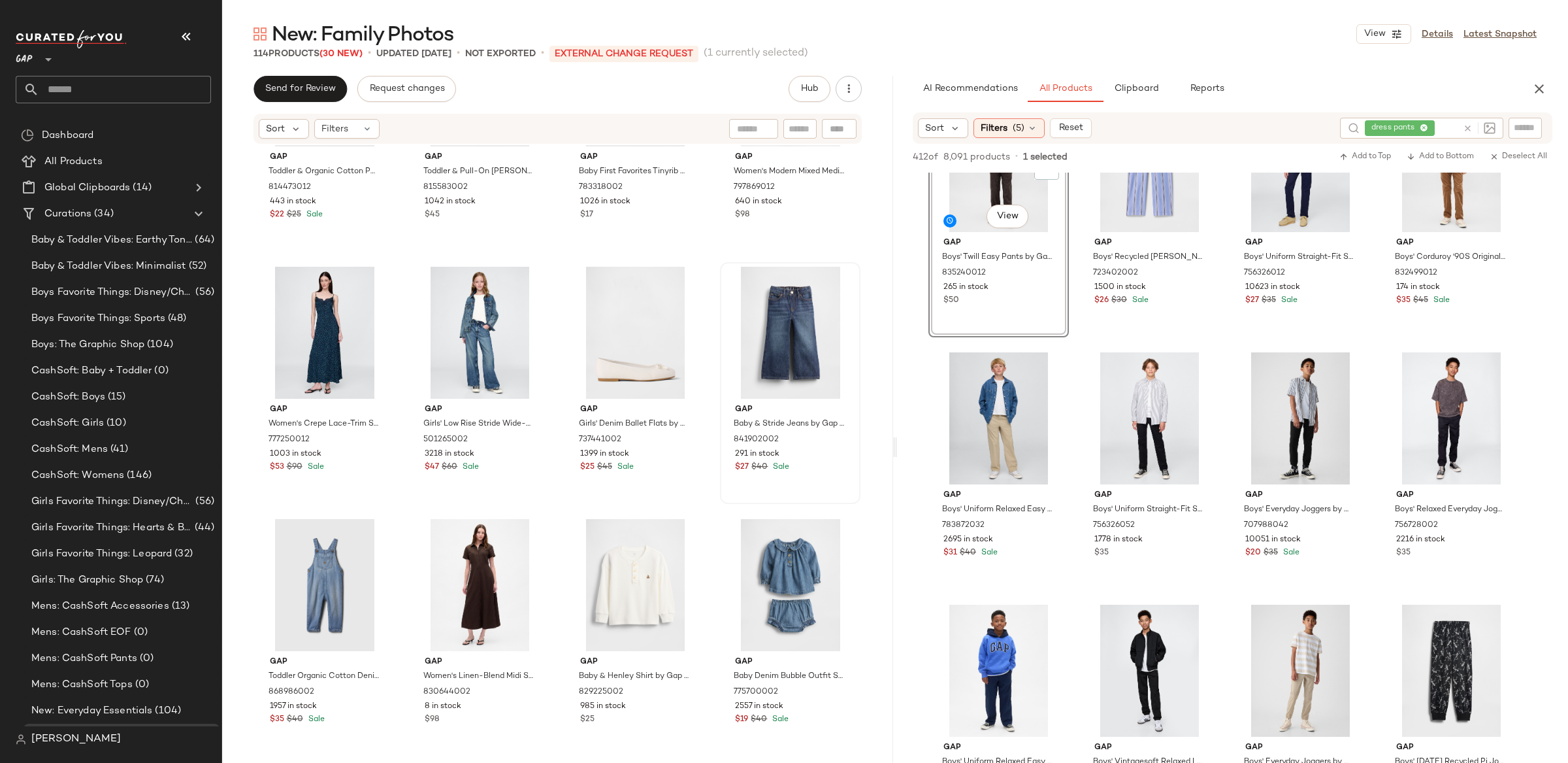
scroll to position [4728, 0]
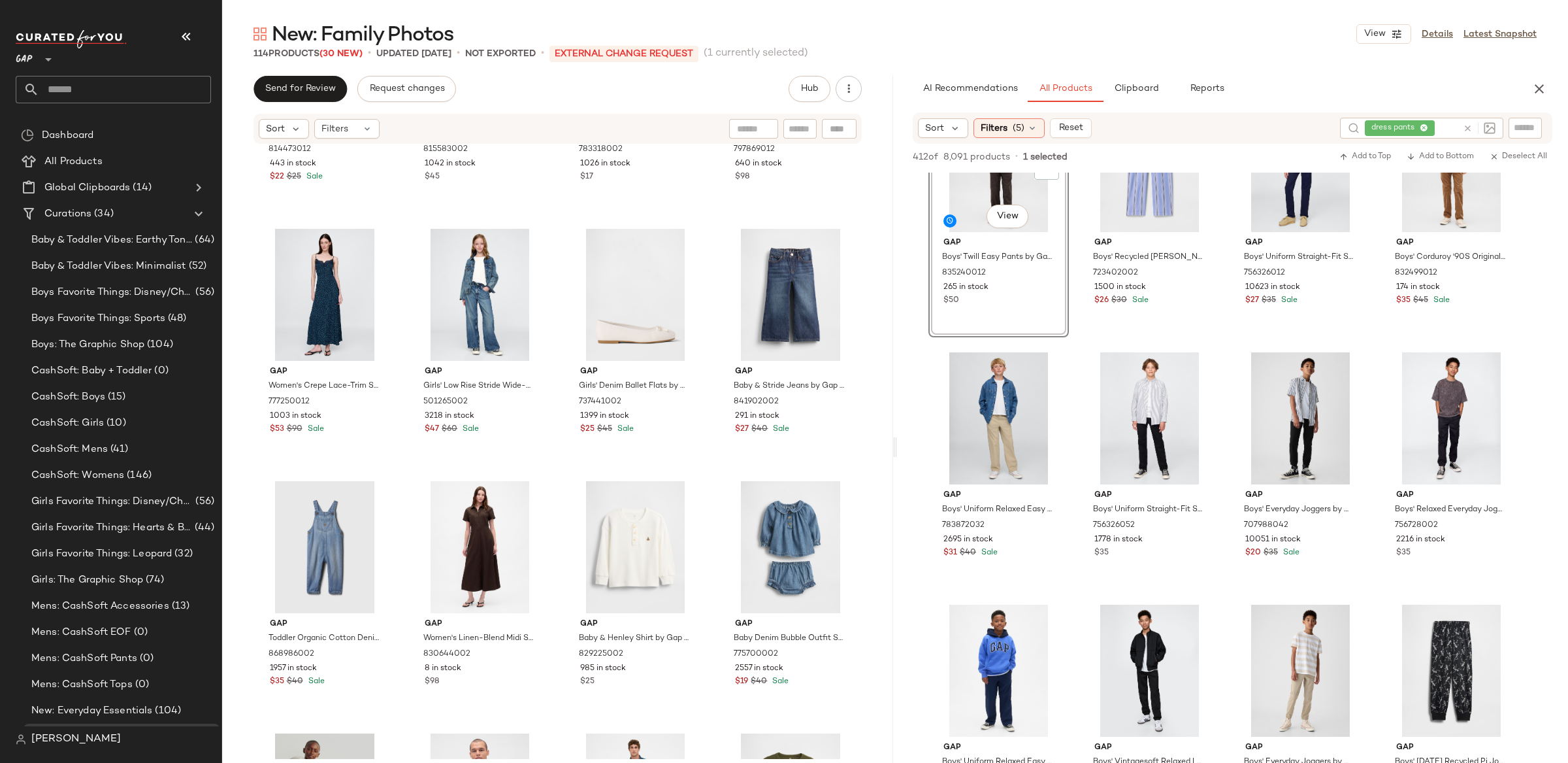
click at [1466, 124] on icon at bounding box center [1468, 129] width 10 height 10
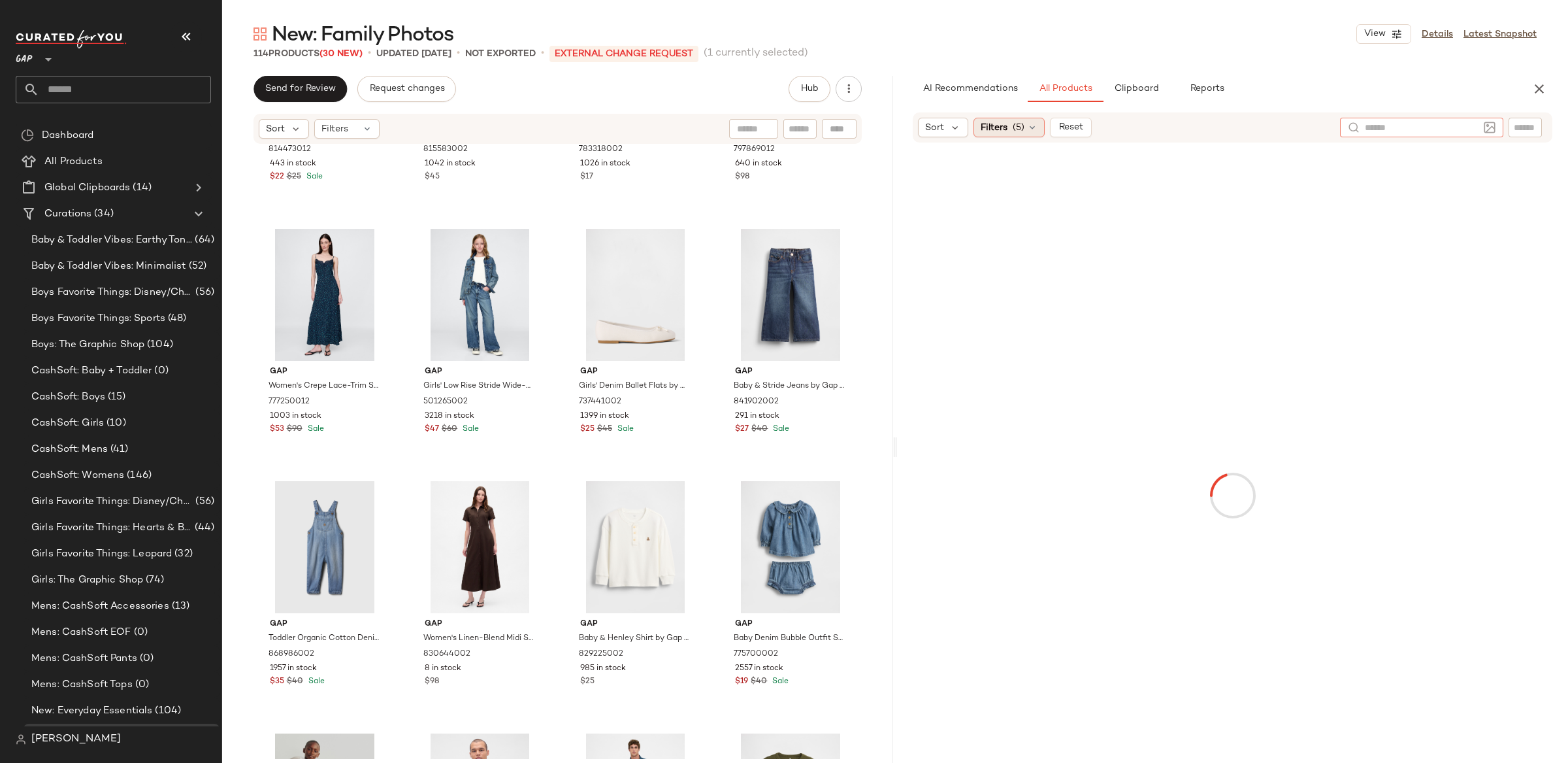
click at [1009, 127] on div "Filters (5)" at bounding box center [1010, 128] width 71 height 20
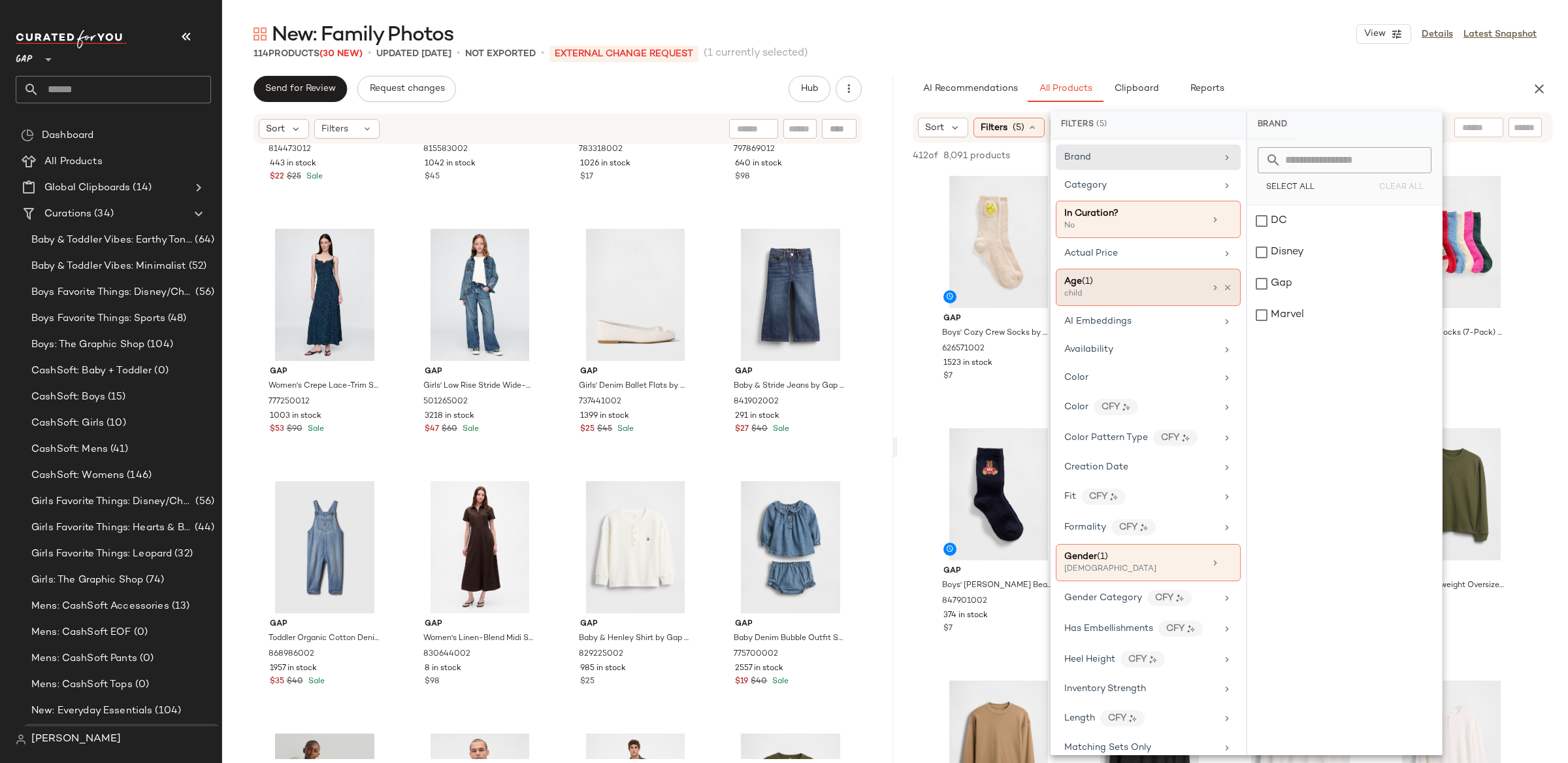
drag, startPoint x: 1120, startPoint y: 289, endPoint x: 1180, endPoint y: 283, distance: 60.3
click at [1130, 289] on div "child" at bounding box center [1130, 295] width 131 height 12
click at [1266, 244] on div "child" at bounding box center [1345, 252] width 194 height 32
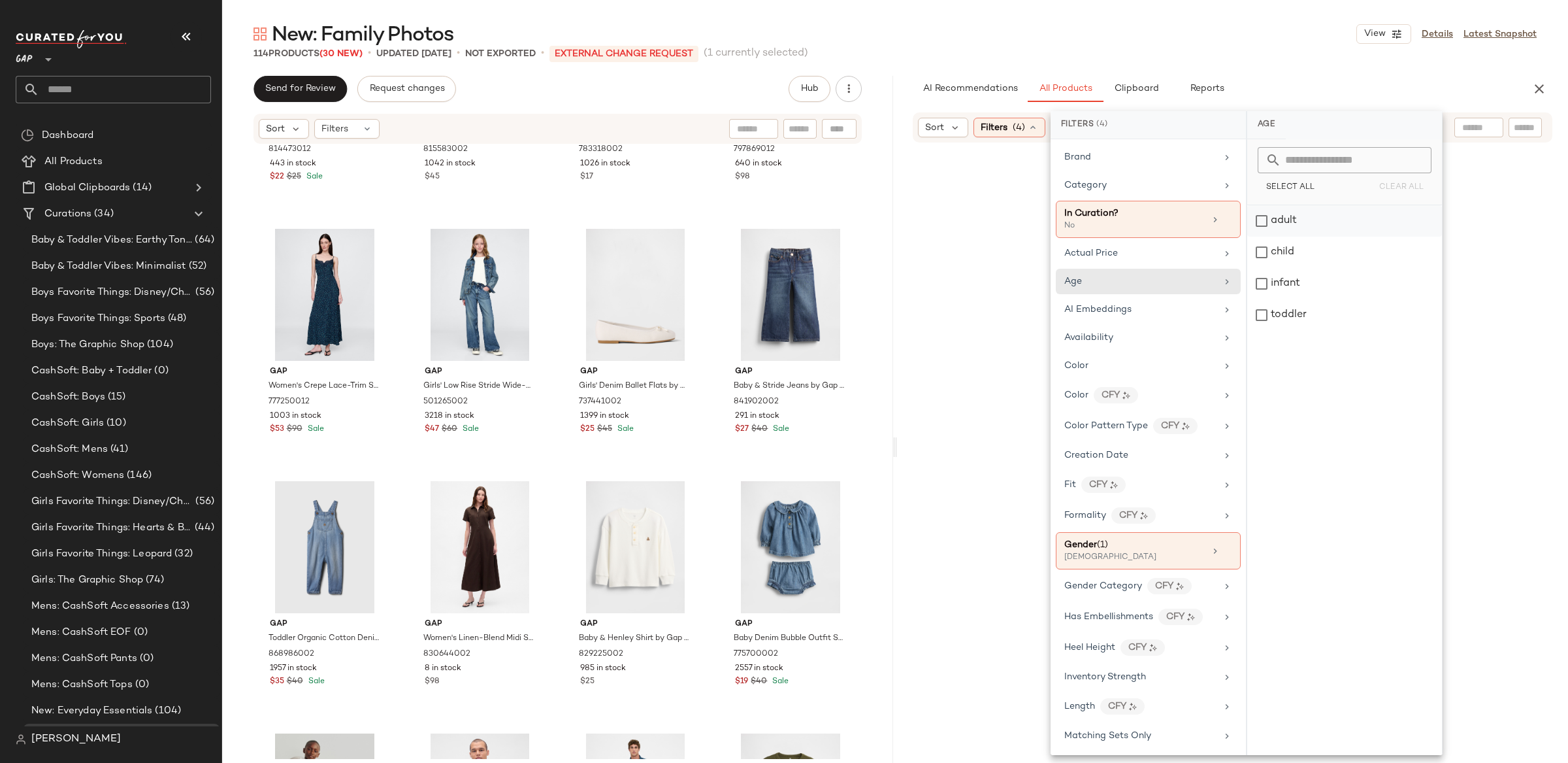
click at [1267, 223] on div "adult" at bounding box center [1345, 221] width 194 height 32
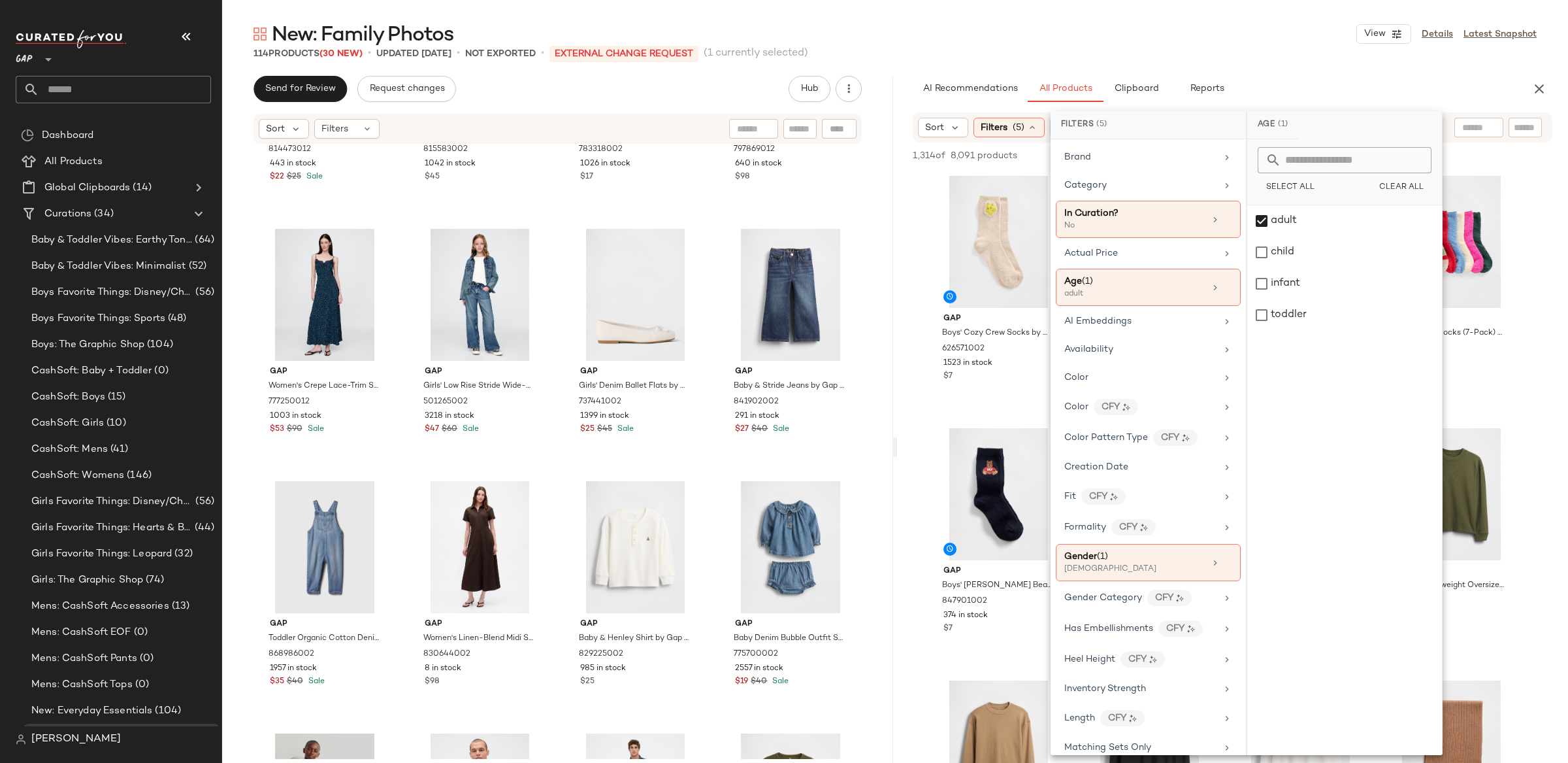
drag, startPoint x: 1125, startPoint y: 557, endPoint x: 1336, endPoint y: 378, distance: 276.7
click at [1126, 556] on div "Gender (1)" at bounding box center [1135, 557] width 141 height 14
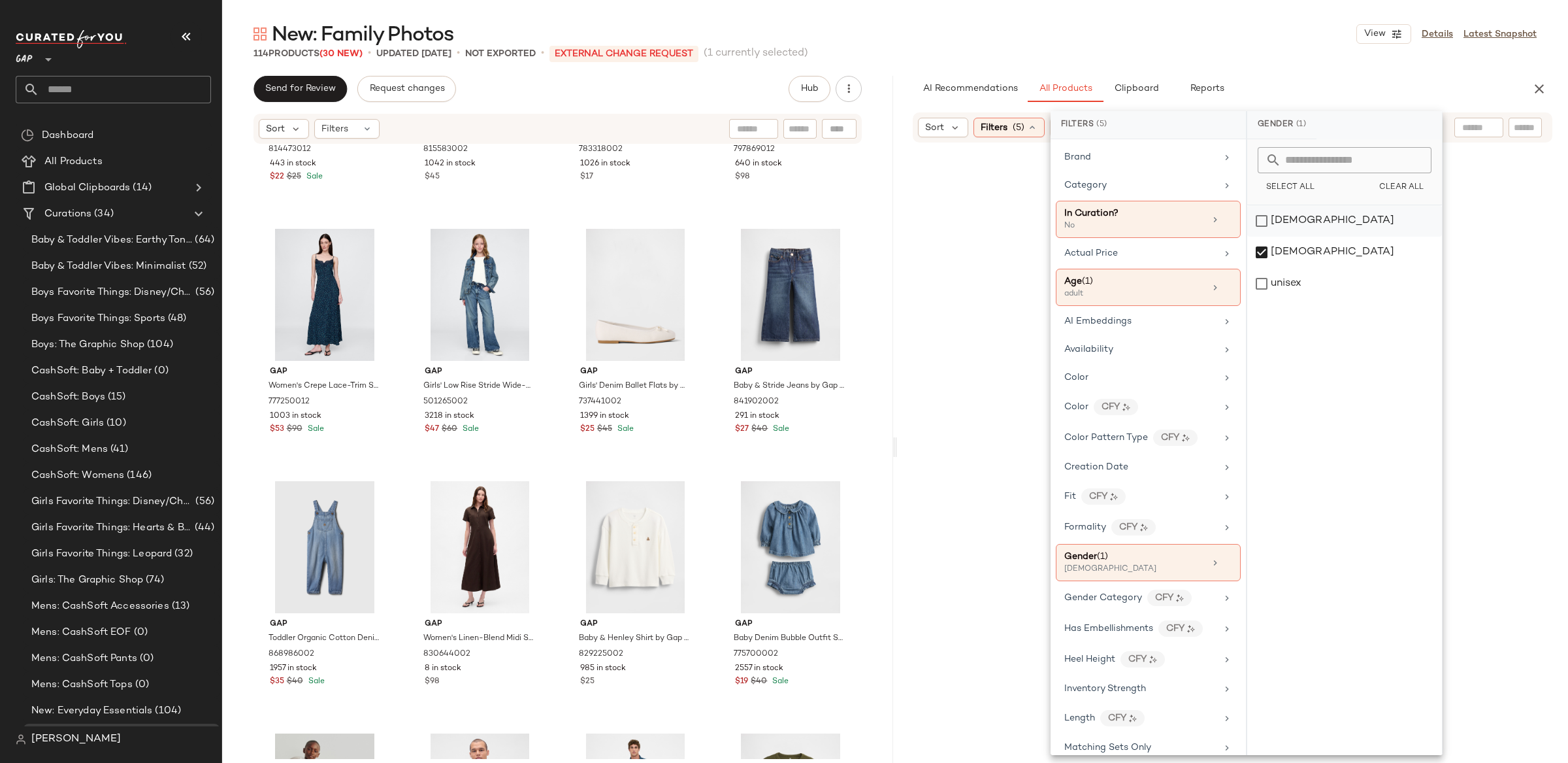
drag, startPoint x: 1285, startPoint y: 250, endPoint x: 1287, endPoint y: 230, distance: 20.1
click at [1286, 247] on div "[DEMOGRAPHIC_DATA]" at bounding box center [1345, 252] width 194 height 32
drag, startPoint x: 1288, startPoint y: 230, endPoint x: 1328, endPoint y: 144, distance: 94.8
click at [1288, 230] on div "[DEMOGRAPHIC_DATA]" at bounding box center [1345, 221] width 194 height 32
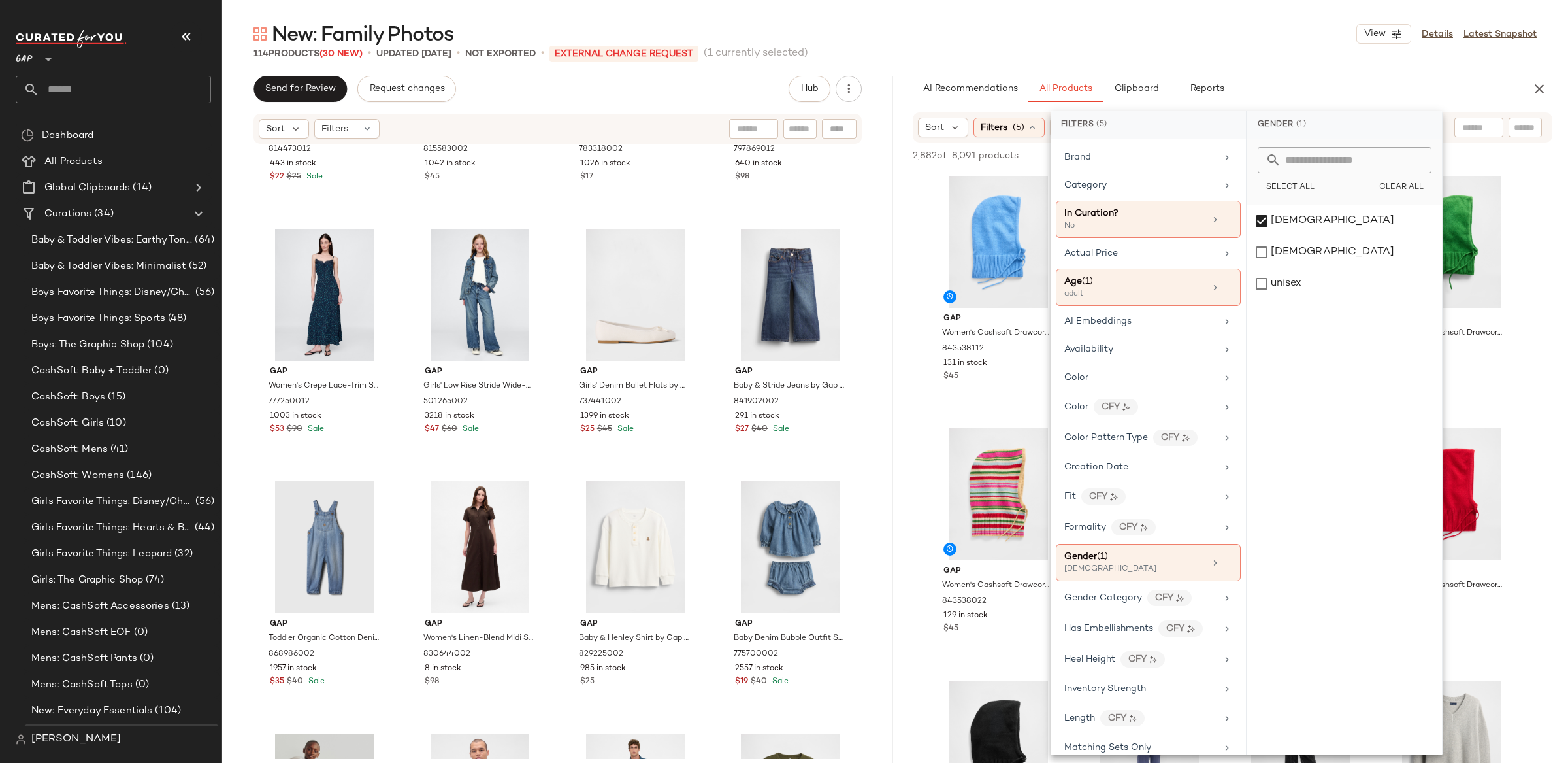
drag, startPoint x: 1315, startPoint y: 79, endPoint x: 1362, endPoint y: 87, distance: 47.7
click at [1315, 79] on div "AI Recommendations All Products Clipboard Reports" at bounding box center [1211, 88] width 598 height 26
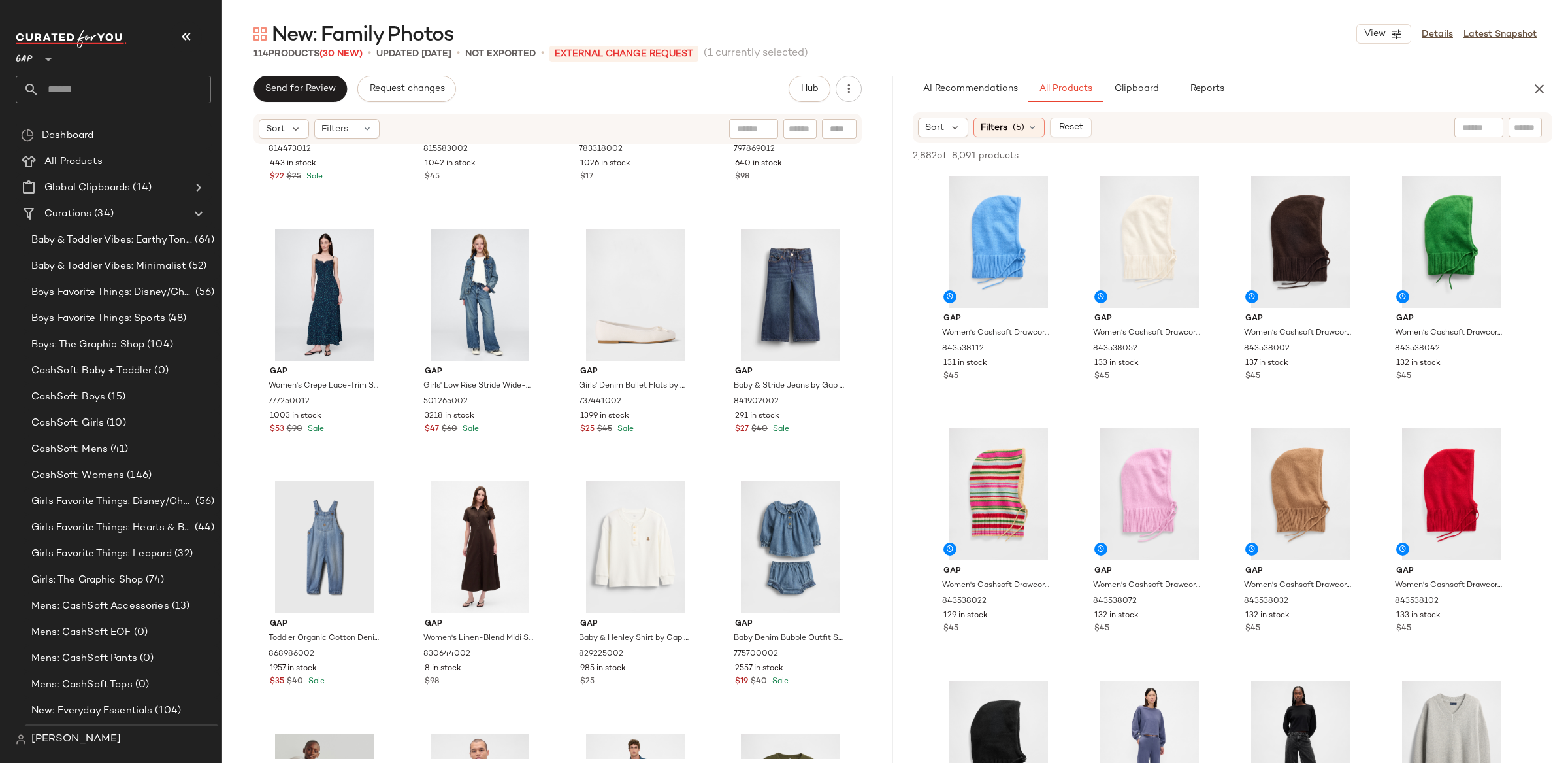
click at [1465, 128] on input "text" at bounding box center [1479, 128] width 34 height 14
type input "**********"
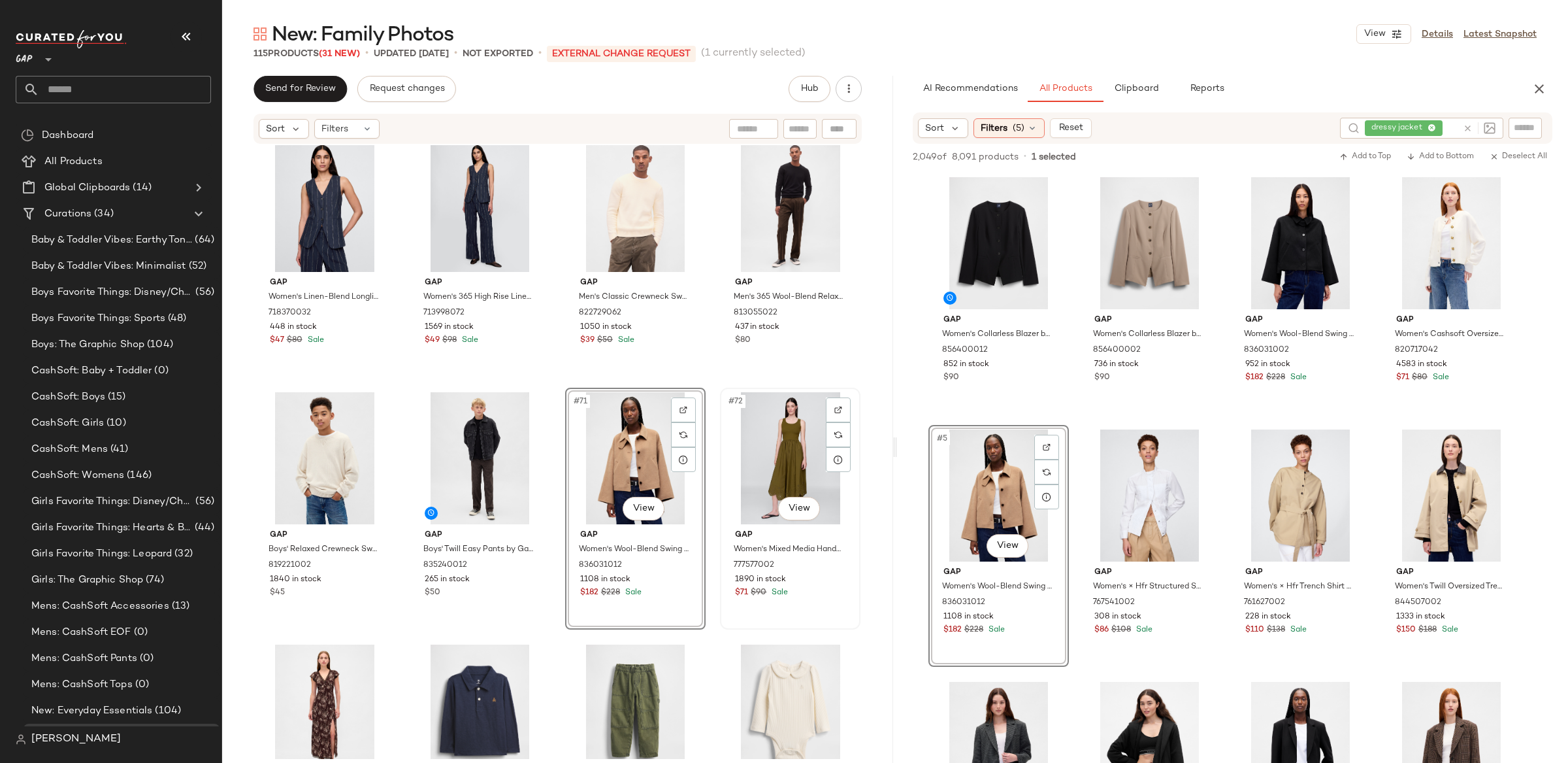
scroll to position [4059, 0]
click at [868, 354] on div "Gap Women's Linen-Blend Longline Vest by Gap White And Navy Blue Stripe Size XS…" at bounding box center [557, 451] width 671 height 614
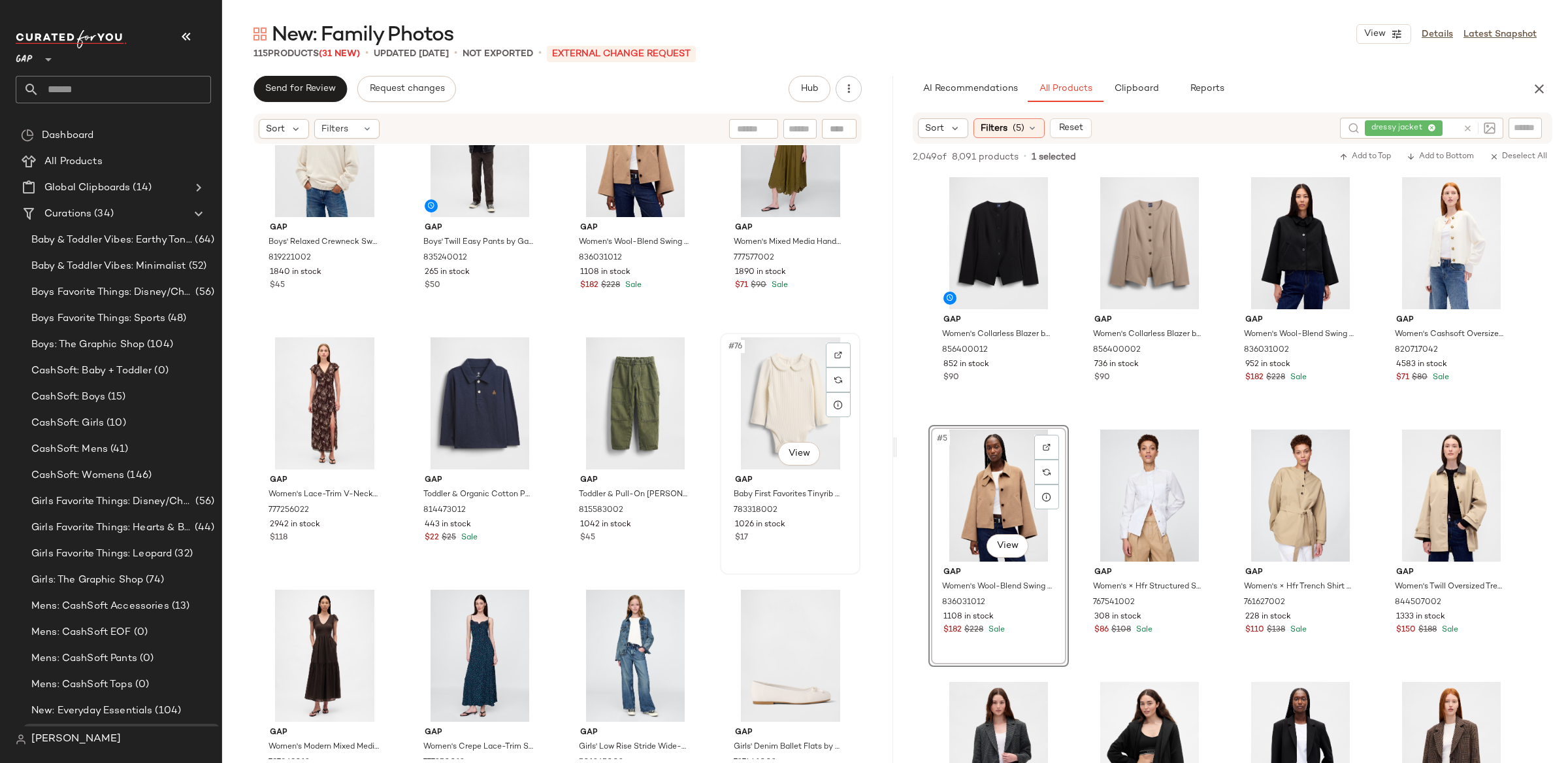
scroll to position [4366, 0]
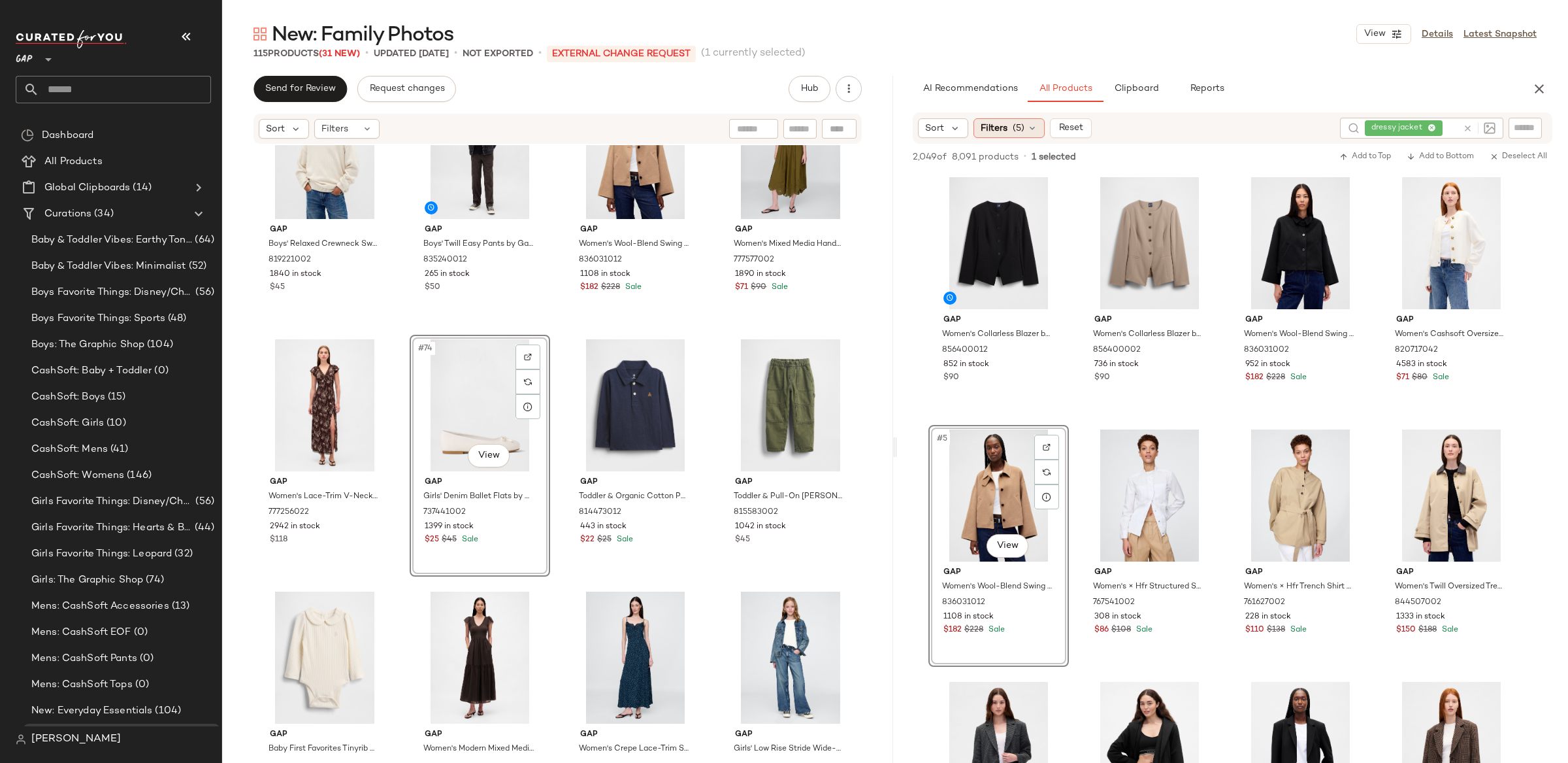
click at [989, 137] on div "Filters (5)" at bounding box center [1010, 128] width 71 height 20
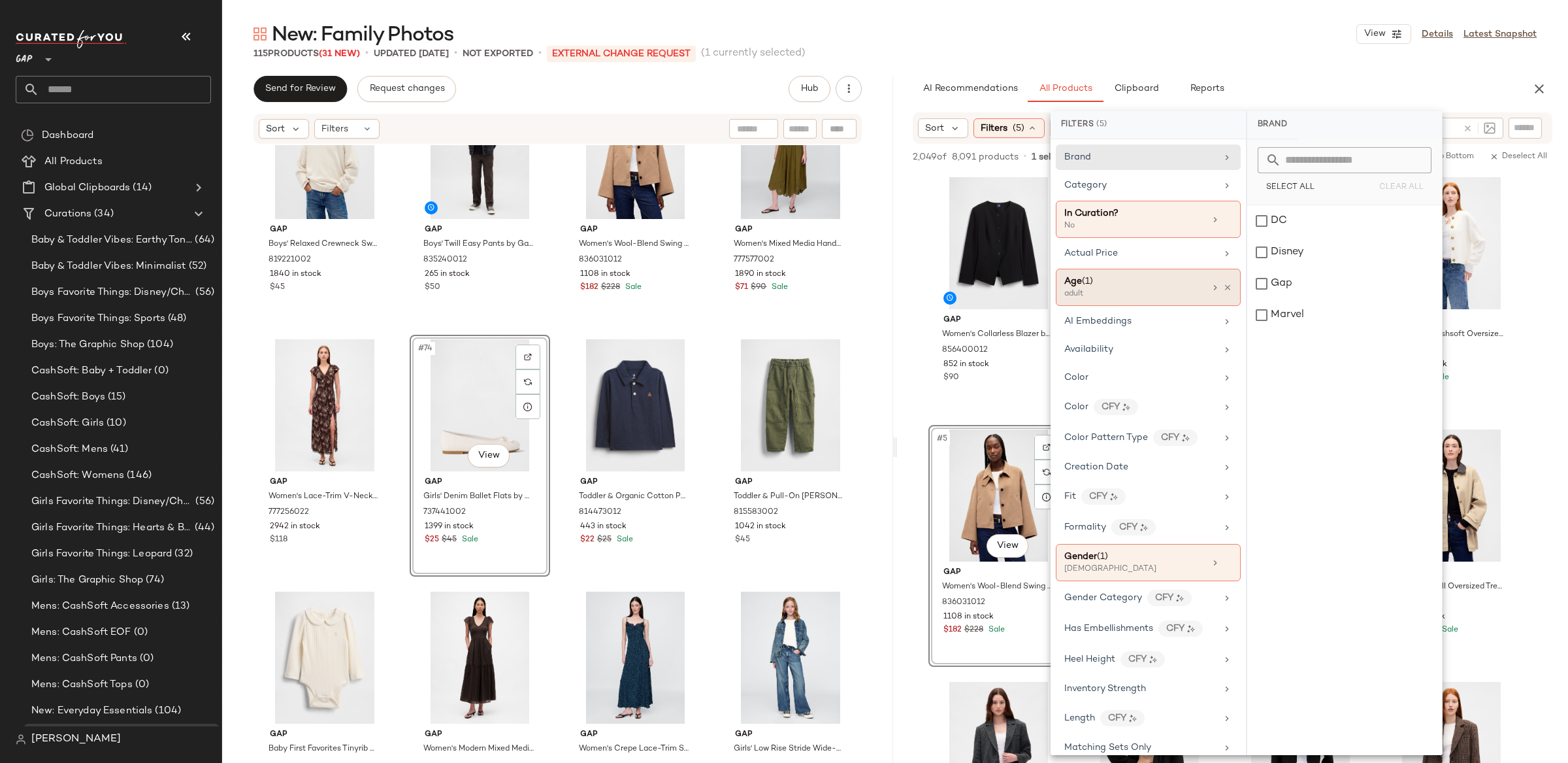
click at [1143, 291] on div "adult" at bounding box center [1130, 295] width 131 height 12
click at [1270, 250] on div "child" at bounding box center [1345, 252] width 194 height 32
click at [1270, 227] on div "adult" at bounding box center [1345, 221] width 194 height 32
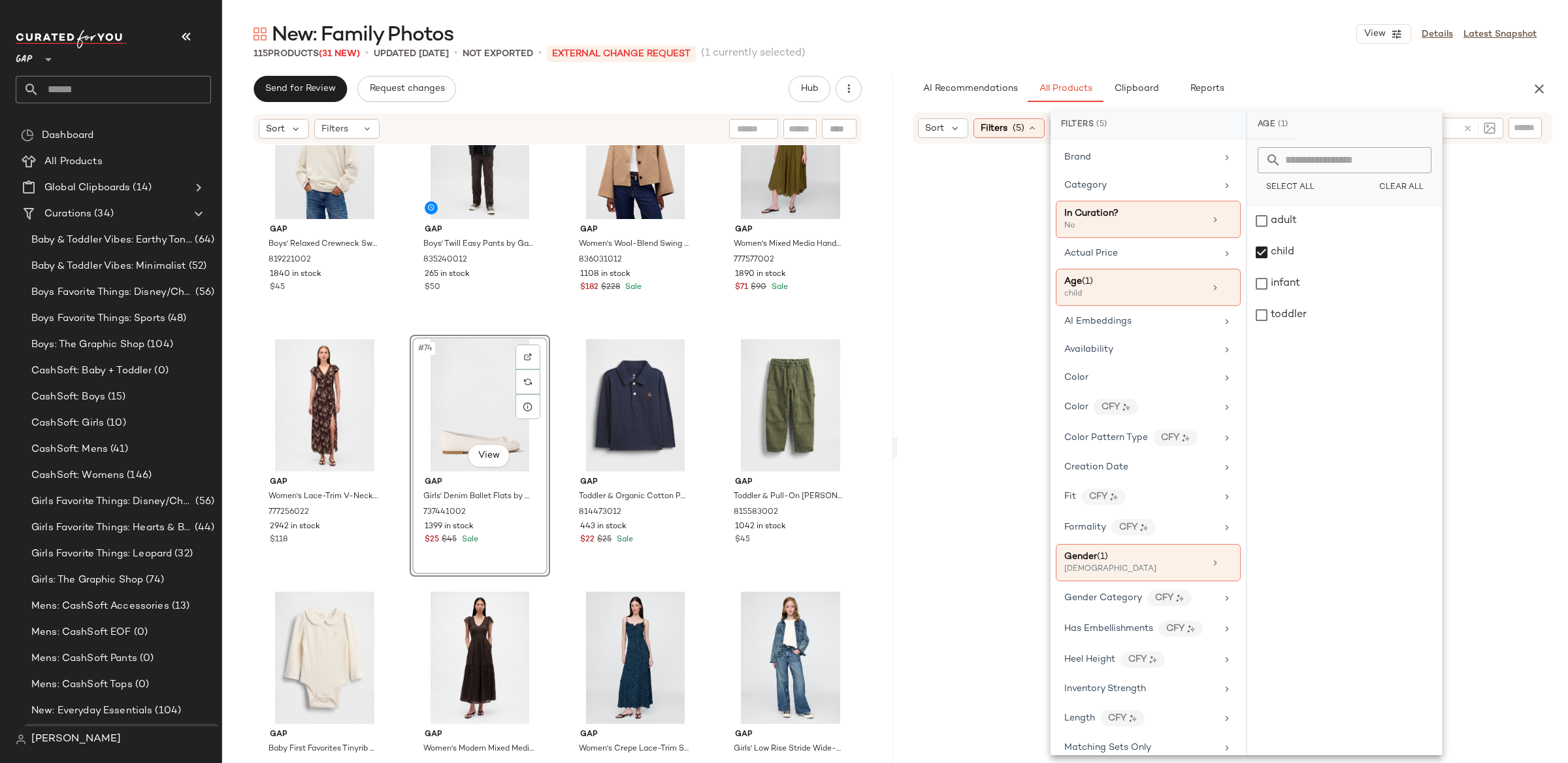
drag, startPoint x: 1351, startPoint y: 79, endPoint x: 1339, endPoint y: 89, distance: 15.6
click at [1351, 79] on div "AI Recommendations All Products Clipboard Reports" at bounding box center [1211, 88] width 598 height 26
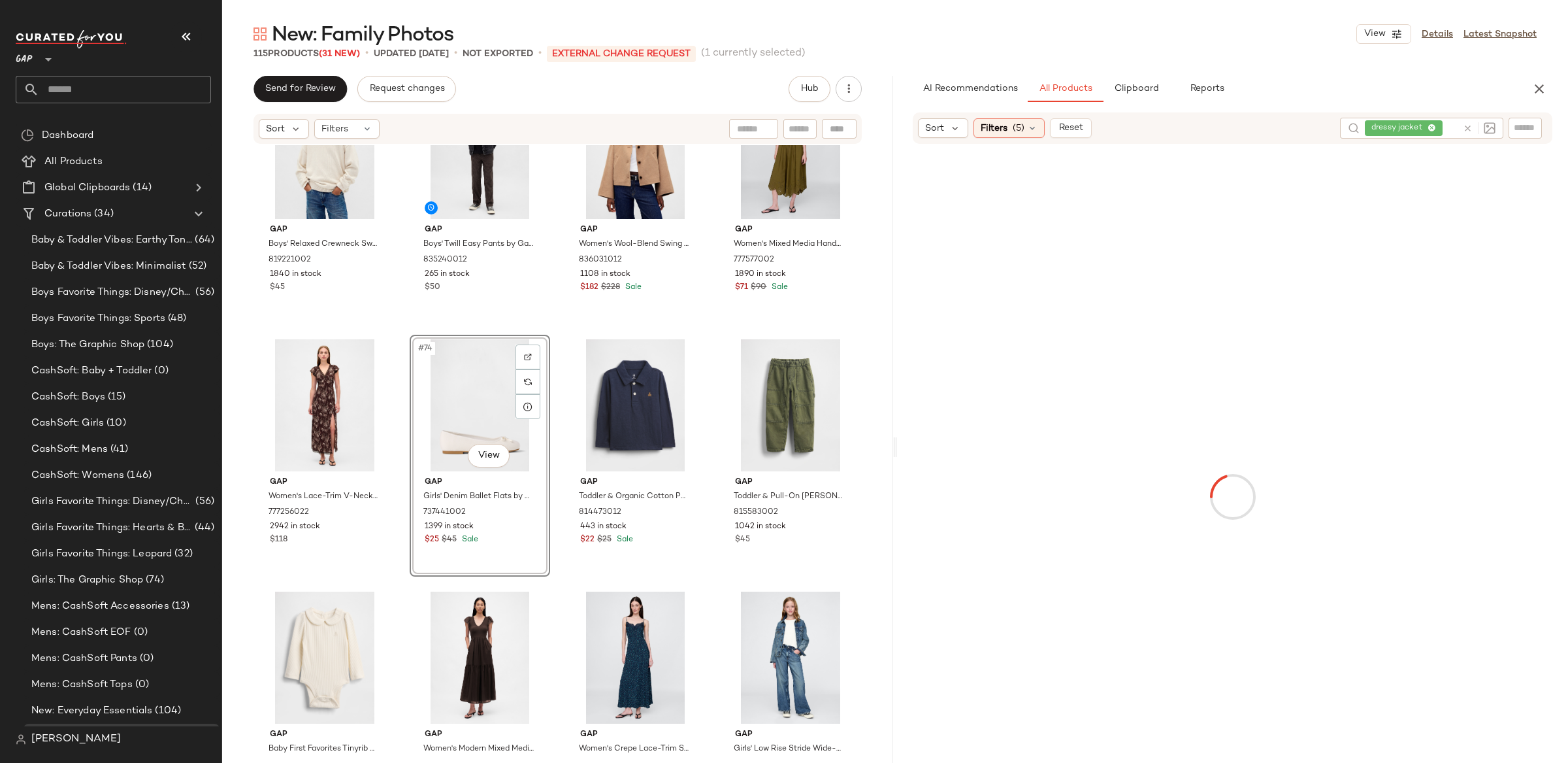
drag, startPoint x: 1466, startPoint y: 127, endPoint x: 1474, endPoint y: 136, distance: 12.0
click at [1466, 127] on icon at bounding box center [1468, 129] width 10 height 10
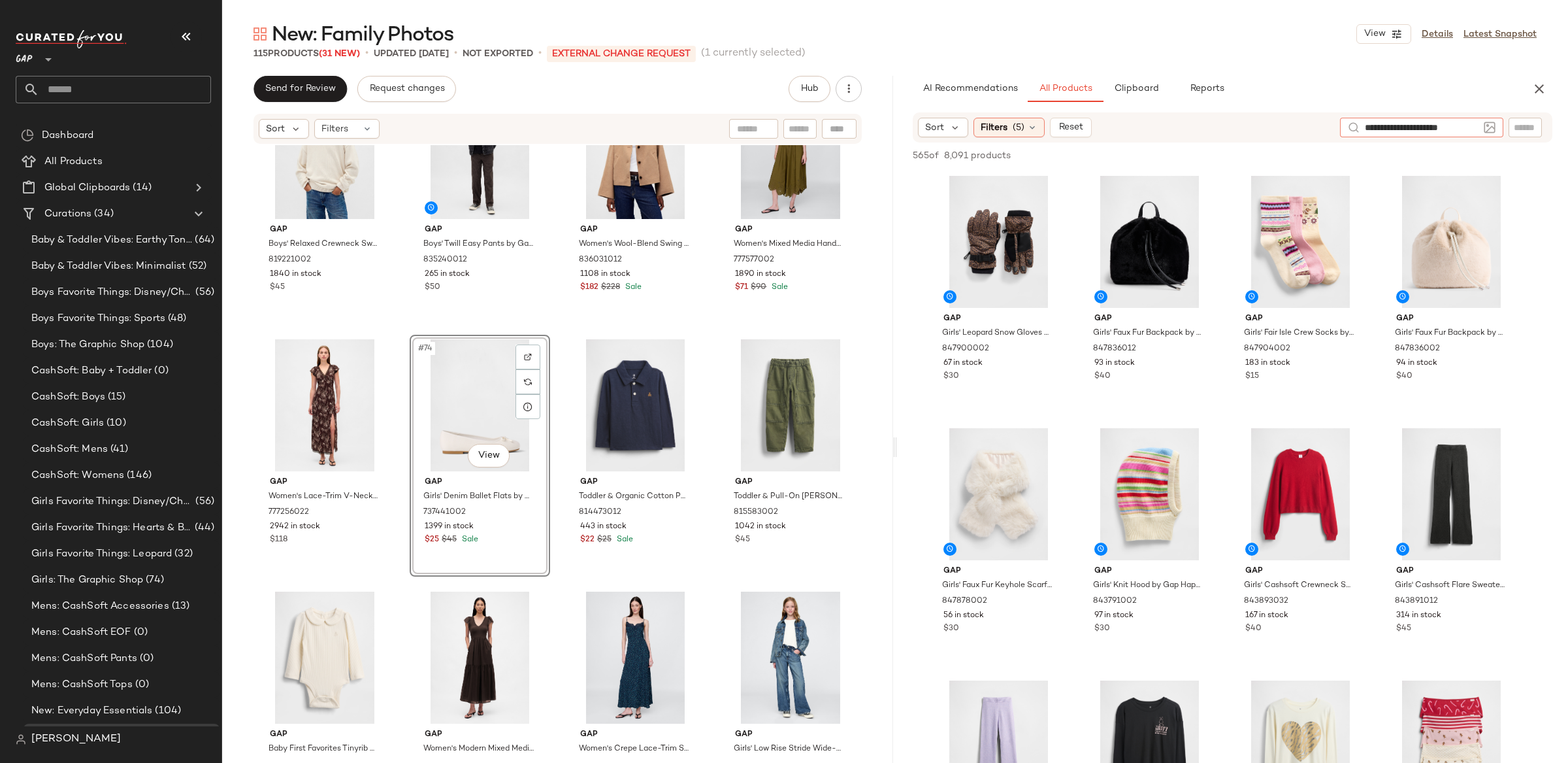
type input "**********"
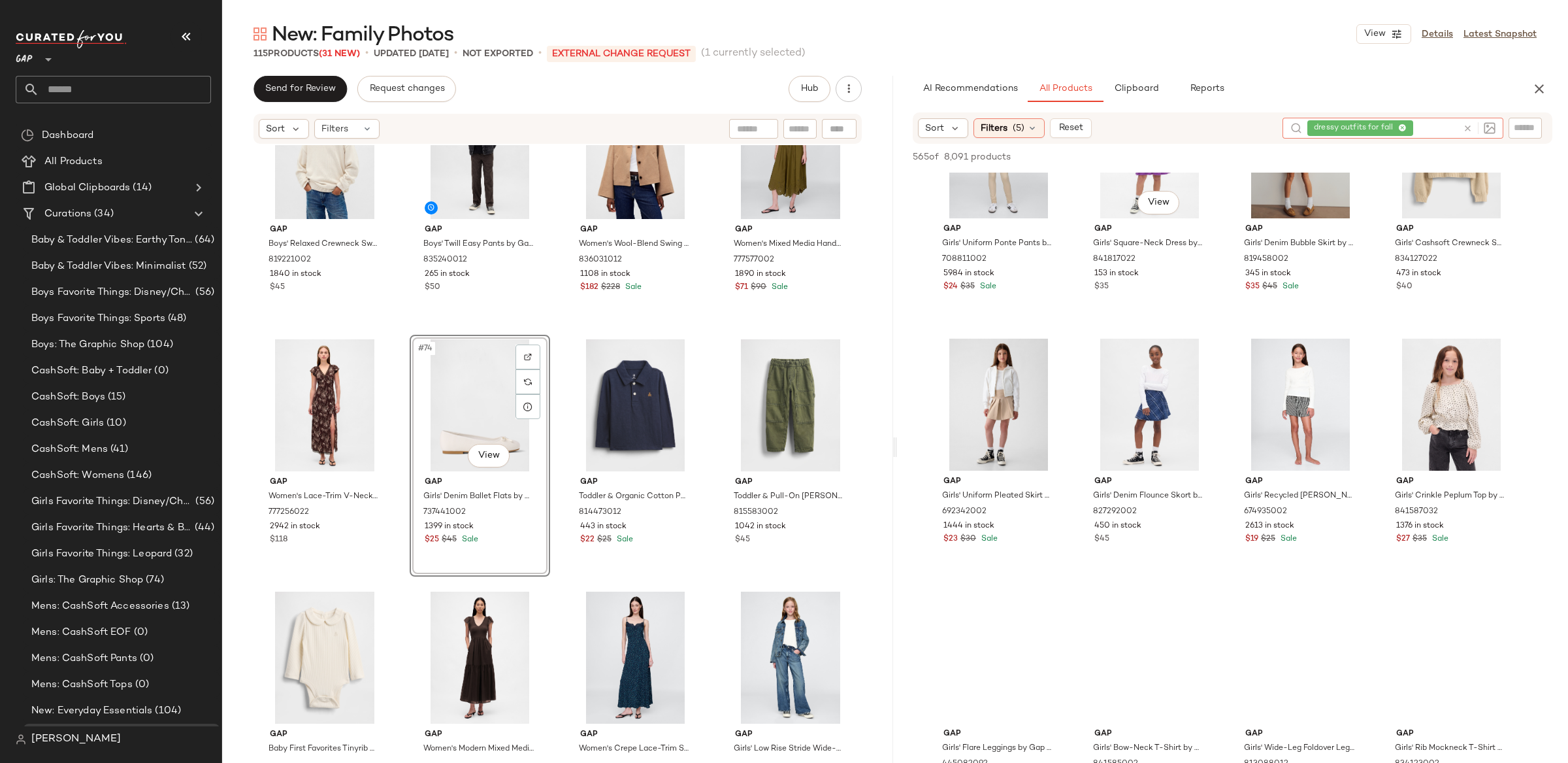
scroll to position [3391, 0]
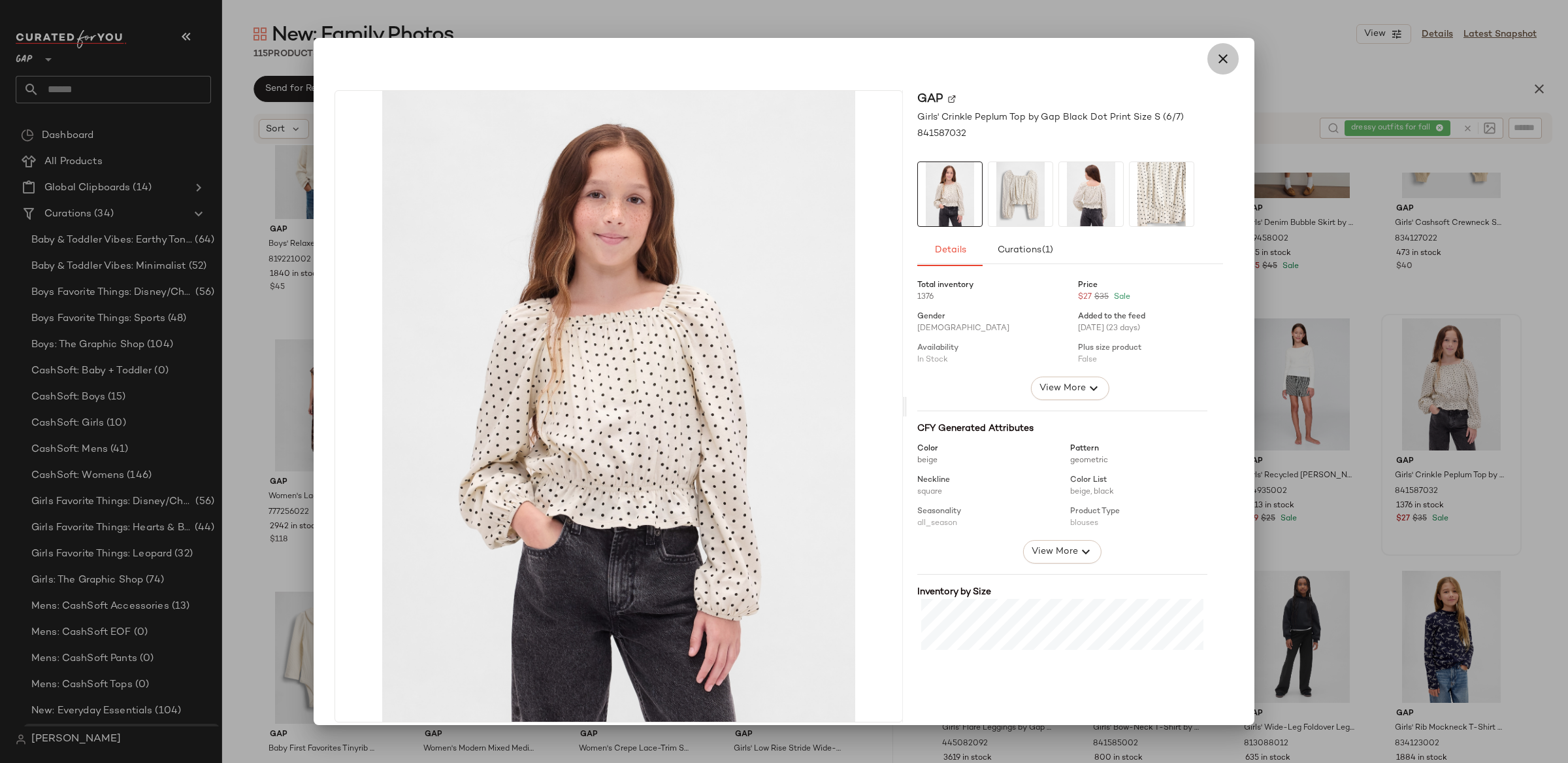
drag, startPoint x: 1219, startPoint y: 65, endPoint x: 1254, endPoint y: 154, distance: 95.6
click at [1219, 65] on icon "button" at bounding box center [1223, 59] width 16 height 16
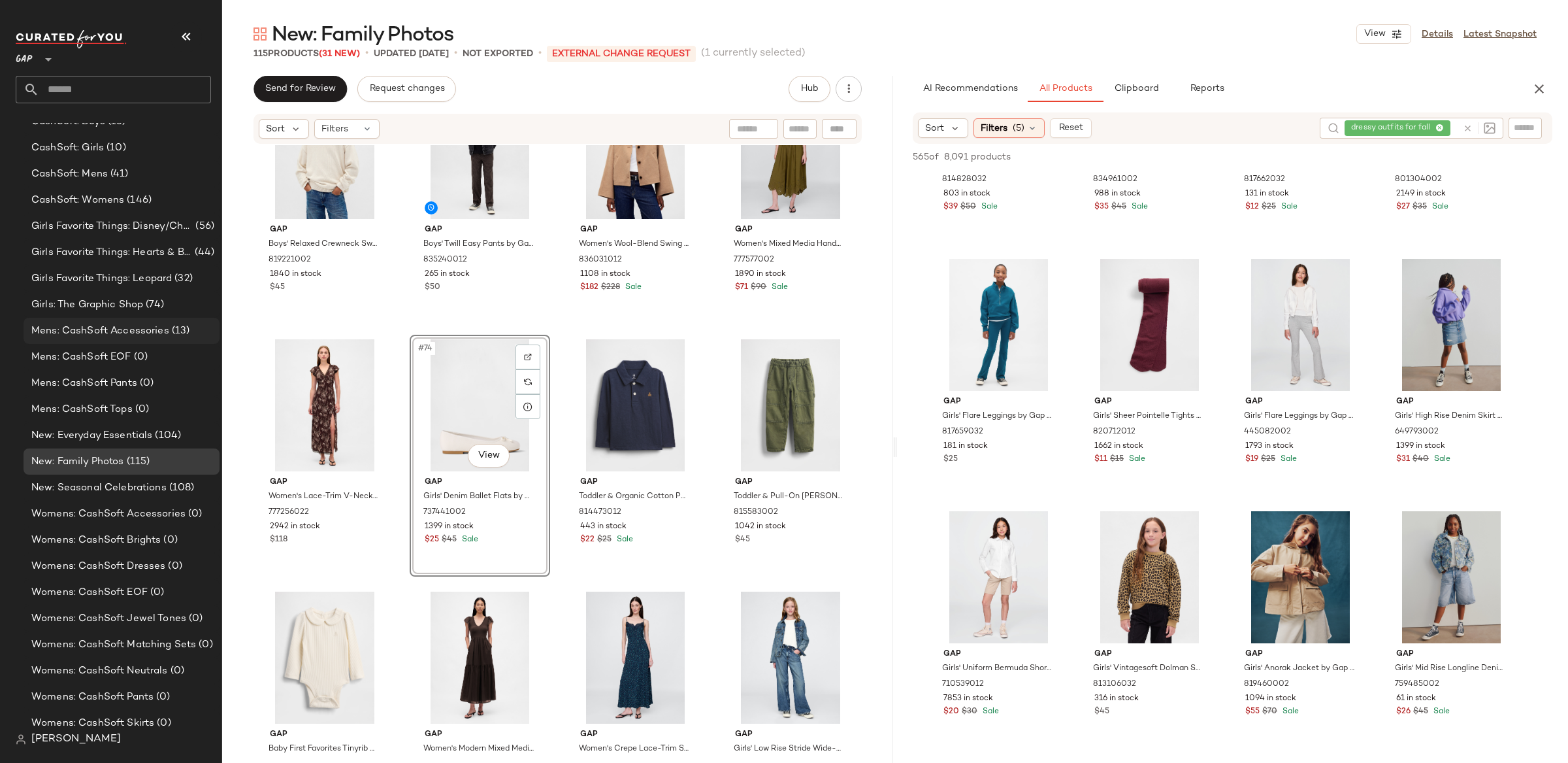
scroll to position [390, 0]
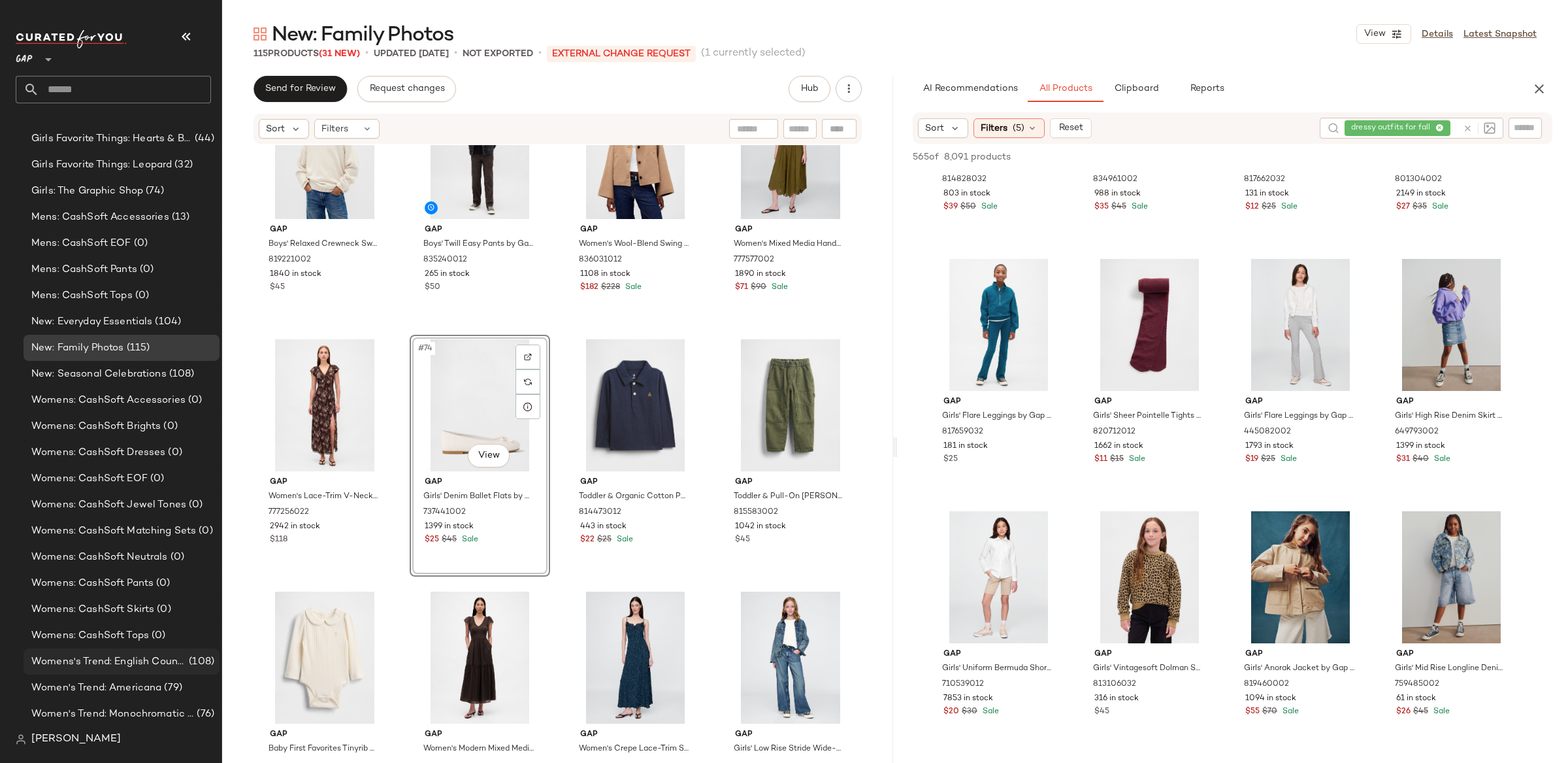
drag, startPoint x: 190, startPoint y: 654, endPoint x: 189, endPoint y: 662, distance: 8.1
click at [190, 654] on span "(108)" at bounding box center [200, 661] width 28 height 15
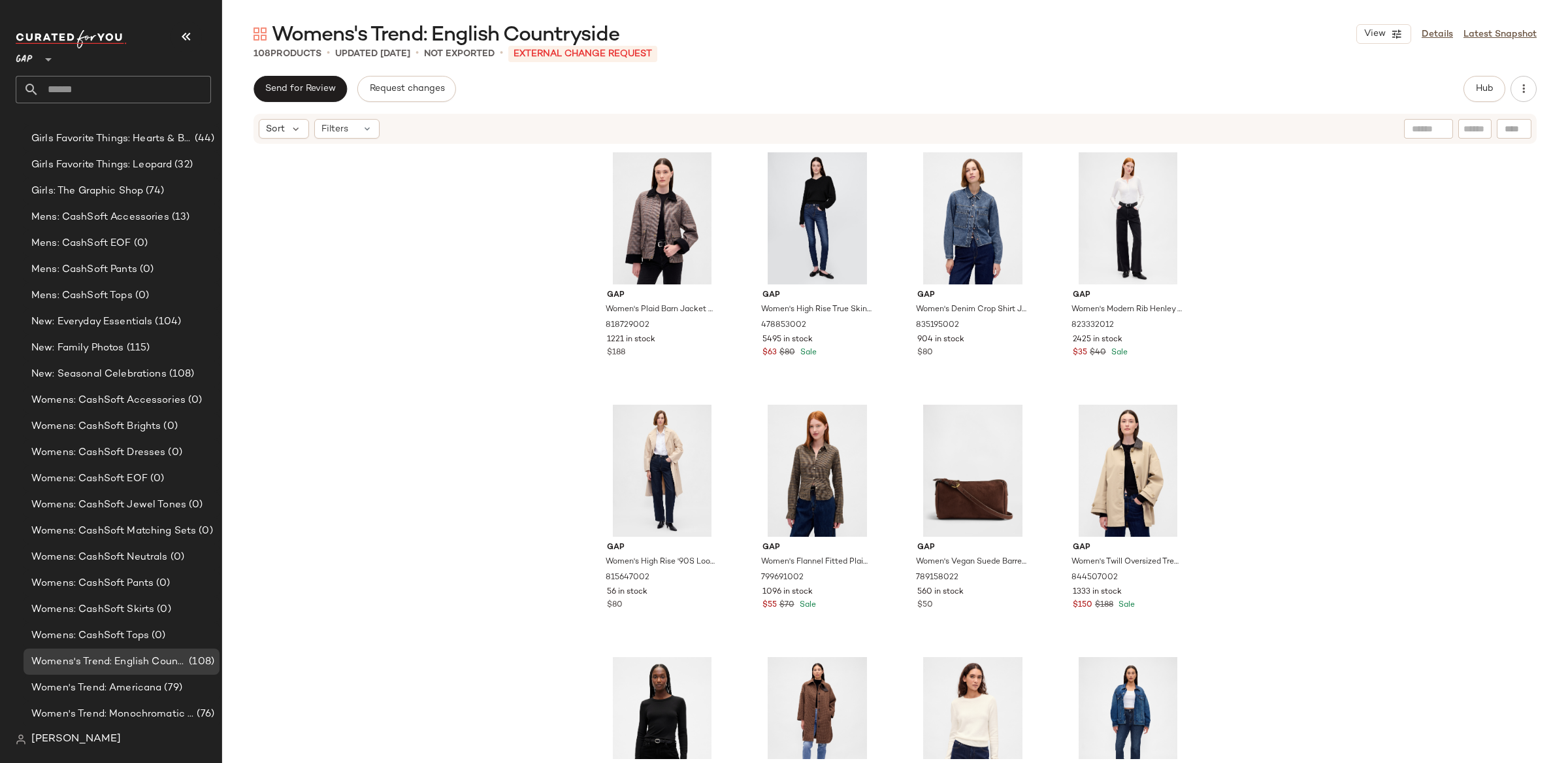
click at [1518, 130] on div at bounding box center [1513, 129] width 35 height 20
paste input "*********"
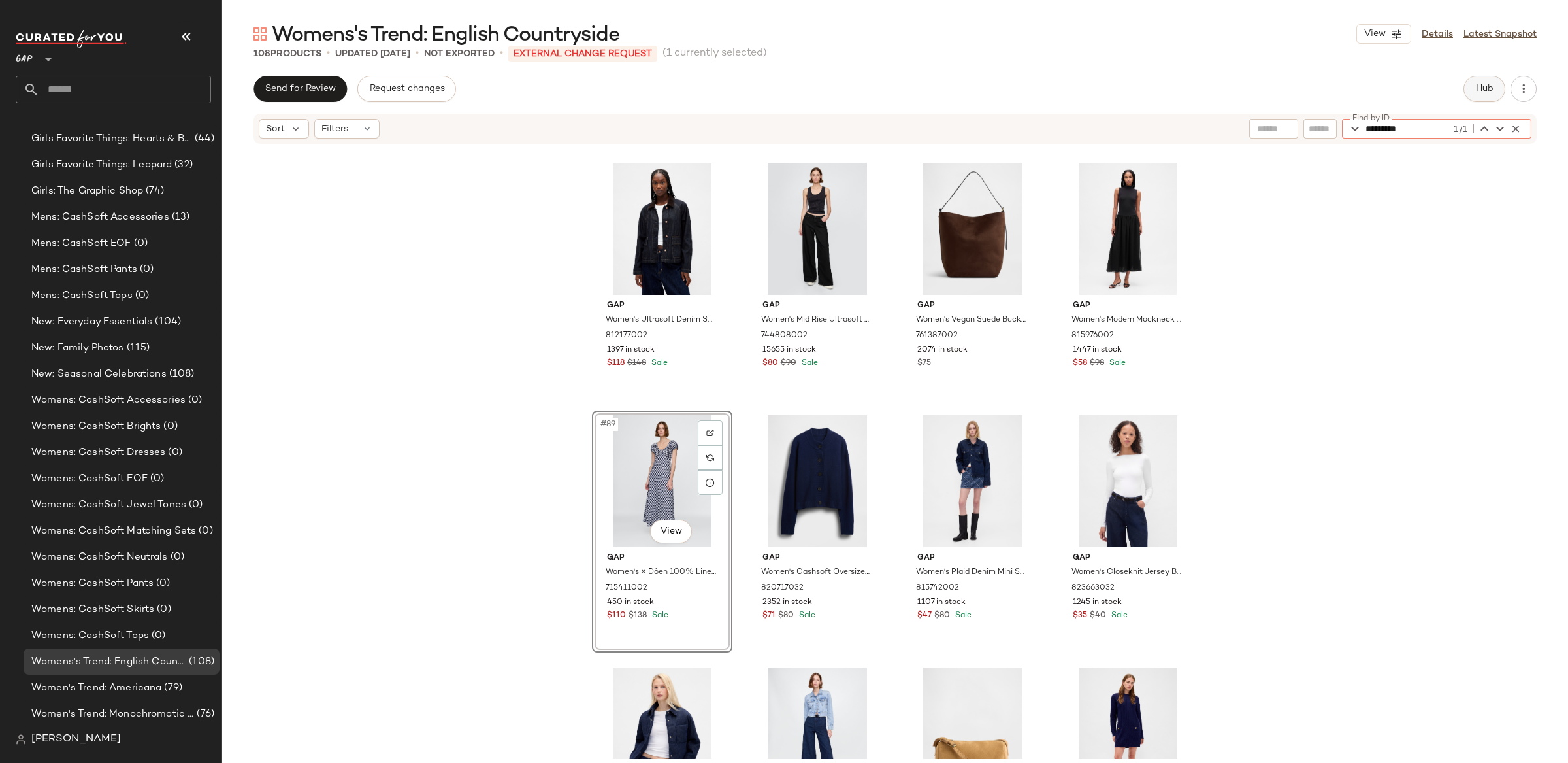
type input "*********"
click at [1496, 89] on button "Hub" at bounding box center [1485, 88] width 42 height 26
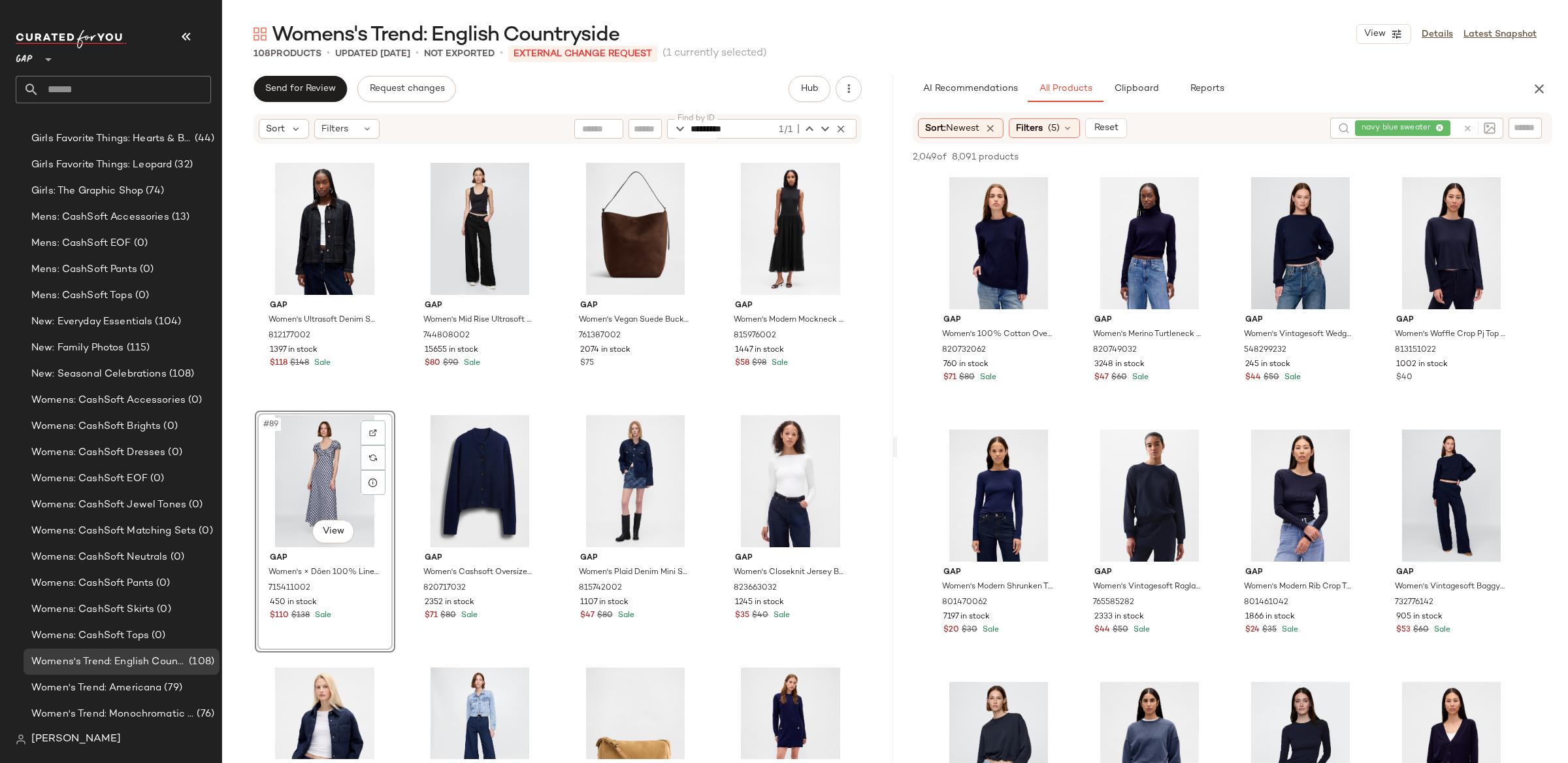
click at [1469, 127] on icon at bounding box center [1468, 129] width 10 height 10
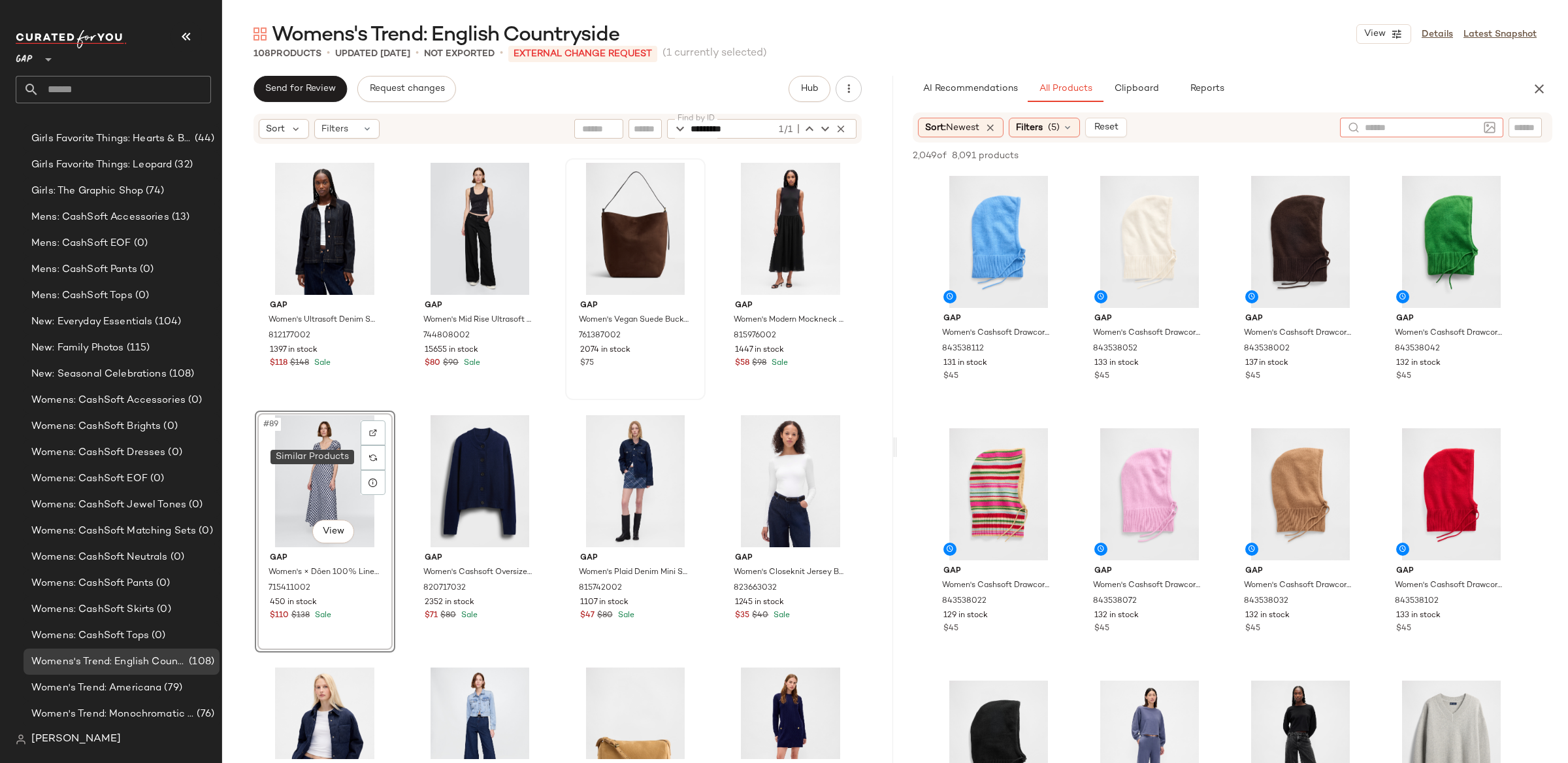
click at [380, 459] on div at bounding box center [373, 457] width 25 height 25
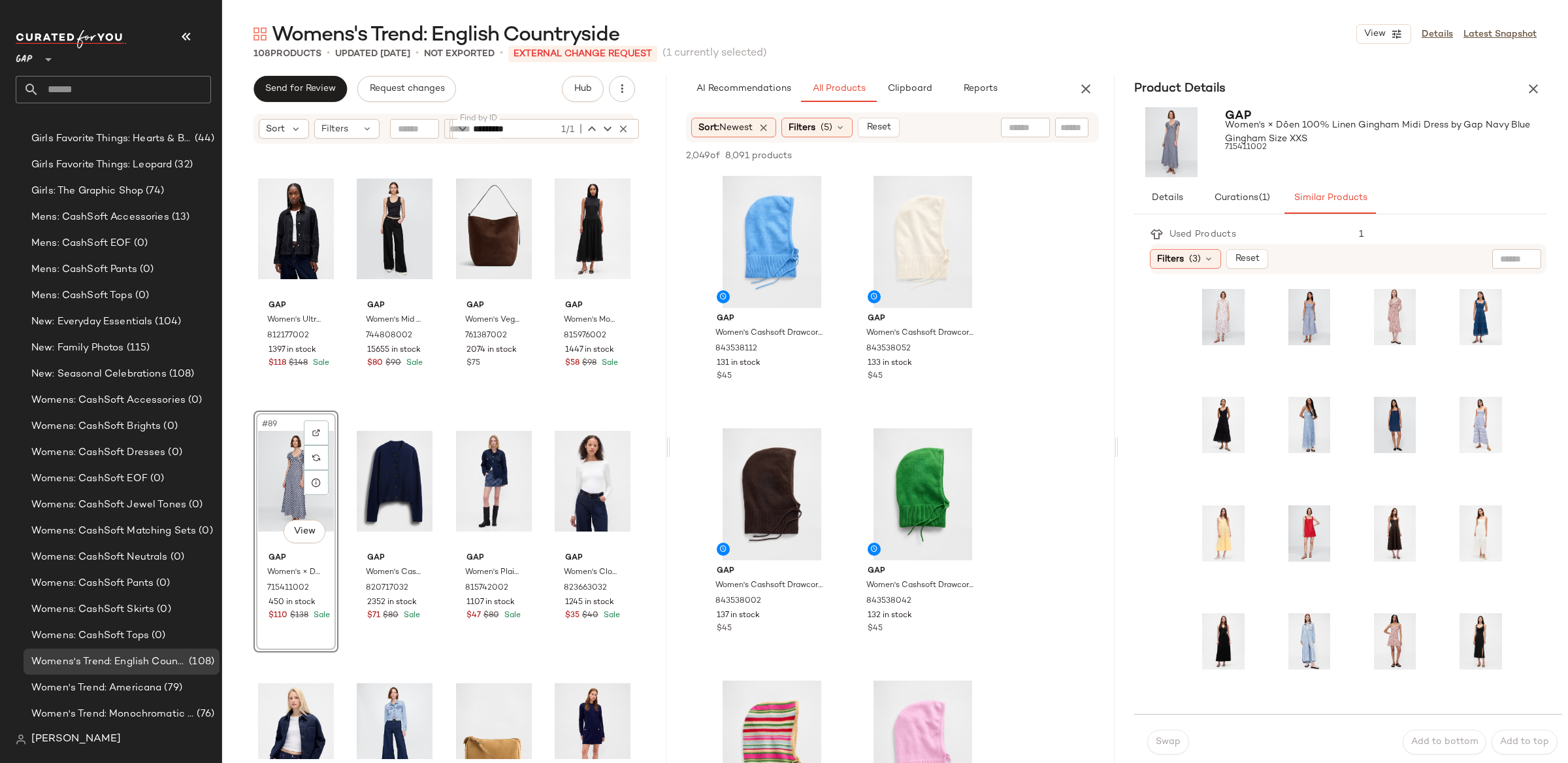
click at [1075, 88] on button "button" at bounding box center [1086, 88] width 26 height 26
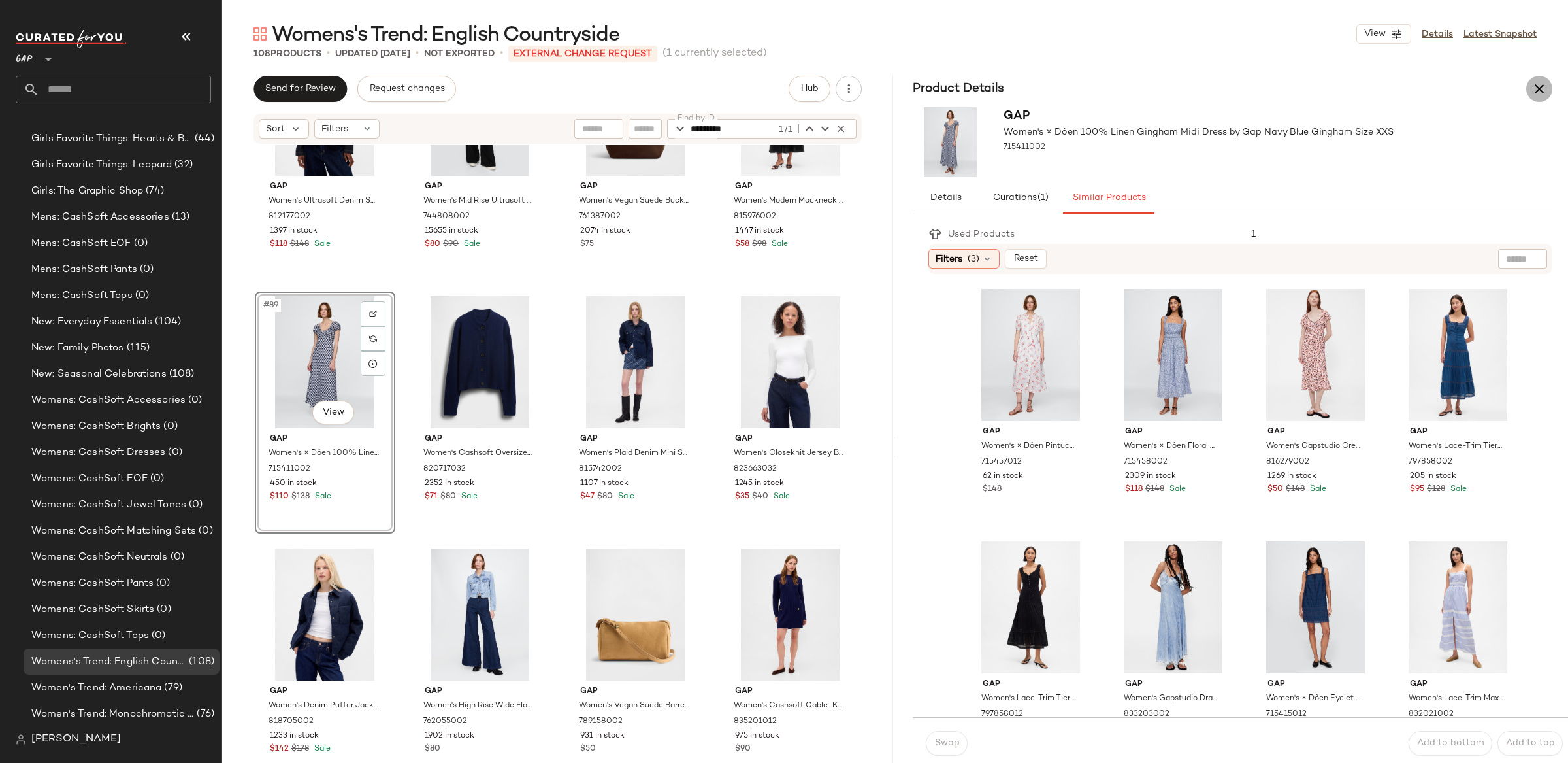
click at [1539, 85] on icon "button" at bounding box center [1539, 89] width 16 height 16
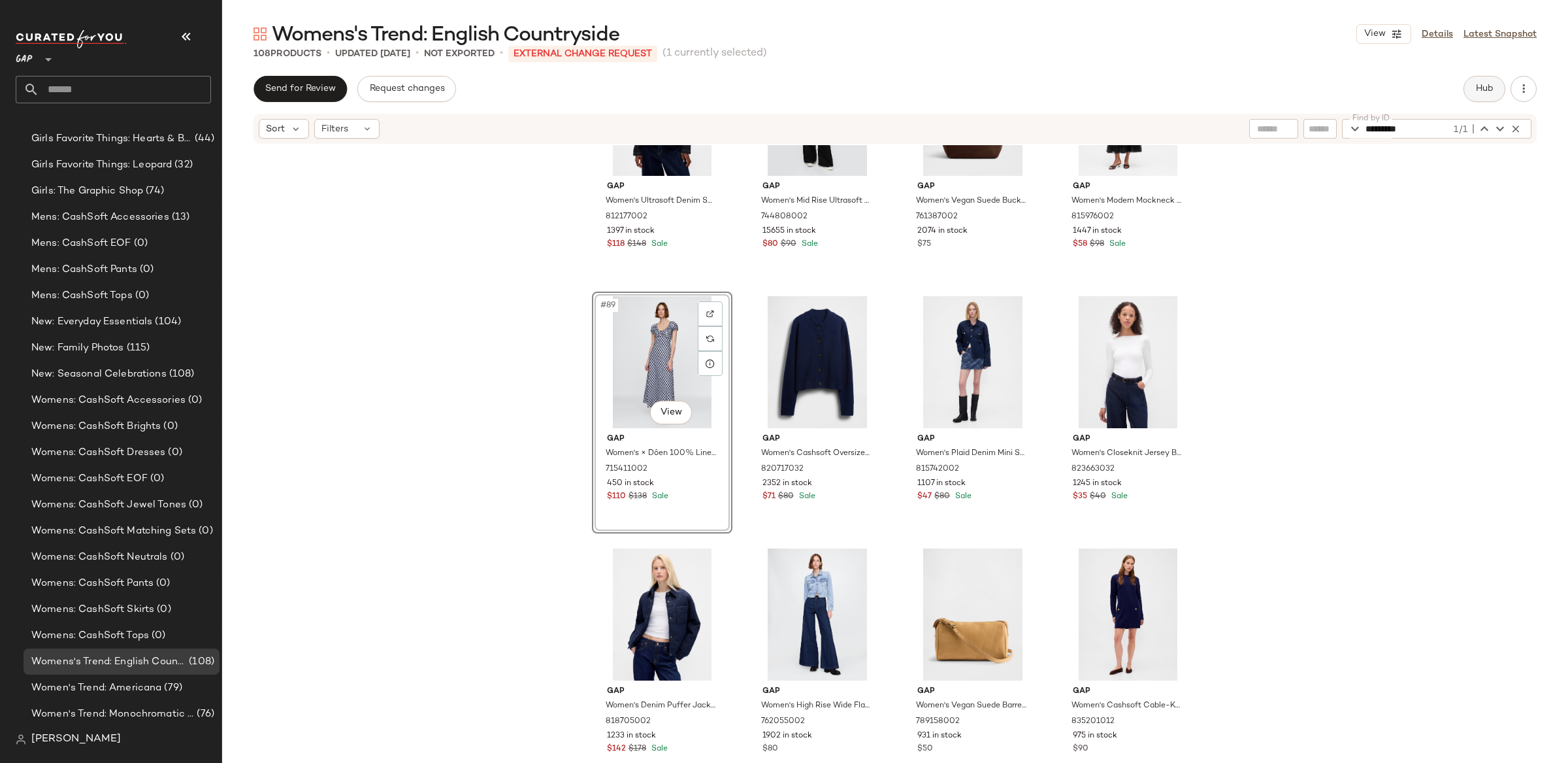
click at [1468, 90] on button "Hub" at bounding box center [1485, 88] width 42 height 26
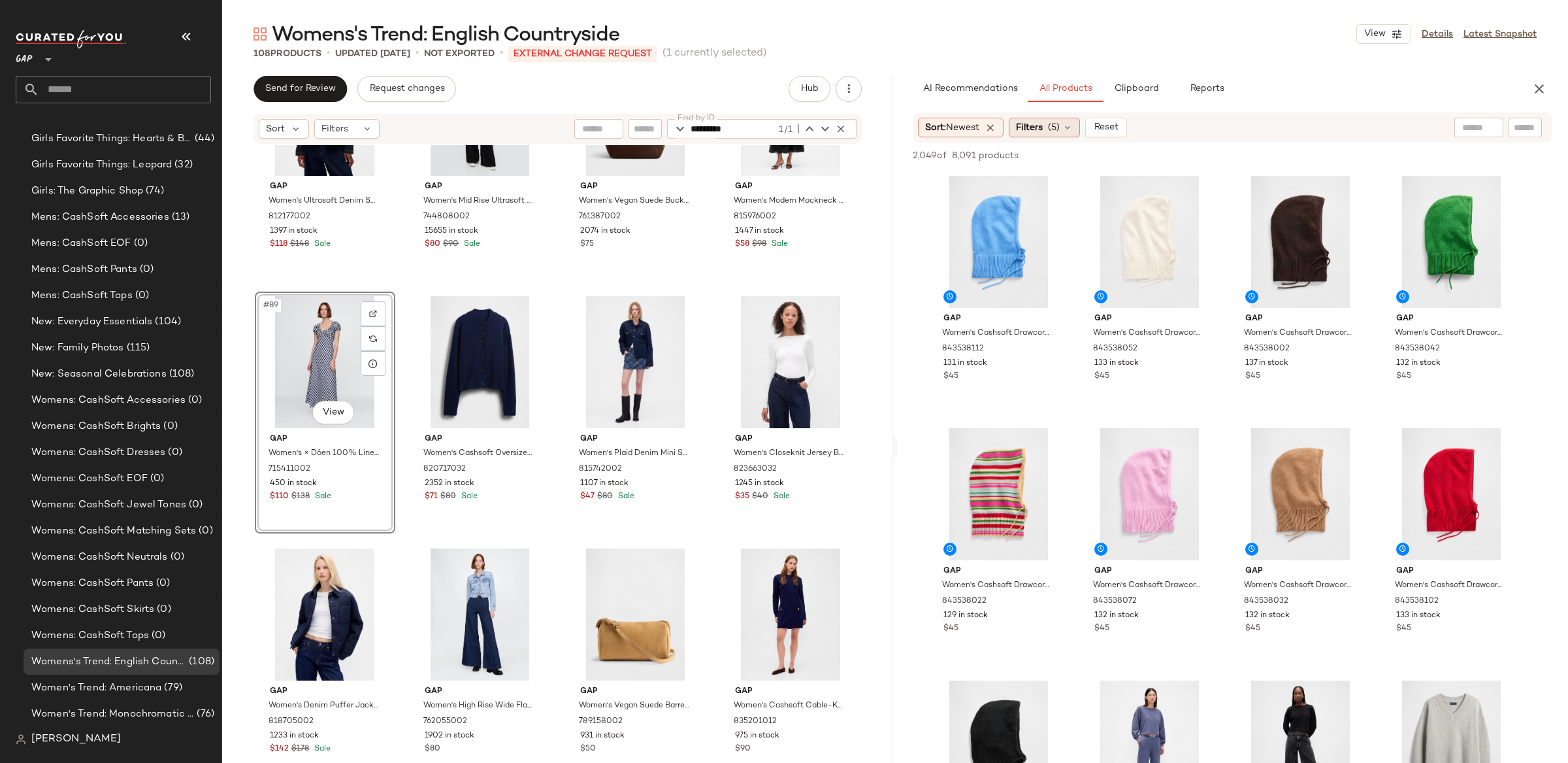
click at [1057, 131] on span "(5)" at bounding box center [1054, 128] width 12 height 14
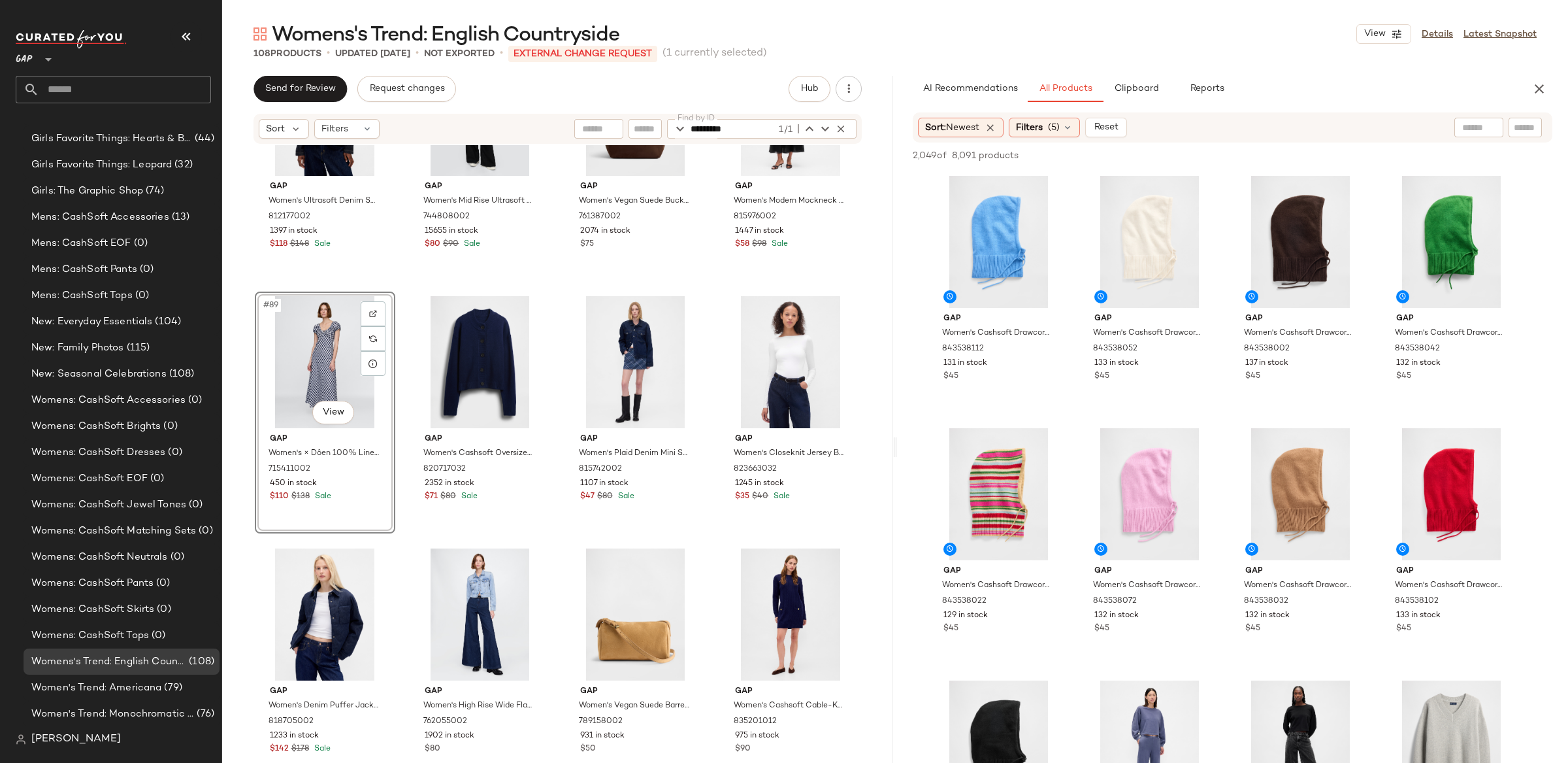
click at [1470, 137] on div "Sort: Newest Filters (5) Reset" at bounding box center [1232, 127] width 640 height 30
click at [1470, 132] on input "text" at bounding box center [1479, 128] width 34 height 14
type input "**********"
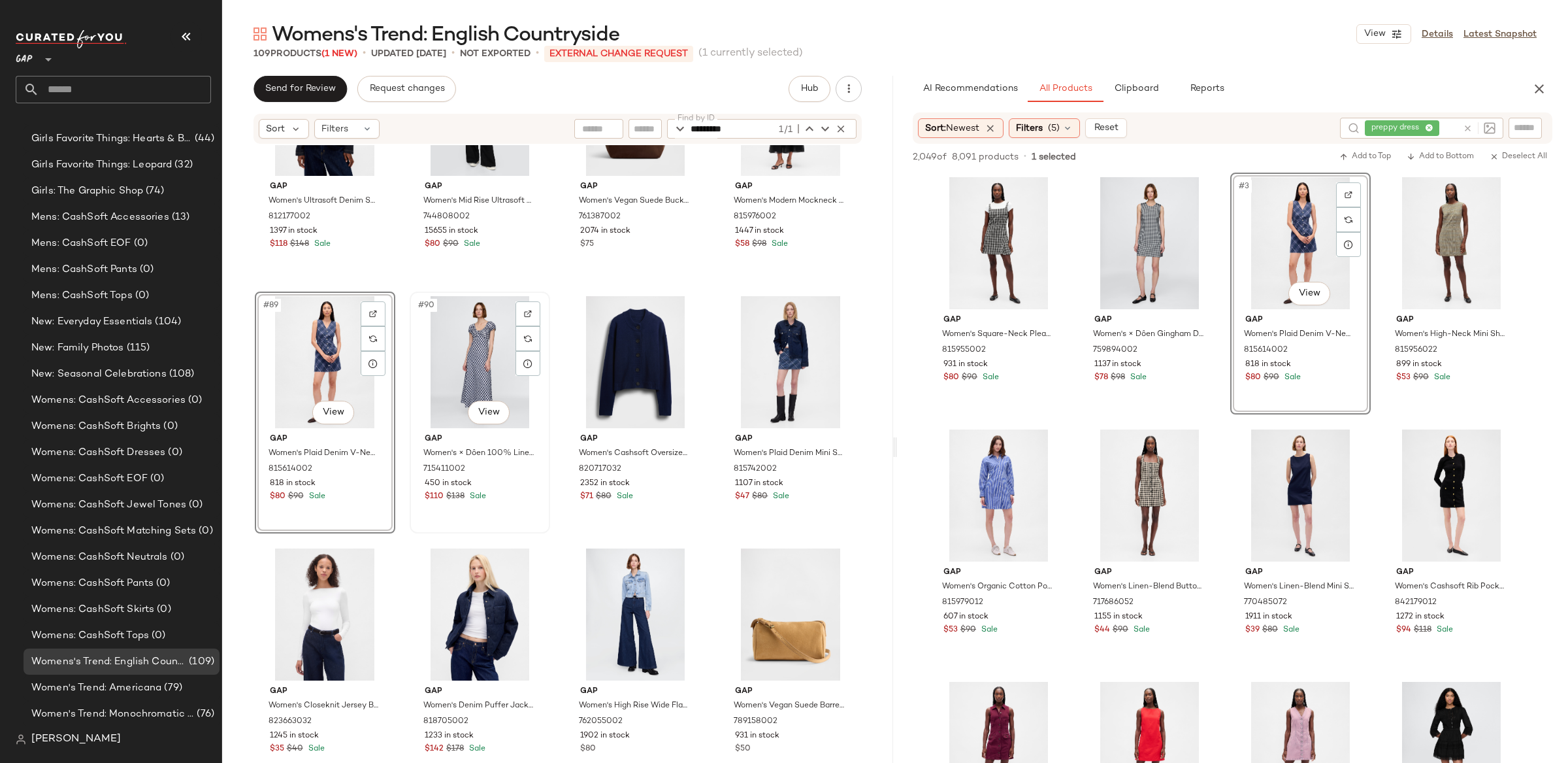
click at [468, 340] on div "#90 View" at bounding box center [480, 361] width 131 height 132
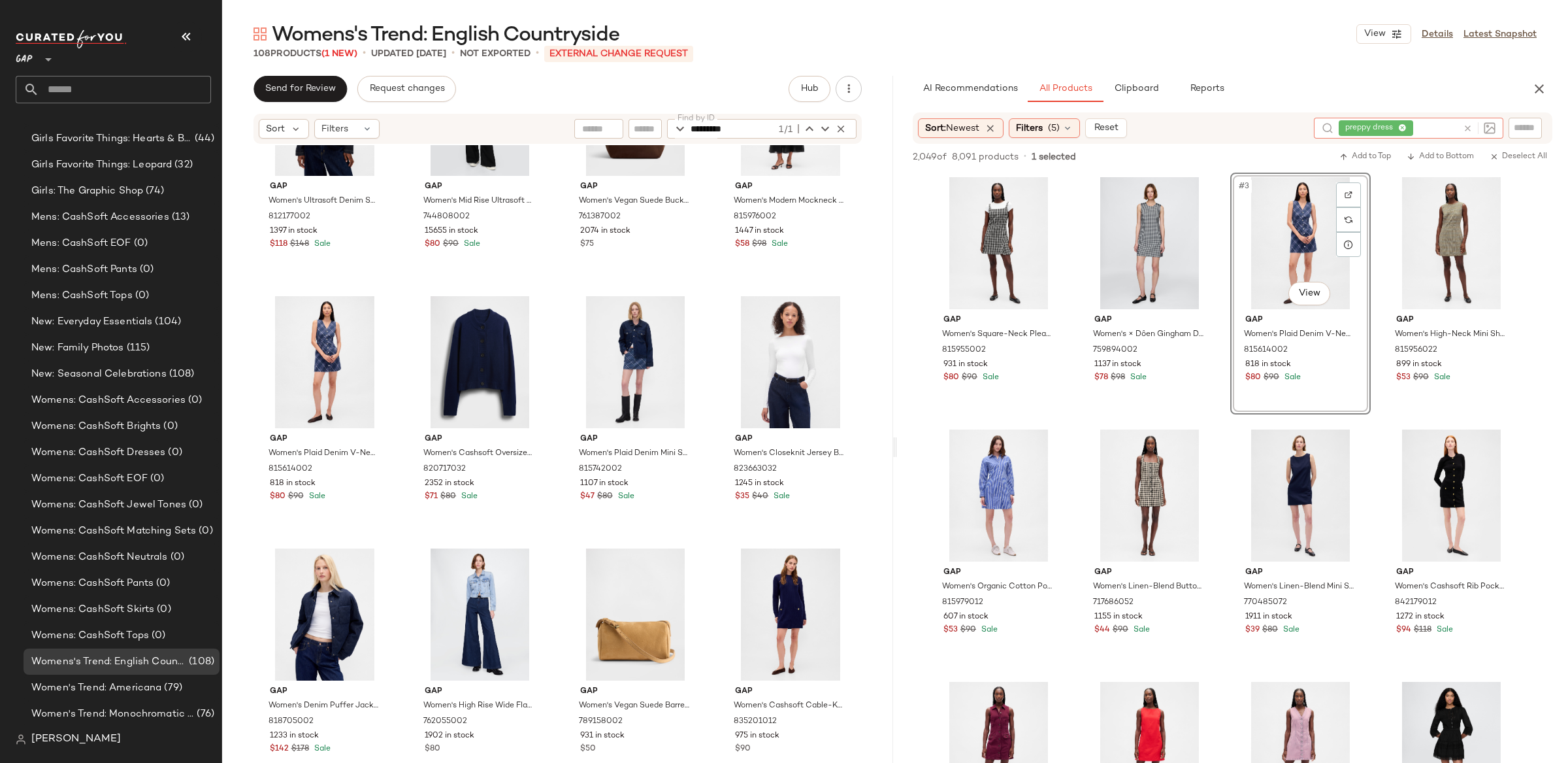
click at [1465, 124] on icon at bounding box center [1468, 129] width 10 height 10
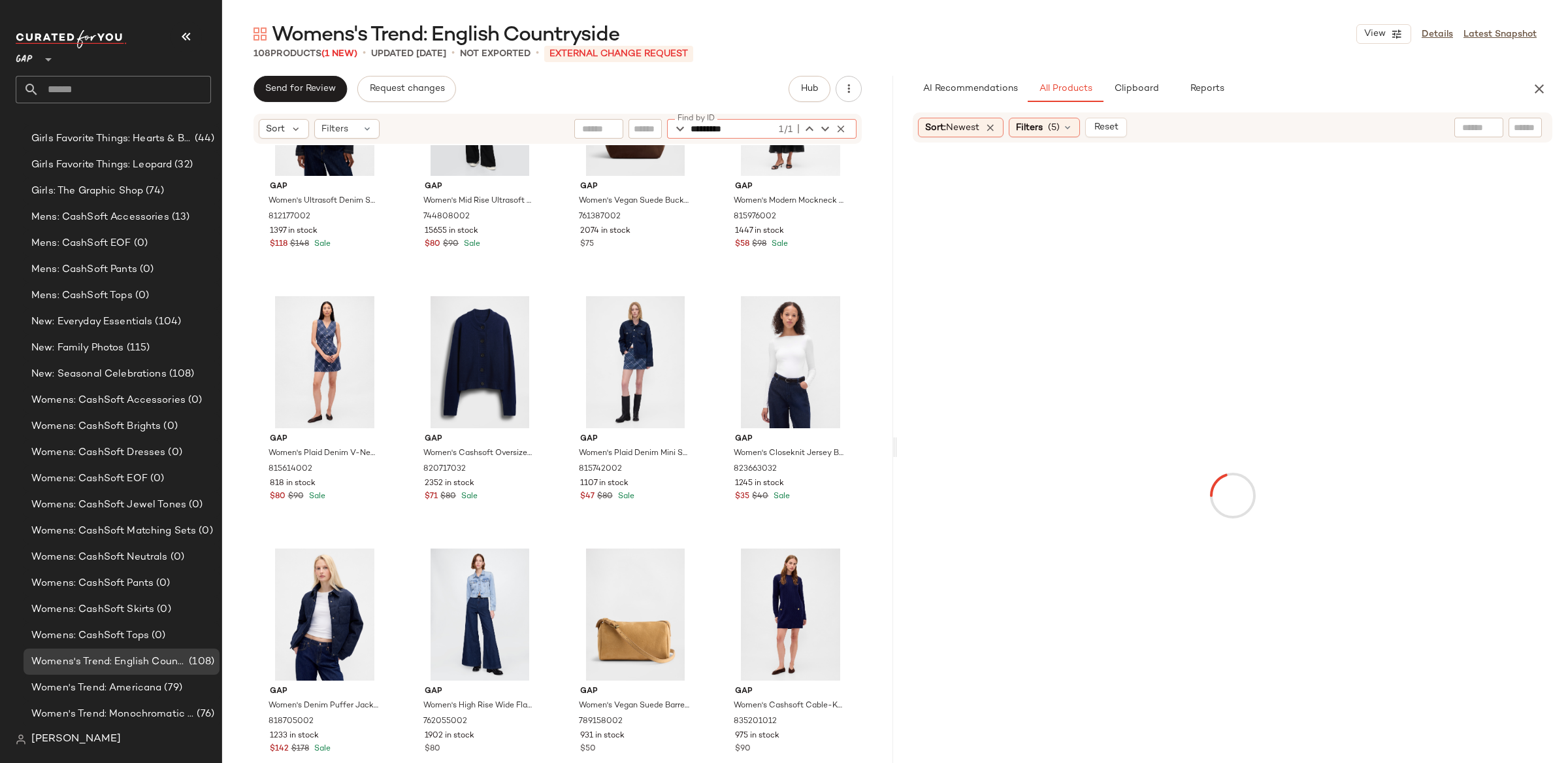
drag, startPoint x: 748, startPoint y: 129, endPoint x: 758, endPoint y: 128, distance: 10.0
click at [694, 128] on input "*********" at bounding box center [733, 129] width 85 height 20
paste input "*"
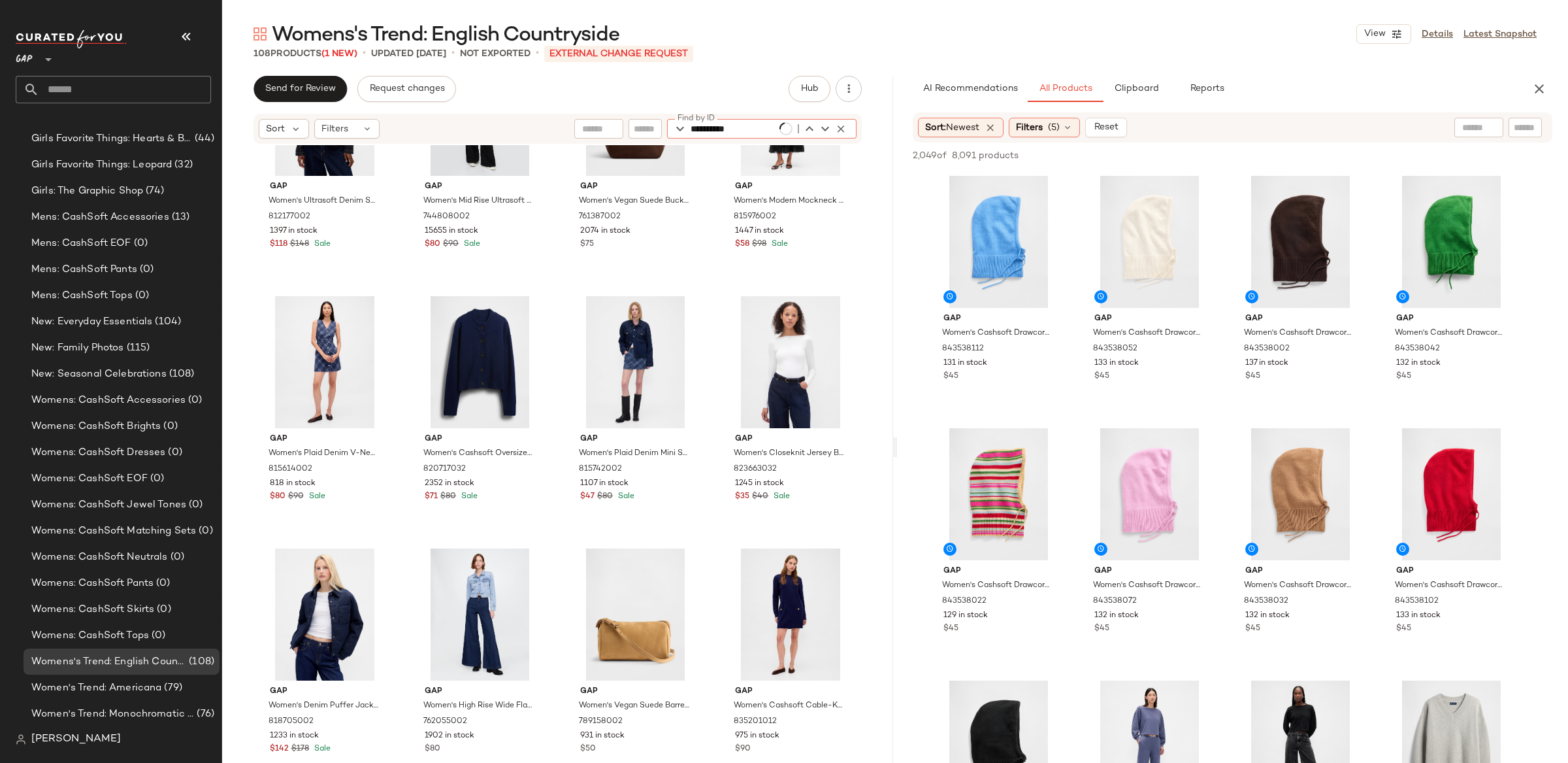
drag, startPoint x: 743, startPoint y: 131, endPoint x: 656, endPoint y: 130, distance: 87.0
click at [637, 129] on div "**********" at bounding box center [715, 129] width 283 height 20
paste input "text"
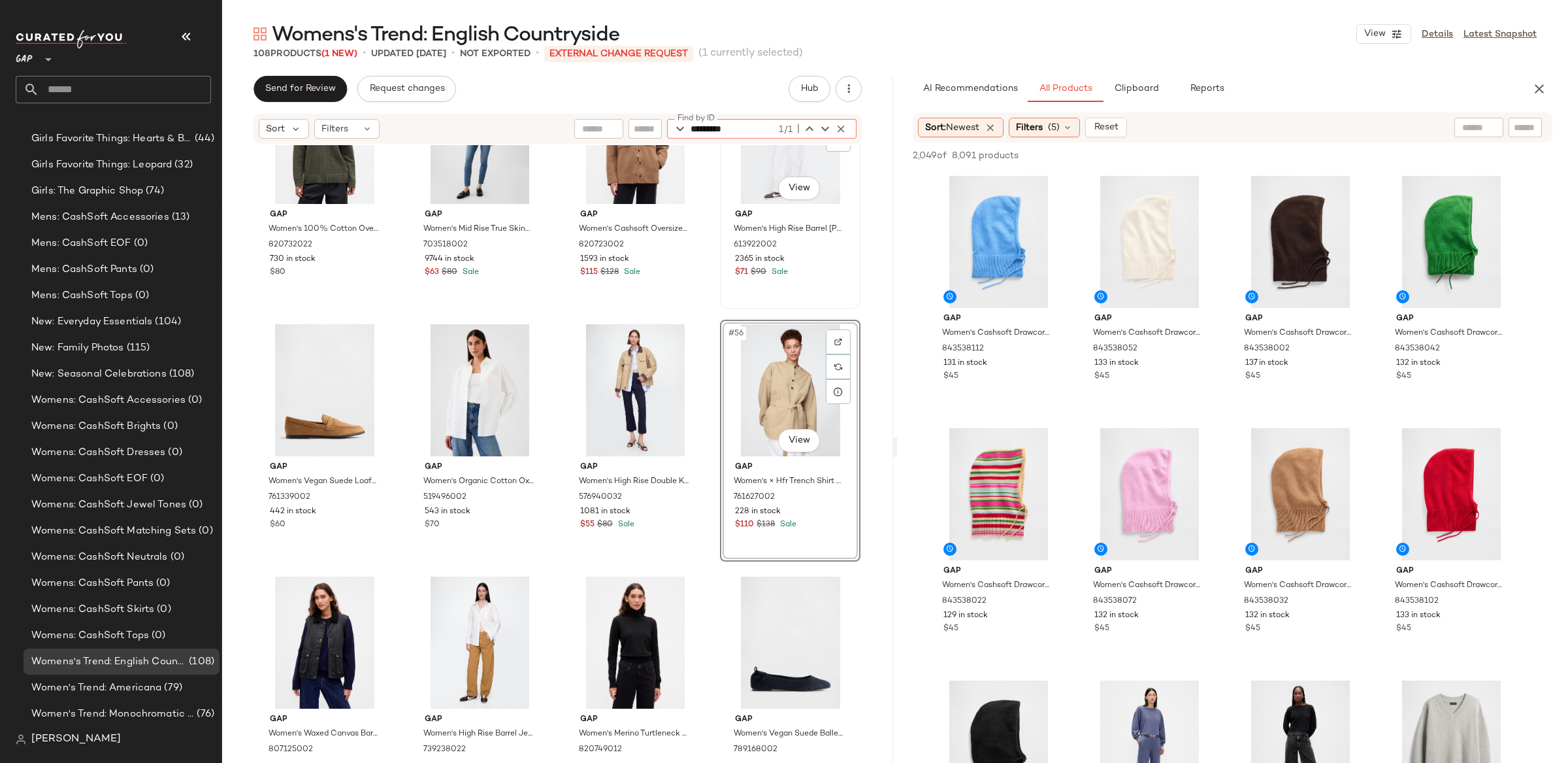
scroll to position [3120, 0]
type input "*********"
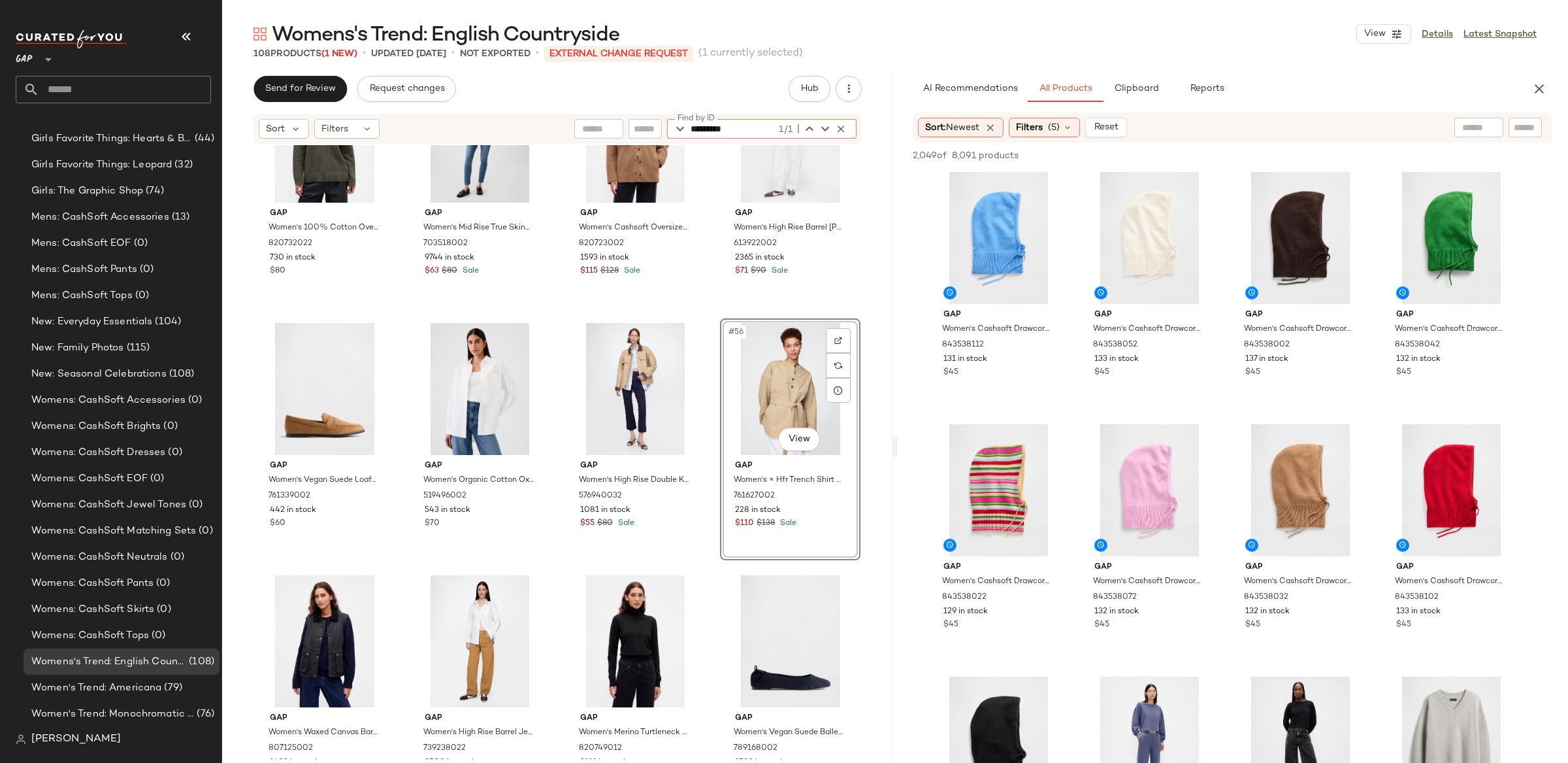
click at [1474, 129] on input "text" at bounding box center [1479, 128] width 34 height 14
type input "*******"
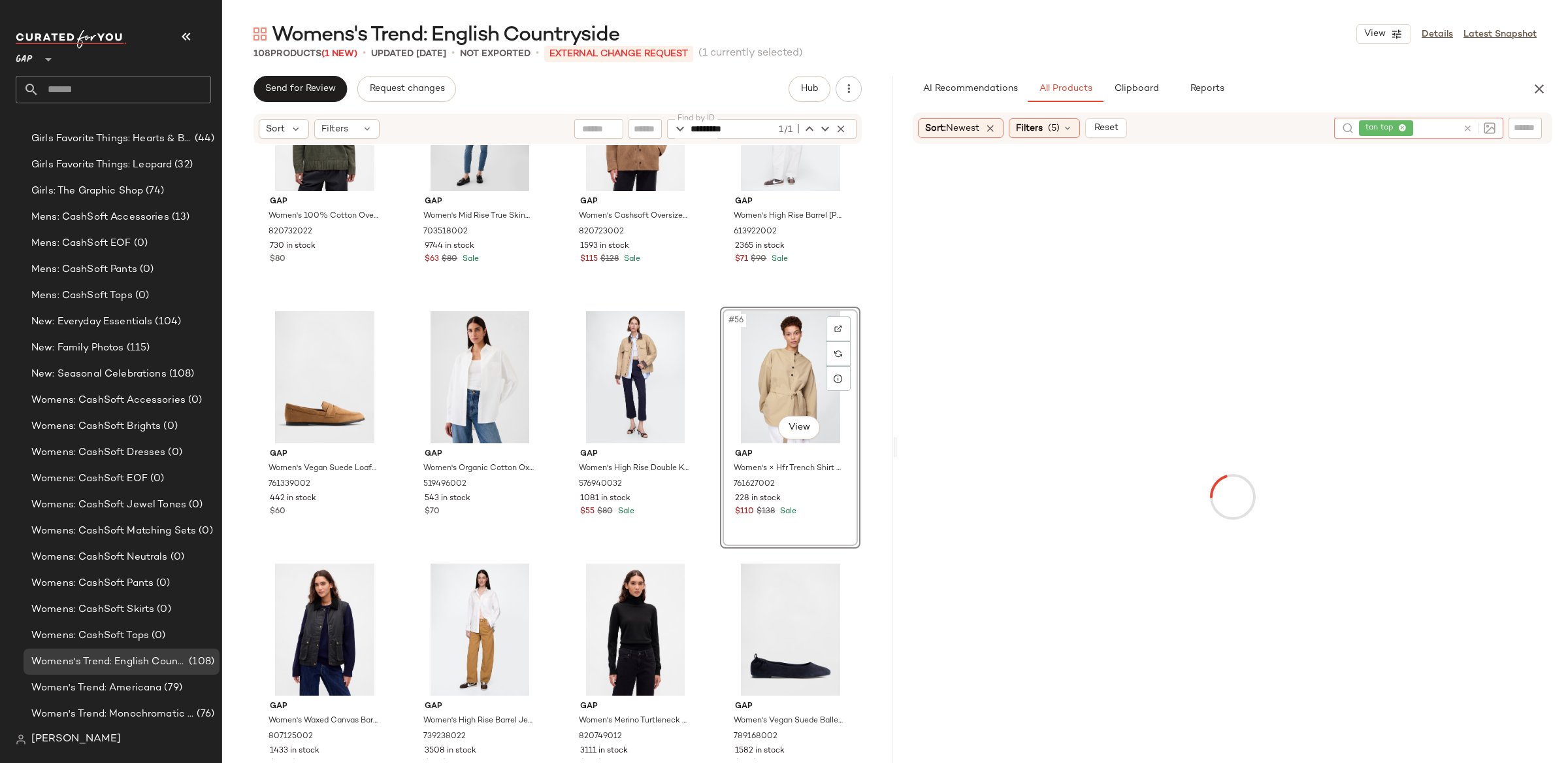
scroll to position [3133, 0]
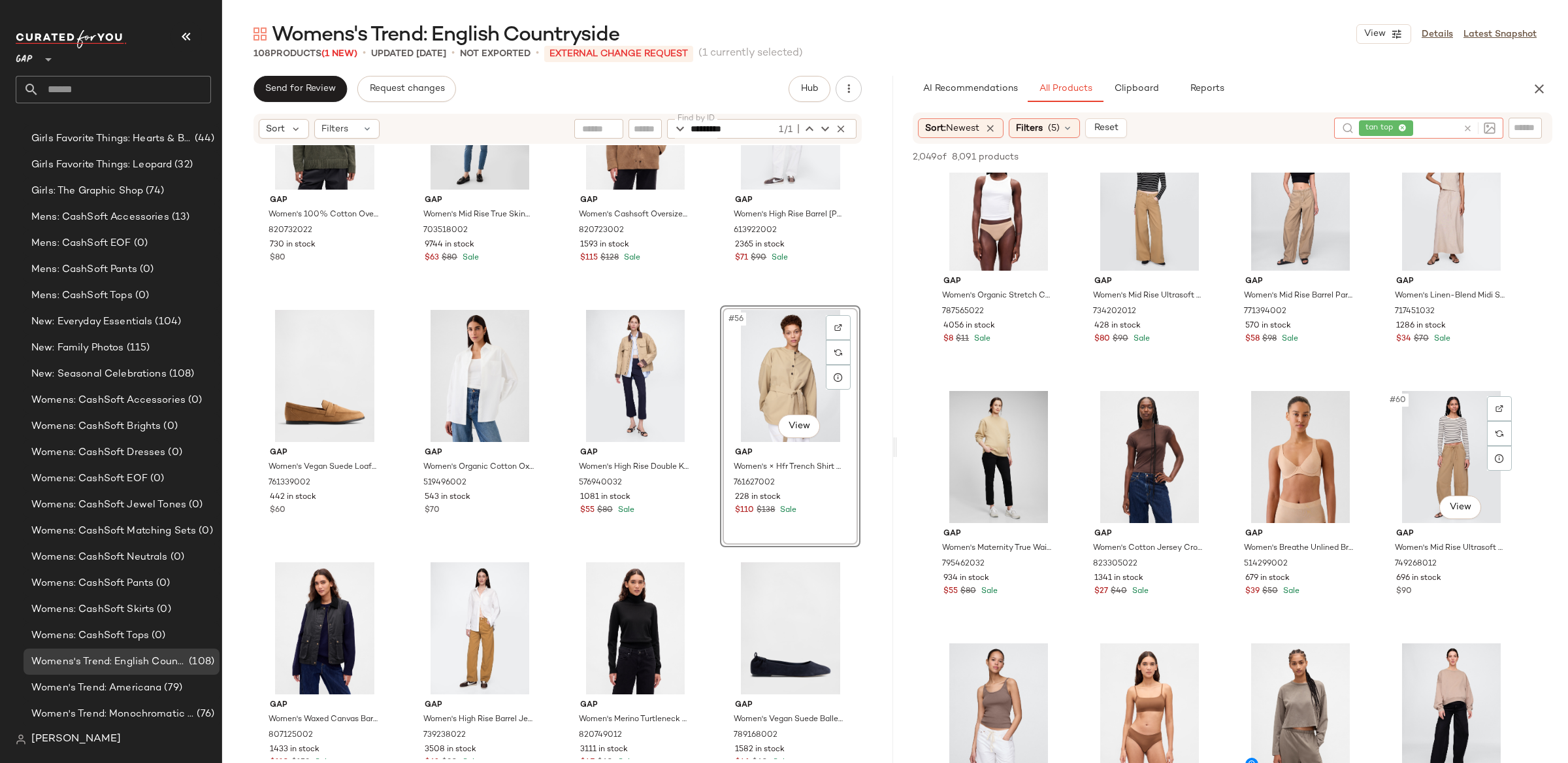
scroll to position [3320, 0]
click at [1395, 127] on span "tan top" at bounding box center [1382, 128] width 33 height 12
click at [1397, 127] on span "tan top" at bounding box center [1382, 128] width 33 height 12
click at [1472, 126] on icon at bounding box center [1468, 129] width 10 height 10
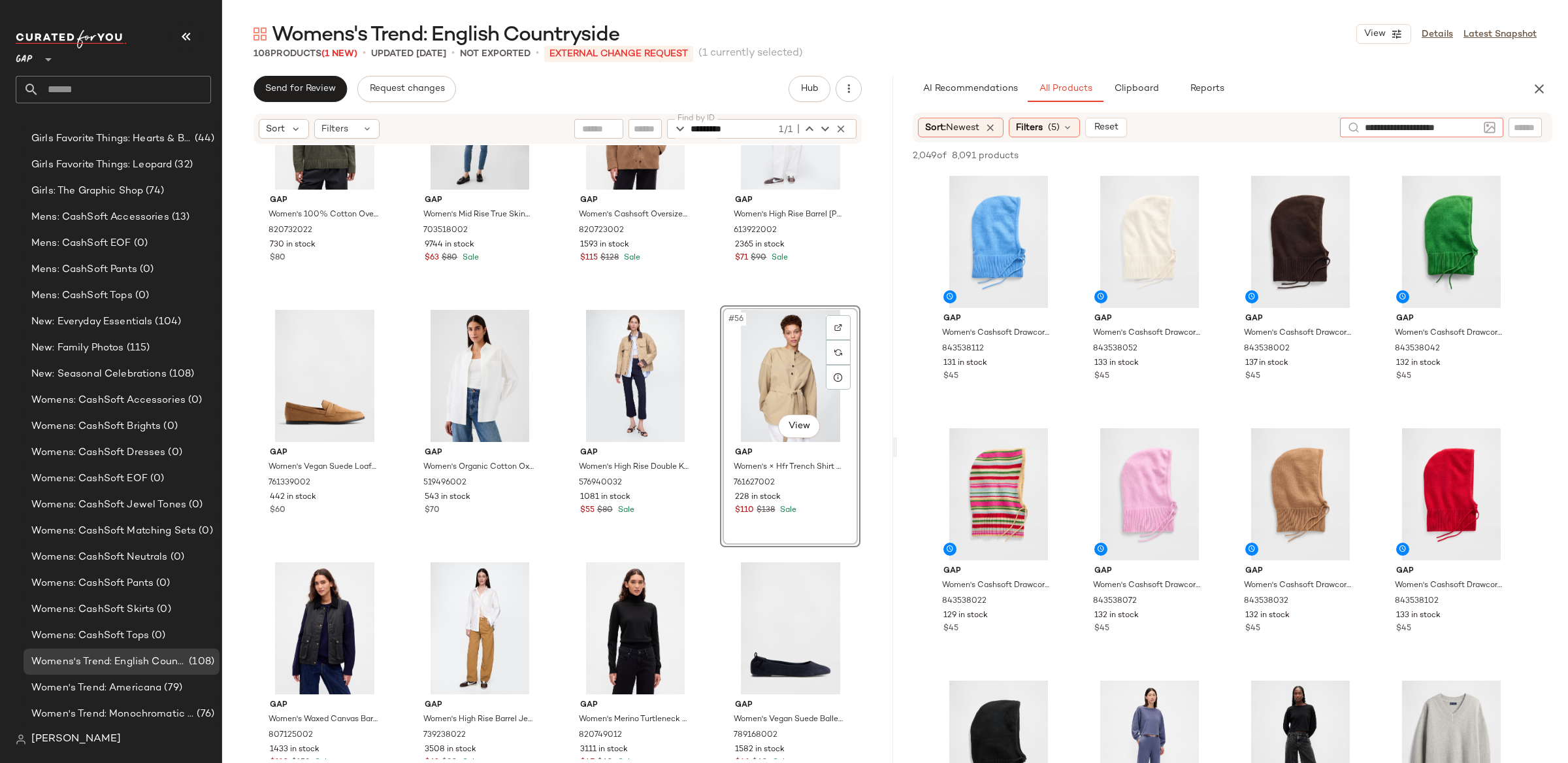
type input "**********"
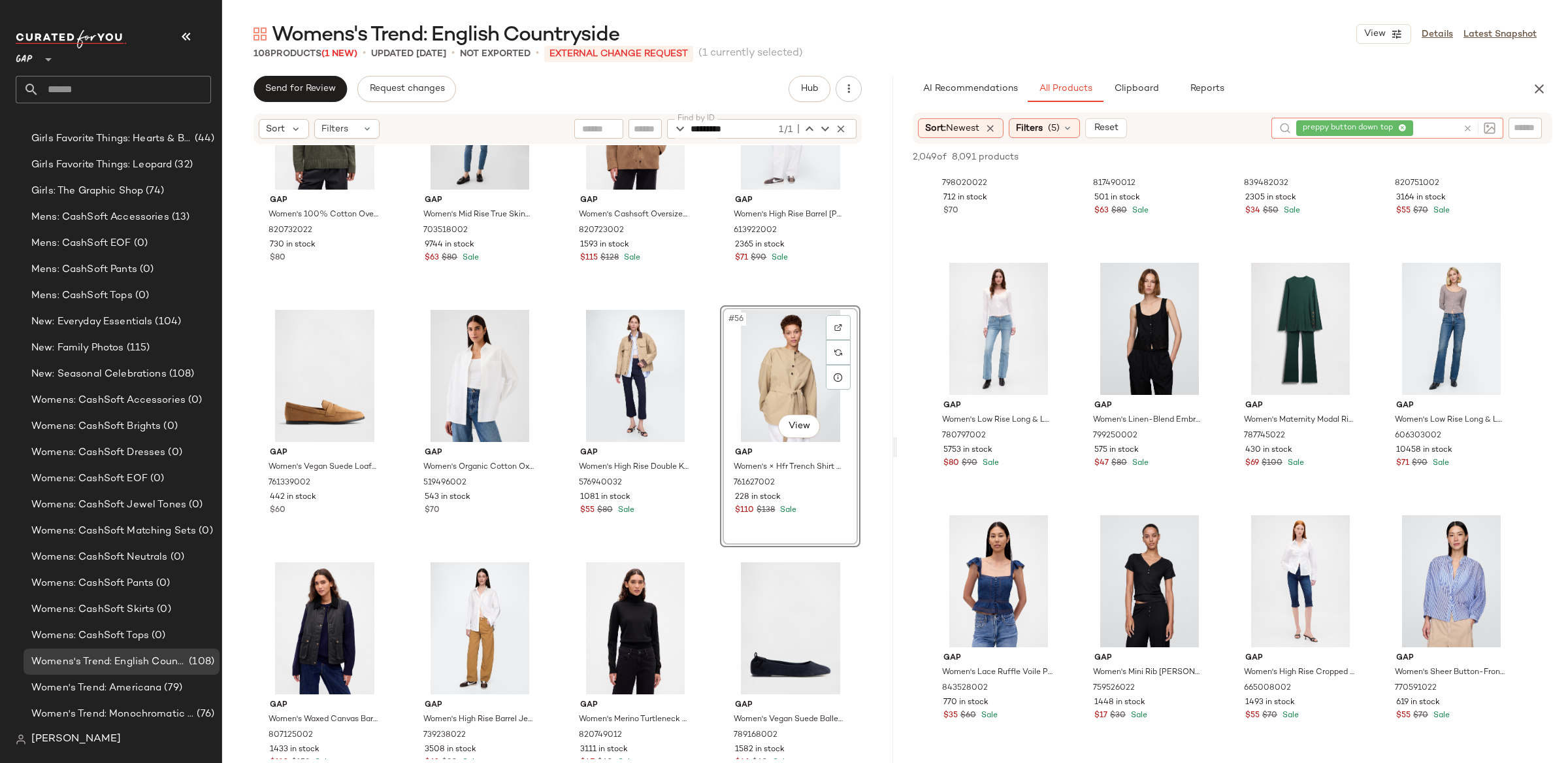
scroll to position [2943, 0]
click at [1465, 130] on icon at bounding box center [1468, 129] width 10 height 10
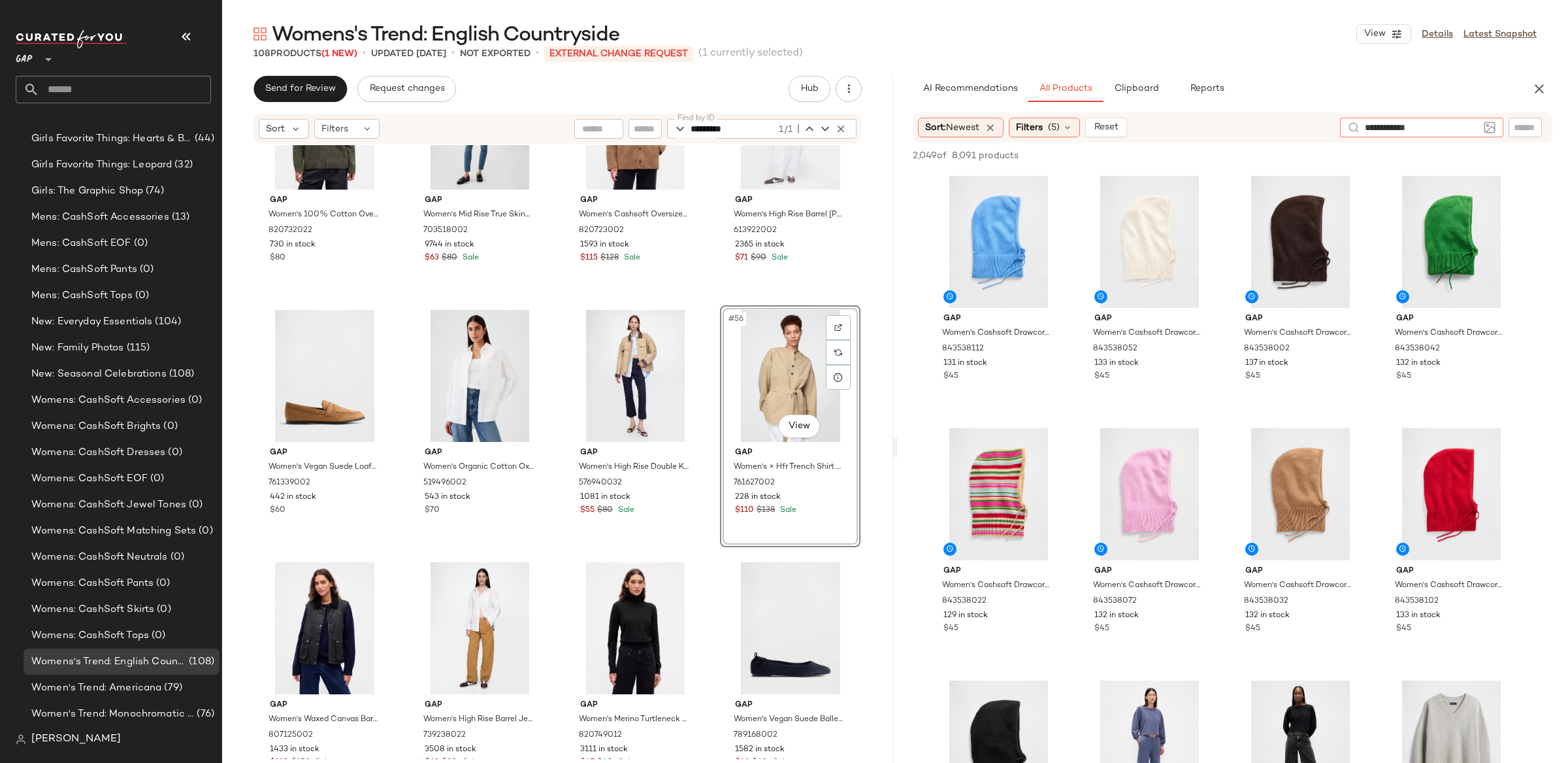
type input "**********"
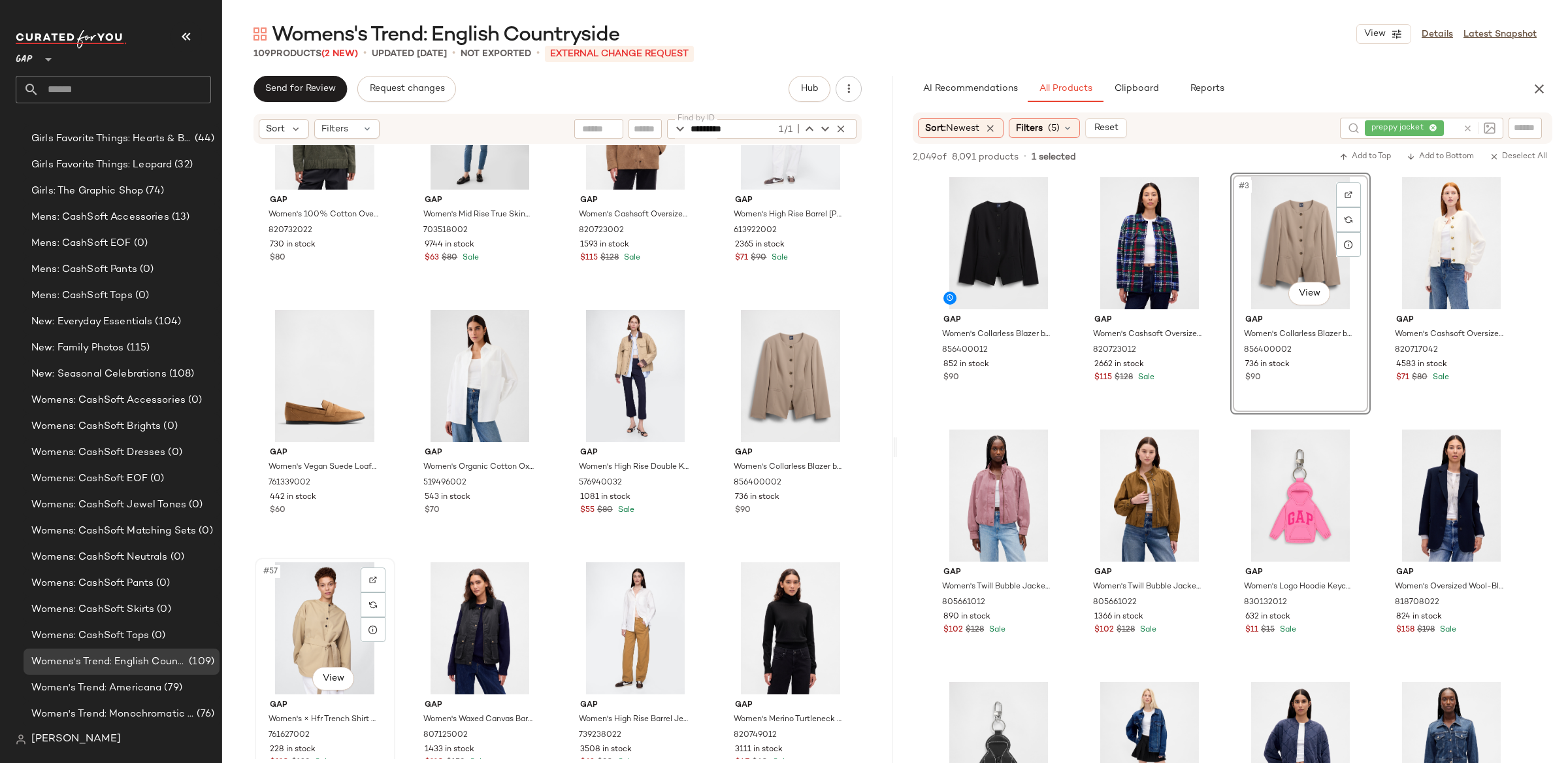
click at [340, 600] on div "#57 View" at bounding box center [325, 628] width 131 height 132
click at [326, 614] on div "#57 View" at bounding box center [325, 628] width 131 height 132
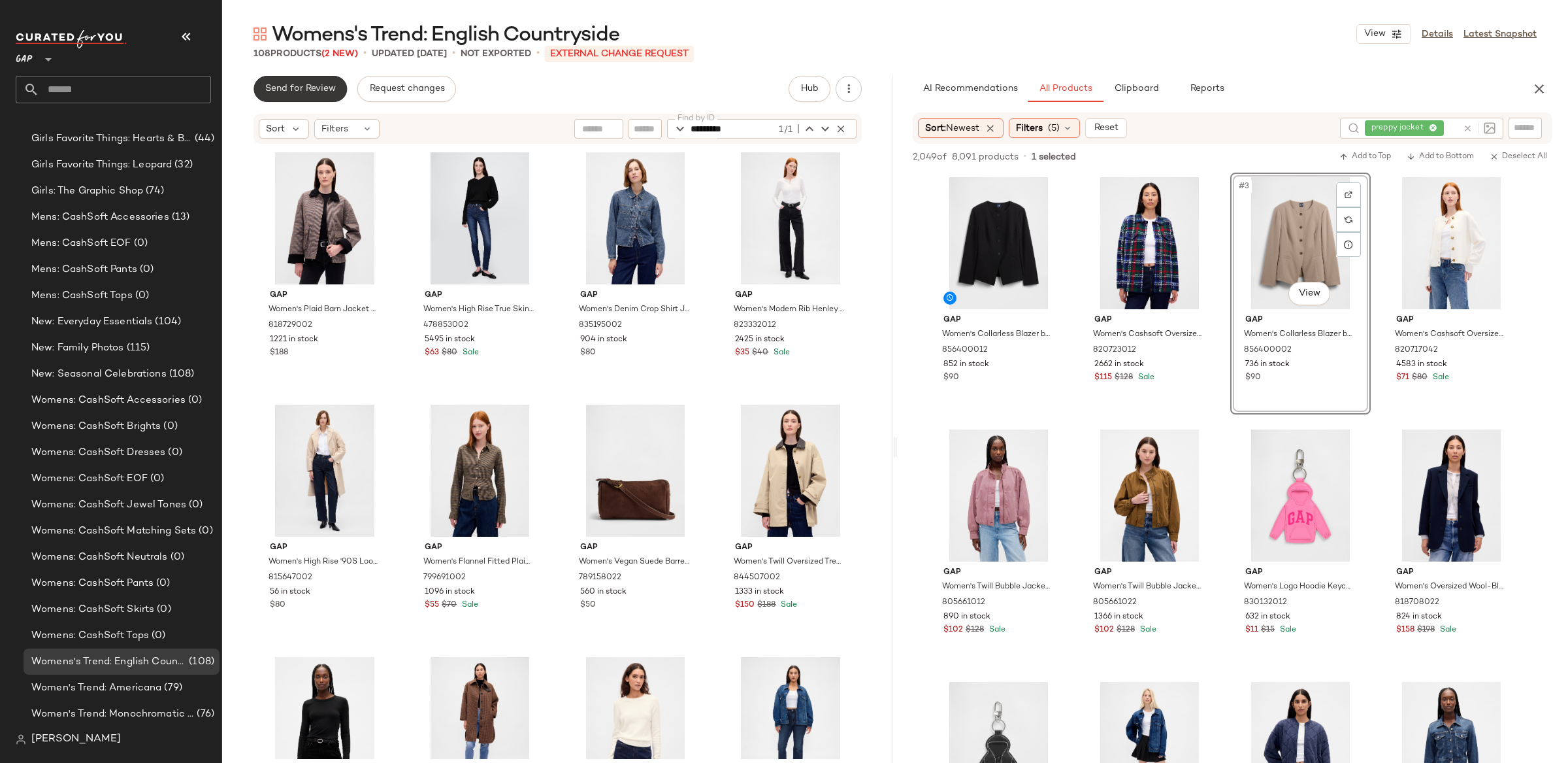
click at [303, 91] on span "Send for Review" at bounding box center [301, 88] width 71 height 11
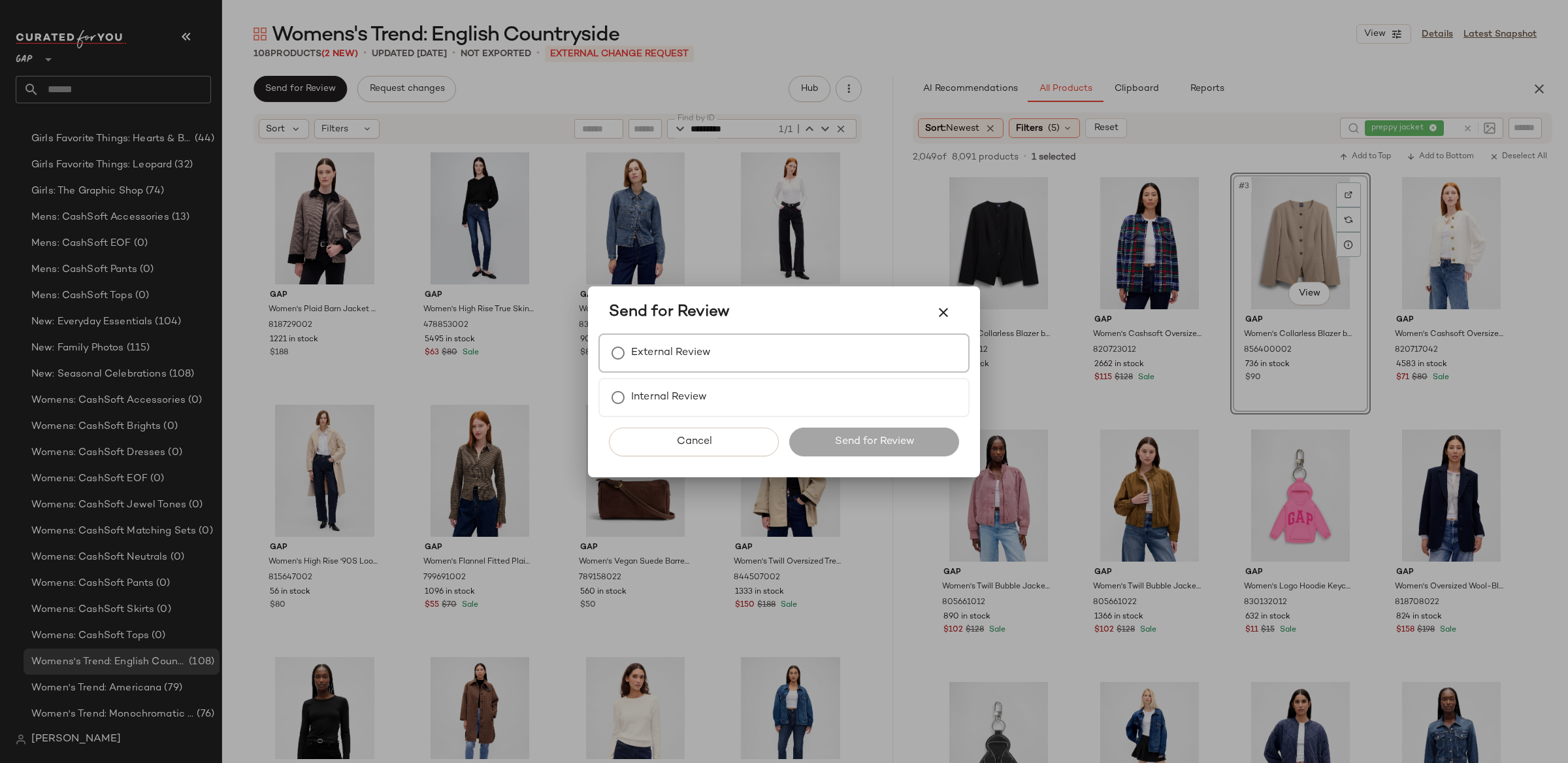
click at [686, 349] on label "External Review" at bounding box center [670, 353] width 79 height 26
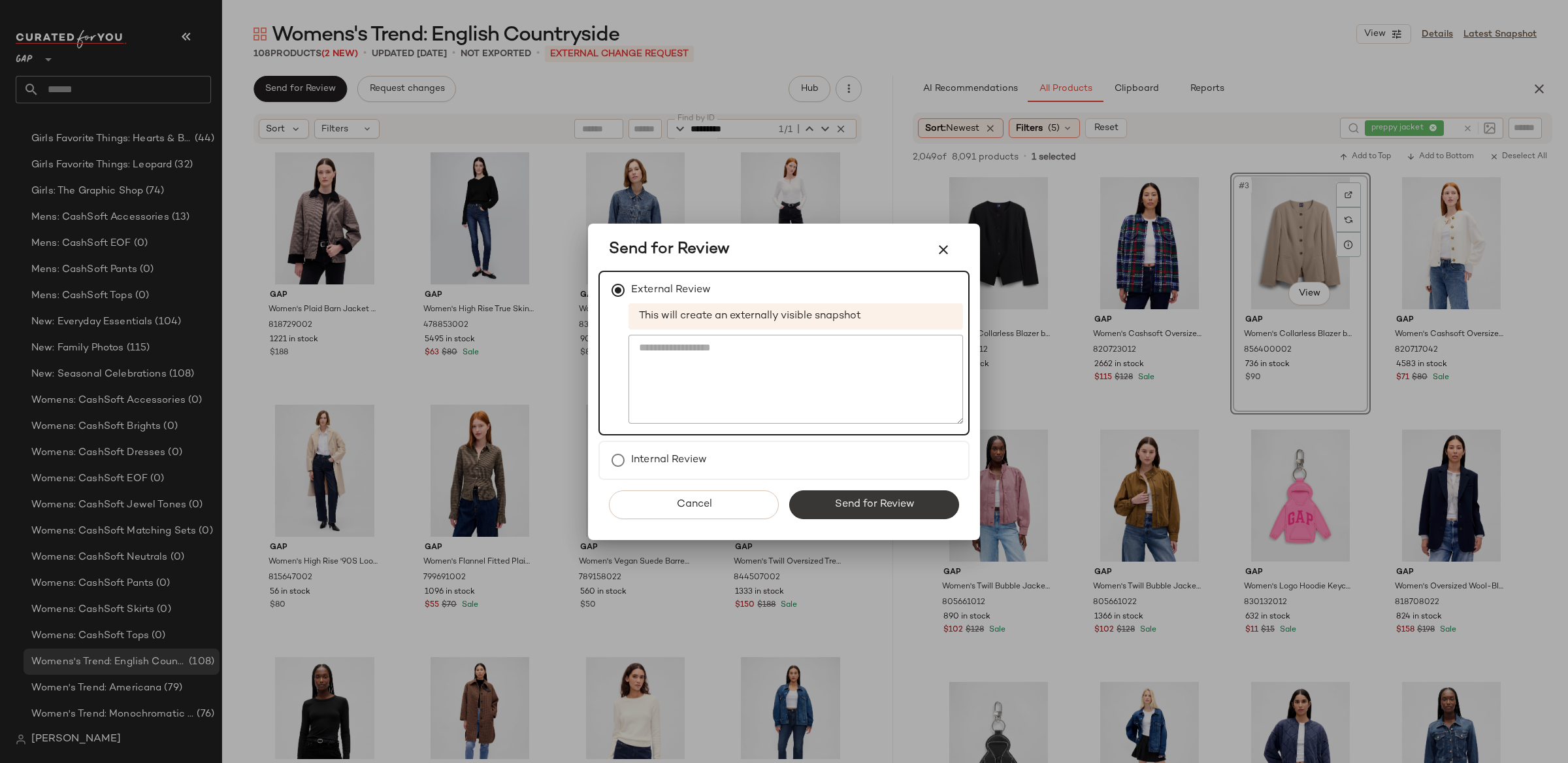
click at [891, 505] on span "Send for Review" at bounding box center [874, 504] width 80 height 13
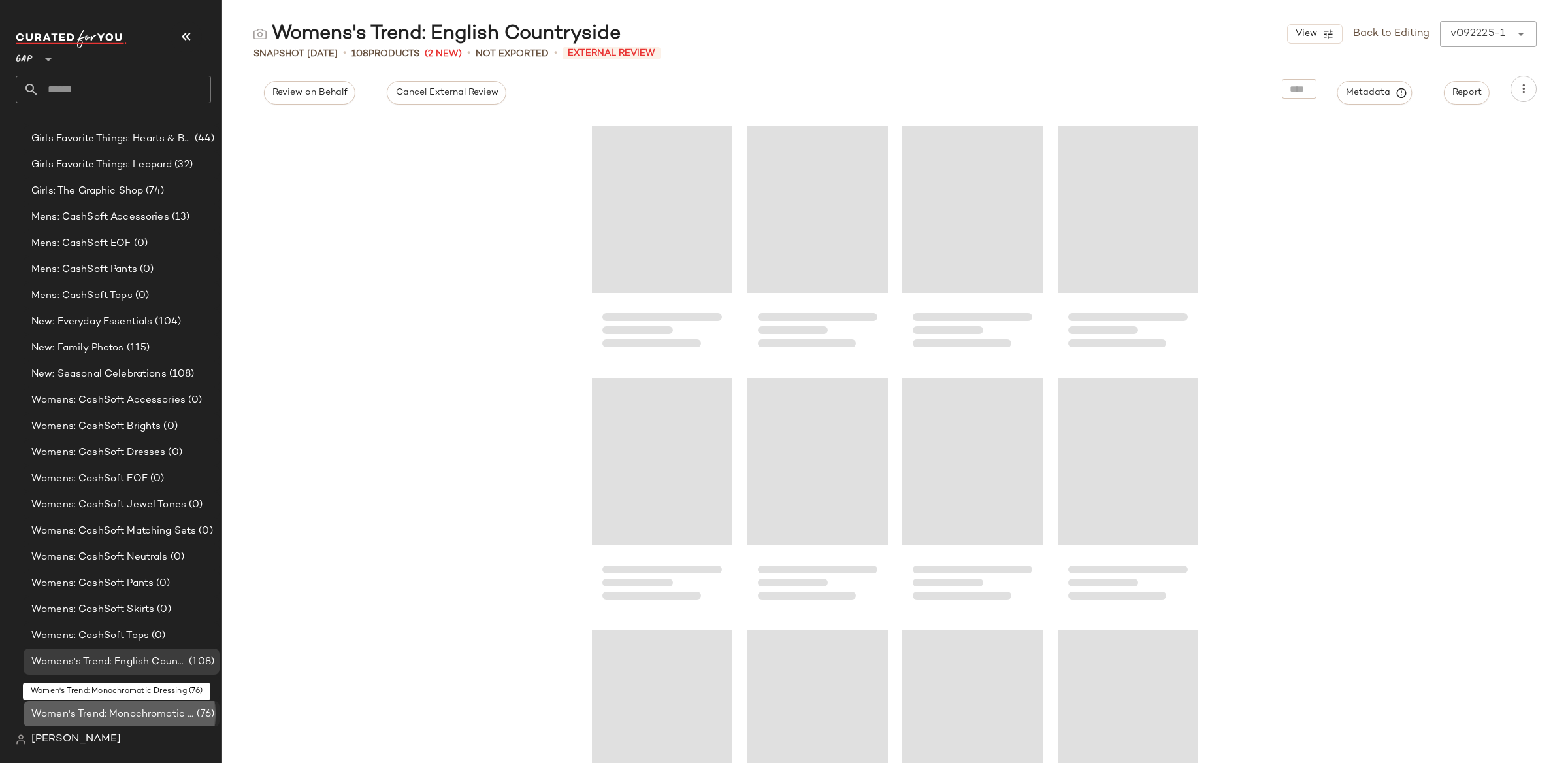
click at [121, 715] on span "Women's Trend: Monochromatic Dressing" at bounding box center [113, 713] width 163 height 15
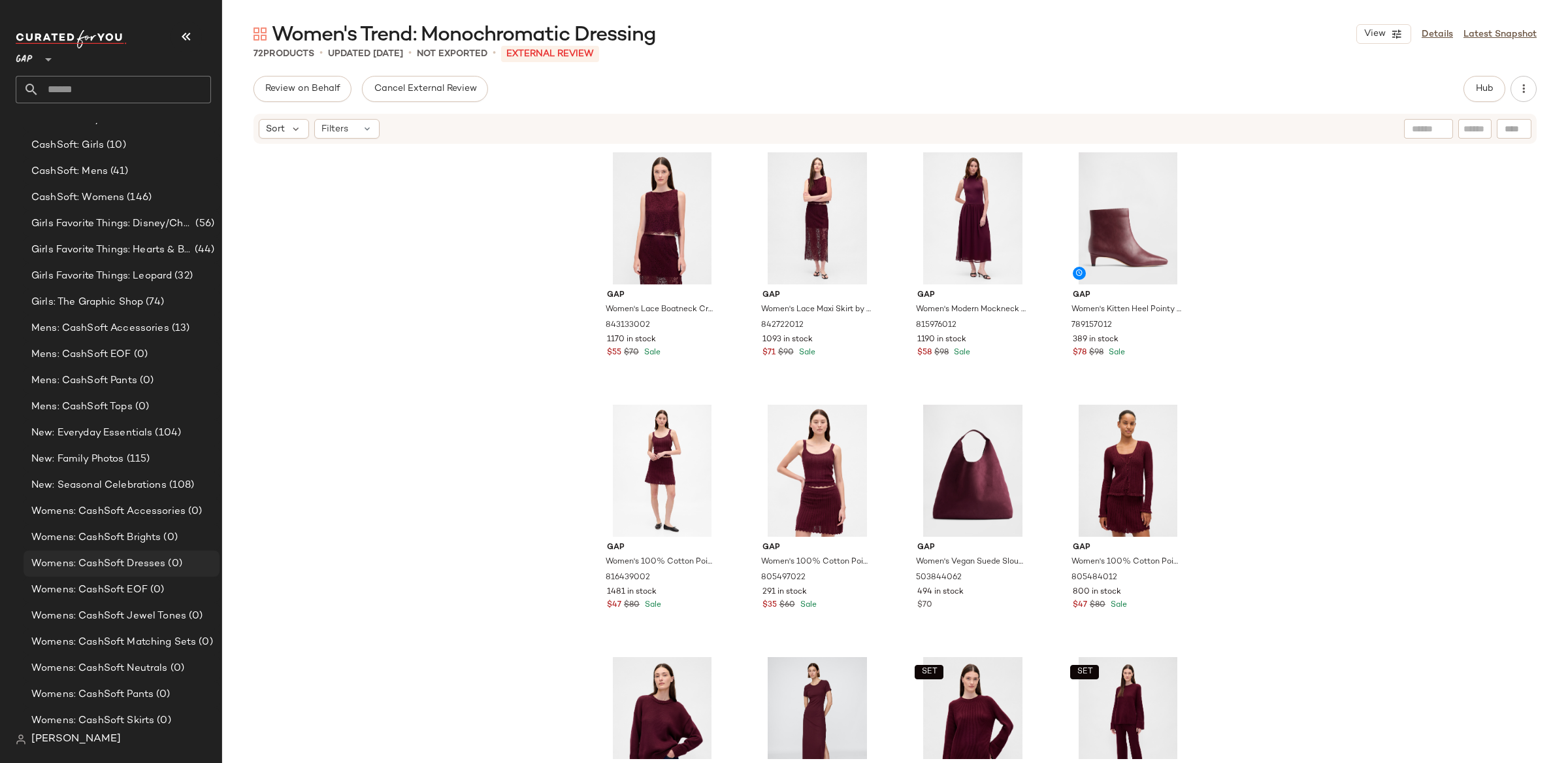
scroll to position [390, 0]
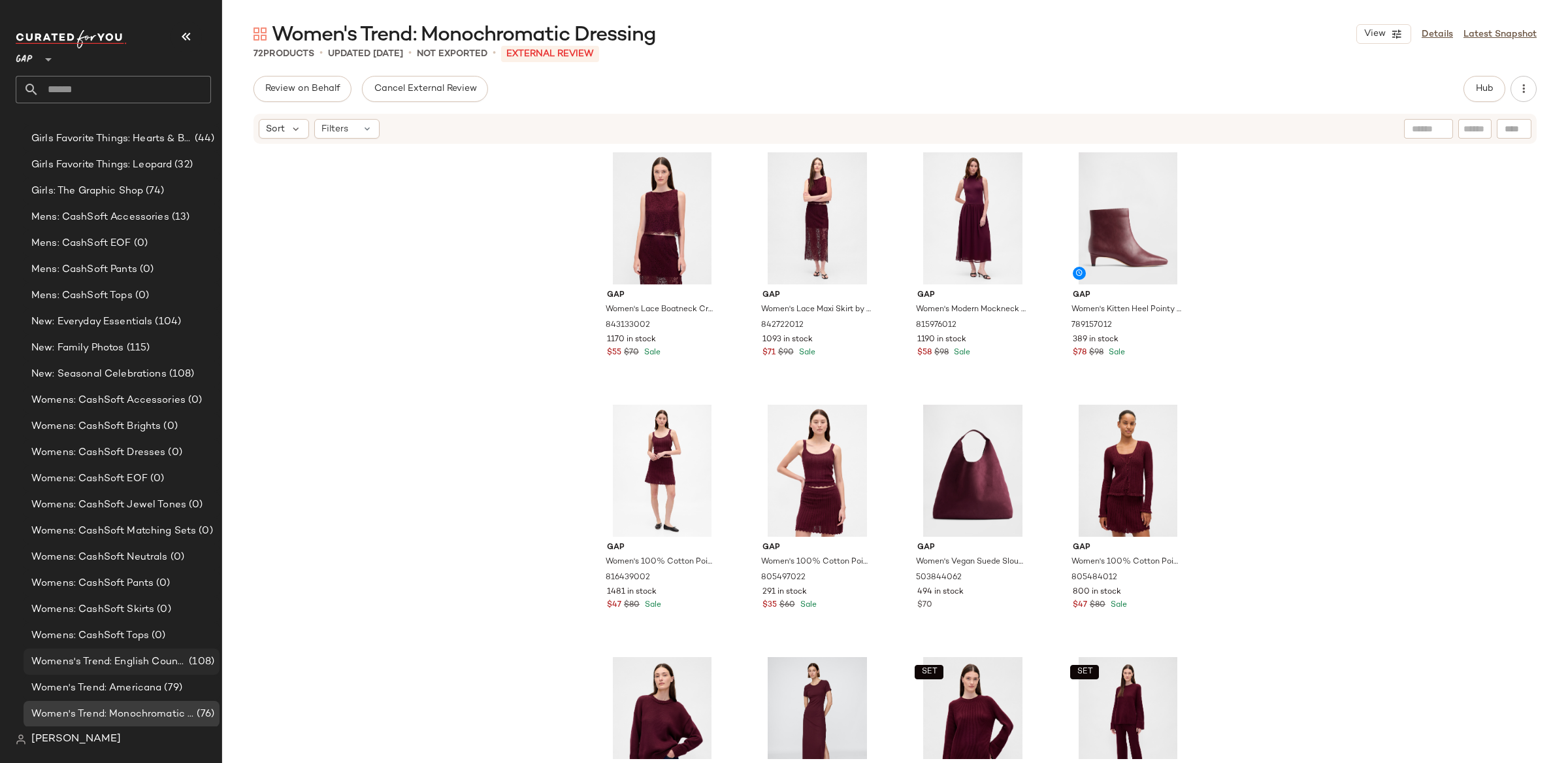
click at [174, 664] on span "Womens's Trend: English Countryside" at bounding box center [109, 661] width 155 height 15
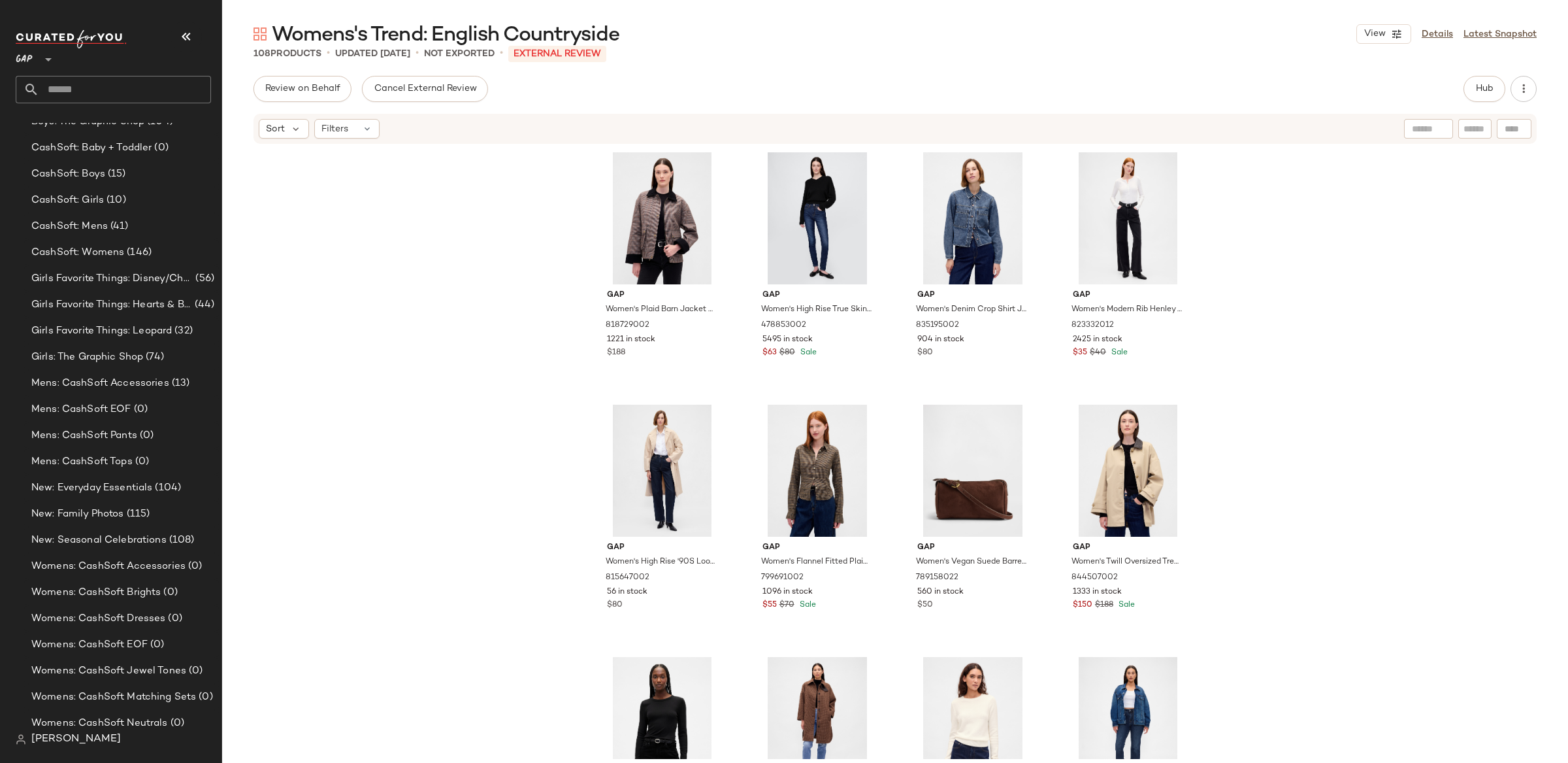
scroll to position [225, 0]
click at [146, 510] on span "(115)" at bounding box center [137, 512] width 26 height 15
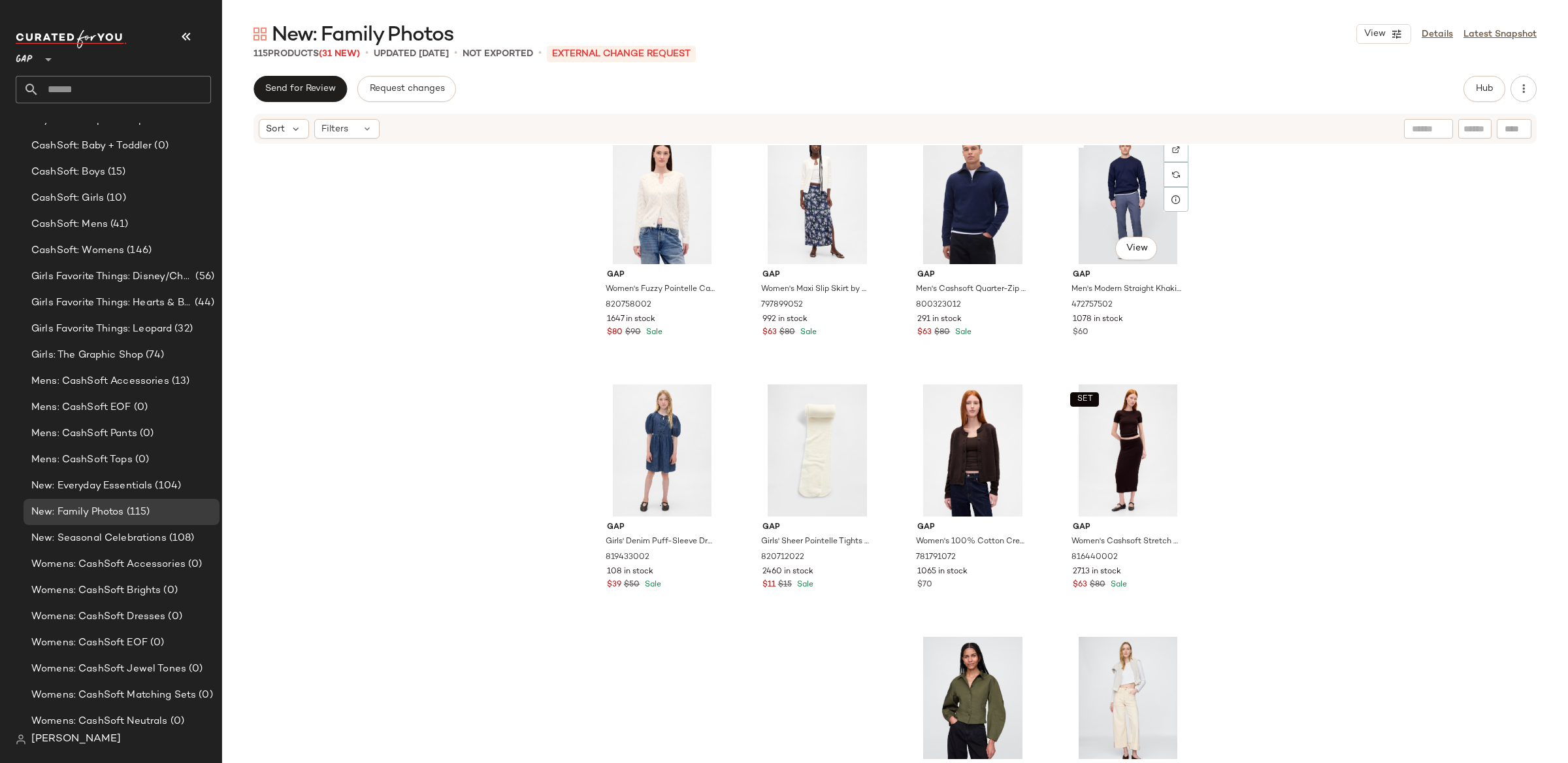
scroll to position [3396, 0]
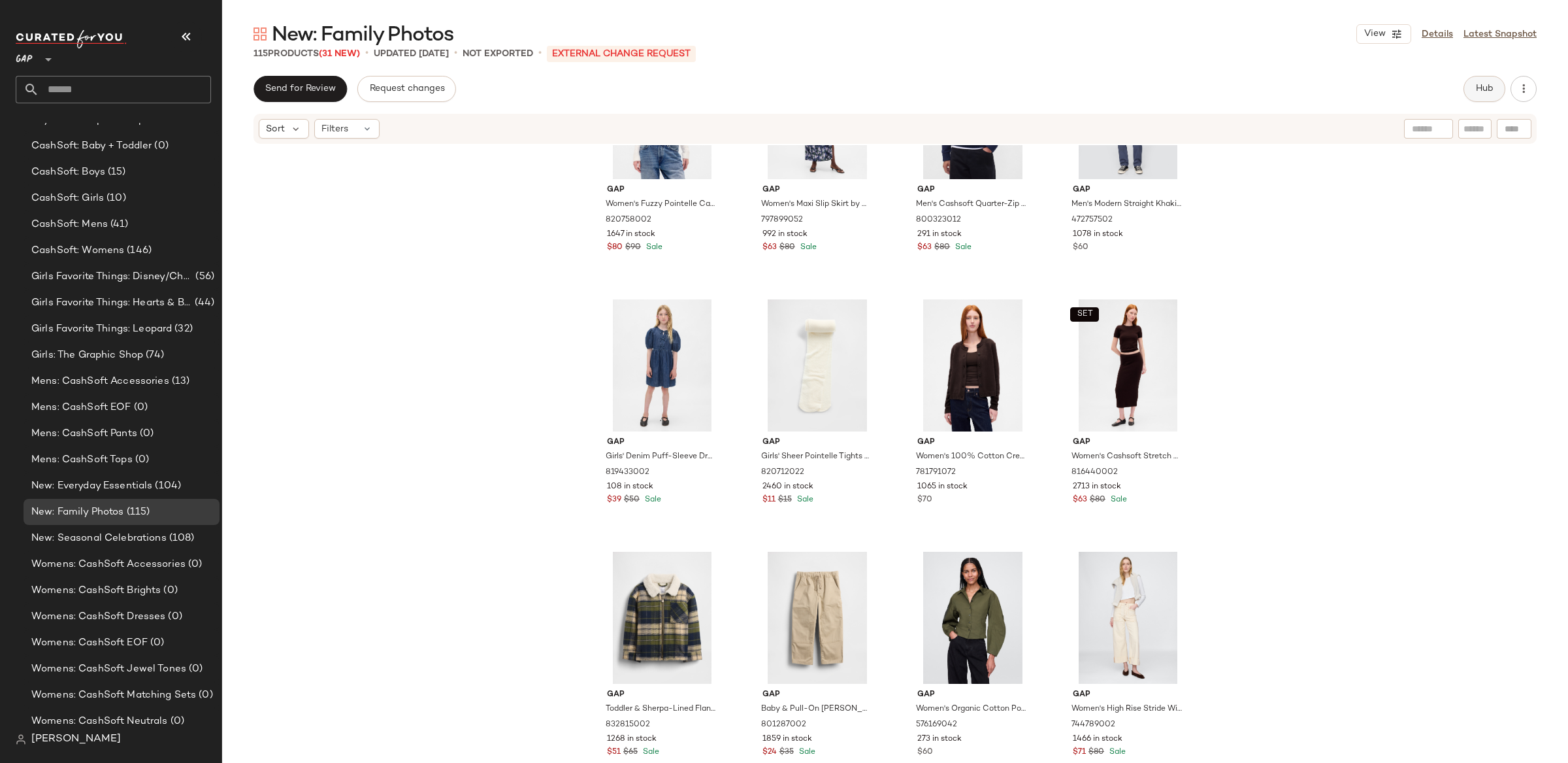
click at [1478, 94] on button "Hub" at bounding box center [1485, 88] width 42 height 26
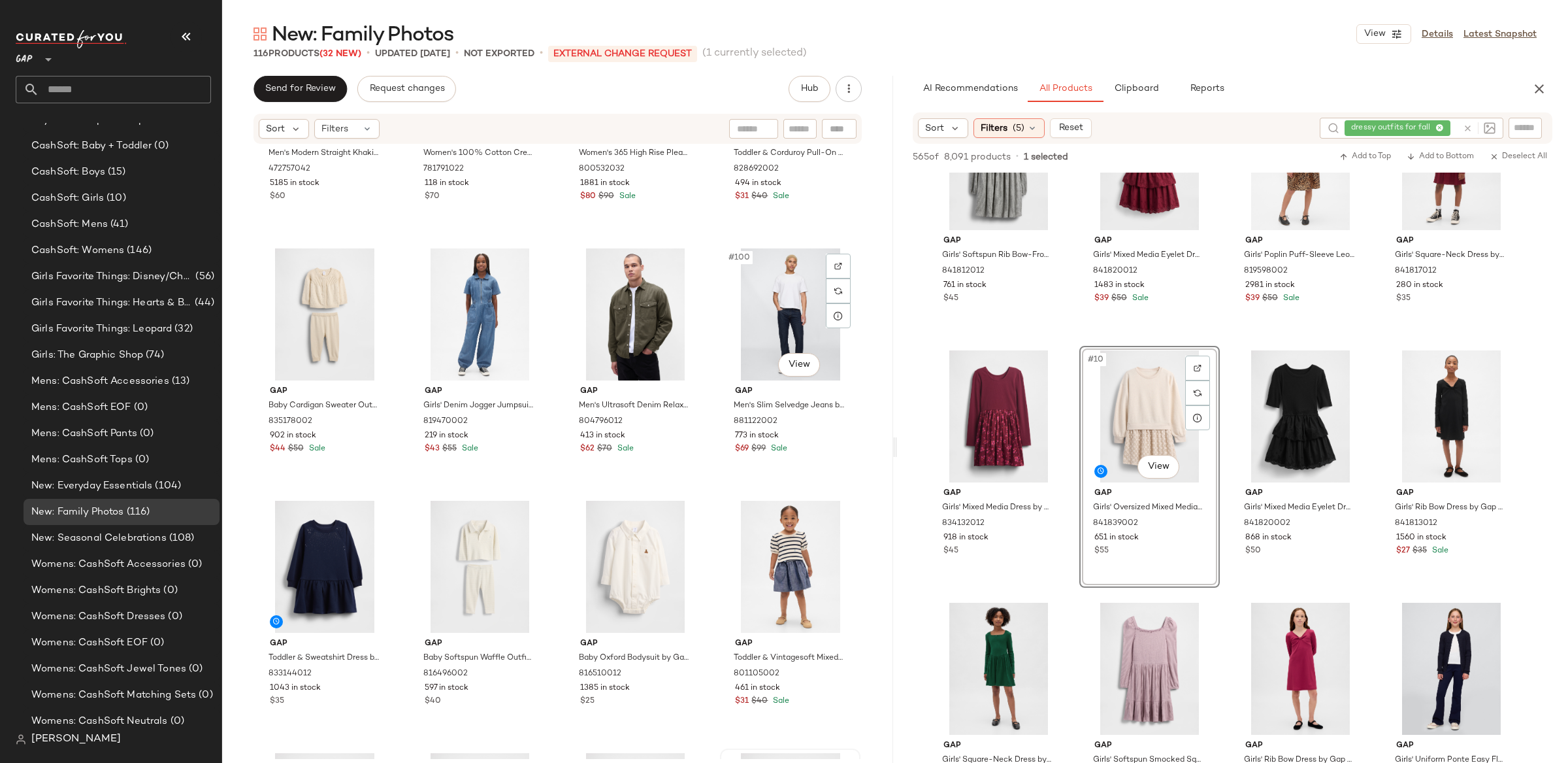
scroll to position [5960, 0]
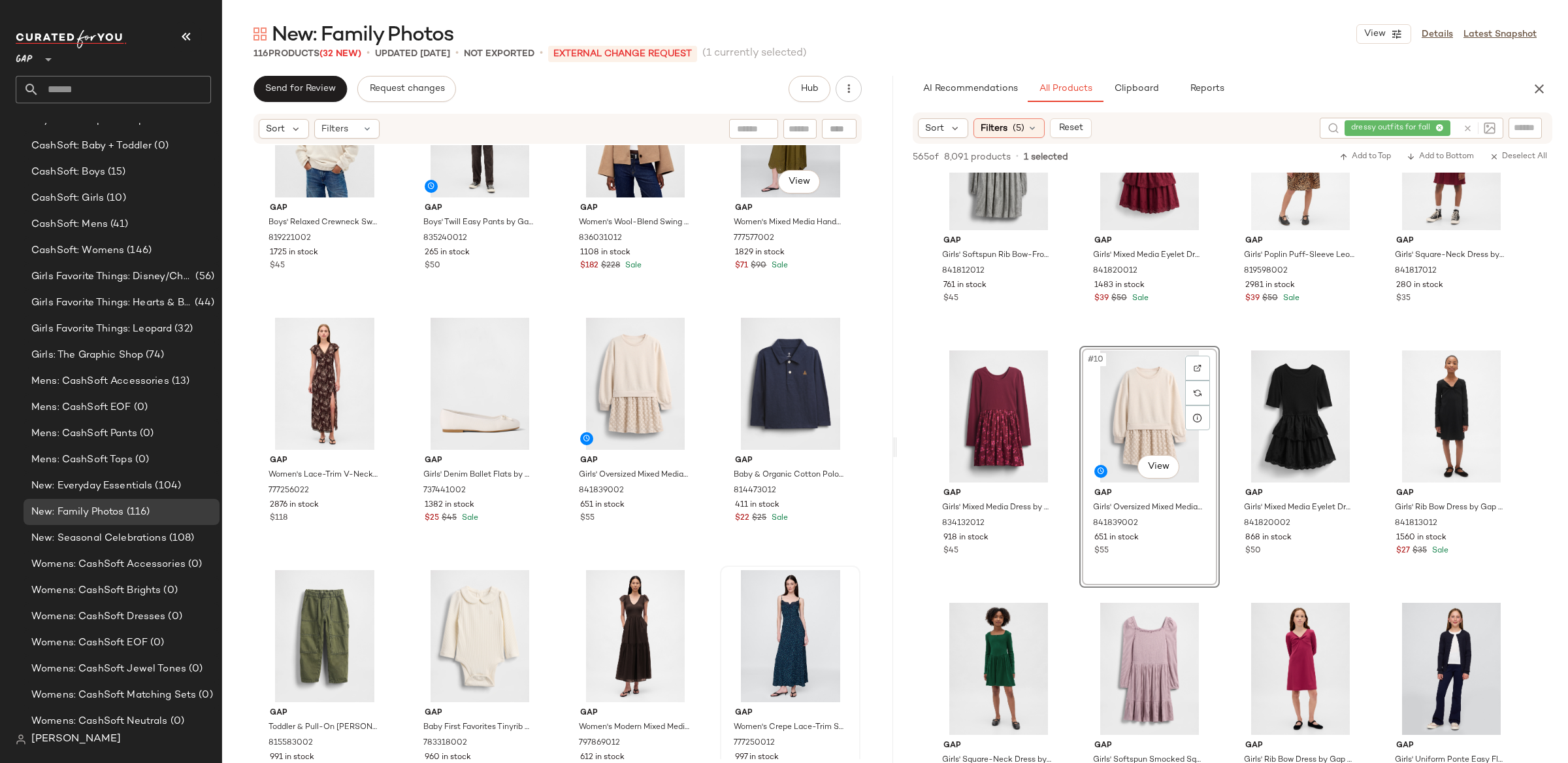
scroll to position [4390, 0]
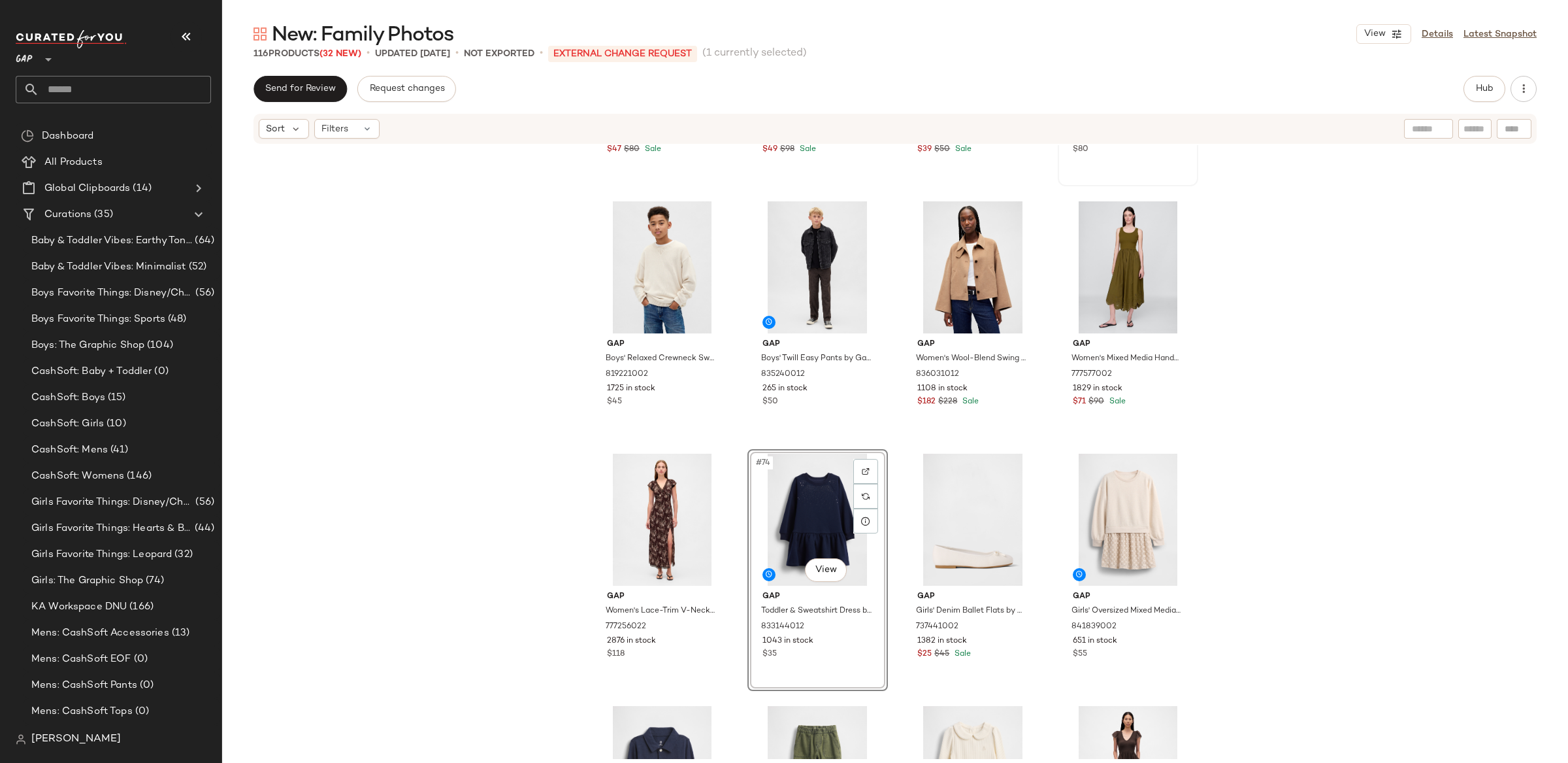
scroll to position [4390, 0]
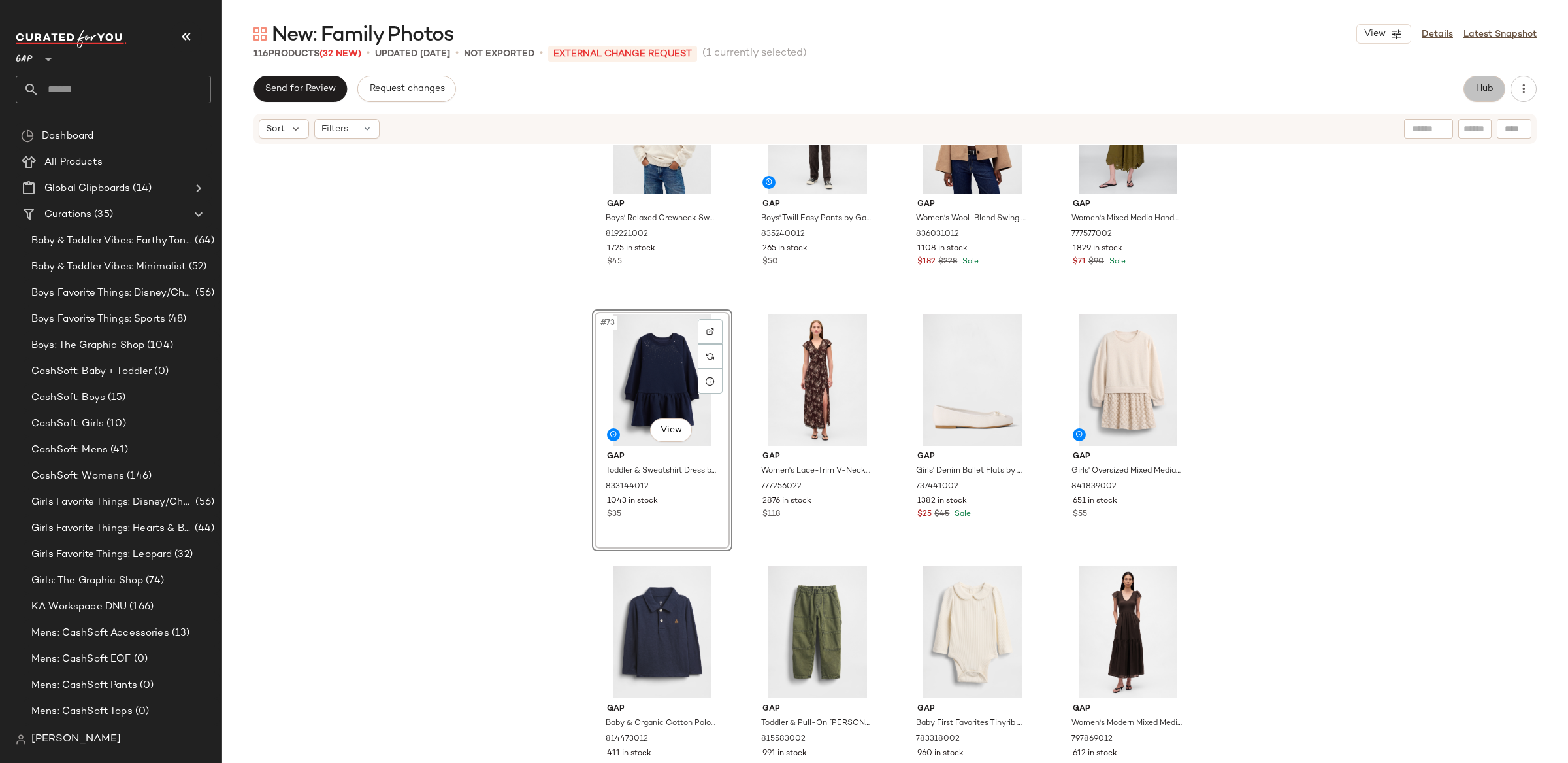
click at [1476, 92] on span "Hub" at bounding box center [1485, 88] width 18 height 11
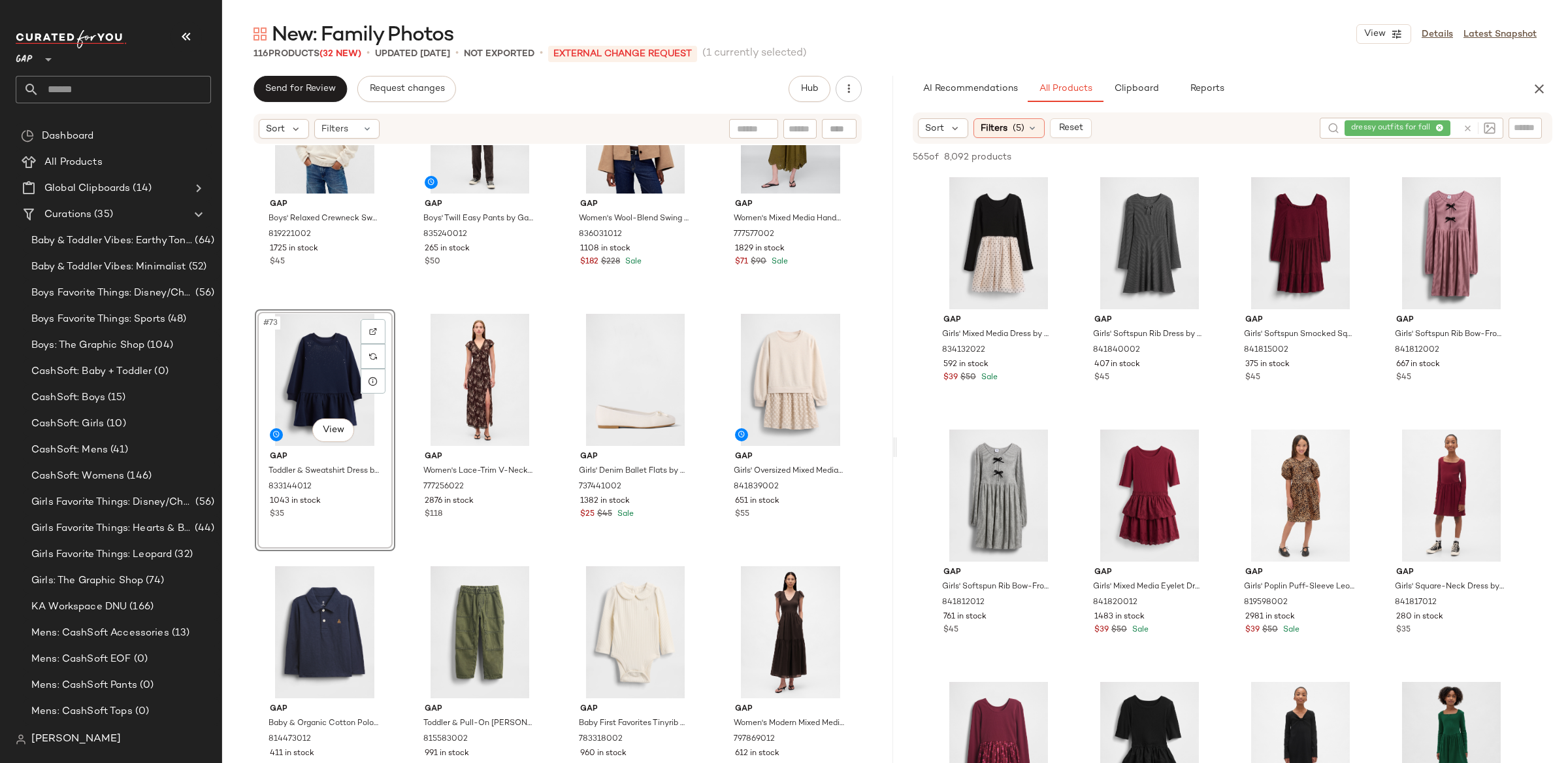
click at [1465, 127] on icon at bounding box center [1468, 129] width 10 height 10
click at [976, 125] on div "Filters (5)" at bounding box center [1010, 128] width 71 height 20
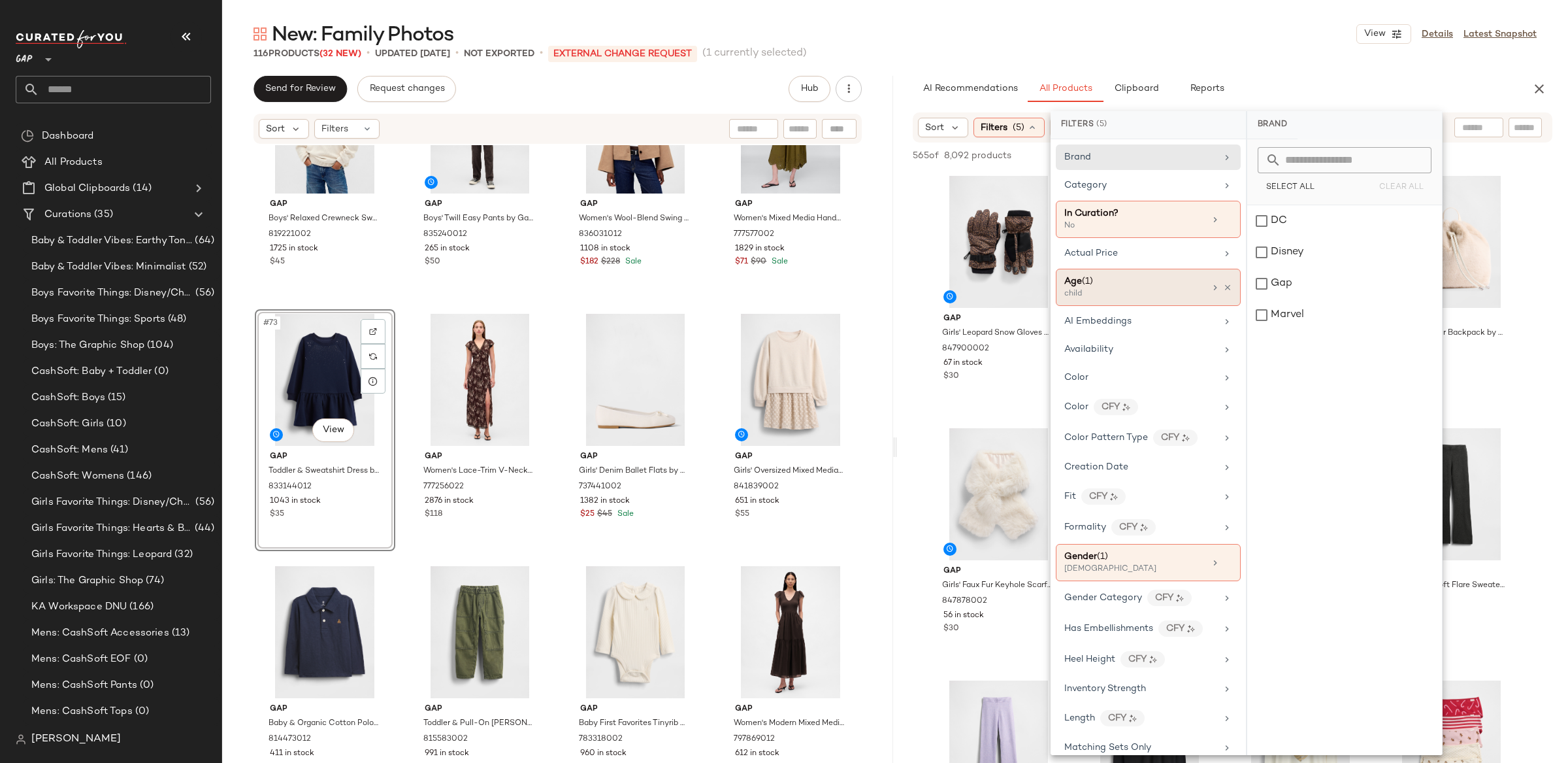
drag, startPoint x: 1135, startPoint y: 288, endPoint x: 1155, endPoint y: 287, distance: 20.0
click at [1134, 288] on div "Age ([DEMOGRAPHIC_DATA])" at bounding box center [1135, 282] width 141 height 14
click at [1295, 248] on div "child" at bounding box center [1345, 252] width 194 height 32
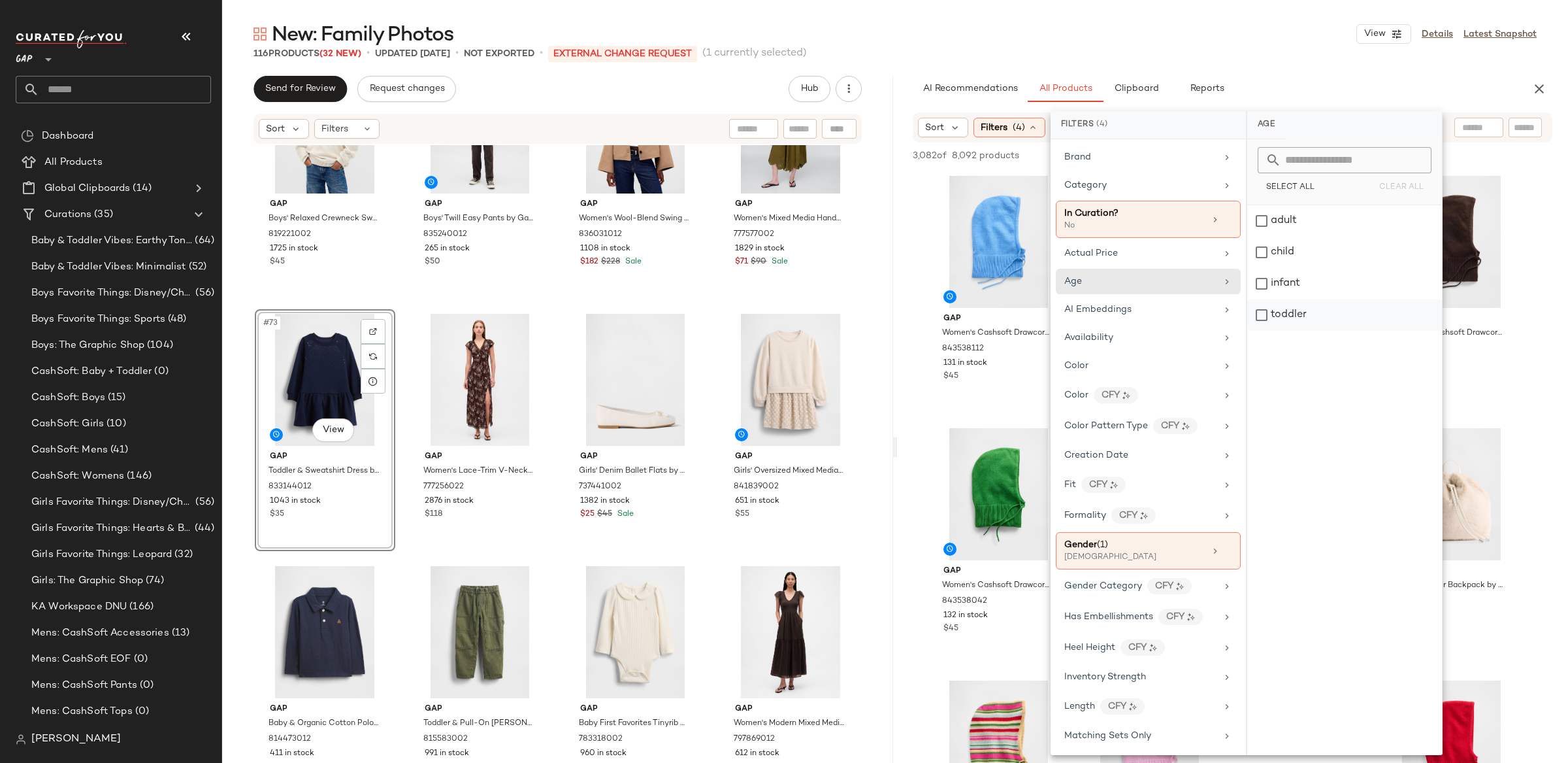
drag, startPoint x: 1300, startPoint y: 312, endPoint x: 1289, endPoint y: 317, distance: 12.1
click at [1300, 312] on div "toddler" at bounding box center [1345, 316] width 194 height 32
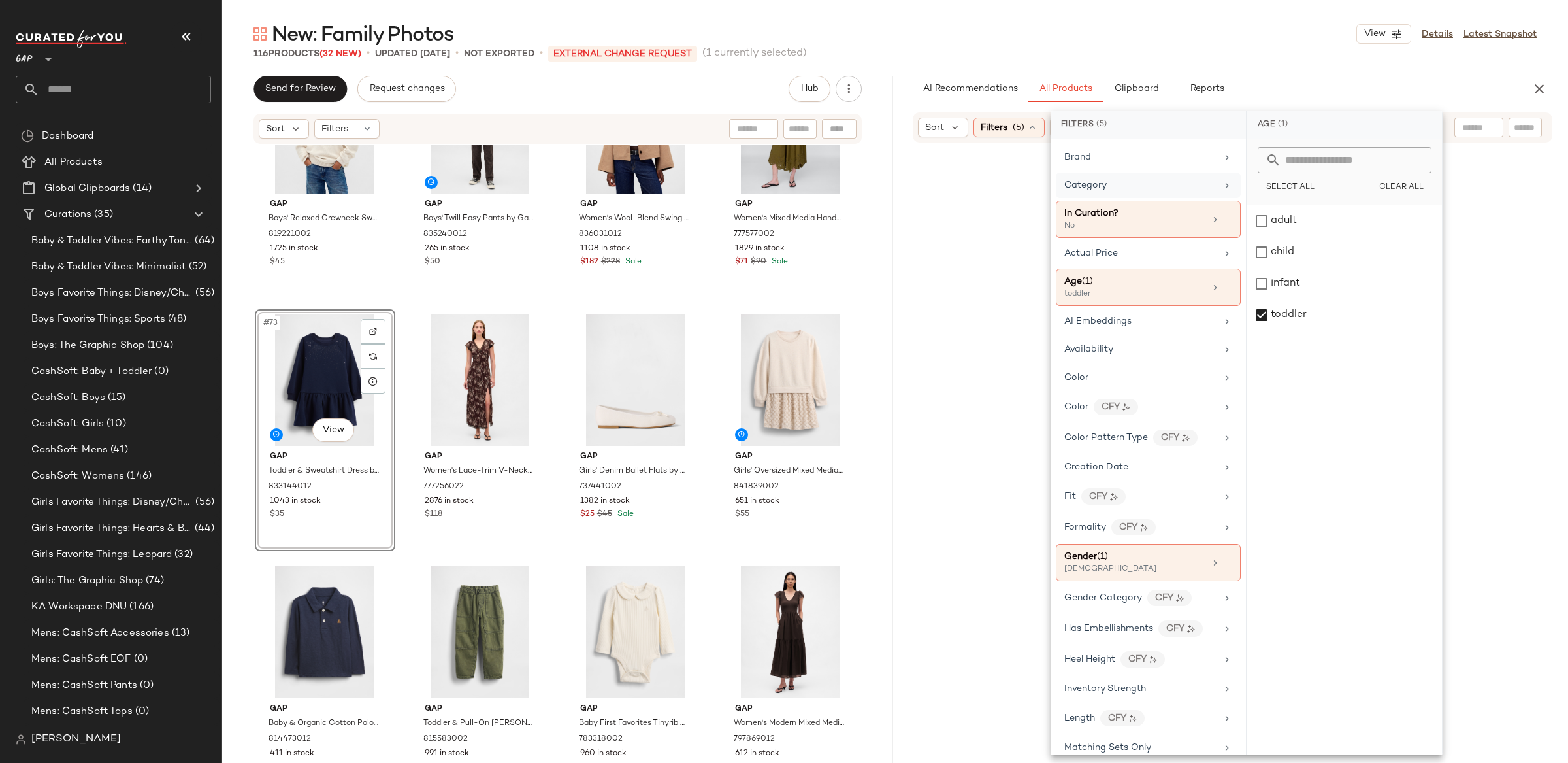
drag, startPoint x: 1120, startPoint y: 188, endPoint x: 1185, endPoint y: 191, distance: 65.1
click at [1120, 188] on div "Category" at bounding box center [1141, 186] width 153 height 14
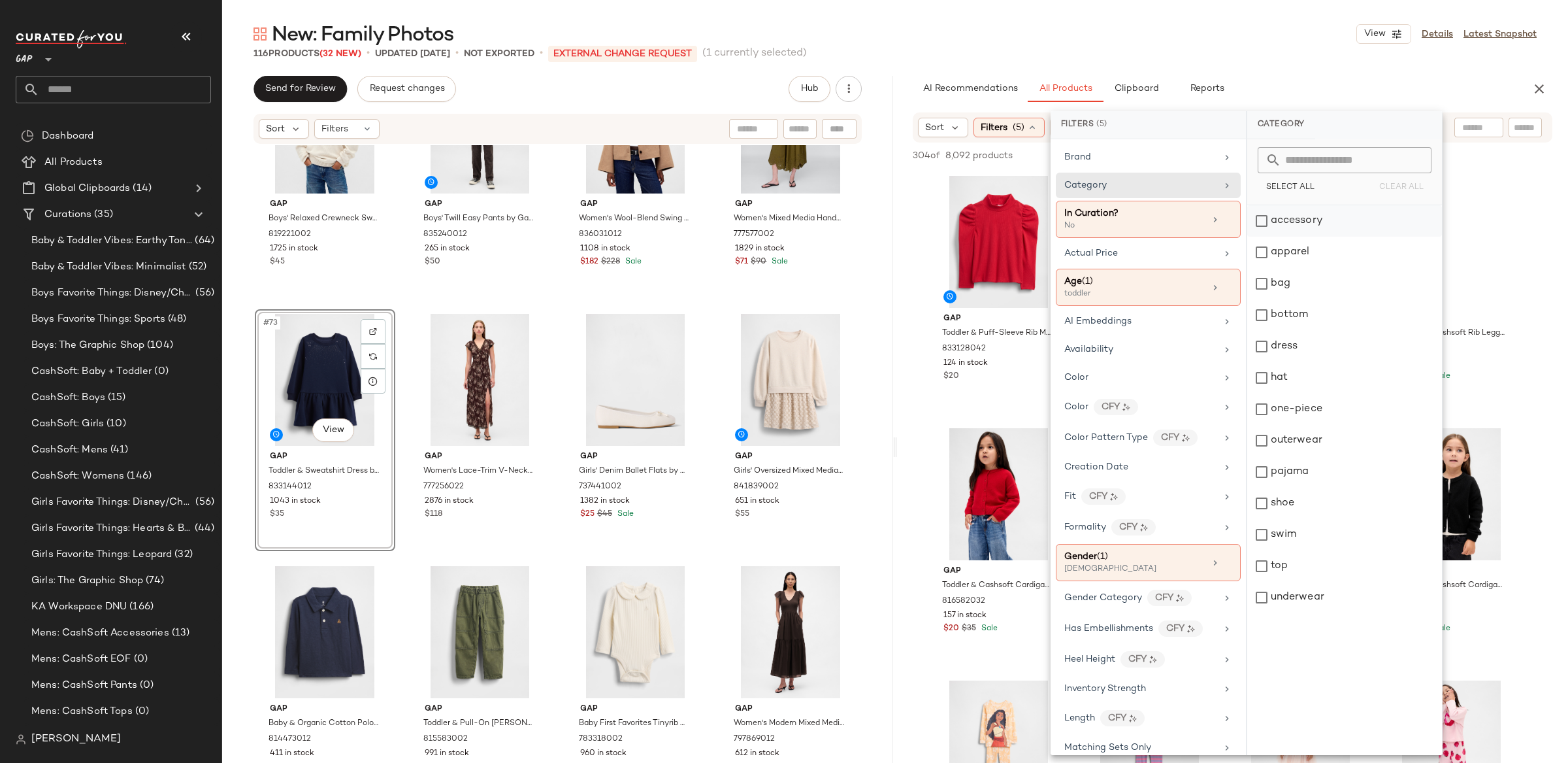
click at [1311, 221] on div "accessory" at bounding box center [1345, 221] width 194 height 32
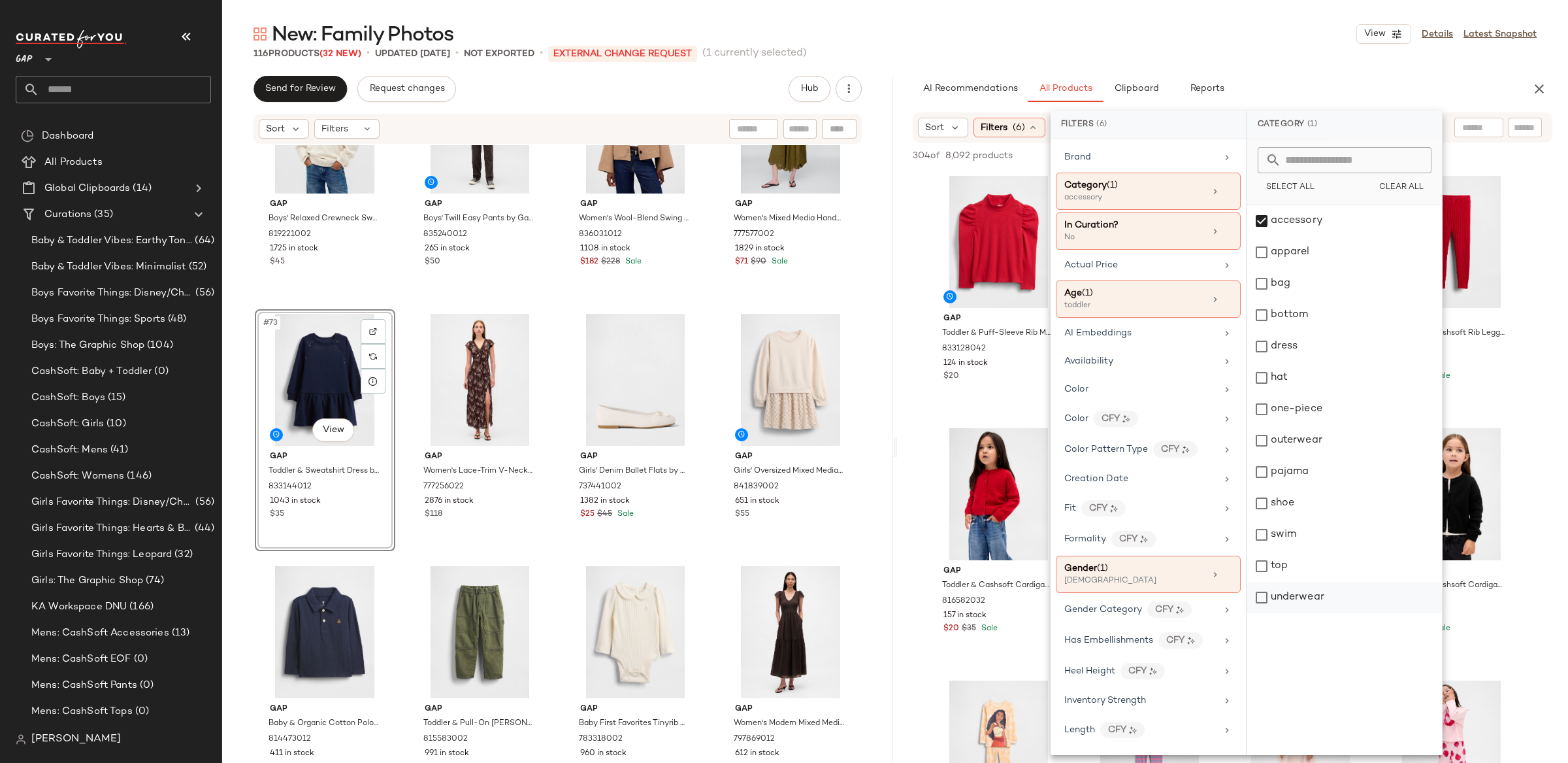
click at [1299, 592] on div "underwear" at bounding box center [1345, 597] width 194 height 32
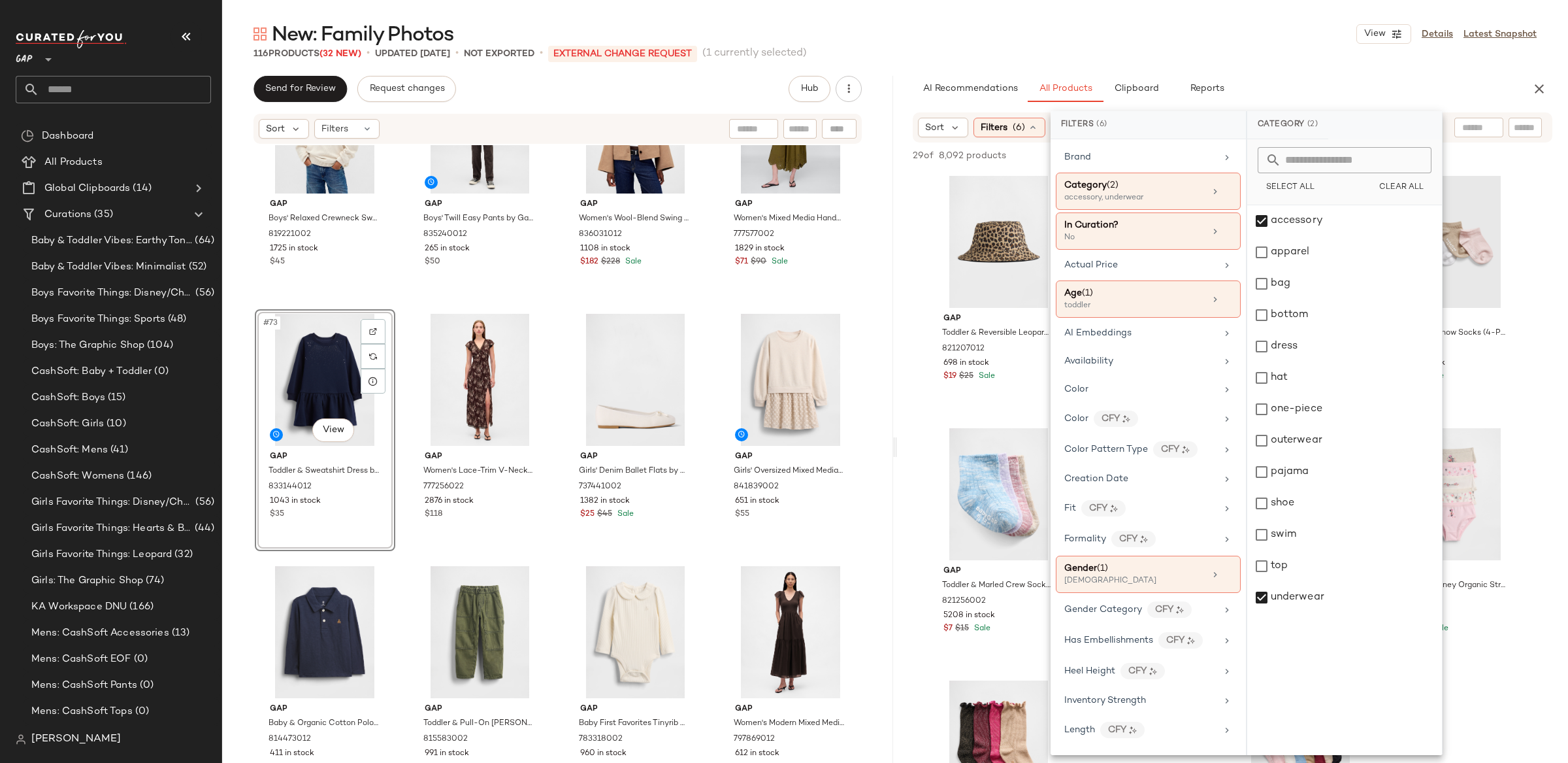
click at [906, 126] on div "Sort Filters (6) Reset" at bounding box center [1233, 127] width 671 height 30
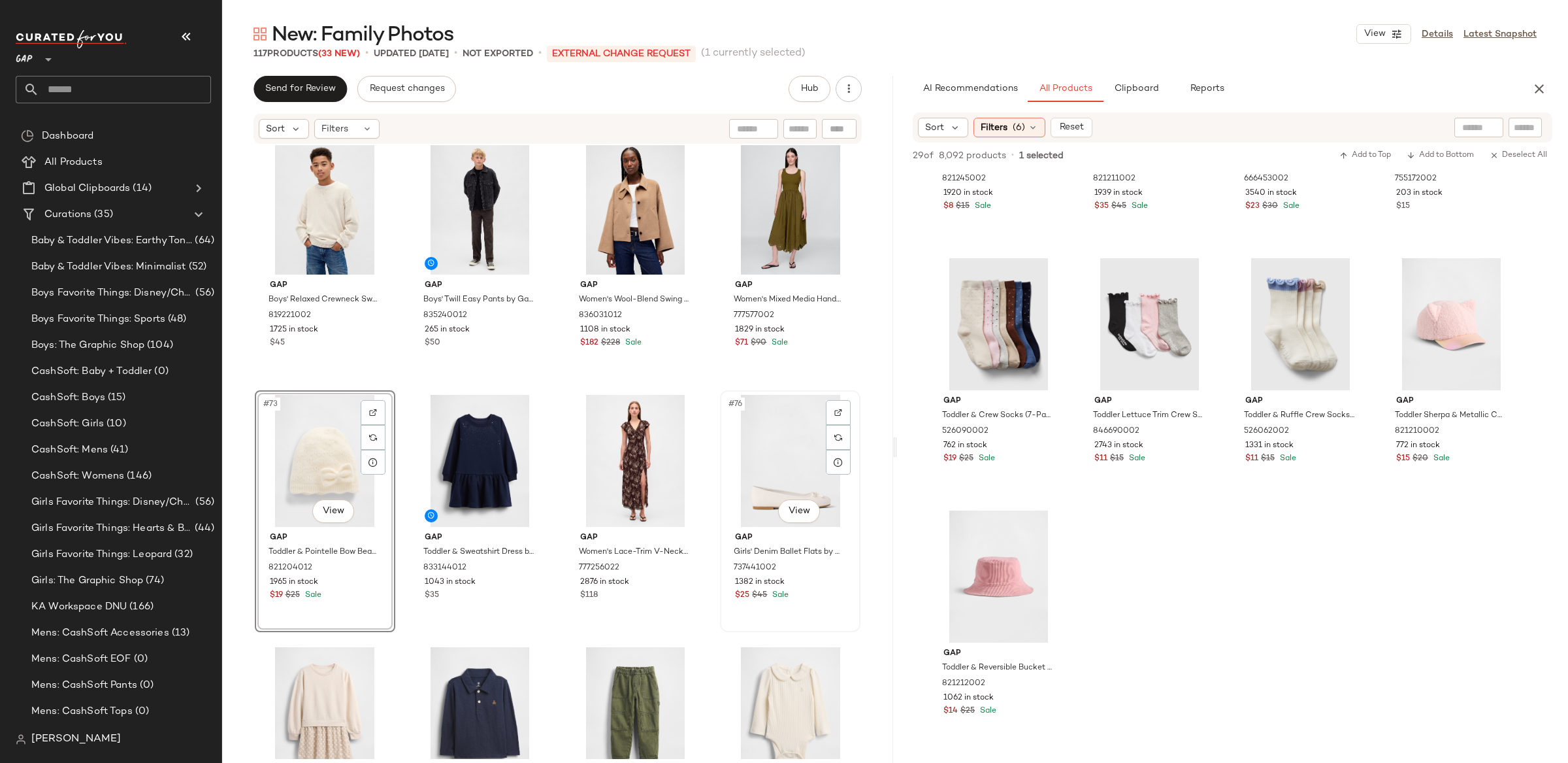
scroll to position [4318, 0]
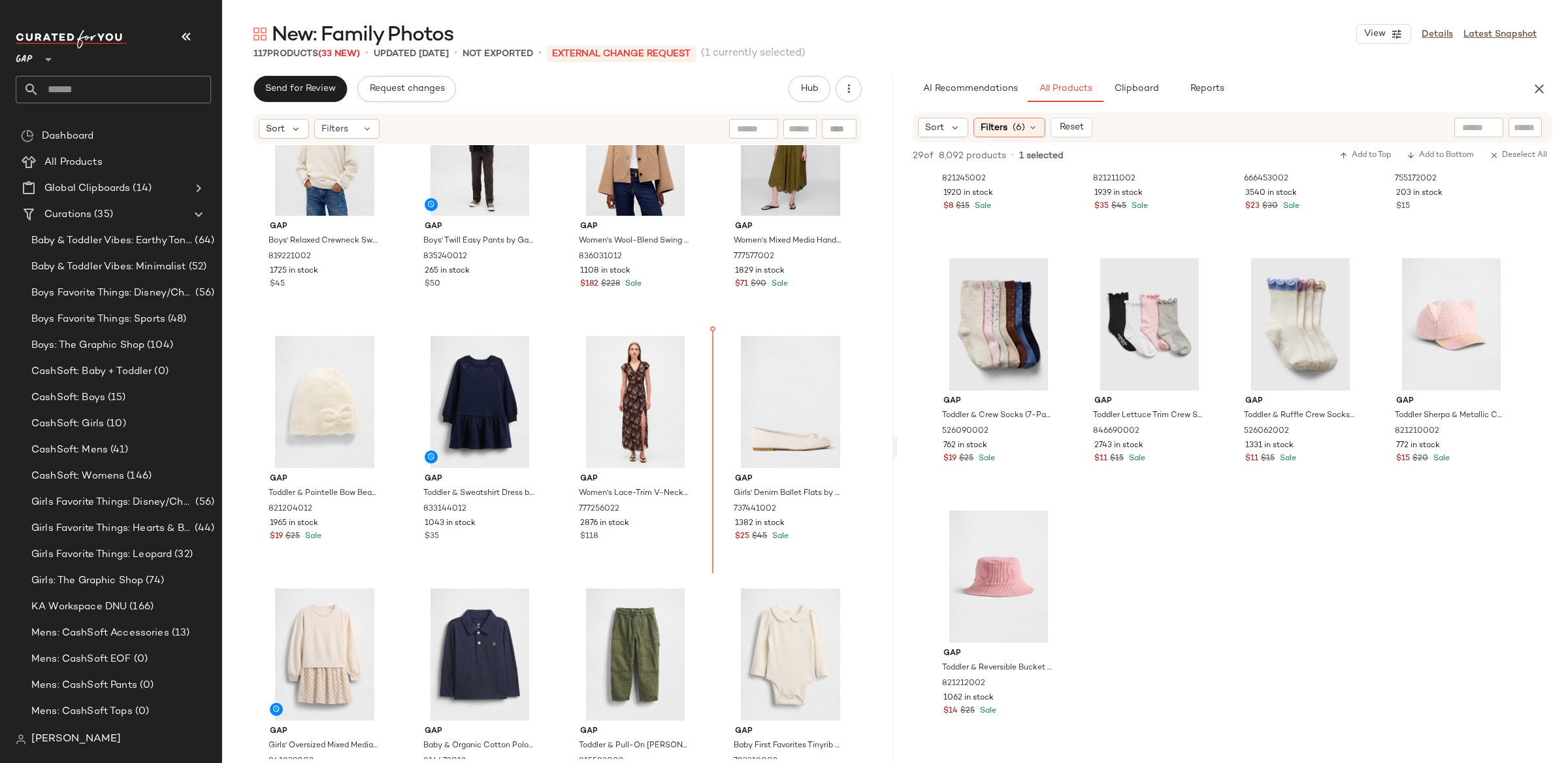
scroll to position [4362, 0]
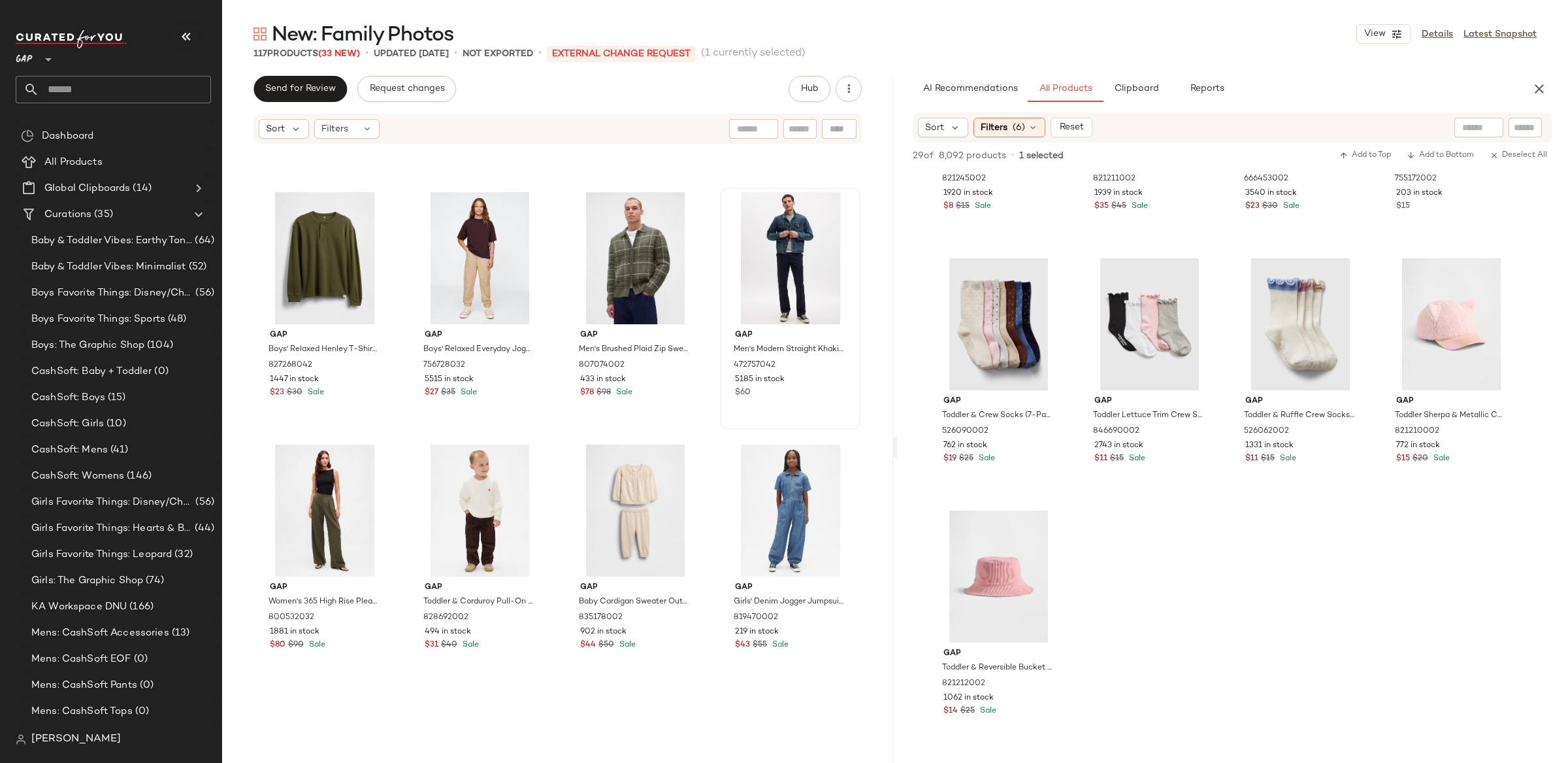
scroll to position [5786, 0]
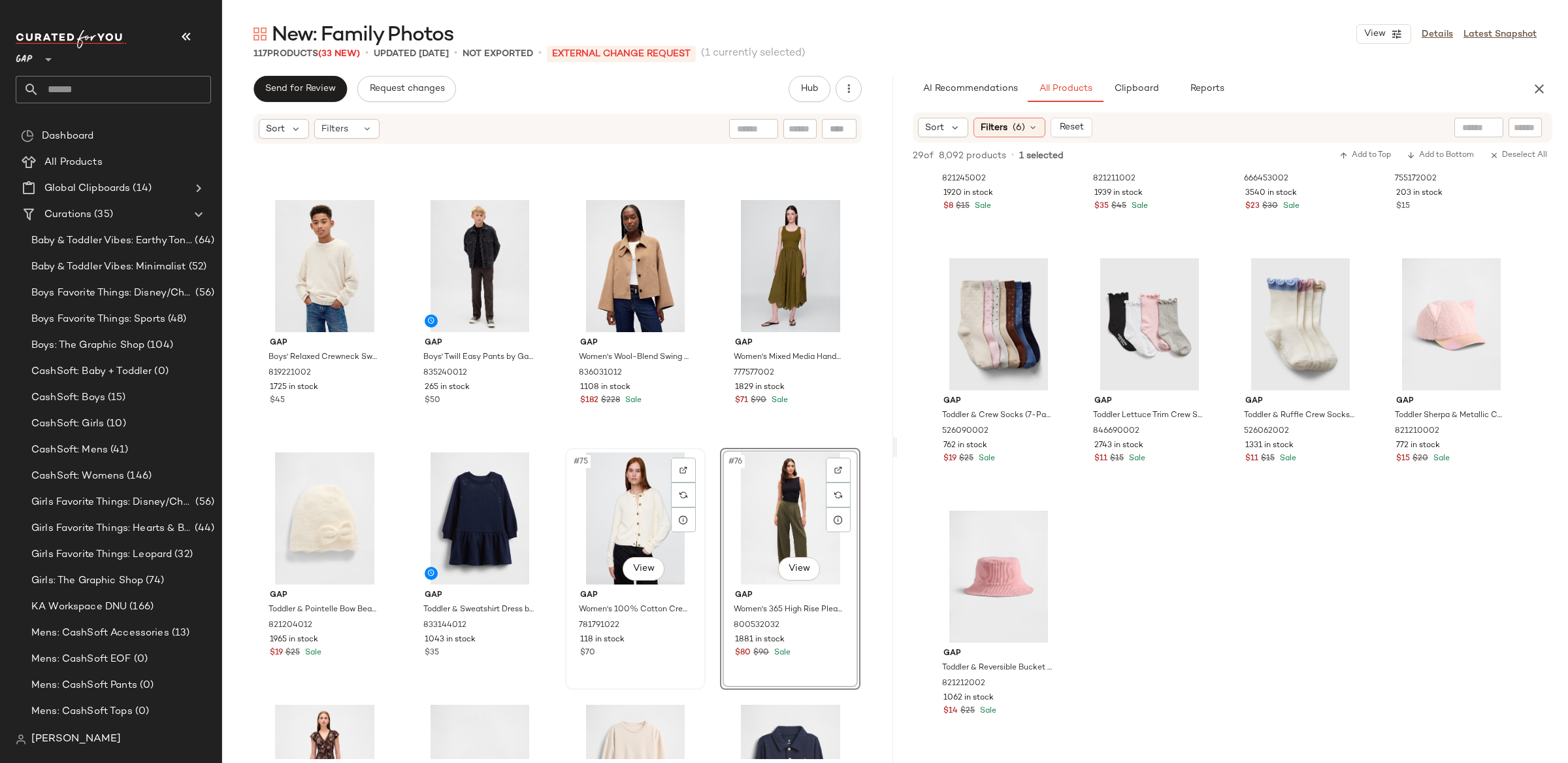
scroll to position [4250, 0]
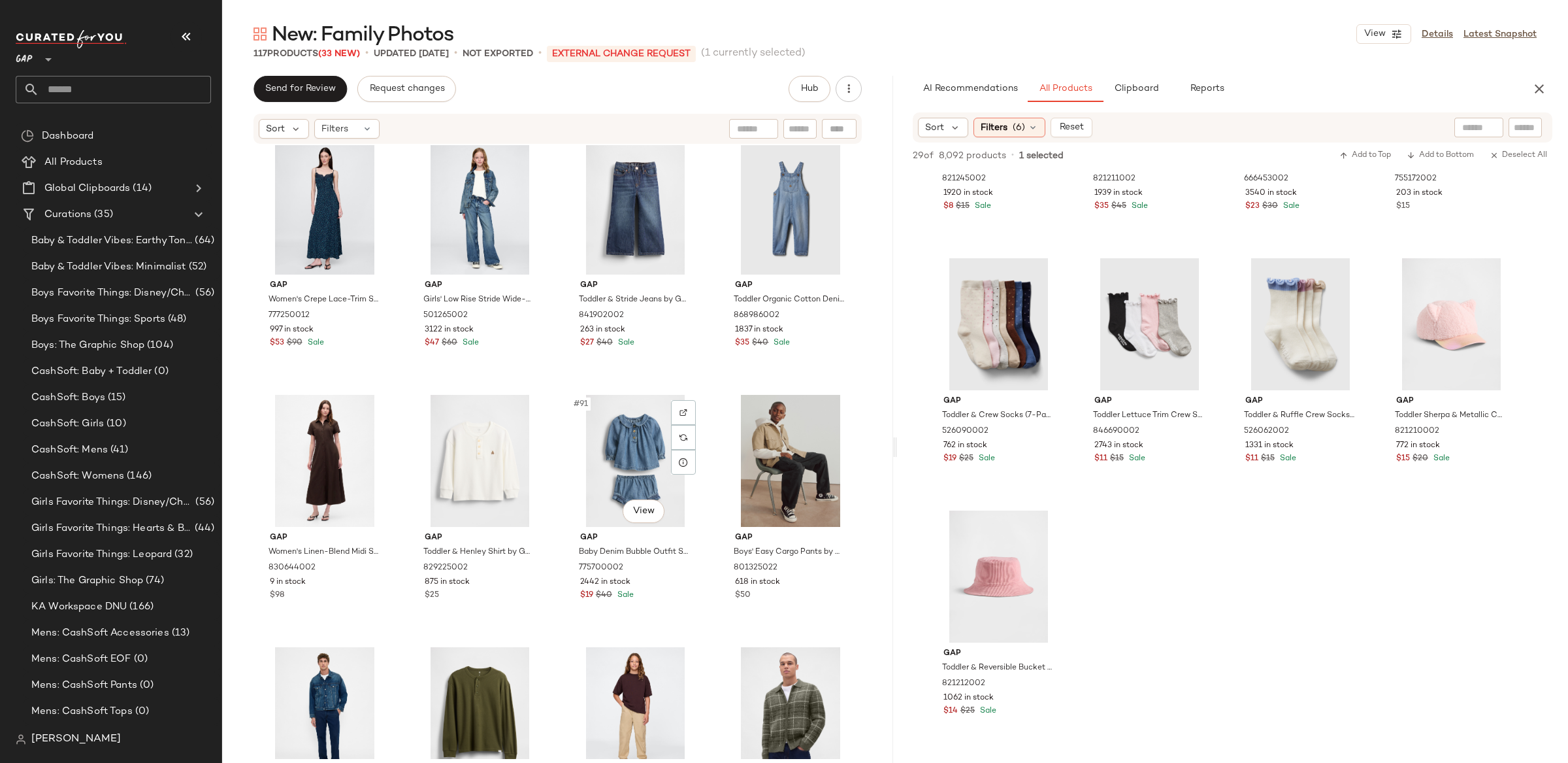
scroll to position [5322, 0]
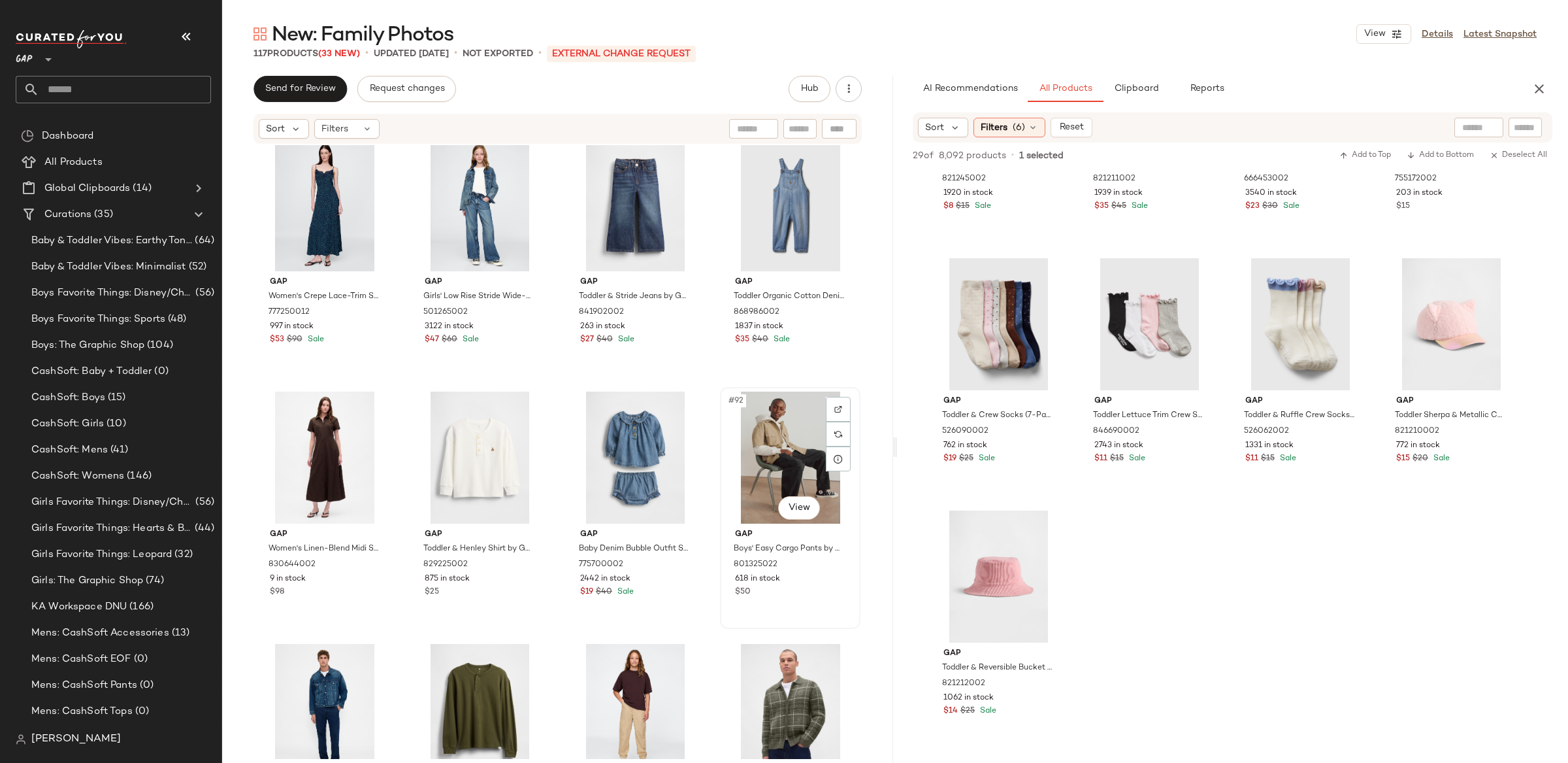
click at [765, 444] on div "#92 View" at bounding box center [790, 457] width 131 height 132
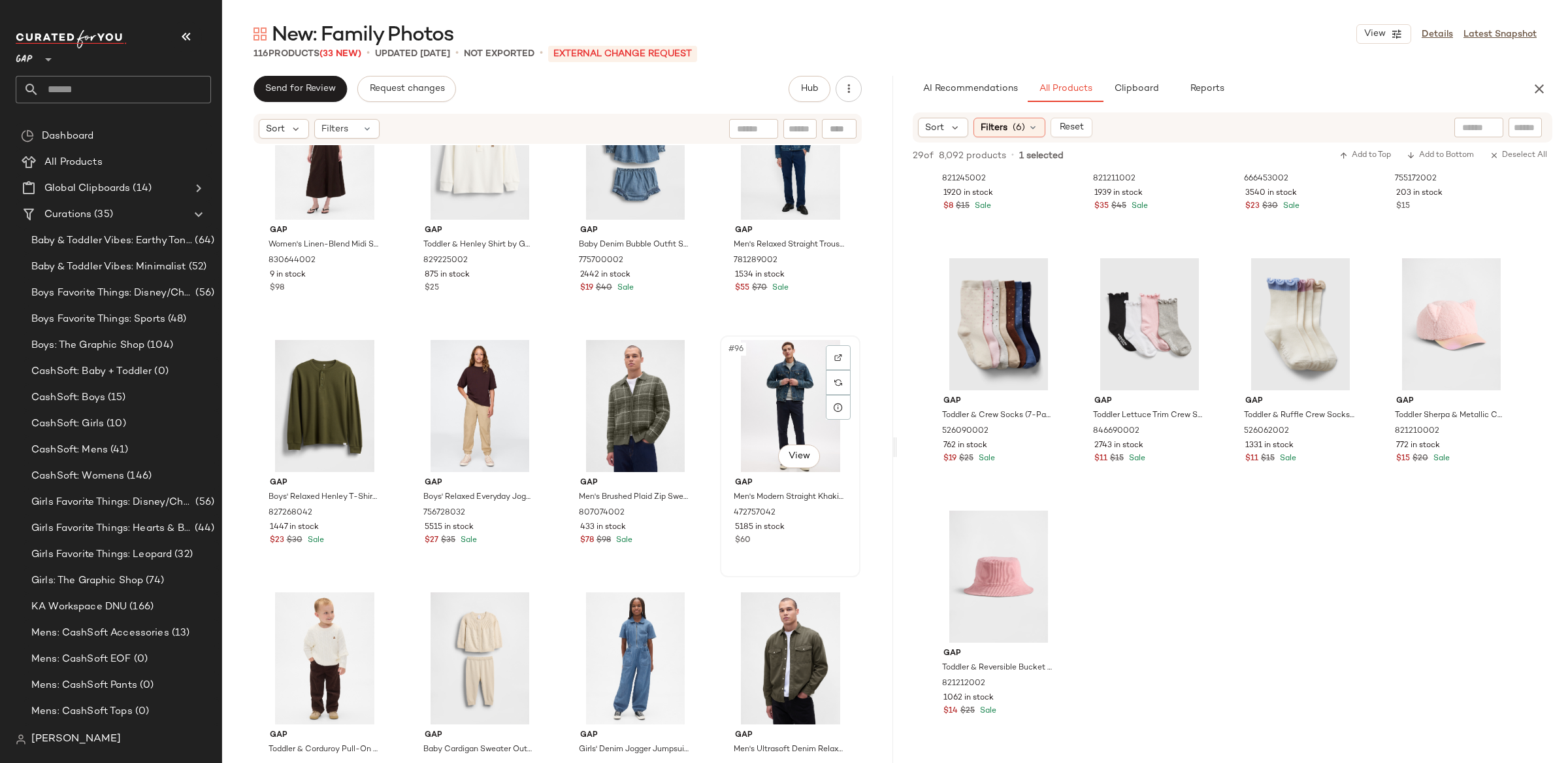
scroll to position [5634, 0]
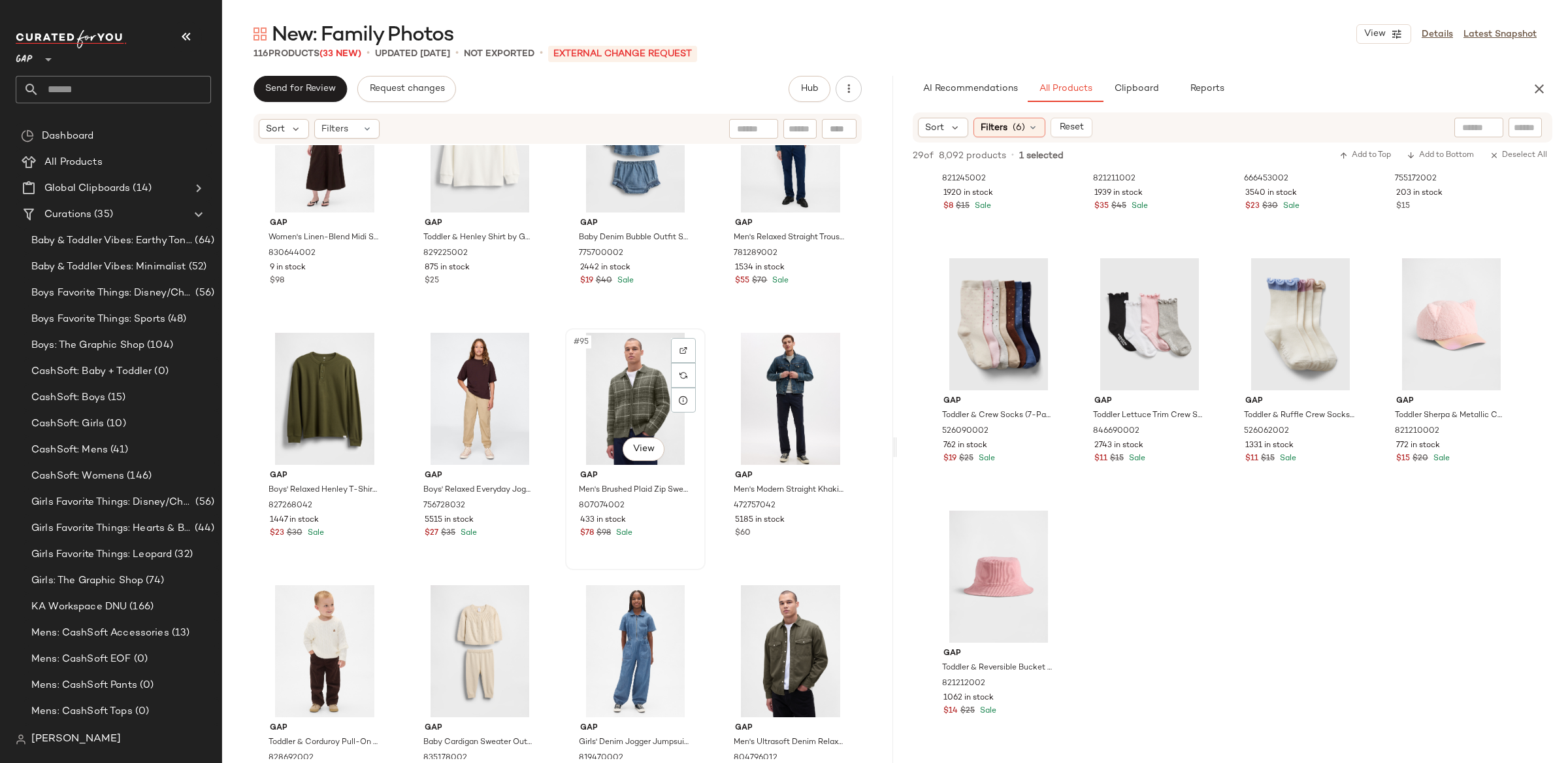
click at [639, 394] on div "#95 View" at bounding box center [636, 398] width 131 height 132
click at [796, 392] on div "#96 View" at bounding box center [790, 398] width 131 height 132
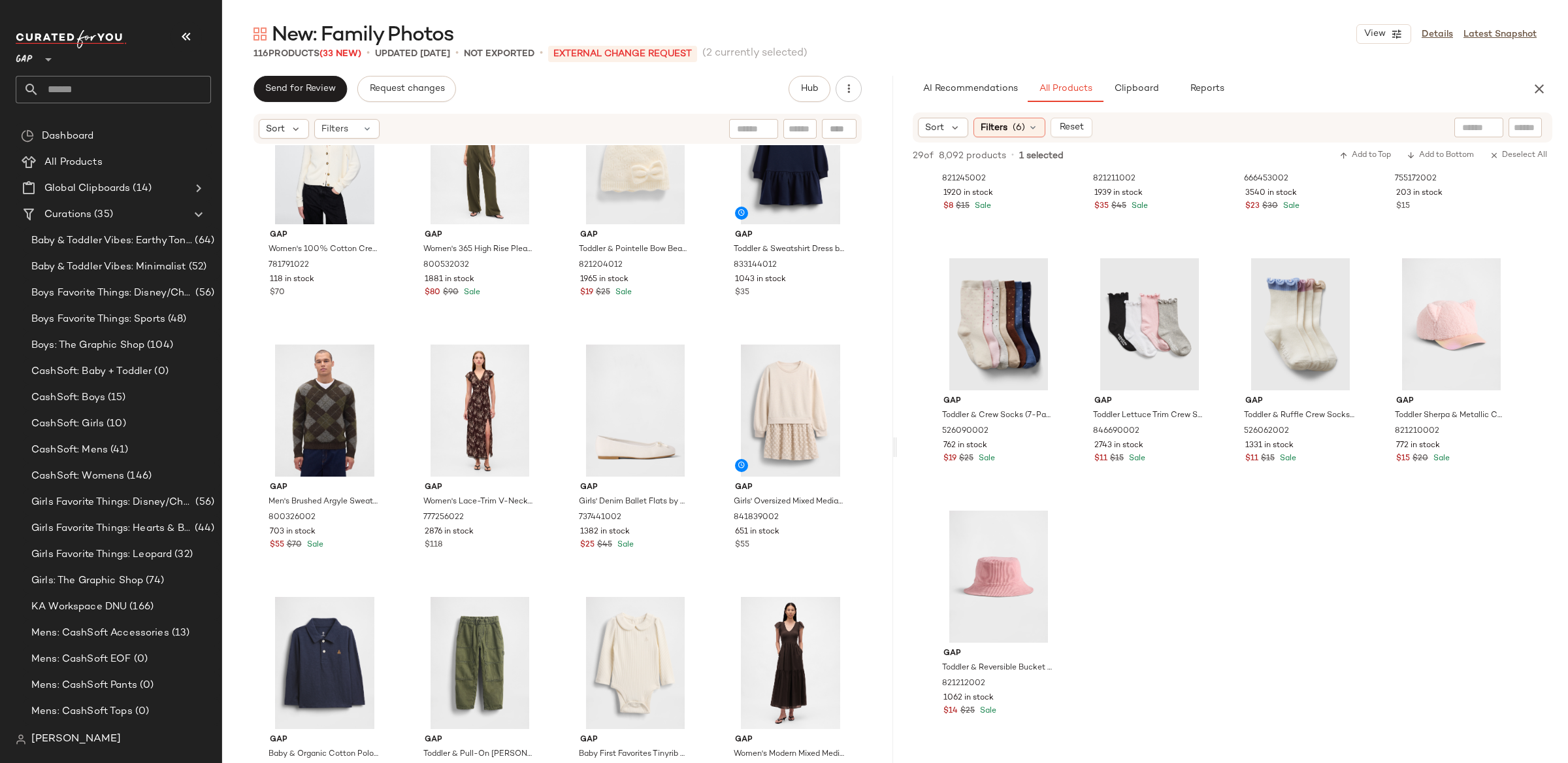
scroll to position [4614, 0]
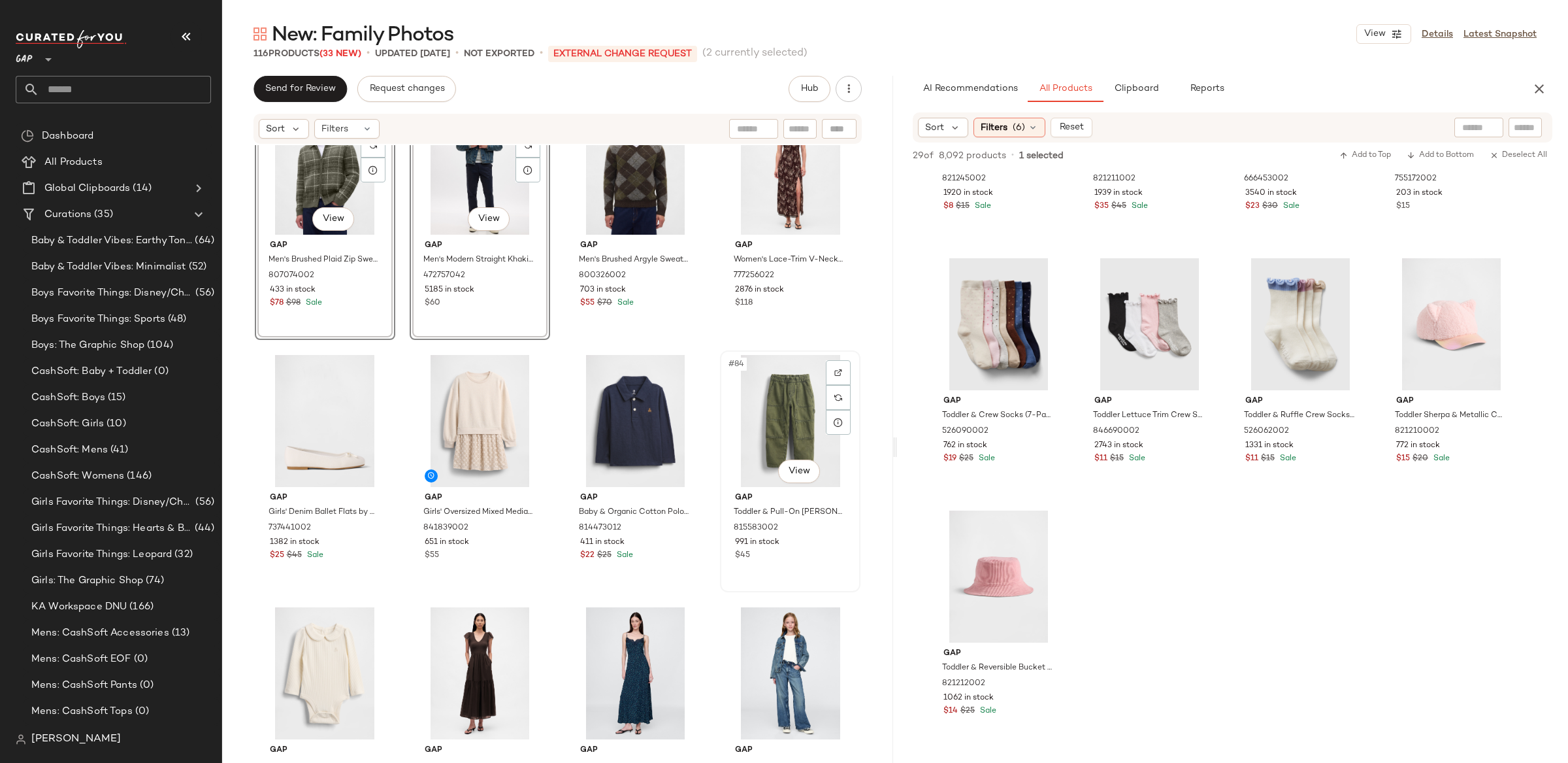
scroll to position [4874, 0]
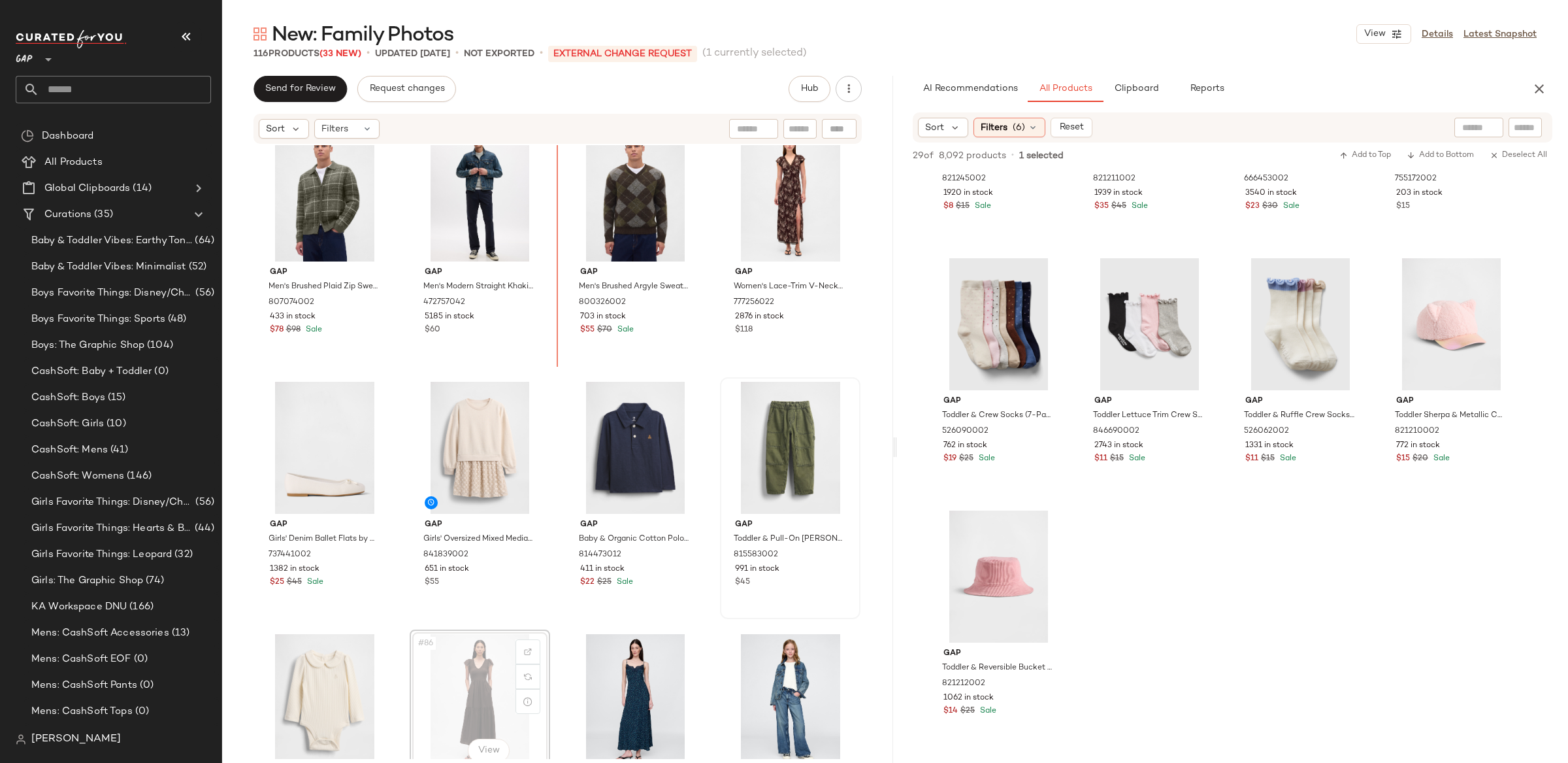
scroll to position [4796, 0]
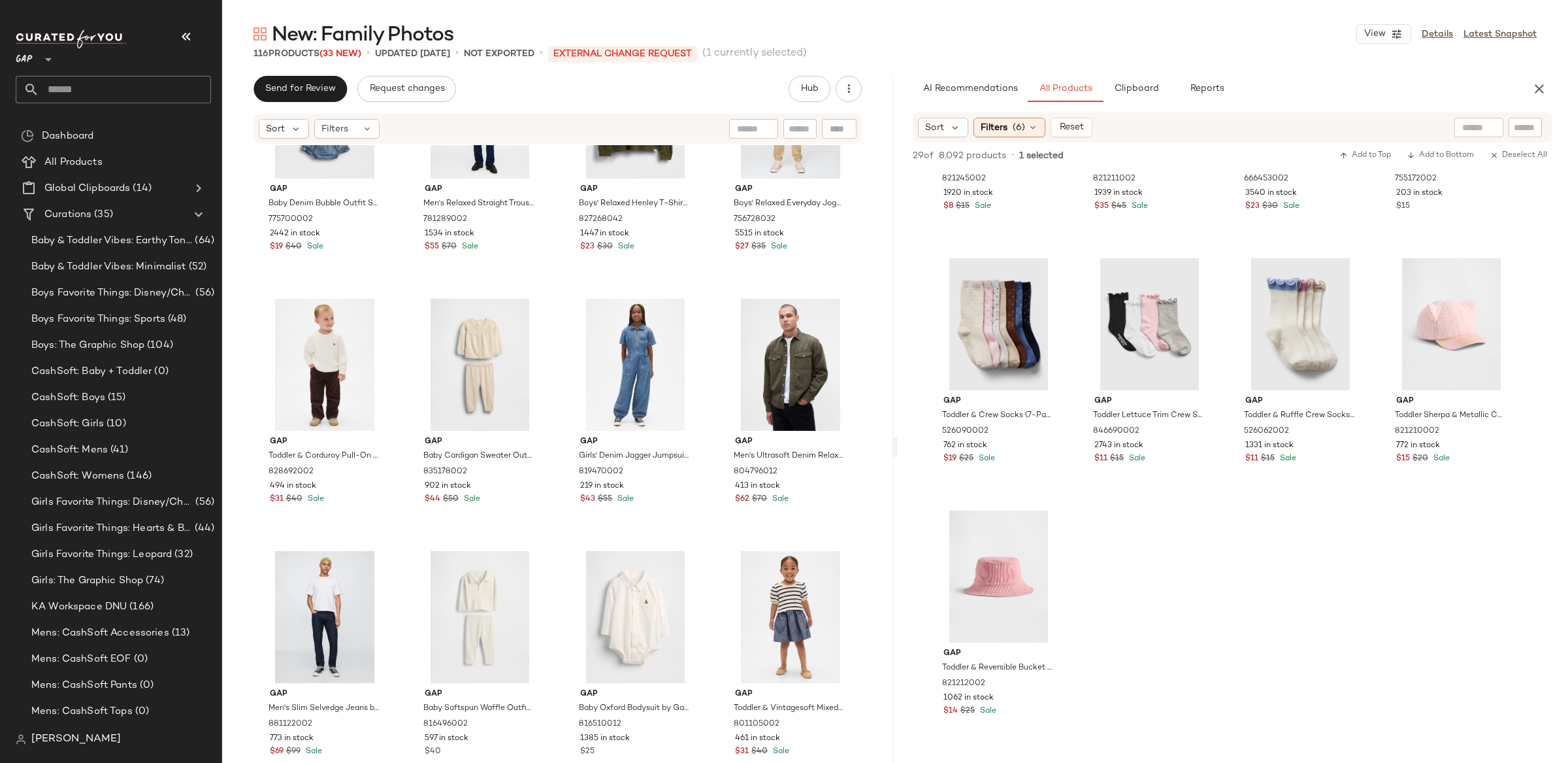
scroll to position [5922, 0]
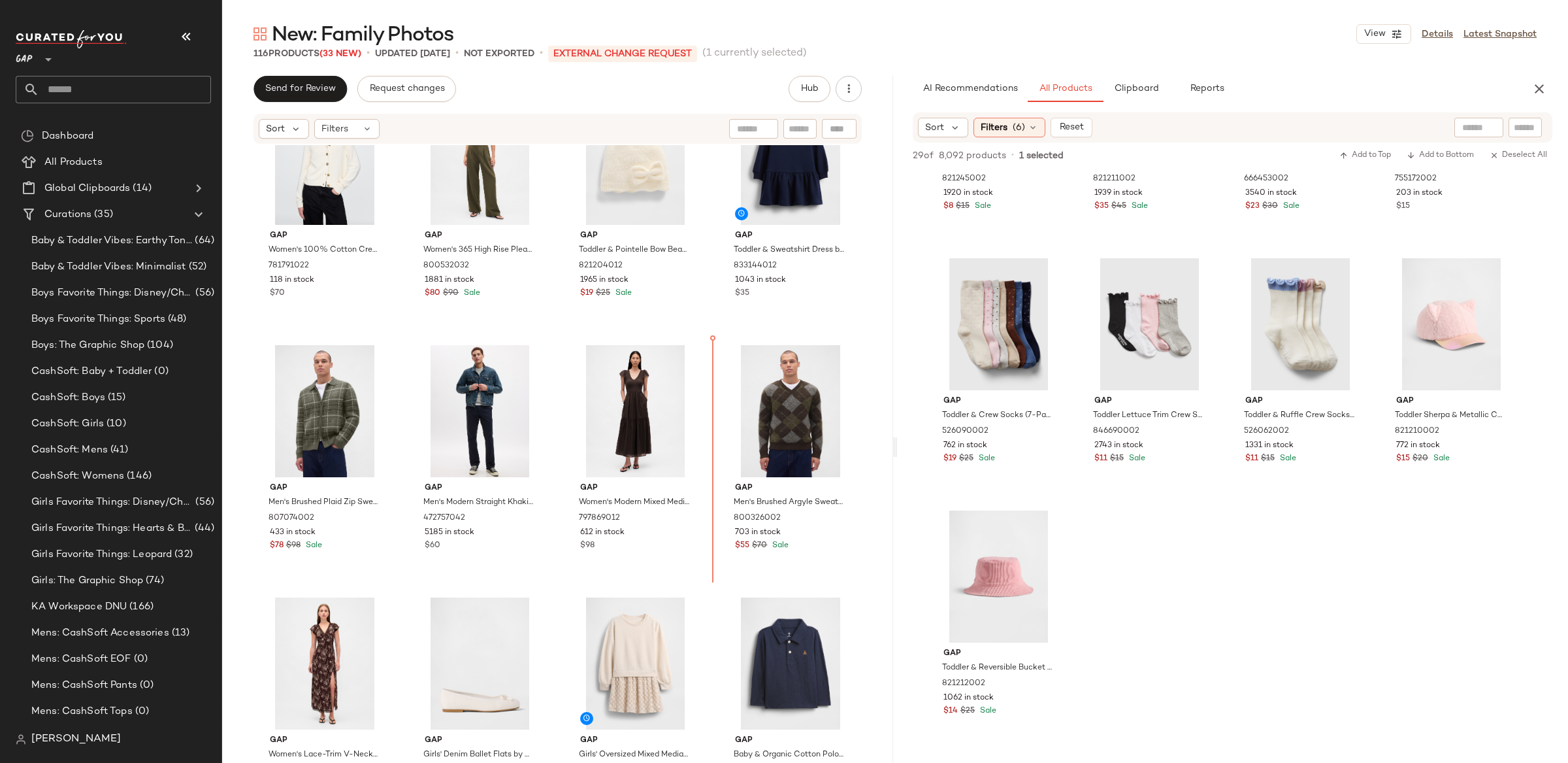
scroll to position [4614, 0]
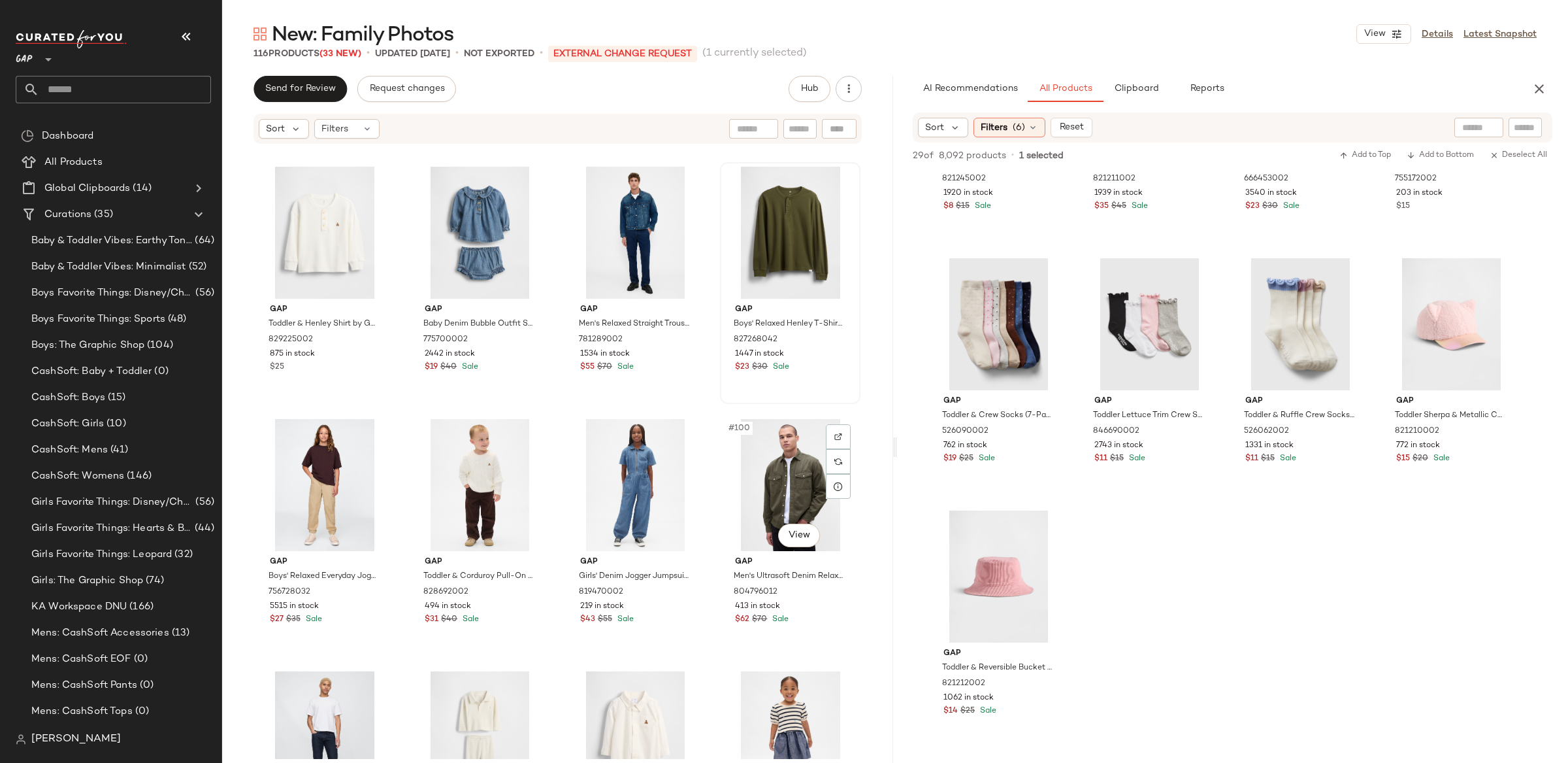
scroll to position [5805, 0]
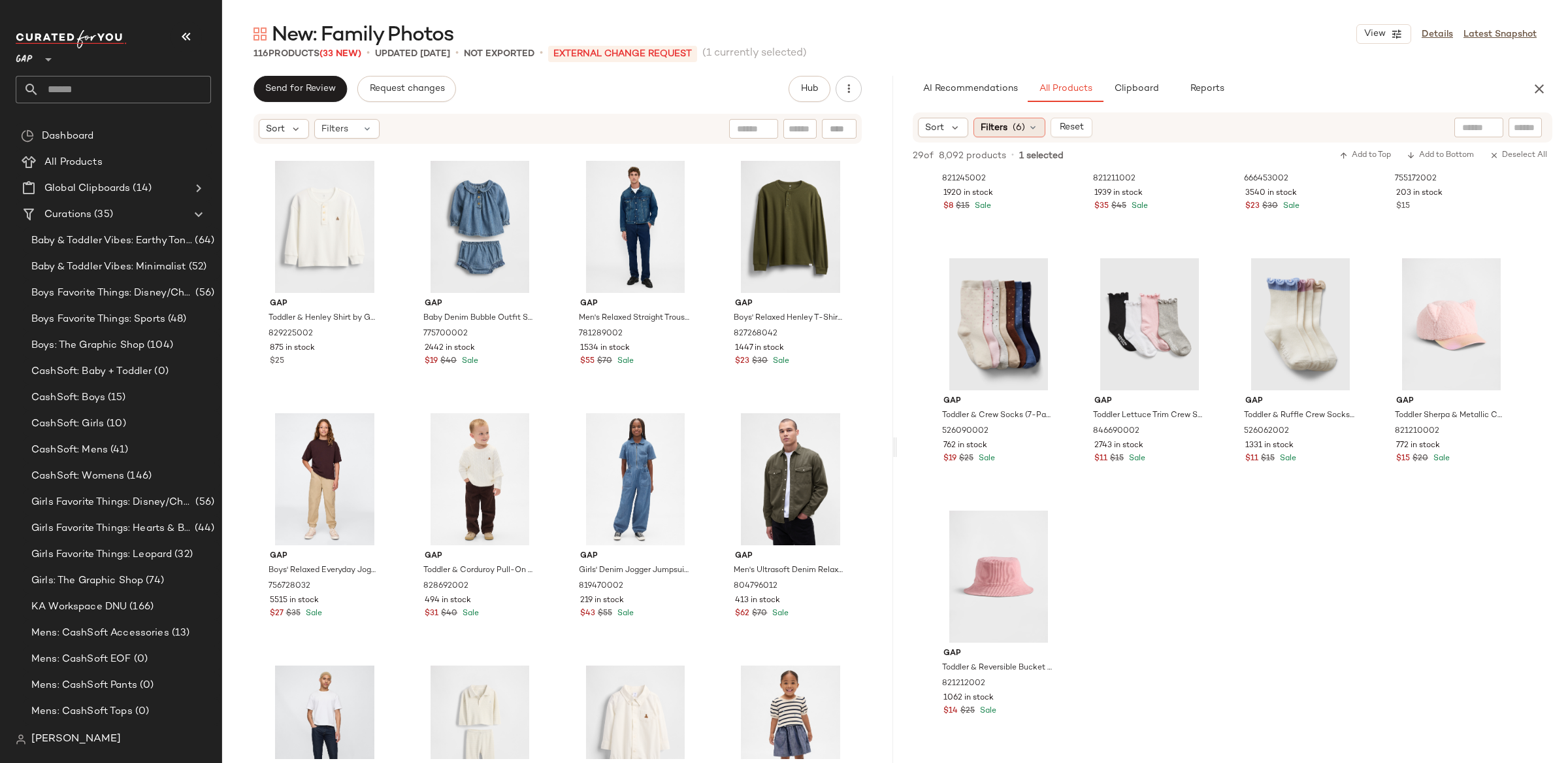
click at [1010, 131] on div "Filters (6)" at bounding box center [1010, 128] width 71 height 20
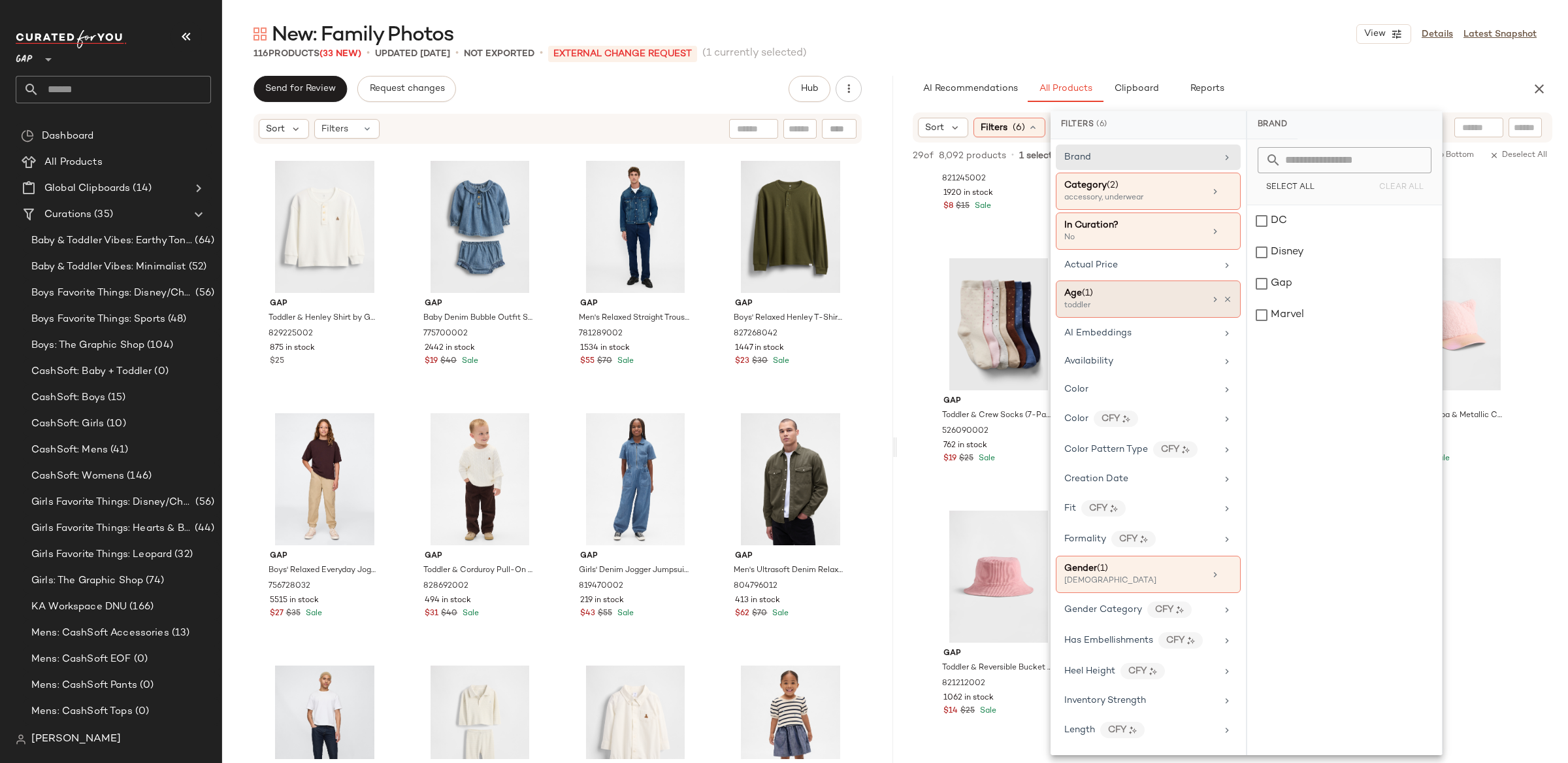
click at [1146, 294] on div "Age ([DEMOGRAPHIC_DATA])" at bounding box center [1135, 294] width 141 height 14
drag, startPoint x: 1300, startPoint y: 316, endPoint x: 1297, endPoint y: 287, distance: 29.2
click at [1299, 306] on div "toddler" at bounding box center [1345, 316] width 194 height 32
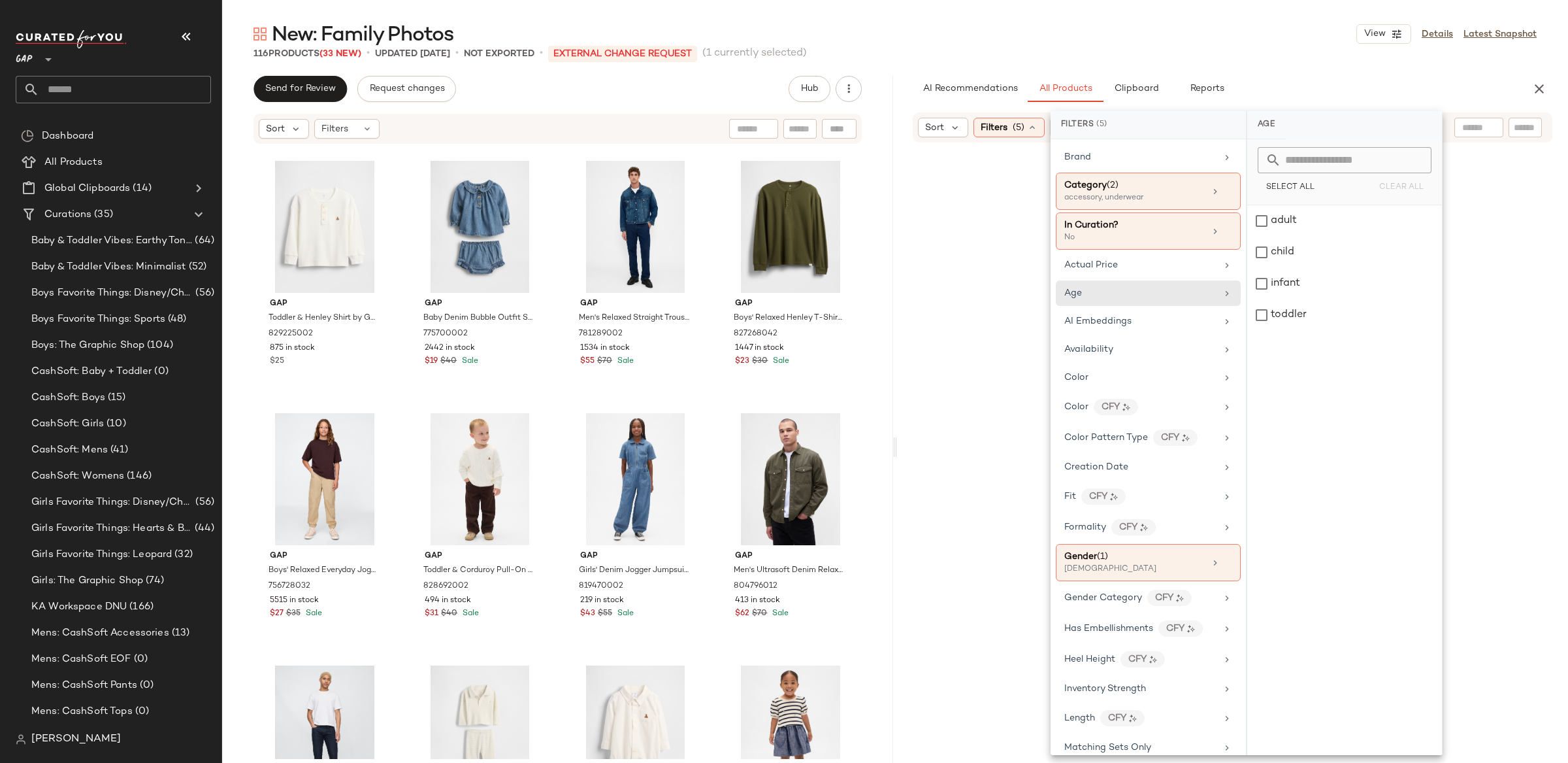
drag, startPoint x: 1275, startPoint y: 221, endPoint x: 1334, endPoint y: 437, distance: 223.9
click at [1275, 221] on div "adult" at bounding box center [1345, 221] width 194 height 32
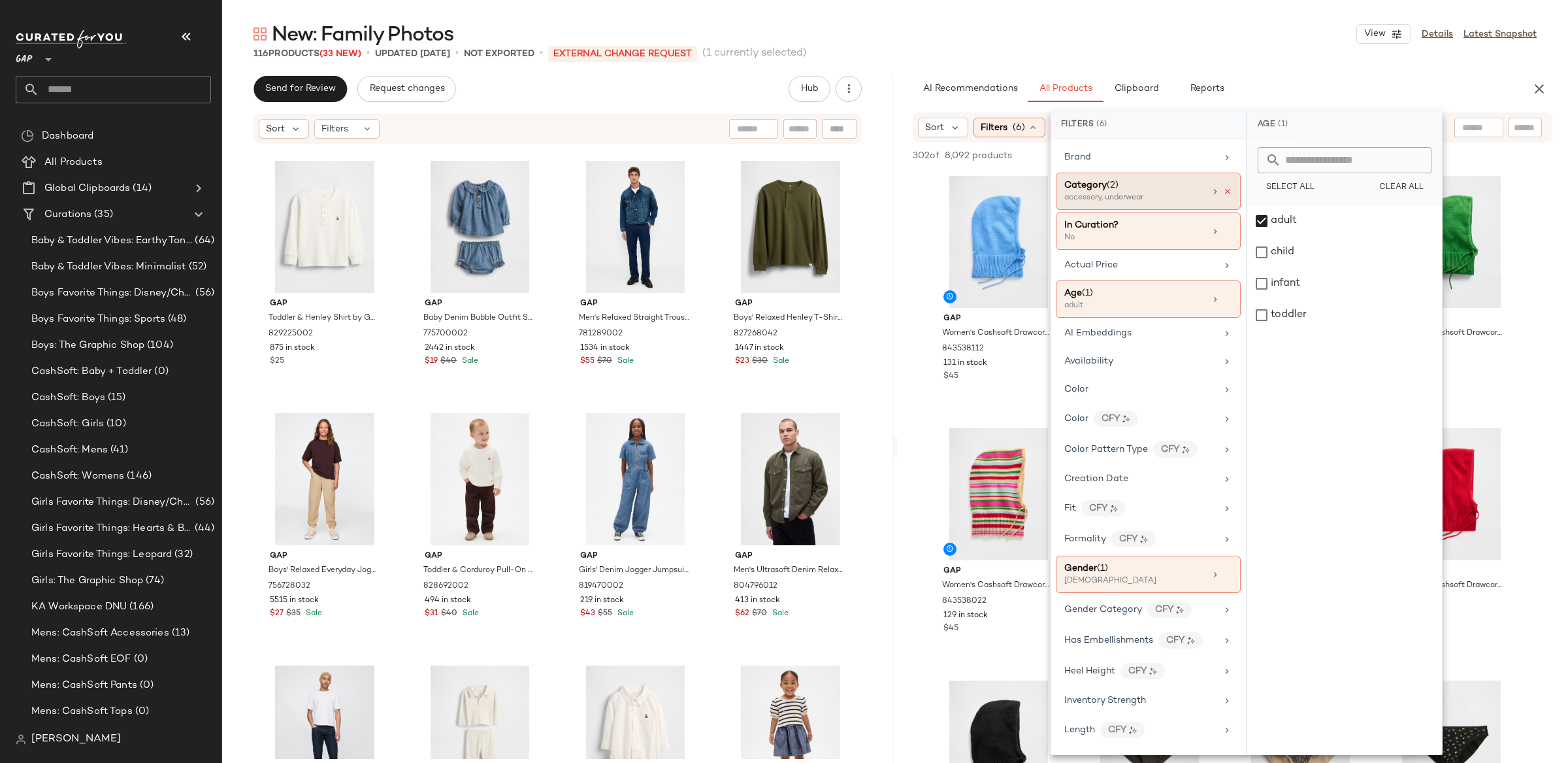
click at [1223, 190] on icon at bounding box center [1227, 191] width 9 height 9
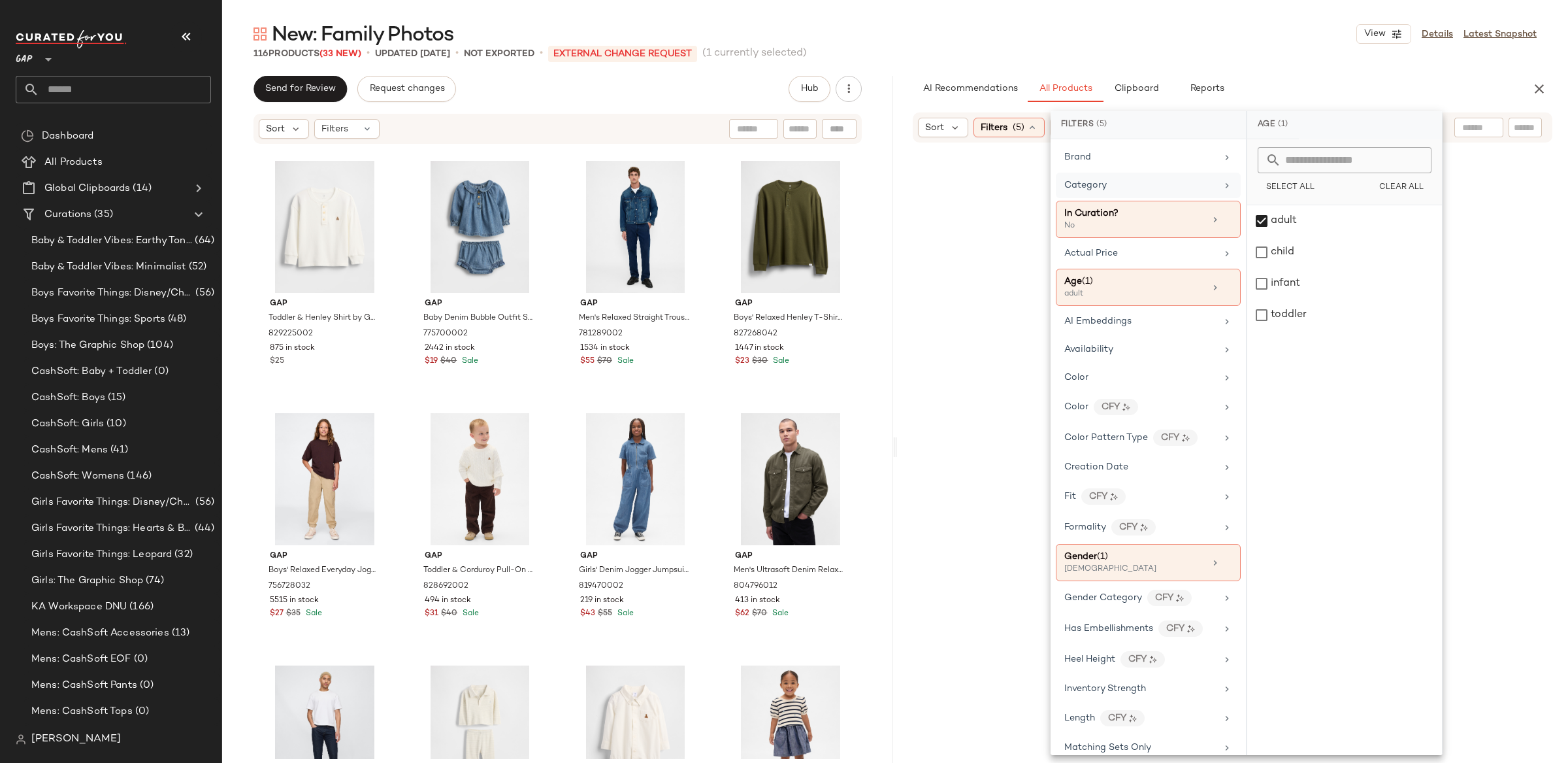
click at [902, 64] on div "New: Family Photos View Details Latest Snapshot 116 Products (33 New) • updated…" at bounding box center [895, 392] width 1346 height 742
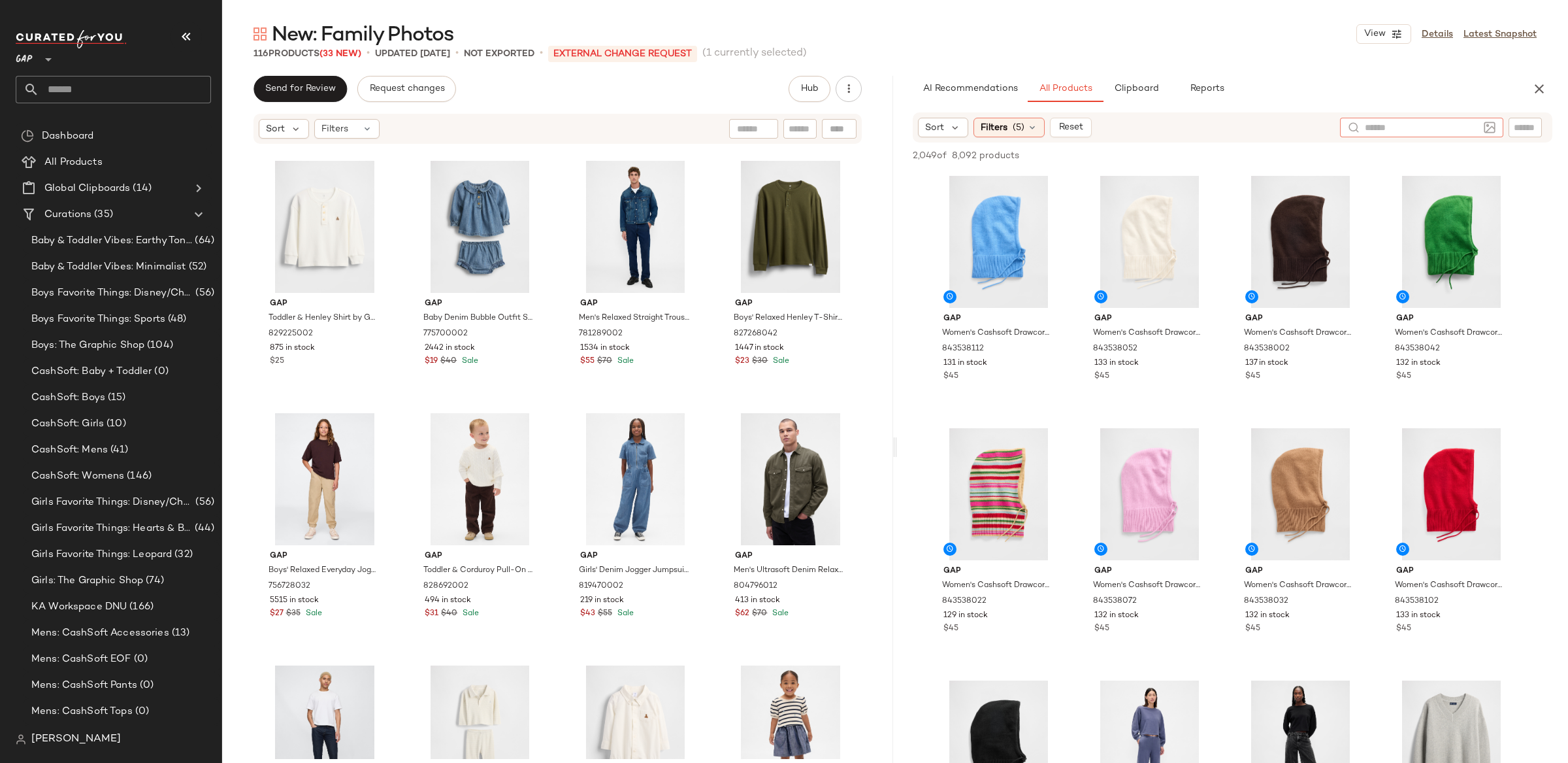
click at [1472, 131] on input "text" at bounding box center [1421, 128] width 114 height 14
type input "*"
type input "**********"
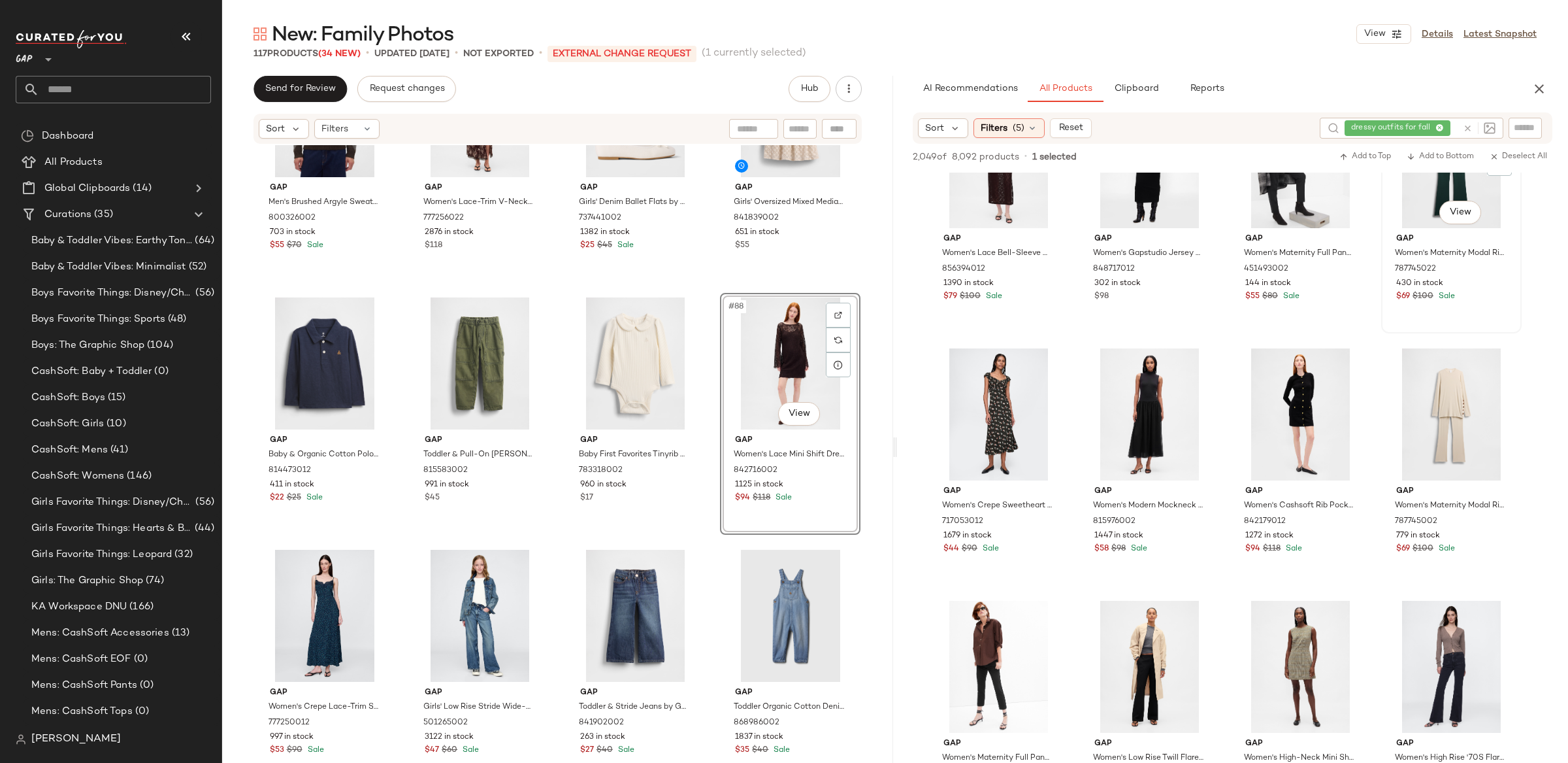
scroll to position [593, 0]
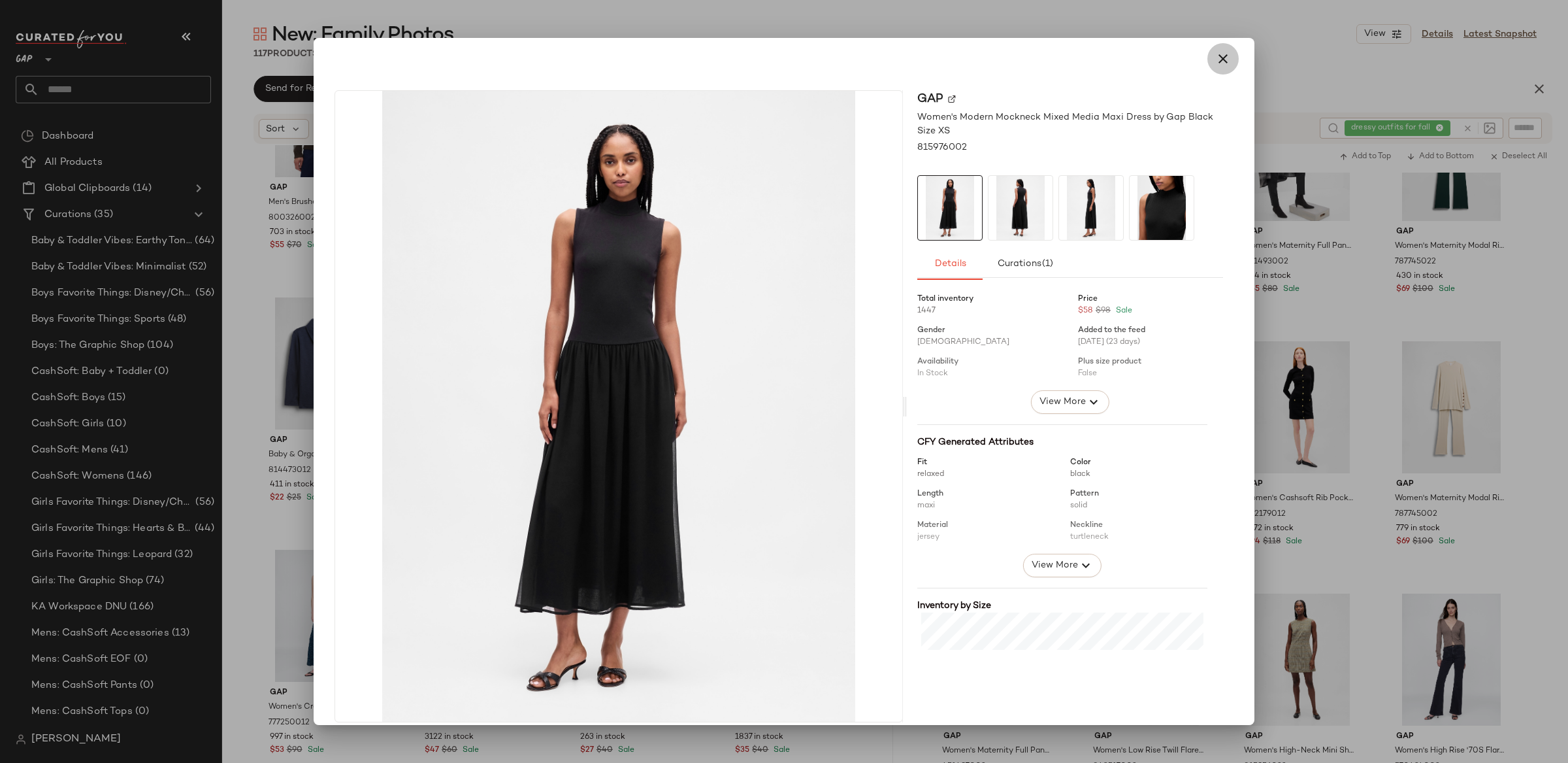
drag, startPoint x: 1220, startPoint y: 57, endPoint x: 1334, endPoint y: 236, distance: 212.2
click at [1220, 57] on icon "button" at bounding box center [1223, 59] width 16 height 16
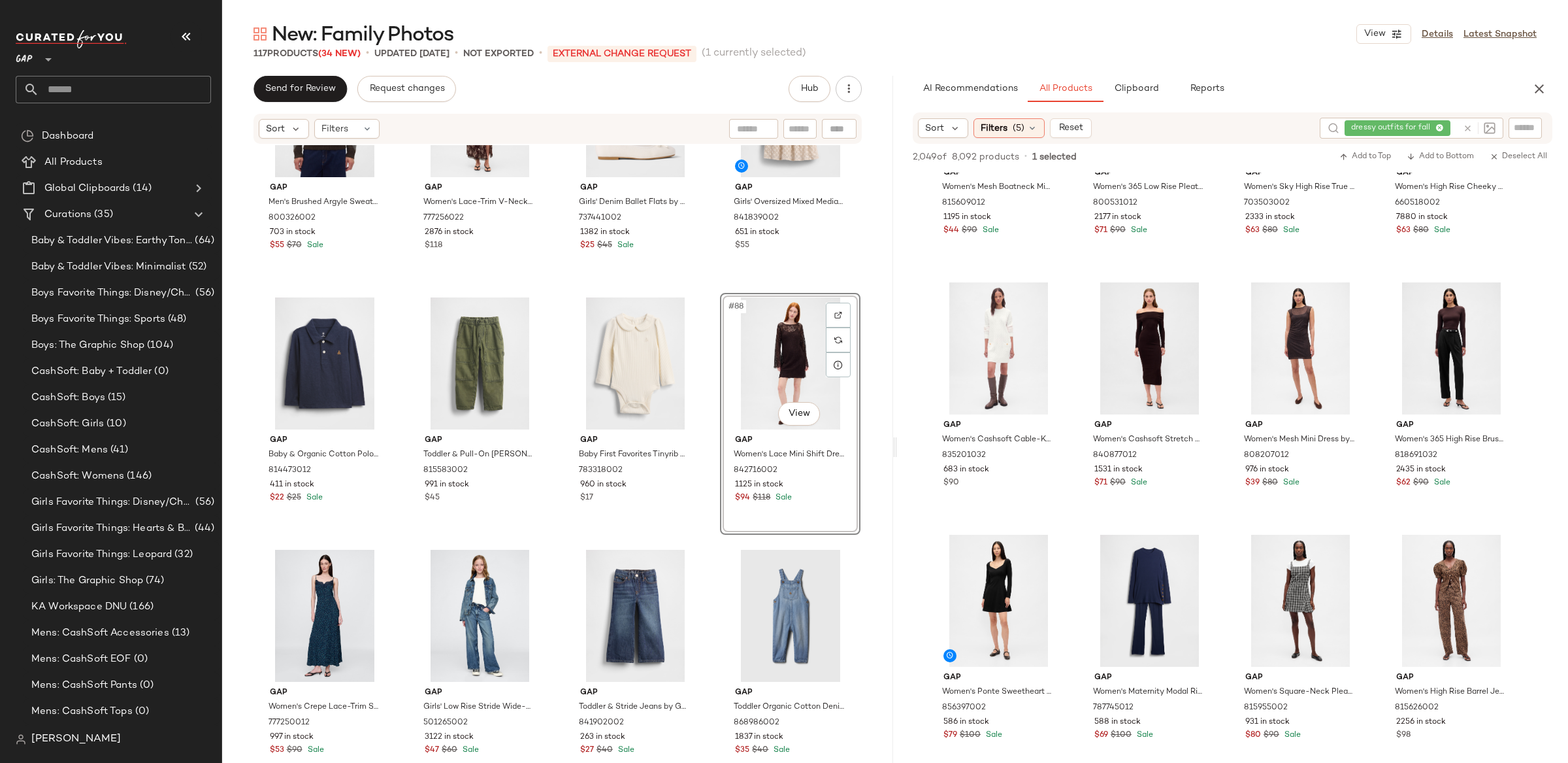
scroll to position [1666, 0]
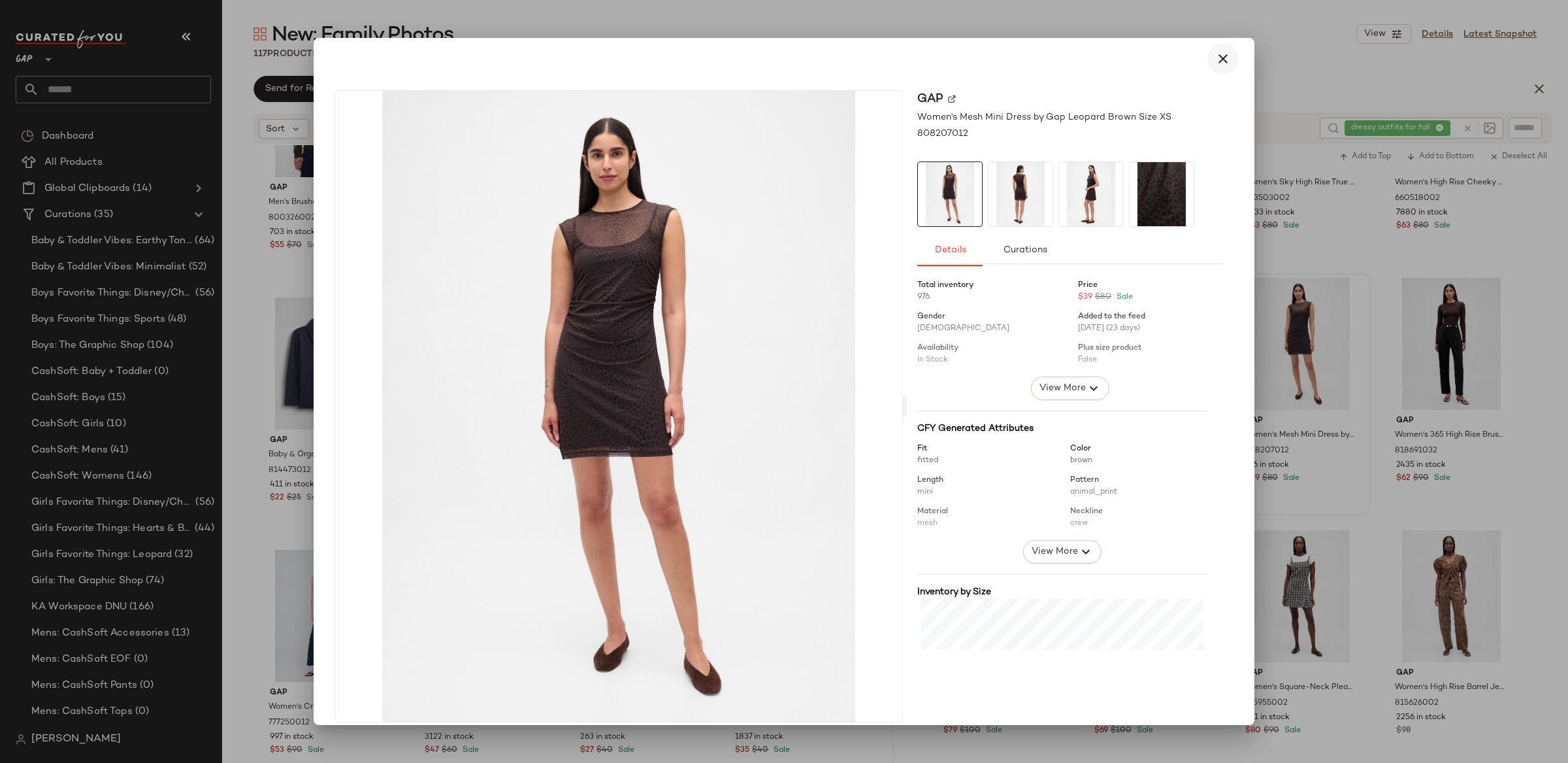
click at [1208, 60] on button "button" at bounding box center [1224, 59] width 32 height 32
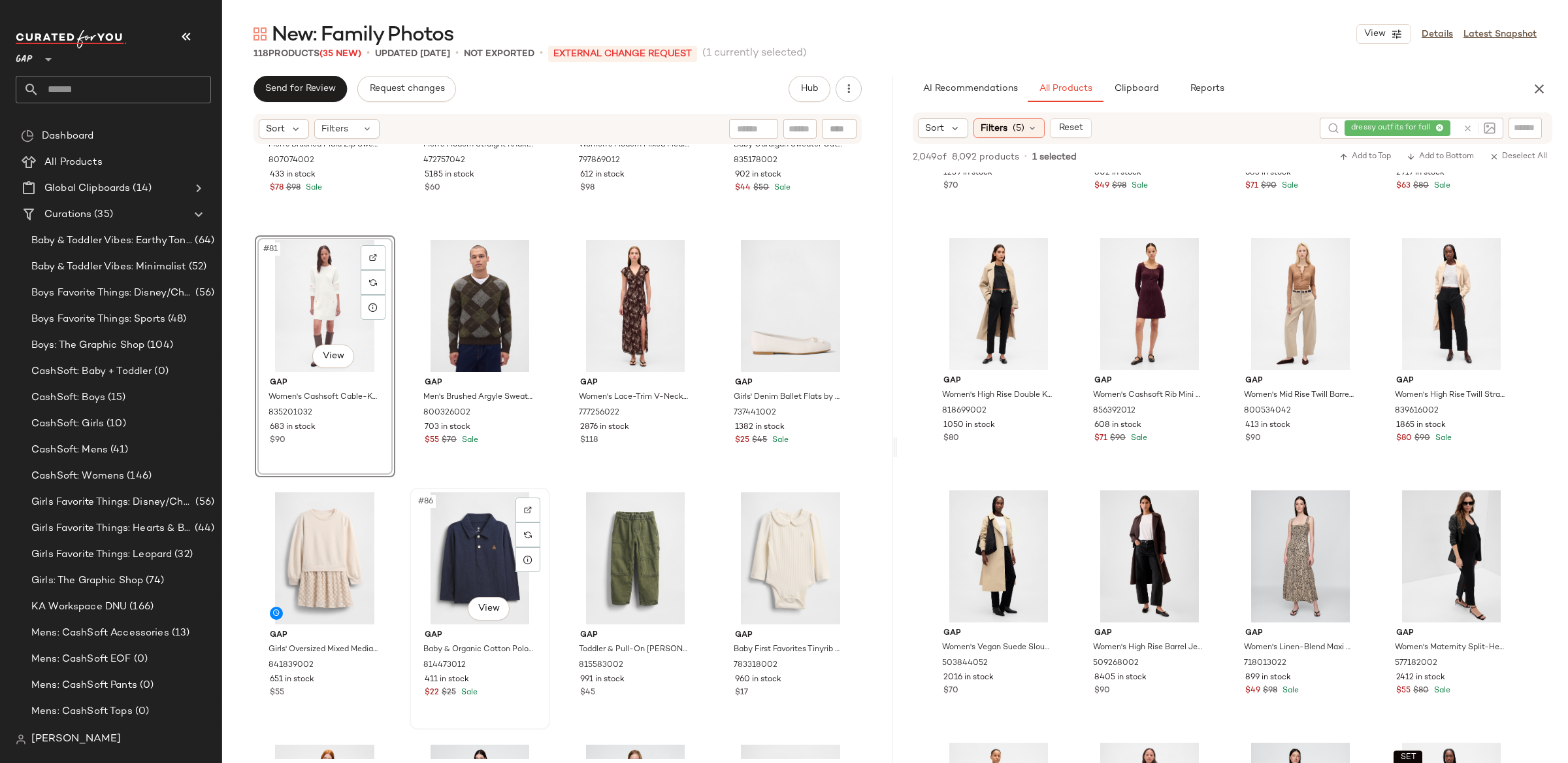
scroll to position [4973, 0]
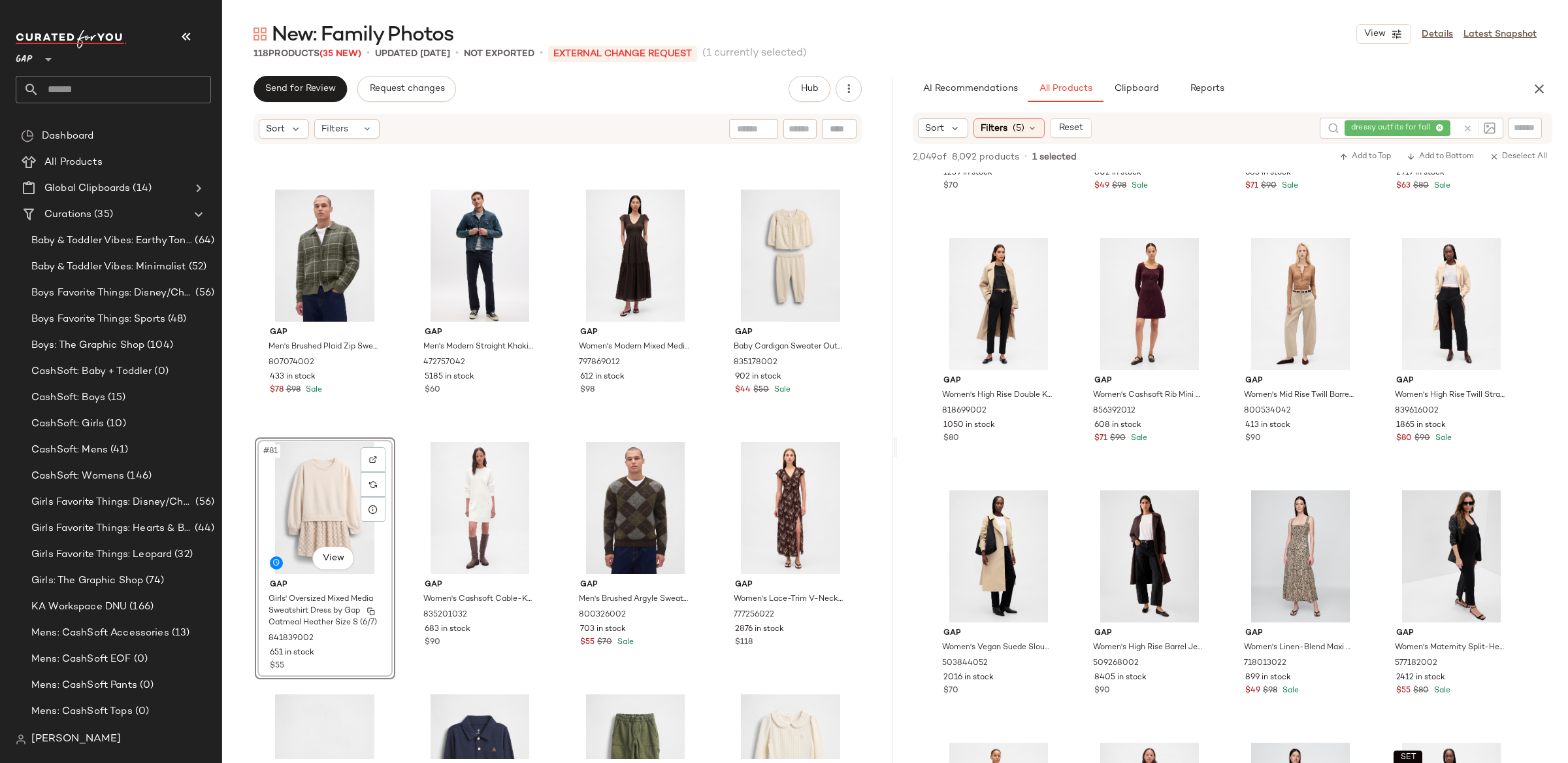
scroll to position [4769, 0]
click at [1469, 130] on icon at bounding box center [1468, 129] width 10 height 10
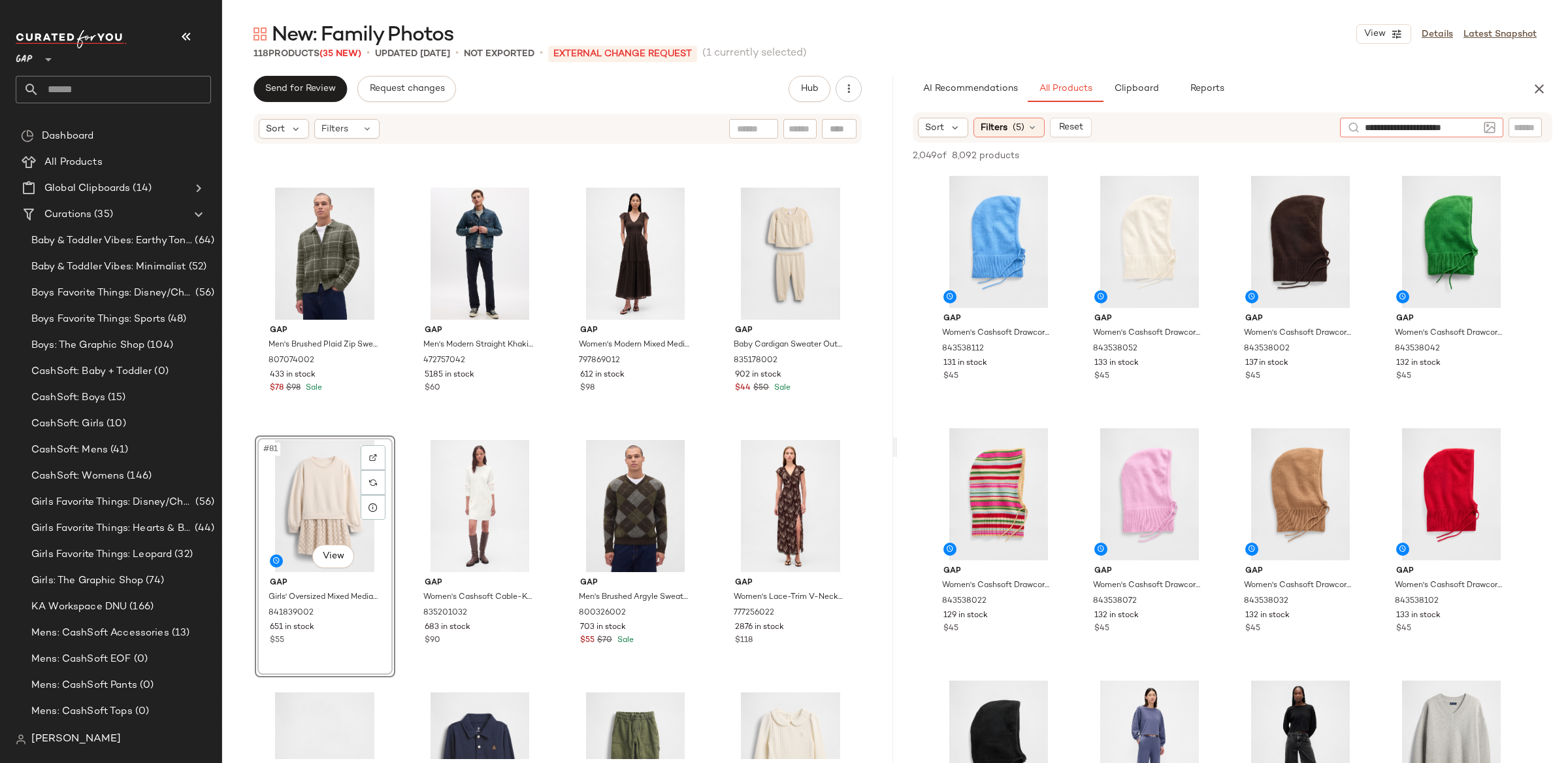
type input "**********"
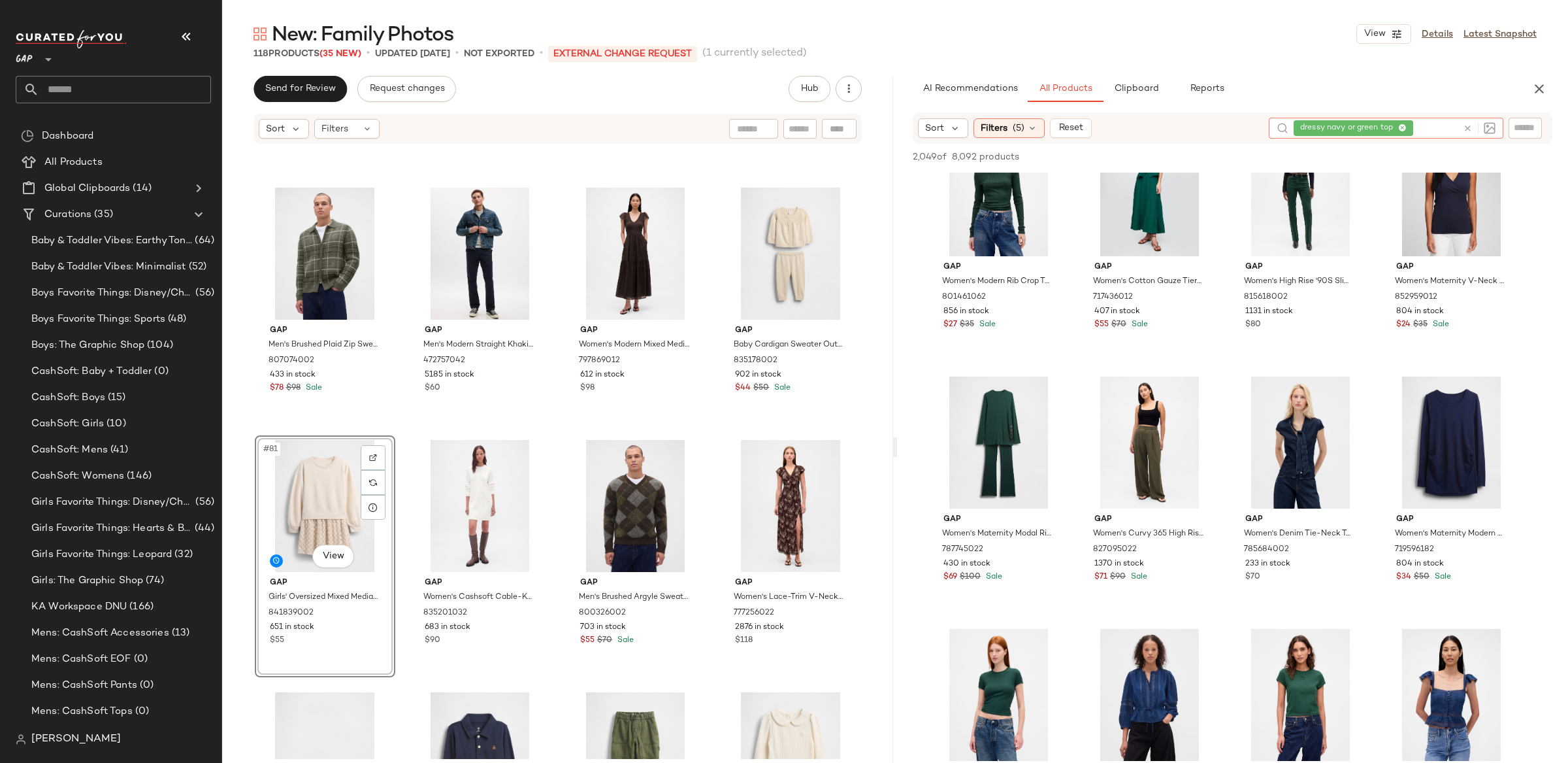
scroll to position [490, 0]
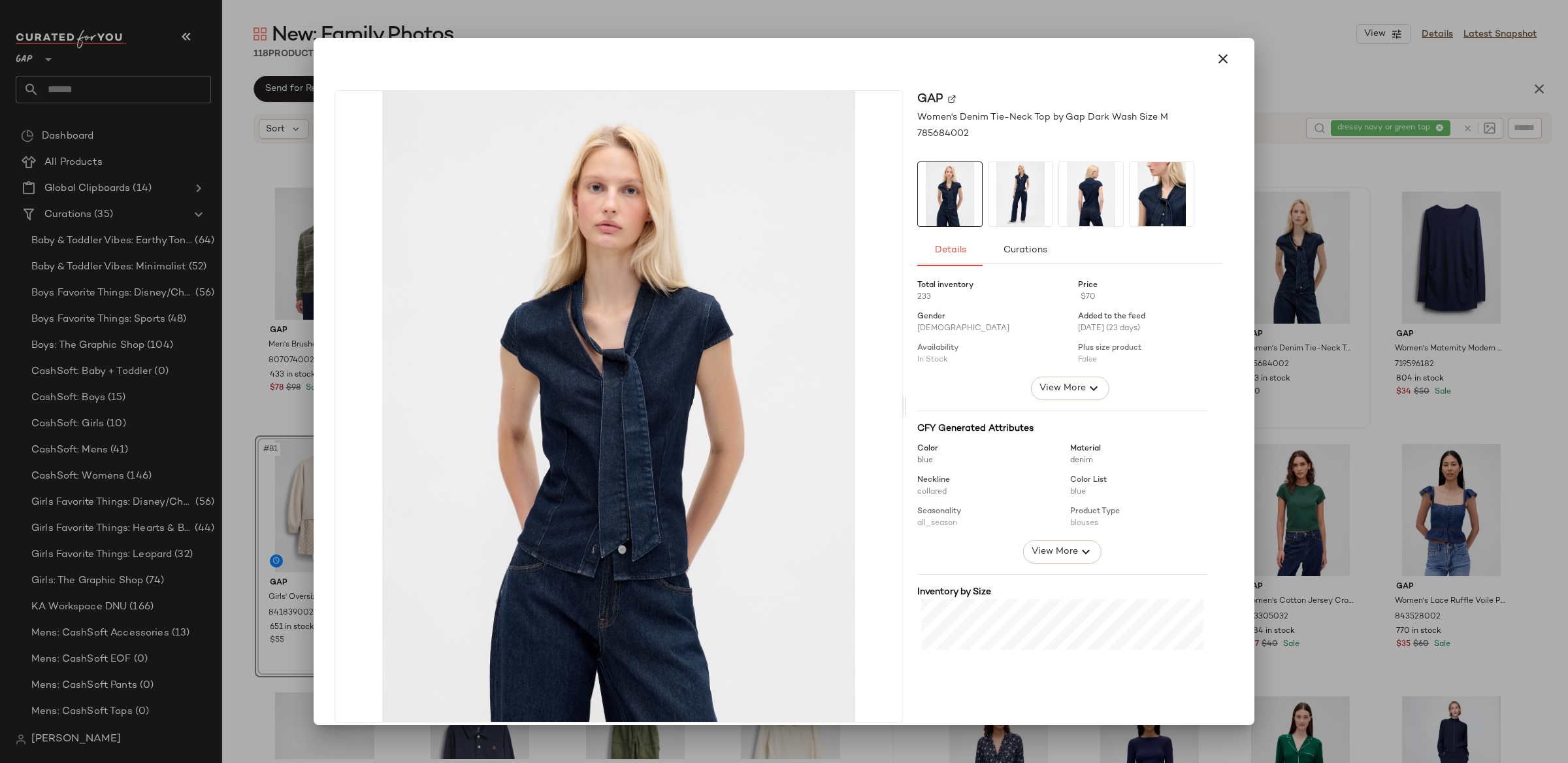
drag, startPoint x: 1213, startPoint y: 61, endPoint x: 1395, endPoint y: 200, distance: 229.0
click at [1215, 61] on icon "button" at bounding box center [1223, 59] width 16 height 16
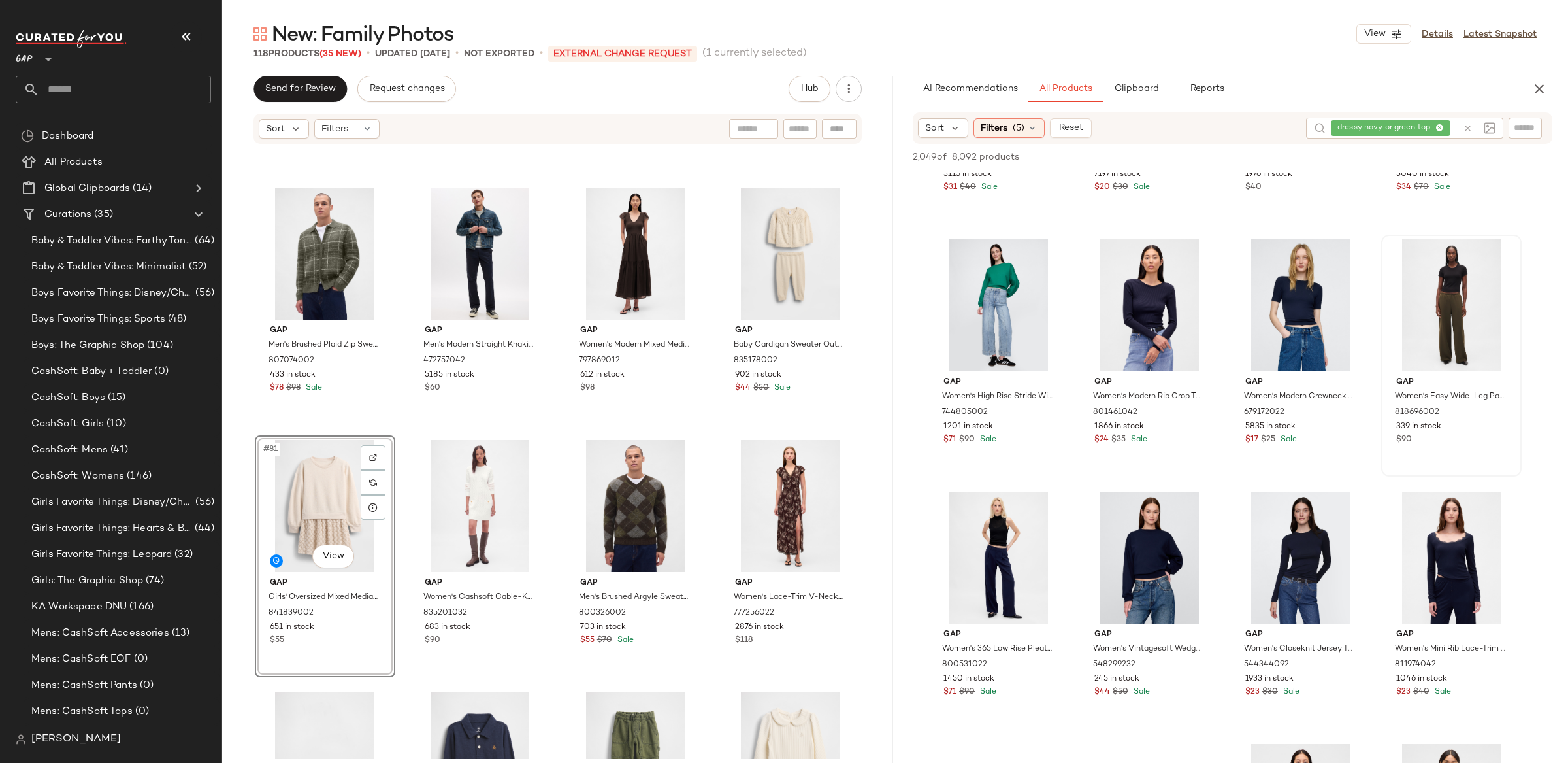
scroll to position [1201, 0]
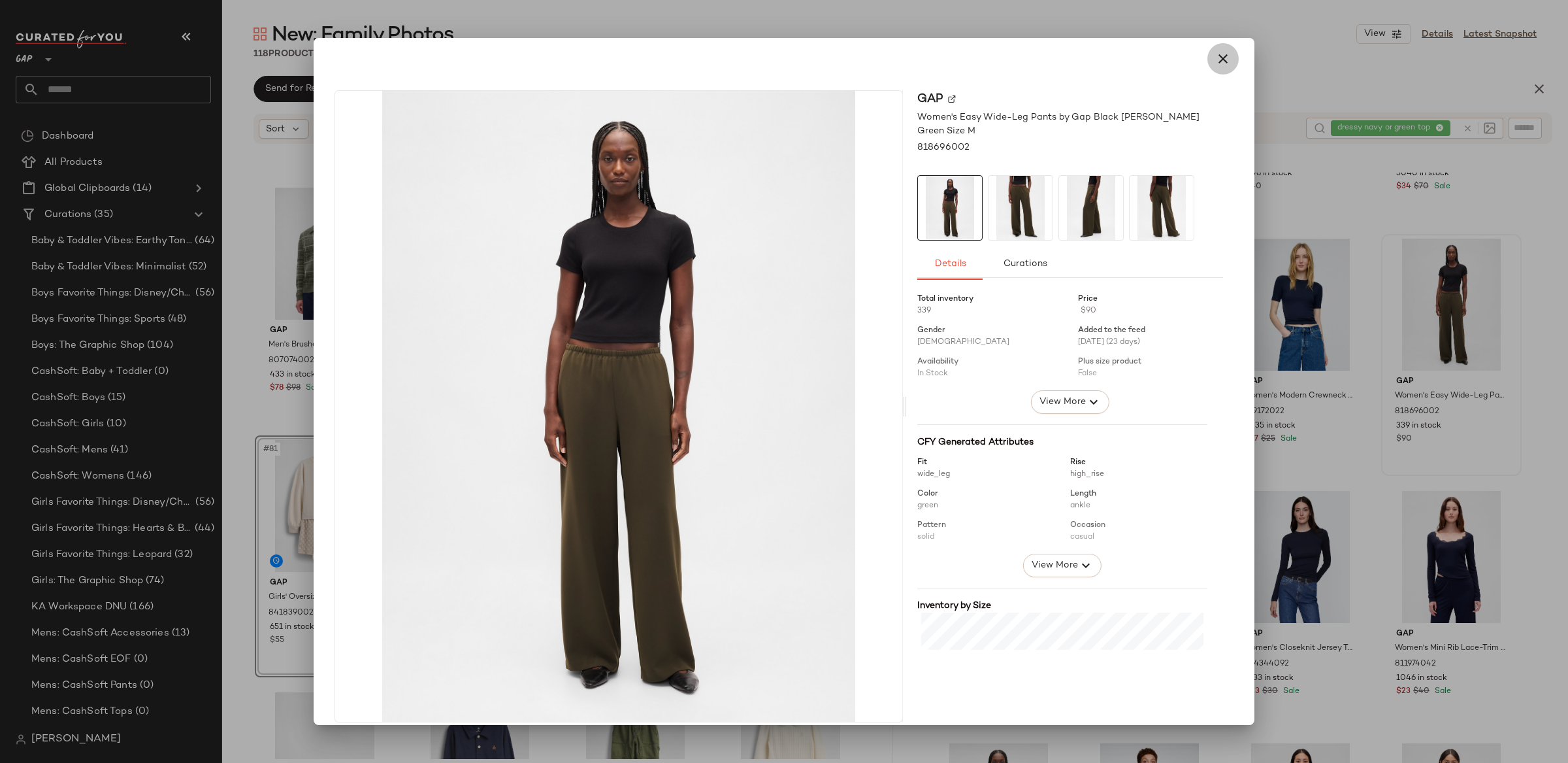
click at [1217, 59] on icon "button" at bounding box center [1223, 59] width 16 height 16
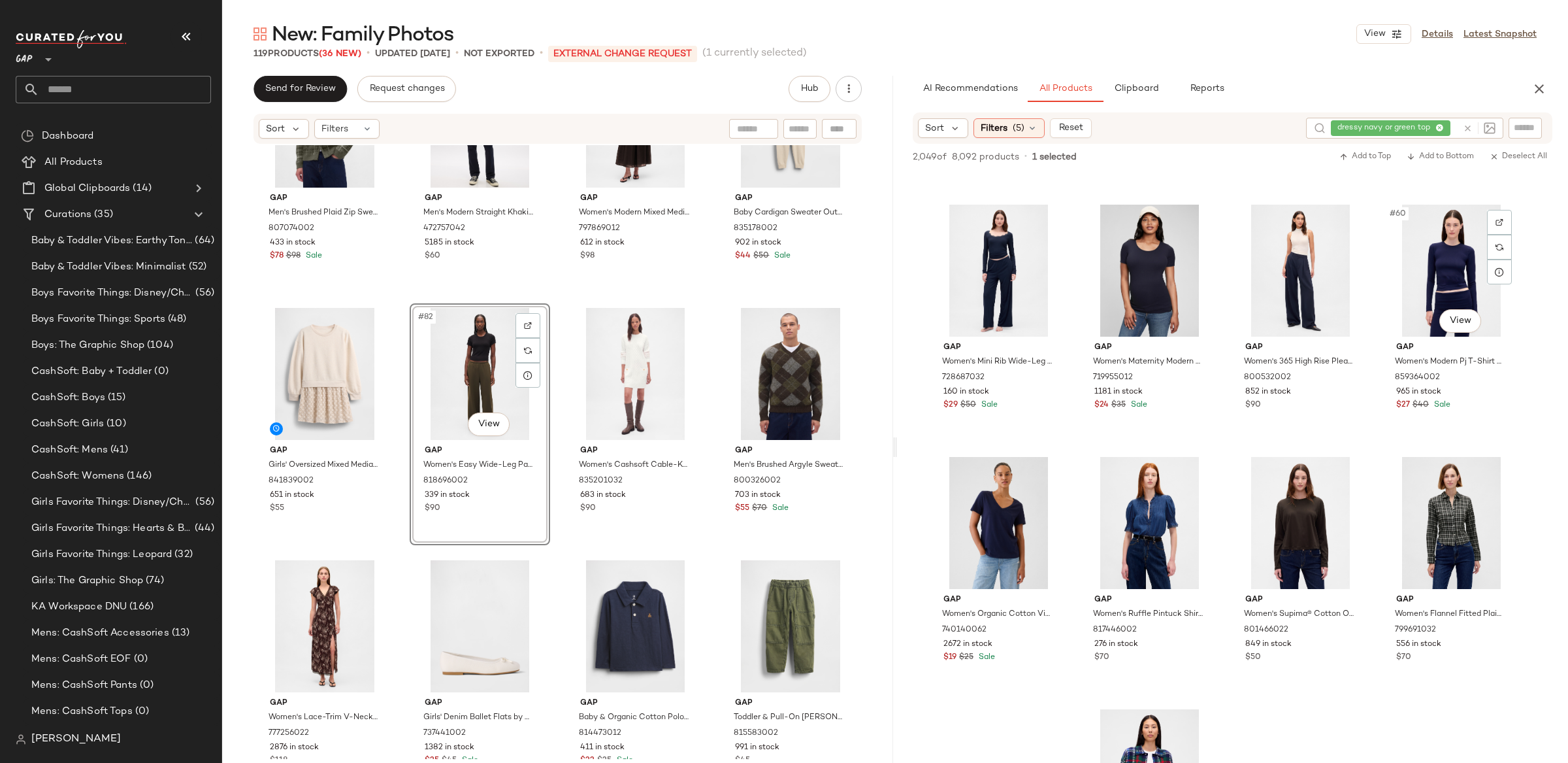
scroll to position [3517, 0]
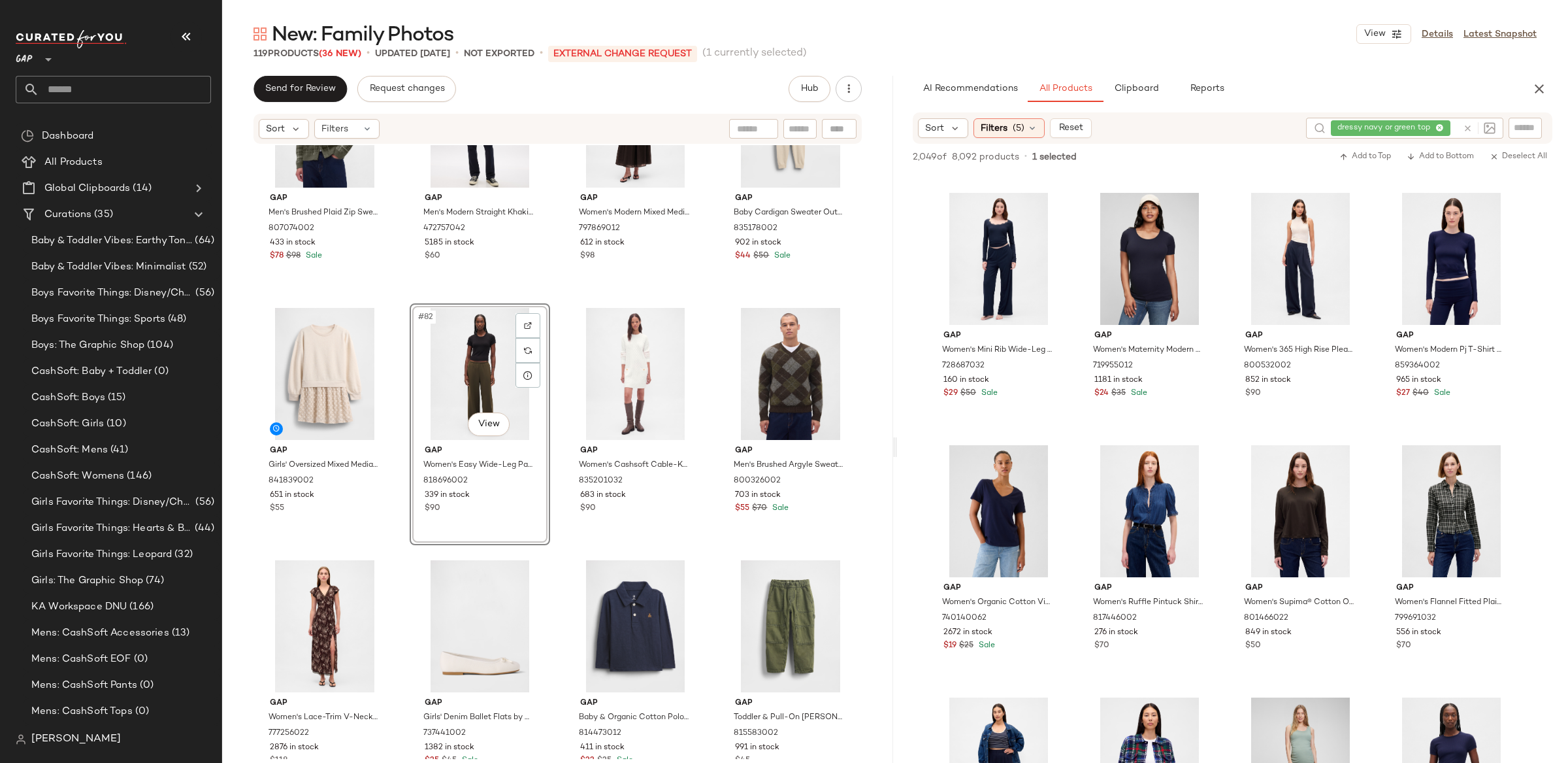
click at [1466, 131] on icon at bounding box center [1468, 129] width 10 height 10
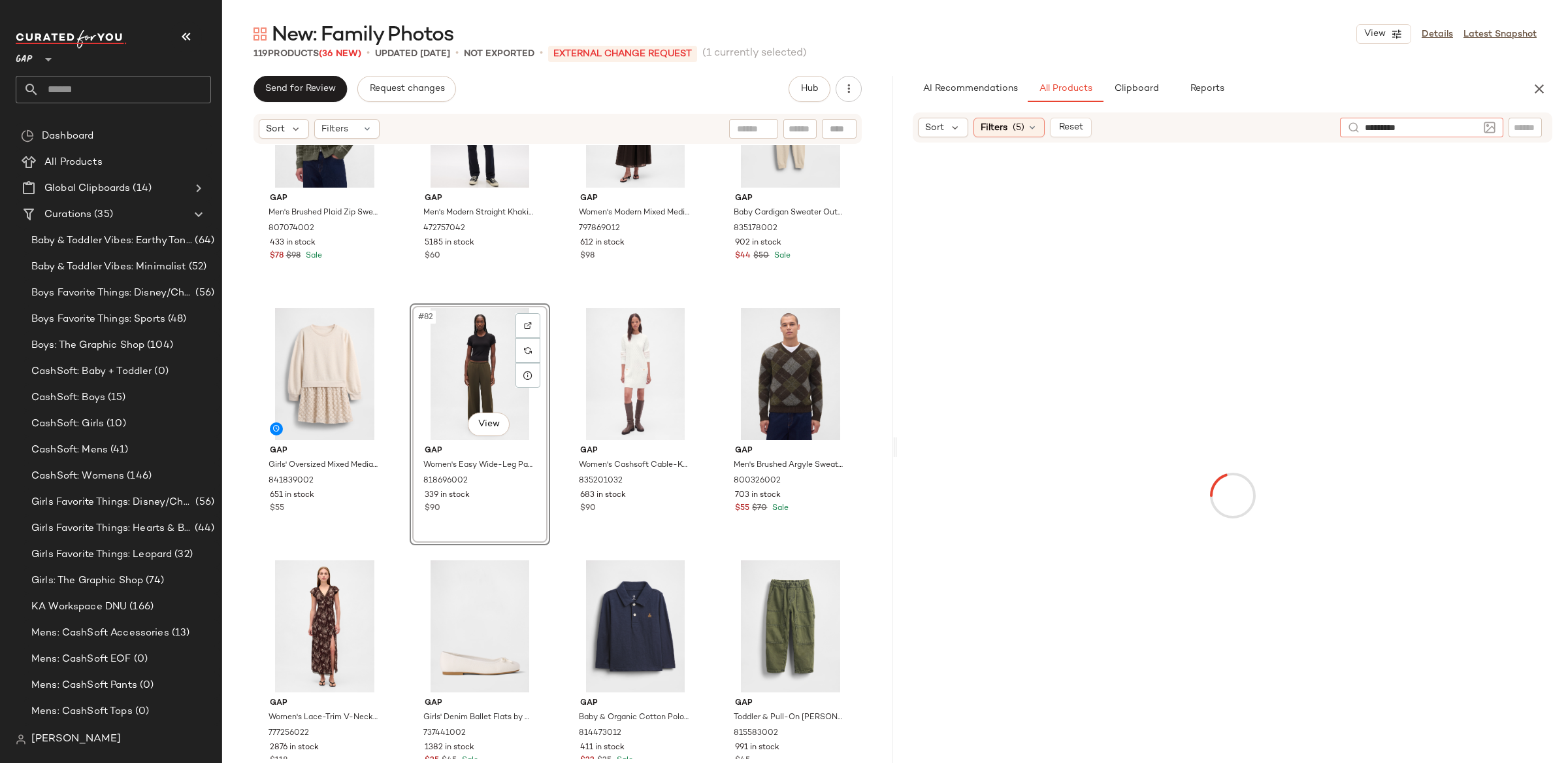
type input "**********"
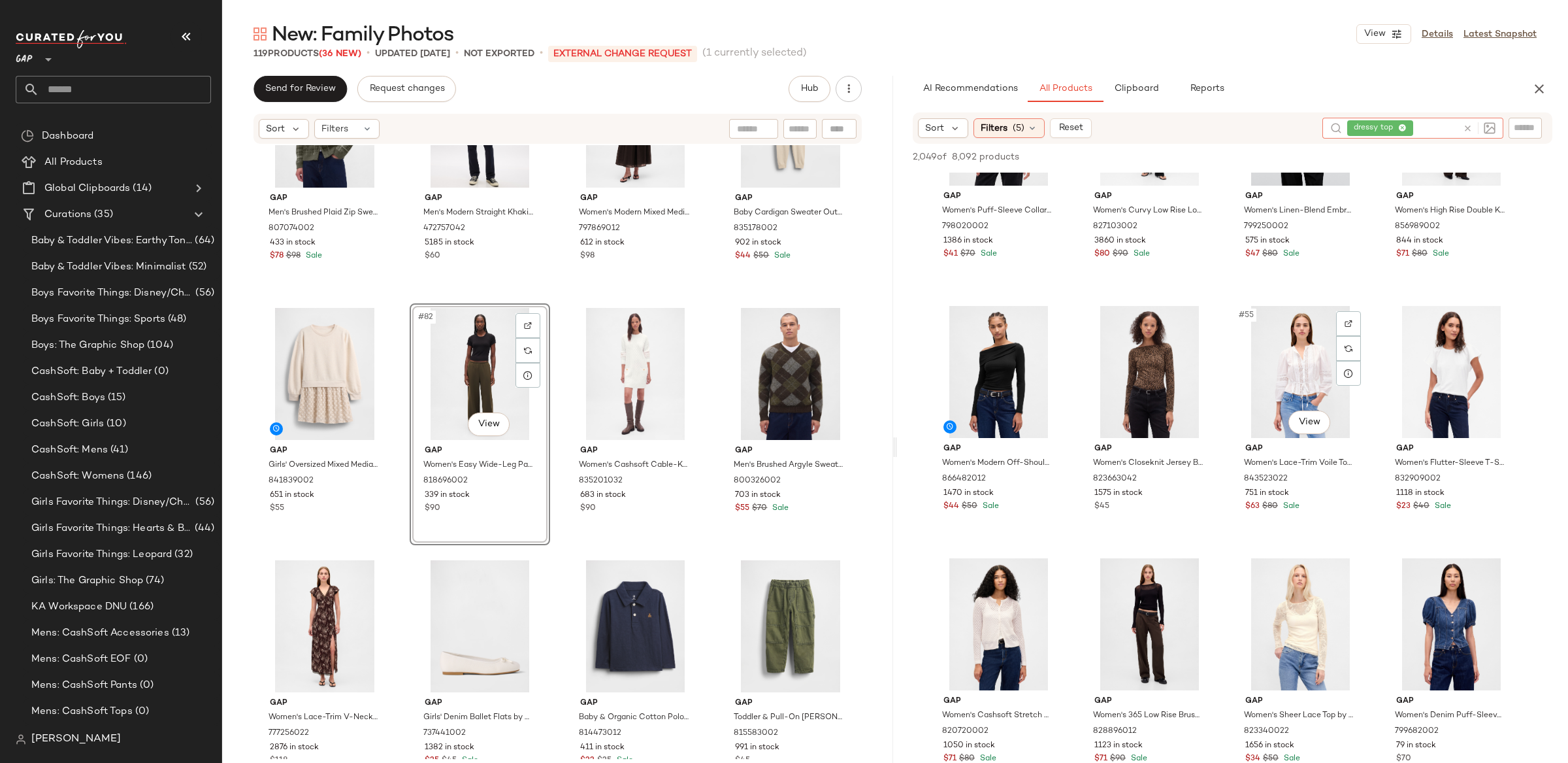
scroll to position [3264, 0]
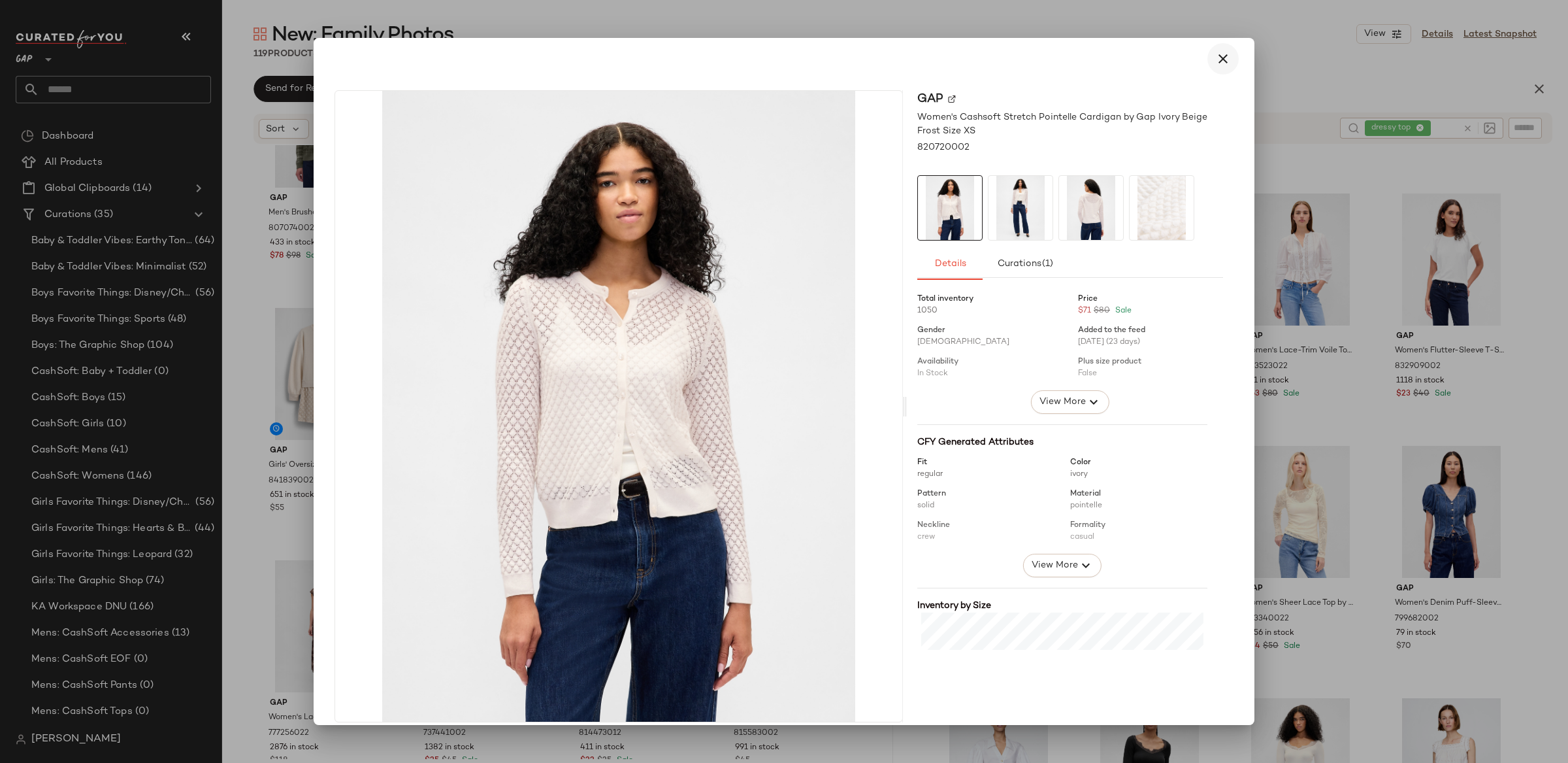
click at [1208, 58] on button "button" at bounding box center [1224, 59] width 32 height 32
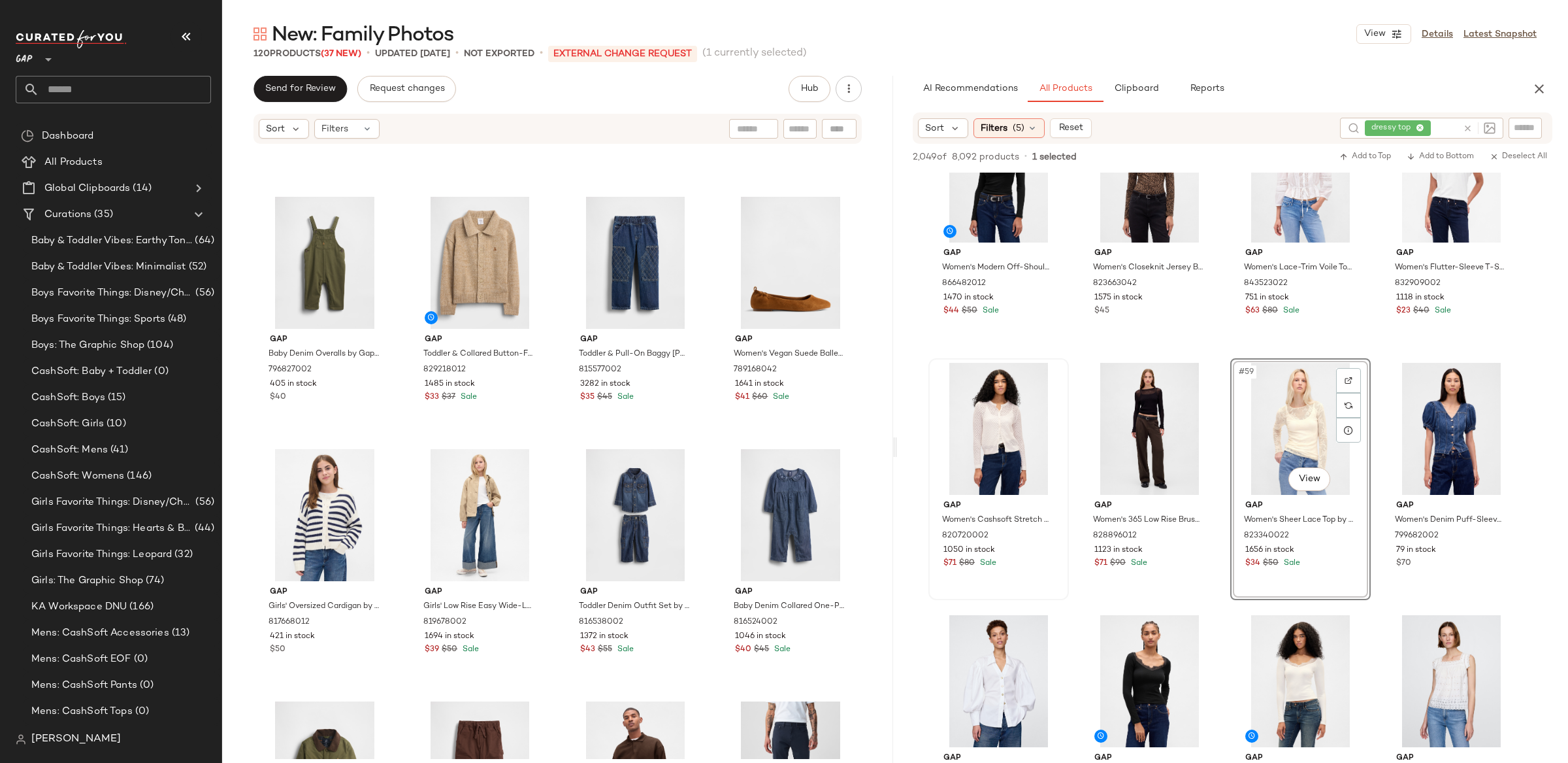
scroll to position [6771, 0]
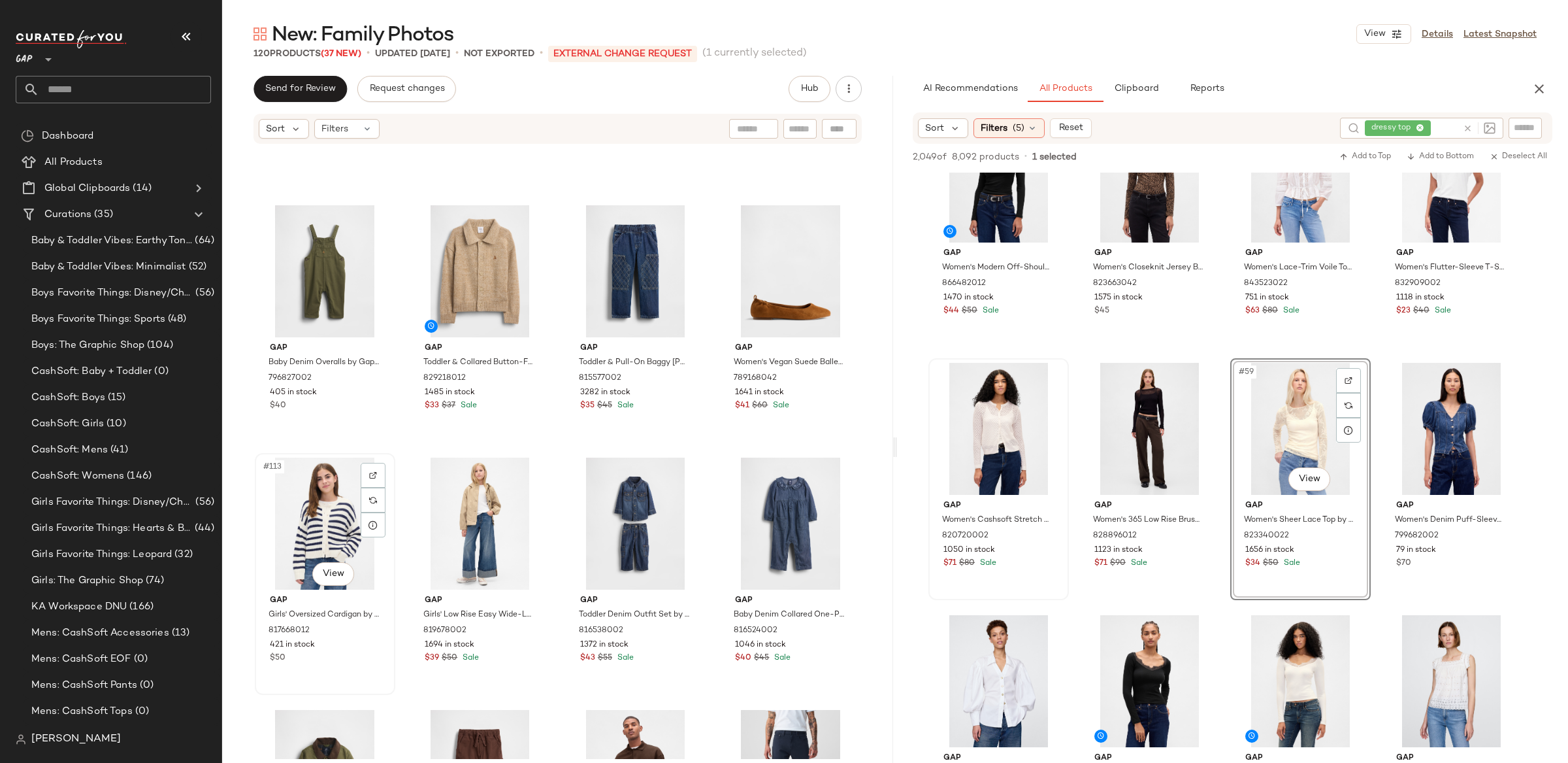
click at [304, 511] on div "#113 View" at bounding box center [325, 523] width 131 height 132
click at [484, 534] on div "#114 View" at bounding box center [480, 523] width 131 height 132
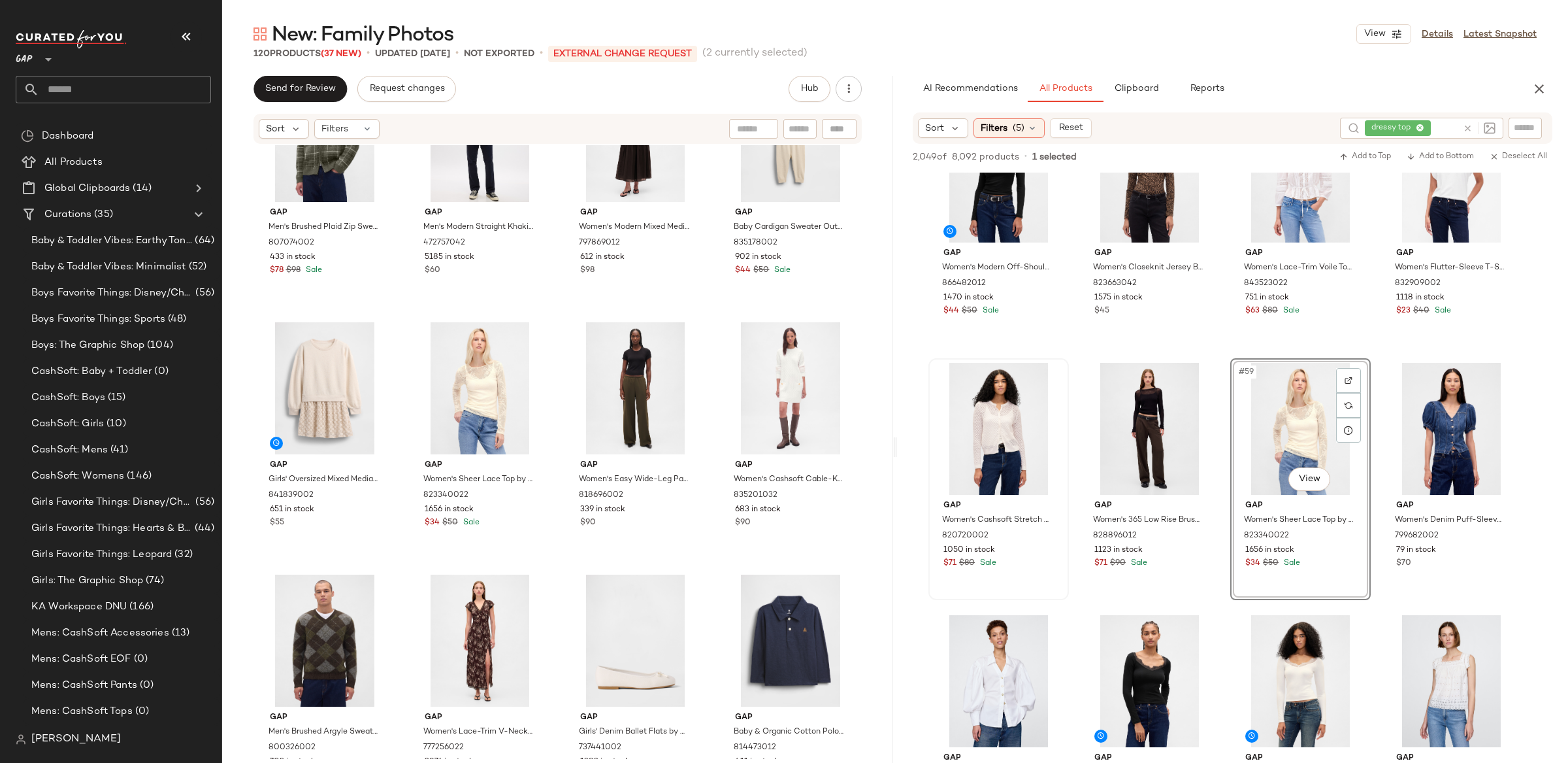
scroll to position [4892, 0]
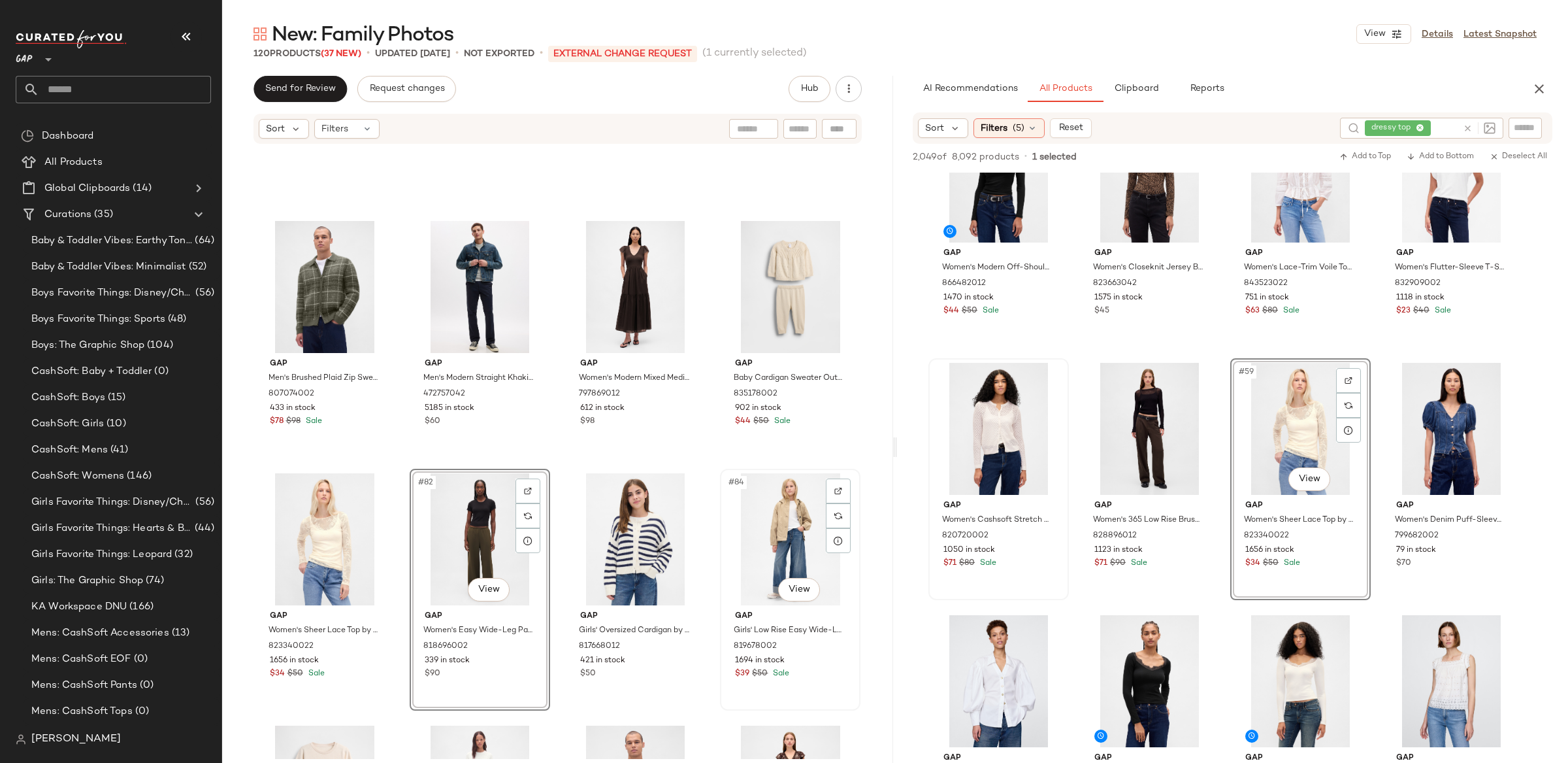
scroll to position [4735, 0]
click at [869, 476] on div "Gap Men's Brushed Plaid Zip Sweater by Gap Black Moss Size XS 807074002 433 in …" at bounding box center [557, 451] width 671 height 614
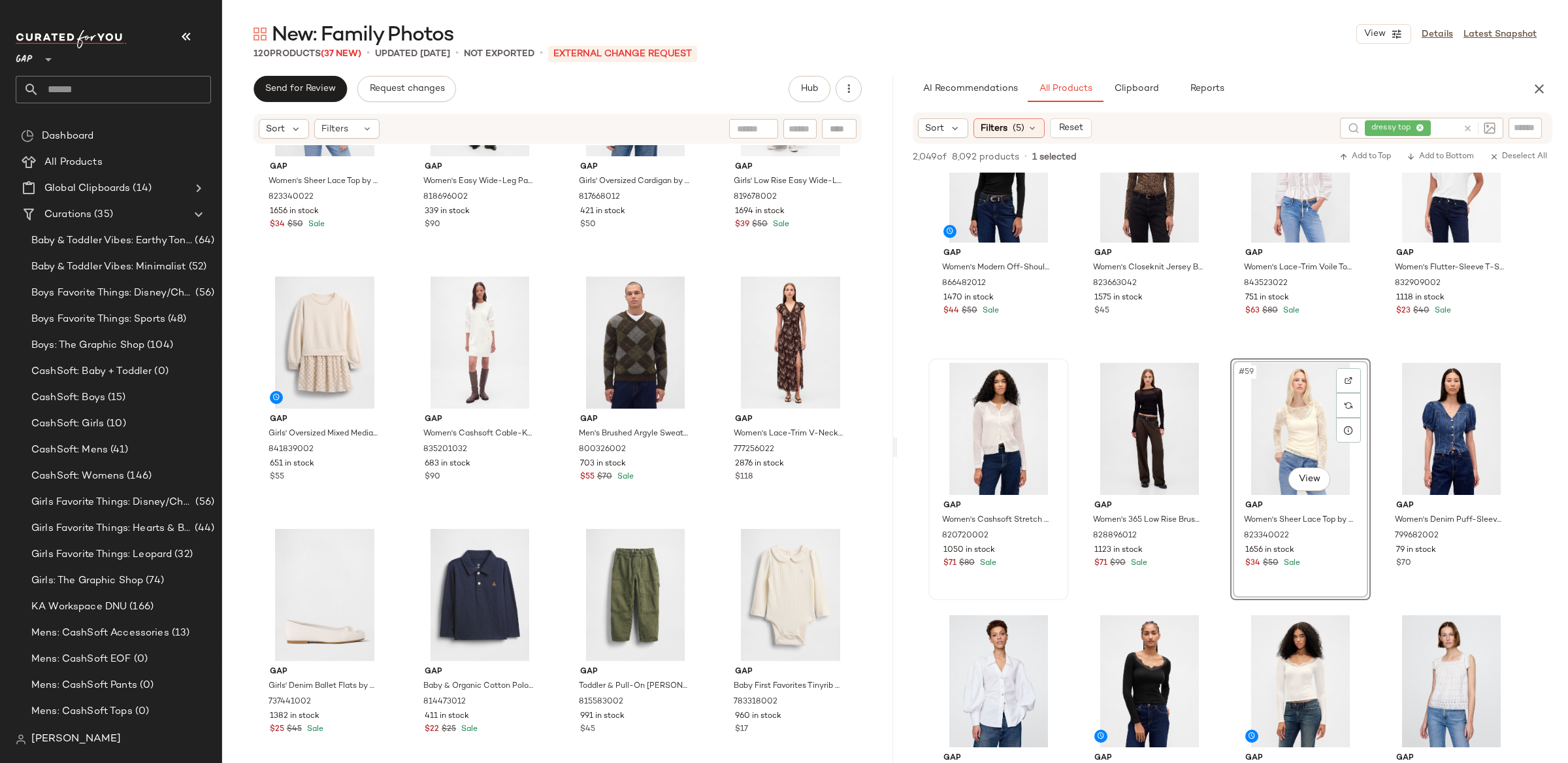
scroll to position [5188, 0]
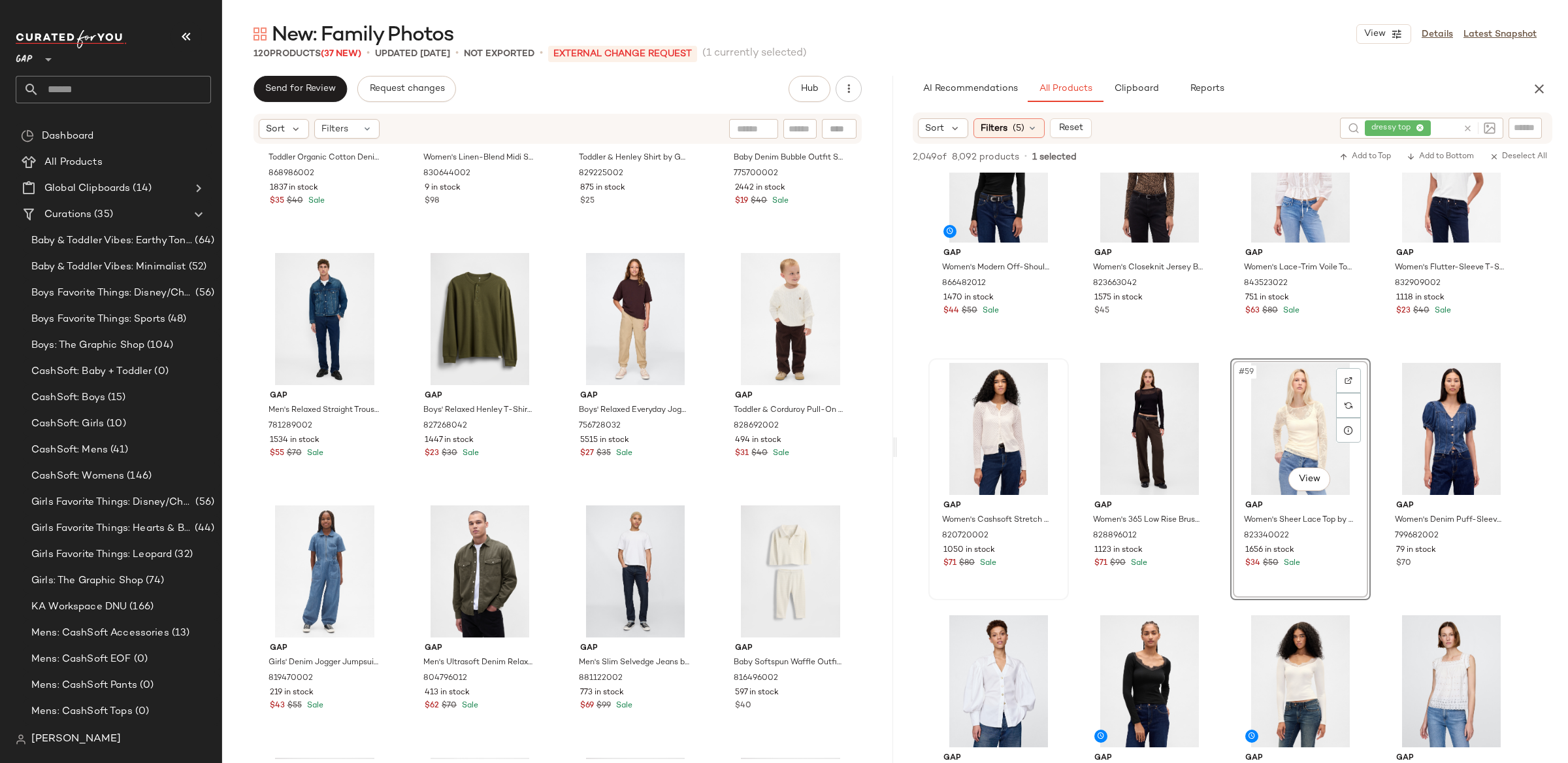
scroll to position [6217, 0]
click at [481, 580] on div "#106 View" at bounding box center [480, 572] width 131 height 132
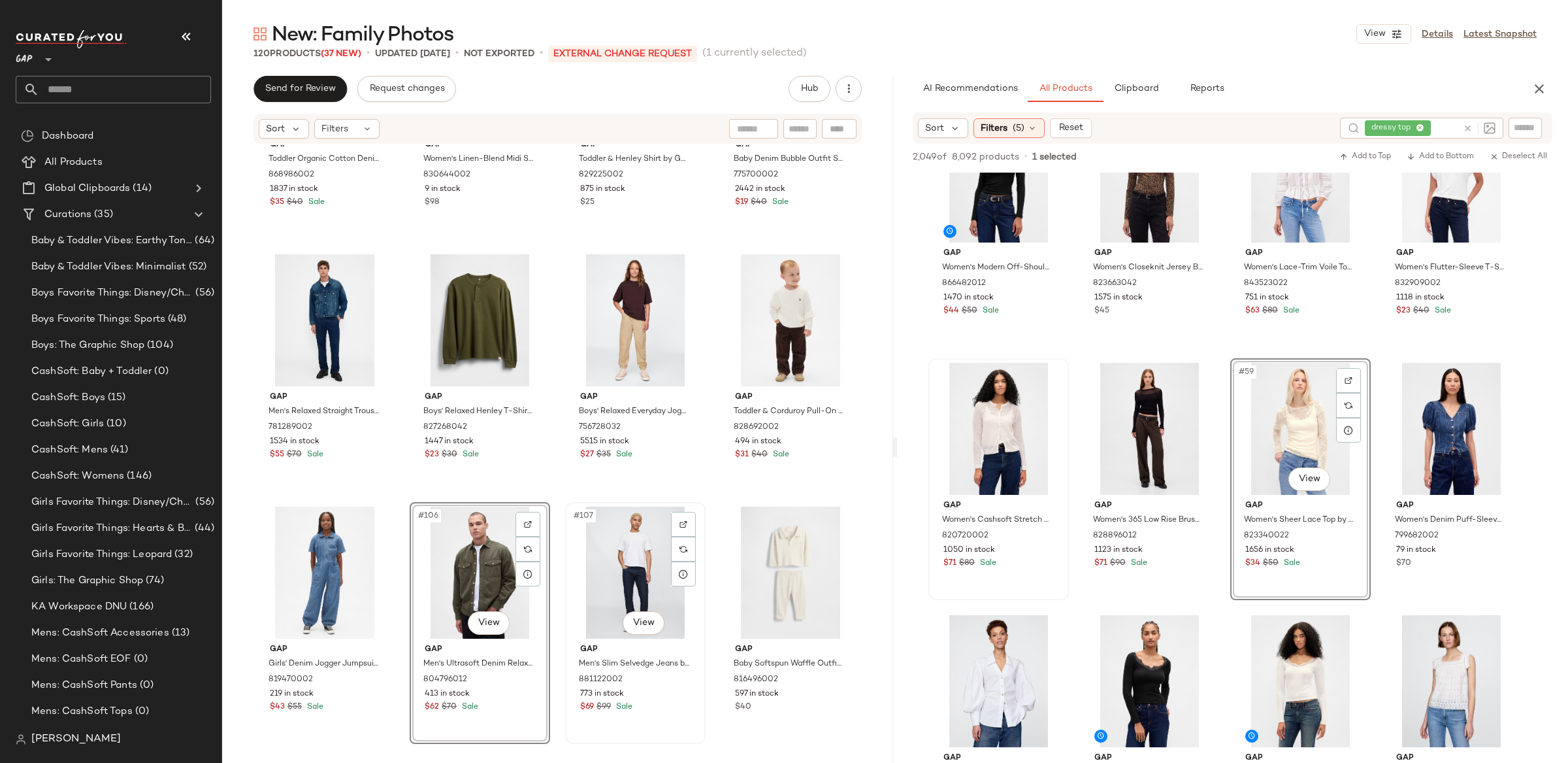
click at [604, 548] on div "#107 View" at bounding box center [636, 572] width 131 height 132
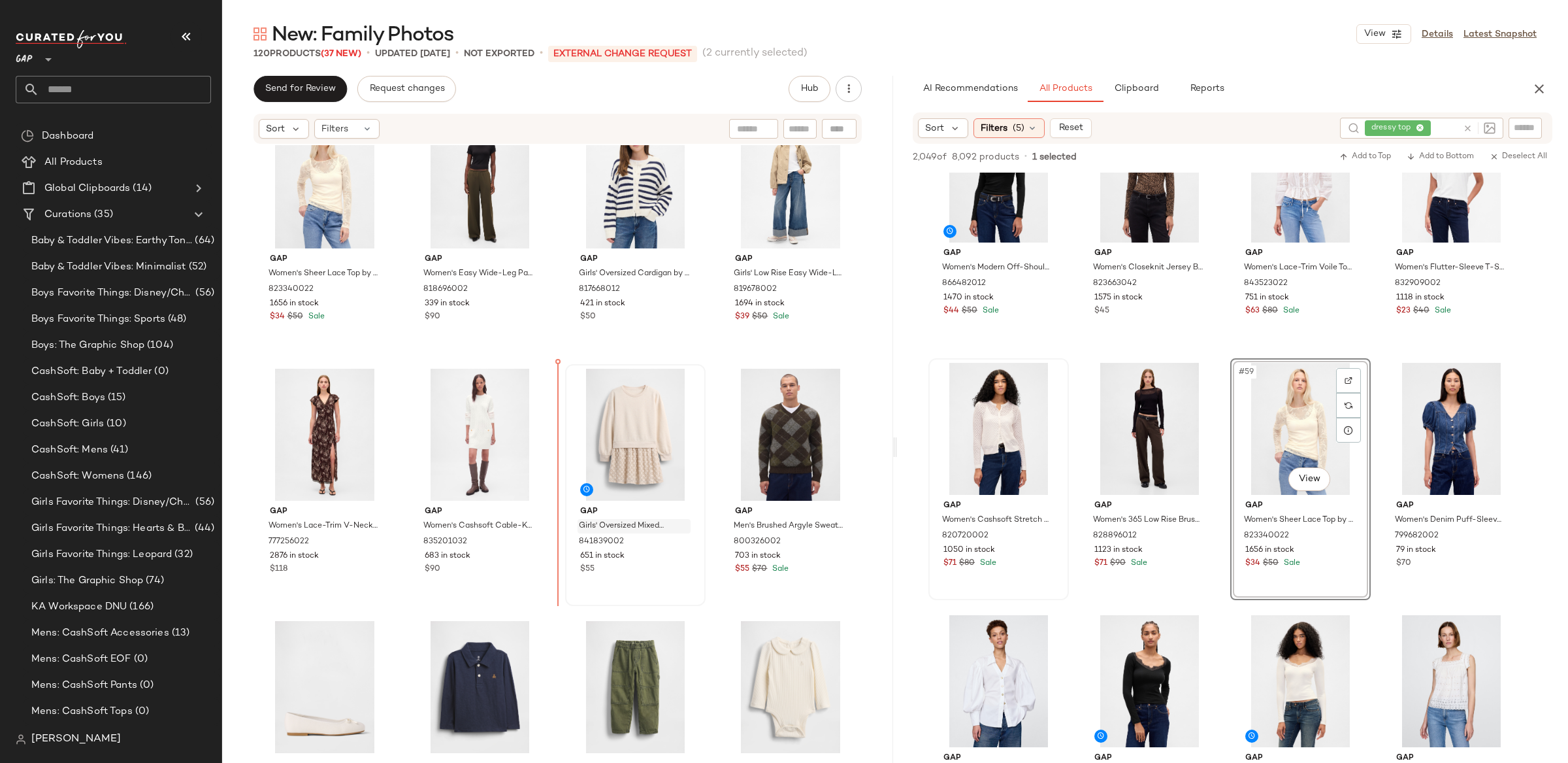
scroll to position [5097, 0]
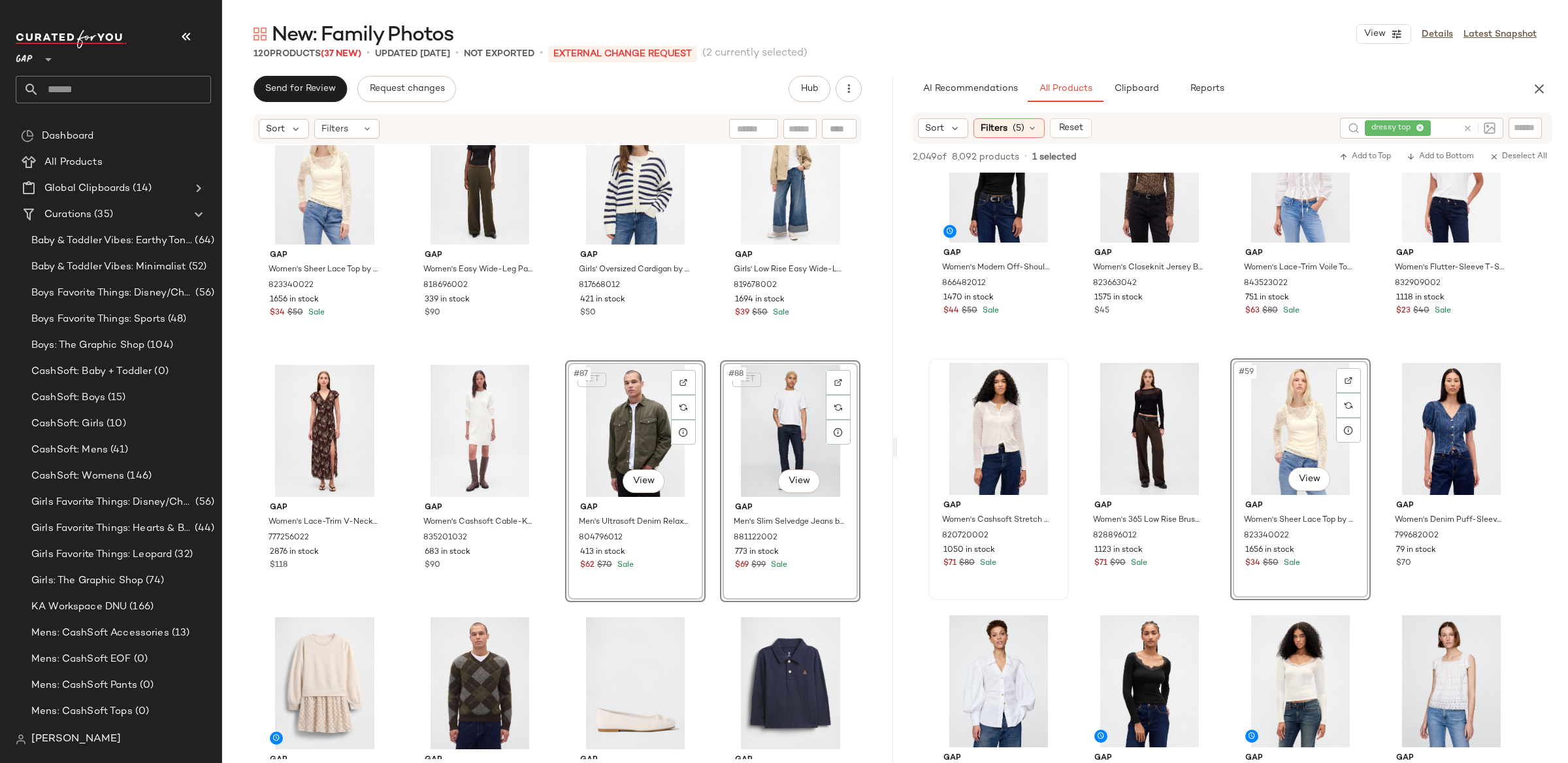
click at [878, 482] on div "Gap Women's Sheer Lace Top by Gap Chino Pant Beige Size XS 823340022 1656 in st…" at bounding box center [557, 451] width 671 height 614
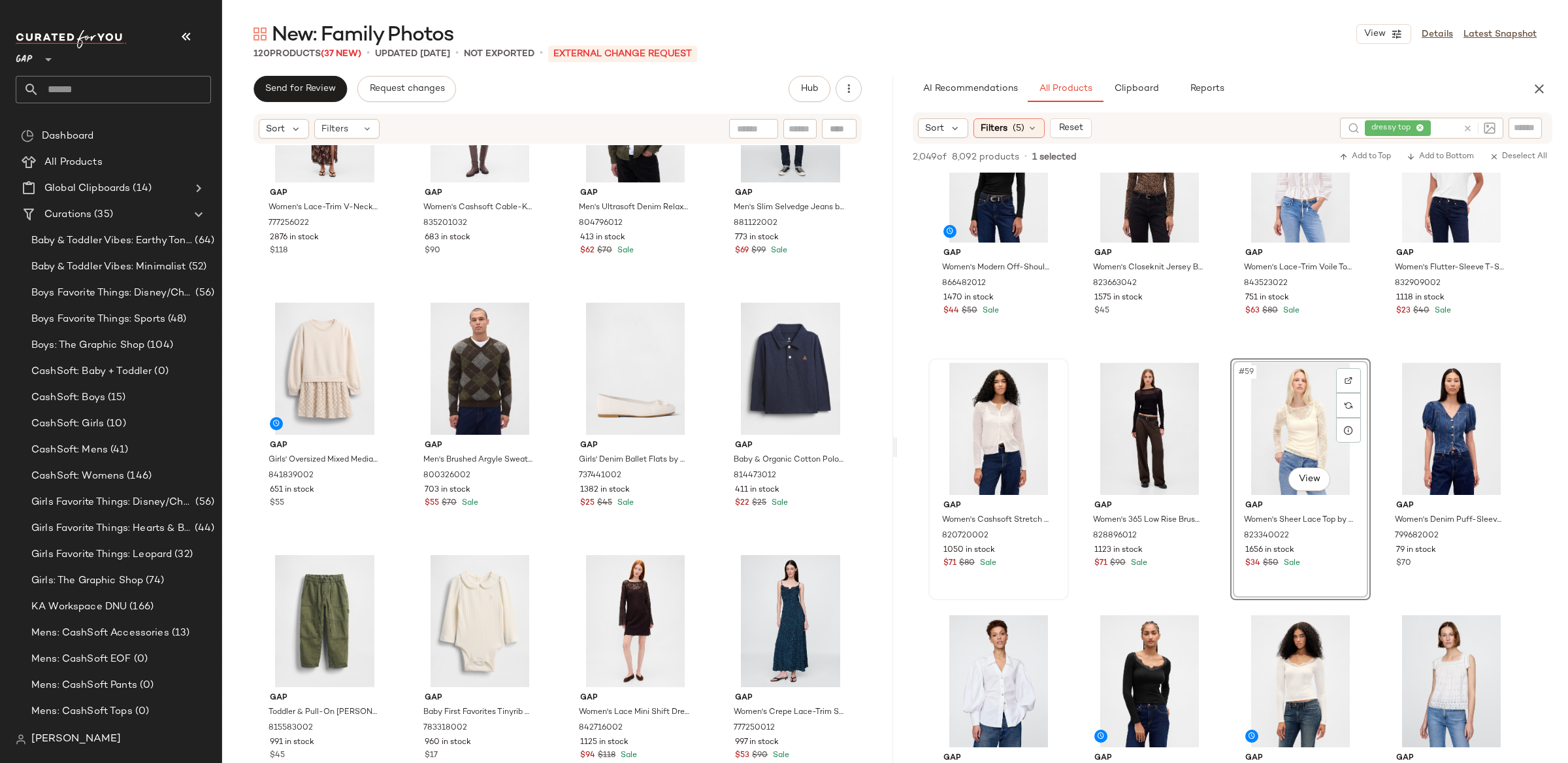
scroll to position [5413, 0]
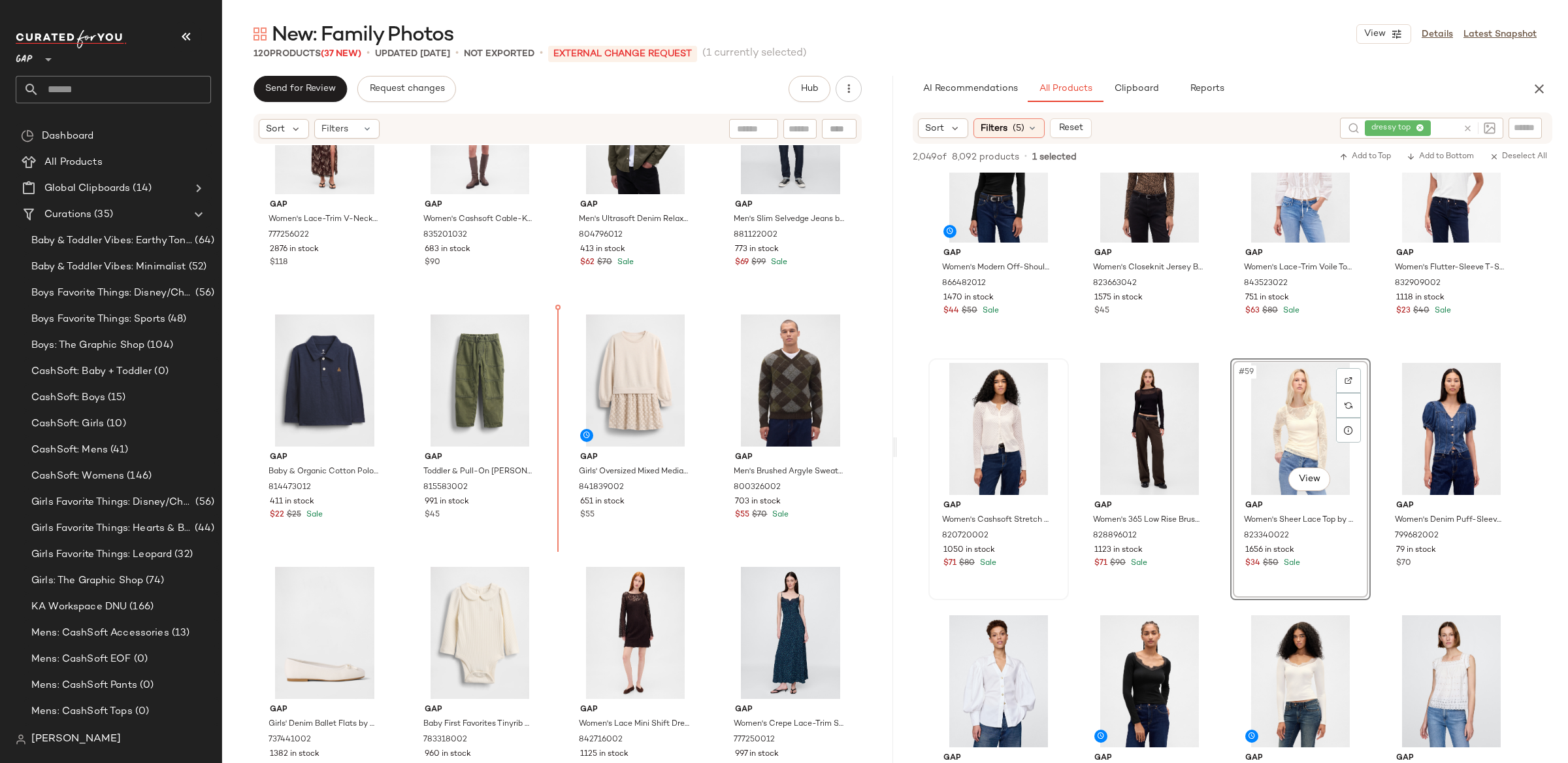
scroll to position [5406, 0]
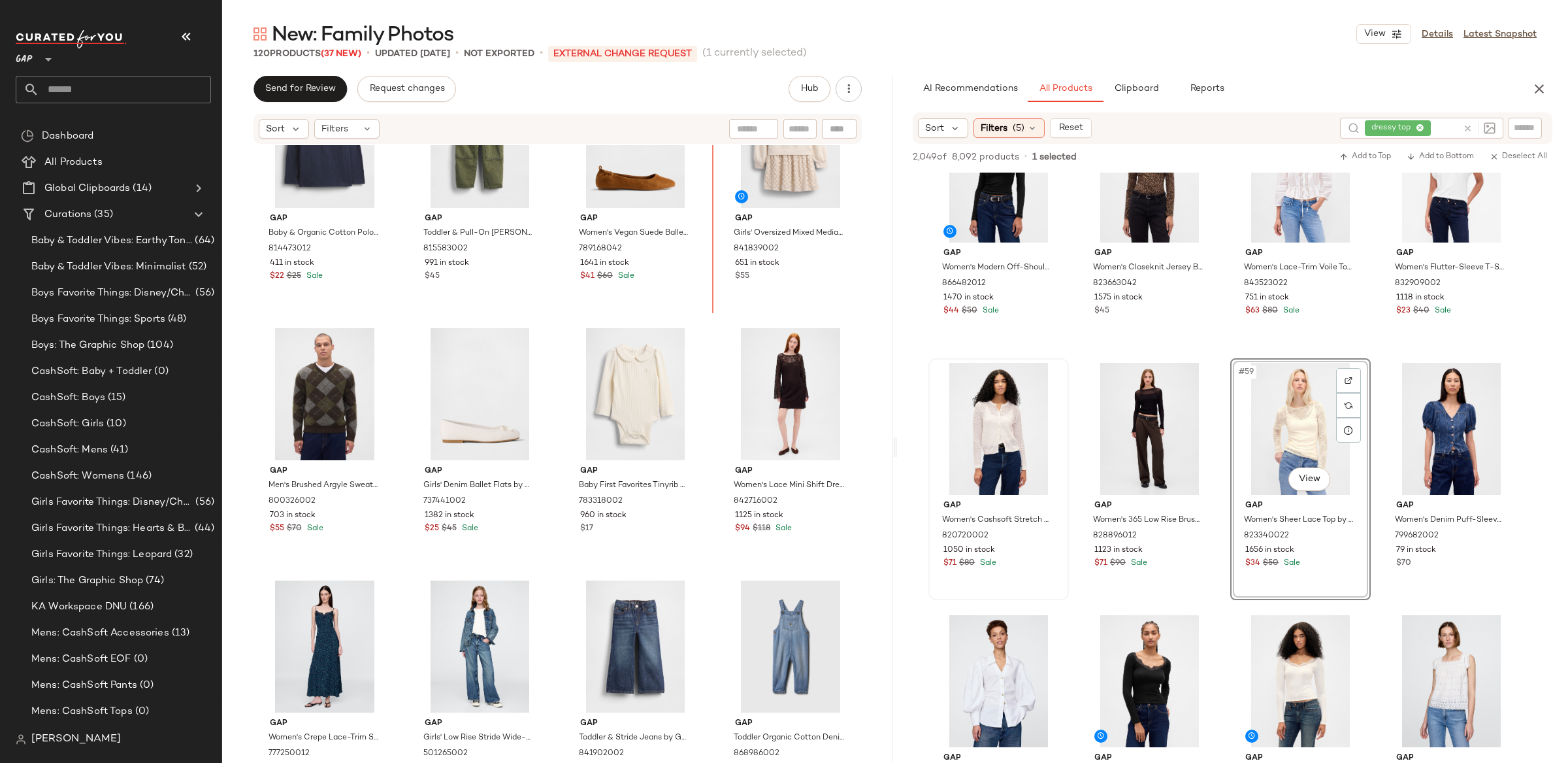
scroll to position [5399, 0]
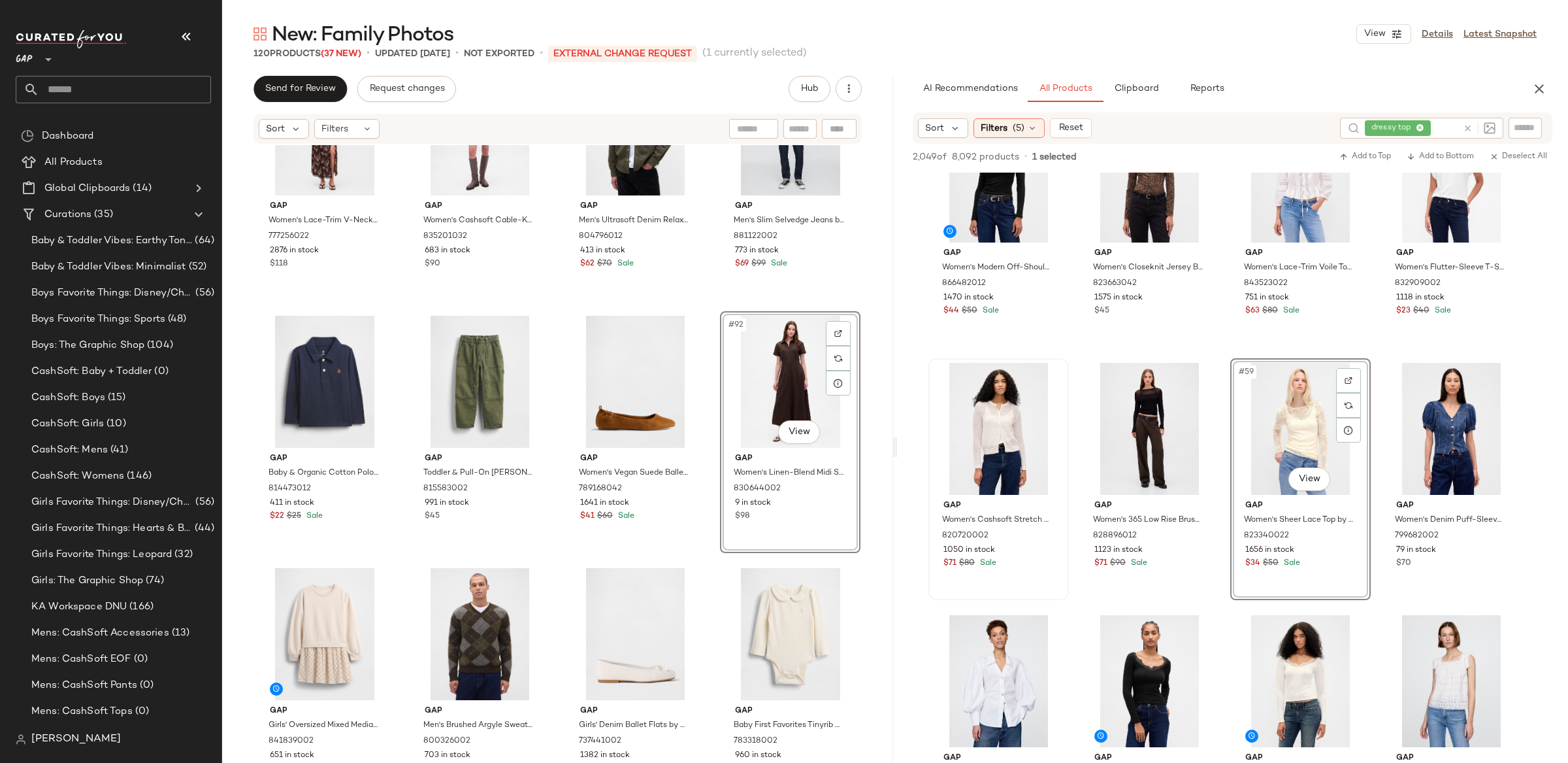
click at [884, 429] on div "Gap Women's Lace-Trim V-Neck Crepe Maxi Dress by Gap Brown Floral Size XS 77725…" at bounding box center [557, 451] width 671 height 614
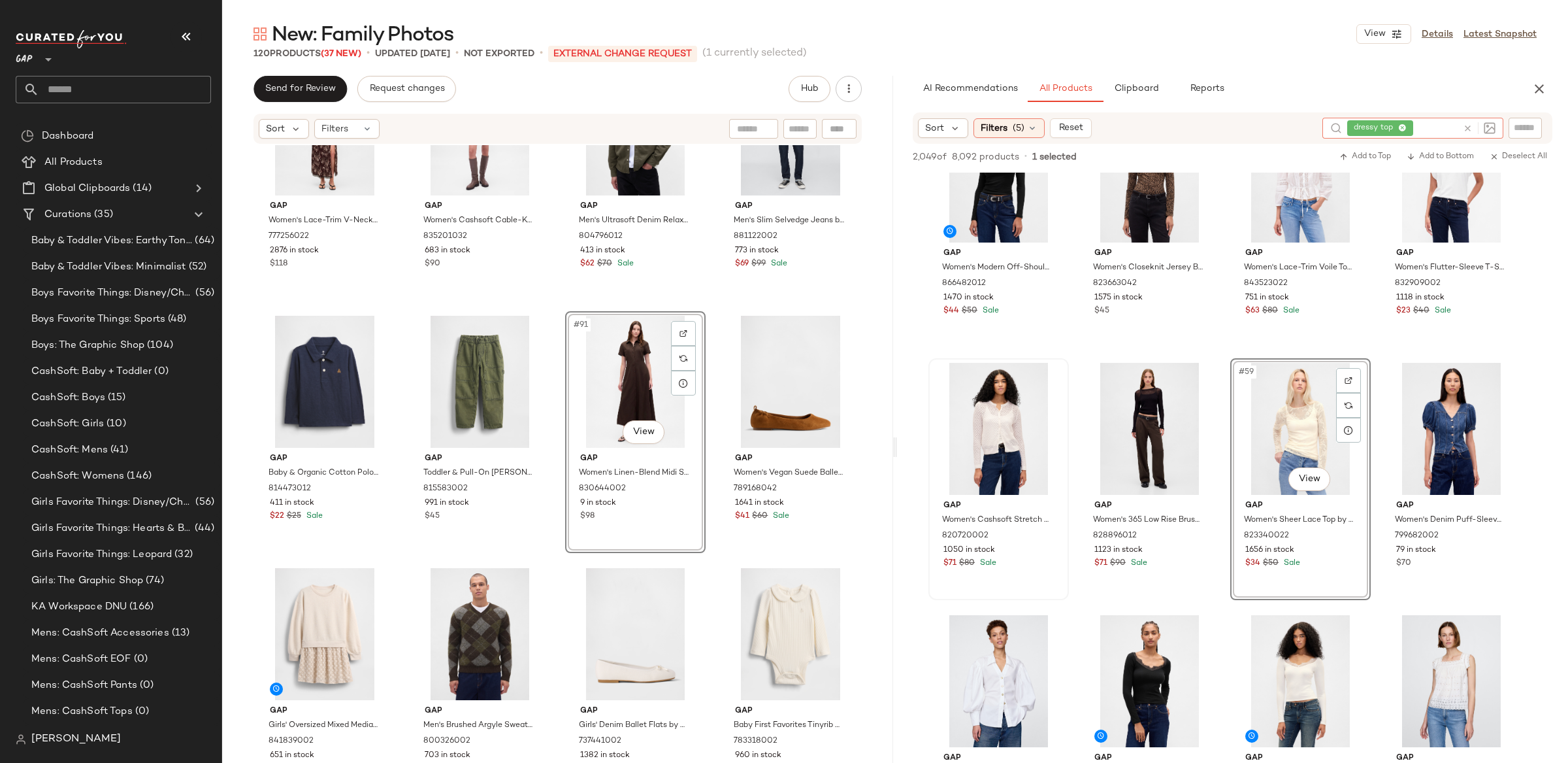
drag, startPoint x: 1471, startPoint y: 125, endPoint x: 1442, endPoint y: 125, distance: 29.0
click at [1471, 125] on icon at bounding box center [1468, 129] width 10 height 10
click at [1011, 129] on div "Filters (5)" at bounding box center [1010, 128] width 71 height 20
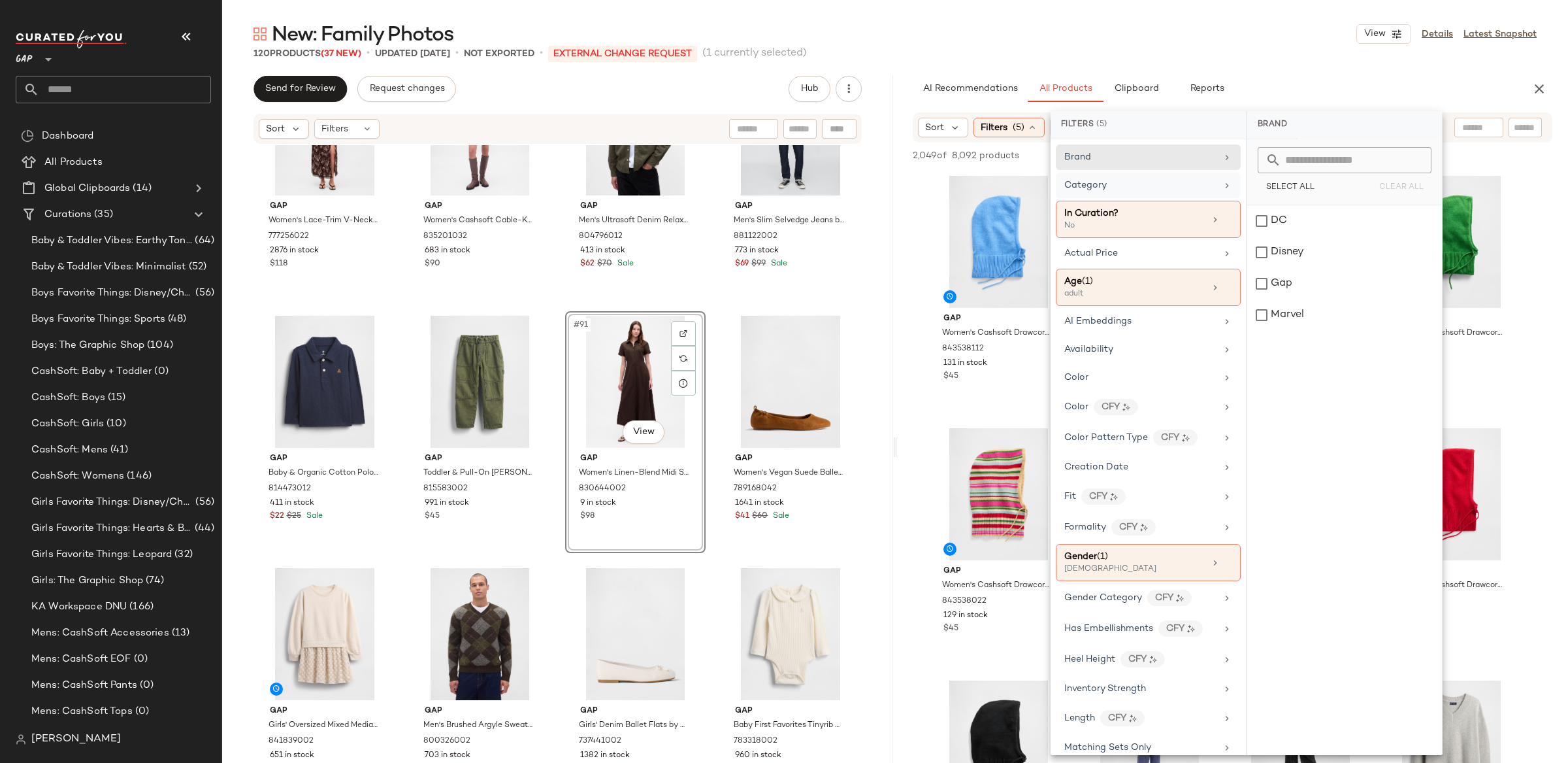
drag, startPoint x: 1125, startPoint y: 185, endPoint x: 1134, endPoint y: 185, distance: 9.0
click at [1125, 185] on div "Category" at bounding box center [1141, 186] width 153 height 14
click at [1278, 503] on div "shoe" at bounding box center [1345, 503] width 194 height 32
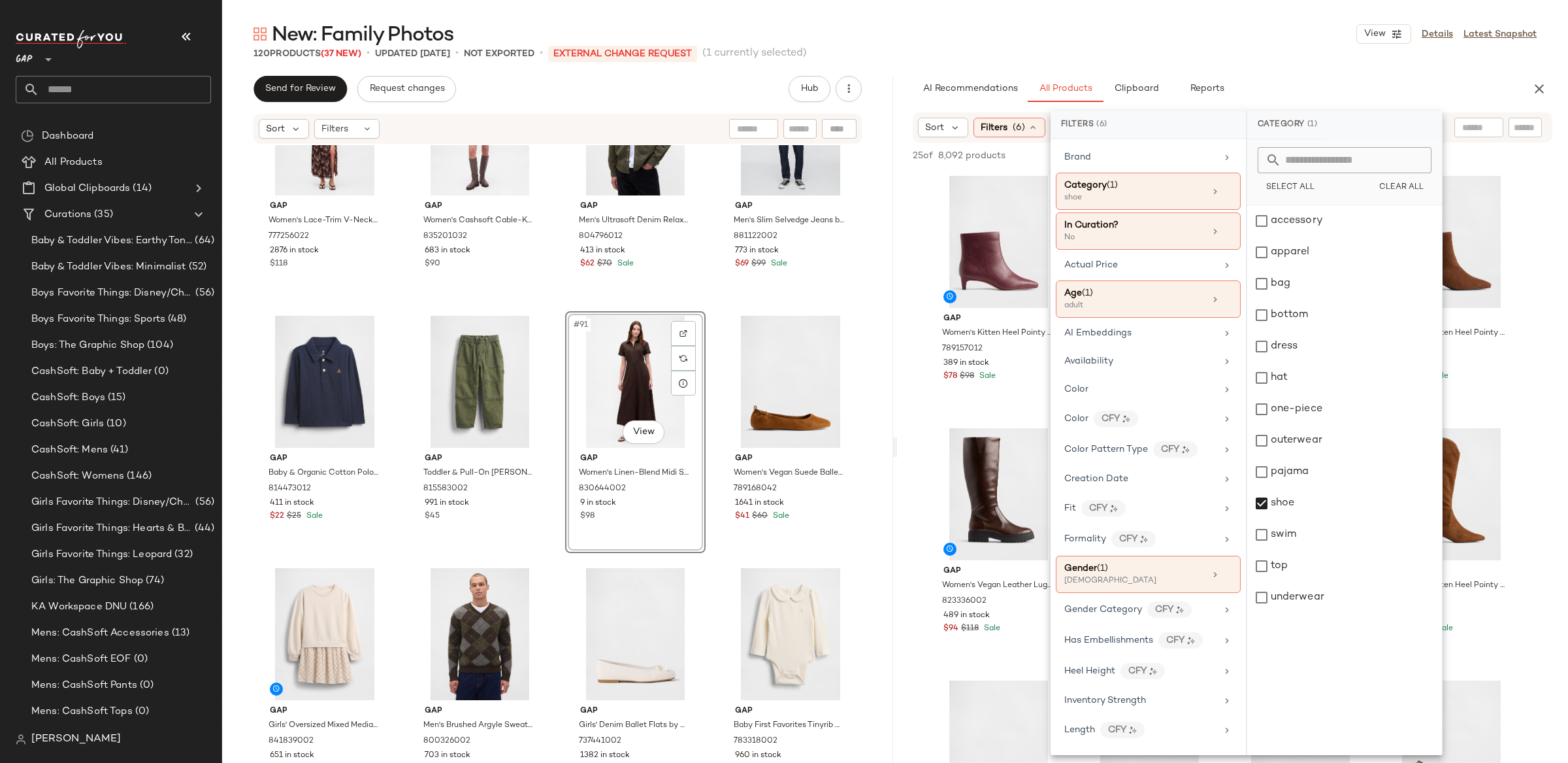
click at [873, 260] on div "Gap Women's Lace-Trim V-Neck Crepe Maxi Dress by Gap Brown Floral Size XS 77725…" at bounding box center [557, 451] width 671 height 614
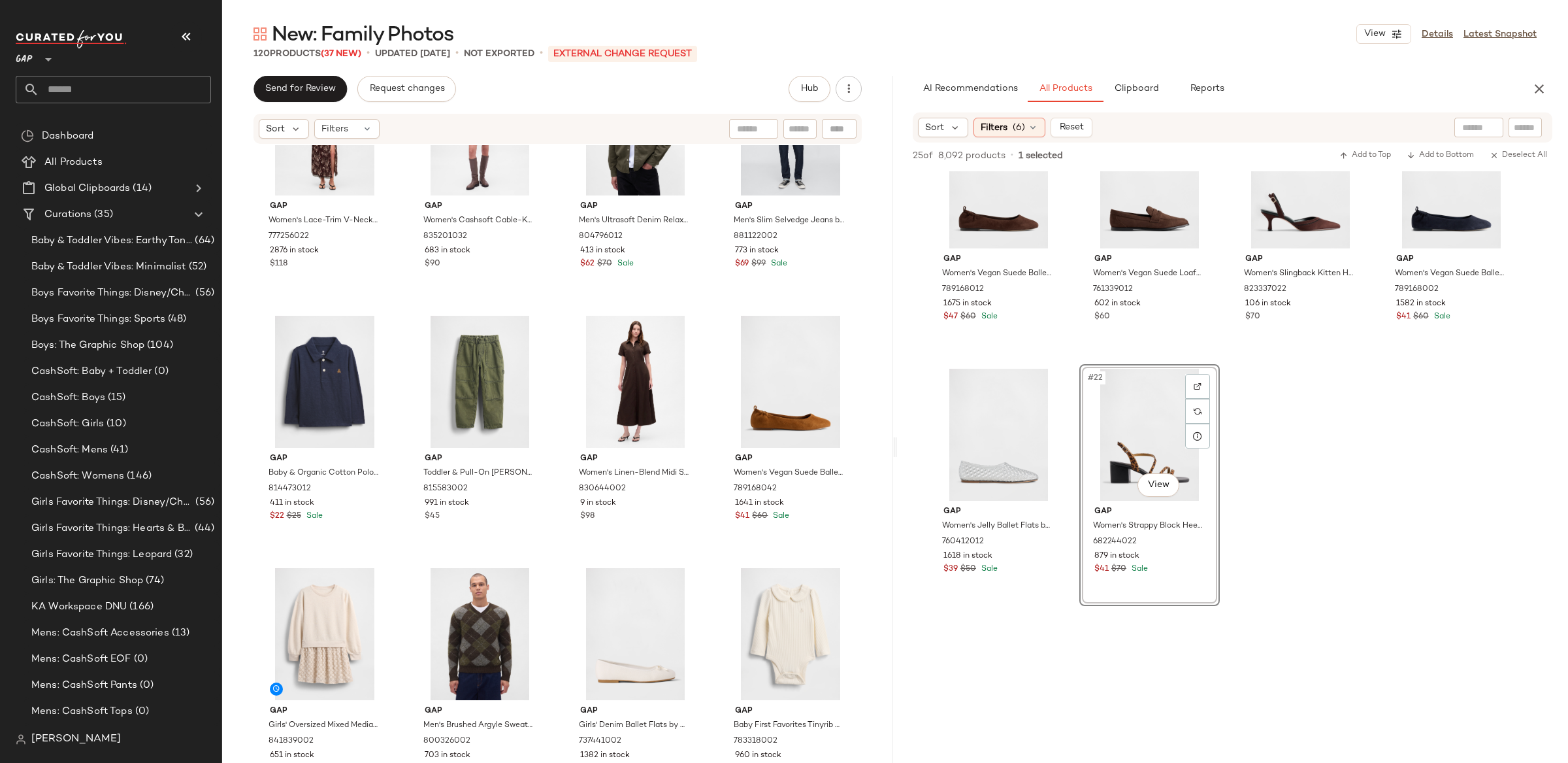
scroll to position [1071, 0]
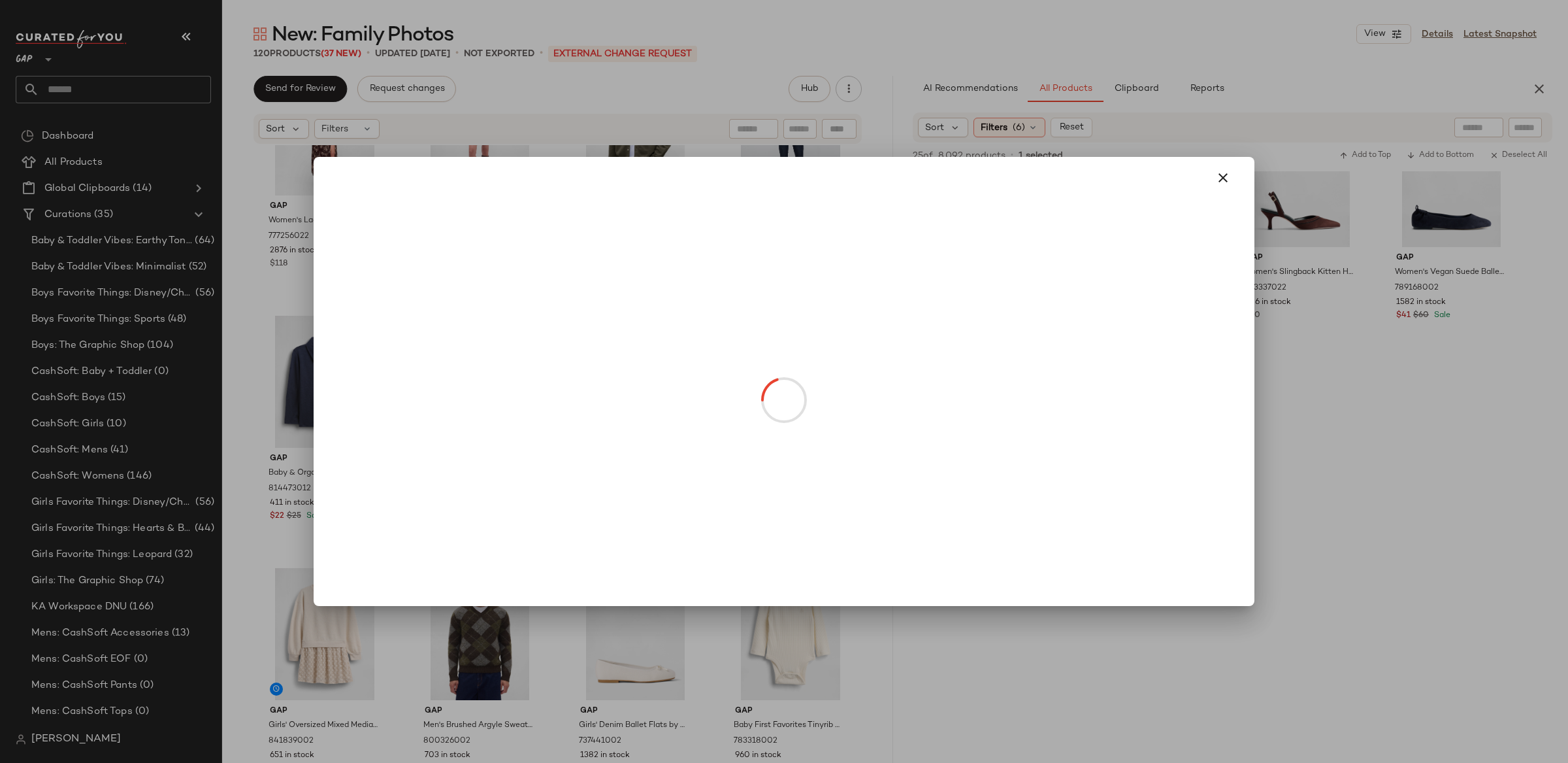
click at [1154, 484] on body "GAP ** Dashboard All Products Global Clipboards (14) Curations (35) Baby & Todd…" at bounding box center [784, 381] width 1568 height 763
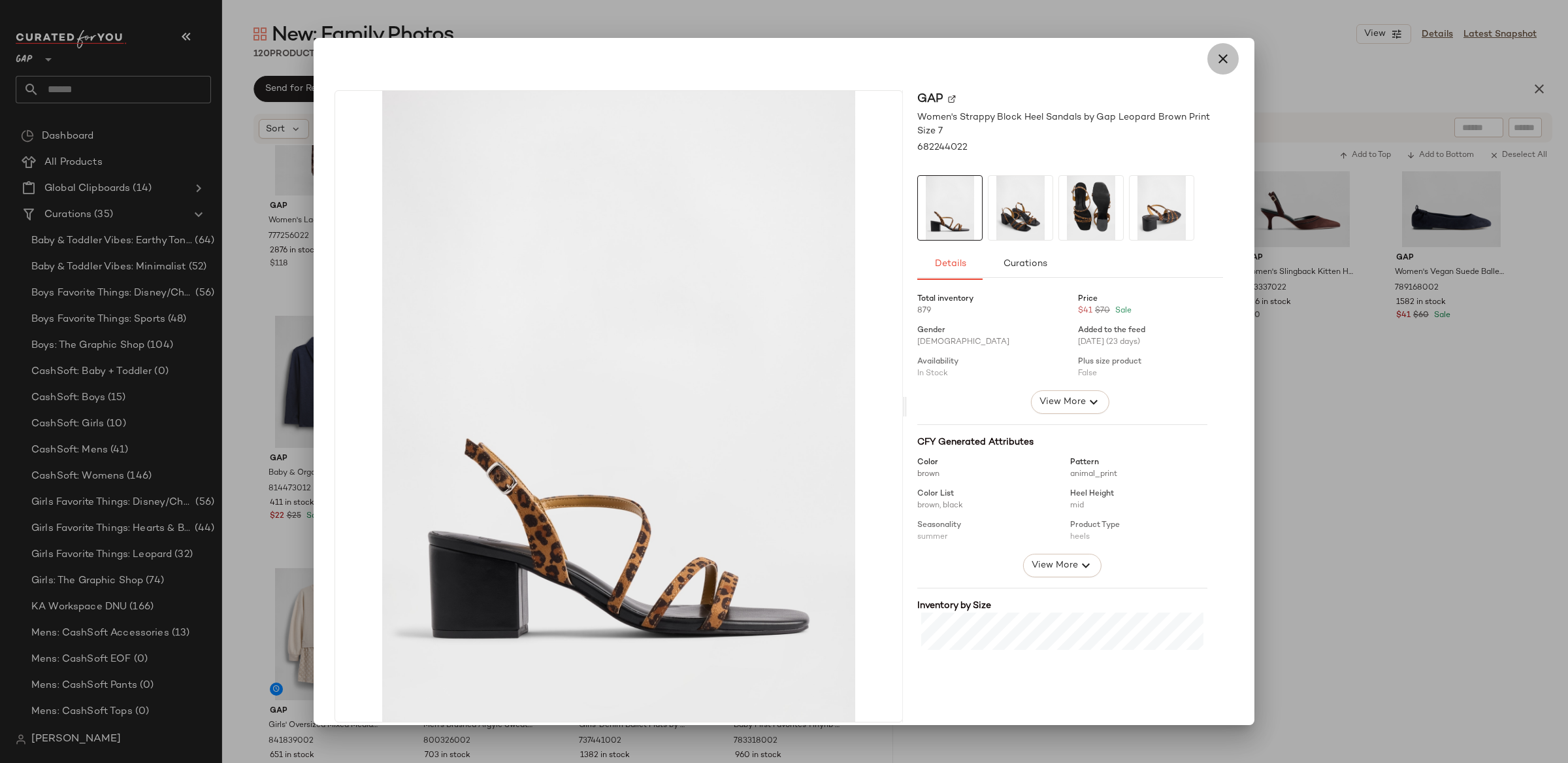
click at [1218, 61] on icon "button" at bounding box center [1223, 59] width 16 height 16
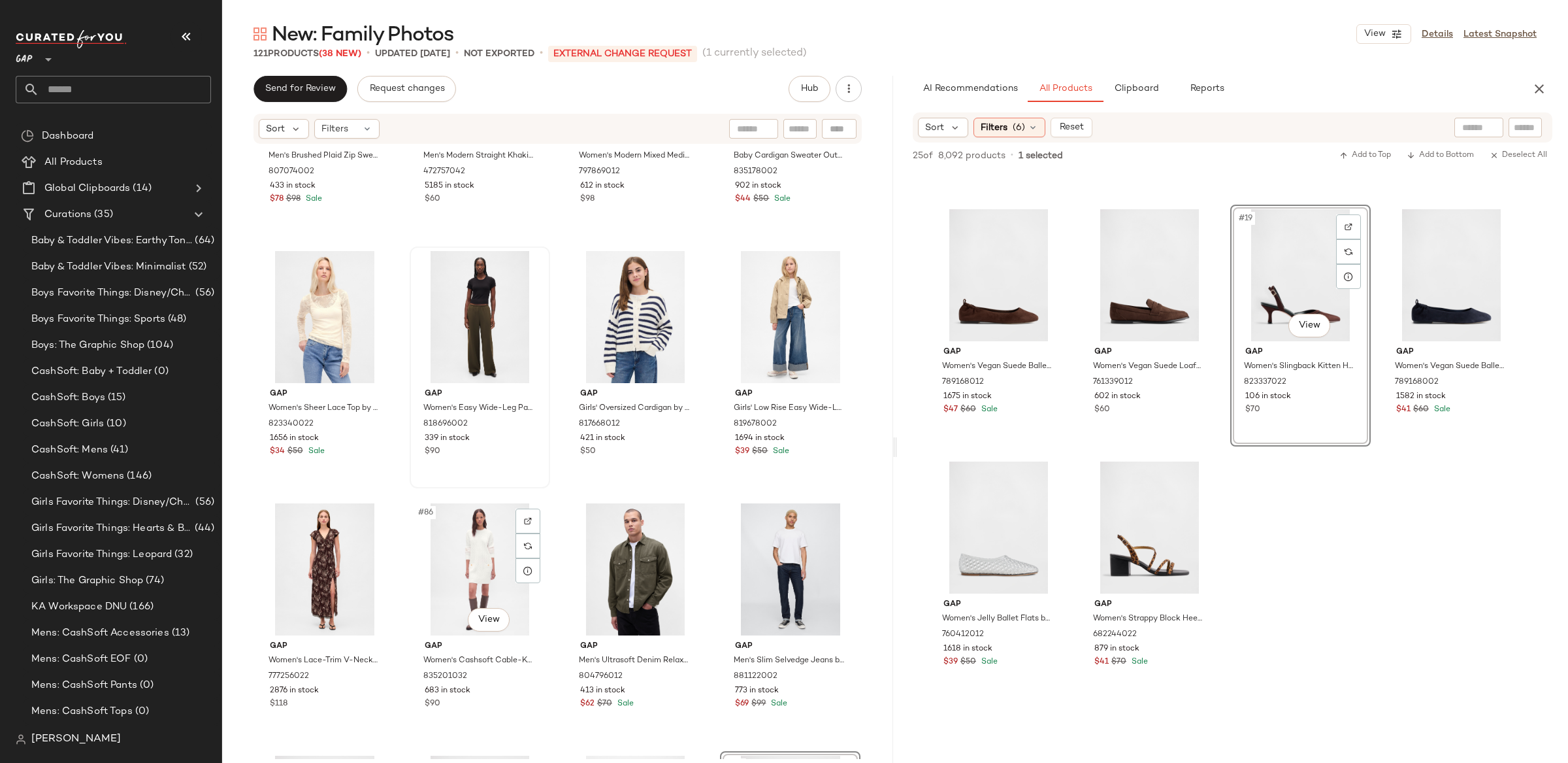
scroll to position [4960, 0]
drag, startPoint x: 1018, startPoint y: 122, endPoint x: 1044, endPoint y: 133, distance: 28.2
click at [1018, 122] on span "(6)" at bounding box center [1019, 128] width 13 height 14
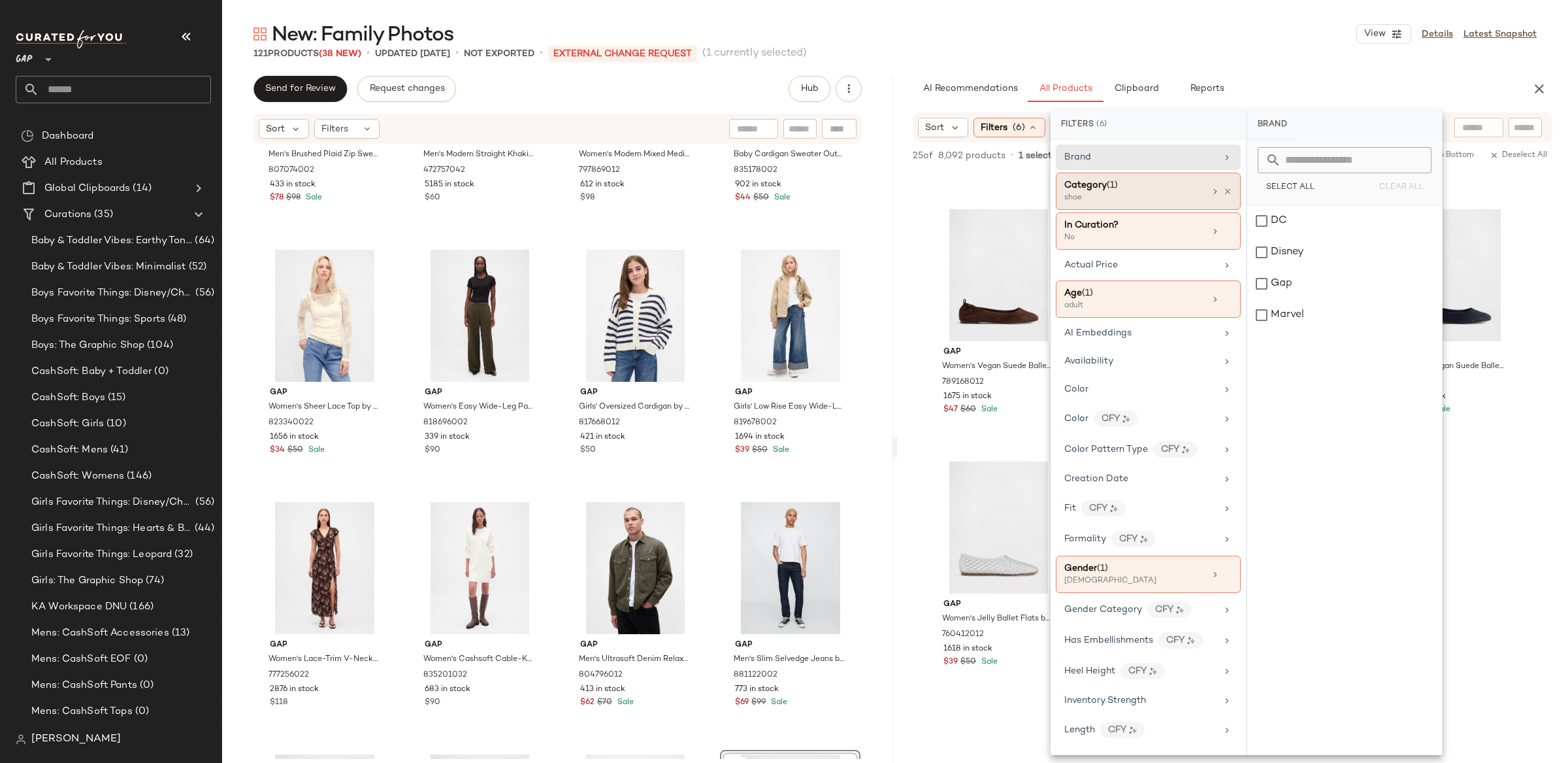
click at [1227, 193] on div "Category (1) shoe" at bounding box center [1148, 191] width 184 height 38
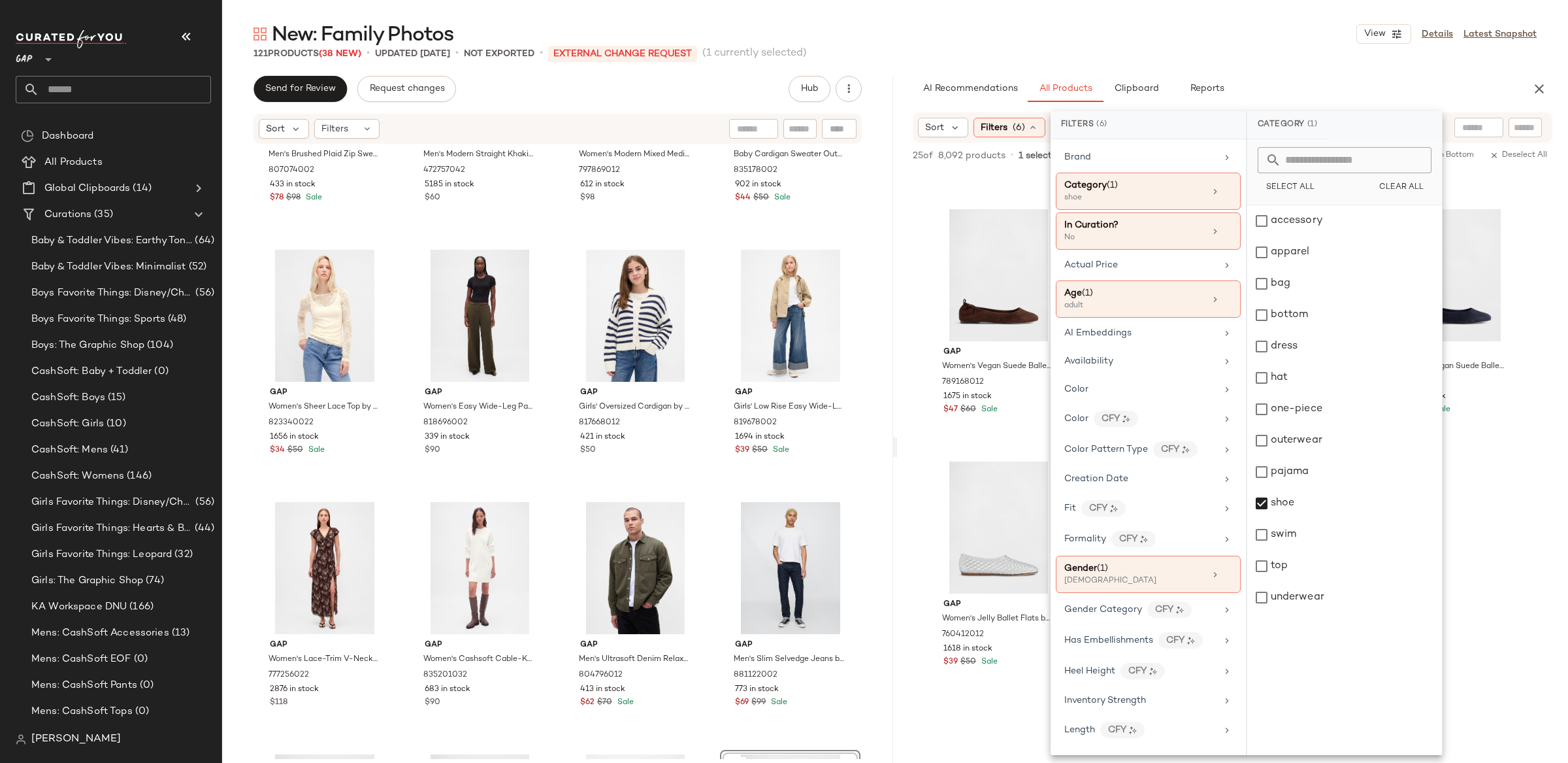
click at [1467, 135] on div at bounding box center [1479, 128] width 34 height 20
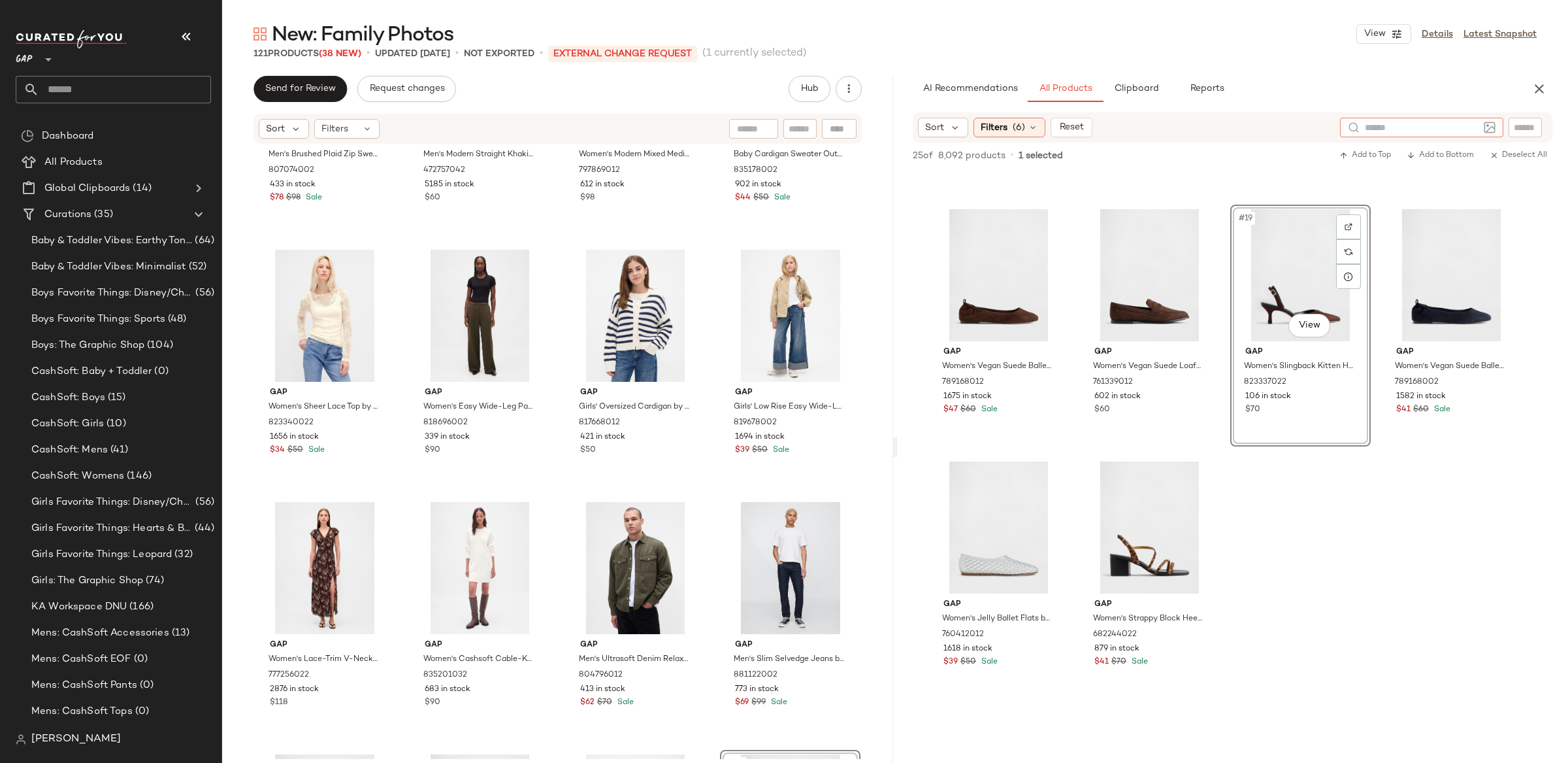
type input "*"
type input "**********"
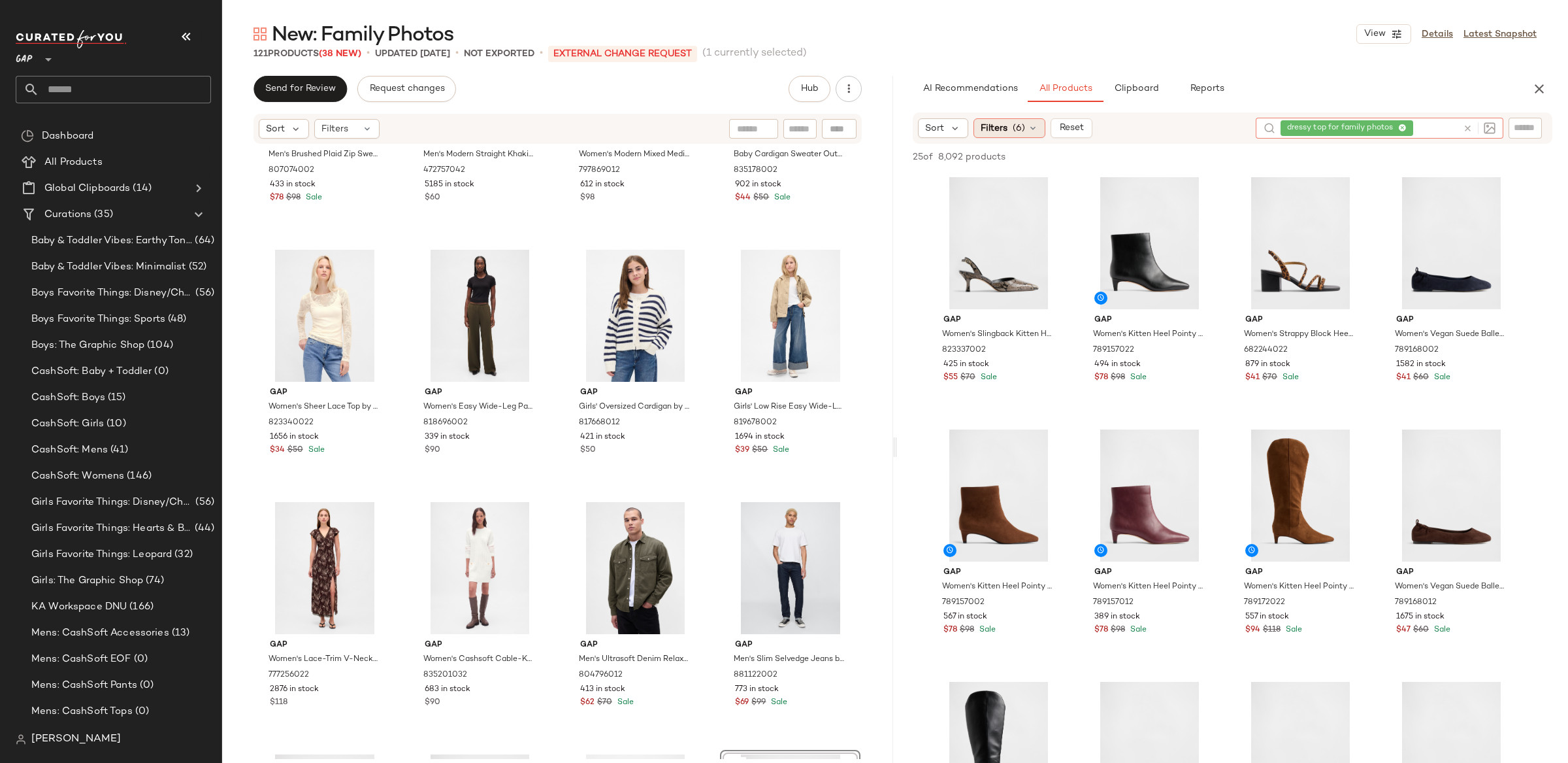
click at [1018, 125] on span "(6)" at bounding box center [1019, 129] width 13 height 14
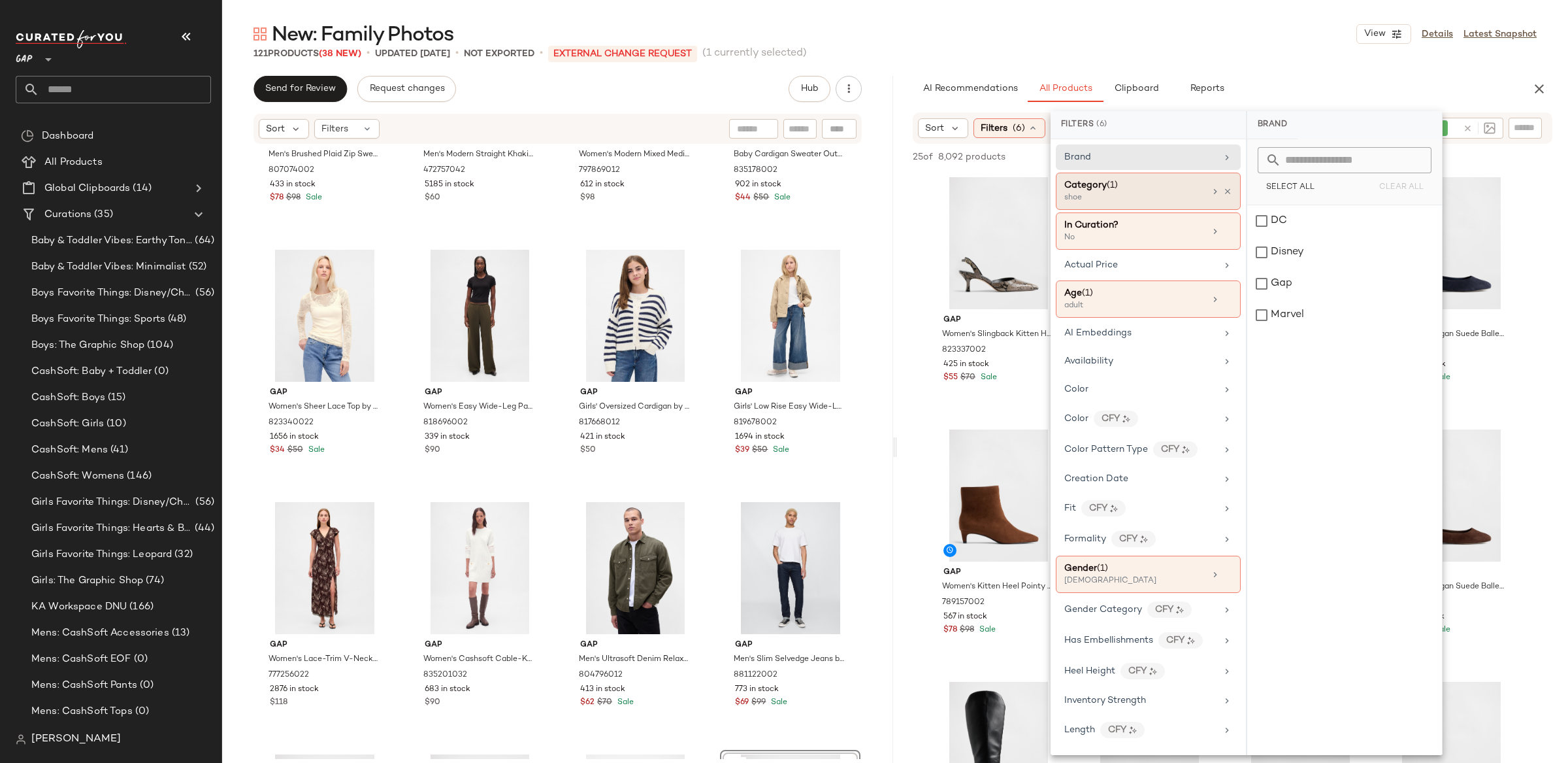
click at [1223, 193] on icon at bounding box center [1227, 191] width 9 height 9
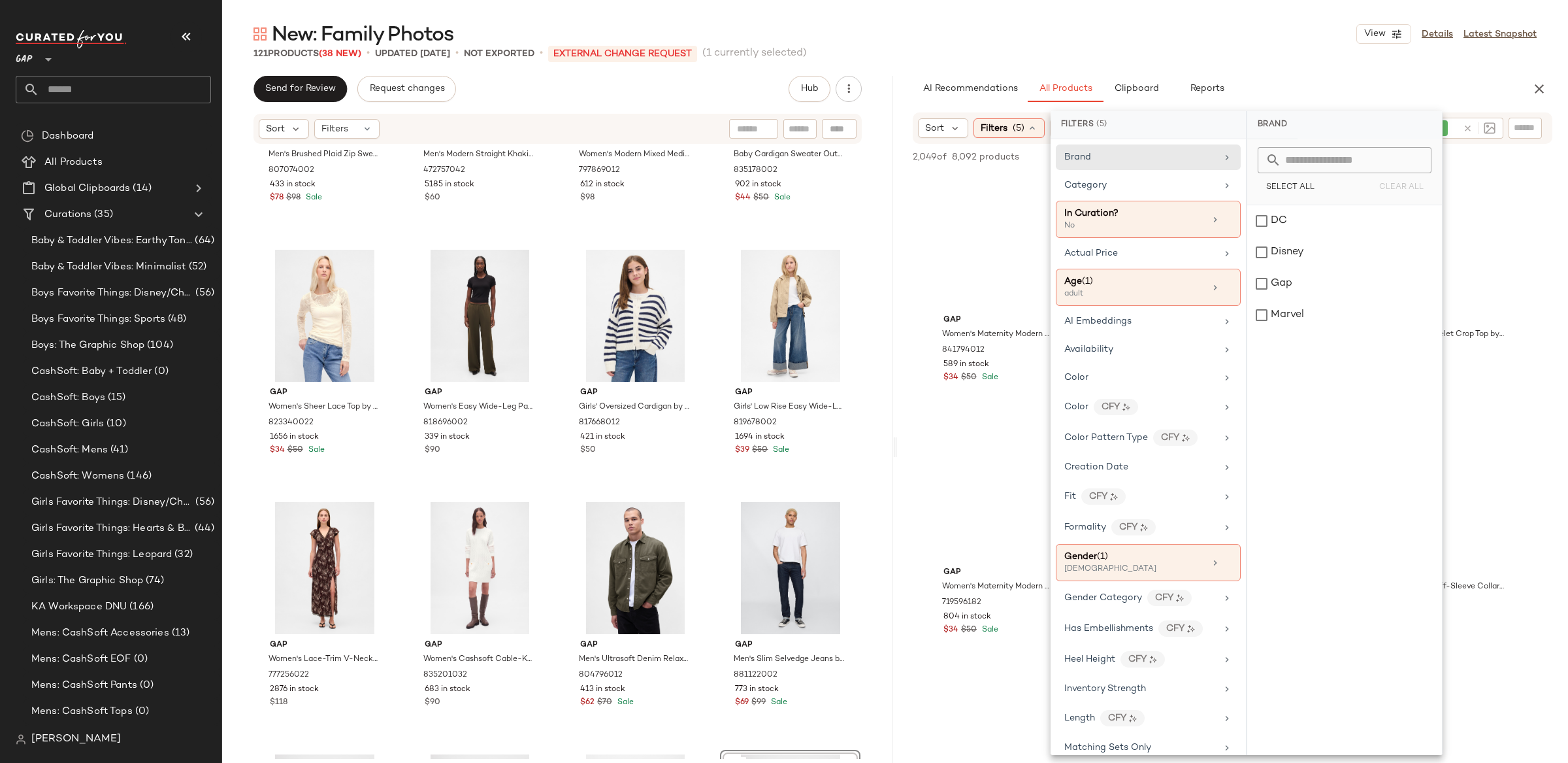
click at [908, 88] on div "AI Recommendations All Products Clipboard Reports" at bounding box center [1212, 88] width 629 height 26
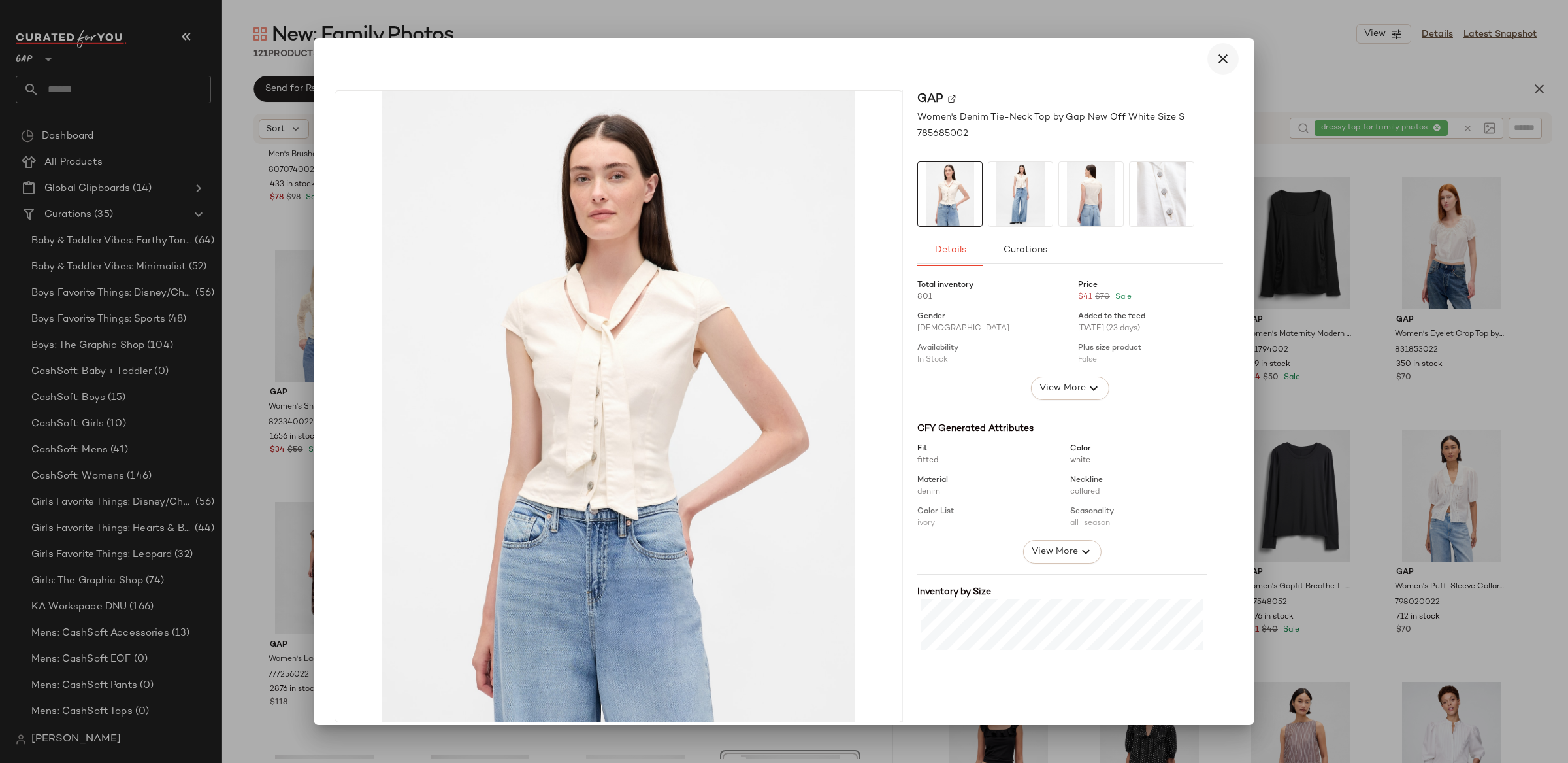
click at [1220, 64] on icon "button" at bounding box center [1223, 59] width 16 height 16
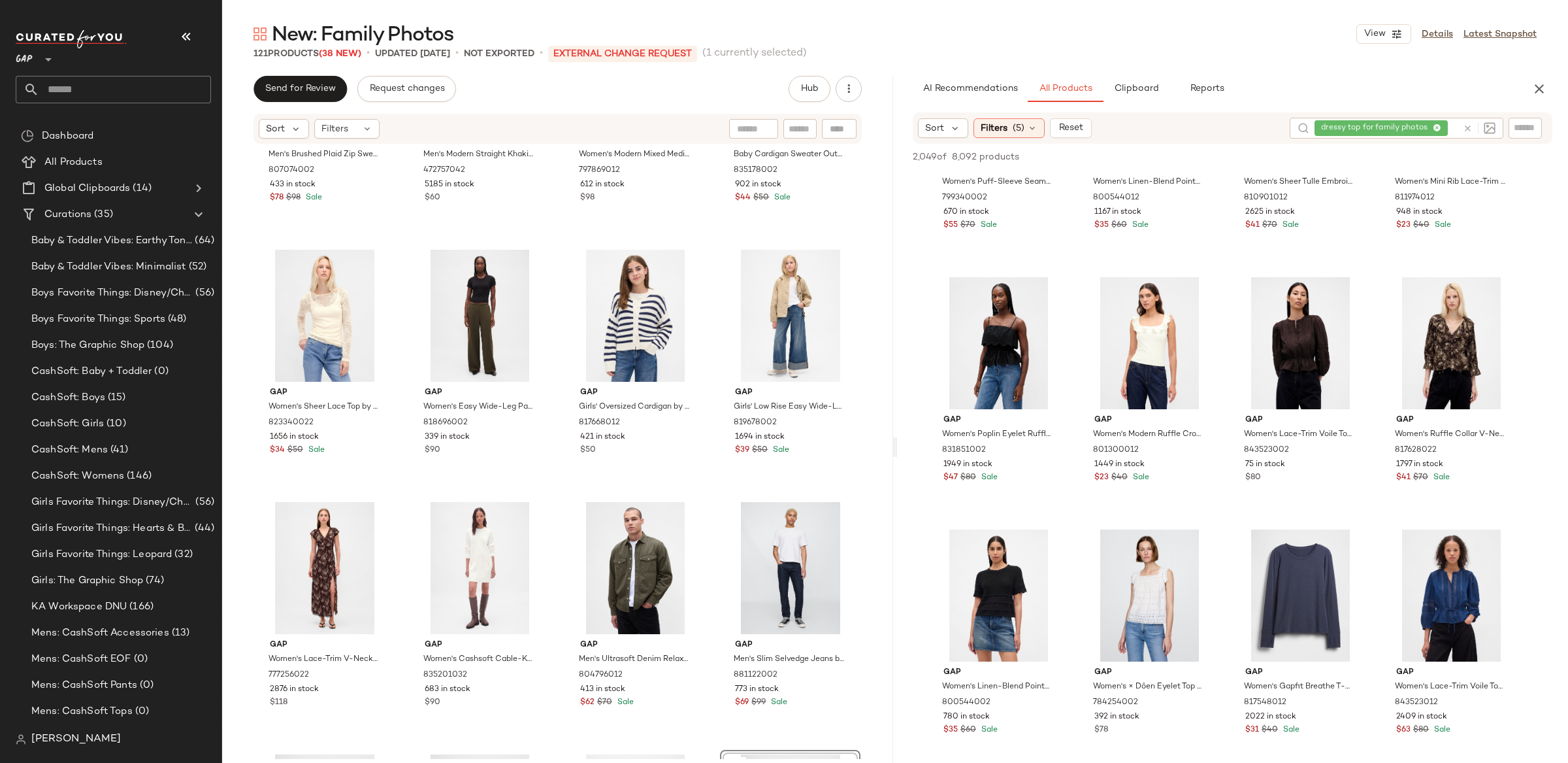
scroll to position [1166, 0]
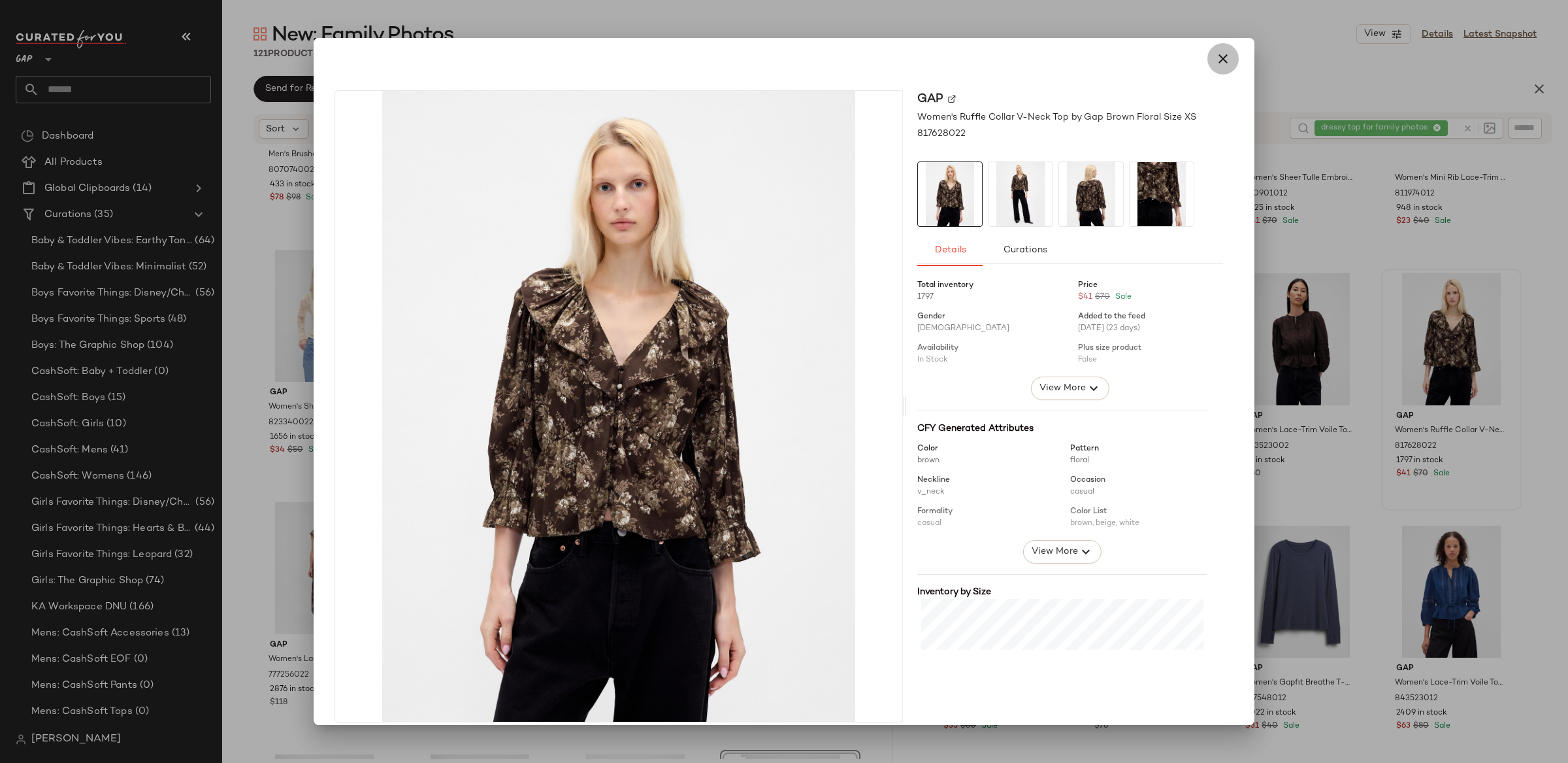
click at [1215, 60] on icon "button" at bounding box center [1223, 59] width 16 height 16
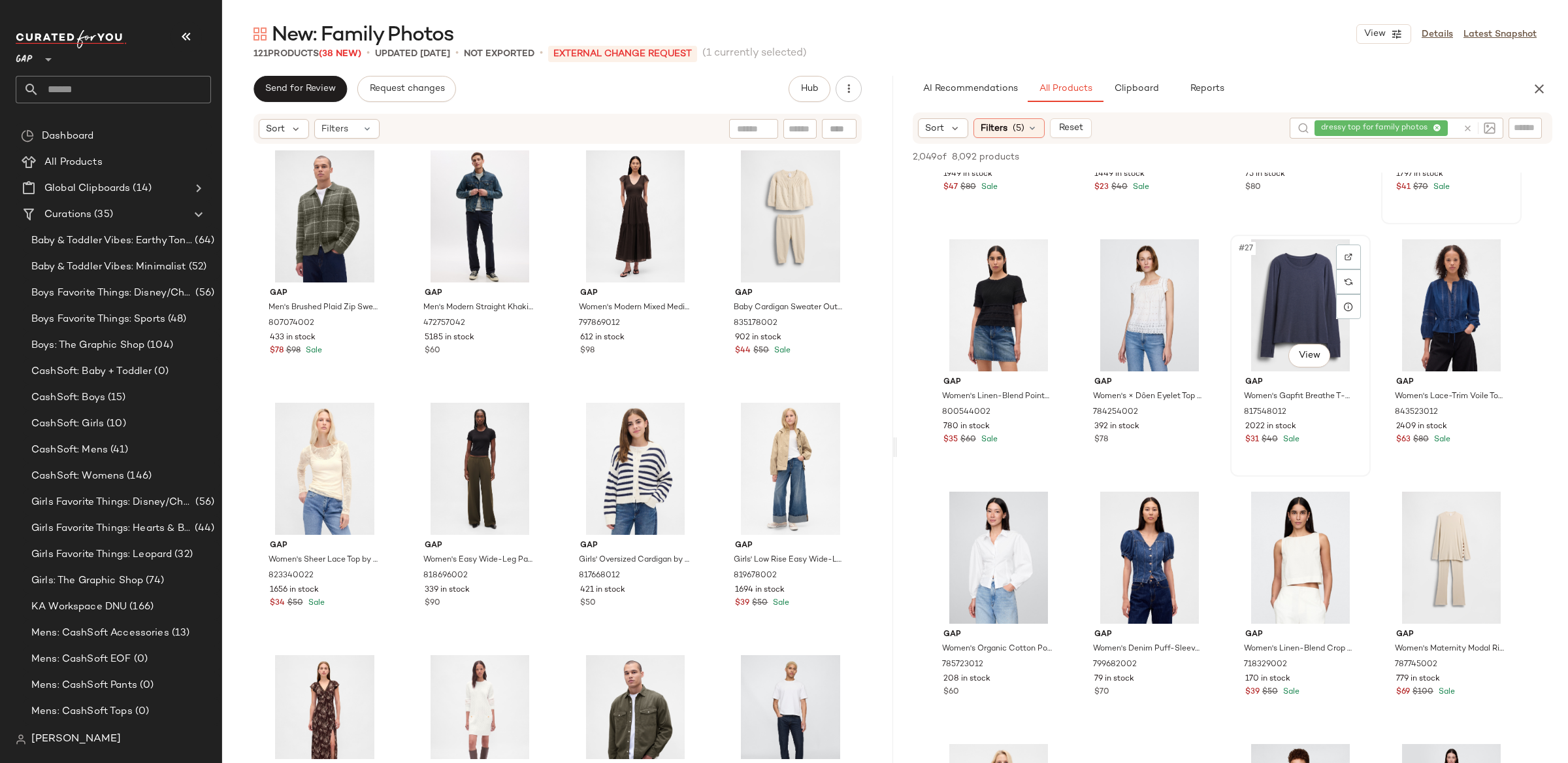
scroll to position [1452, 0]
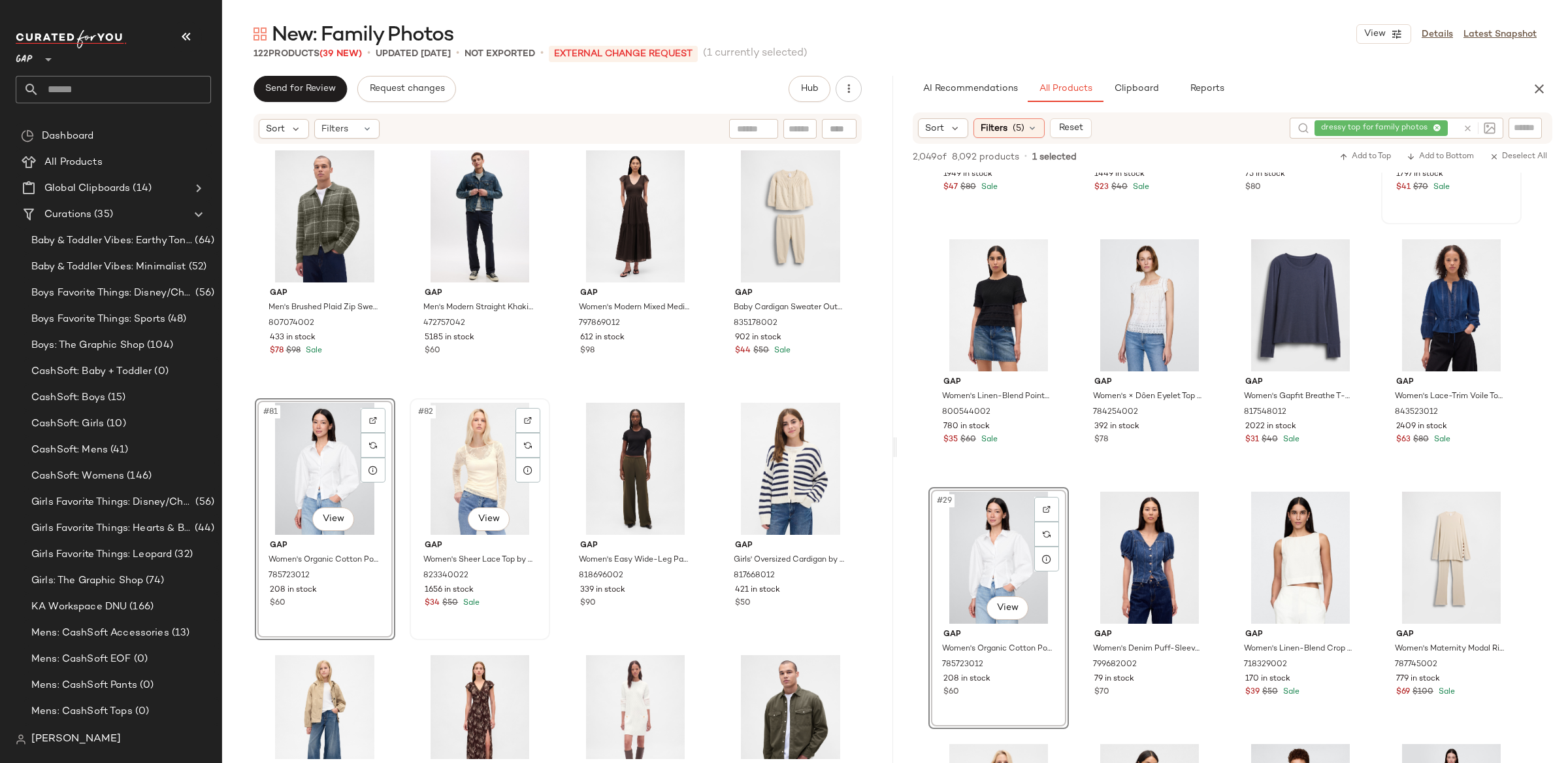
click at [460, 463] on div "#82 View" at bounding box center [480, 468] width 131 height 132
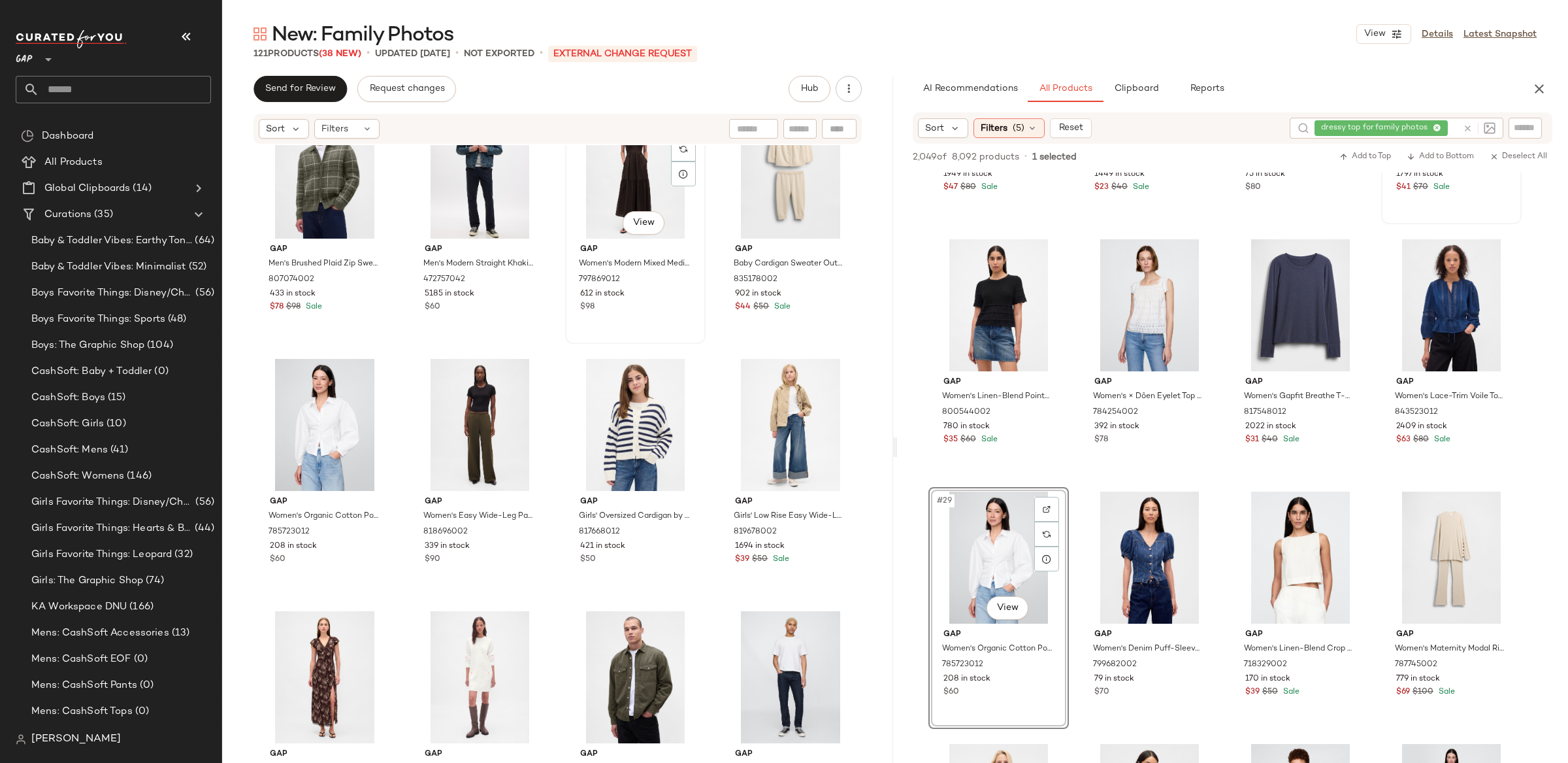
scroll to position [4855, 0]
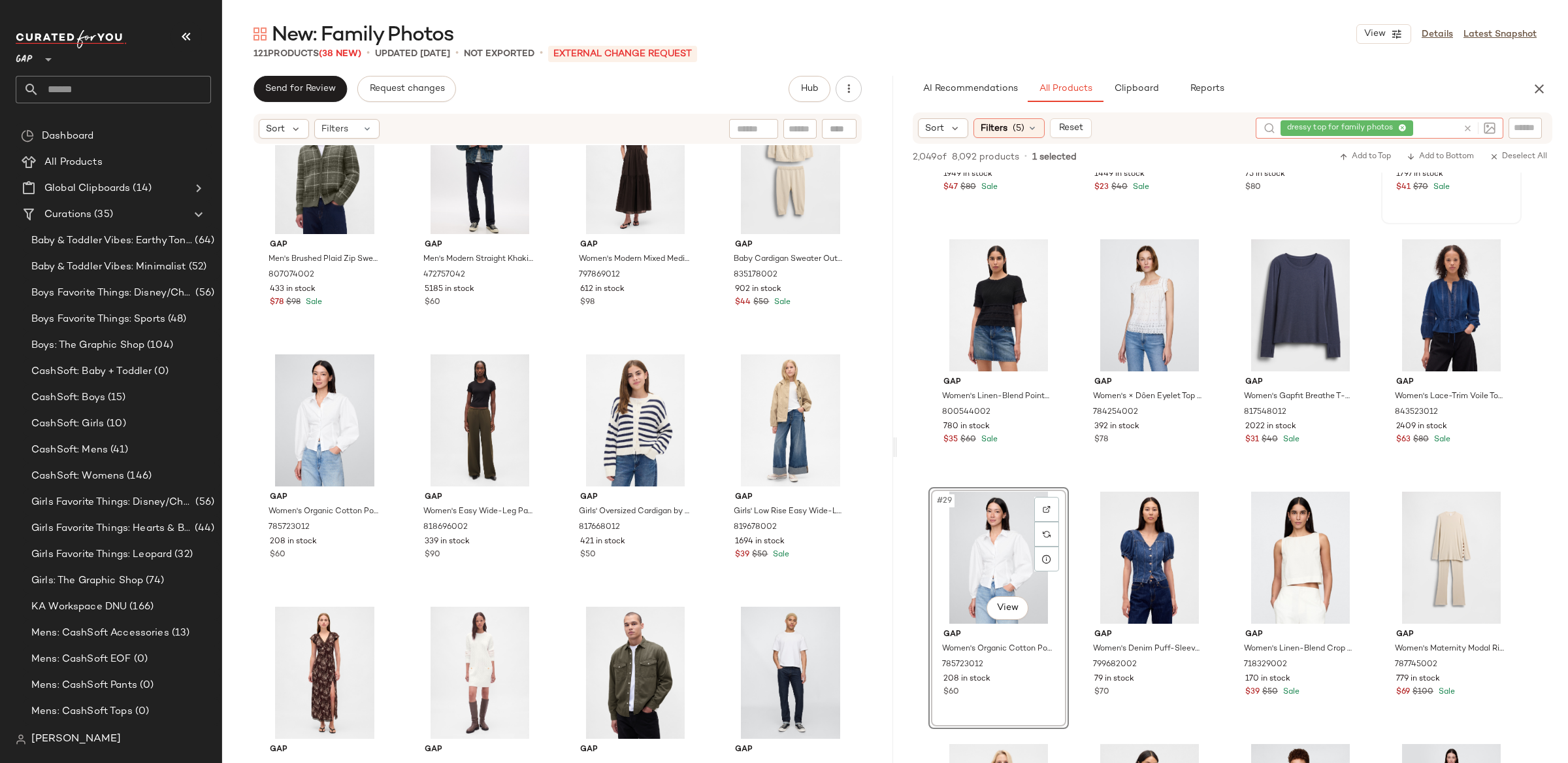
click at [1465, 126] on icon at bounding box center [1468, 129] width 10 height 10
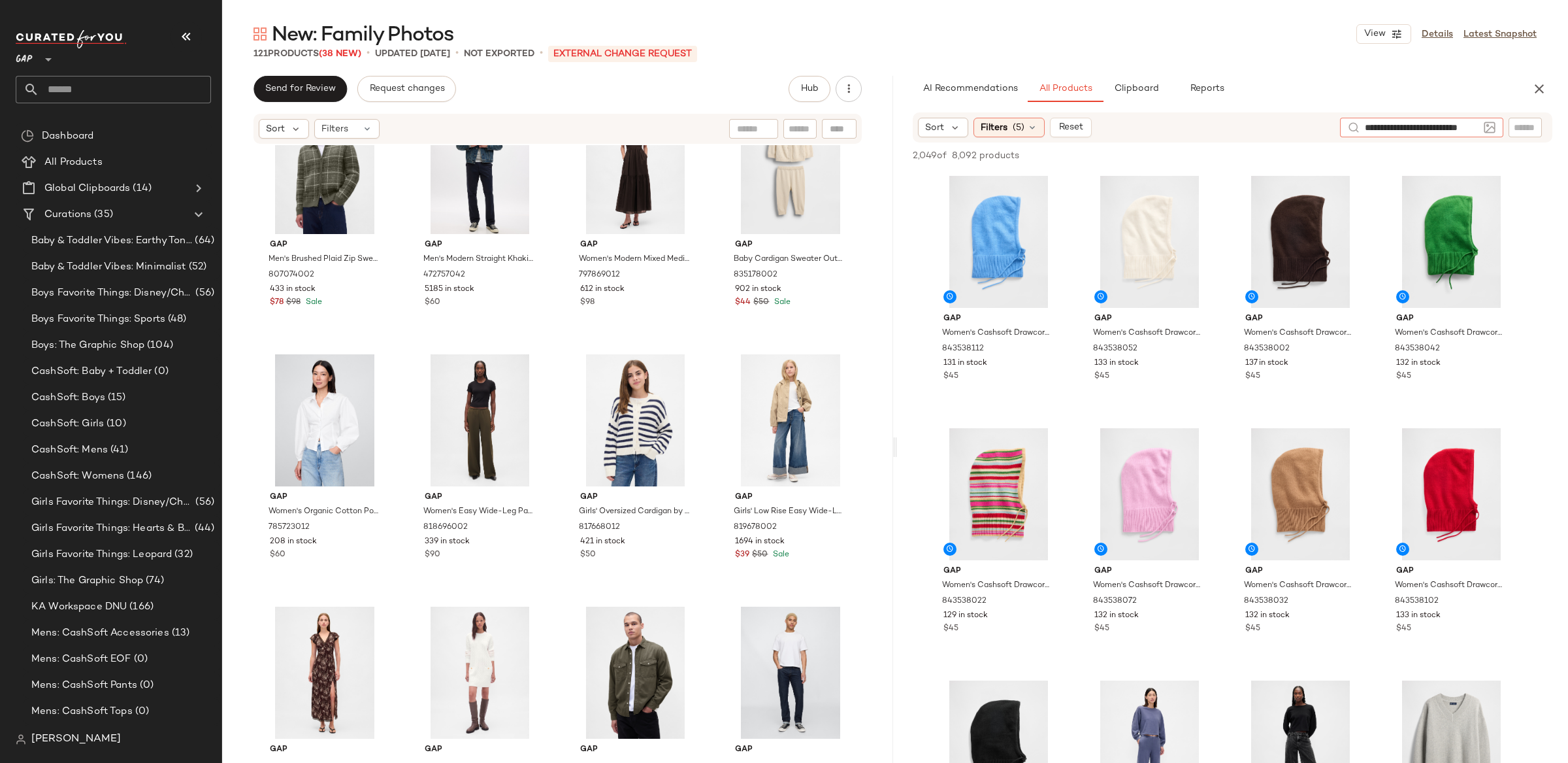
scroll to position [0, 22]
type input "**********"
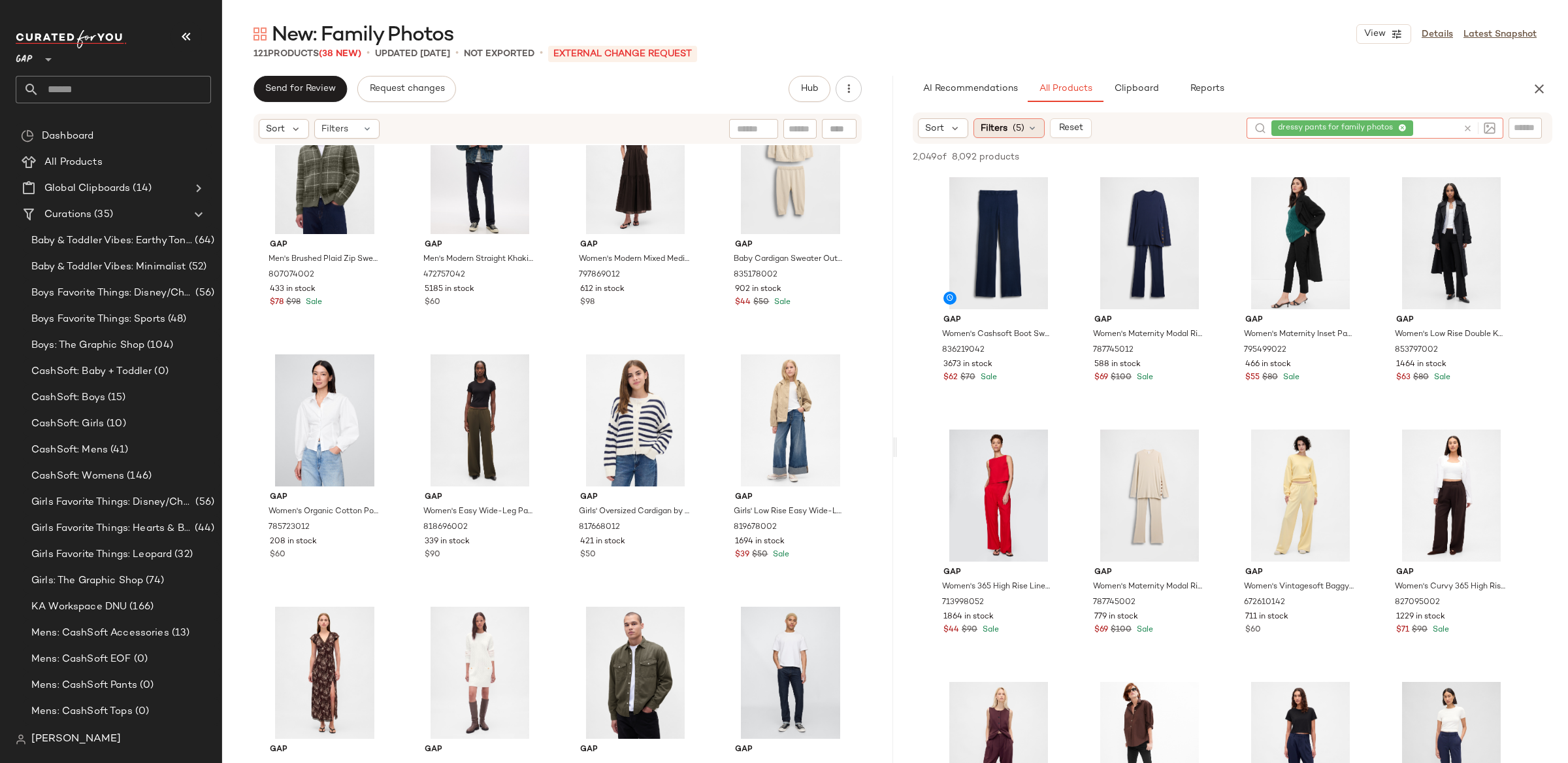
click at [992, 123] on span "Filters" at bounding box center [994, 129] width 27 height 14
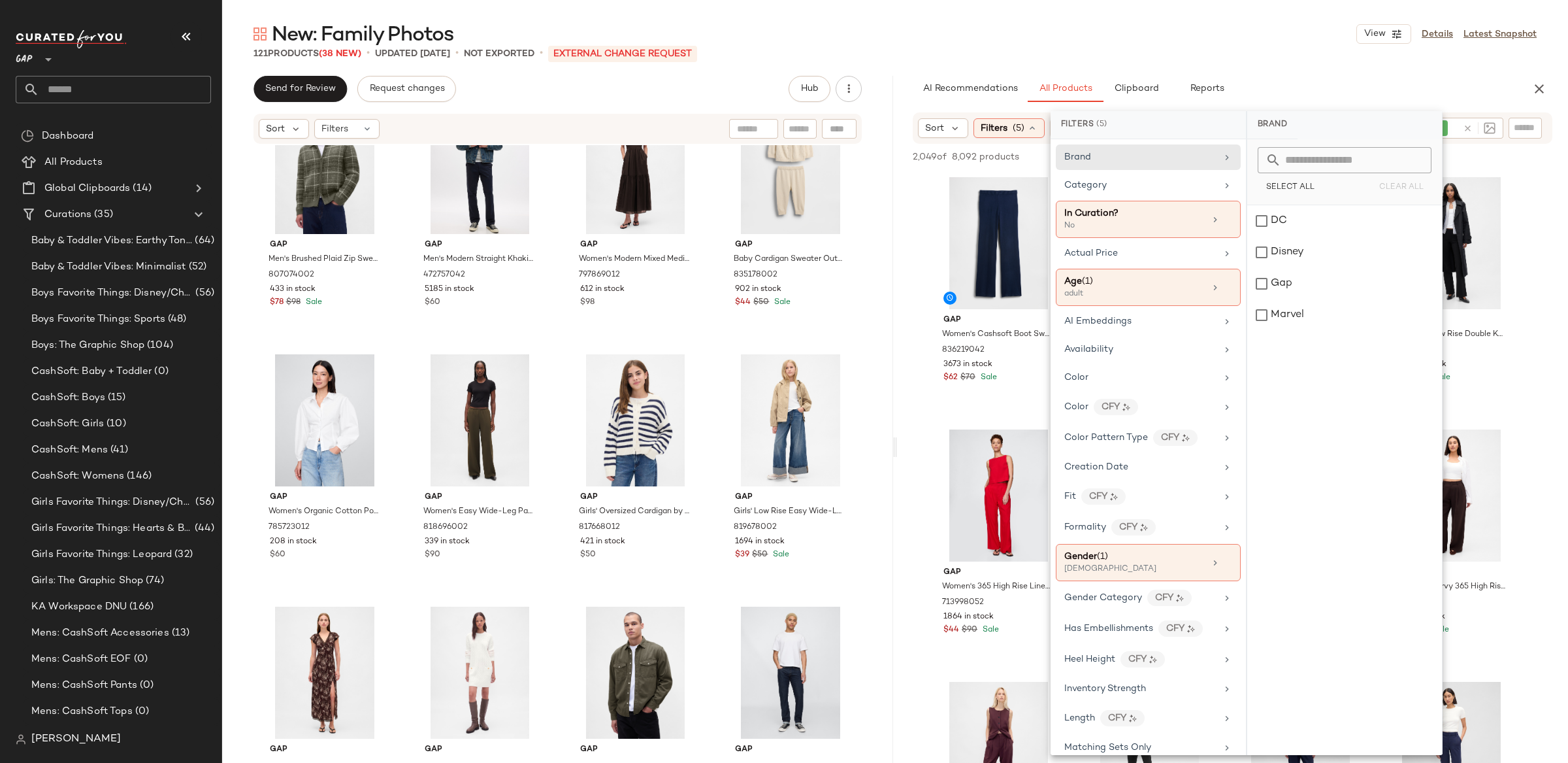
click at [908, 90] on div "AI Recommendations All Products Clipboard Reports" at bounding box center [1212, 88] width 629 height 26
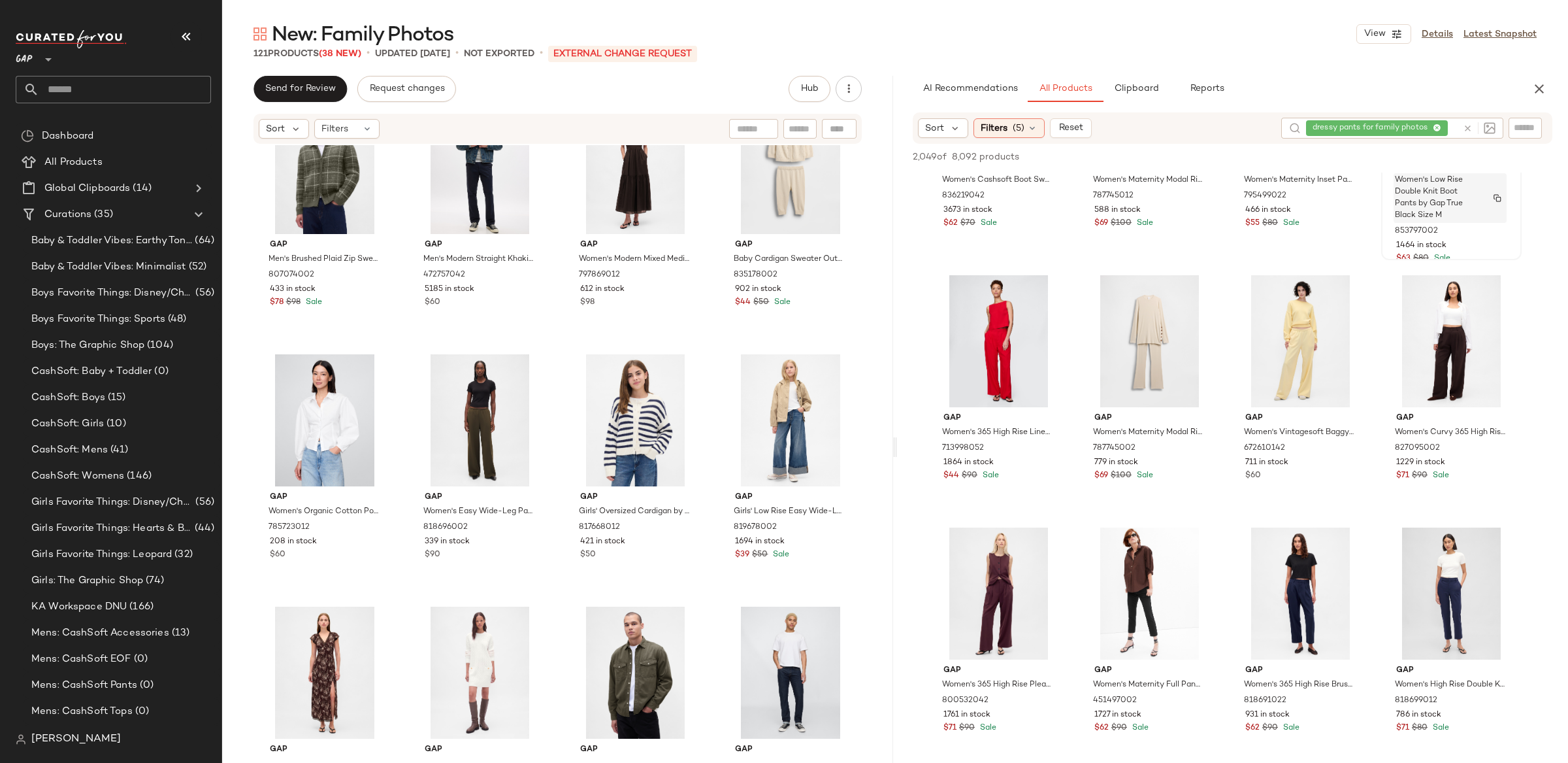
scroll to position [252, 0]
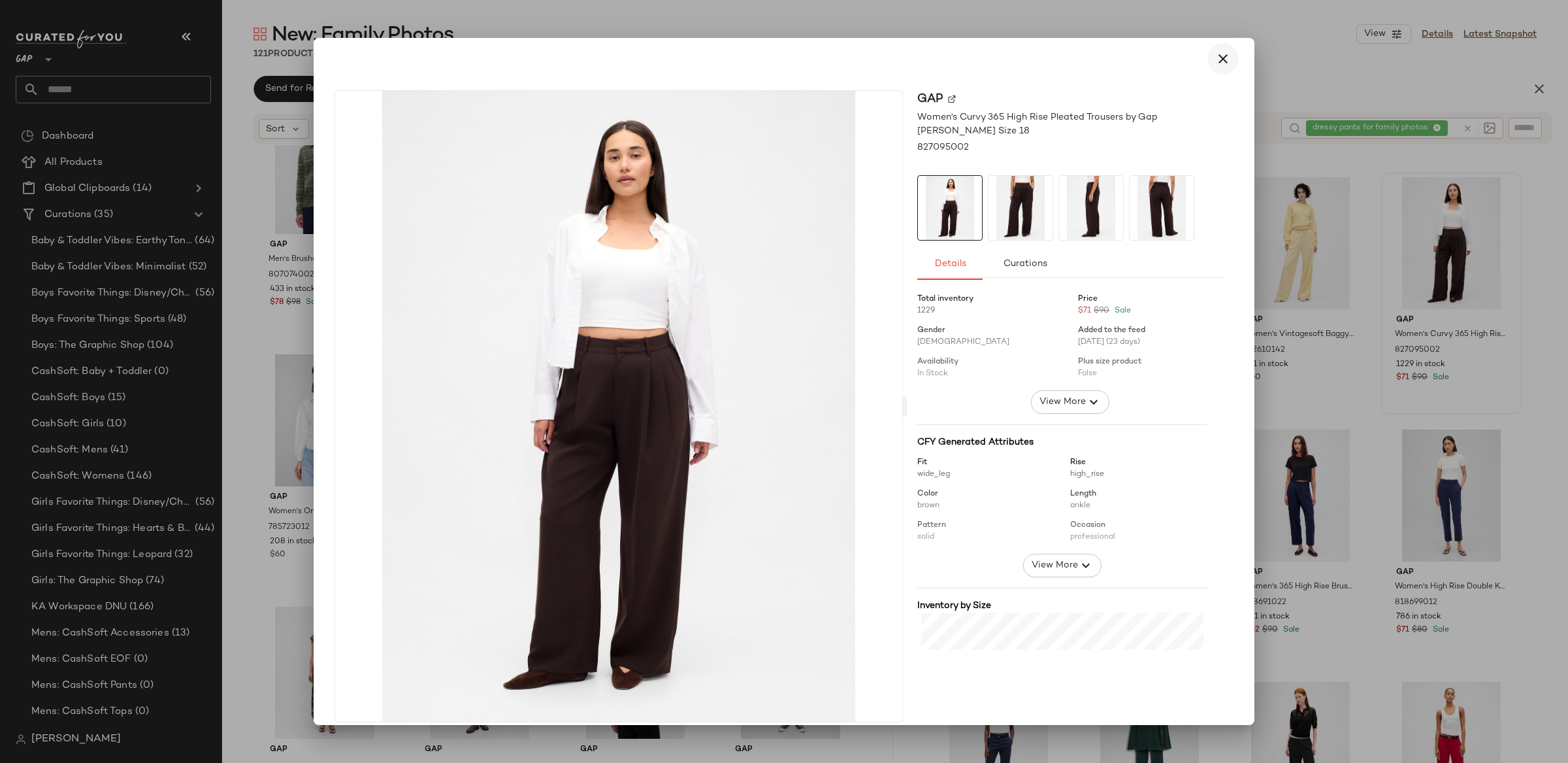
click at [1215, 59] on icon "button" at bounding box center [1223, 59] width 16 height 16
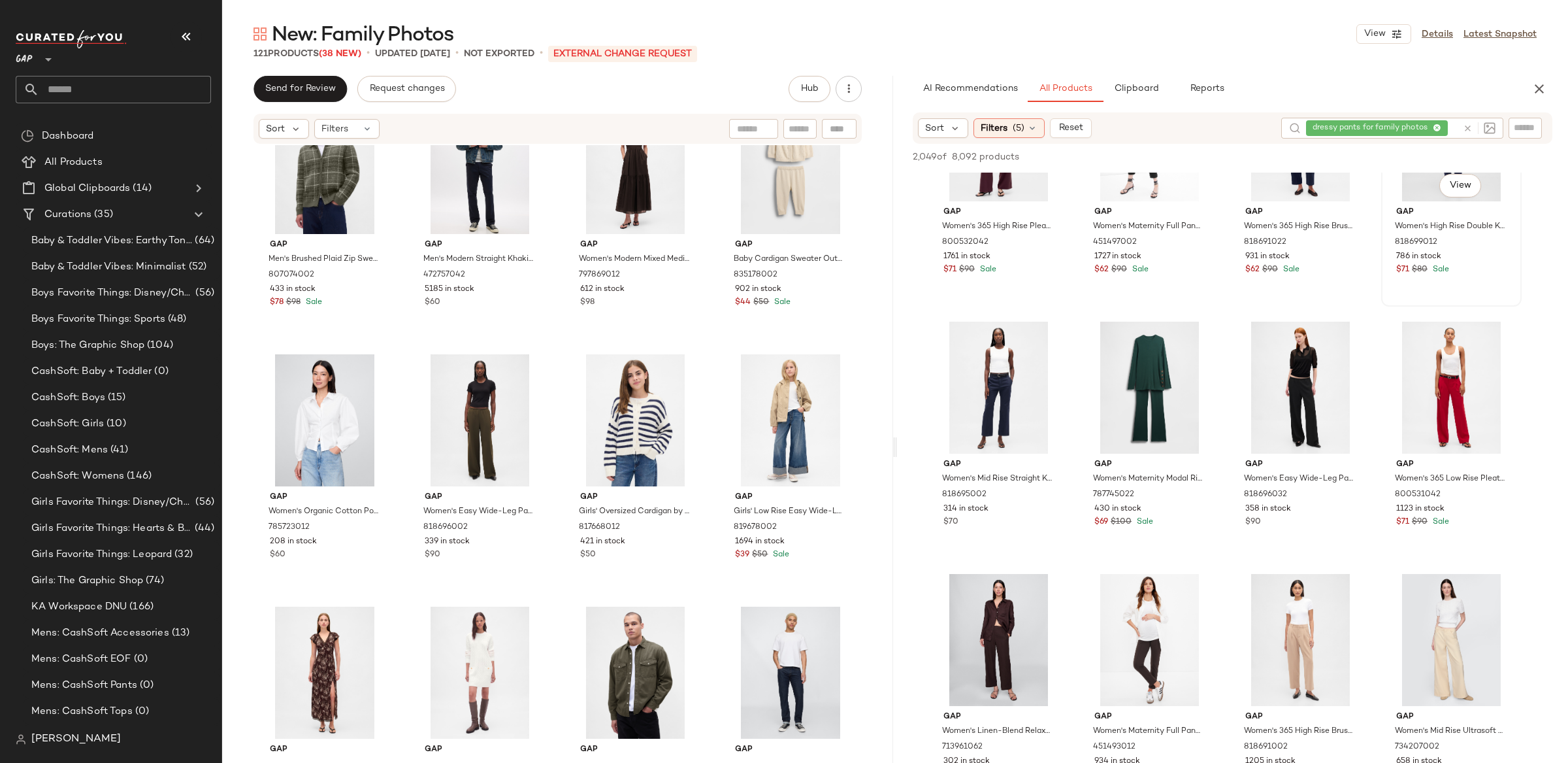
scroll to position [614, 0]
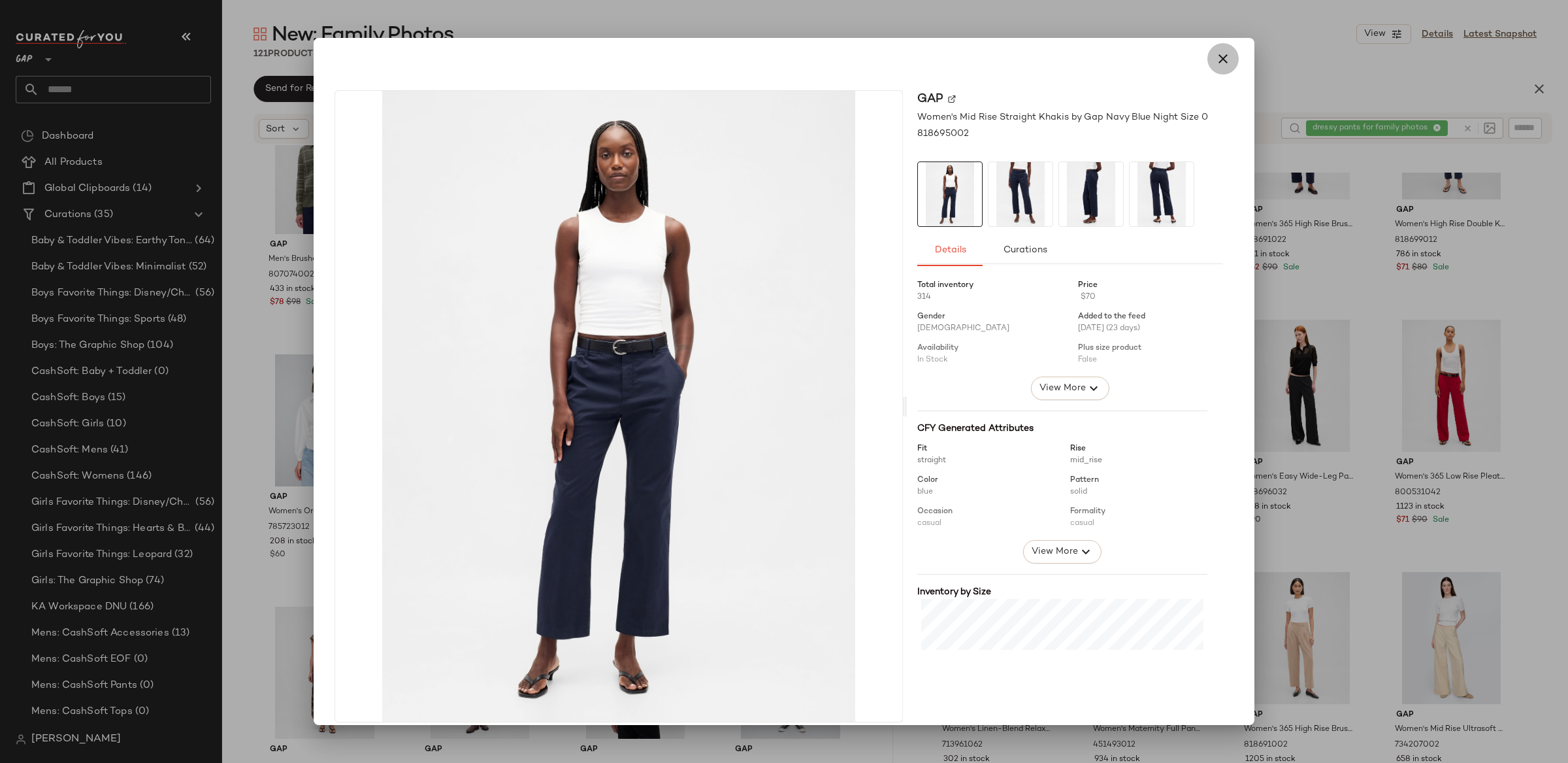
click at [1215, 62] on icon "button" at bounding box center [1223, 59] width 16 height 16
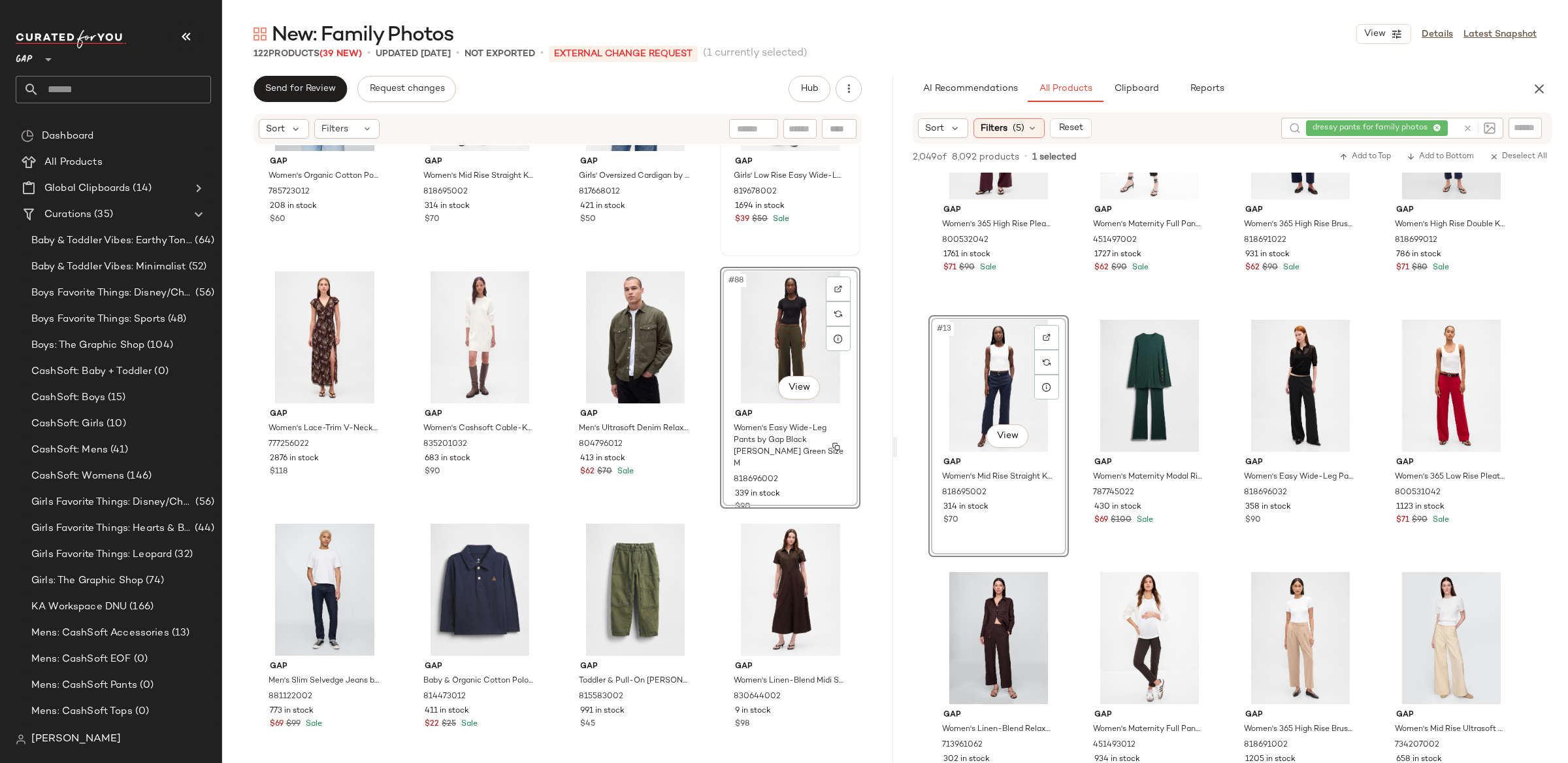
scroll to position [5191, 0]
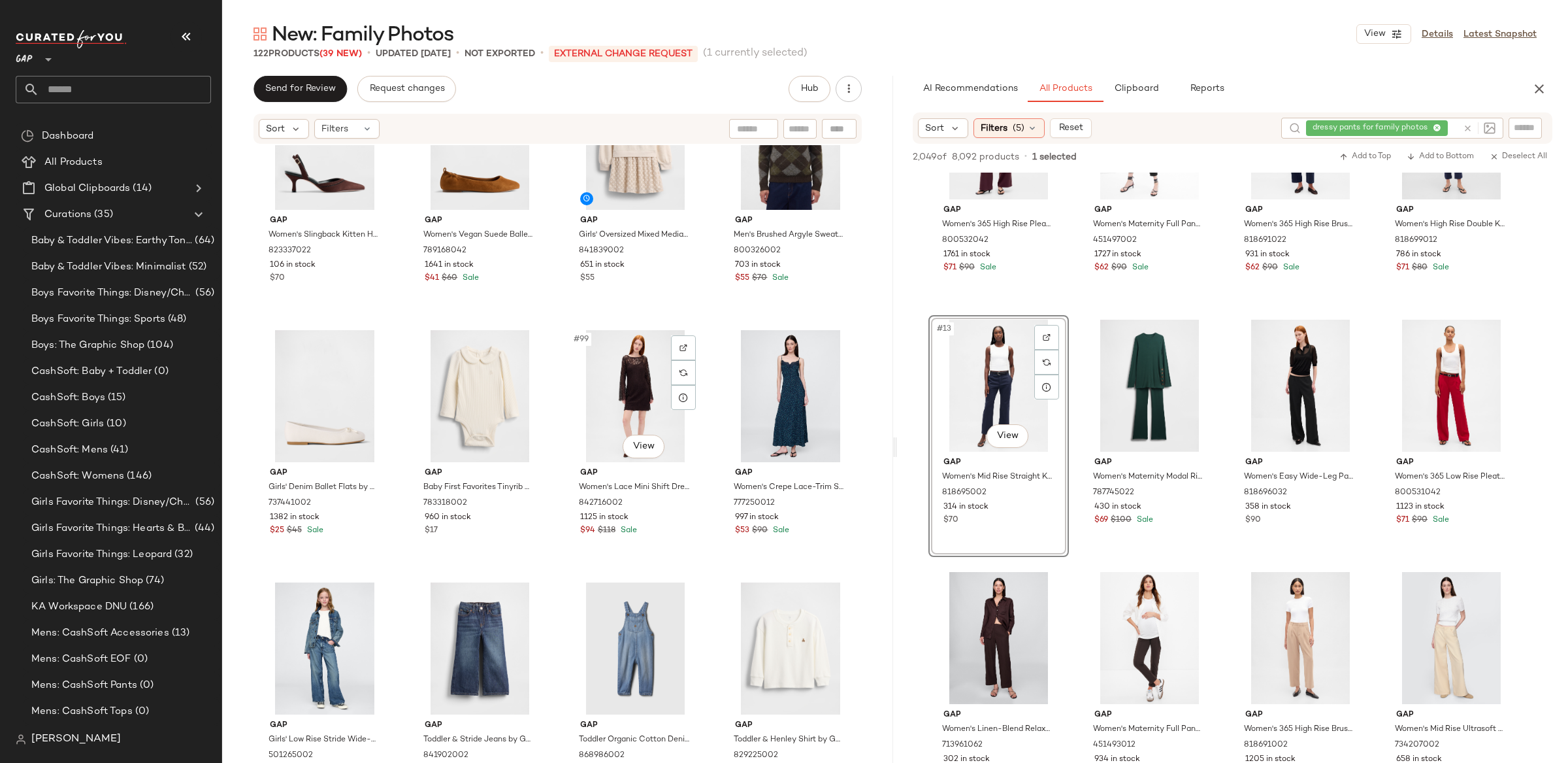
scroll to position [5891, 0]
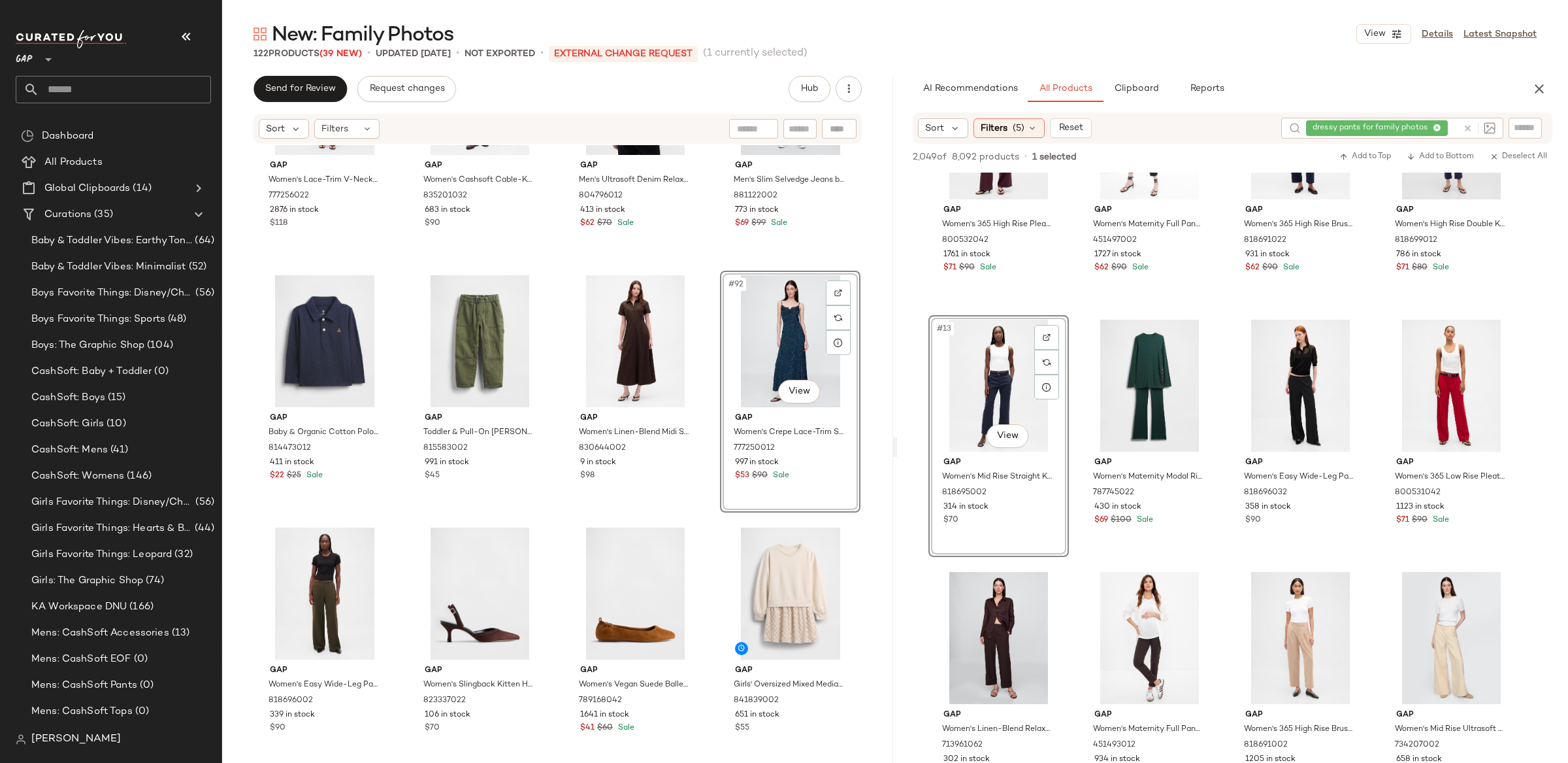
scroll to position [5427, 0]
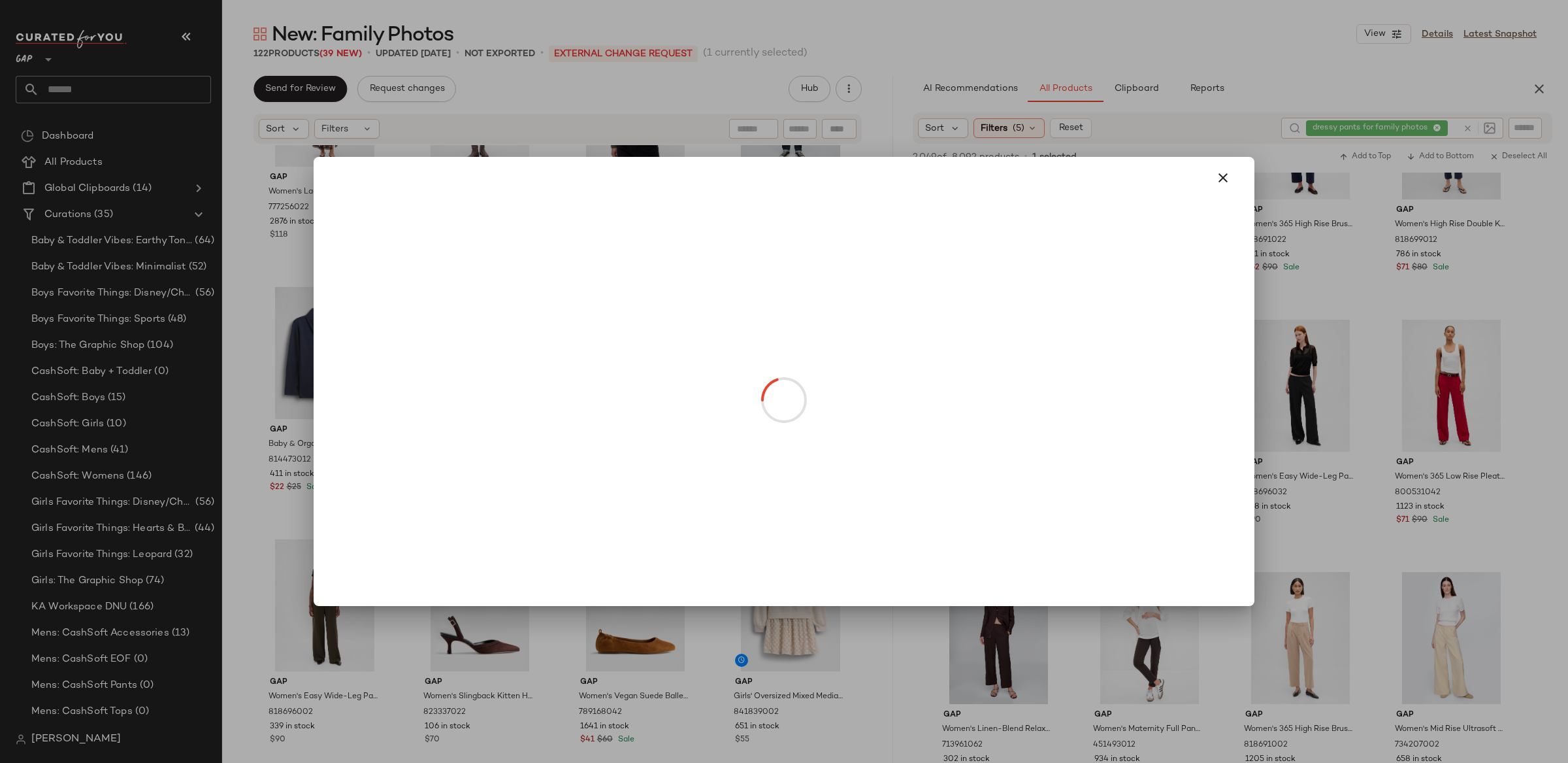
click at [809, 405] on body "GAP ** Dashboard All Products Global Clipboards (14) Curations (35) Baby & Todd…" at bounding box center [784, 381] width 1568 height 763
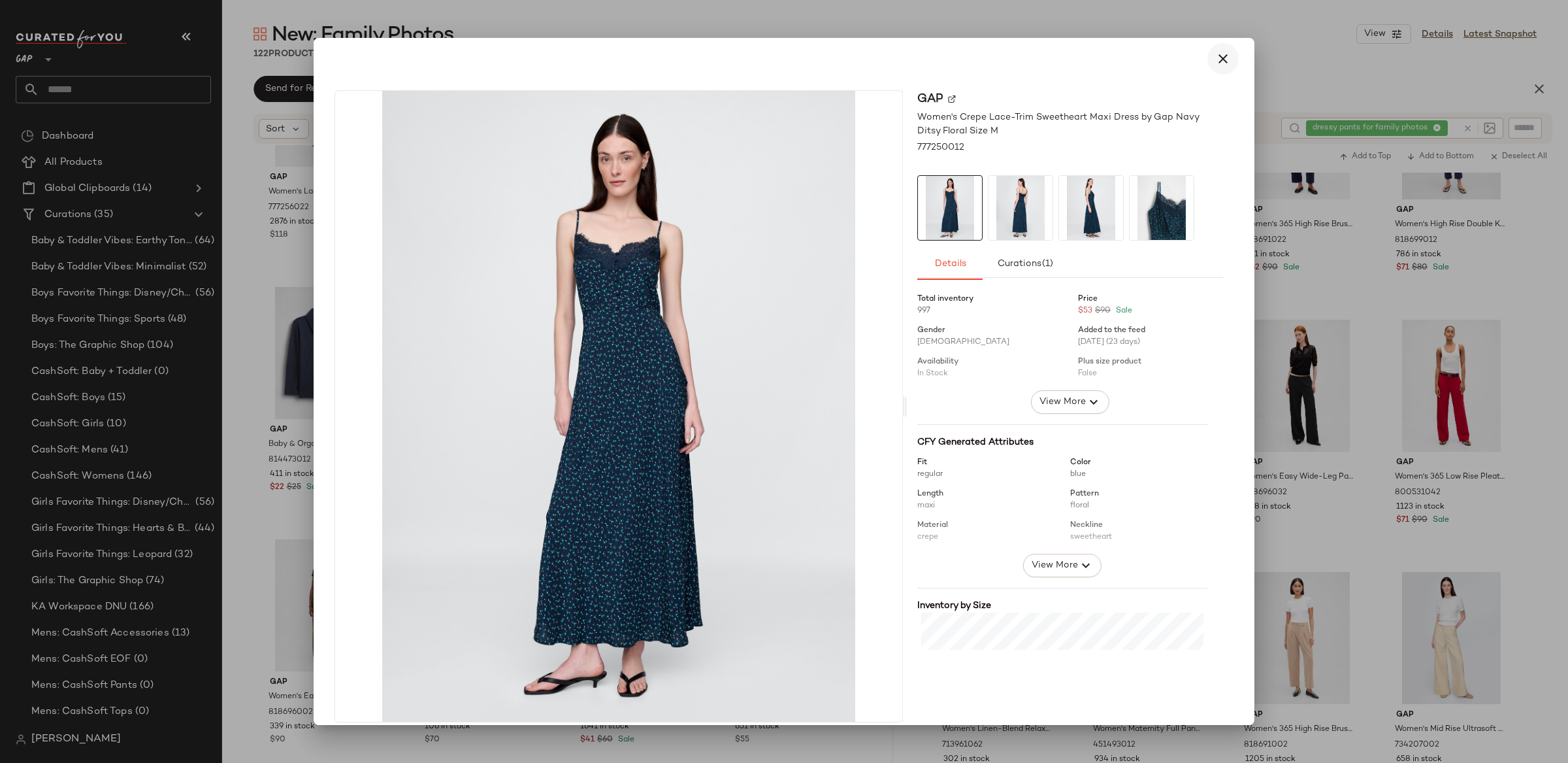
click at [1223, 65] on icon "button" at bounding box center [1223, 59] width 16 height 16
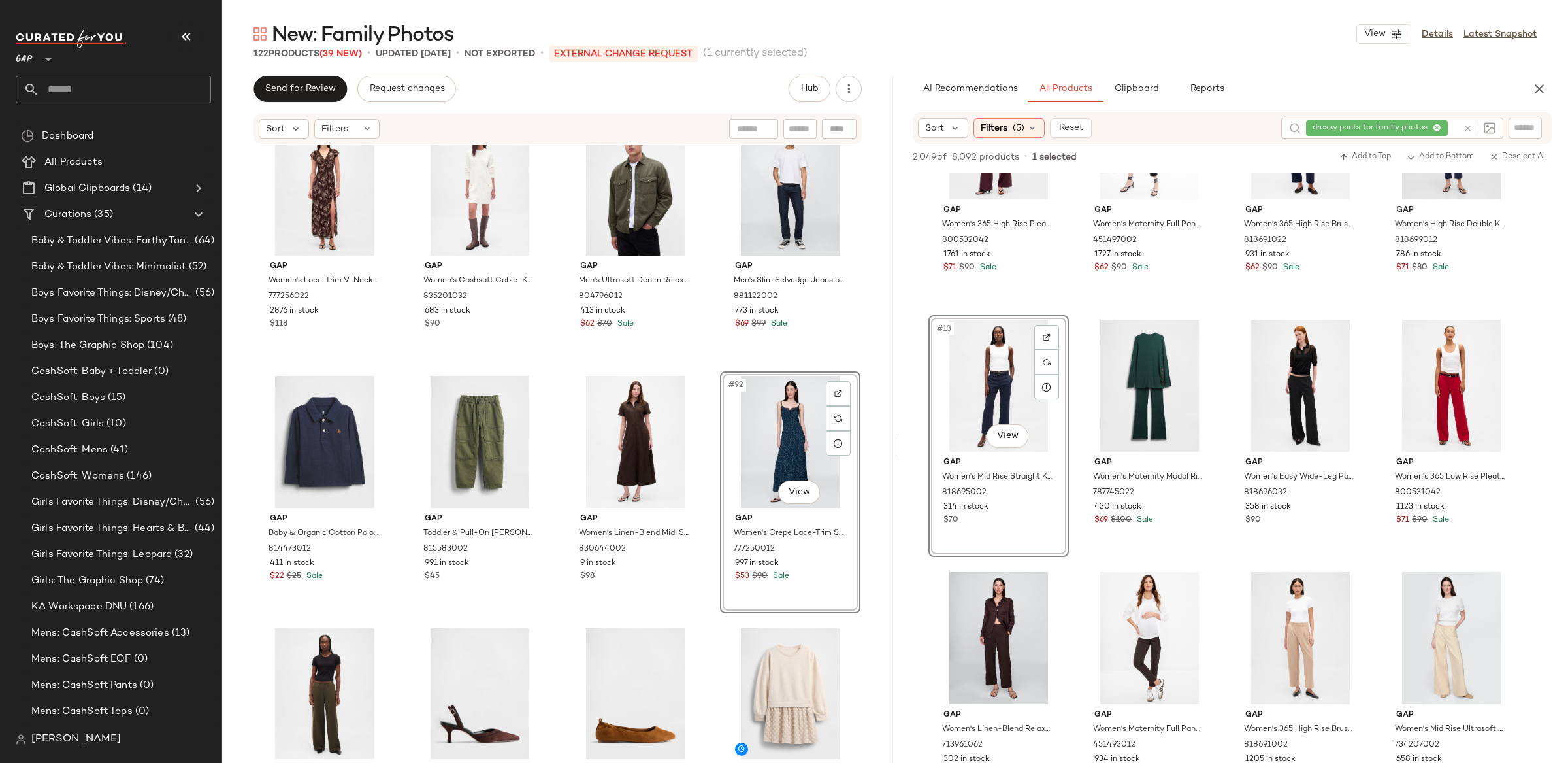
scroll to position [5334, 0]
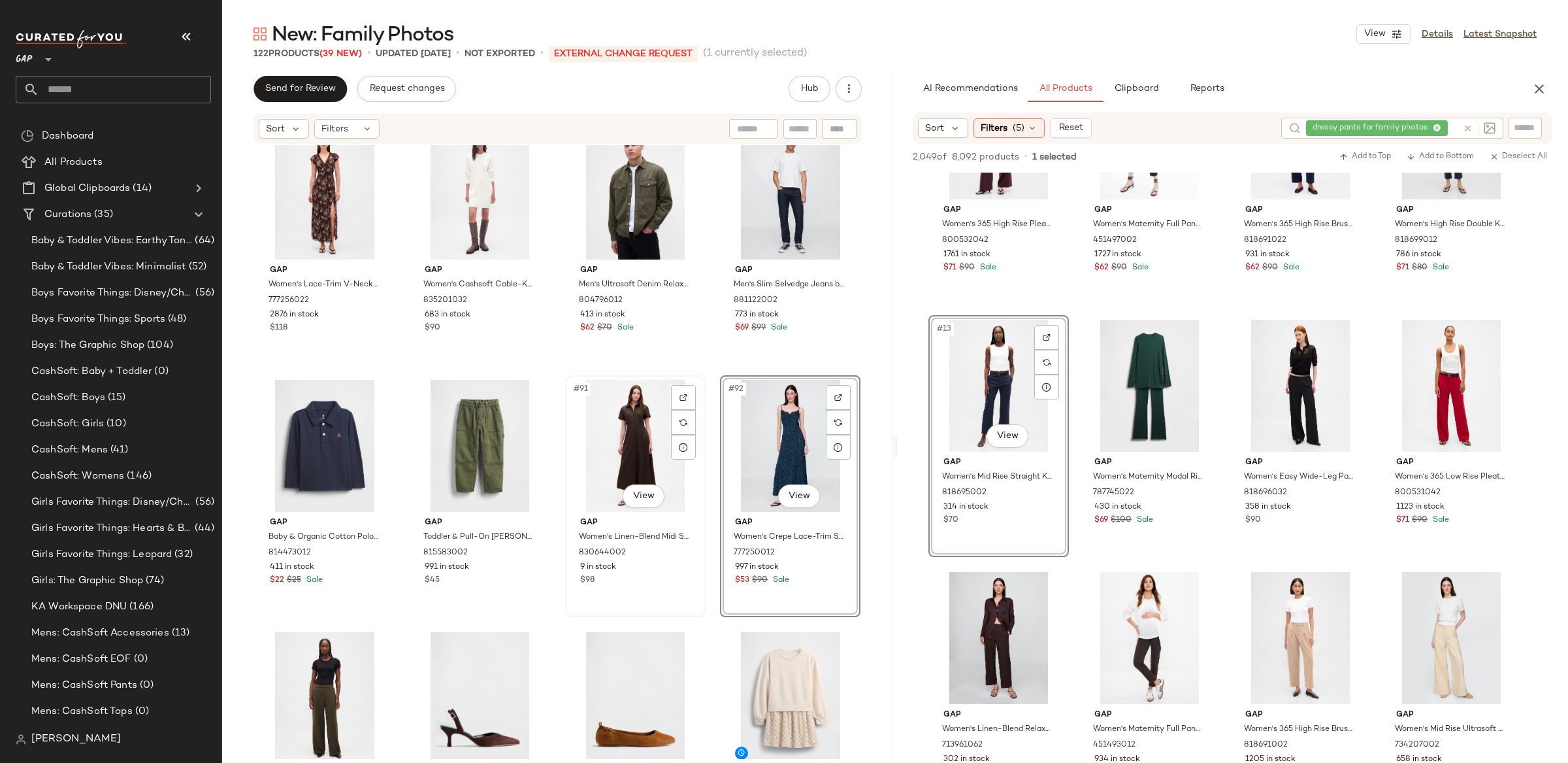
click at [610, 462] on div "#91 View" at bounding box center [636, 445] width 131 height 132
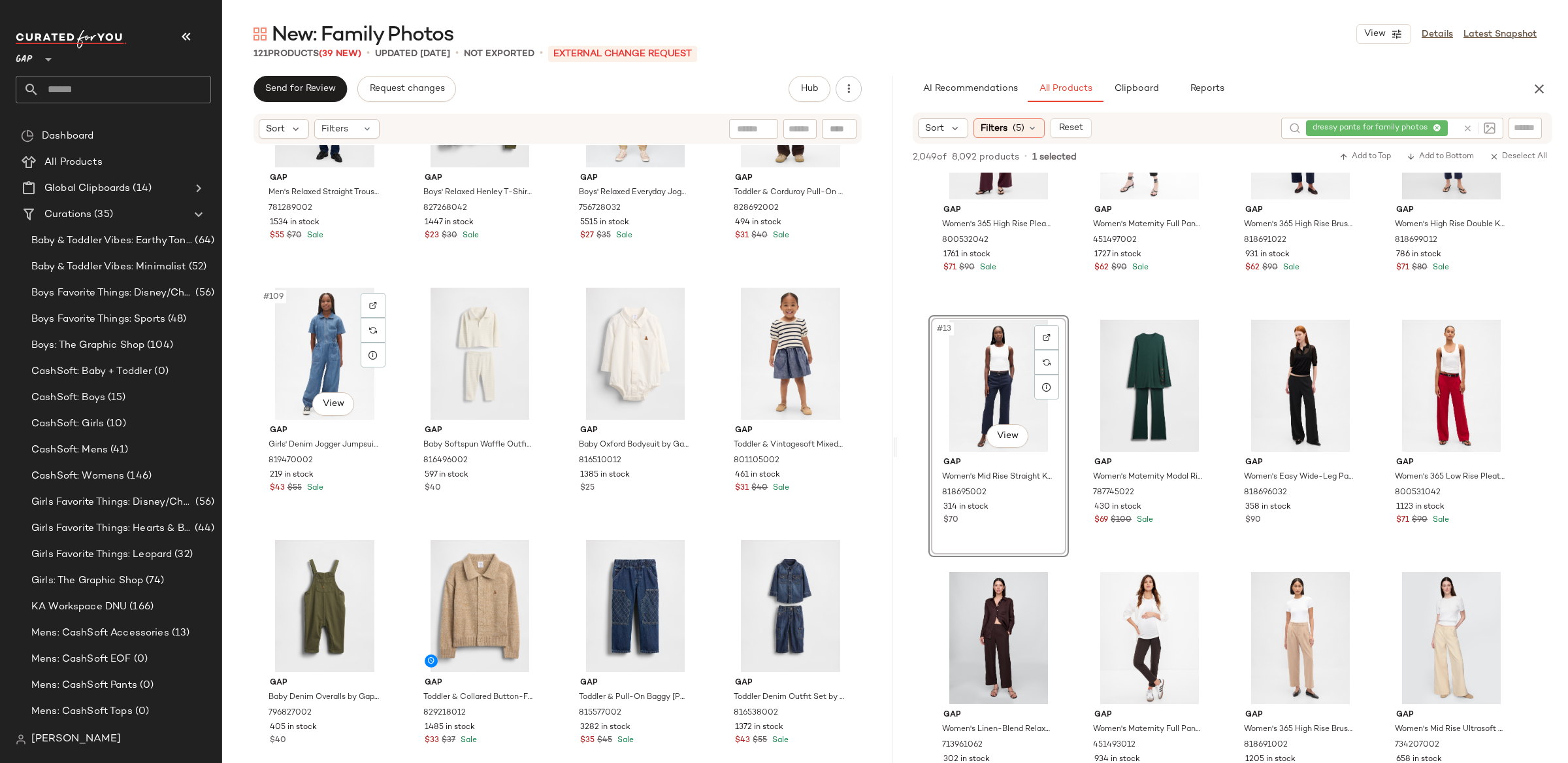
scroll to position [6688, 0]
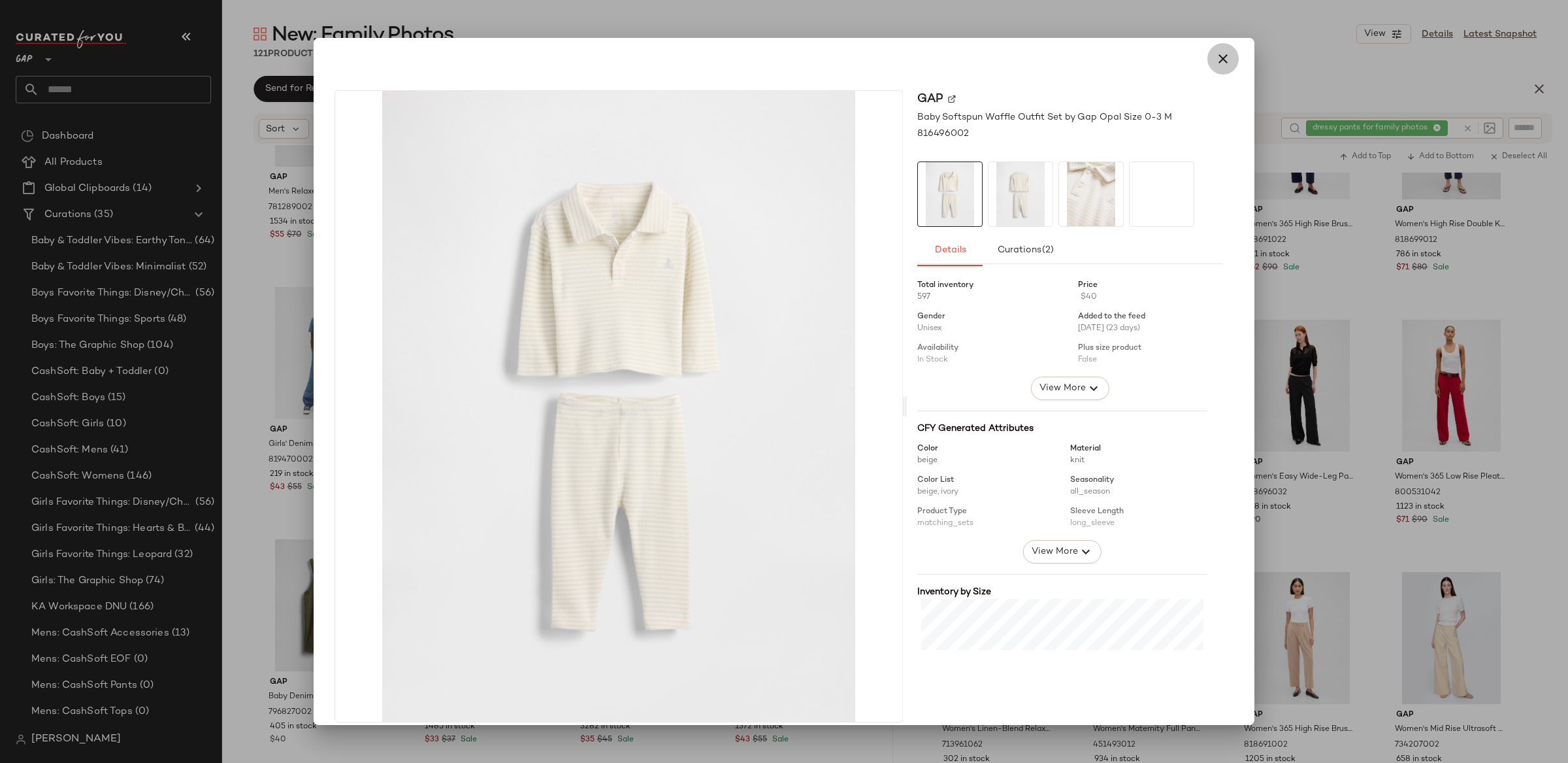
click at [1215, 64] on icon "button" at bounding box center [1223, 59] width 16 height 16
click at [1217, 59] on icon "button" at bounding box center [1223, 59] width 16 height 16
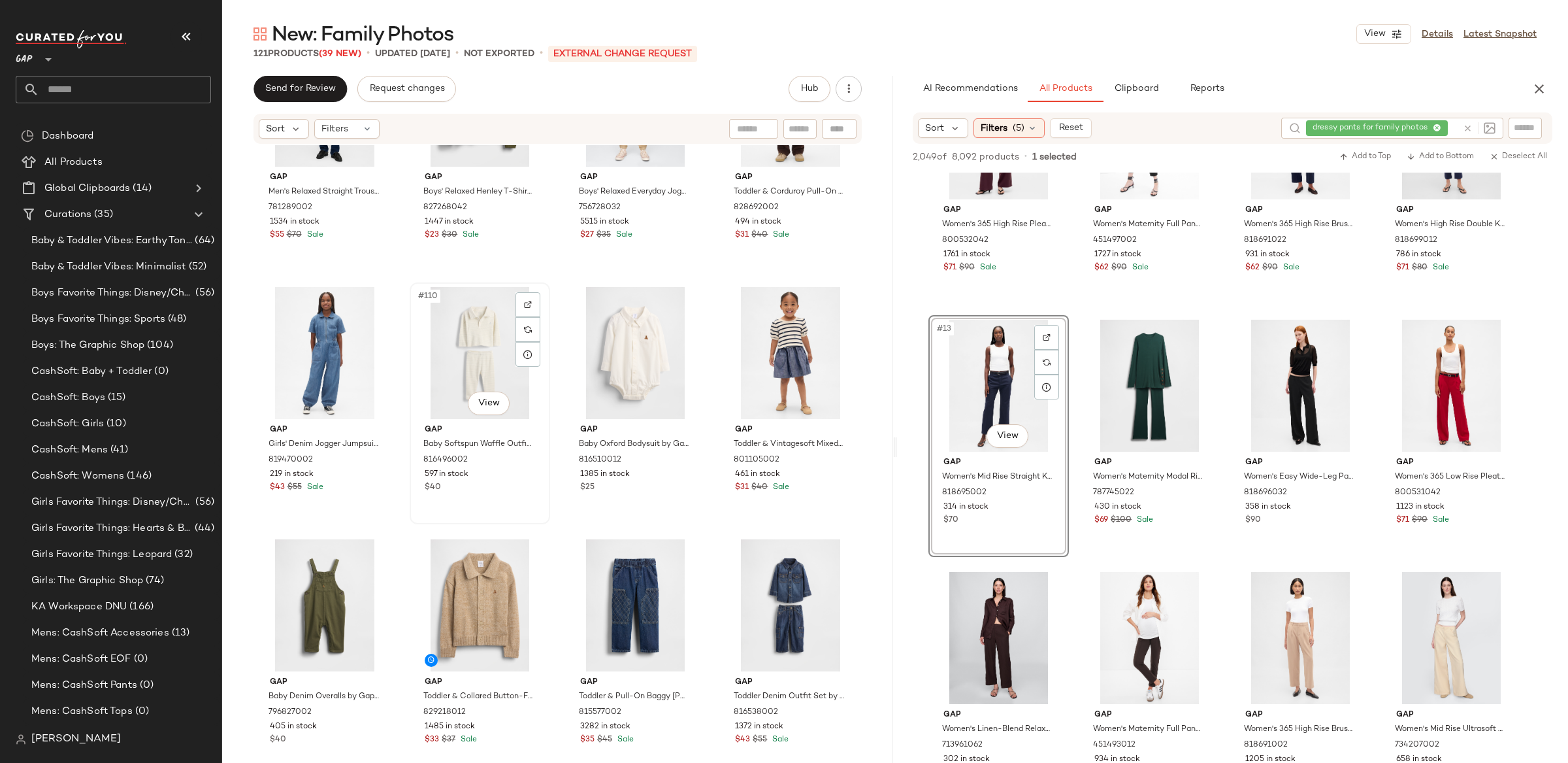
click at [477, 340] on div "#110 View" at bounding box center [480, 352] width 131 height 132
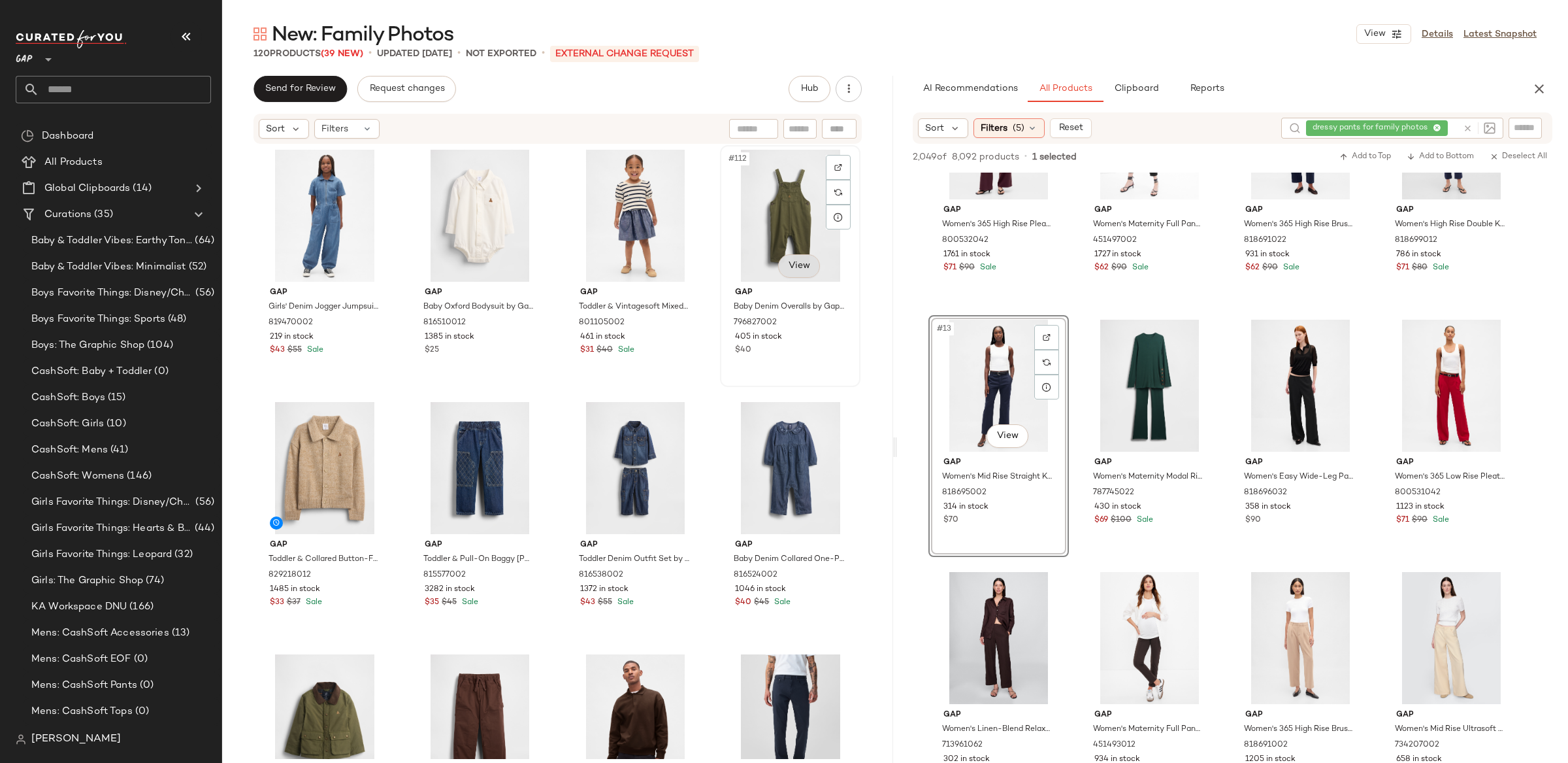
scroll to position [6835, 0]
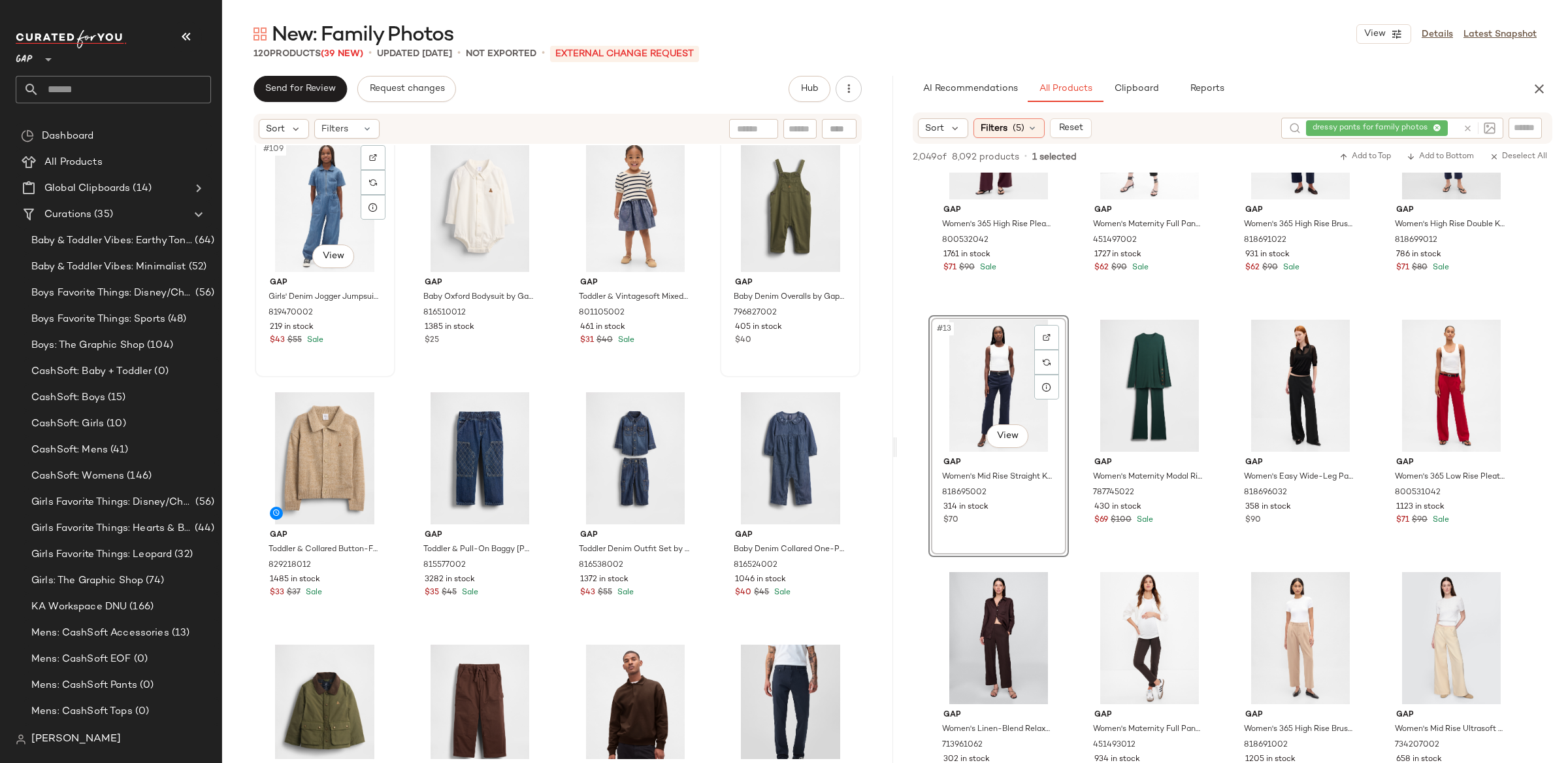
click at [300, 186] on div "#109 View" at bounding box center [325, 205] width 131 height 132
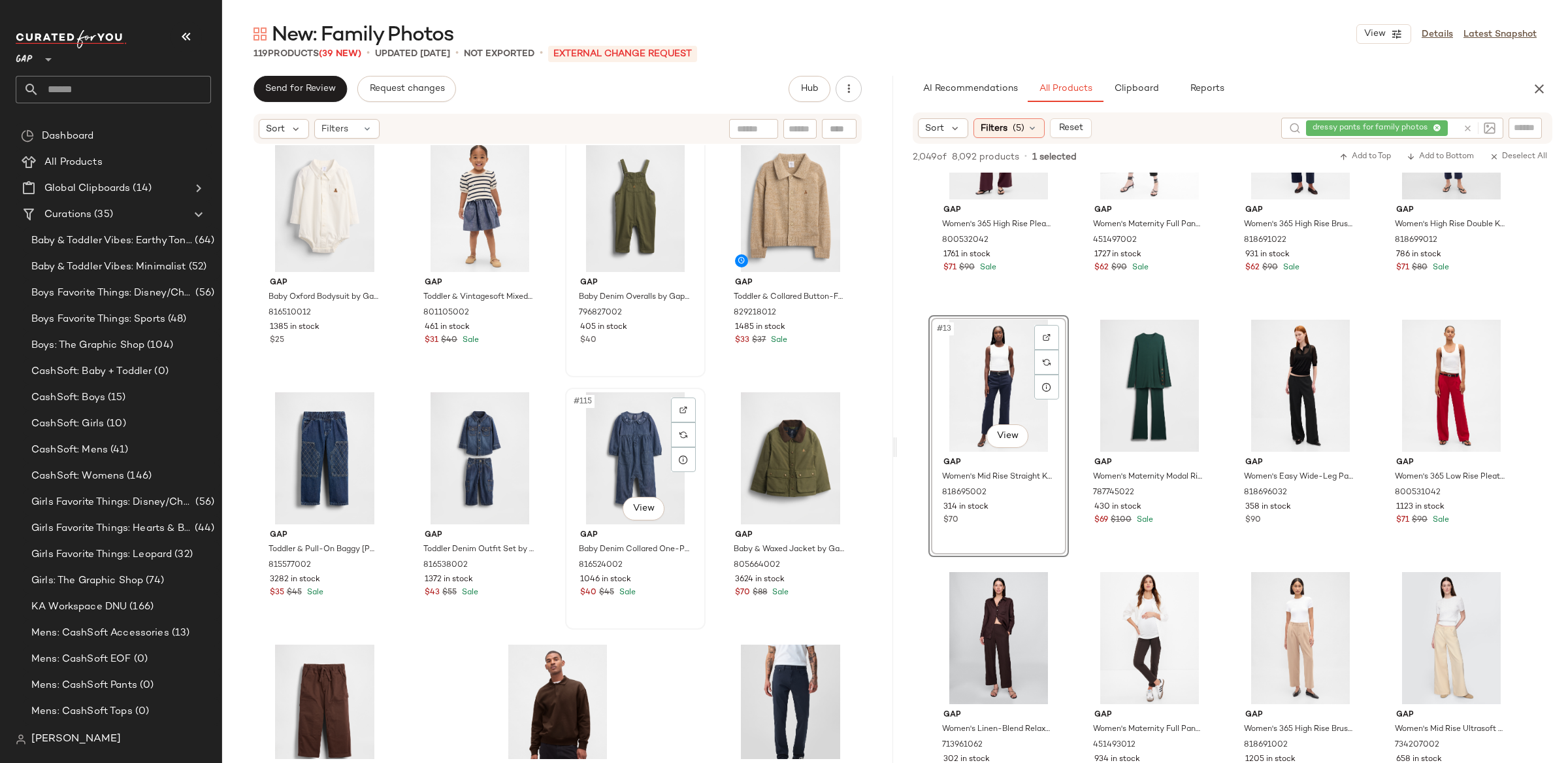
scroll to position [6957, 0]
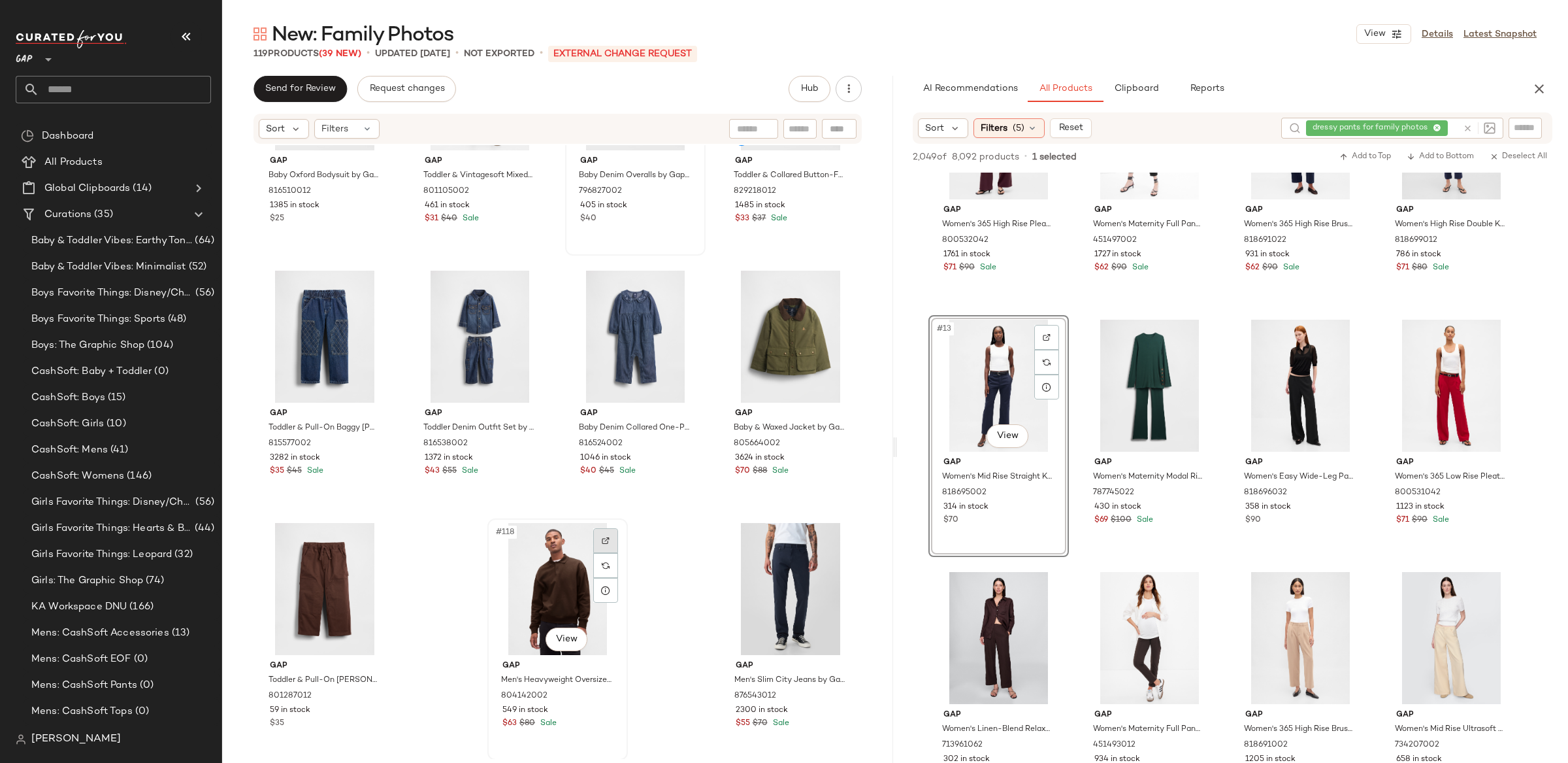
drag, startPoint x: 536, startPoint y: 547, endPoint x: 605, endPoint y: 550, distance: 69.1
click at [536, 547] on div "#118 View" at bounding box center [557, 588] width 131 height 132
drag, startPoint x: 799, startPoint y: 566, endPoint x: 721, endPoint y: 575, distance: 78.5
click at [799, 566] on div "#119 View" at bounding box center [790, 588] width 131 height 132
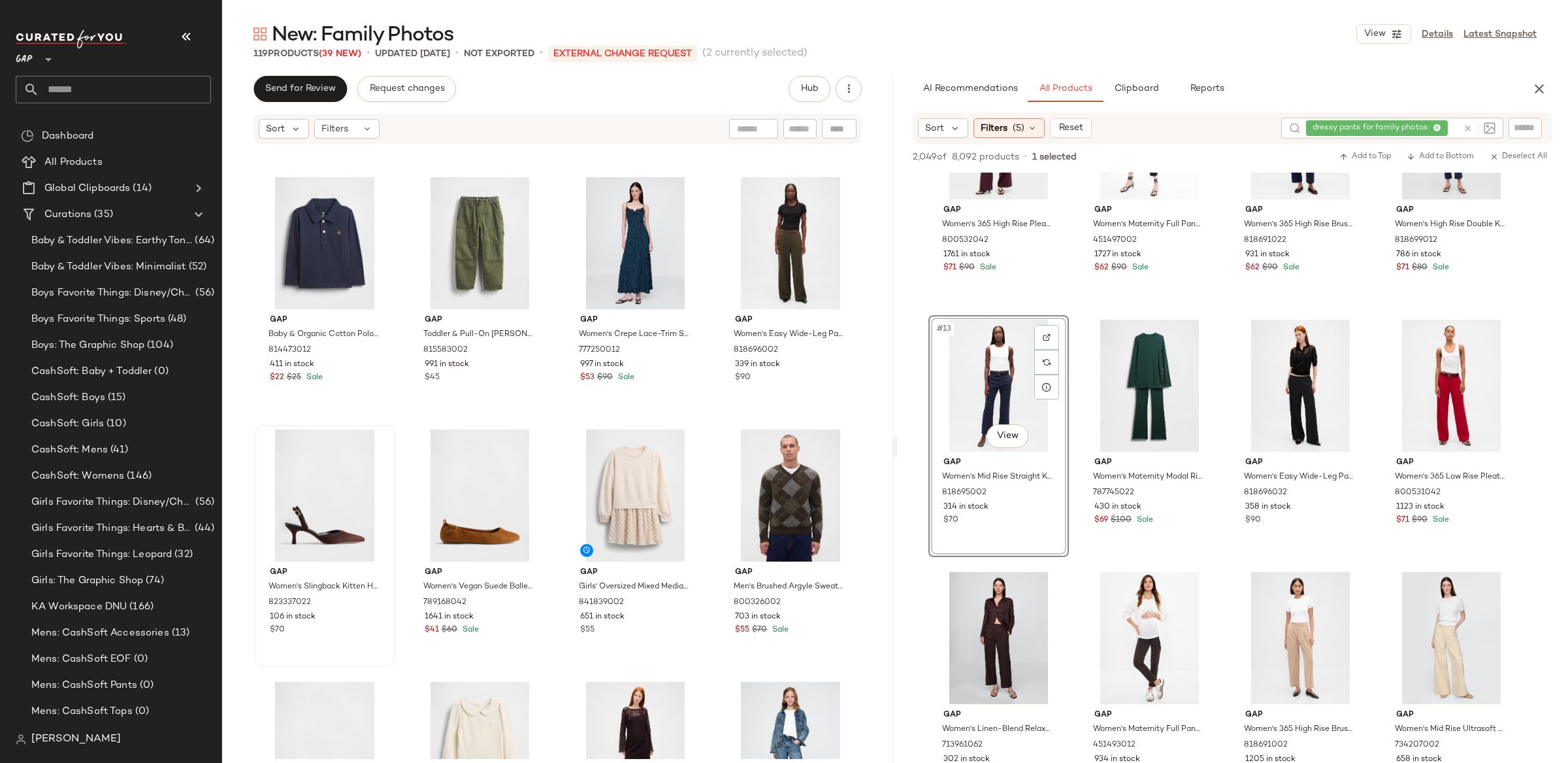
scroll to position [5541, 0]
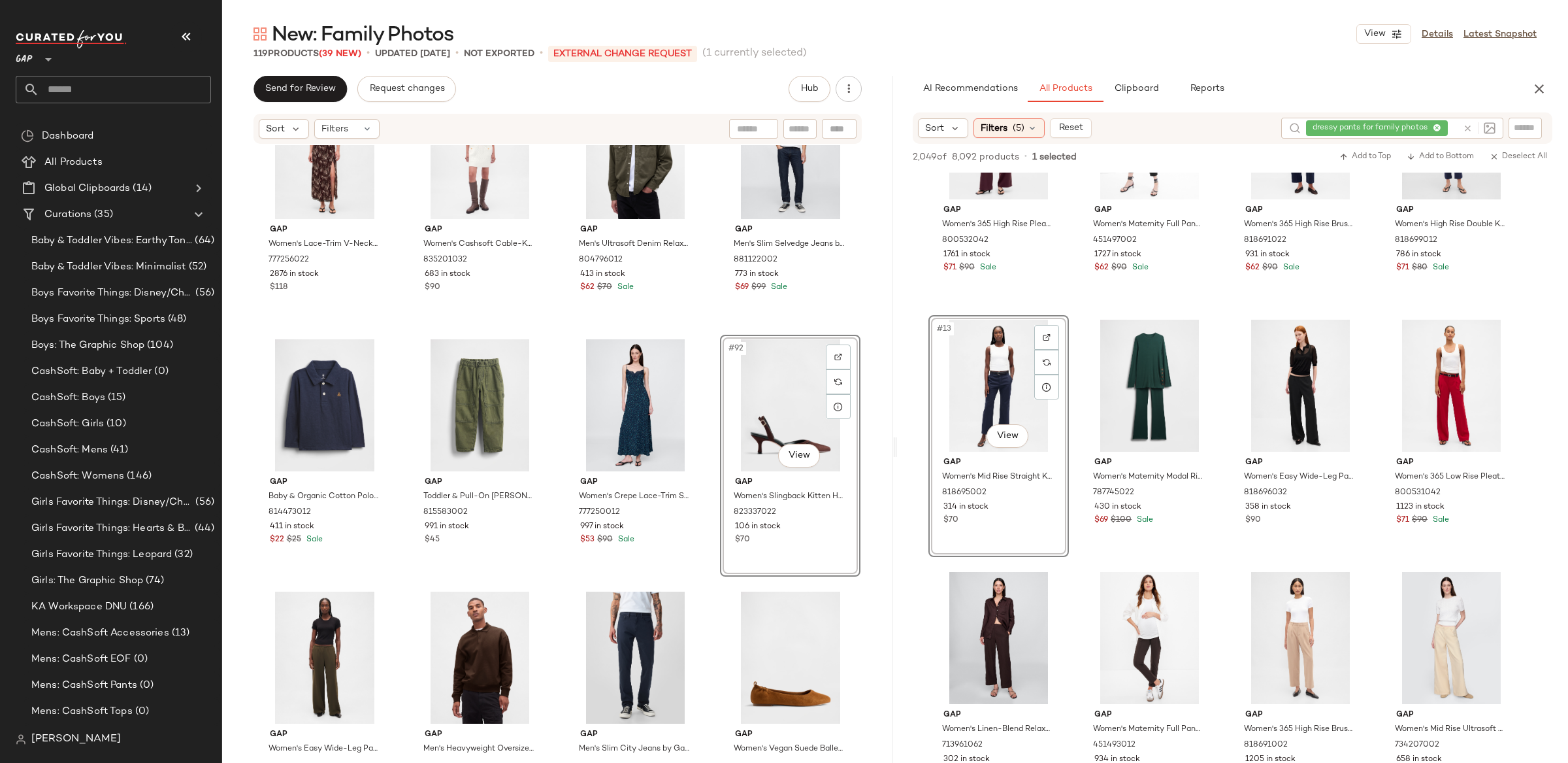
scroll to position [5374, 0]
drag, startPoint x: 1466, startPoint y: 129, endPoint x: 1359, endPoint y: 132, distance: 107.0
click at [1466, 129] on icon at bounding box center [1468, 129] width 10 height 10
click at [1009, 125] on div "Filters (5)" at bounding box center [1010, 128] width 71 height 20
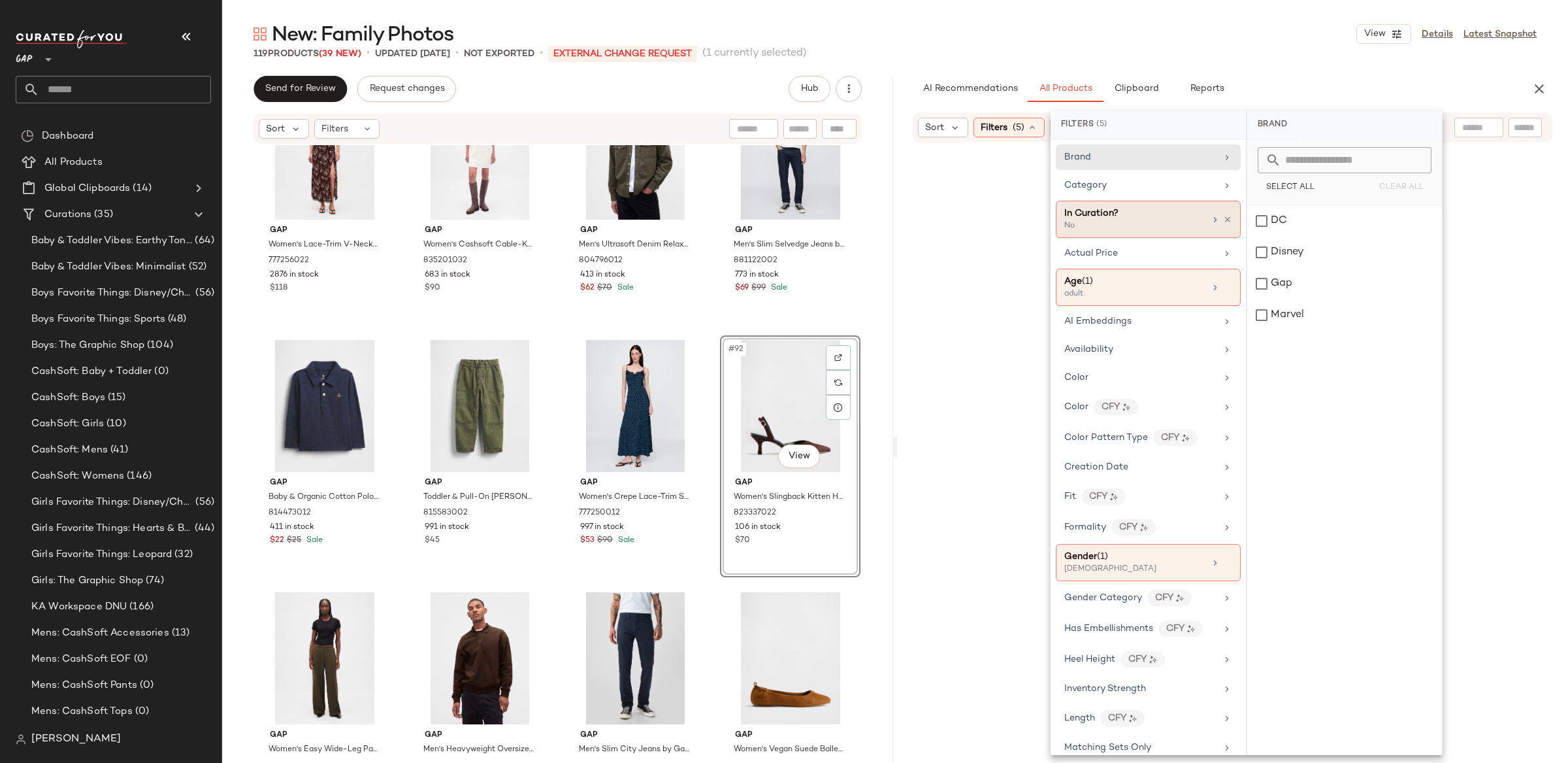
click at [1104, 190] on span "Category" at bounding box center [1085, 186] width 43 height 10
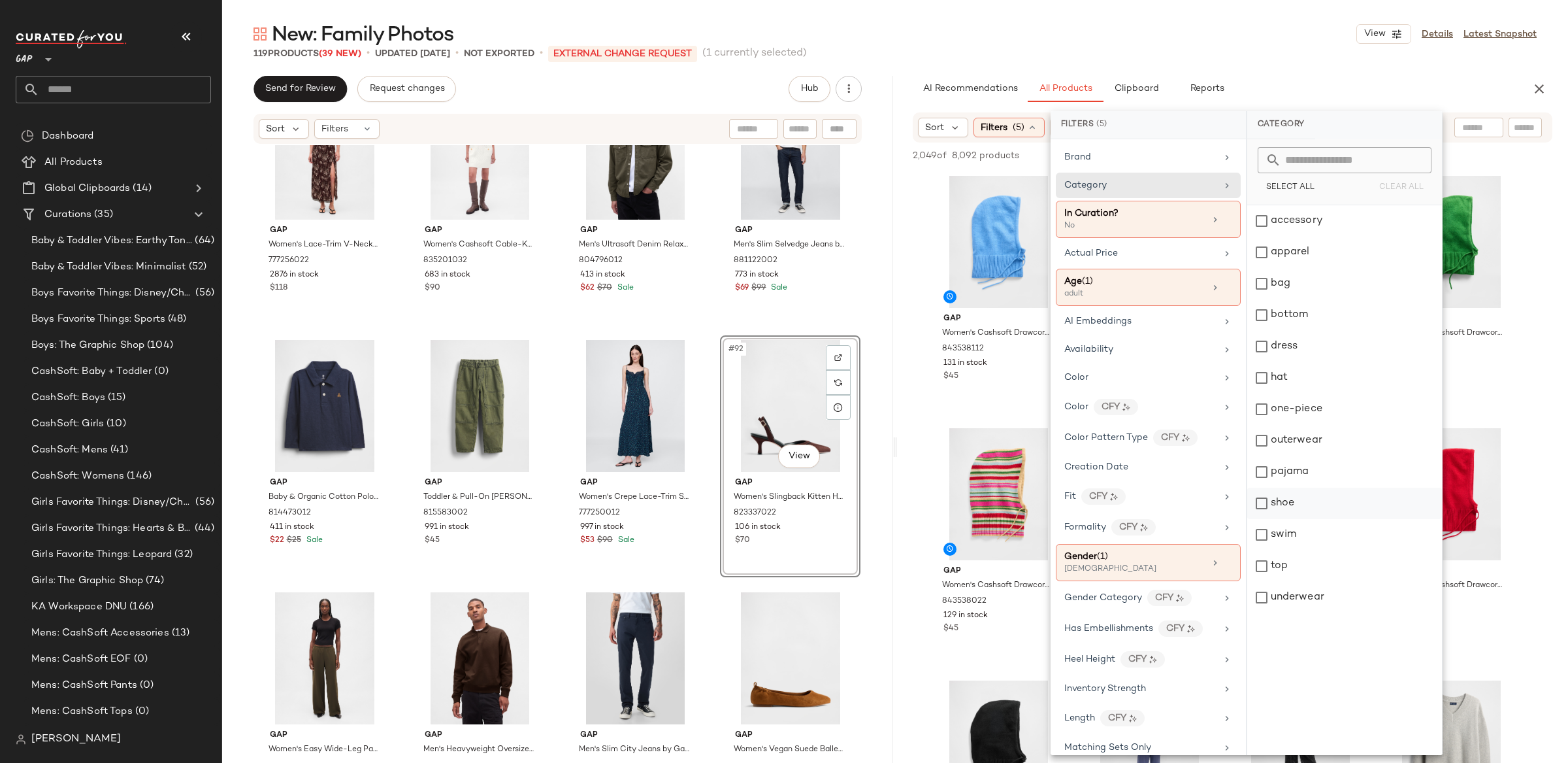
click at [1267, 501] on div "shoe" at bounding box center [1345, 503] width 194 height 32
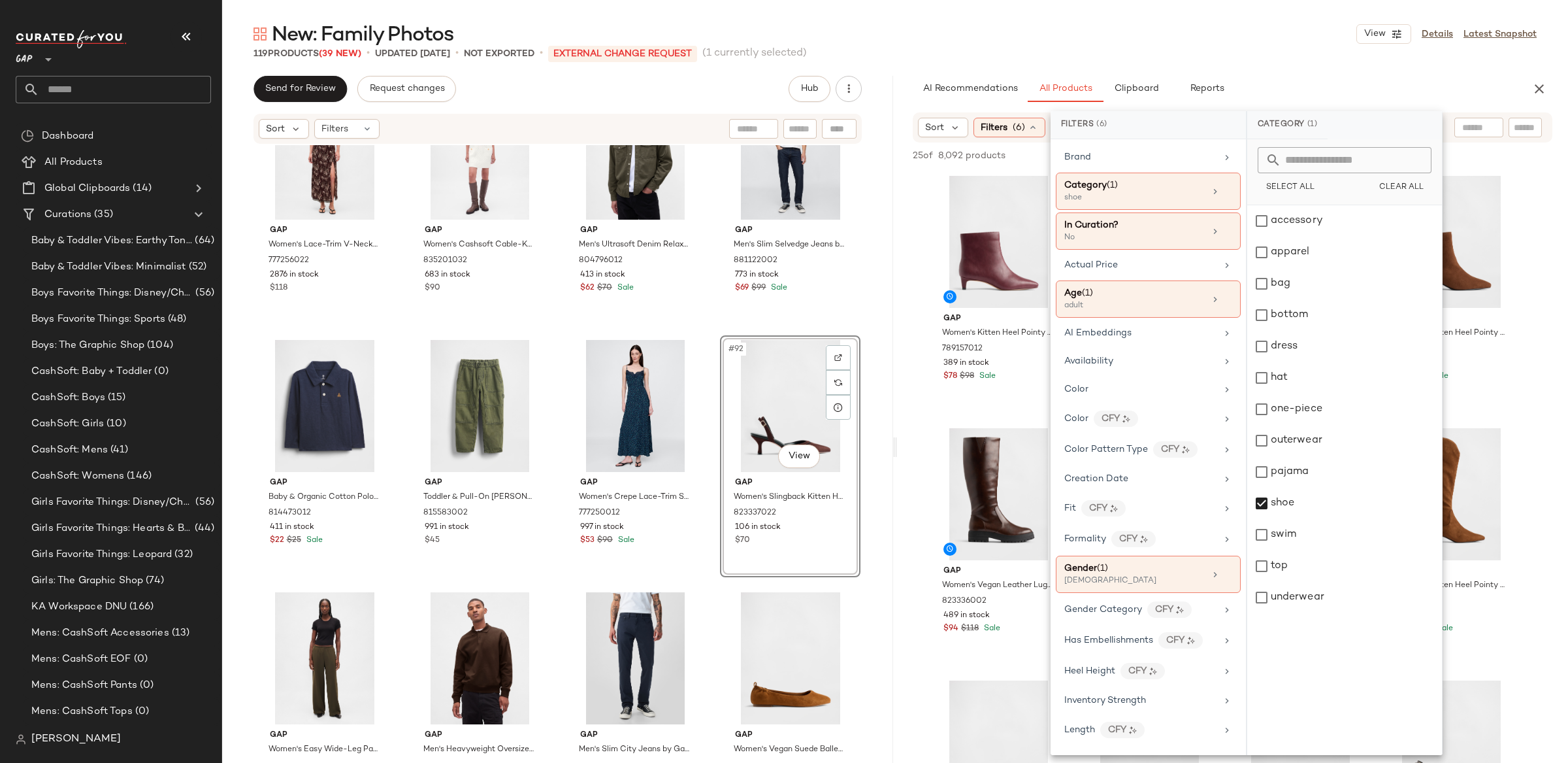
click at [903, 83] on div "AI Recommendations All Products Clipboard Reports" at bounding box center [1212, 88] width 629 height 26
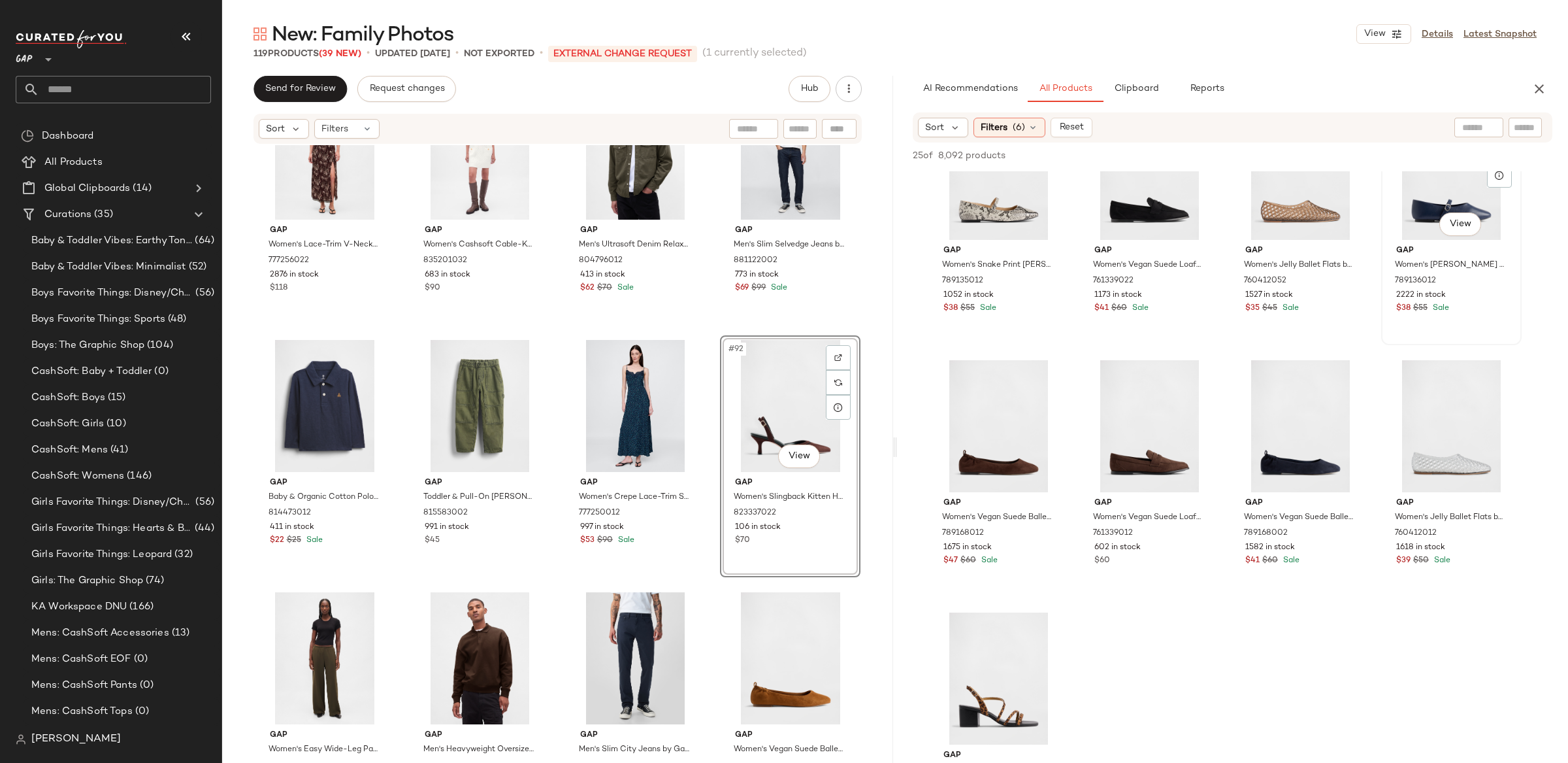
scroll to position [828, 0]
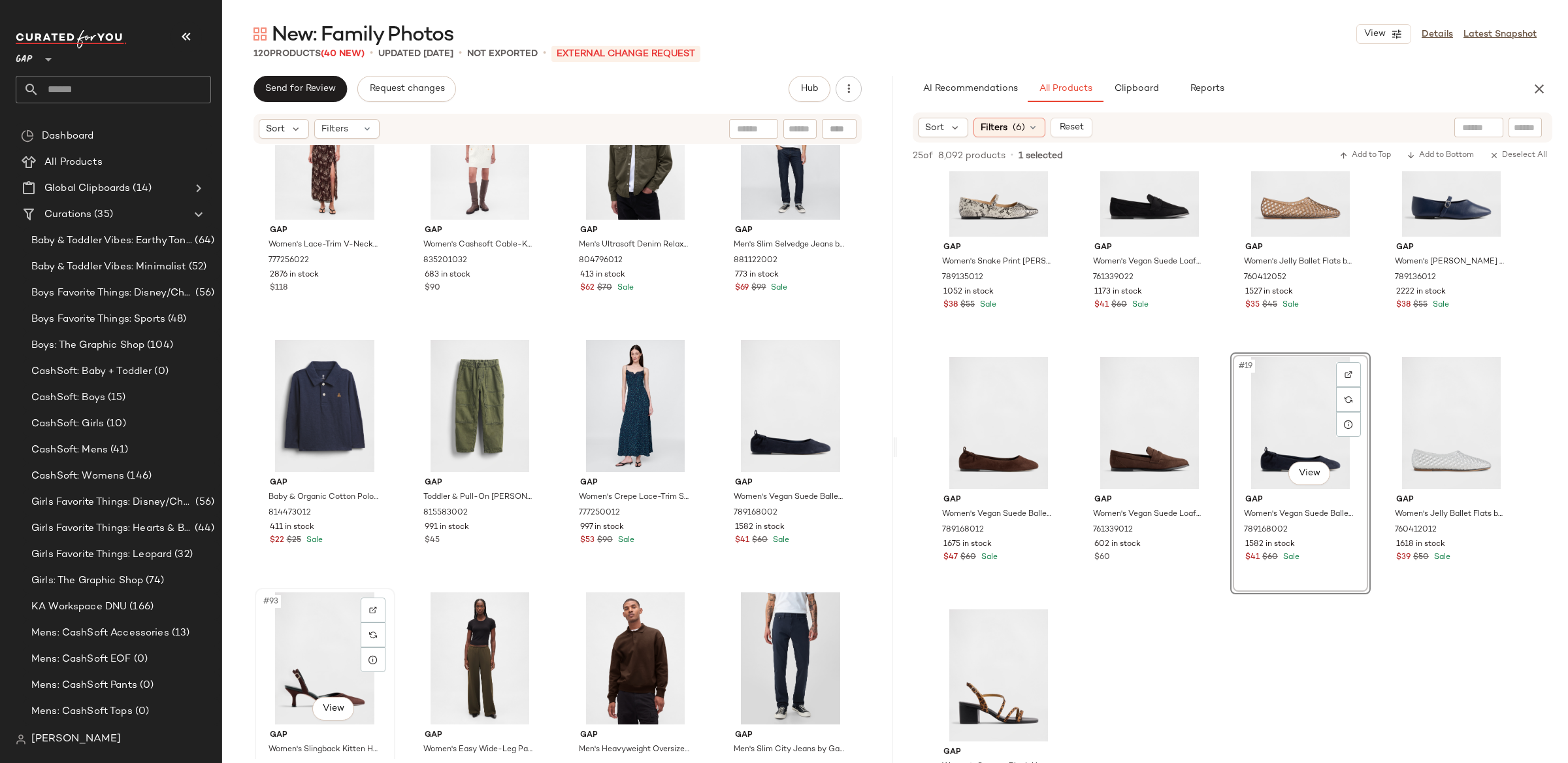
click at [290, 644] on div "#93 View" at bounding box center [325, 658] width 131 height 132
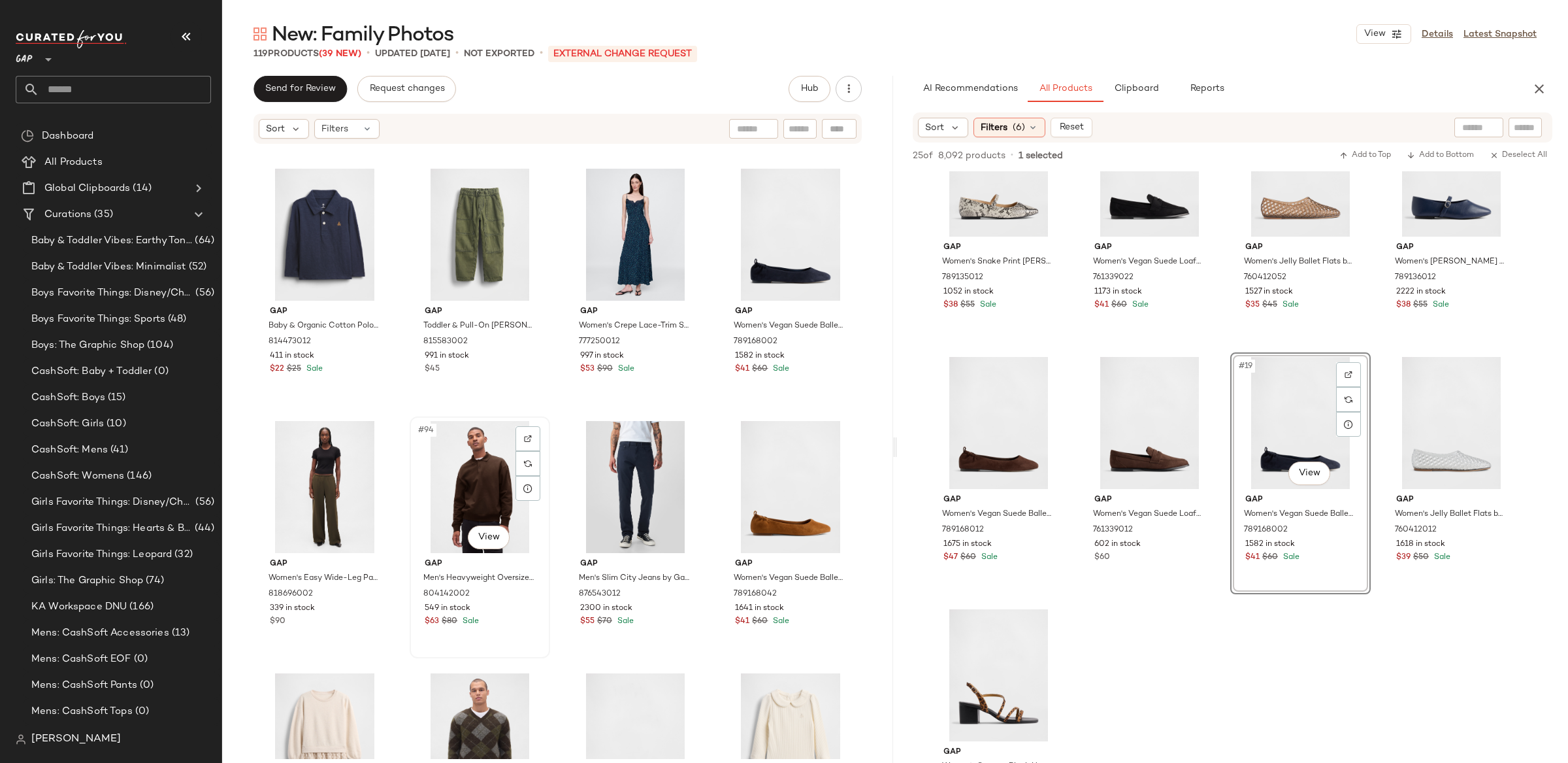
scroll to position [5547, 0]
click at [993, 129] on span "Filters" at bounding box center [994, 128] width 27 height 14
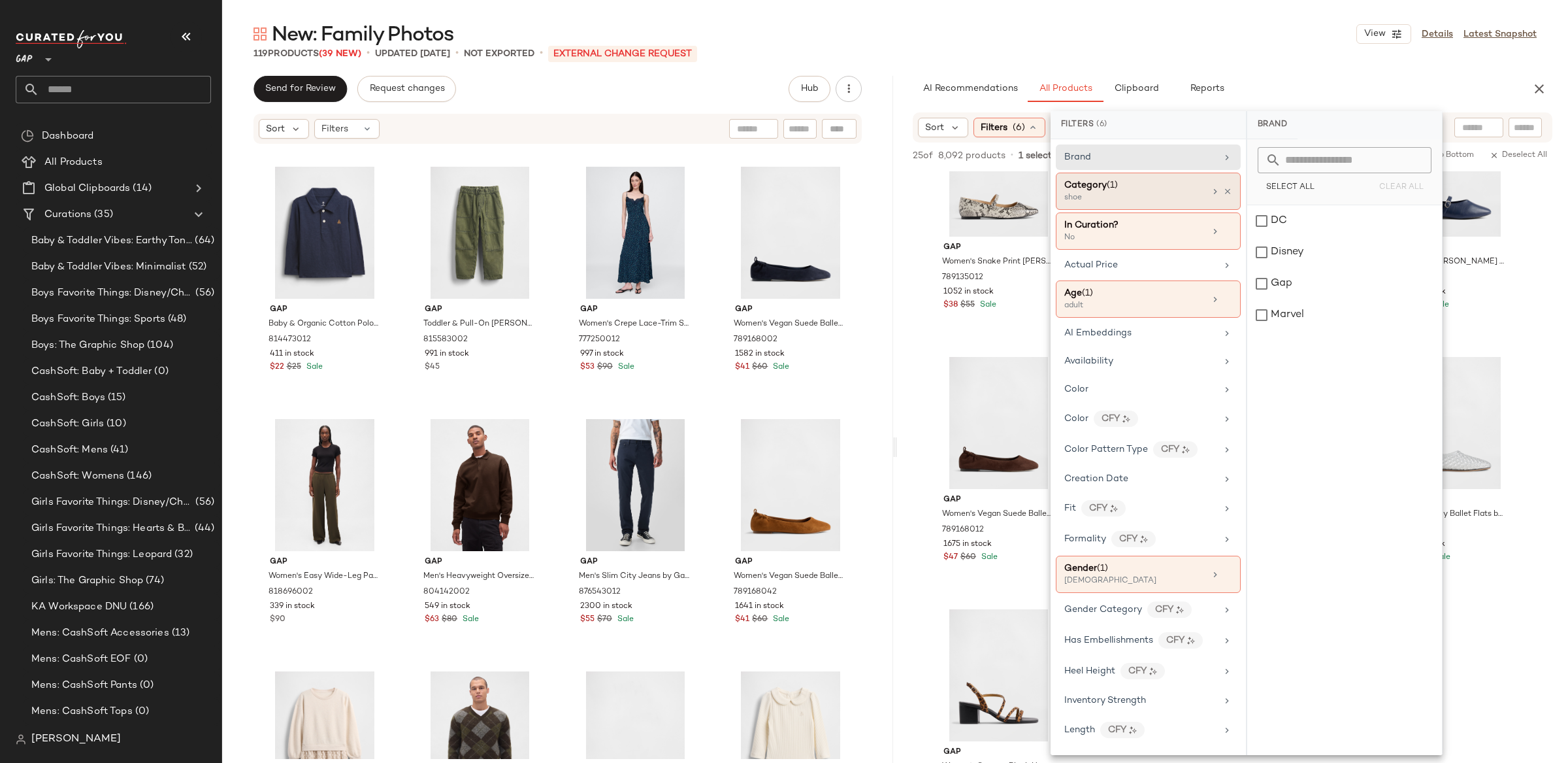
click at [1171, 192] on div "shoe" at bounding box center [1130, 198] width 131 height 12
click at [1227, 192] on div "Category (1) shoe" at bounding box center [1148, 191] width 184 height 38
drag, startPoint x: 1225, startPoint y: 189, endPoint x: 1206, endPoint y: 185, distance: 19.4
click at [1225, 189] on icon at bounding box center [1227, 191] width 9 height 9
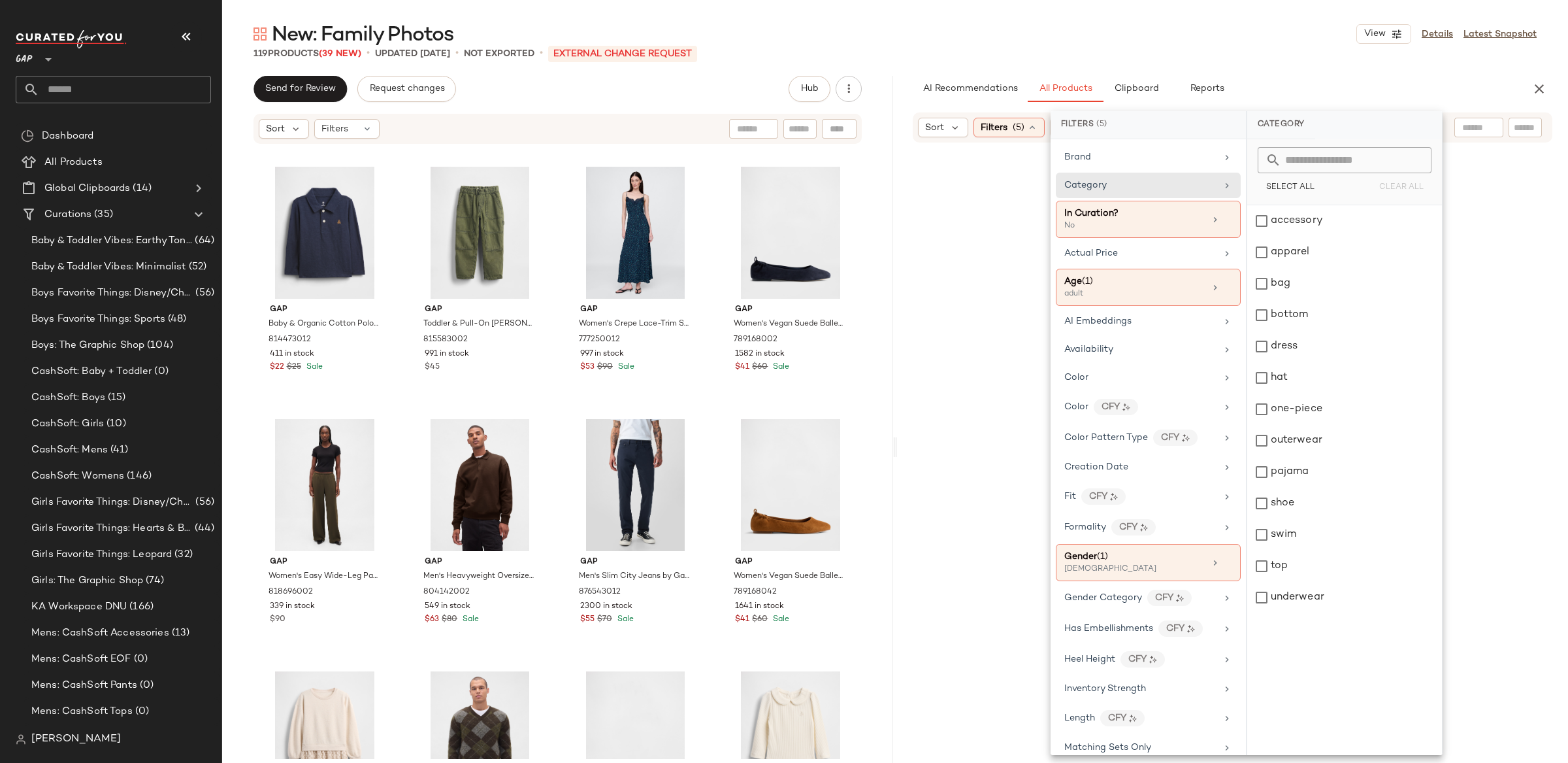
click at [878, 81] on div "Send for Review Request changes Hub" at bounding box center [557, 88] width 671 height 26
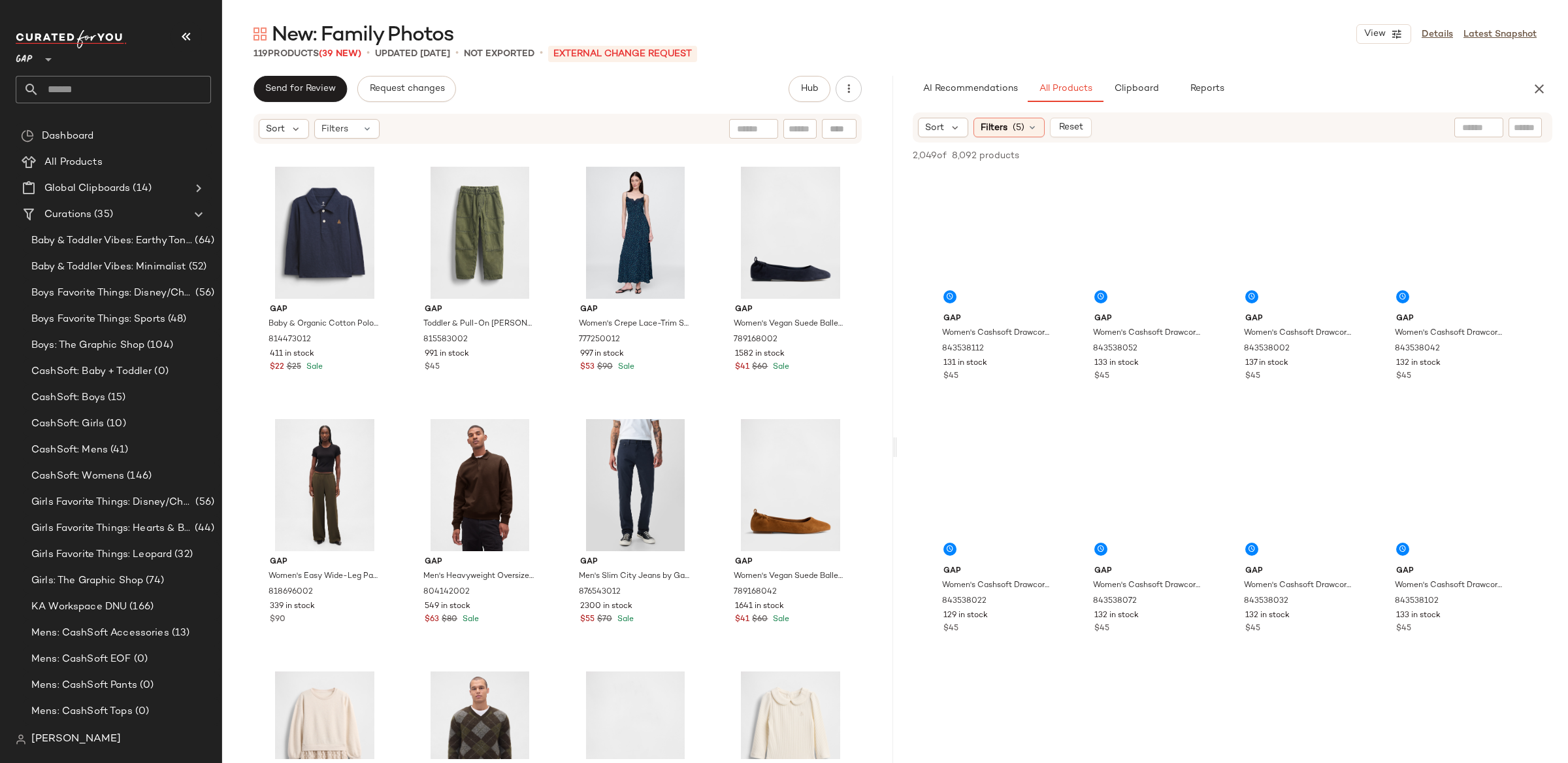
click at [910, 95] on div "AI Recommendations All Products Clipboard Reports" at bounding box center [1212, 88] width 629 height 26
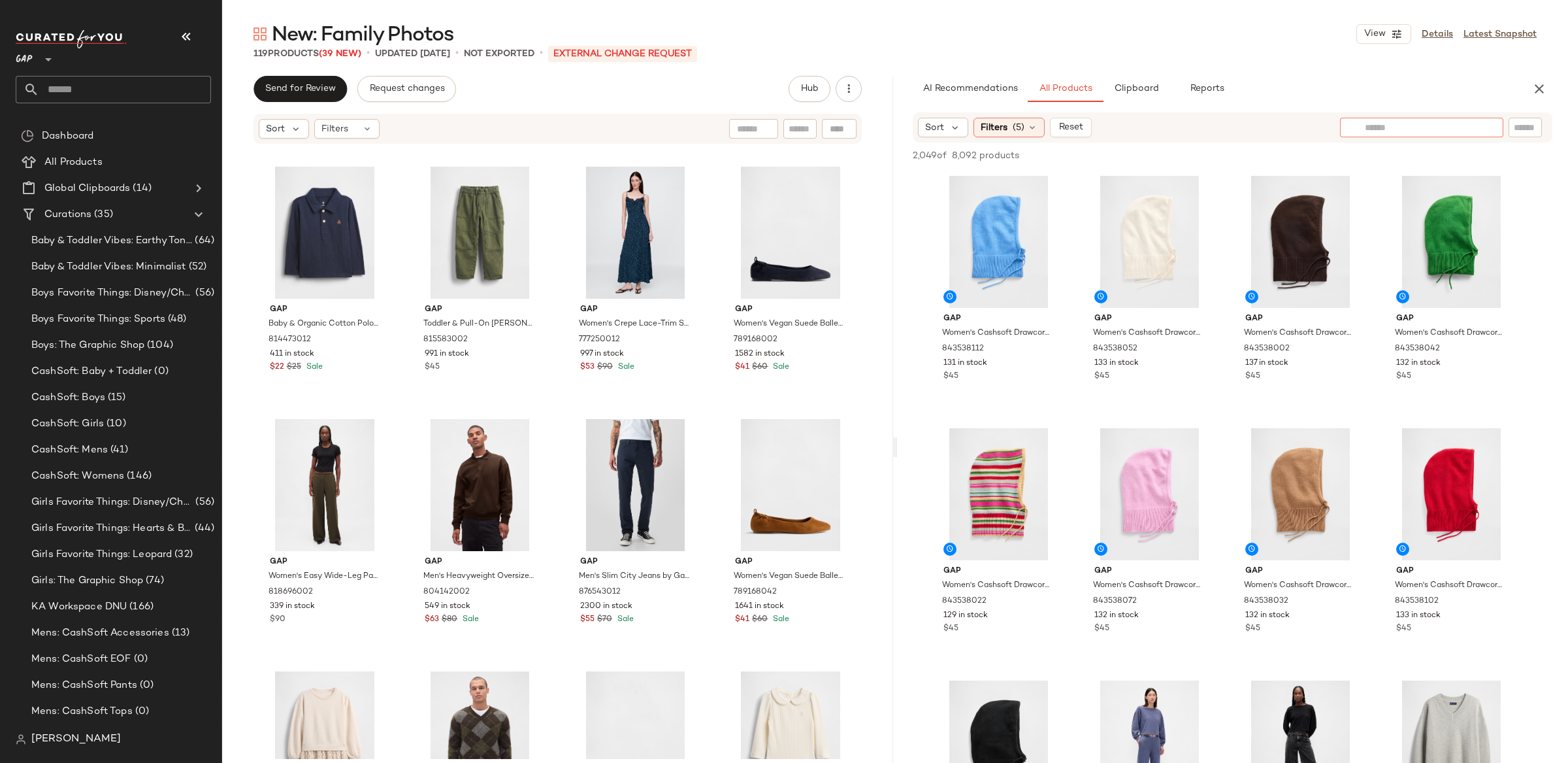
drag, startPoint x: 1484, startPoint y: 128, endPoint x: 1373, endPoint y: 197, distance: 130.7
click at [1484, 128] on div at bounding box center [1421, 128] width 164 height 20
type input "*"
type input "**********"
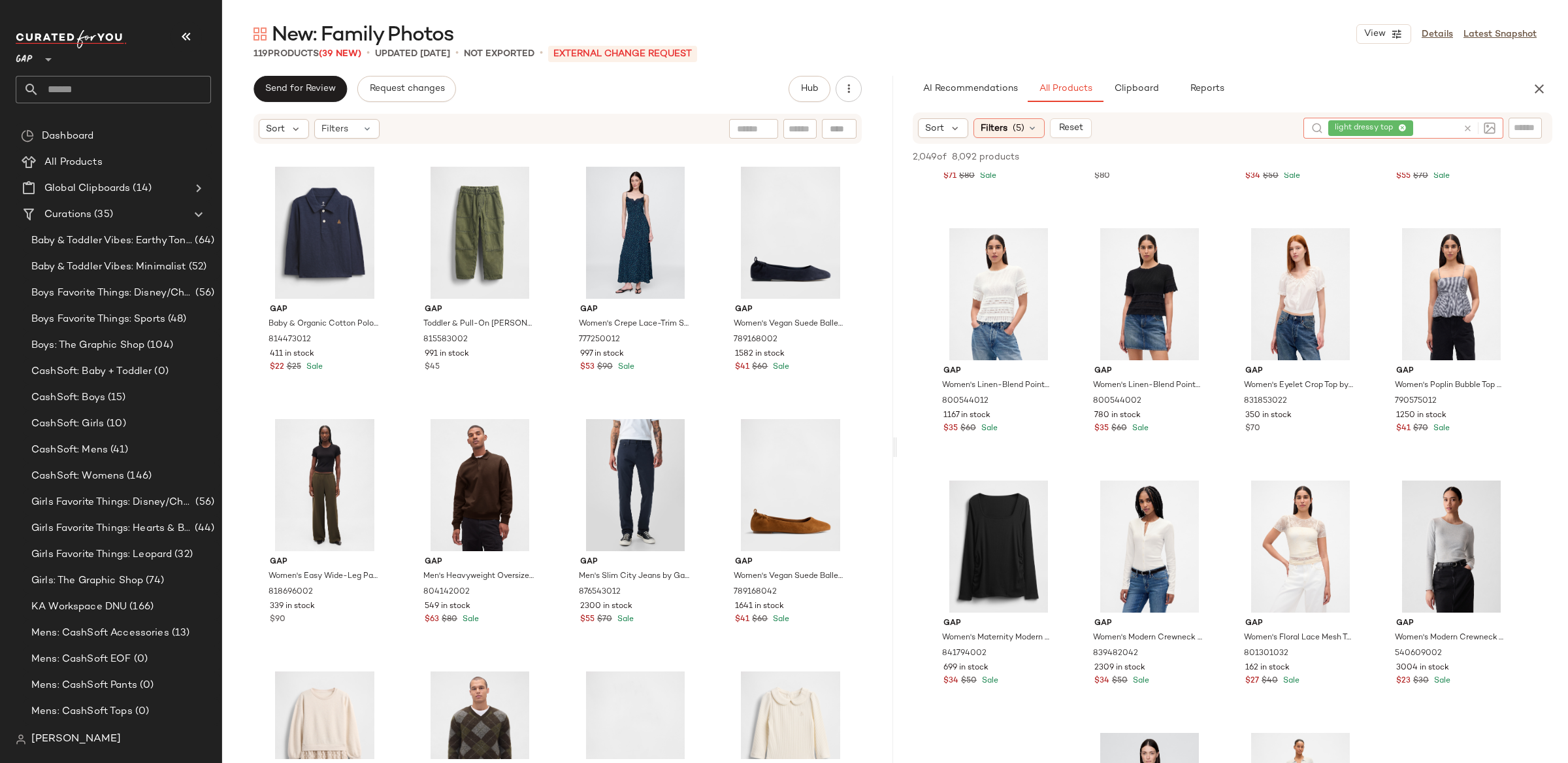
scroll to position [1616, 0]
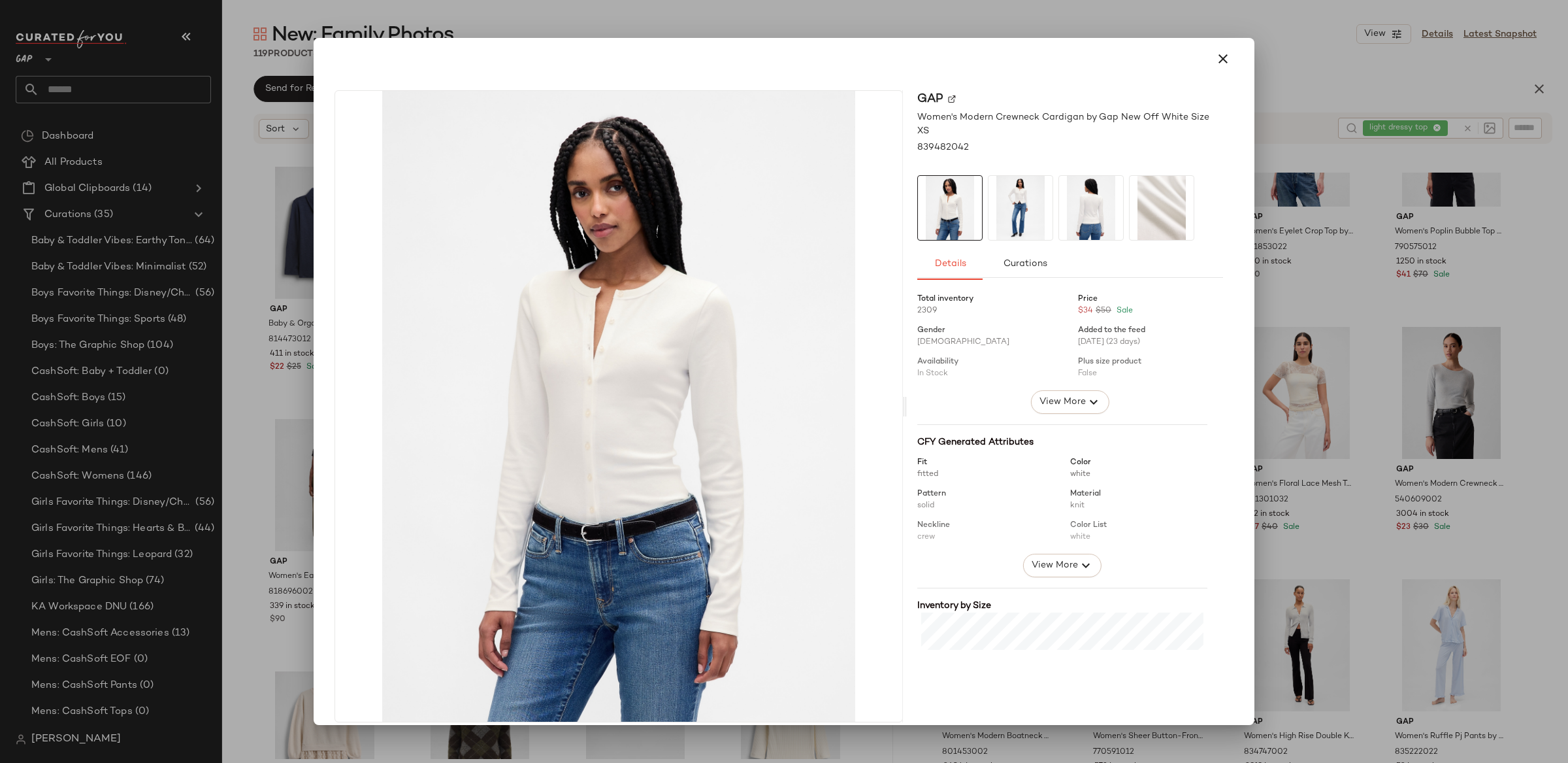
click at [1216, 55] on icon "button" at bounding box center [1223, 59] width 16 height 16
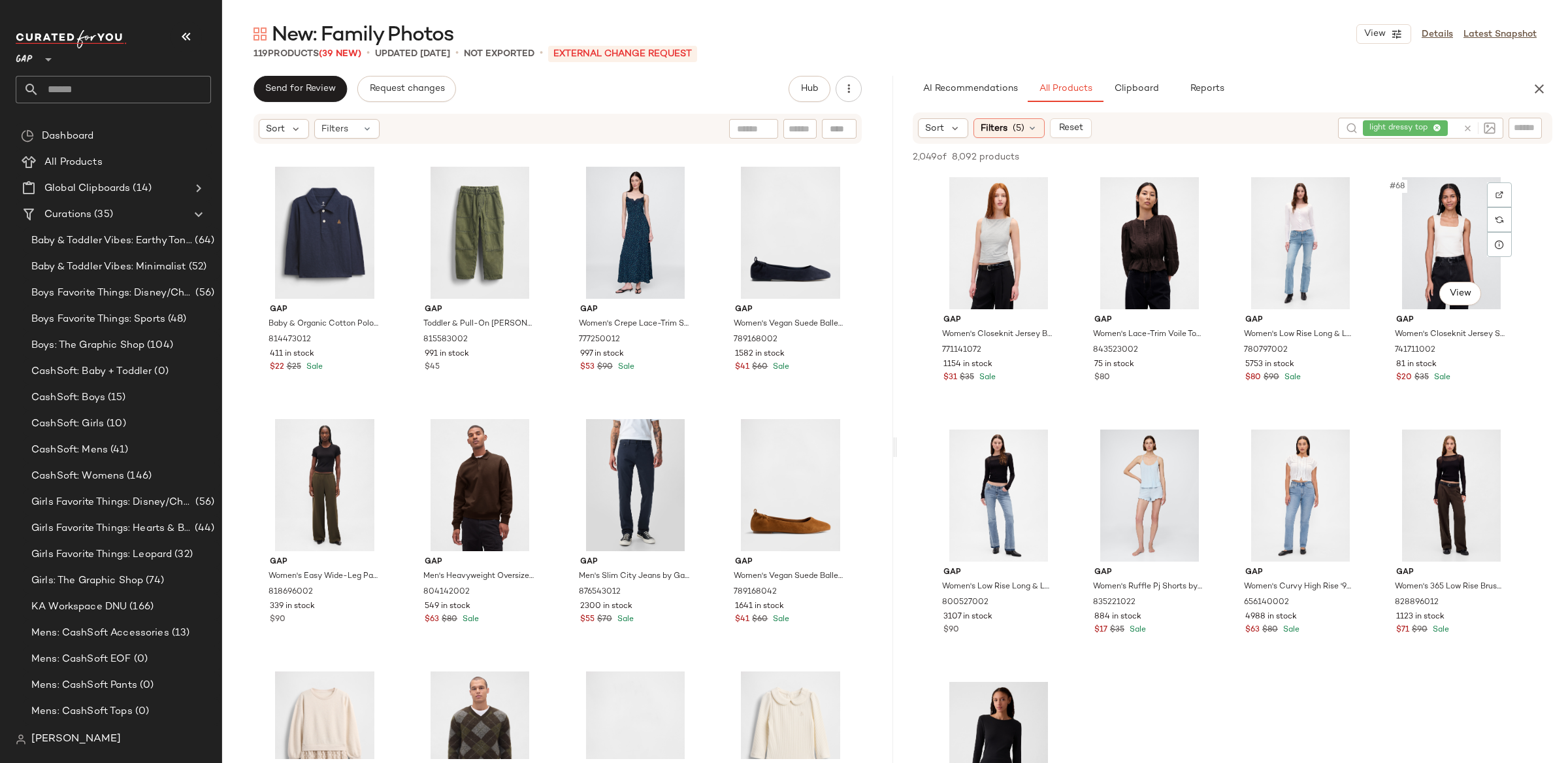
scroll to position [4038, 0]
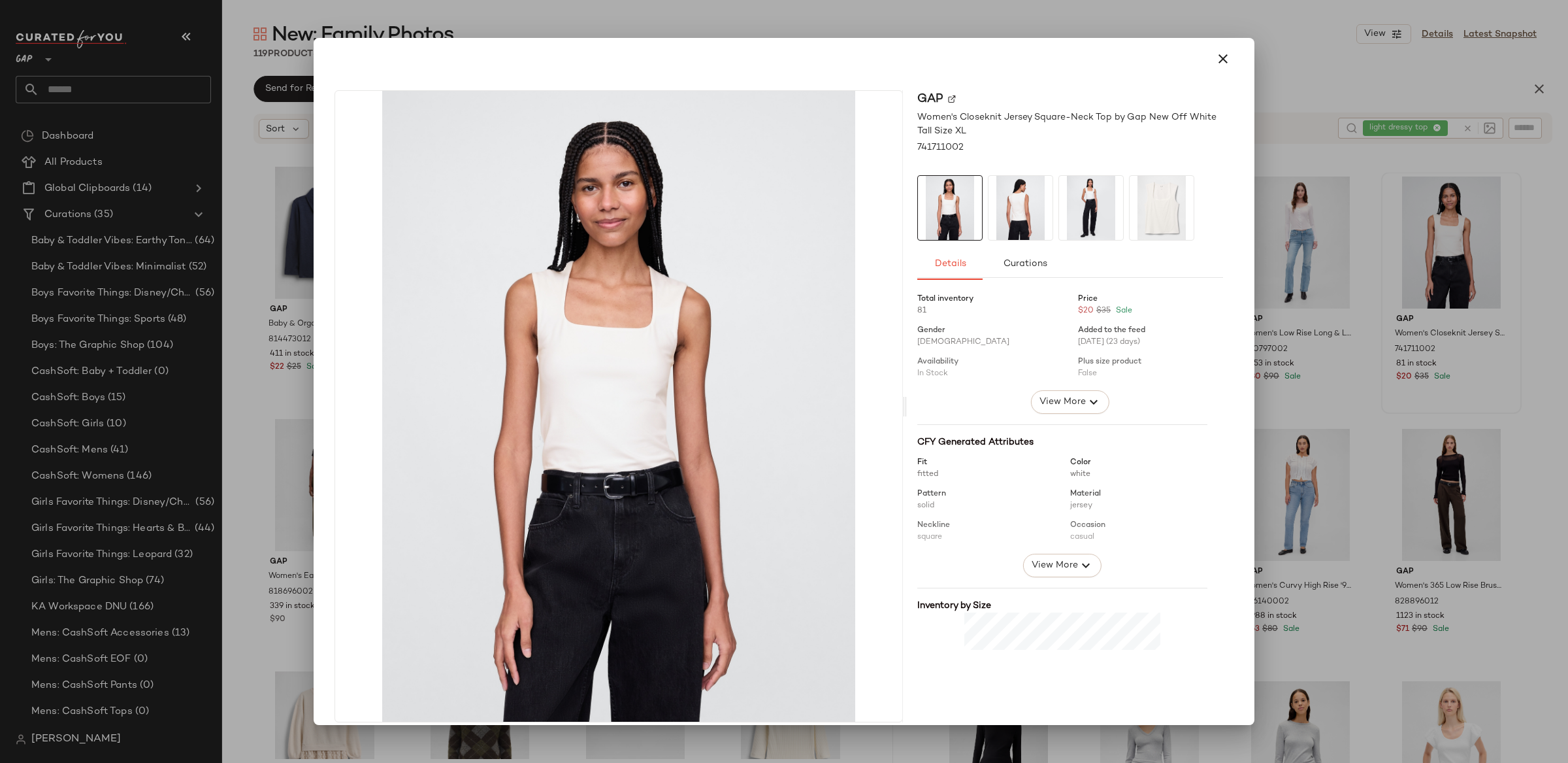
click at [1219, 60] on icon "button" at bounding box center [1223, 59] width 16 height 16
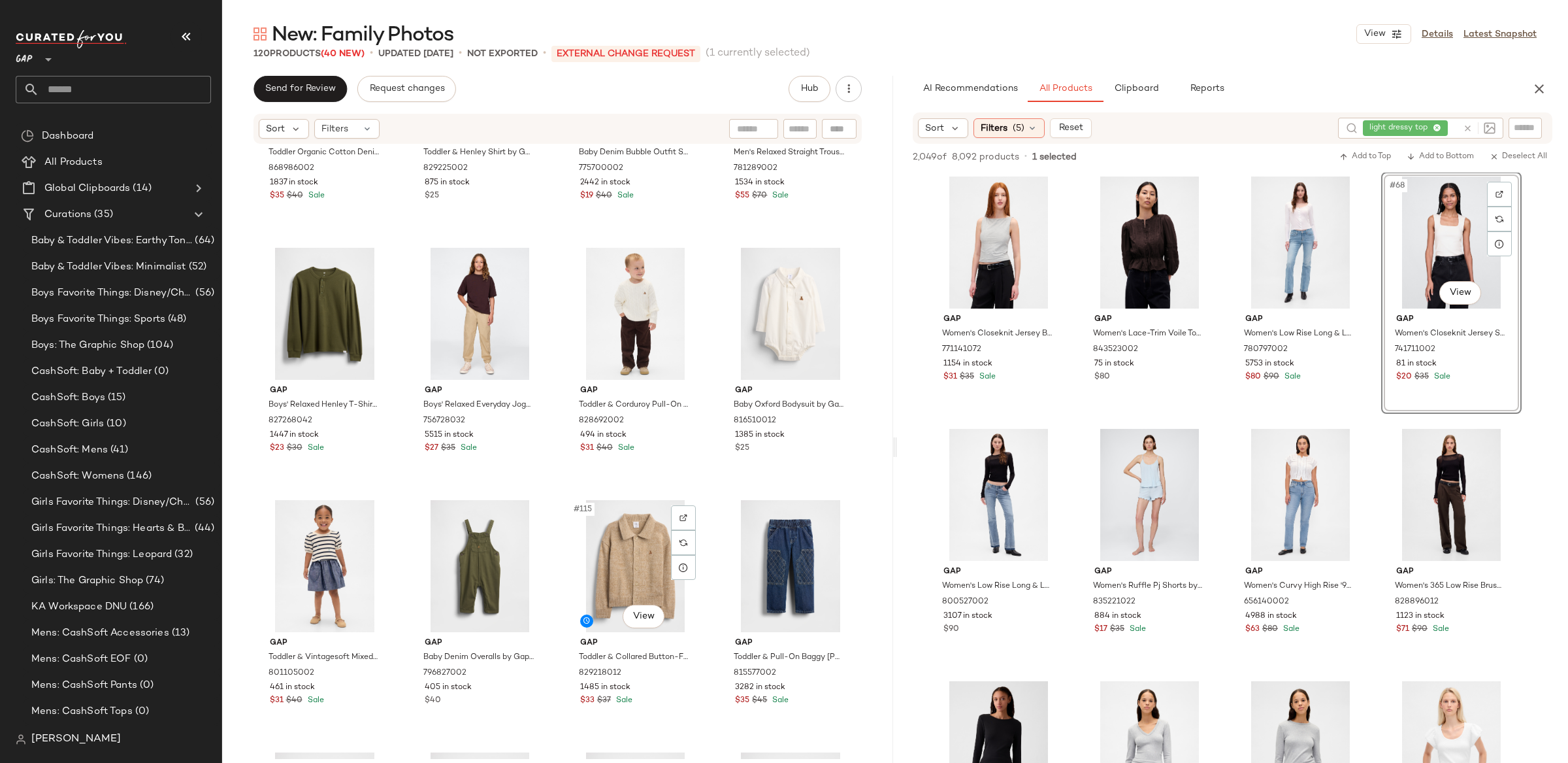
scroll to position [6728, 0]
click at [645, 565] on div "#115 View" at bounding box center [636, 565] width 131 height 132
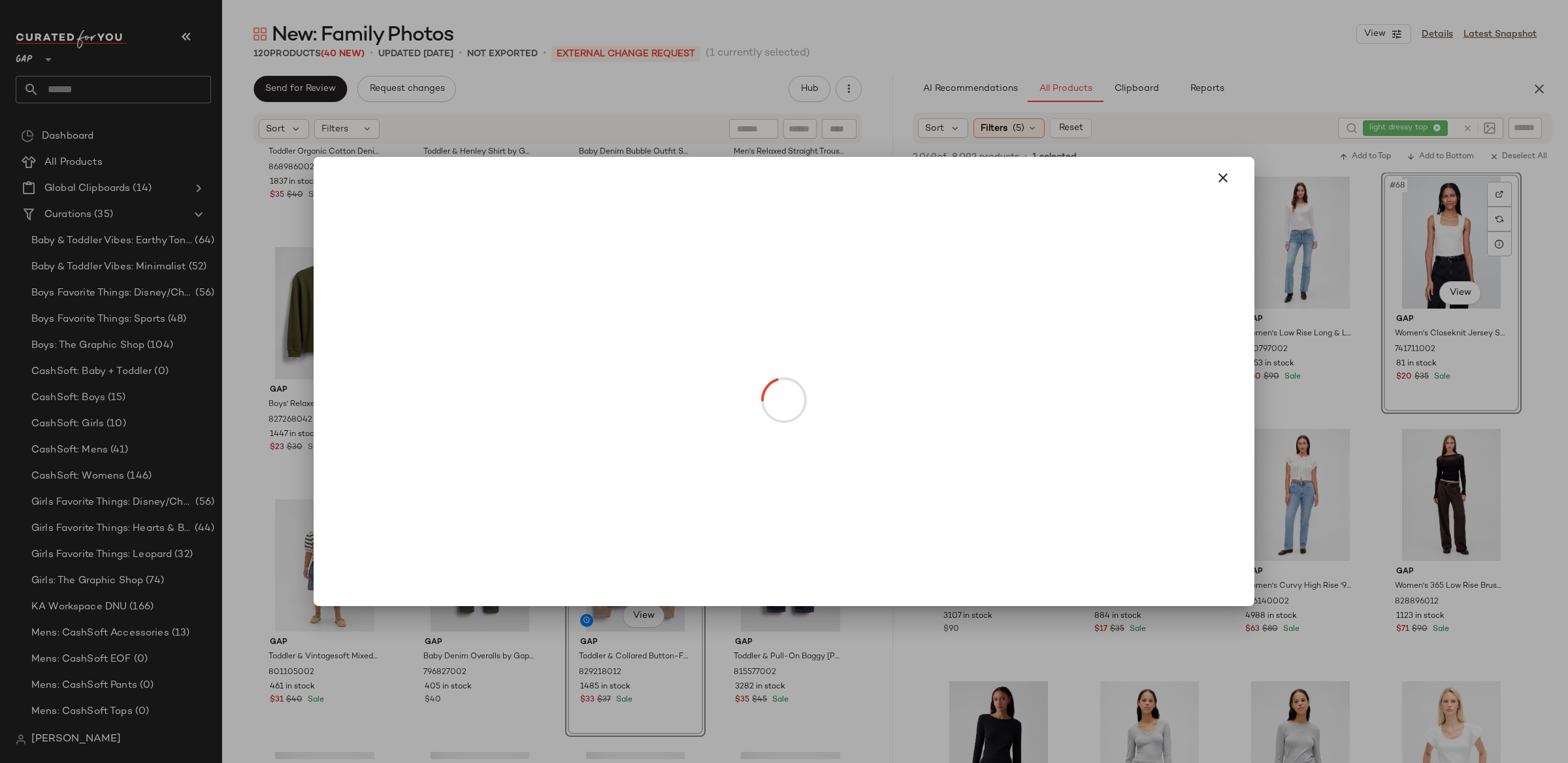
drag, startPoint x: 779, startPoint y: 363, endPoint x: 521, endPoint y: 389, distance: 259.3
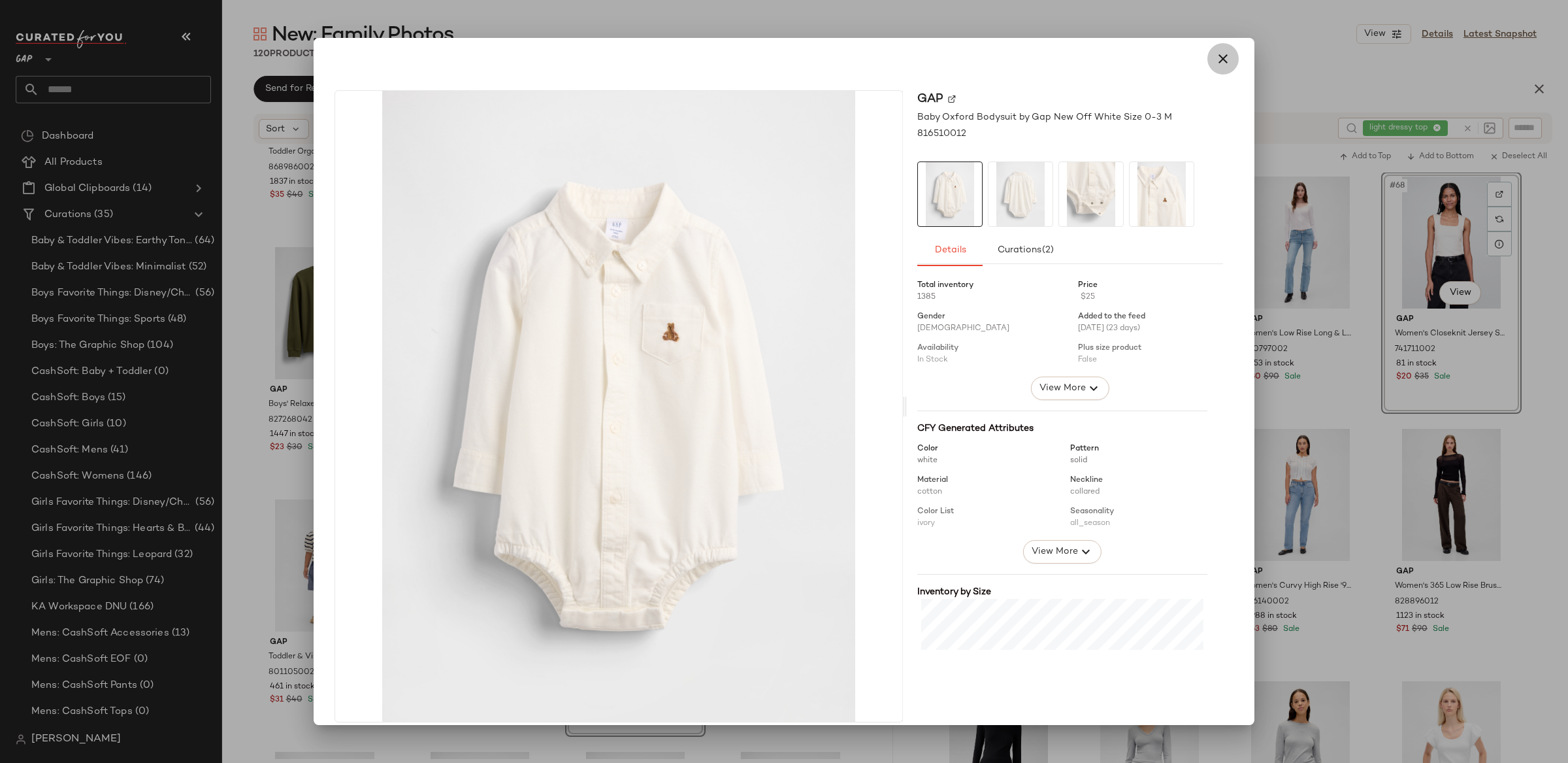
drag, startPoint x: 1215, startPoint y: 64, endPoint x: 1024, endPoint y: 261, distance: 274.4
click at [1215, 64] on icon "button" at bounding box center [1223, 59] width 16 height 16
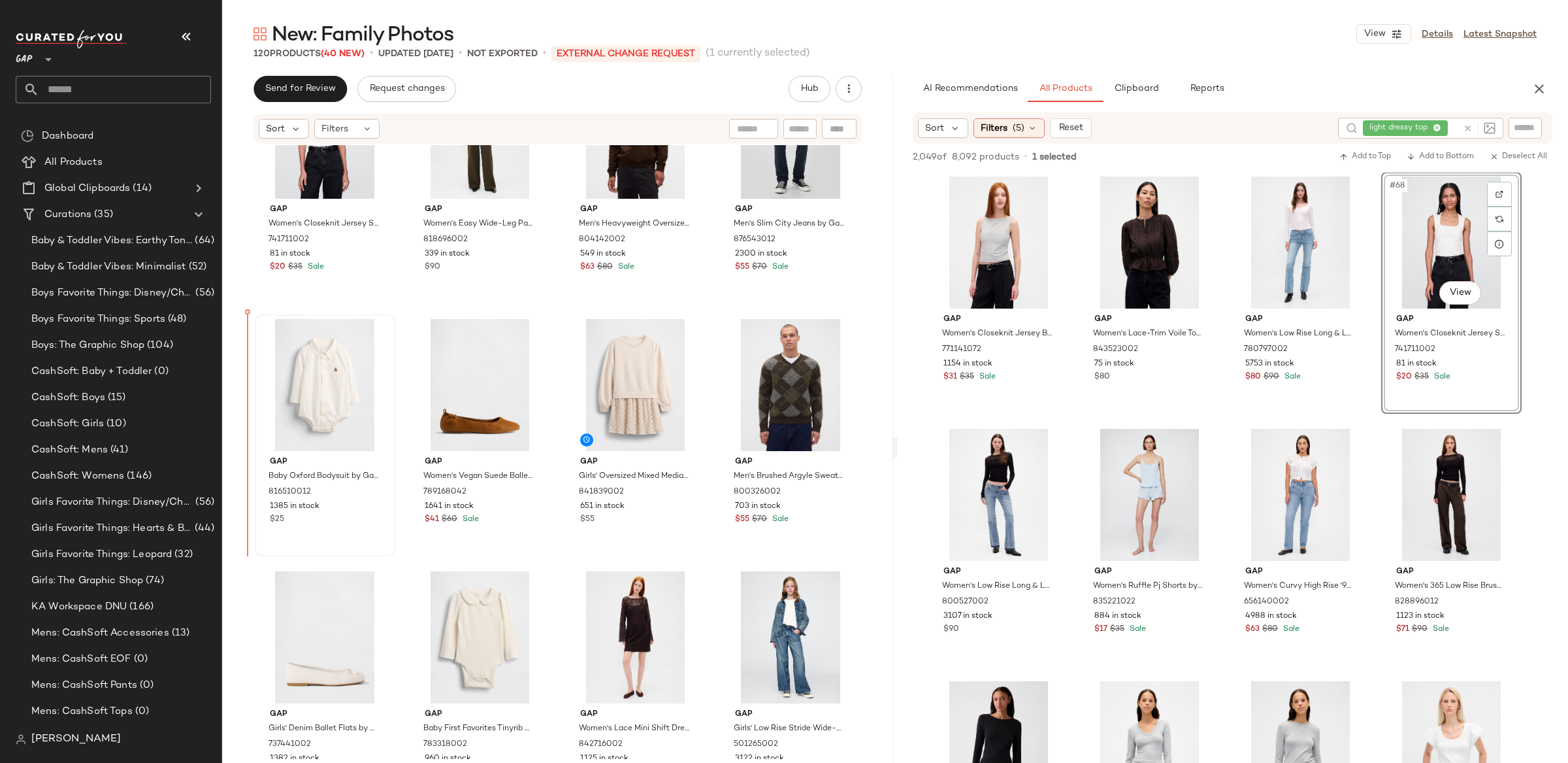
scroll to position [5901, 0]
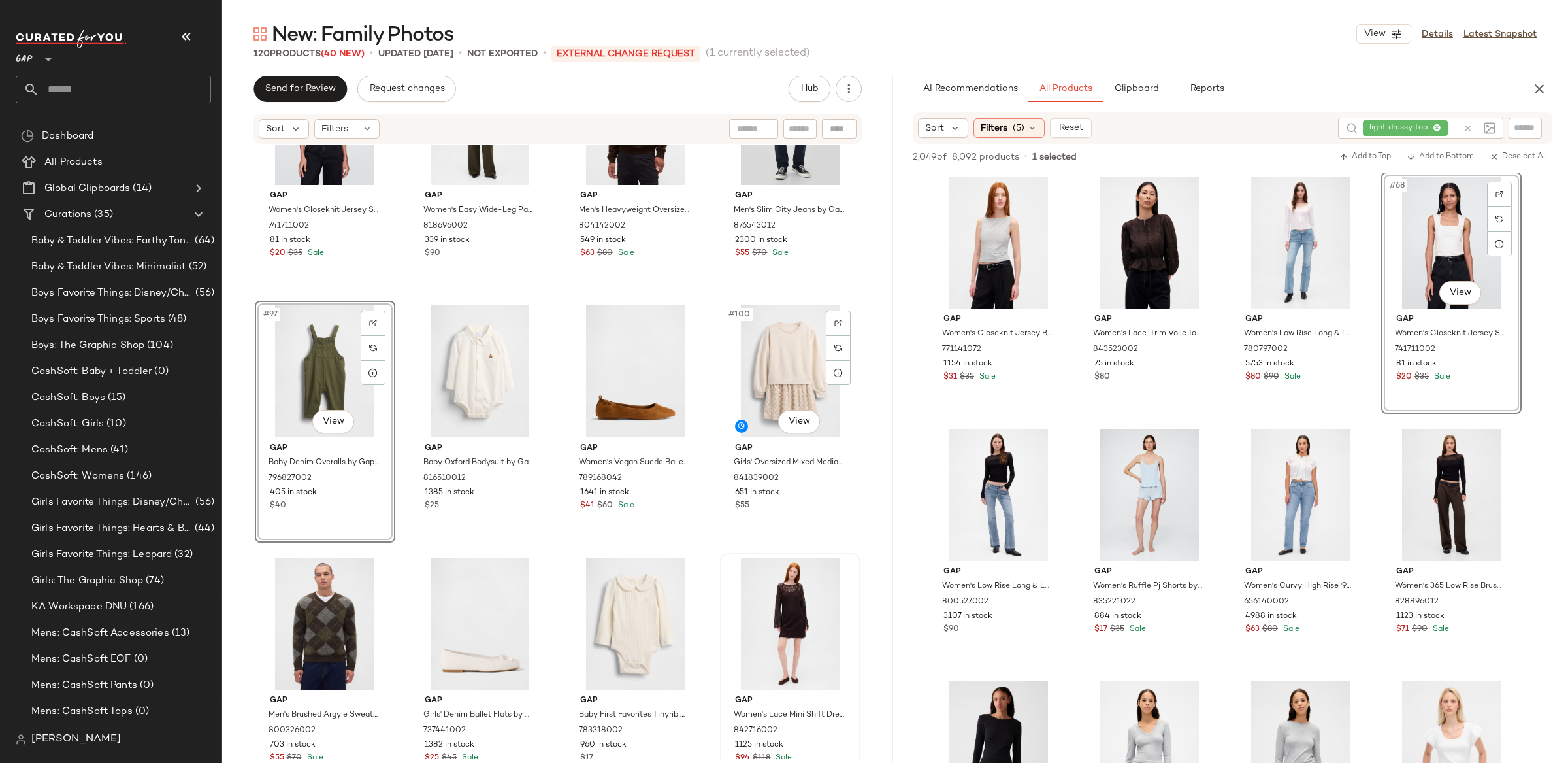
scroll to position [5923, 0]
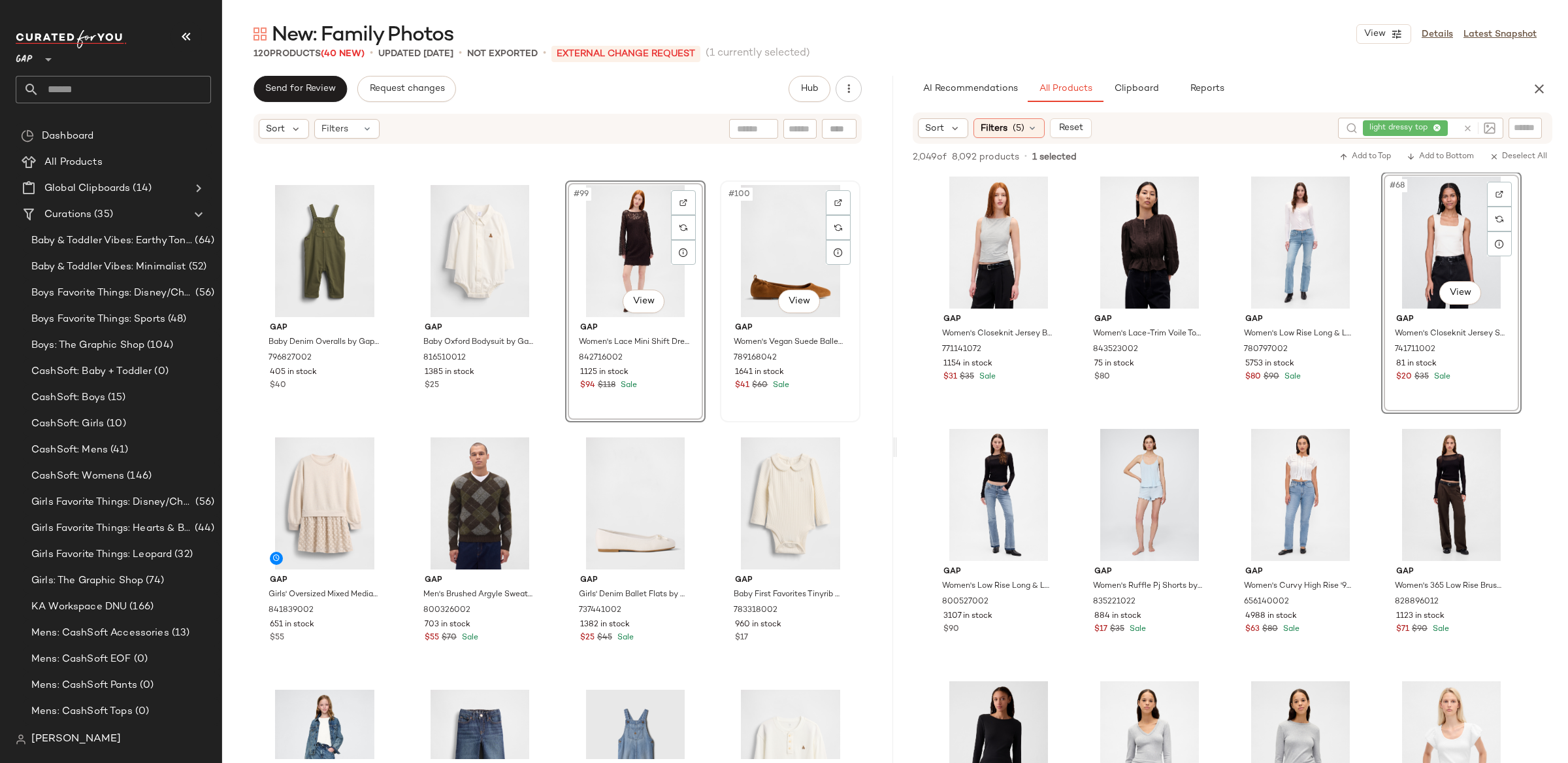
scroll to position [5946, 0]
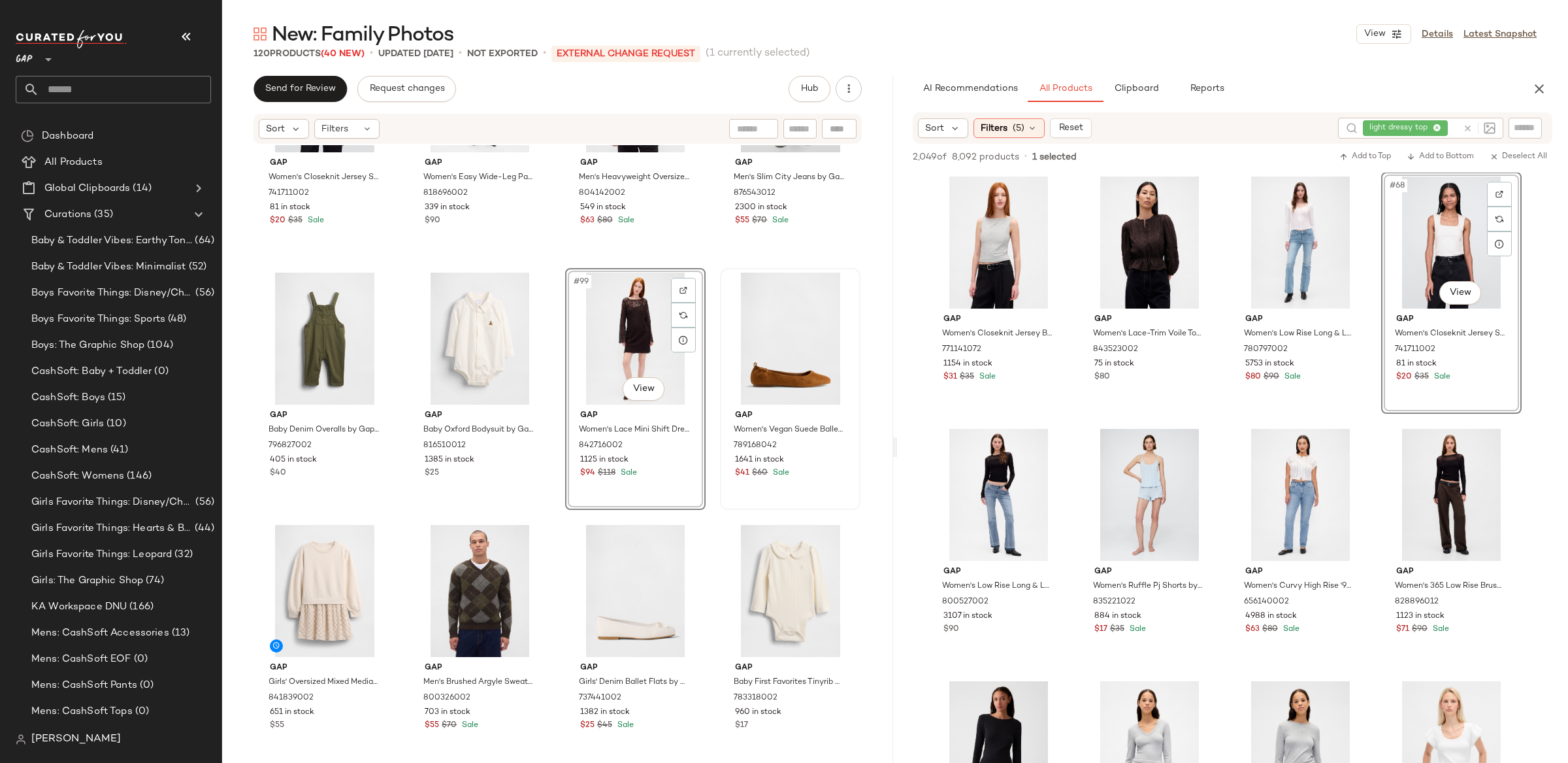
click at [1465, 128] on icon at bounding box center [1468, 129] width 10 height 10
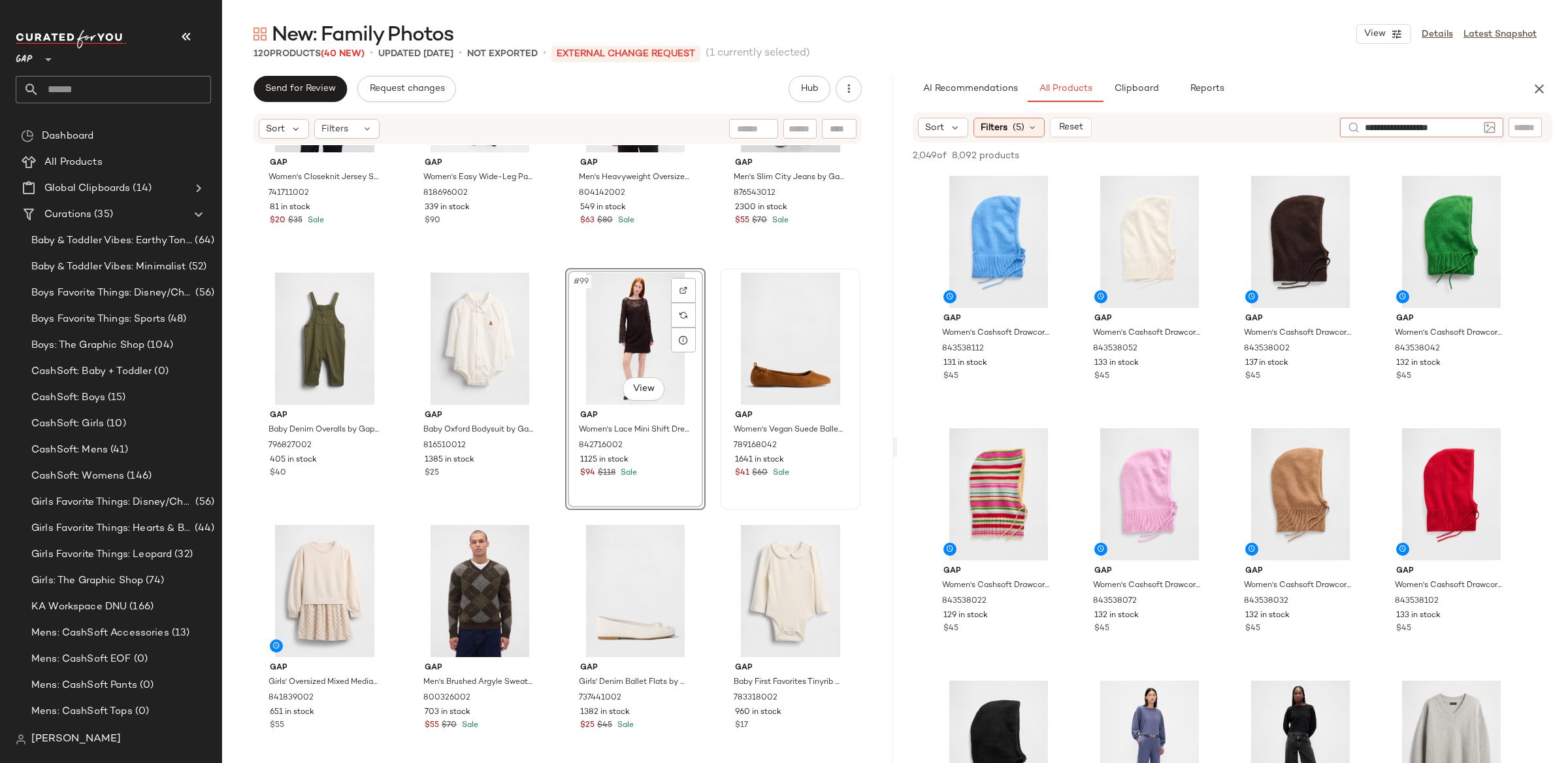
type input "**********"
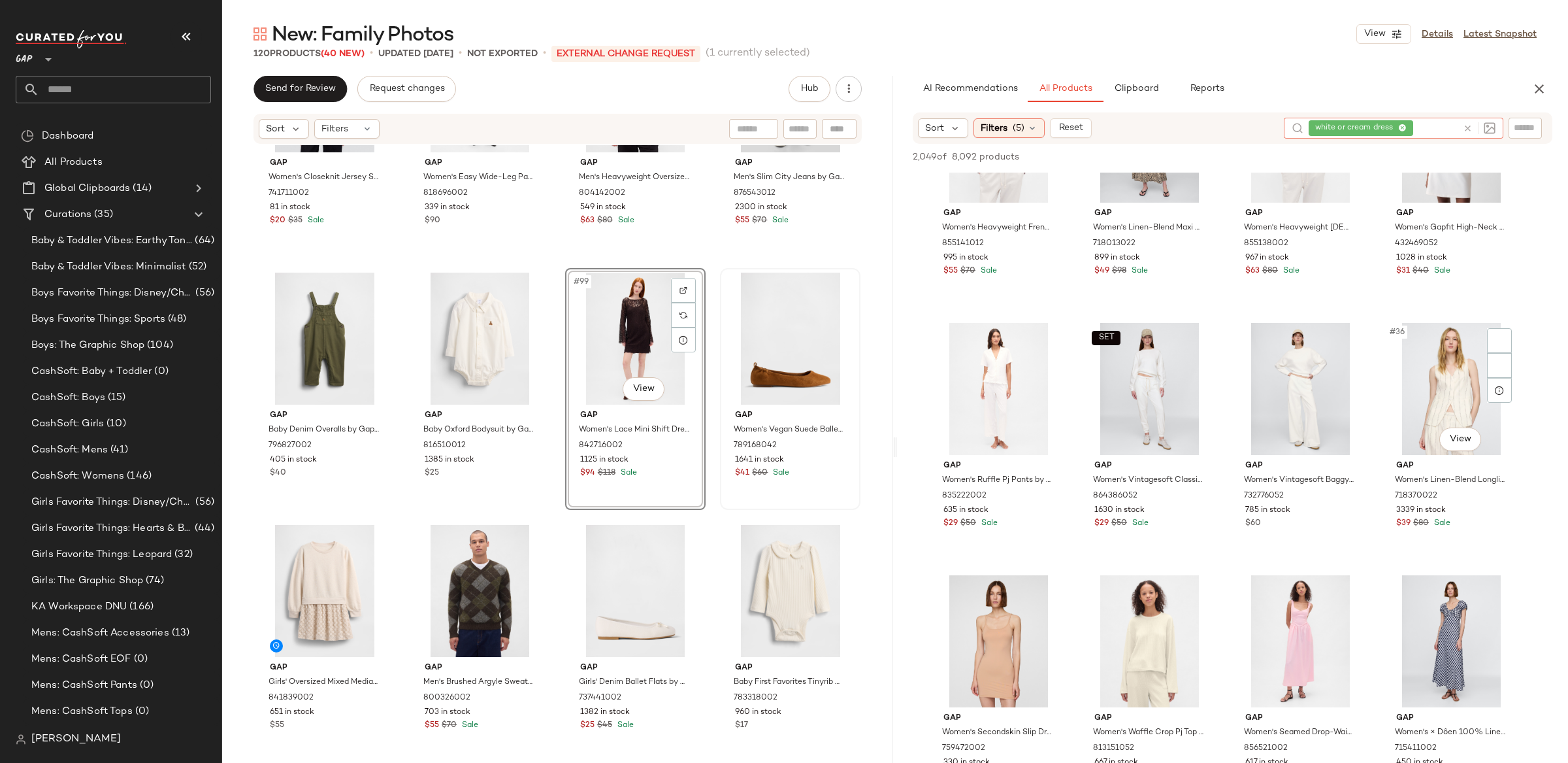
scroll to position [1940, 0]
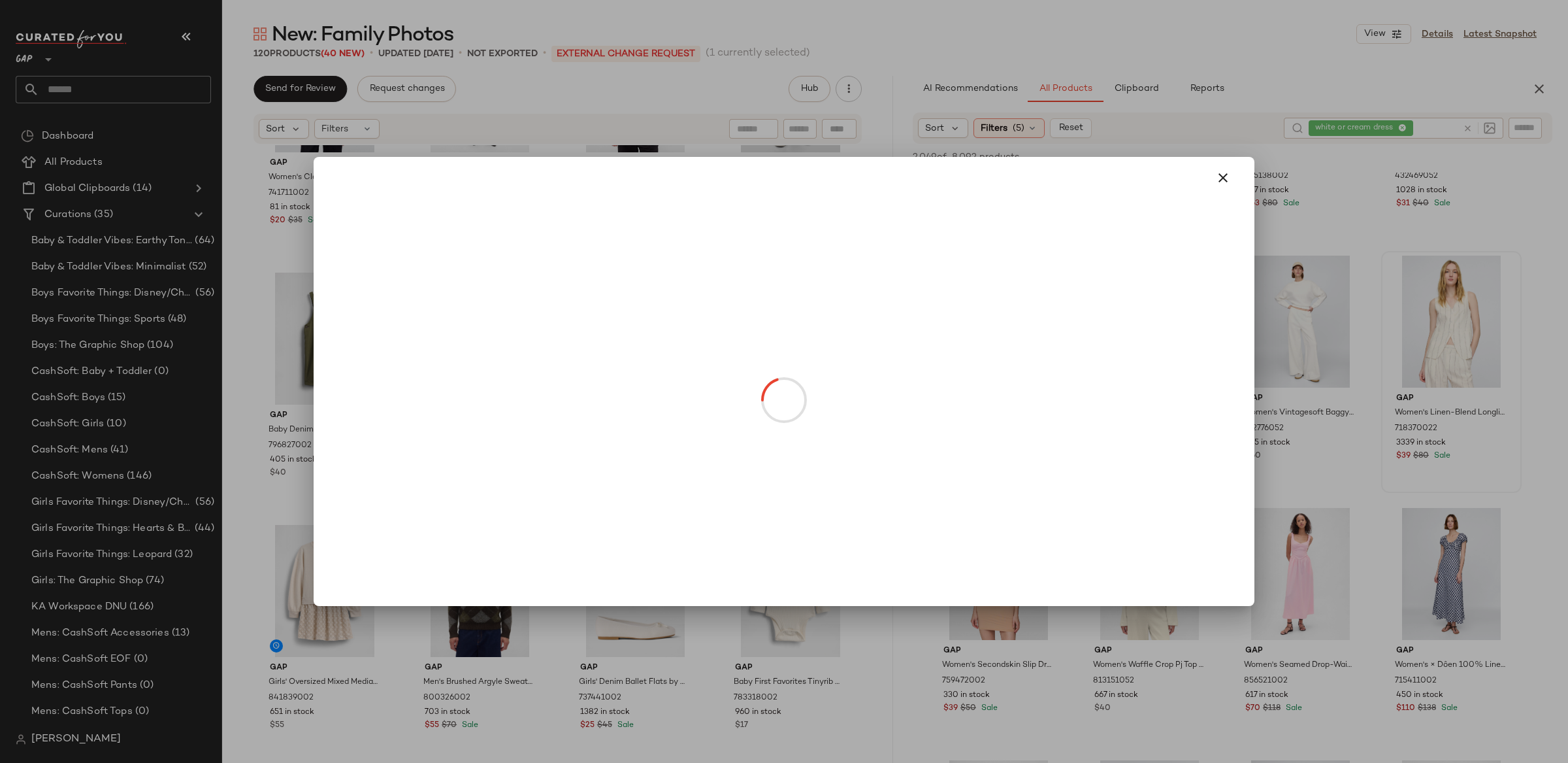
drag, startPoint x: 1468, startPoint y: 369, endPoint x: 1468, endPoint y: 349, distance: 20.0
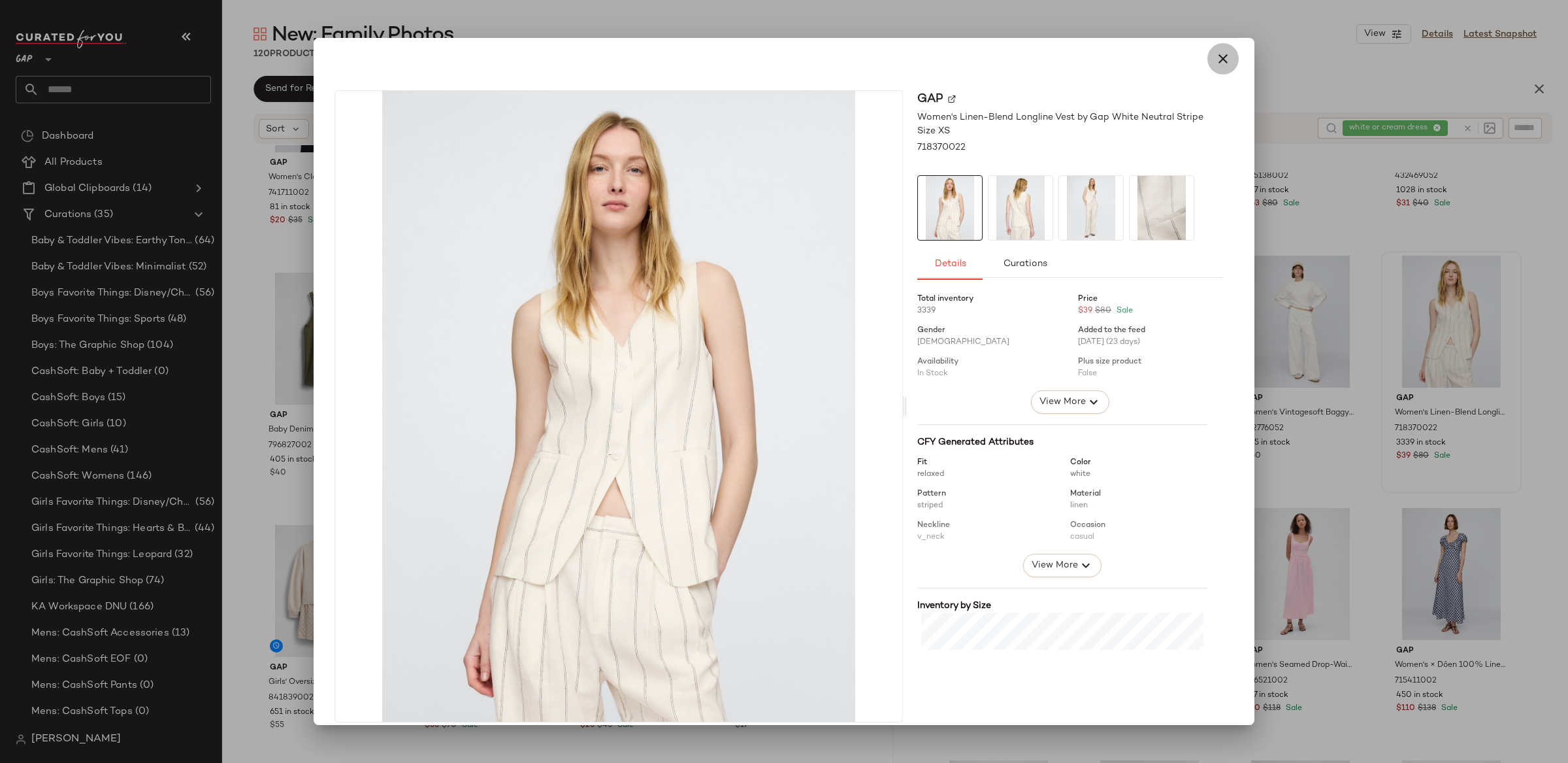
click at [1215, 57] on icon "button" at bounding box center [1223, 59] width 16 height 16
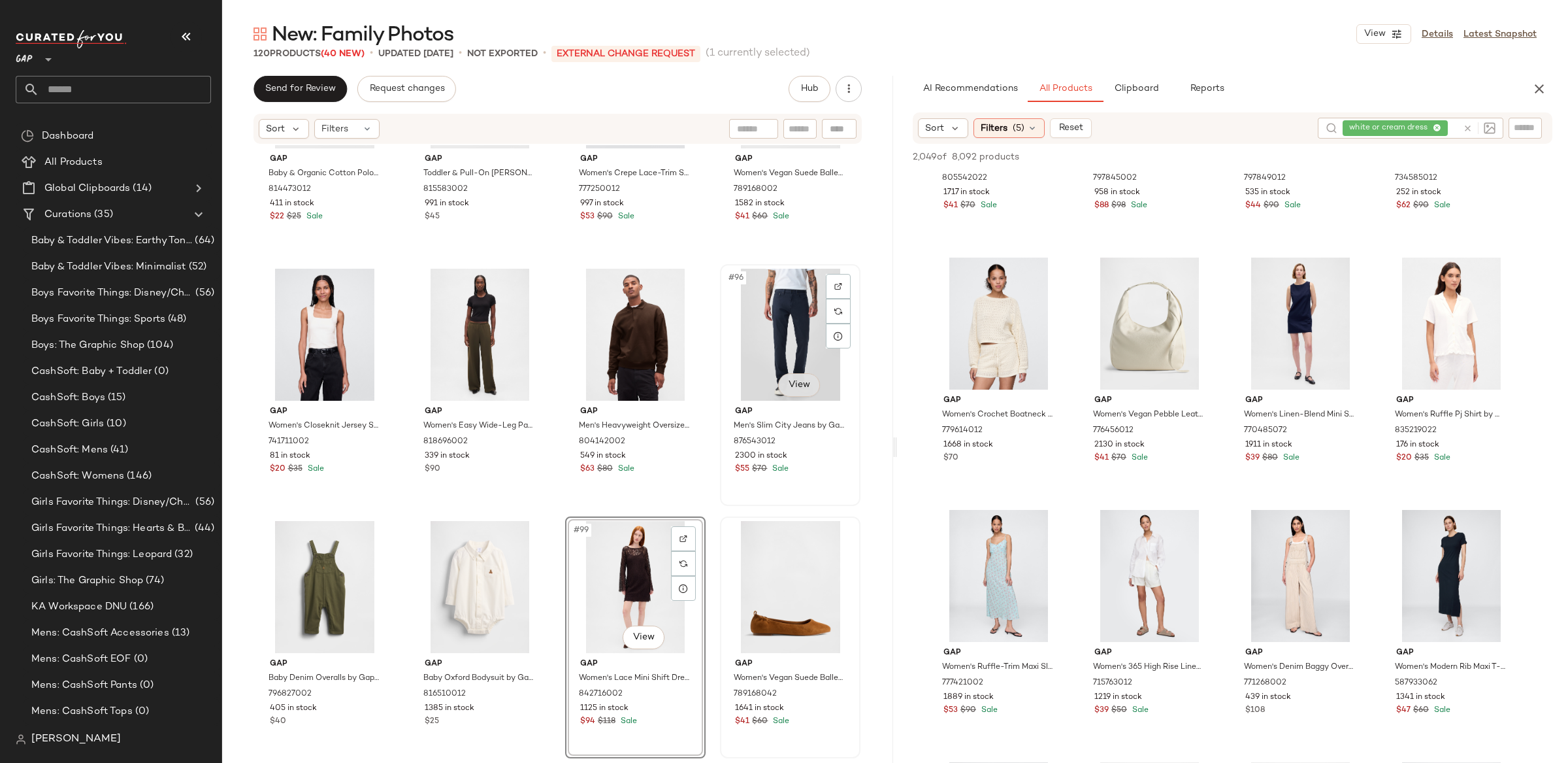
scroll to position [5791, 0]
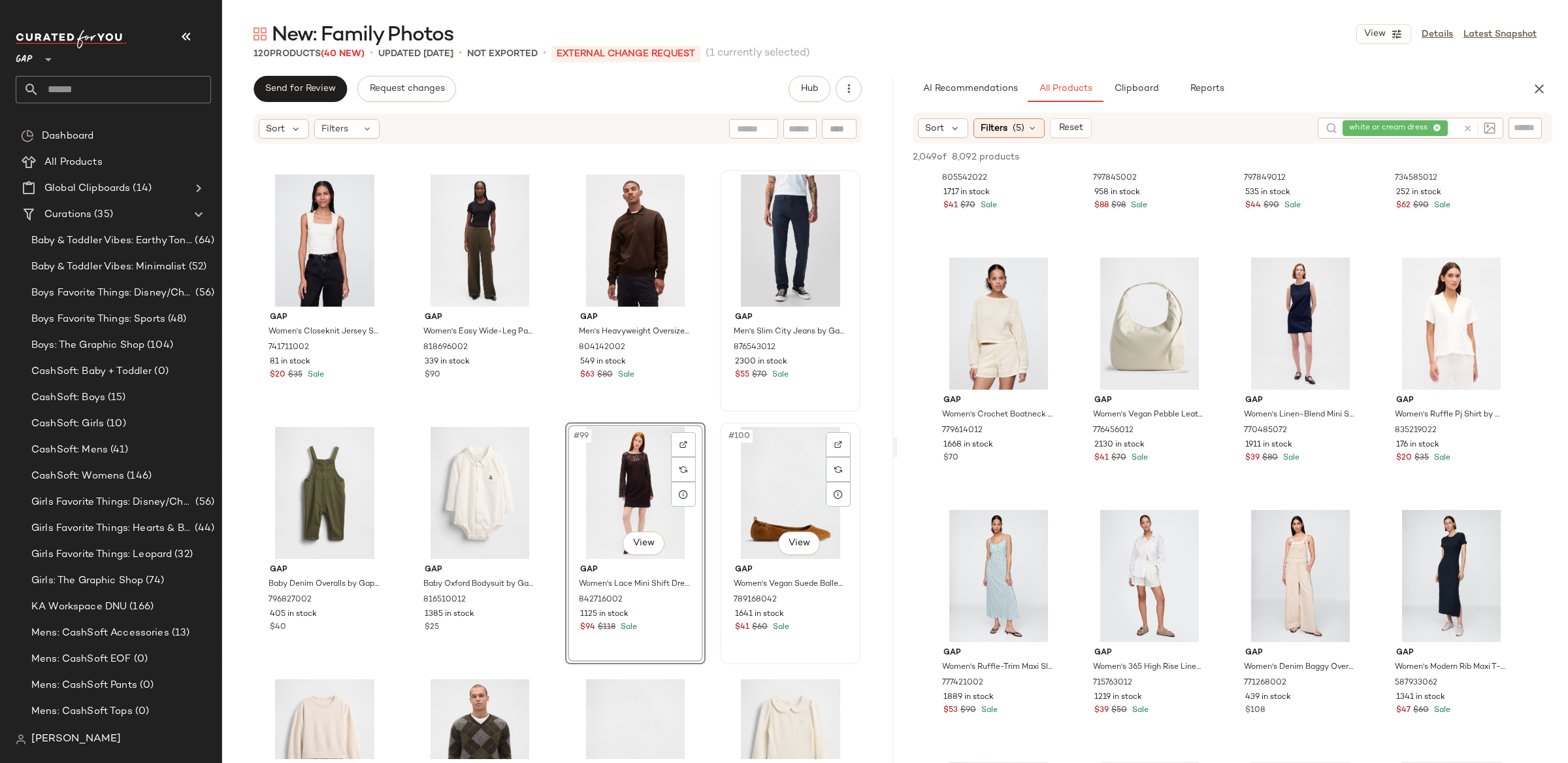
click at [787, 480] on div "#100 View" at bounding box center [790, 492] width 131 height 132
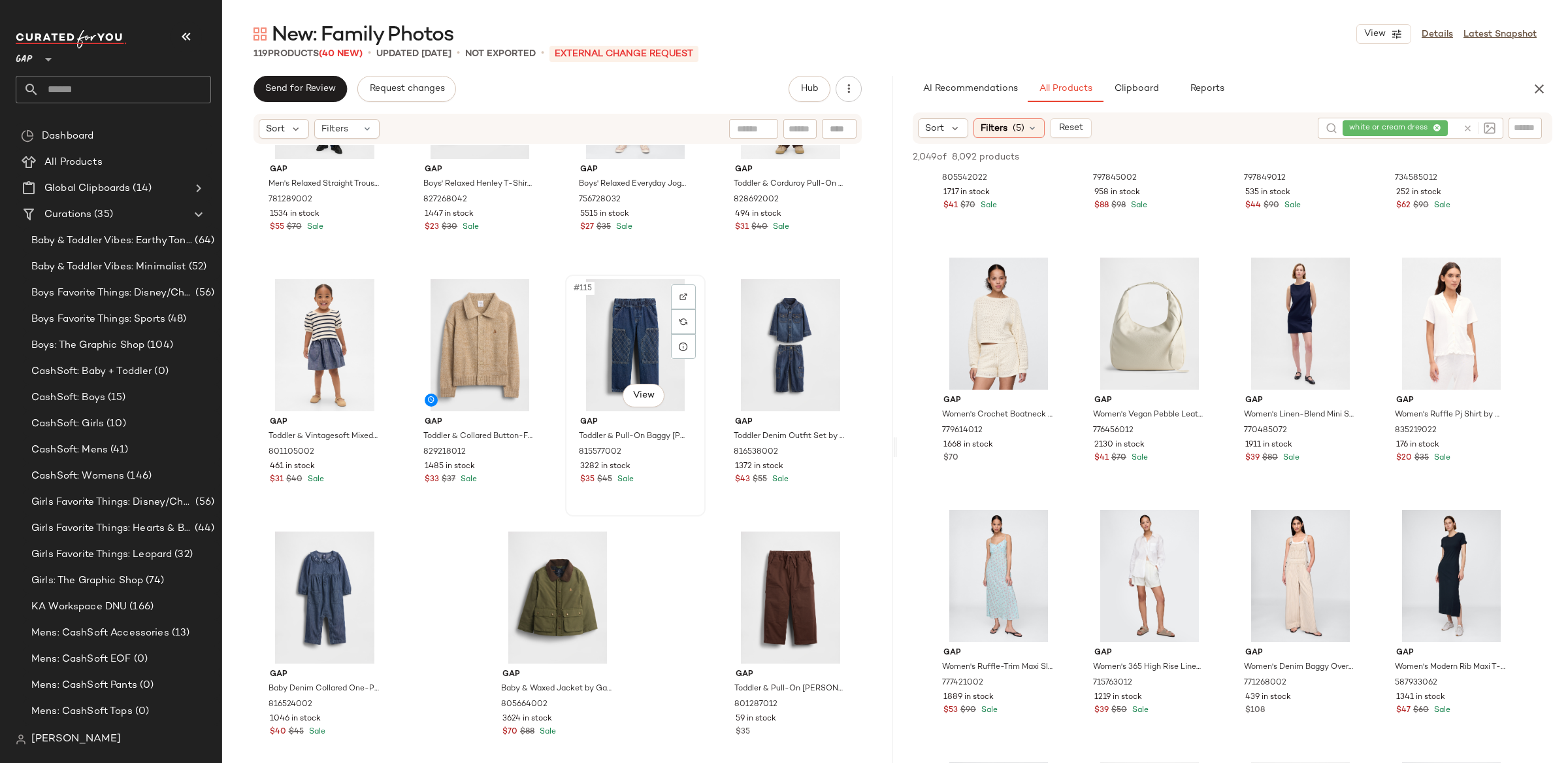
scroll to position [6957, 0]
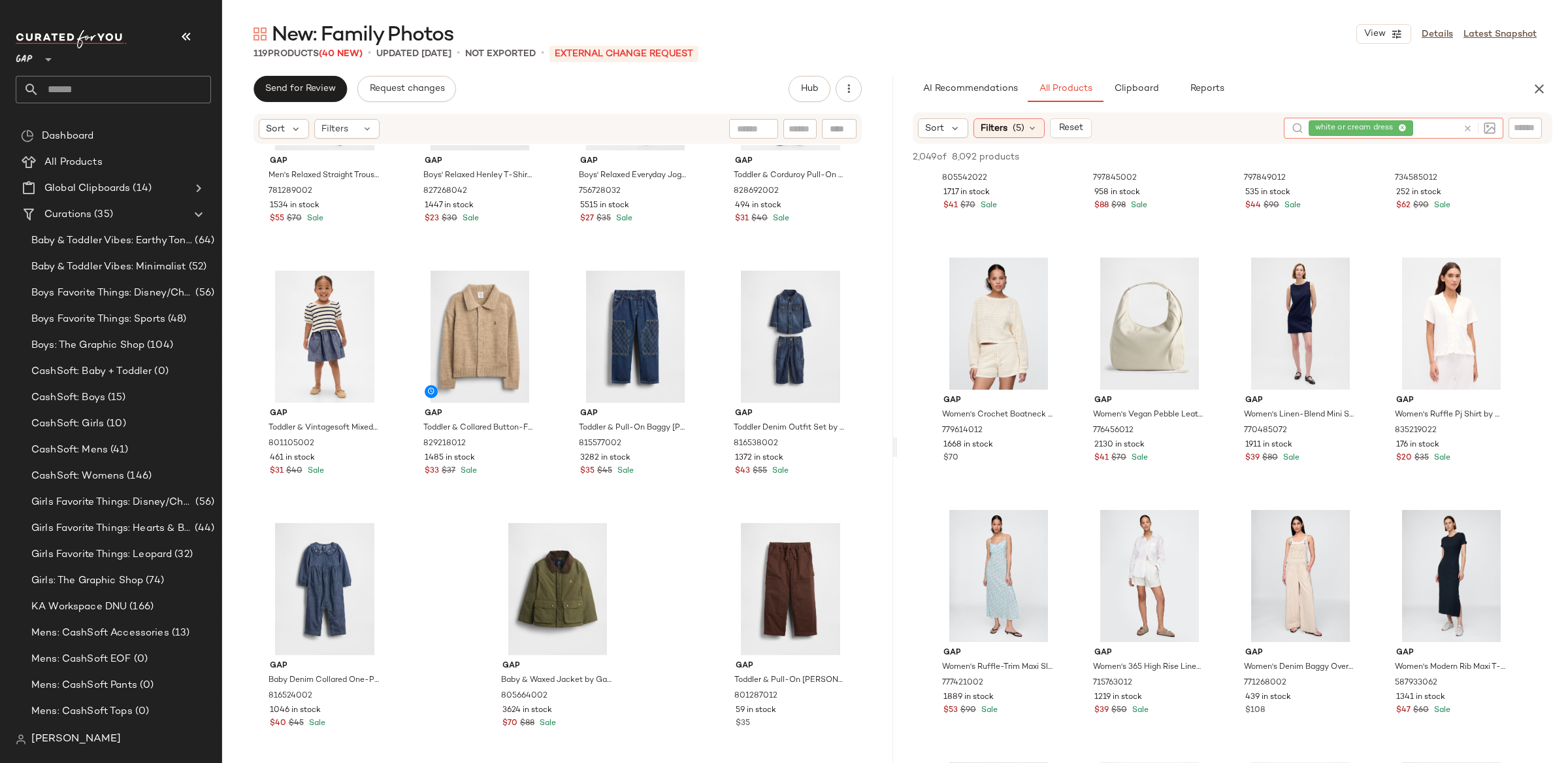
click at [1465, 127] on icon at bounding box center [1468, 129] width 10 height 10
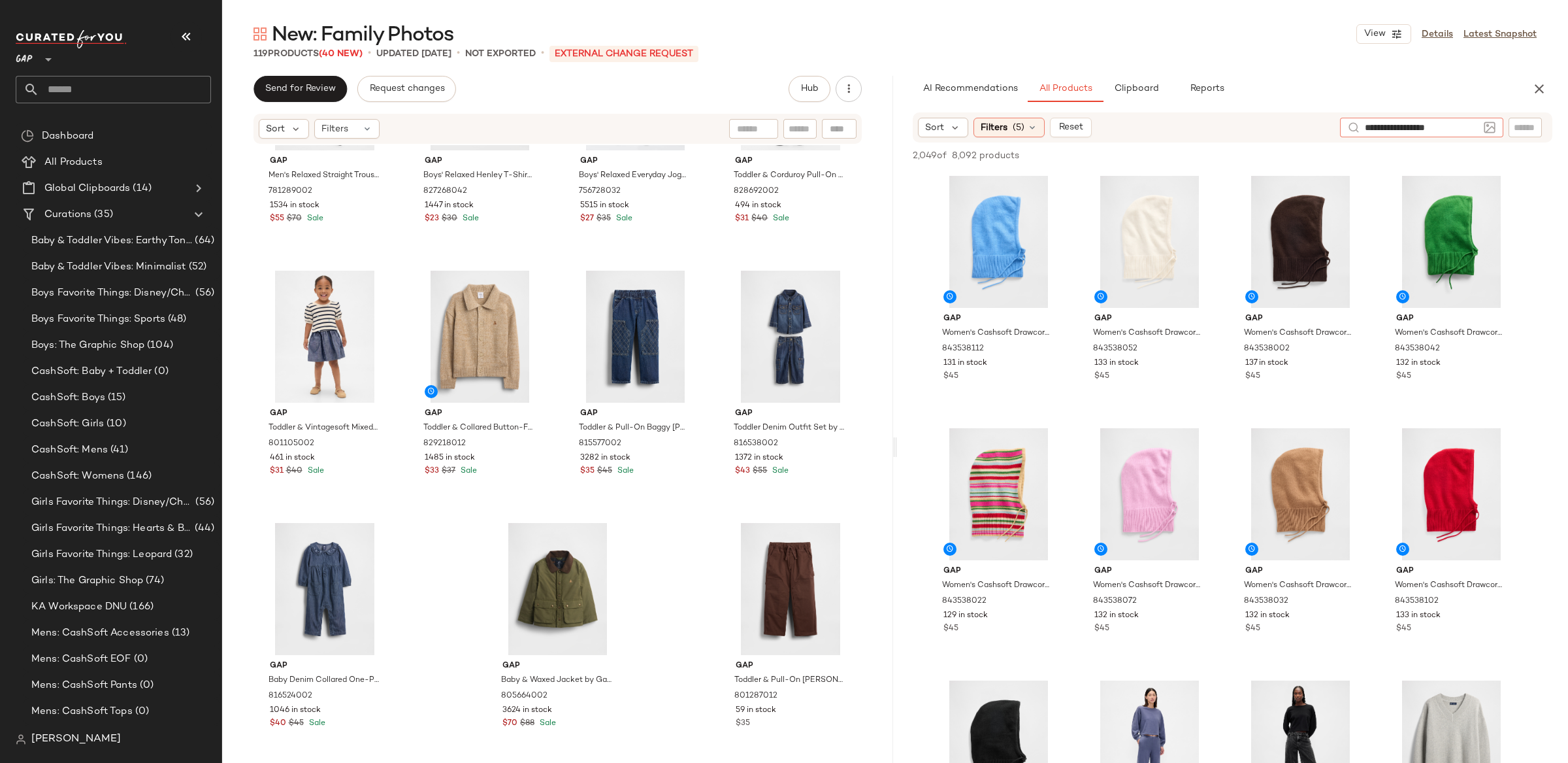
type input "**********"
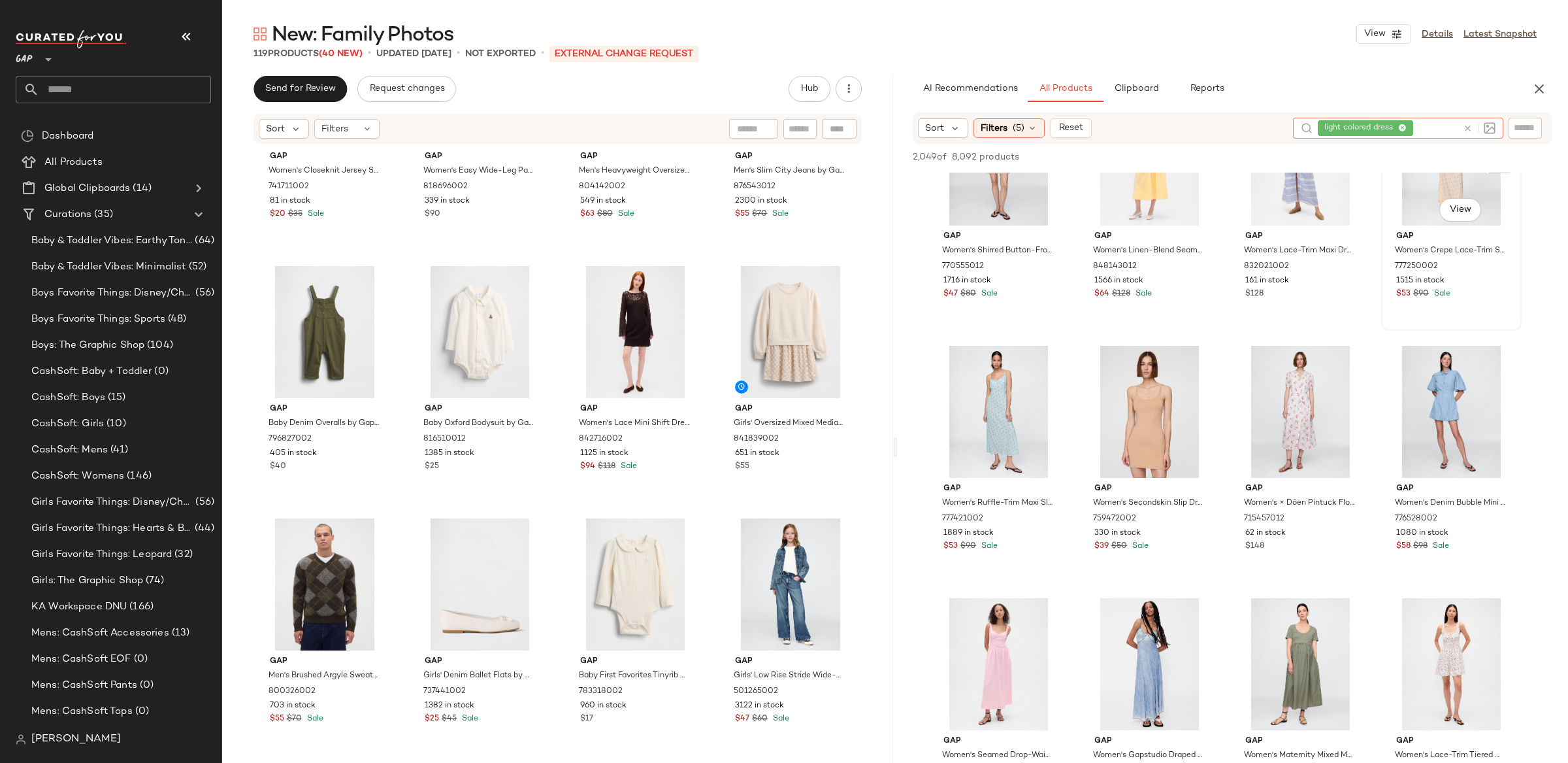
scroll to position [85, 0]
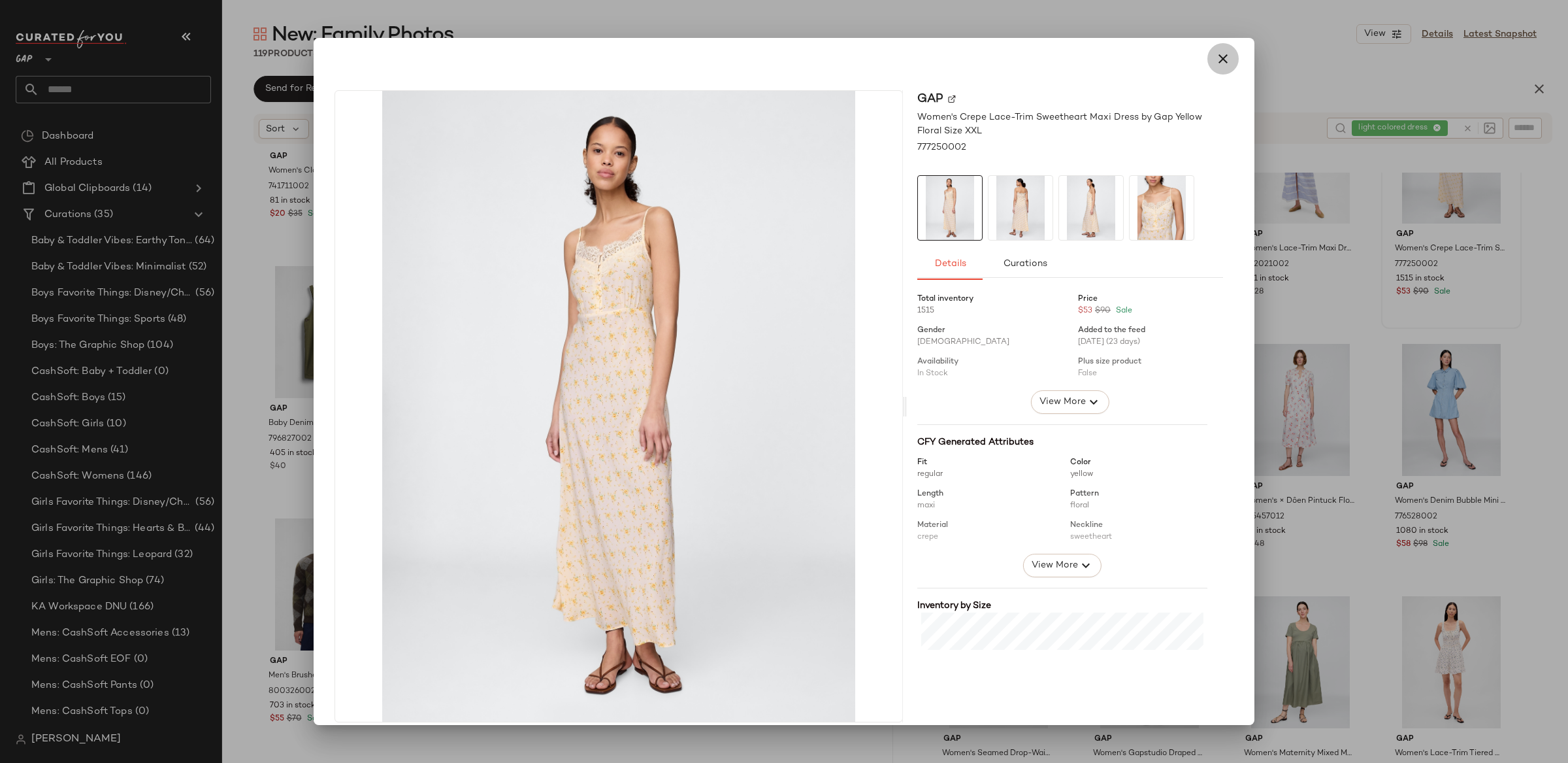
drag, startPoint x: 1210, startPoint y: 56, endPoint x: 1326, endPoint y: 160, distance: 155.8
click at [1215, 56] on icon "button" at bounding box center [1223, 59] width 16 height 16
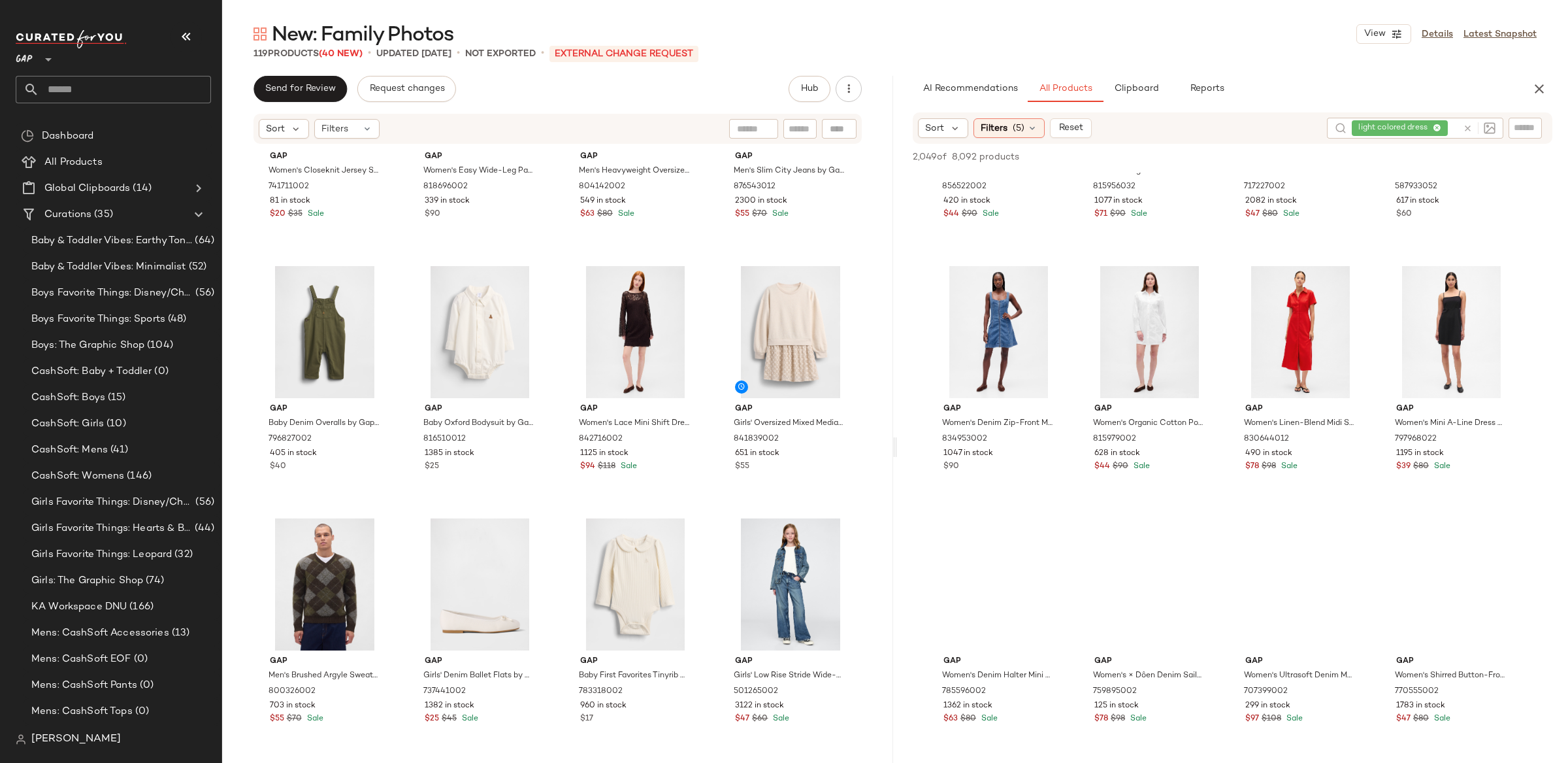
scroll to position [3207, 0]
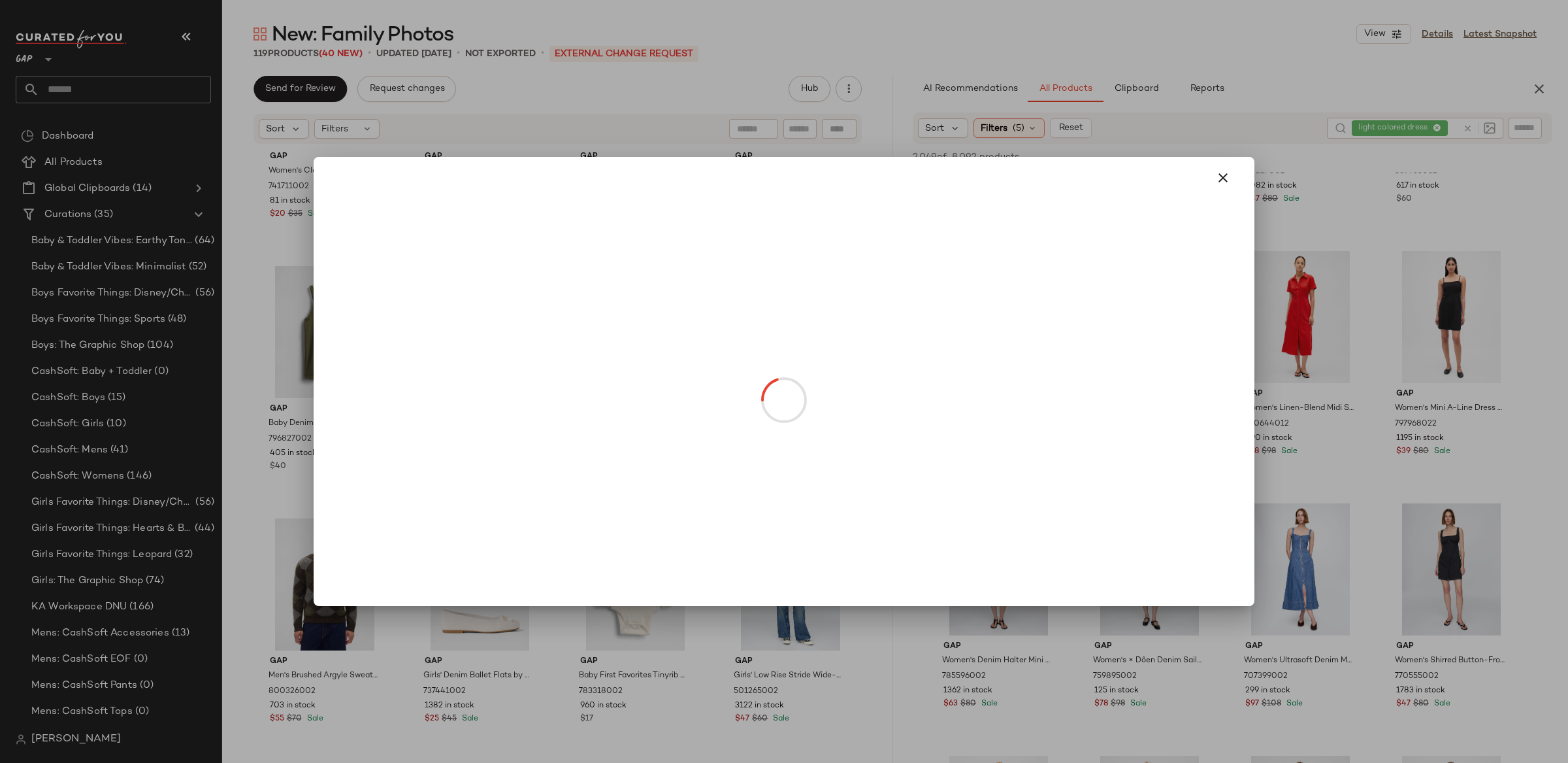
drag, startPoint x: 1166, startPoint y: 356, endPoint x: 1175, endPoint y: 357, distance: 9.1
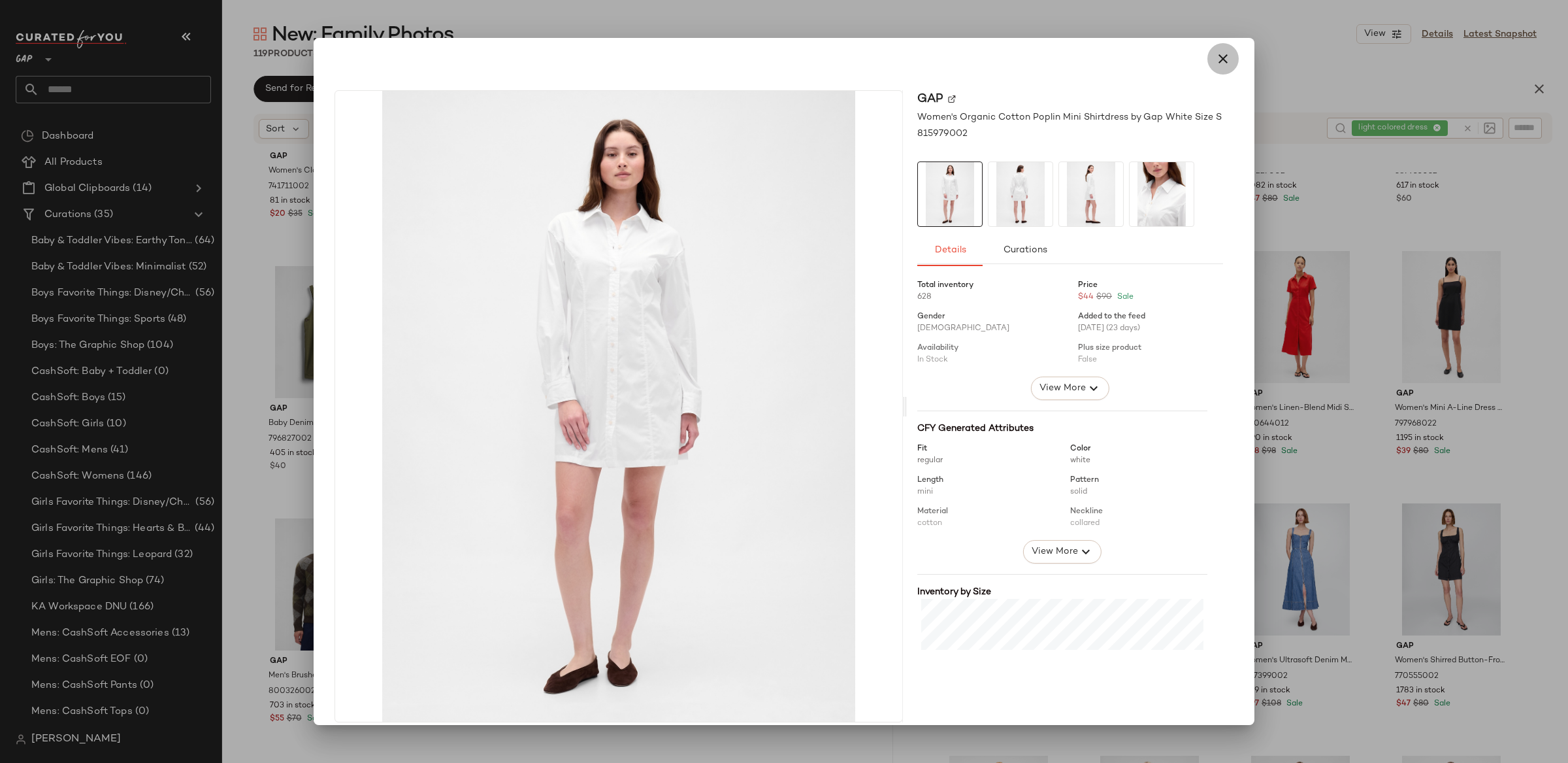
click at [1215, 64] on icon "button" at bounding box center [1223, 59] width 16 height 16
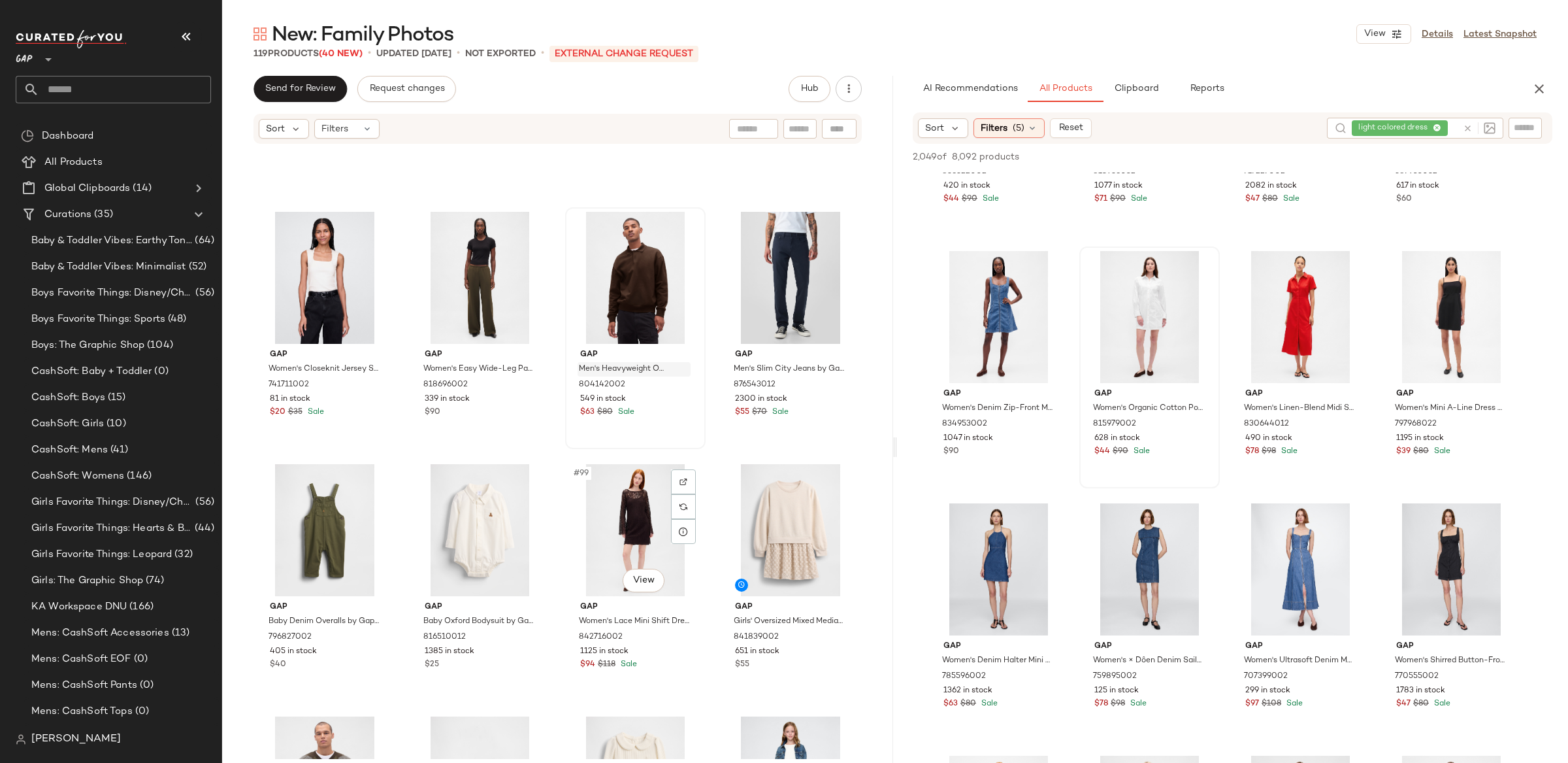
scroll to position [5744, 0]
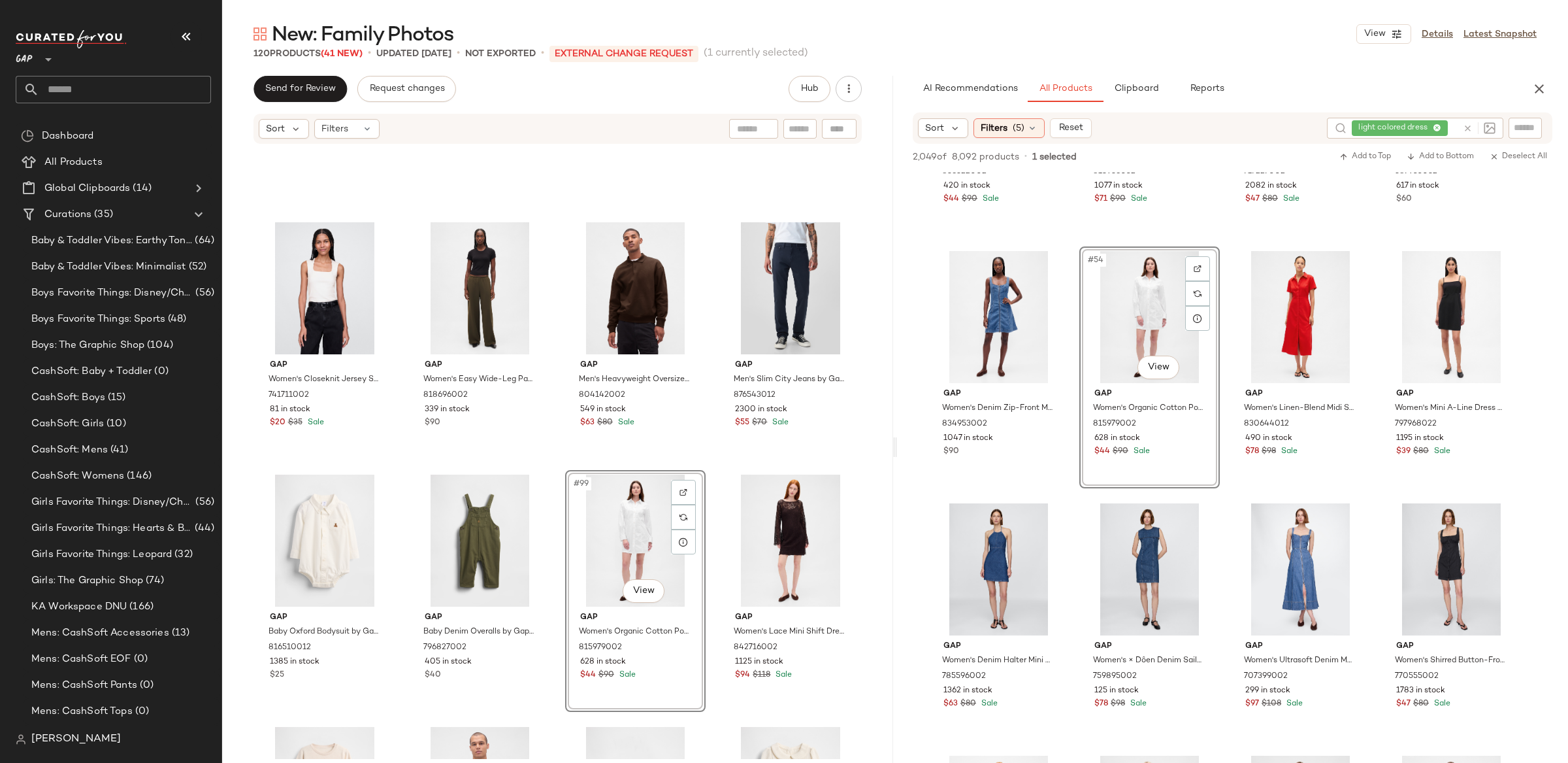
click at [863, 436] on div "Gap Women's Closeknit Jersey Square-Neck Top by Gap New Off White Tall Size XL …" at bounding box center [557, 451] width 671 height 614
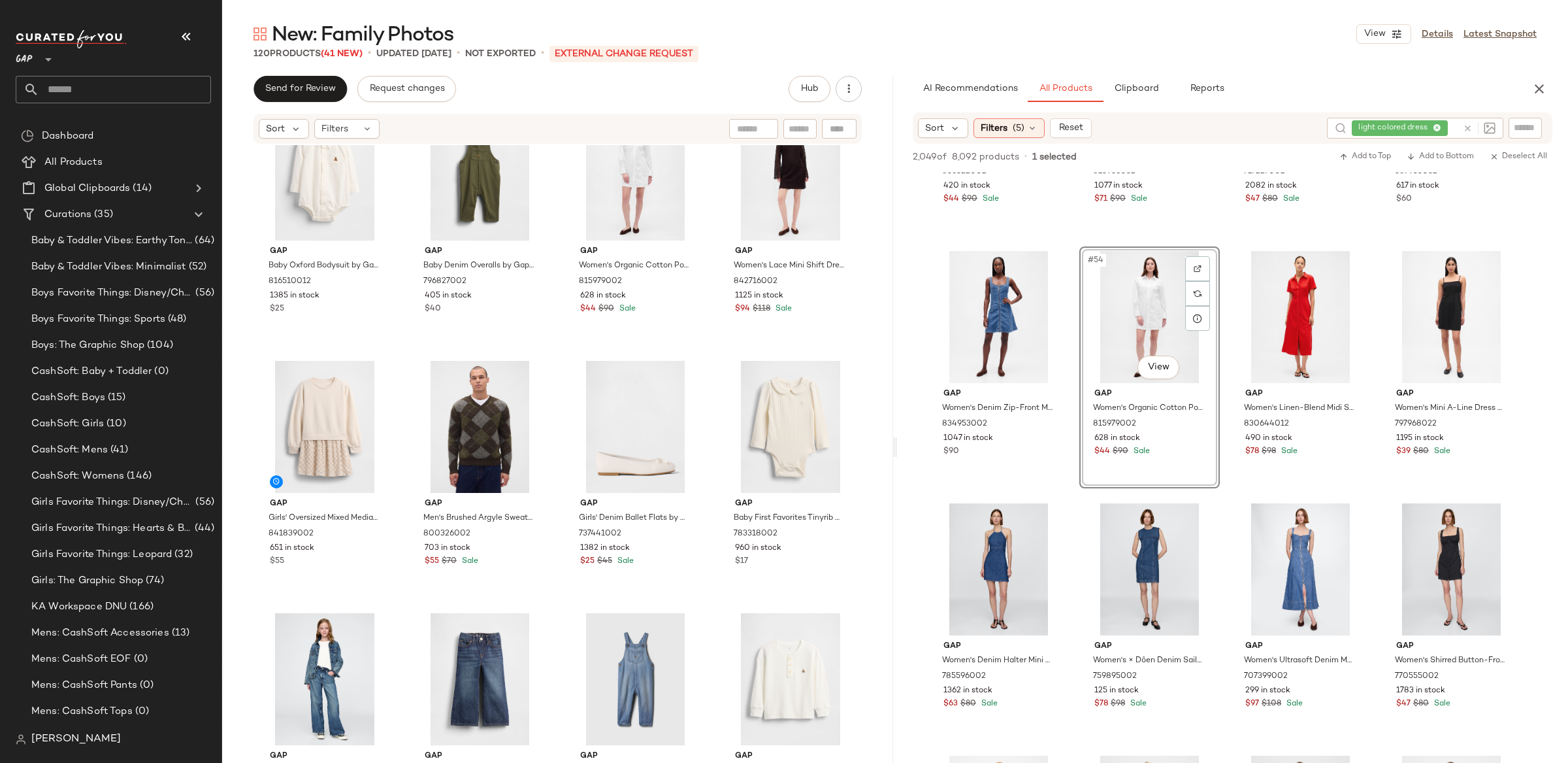
scroll to position [6114, 0]
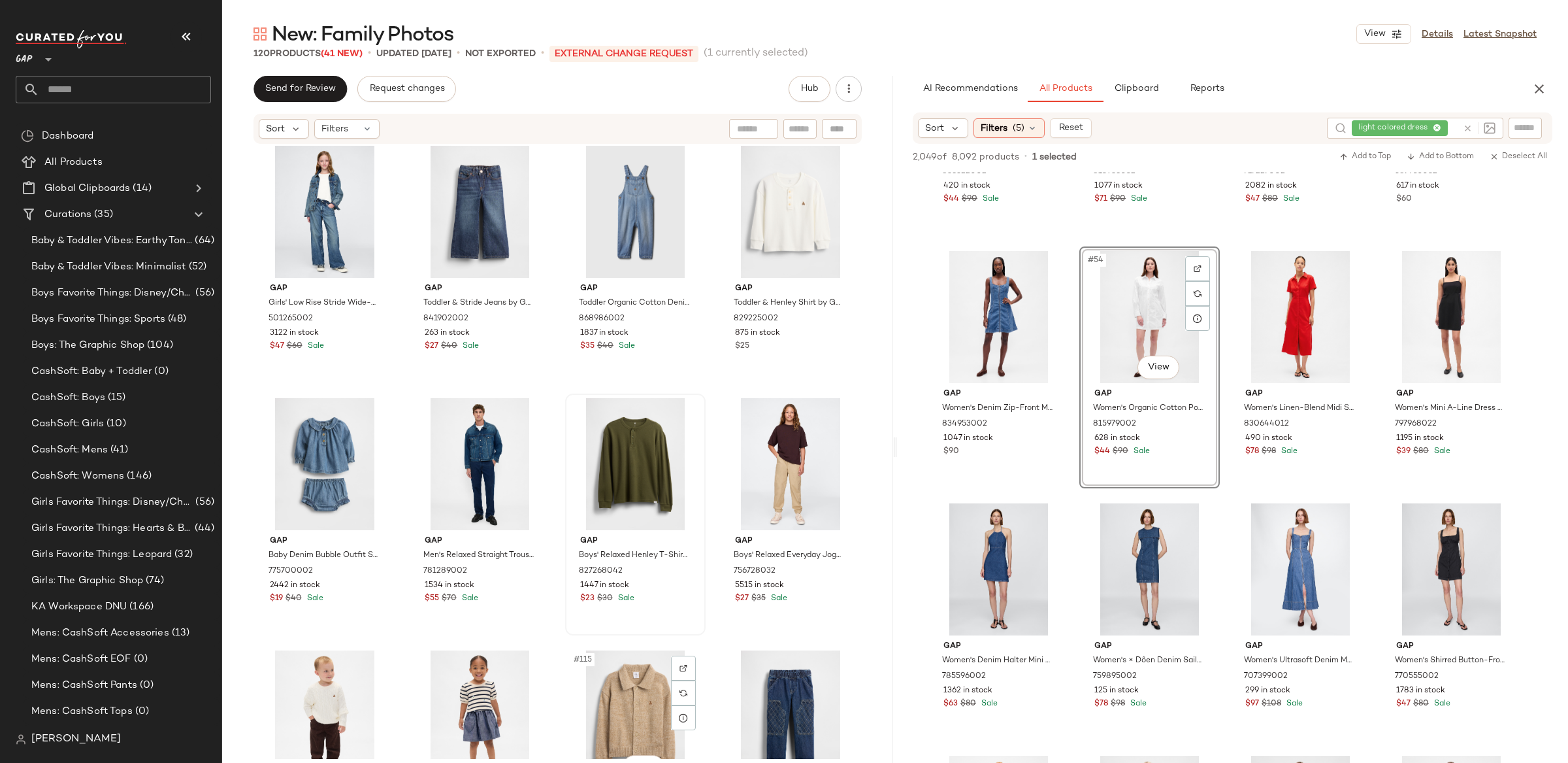
scroll to position [6574, 0]
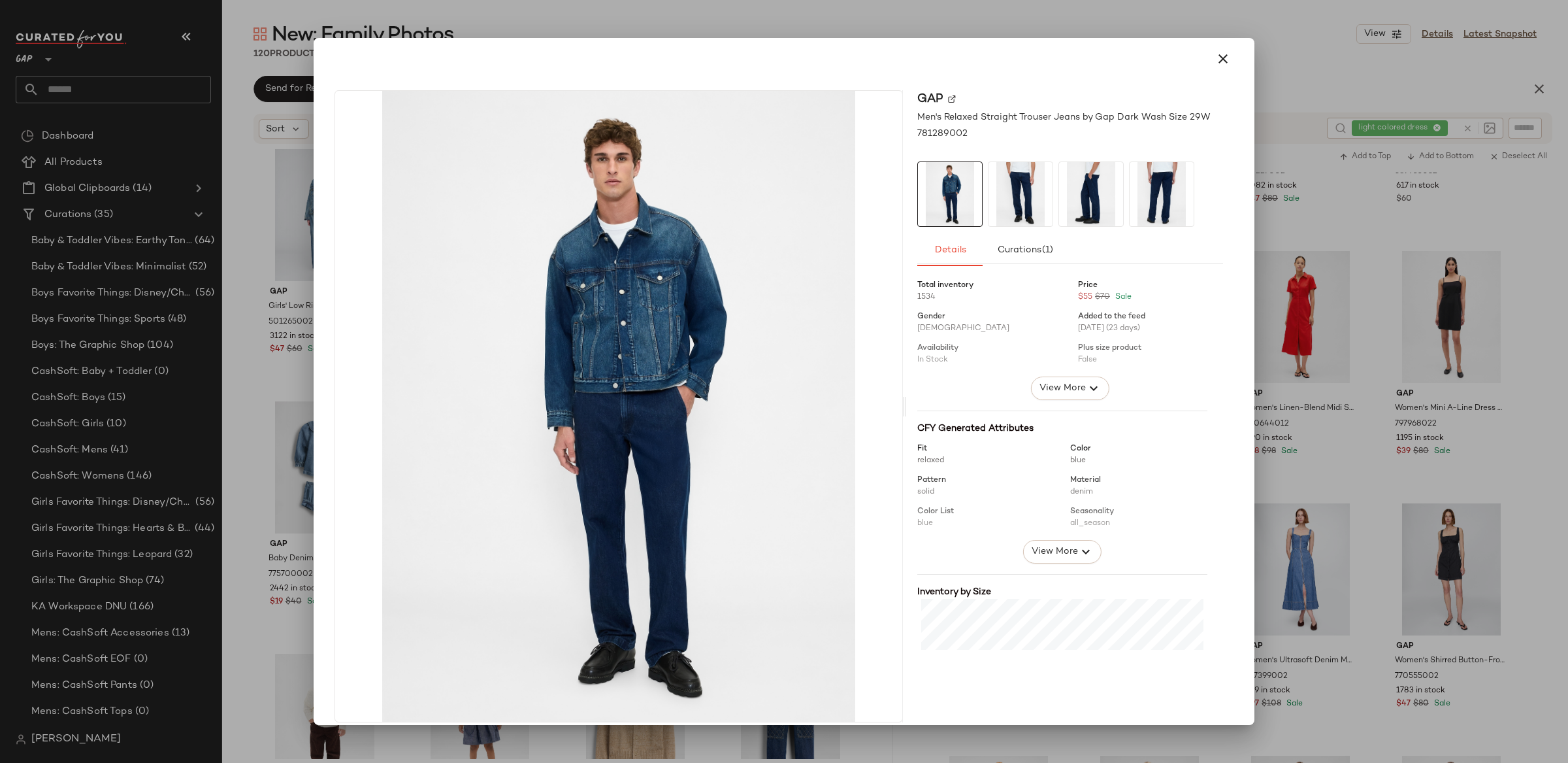
drag, startPoint x: 1203, startPoint y: 64, endPoint x: 1164, endPoint y: 94, distance: 49.2
click at [1208, 64] on button "button" at bounding box center [1224, 59] width 32 height 32
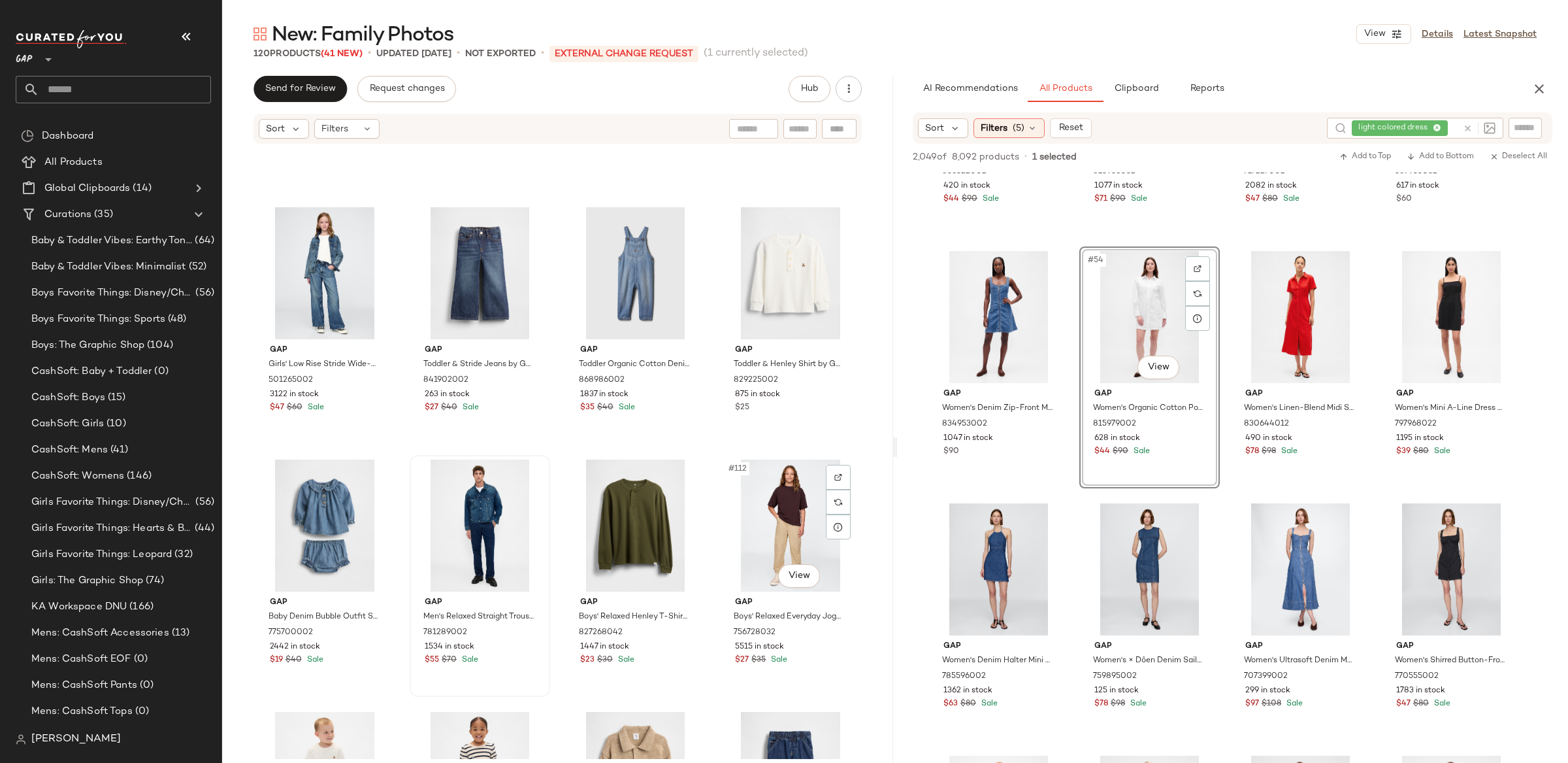
scroll to position [6475, 0]
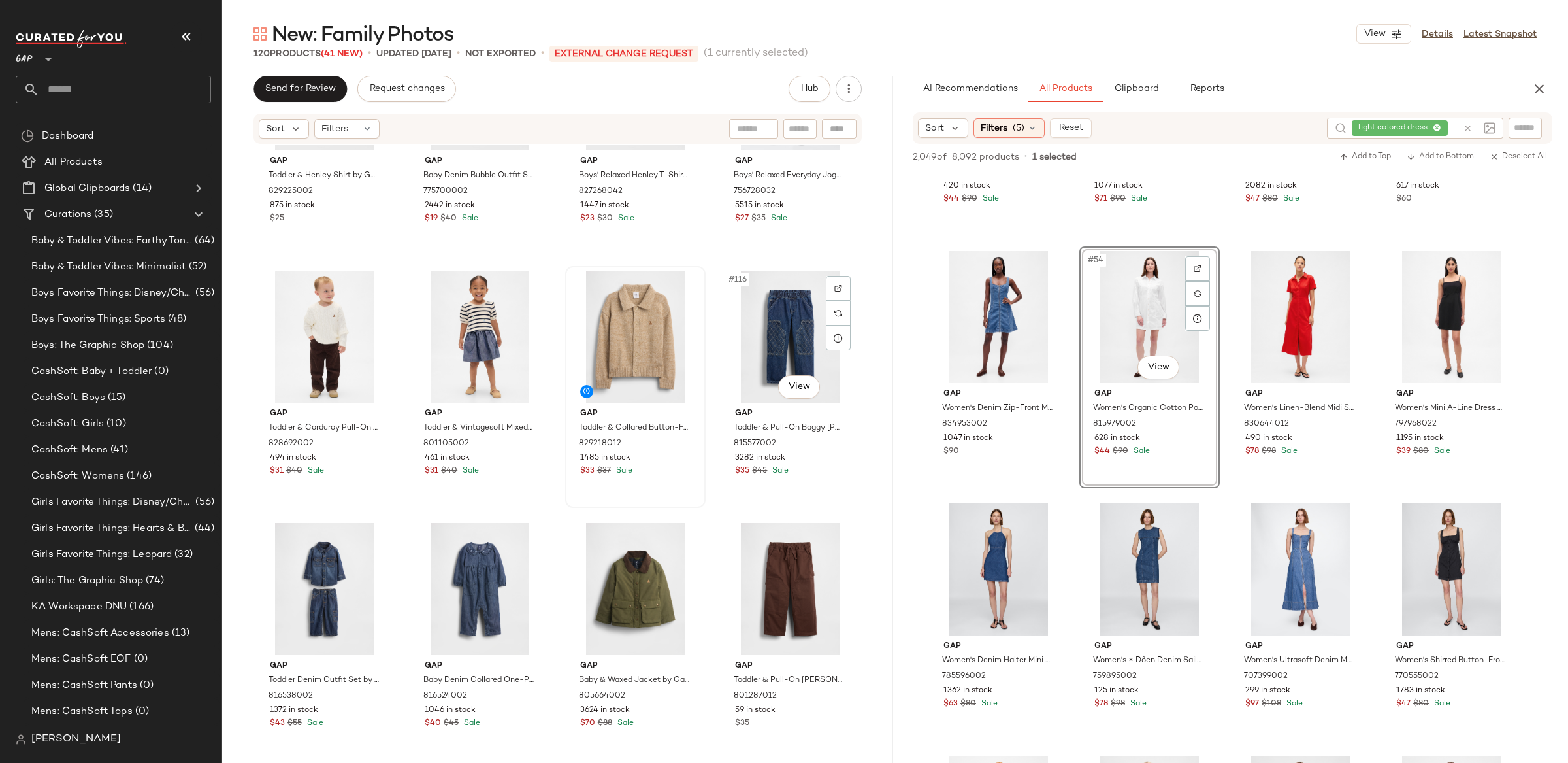
scroll to position [6956, 0]
click at [624, 328] on div "#115 View" at bounding box center [636, 336] width 131 height 132
click at [775, 322] on div "#116 View" at bounding box center [790, 336] width 131 height 132
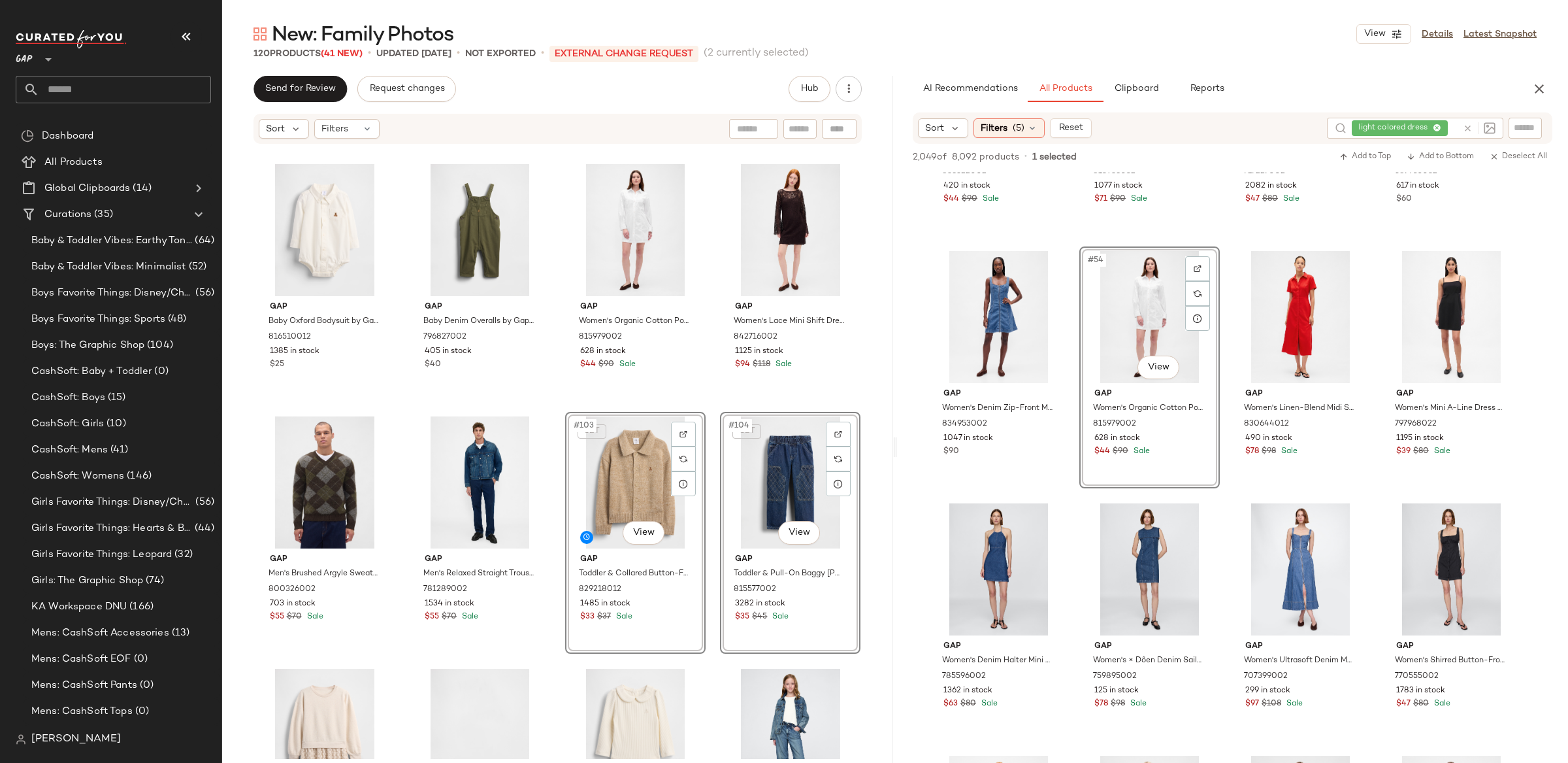
scroll to position [6028, 0]
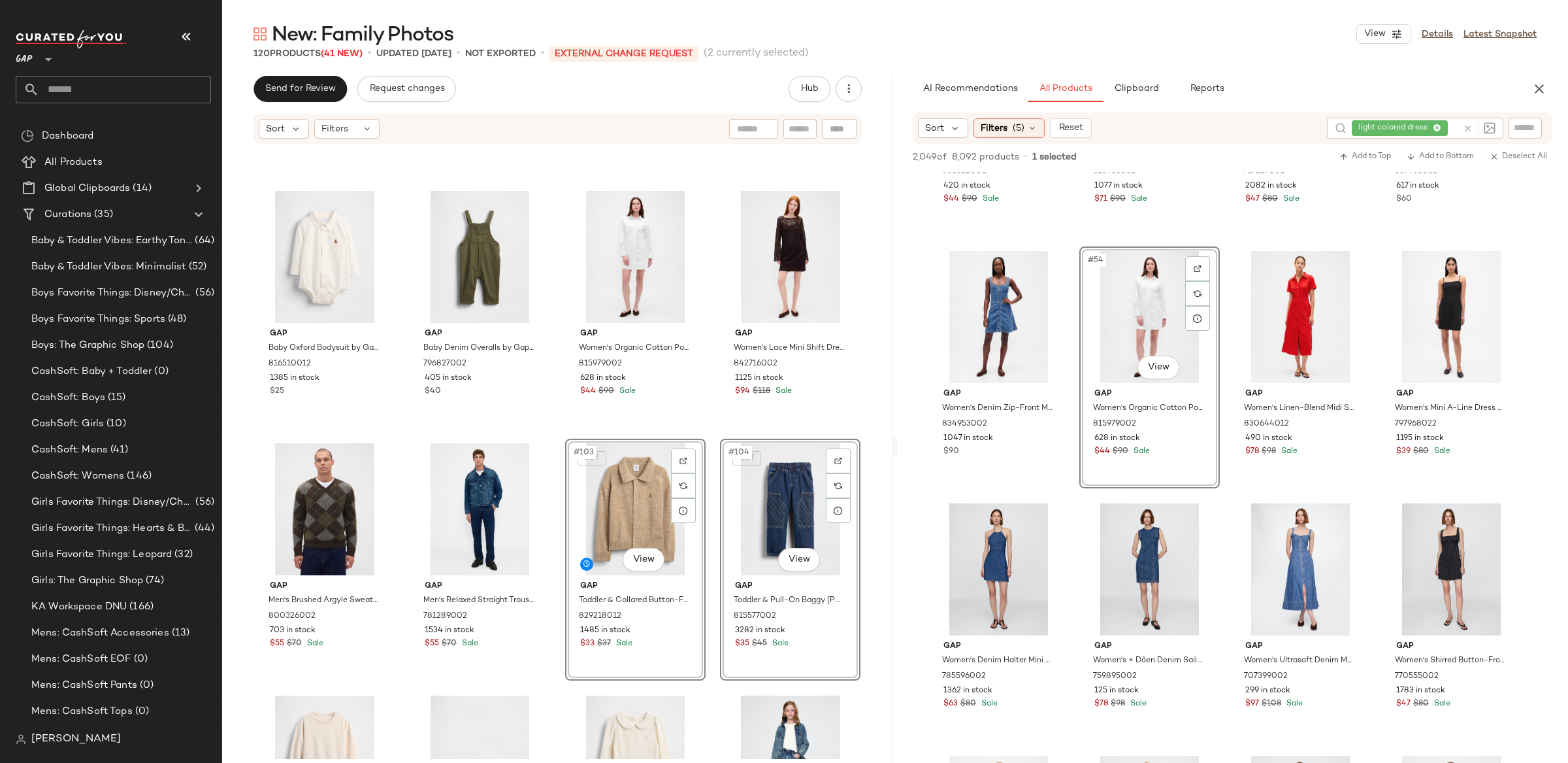
click at [867, 342] on div "Gap Baby Oxford Bodysuit by Gap New Off White Size 0-3 M 816510012 1385 in stoc…" at bounding box center [557, 451] width 671 height 614
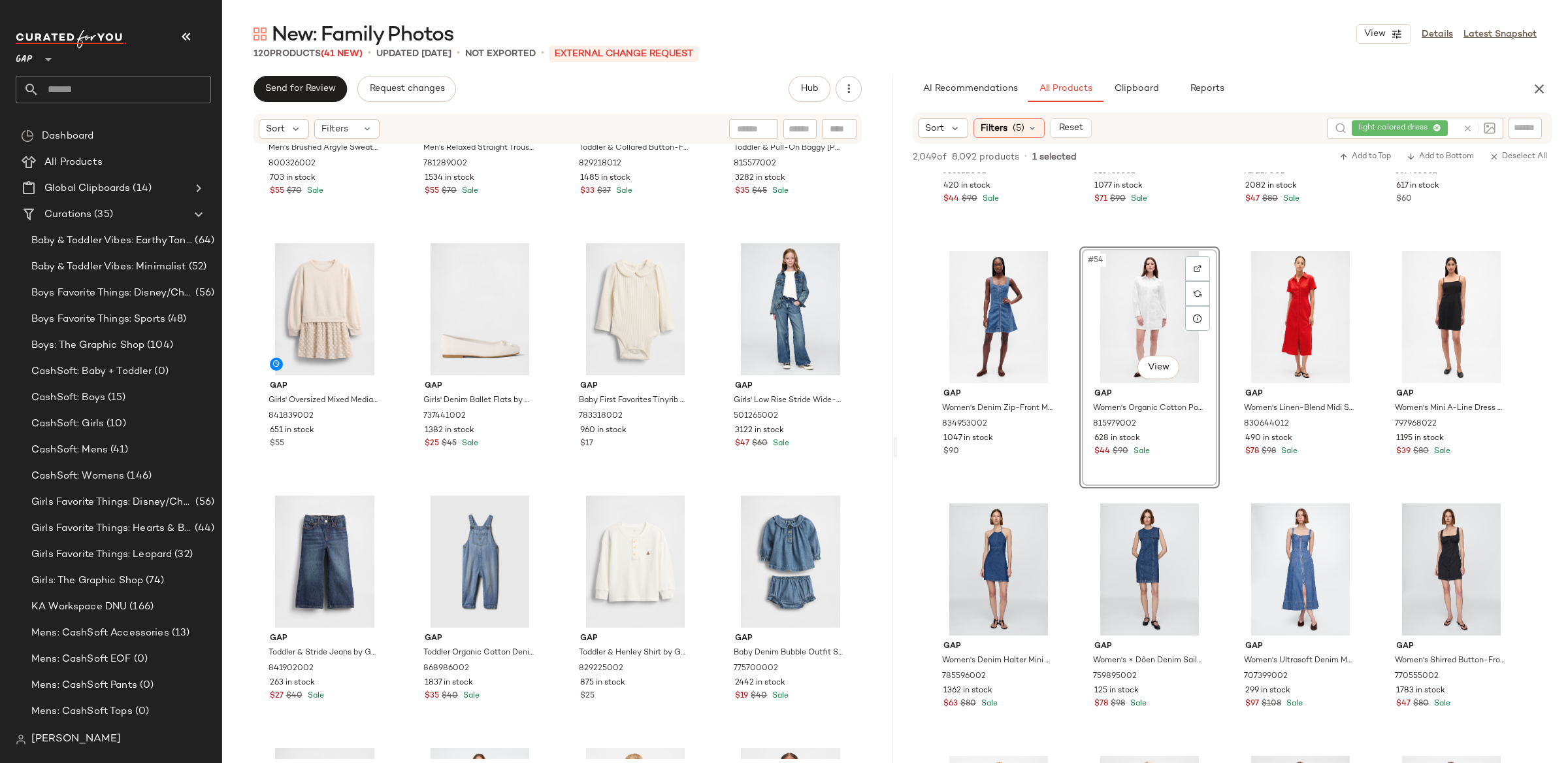
scroll to position [6553, 0]
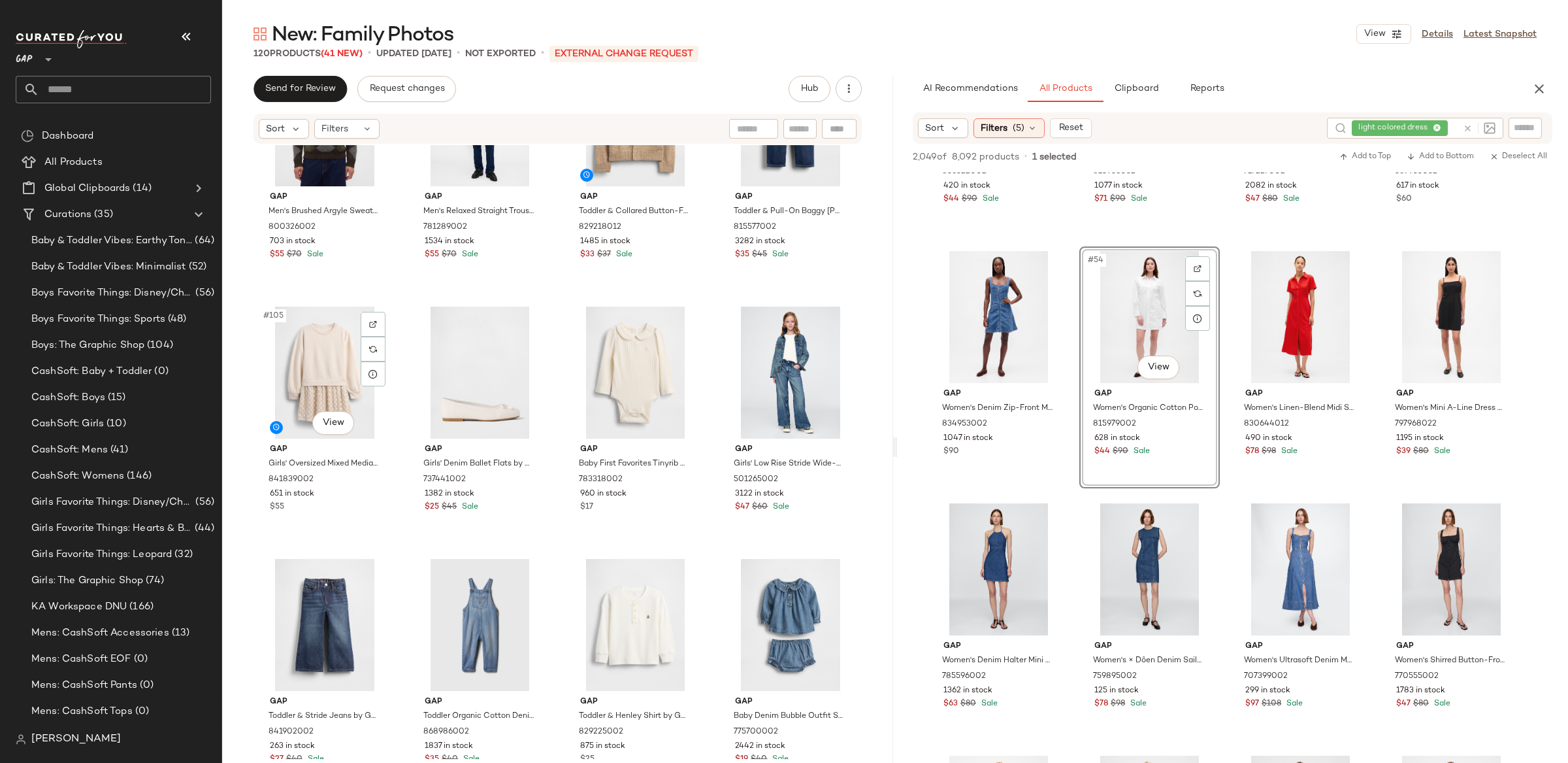
click at [344, 382] on div "#105 View" at bounding box center [325, 372] width 131 height 132
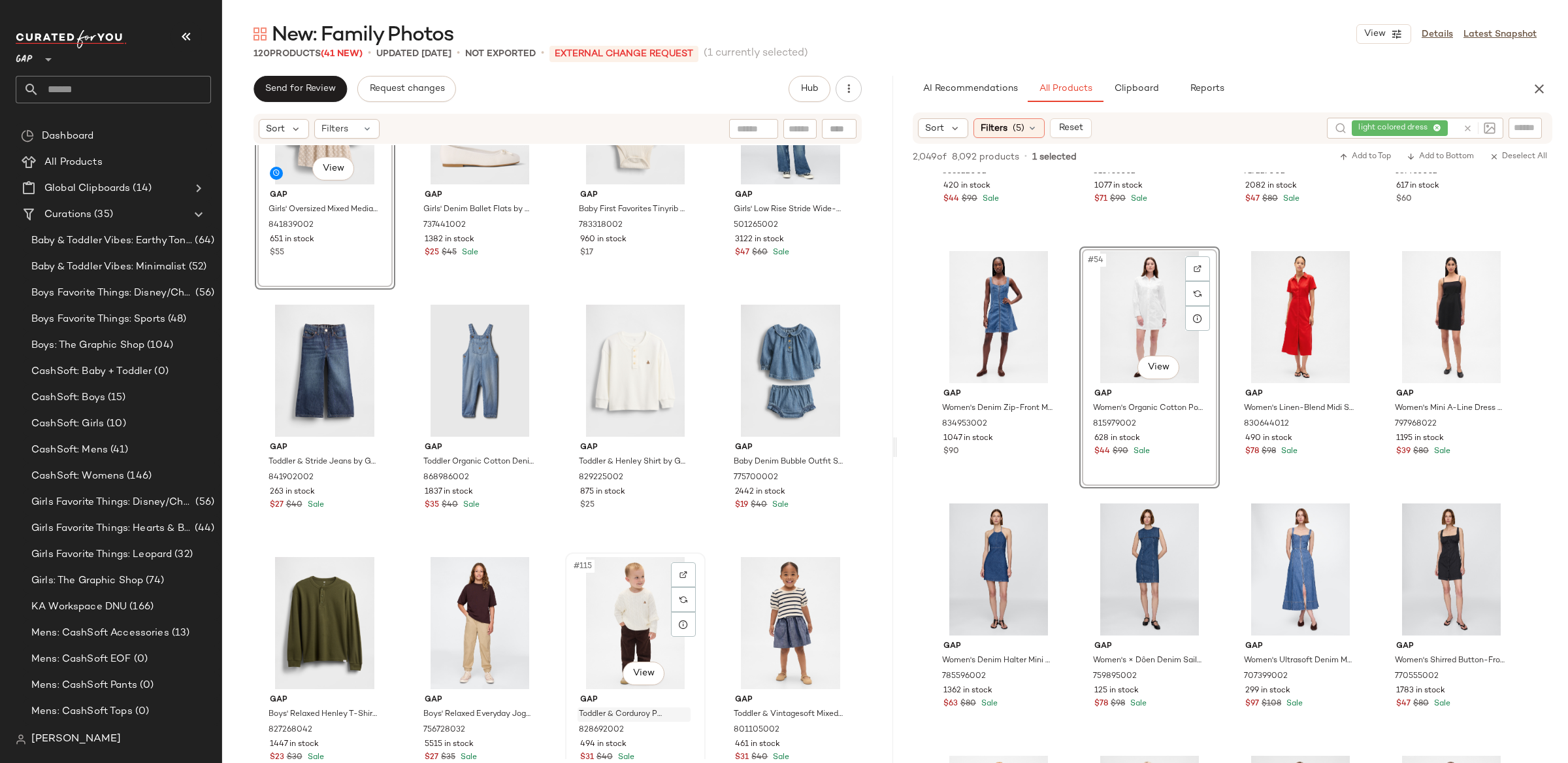
scroll to position [6957, 0]
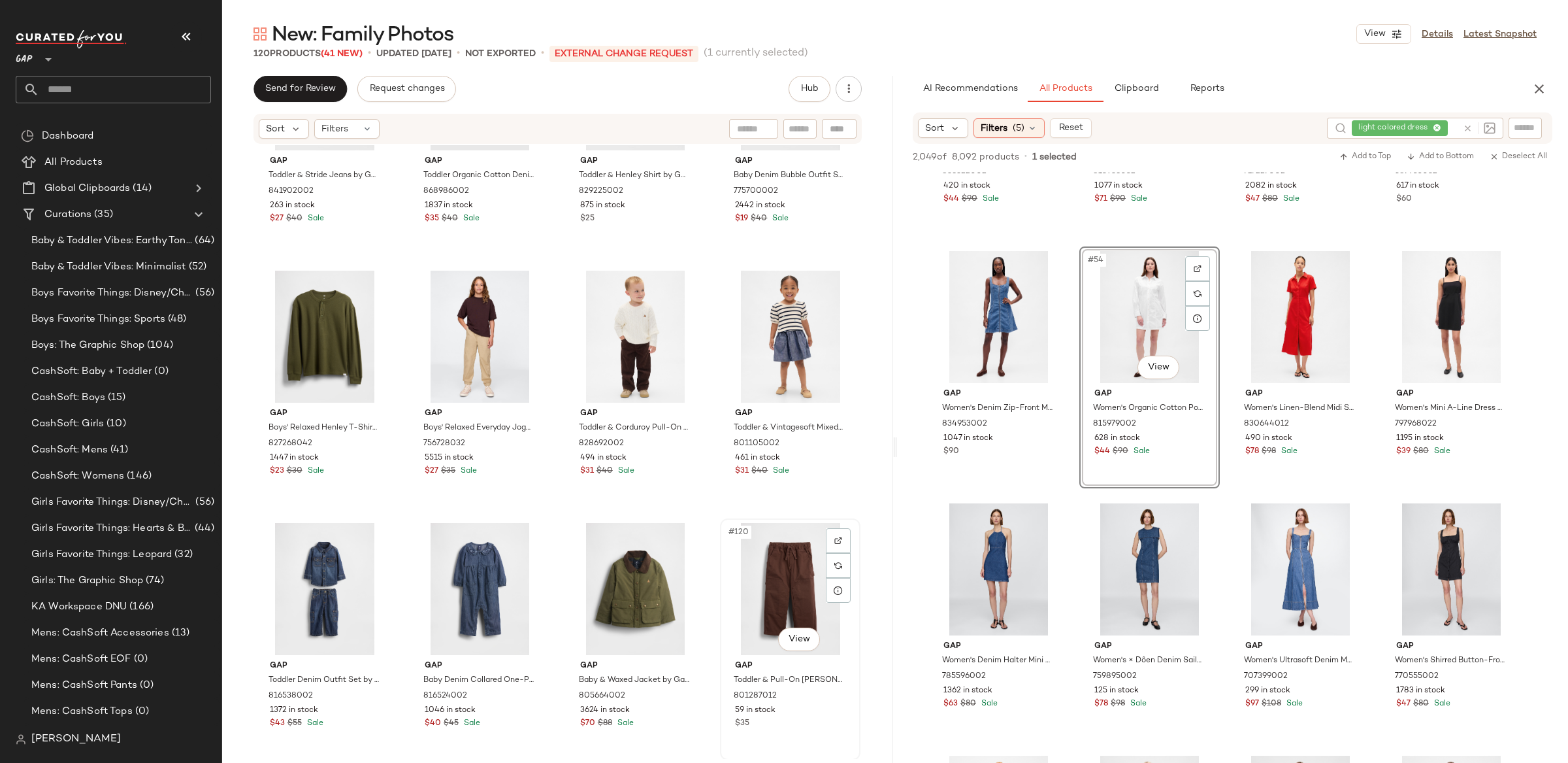
click at [757, 559] on div "#120 View" at bounding box center [790, 588] width 131 height 132
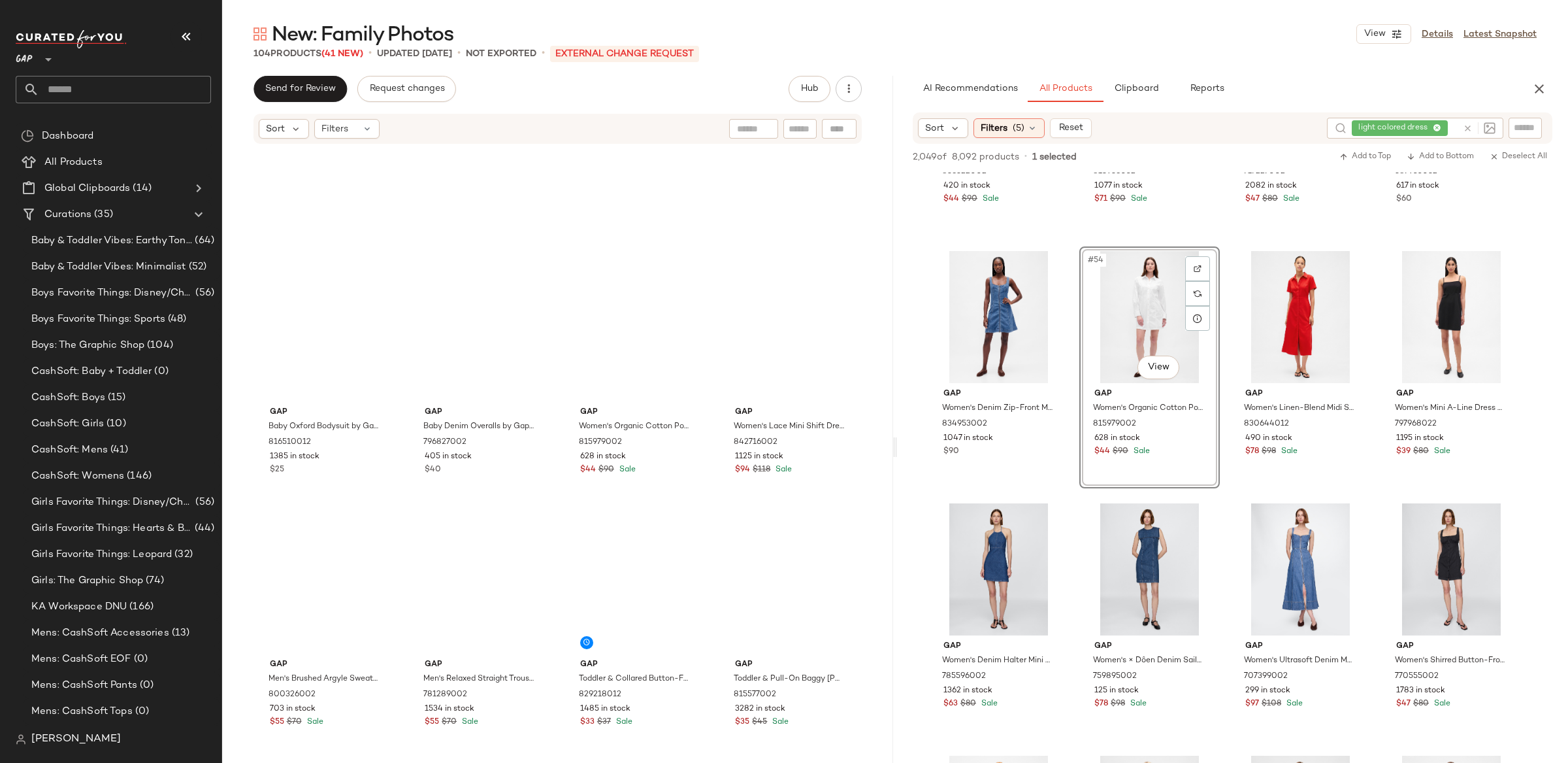
scroll to position [5948, 0]
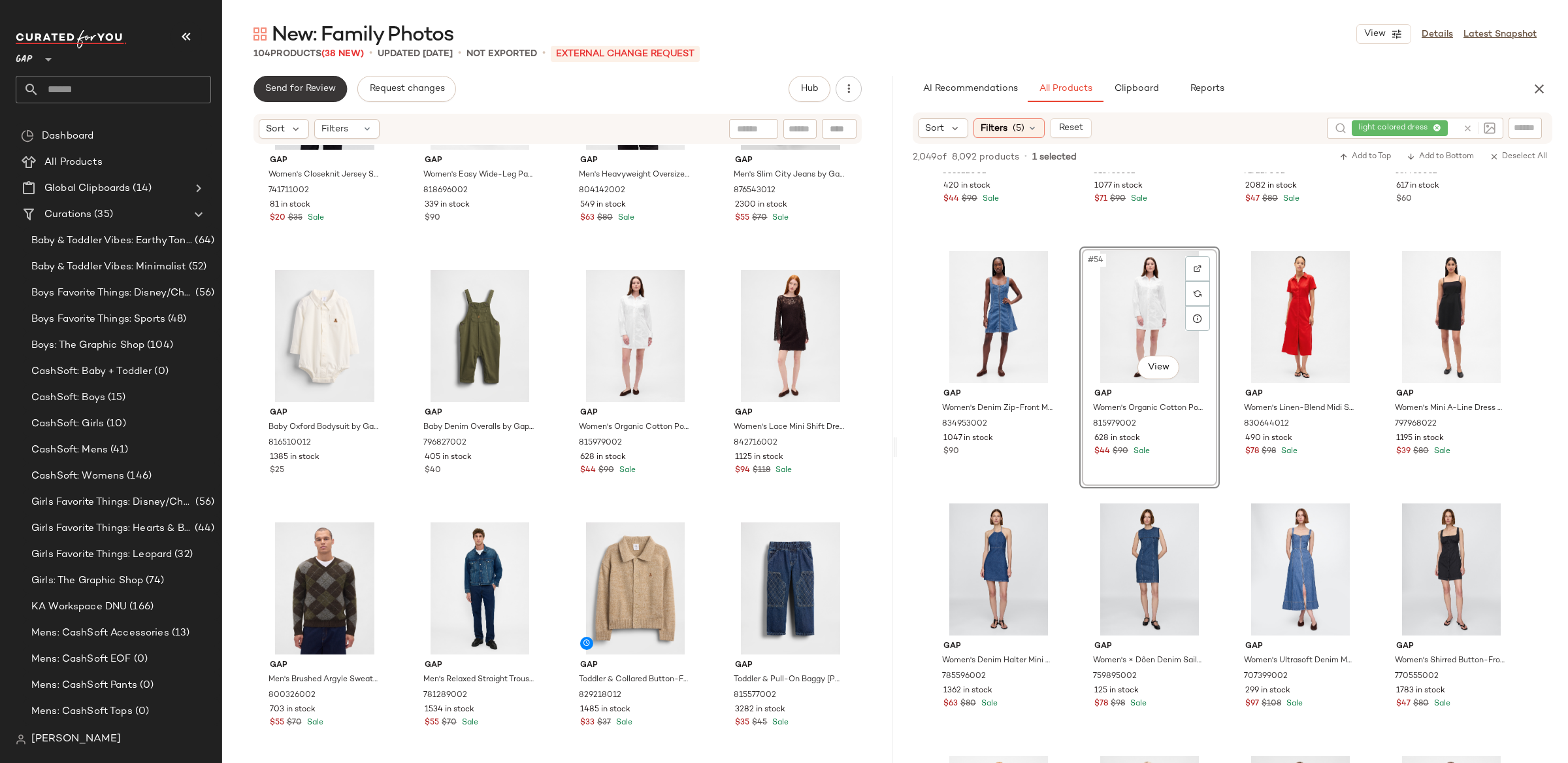
click at [302, 98] on button "Send for Review" at bounding box center [301, 88] width 93 height 26
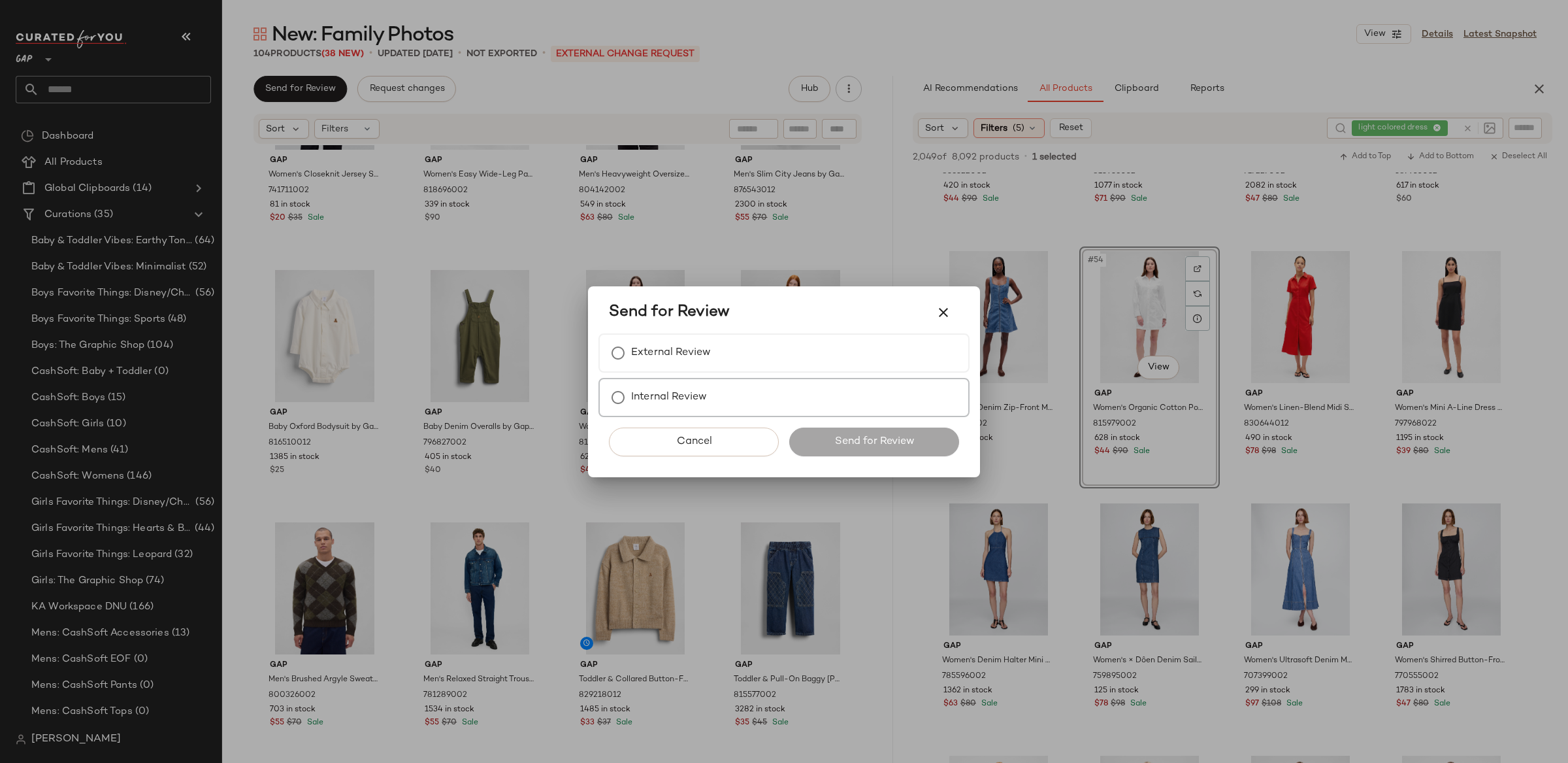
drag, startPoint x: 772, startPoint y: 363, endPoint x: 906, endPoint y: 441, distance: 155.0
click at [772, 364] on div "External Review" at bounding box center [784, 353] width 371 height 40
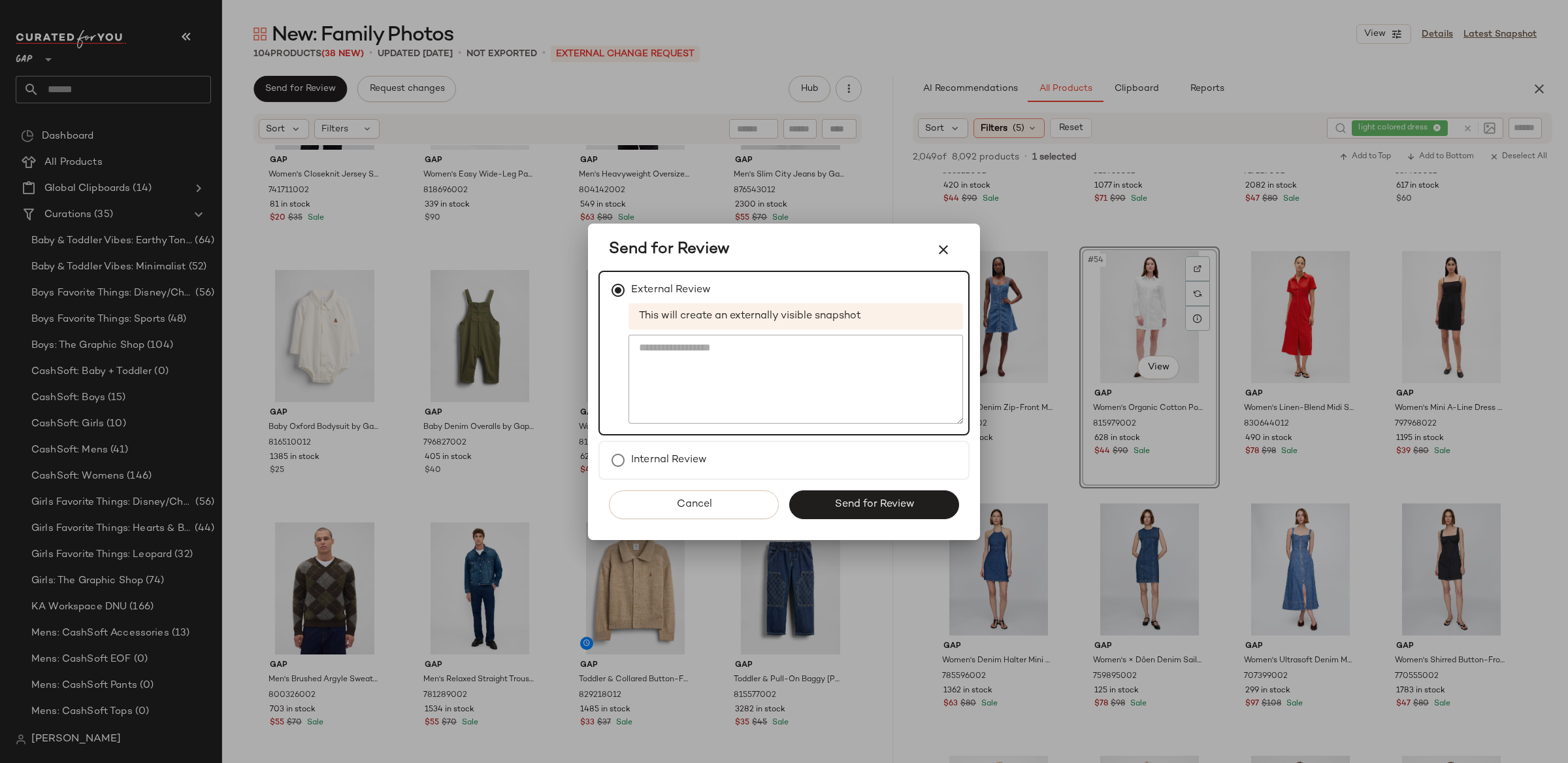
drag, startPoint x: 905, startPoint y: 501, endPoint x: 894, endPoint y: 436, distance: 65.9
click at [905, 498] on span "Send for Review" at bounding box center [874, 504] width 80 height 13
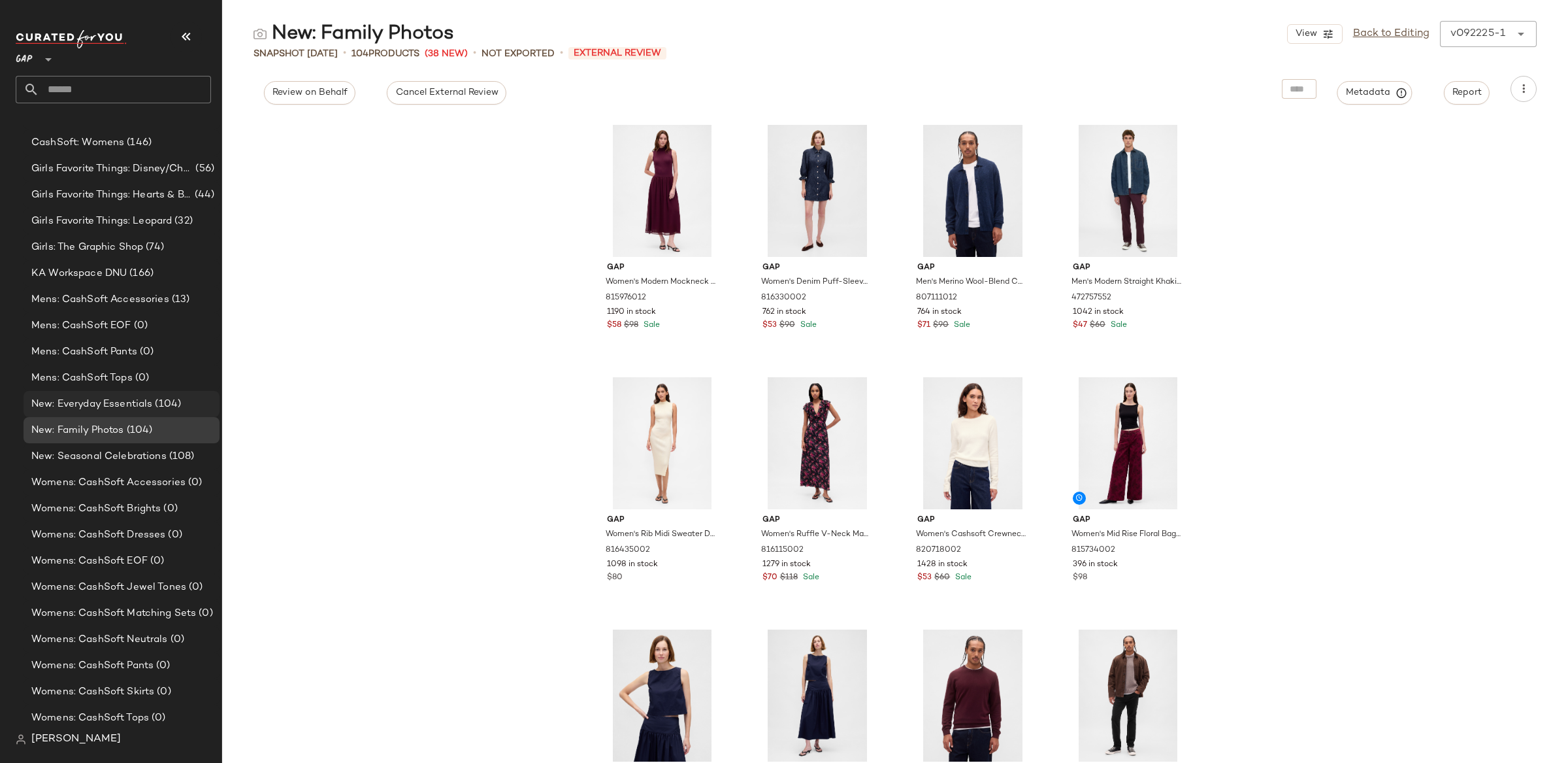
scroll to position [416, 0]
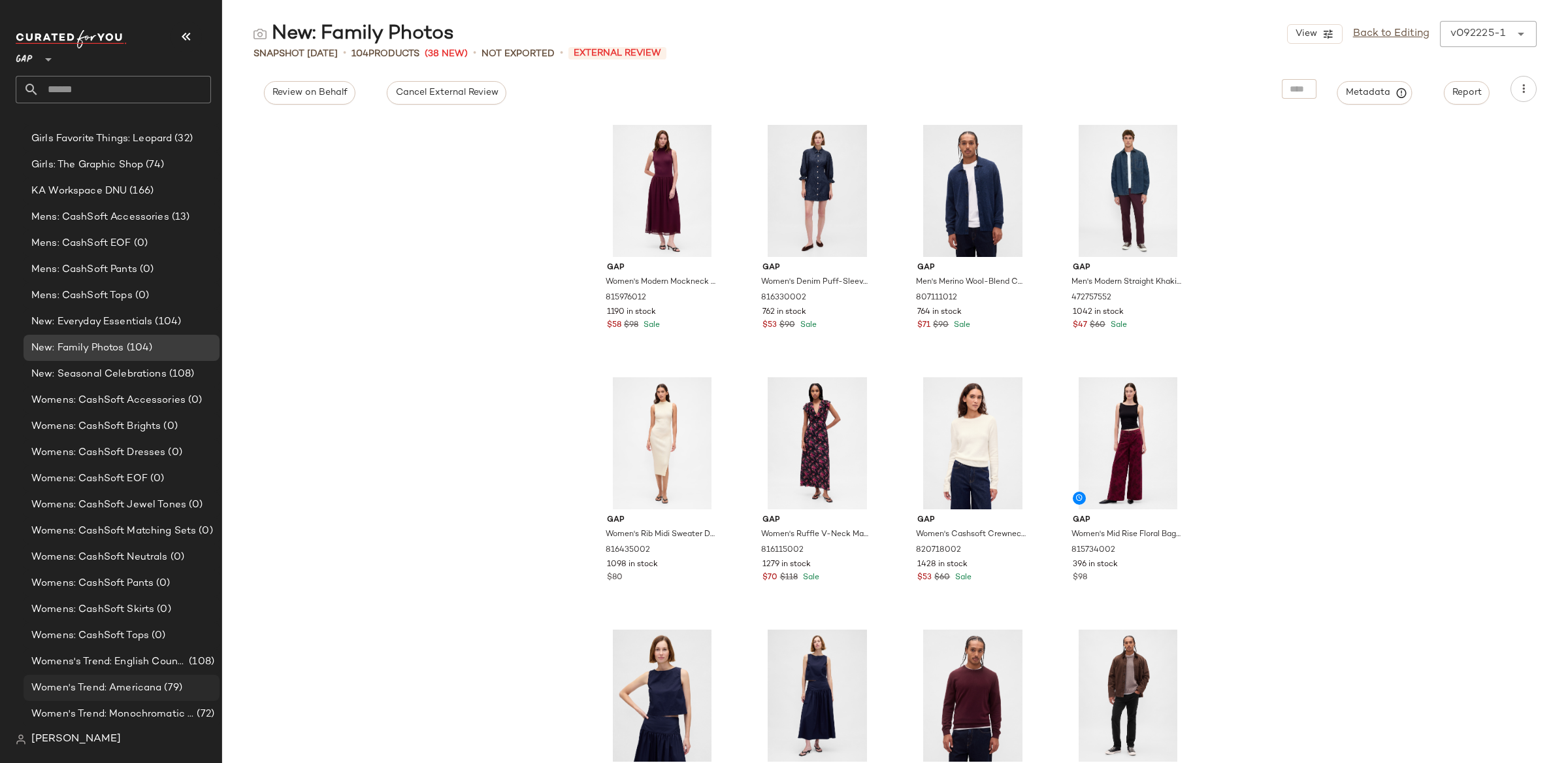
click at [149, 690] on span "Women's Trend: Americana" at bounding box center [96, 688] width 130 height 15
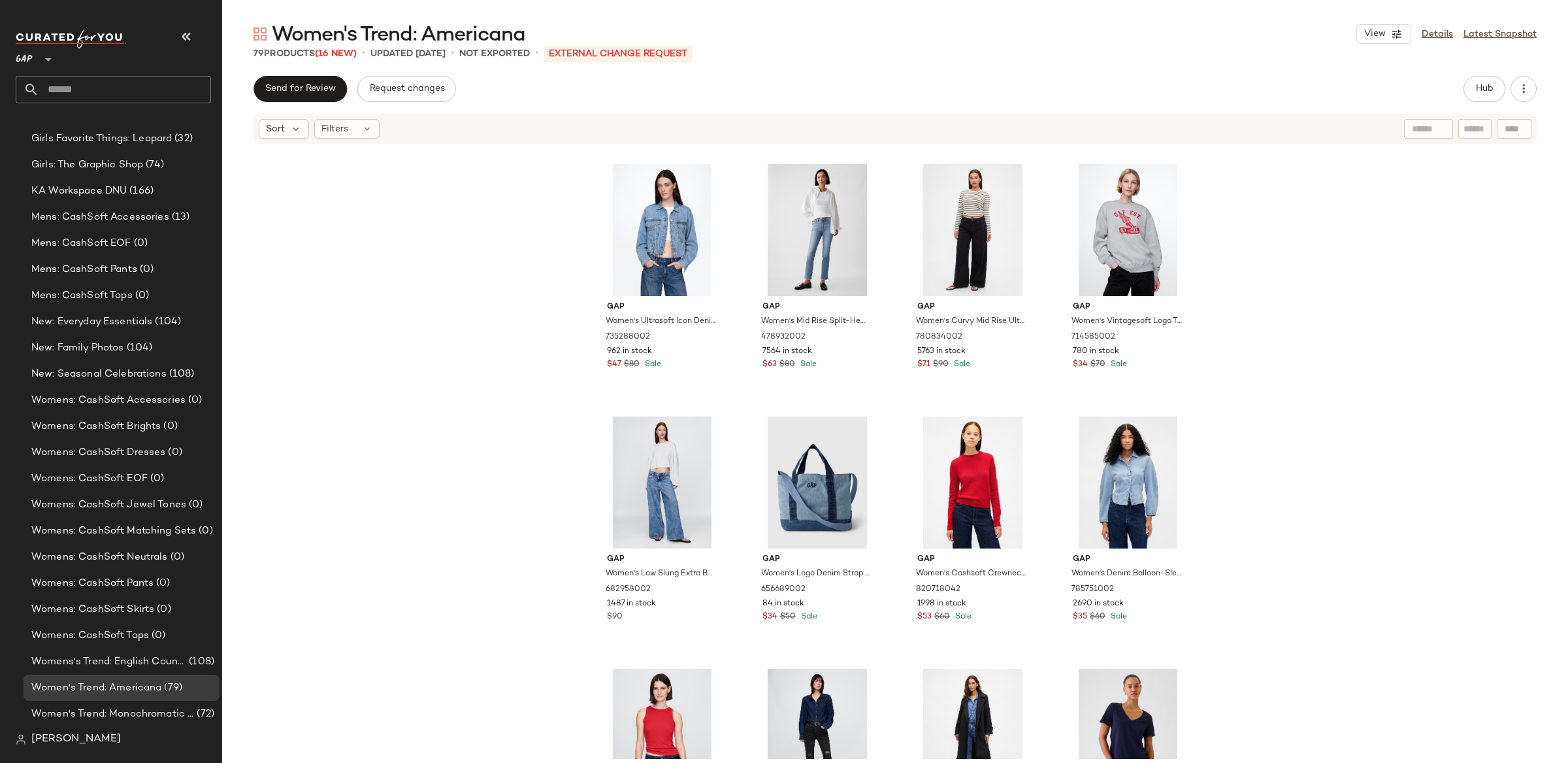
scroll to position [1766, 0]
